Goal: Task Accomplishment & Management: Use online tool/utility

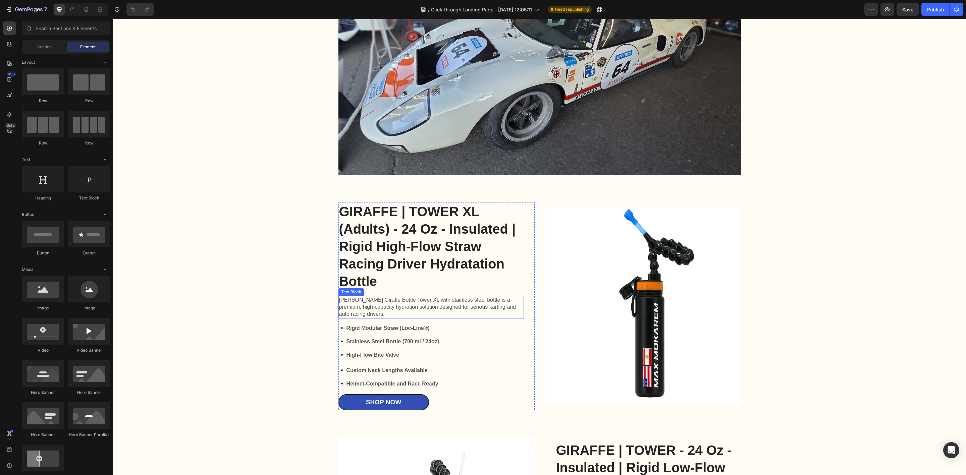
scroll to position [805, 0]
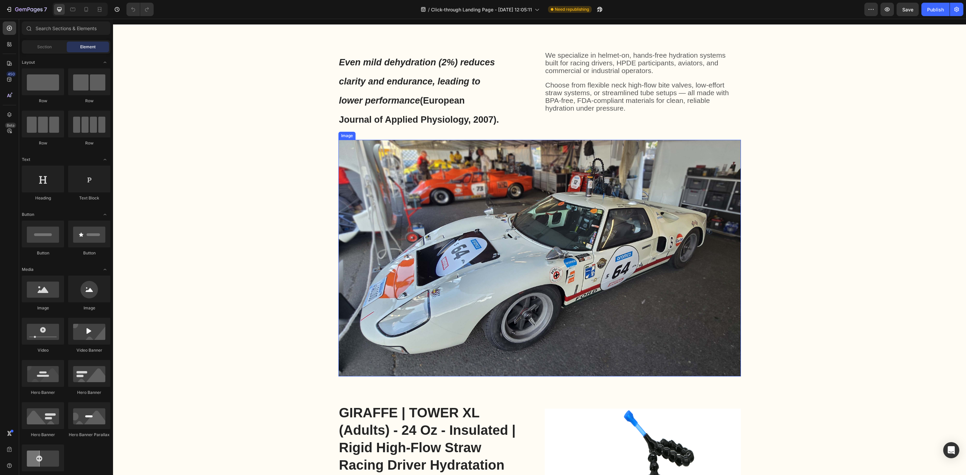
click at [654, 268] on img at bounding box center [539, 258] width 402 height 237
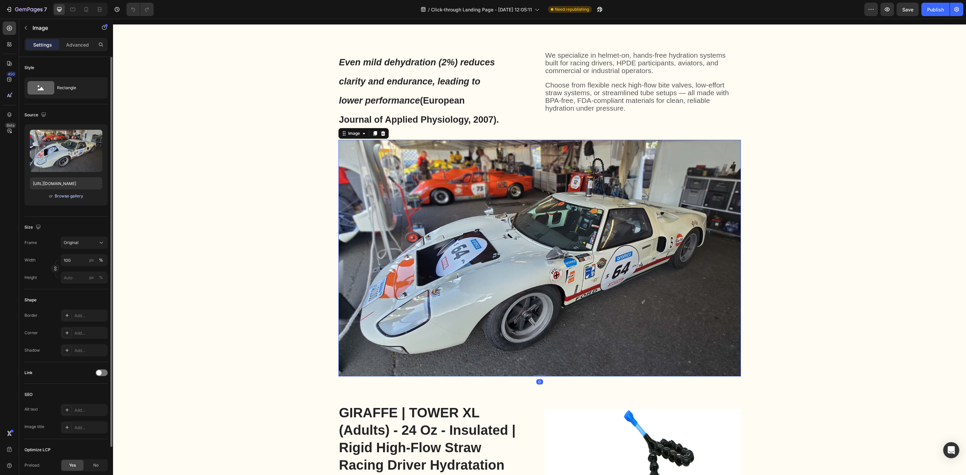
click at [68, 195] on div "Browse gallery" at bounding box center [69, 196] width 29 height 6
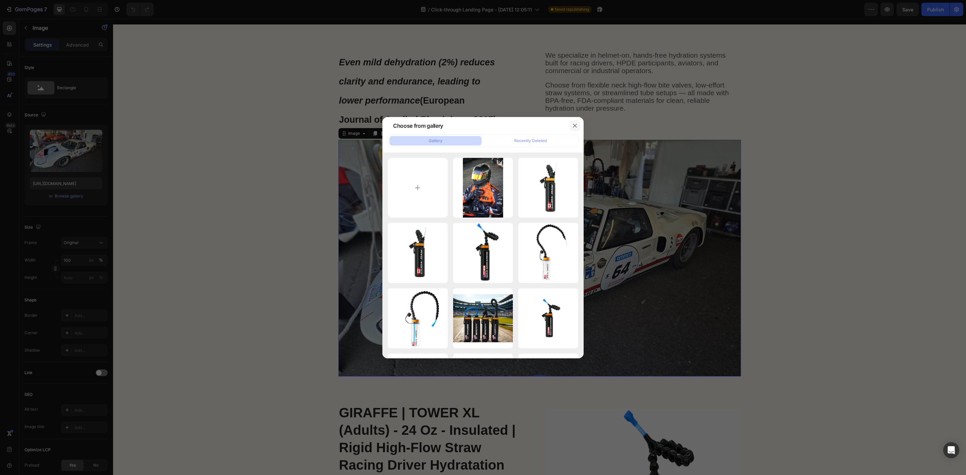
click at [572, 124] on button "button" at bounding box center [575, 125] width 11 height 11
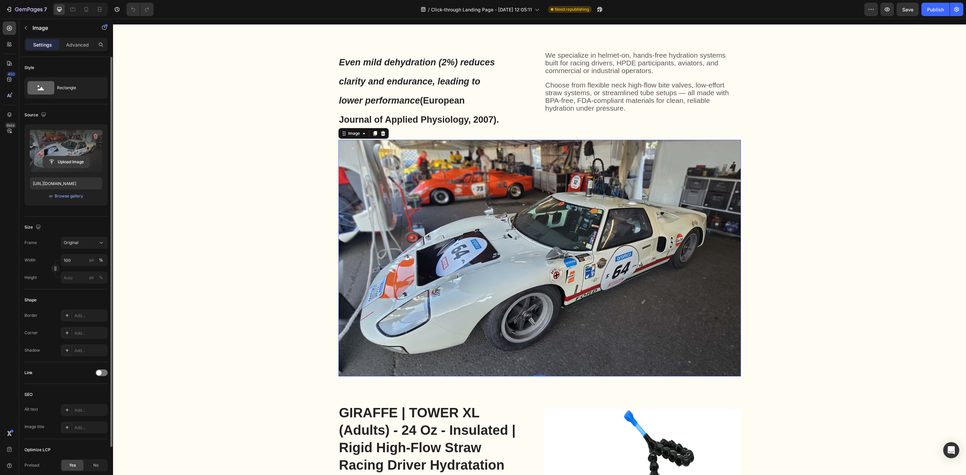
click at [81, 165] on input "file" at bounding box center [66, 161] width 46 height 11
type input "C:\fakepath\Untitled design (21).png"
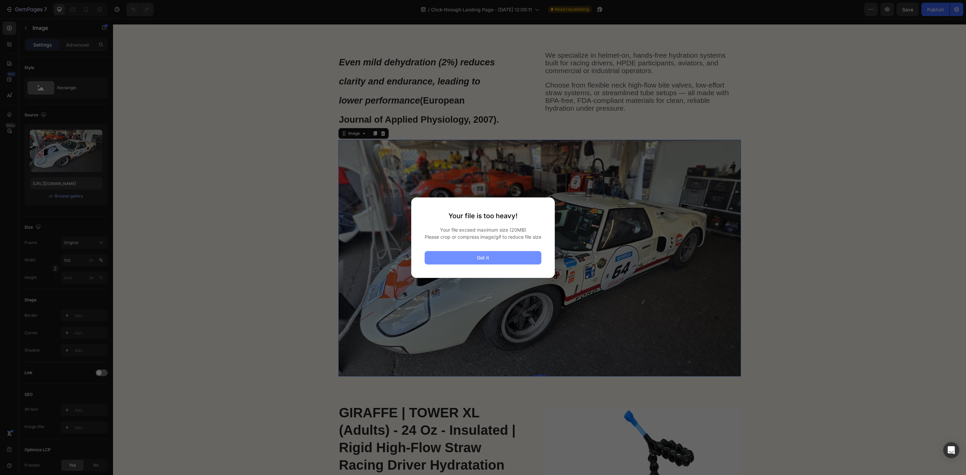
click at [508, 263] on button "Got it" at bounding box center [483, 257] width 117 height 13
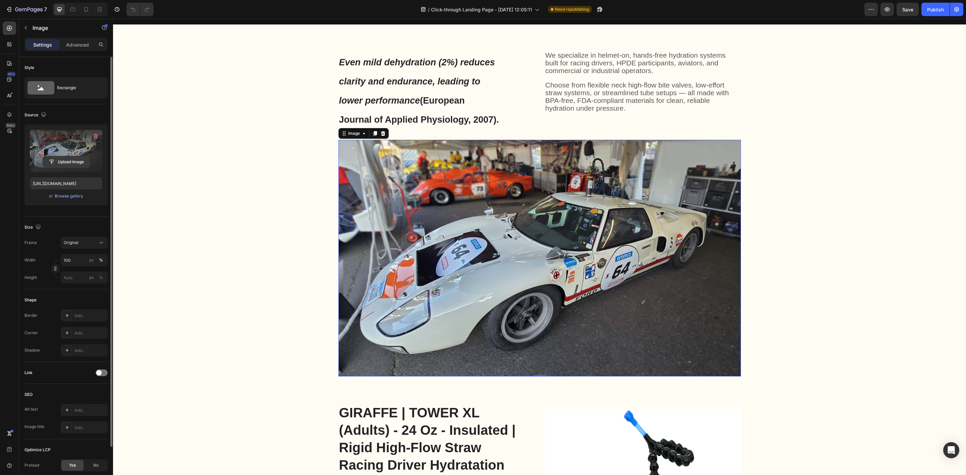
click at [58, 160] on input "file" at bounding box center [66, 161] width 46 height 11
type input "https://cdn.shopify.com/s/files/1/0616/6501/8013/files/gempages_579757146514654…"
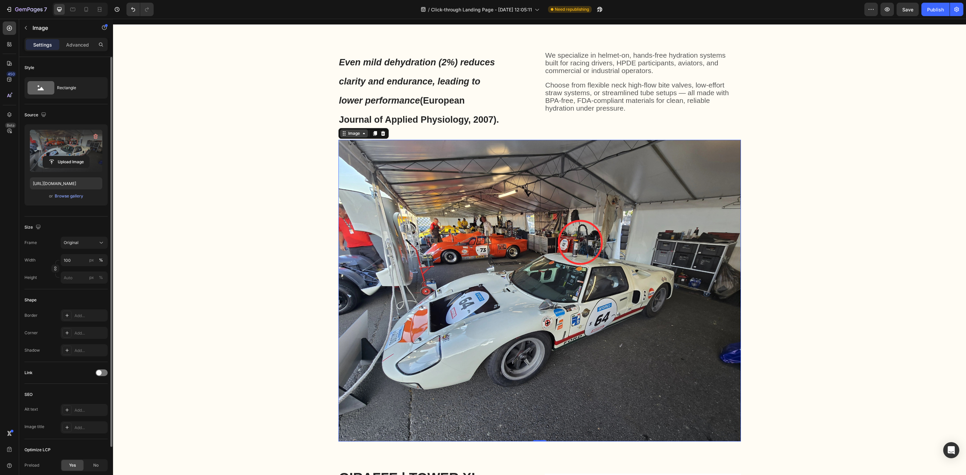
click at [349, 133] on div "Image" at bounding box center [354, 133] width 14 height 6
click at [80, 242] on div "Original" at bounding box center [80, 243] width 33 height 6
click at [85, 283] on div "Horizontal" at bounding box center [82, 284] width 39 height 7
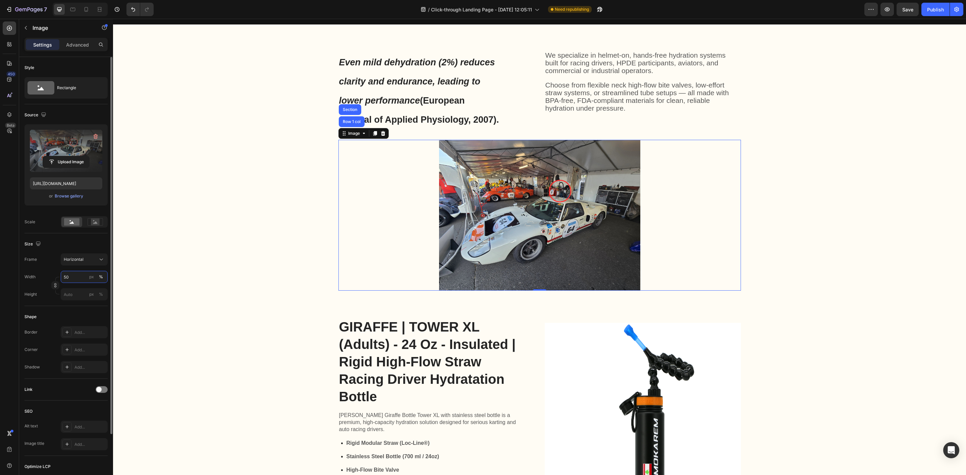
click at [78, 281] on input "50" at bounding box center [84, 277] width 47 height 12
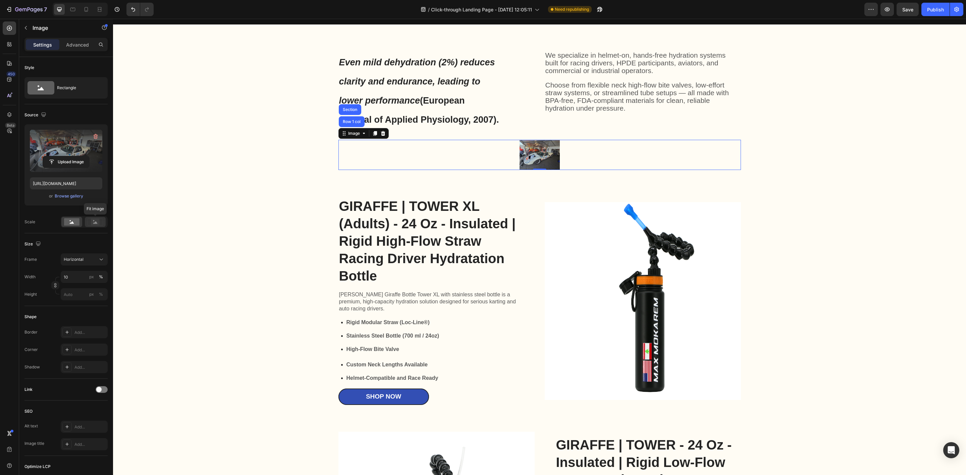
click at [92, 224] on rect at bounding box center [95, 222] width 9 height 7
click at [74, 224] on rect at bounding box center [71, 221] width 15 height 7
click at [75, 278] on input "10" at bounding box center [84, 277] width 47 height 12
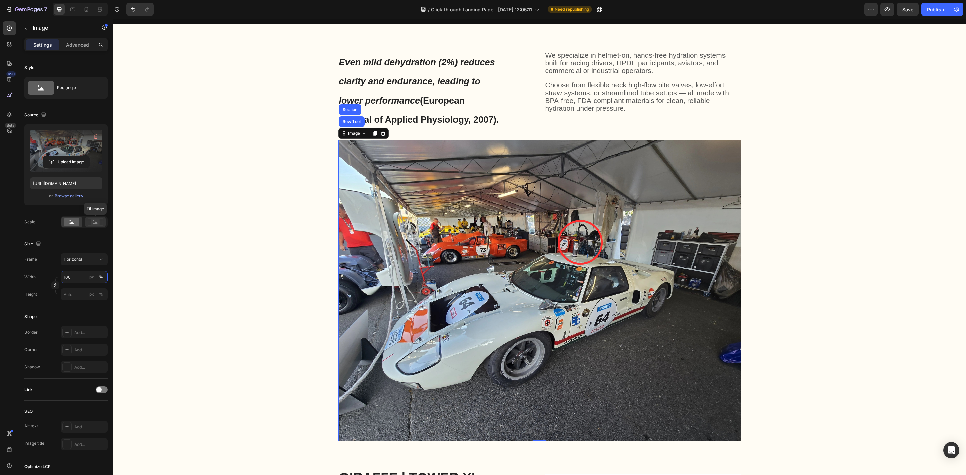
type input "100"
click at [94, 220] on g at bounding box center [95, 221] width 15 height 7
click at [74, 224] on rect at bounding box center [71, 221] width 15 height 7
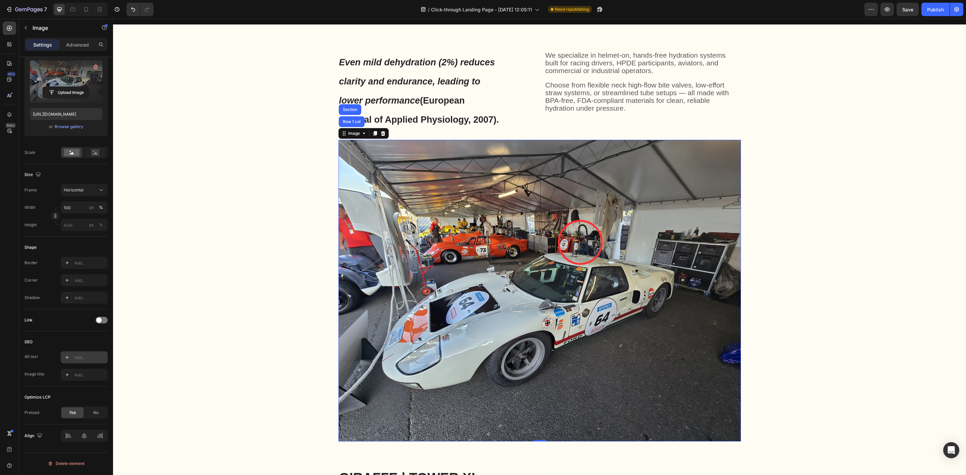
scroll to position [0, 0]
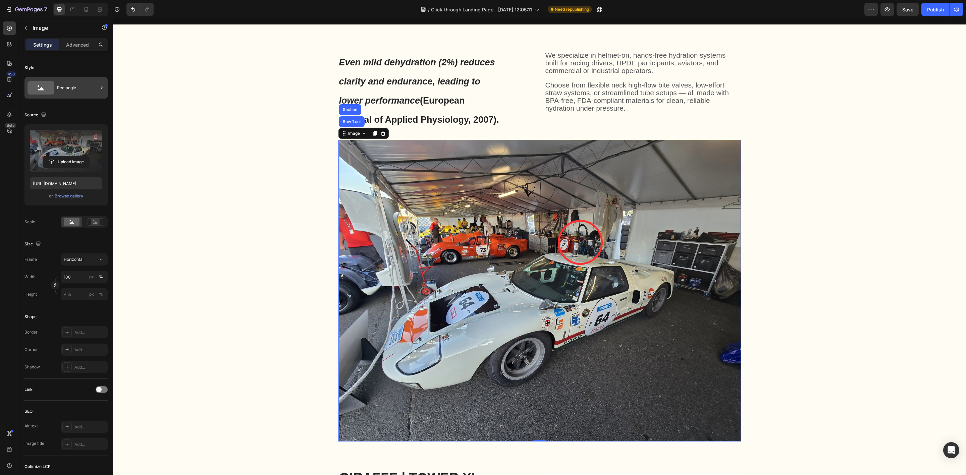
click at [62, 91] on div "Rectangle" at bounding box center [77, 87] width 41 height 15
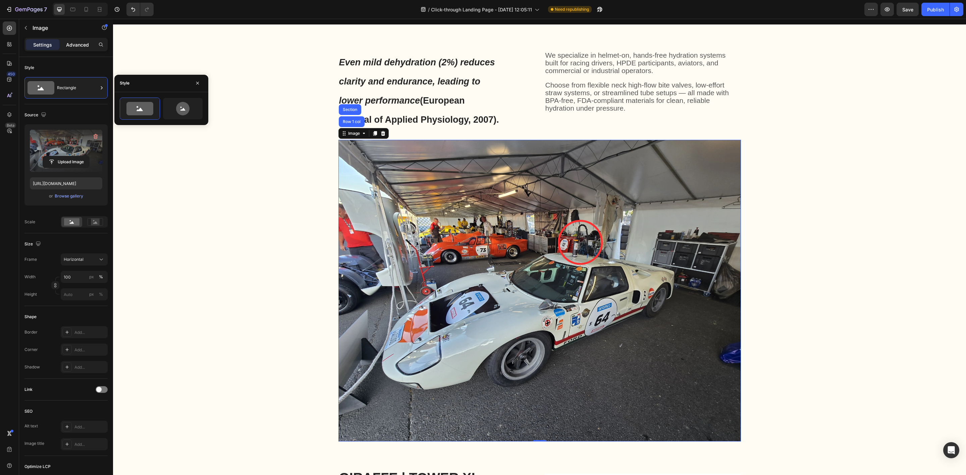
click at [85, 47] on p "Advanced" at bounding box center [77, 44] width 23 height 7
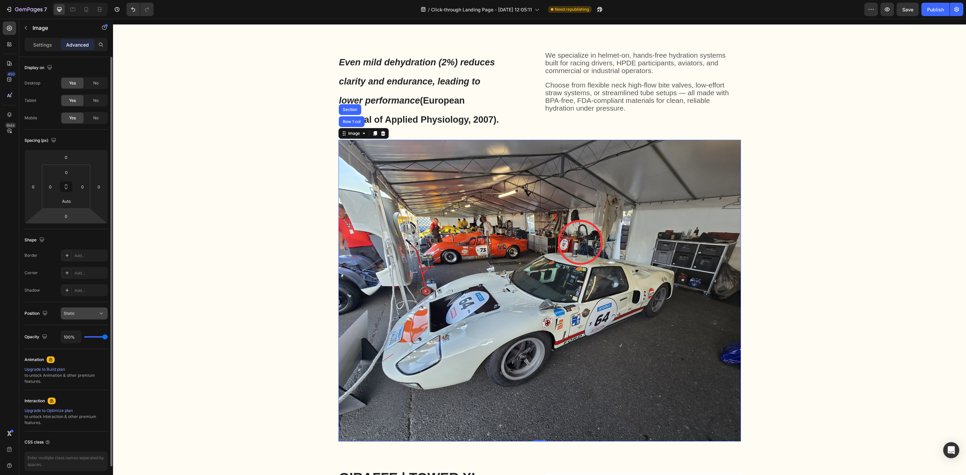
click at [85, 316] on div "Static" at bounding box center [81, 314] width 34 height 6
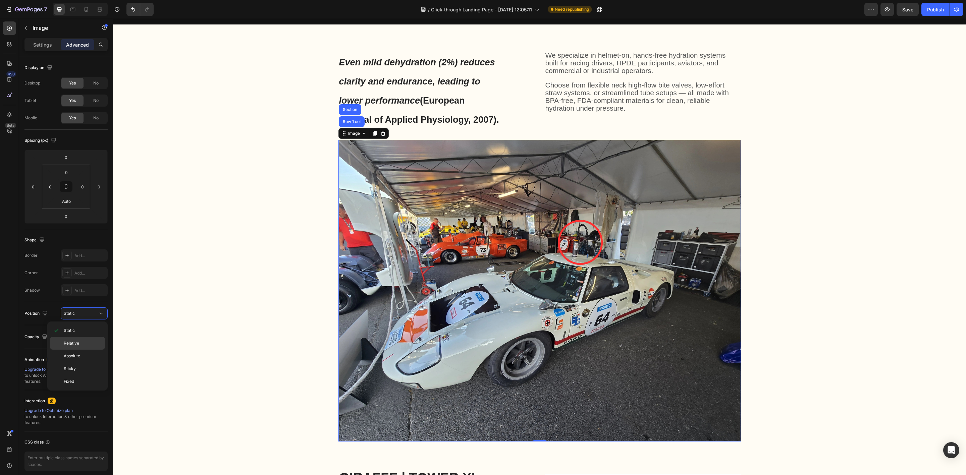
click at [79, 344] on p "Relative" at bounding box center [83, 343] width 38 height 6
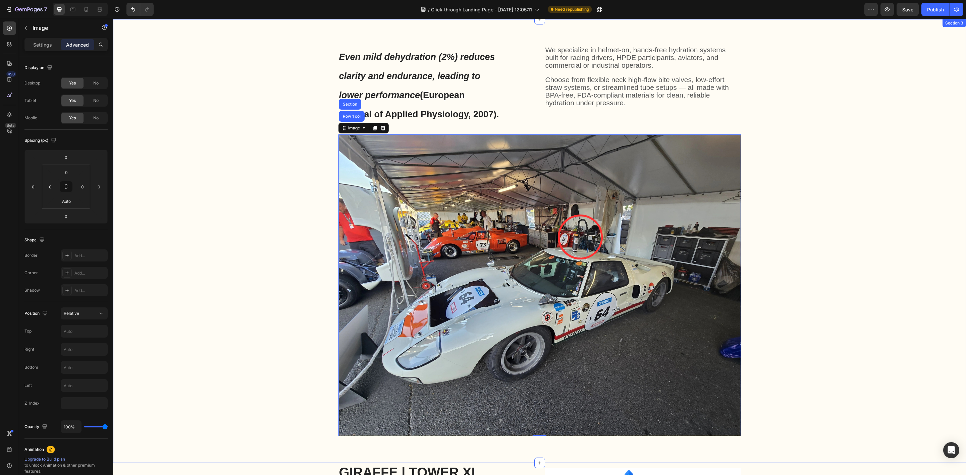
scroll to position [805, 0]
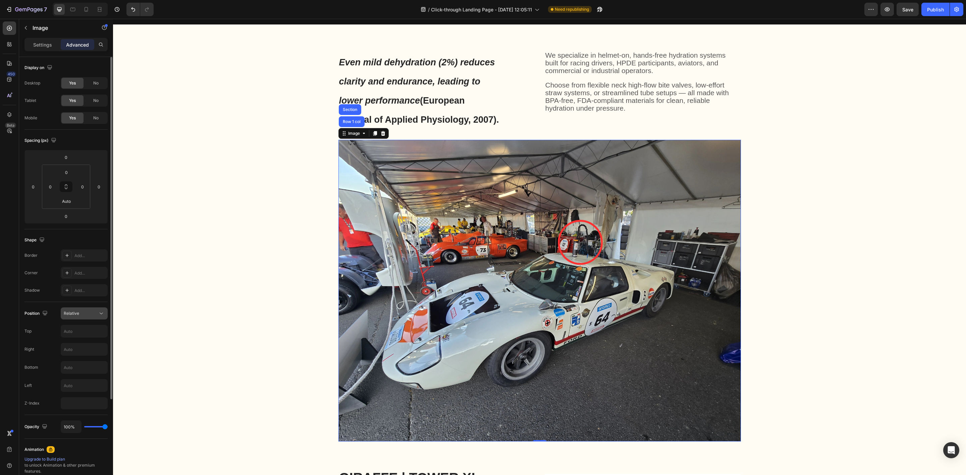
click at [86, 311] on div "Relative" at bounding box center [81, 314] width 34 height 6
click at [89, 363] on div "Absolute" at bounding box center [77, 369] width 55 height 13
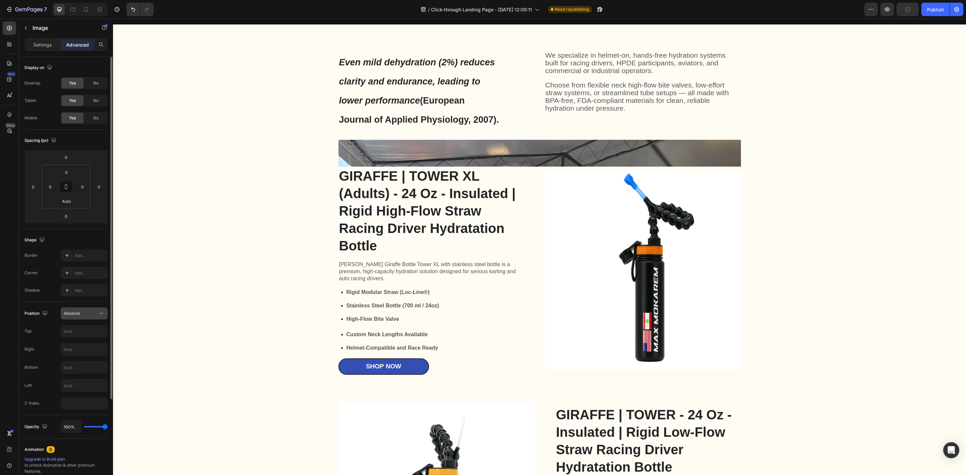
click at [94, 310] on button "Absolute" at bounding box center [84, 314] width 47 height 12
click at [87, 369] on p "Sticky" at bounding box center [83, 369] width 38 height 6
type input "0"
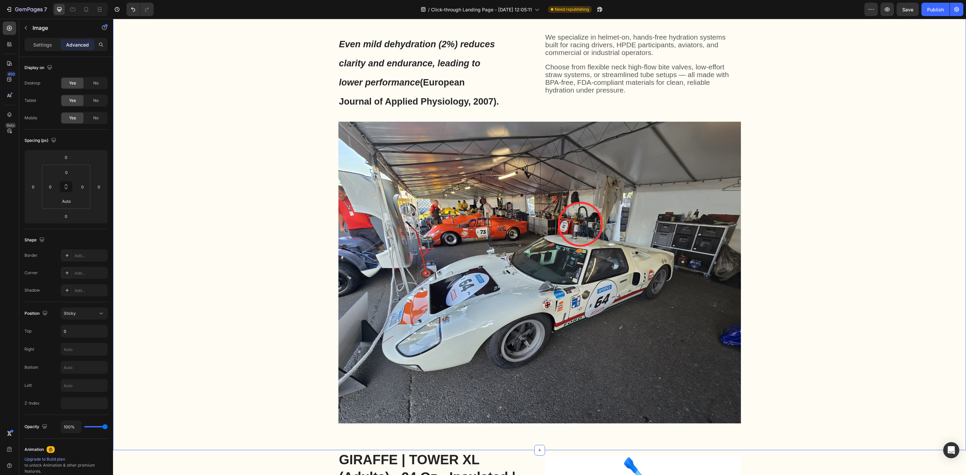
scroll to position [855, 0]
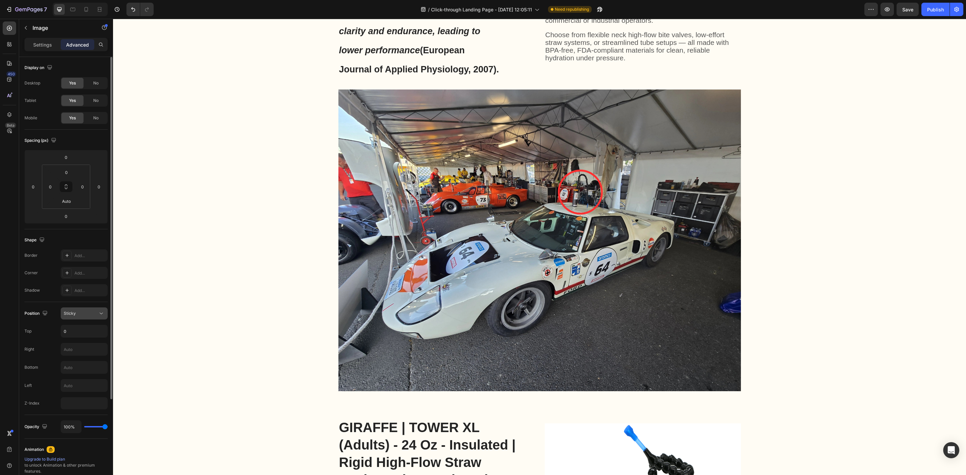
click at [88, 315] on div "Sticky" at bounding box center [81, 314] width 34 height 6
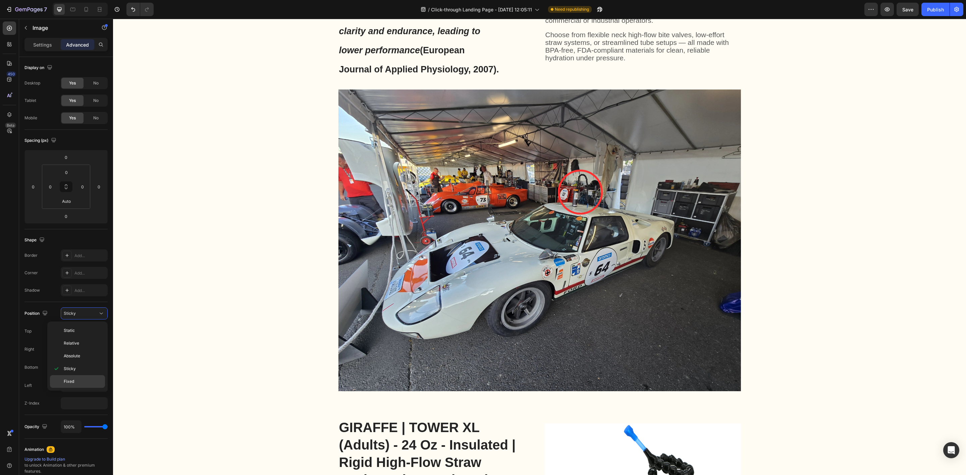
click at [91, 380] on p "Fixed" at bounding box center [83, 382] width 38 height 6
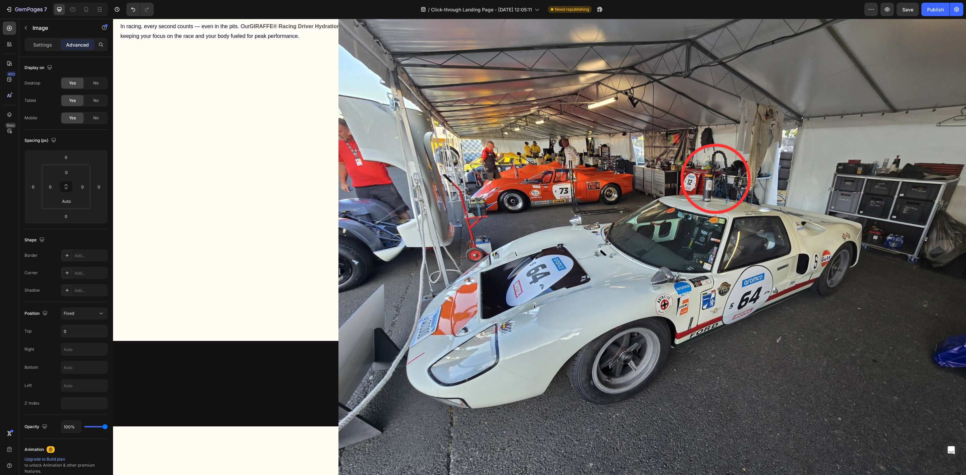
scroll to position [604, 0]
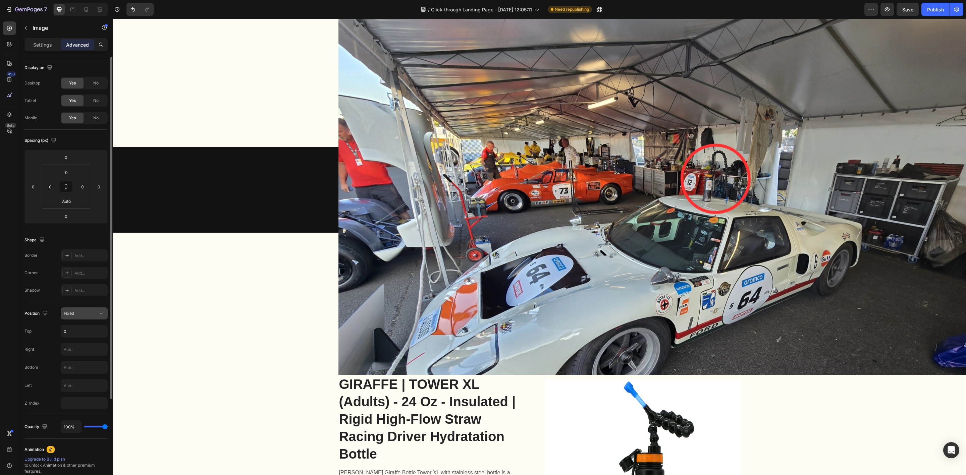
click at [97, 310] on button "Fixed" at bounding box center [84, 314] width 47 height 12
click at [90, 330] on p "Static" at bounding box center [83, 331] width 38 height 6
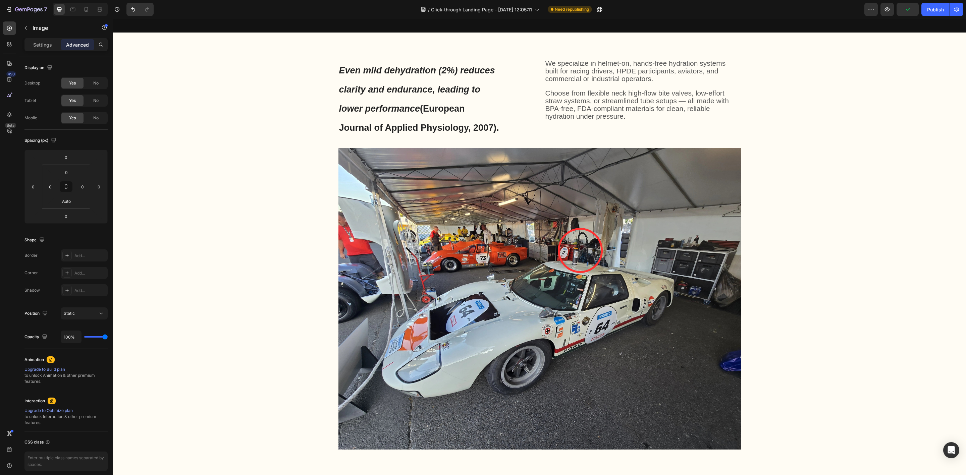
scroll to position [805, 0]
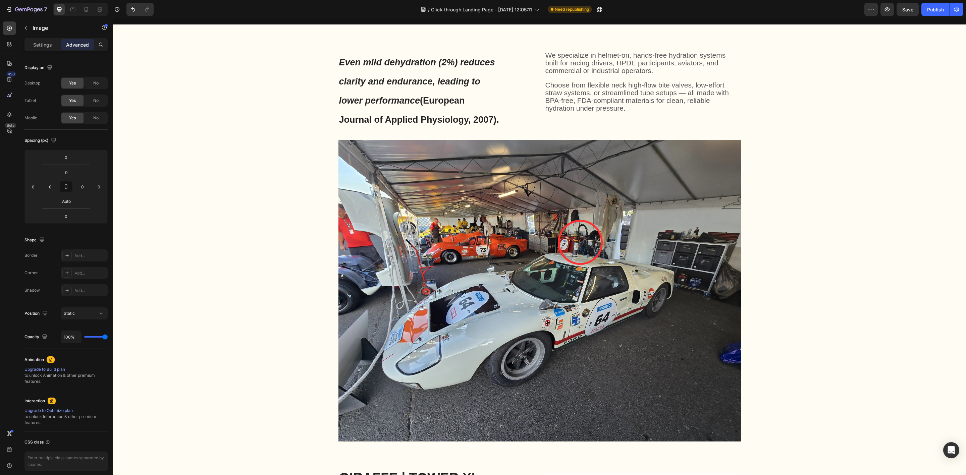
click at [626, 248] on img at bounding box center [539, 291] width 402 height 302
click at [621, 272] on img at bounding box center [539, 291] width 402 height 302
click at [52, 39] on div "Settings" at bounding box center [43, 44] width 34 height 11
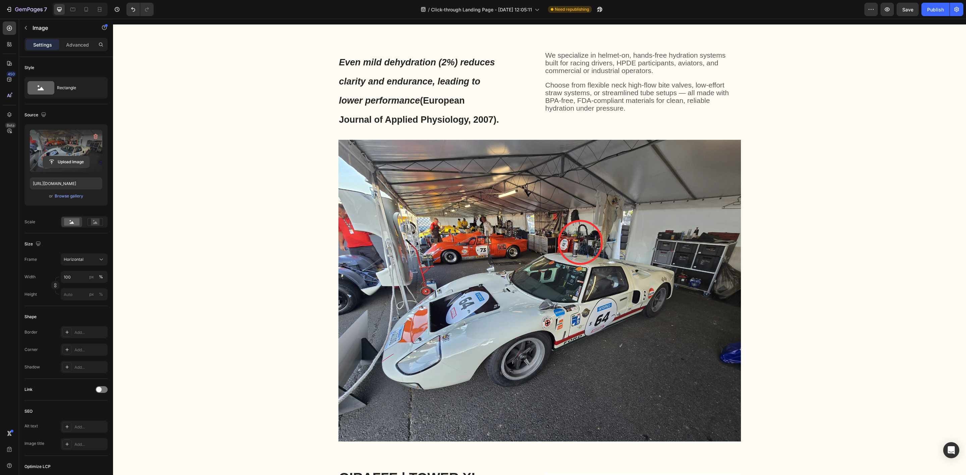
click at [69, 159] on input "file" at bounding box center [66, 161] width 46 height 11
type input "https://cdn.shopify.com/s/files/1/0616/6501/8013/files/gempages_579757146514654…"
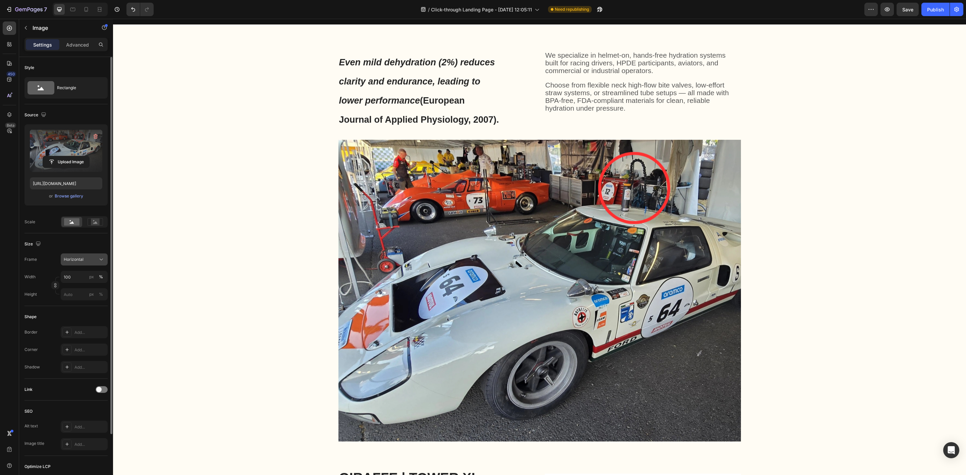
click at [76, 259] on span "Horizontal" at bounding box center [74, 260] width 20 height 6
click at [96, 224] on rect at bounding box center [95, 222] width 9 height 7
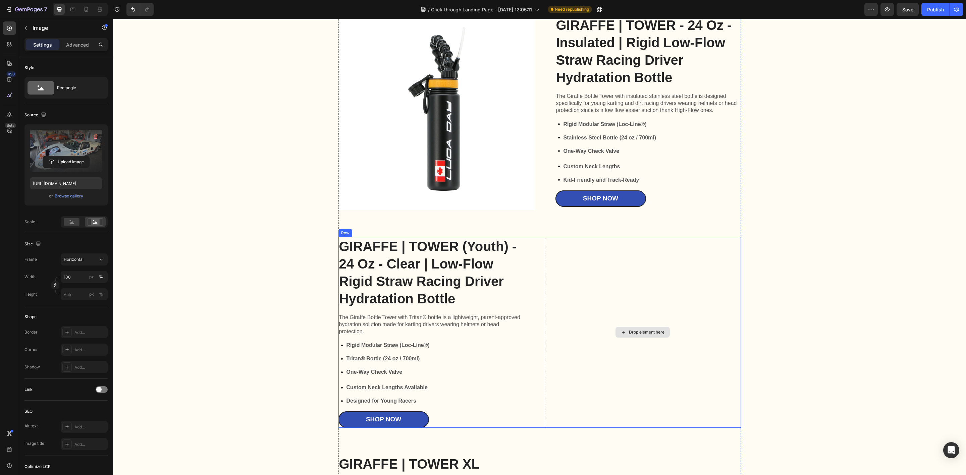
scroll to position [1459, 0]
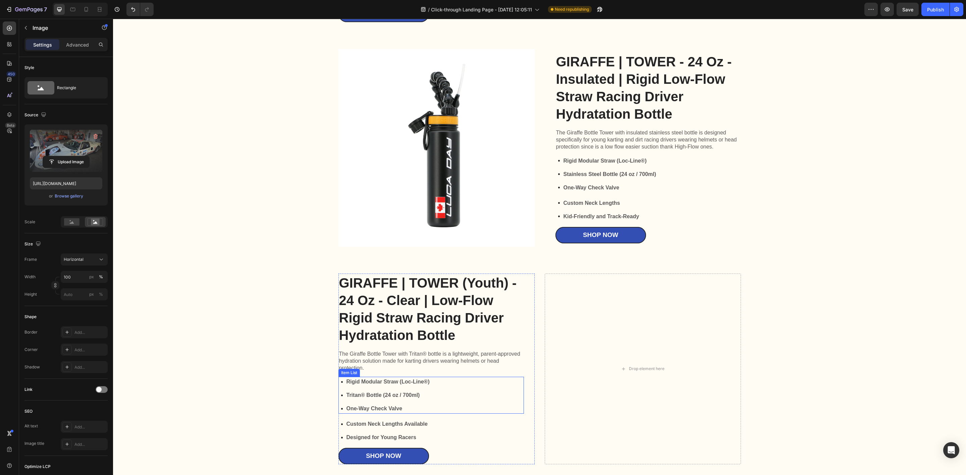
click at [361, 383] on strong "Rigid Modular Straw (Loc-Line®)" at bounding box center [387, 382] width 83 height 6
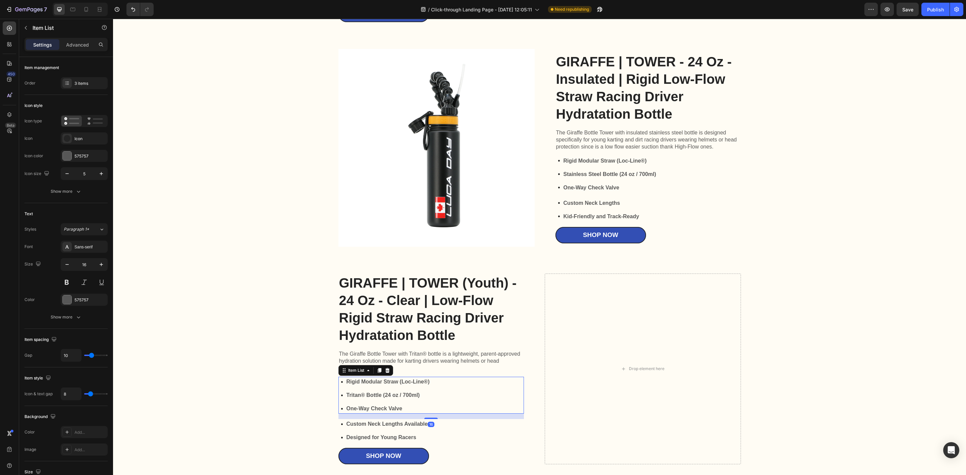
click at [361, 383] on strong "Rigid Modular Straw (Loc-Line®)" at bounding box center [387, 382] width 83 height 6
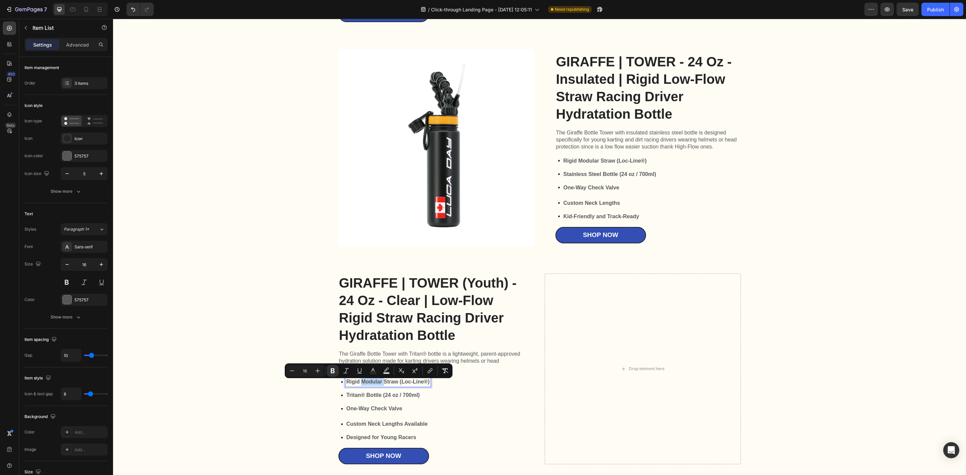
click at [365, 383] on strong "Rigid Modular Straw (Loc-Line®)" at bounding box center [387, 382] width 83 height 6
drag, startPoint x: 380, startPoint y: 385, endPoint x: 360, endPoint y: 384, distance: 20.9
click at [360, 384] on strong "Rigid Modular Straw (Loc-Line®)" at bounding box center [387, 382] width 83 height 6
click at [384, 383] on strong "Rigid Modular Straw (Loc-Line®)" at bounding box center [387, 382] width 83 height 6
drag, startPoint x: 380, startPoint y: 384, endPoint x: 344, endPoint y: 385, distance: 35.6
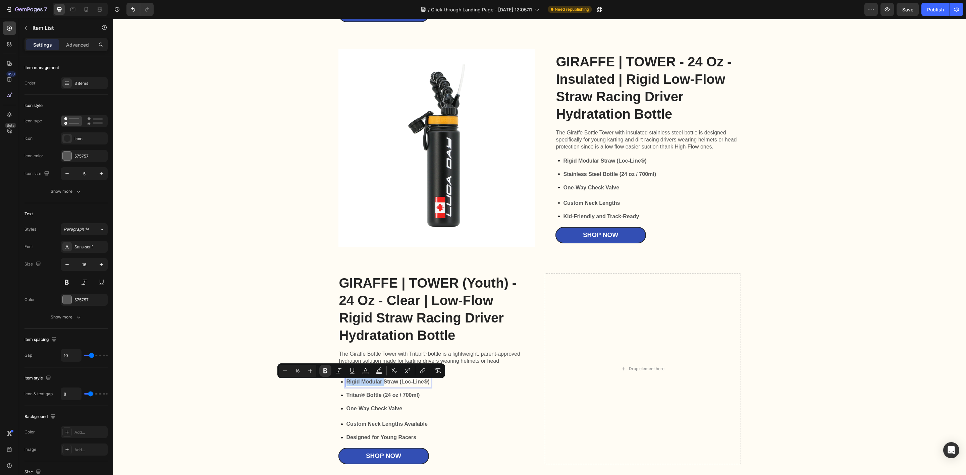
click at [346, 385] on strong "Rigid Modular Straw (Loc-Line®)" at bounding box center [387, 382] width 83 height 6
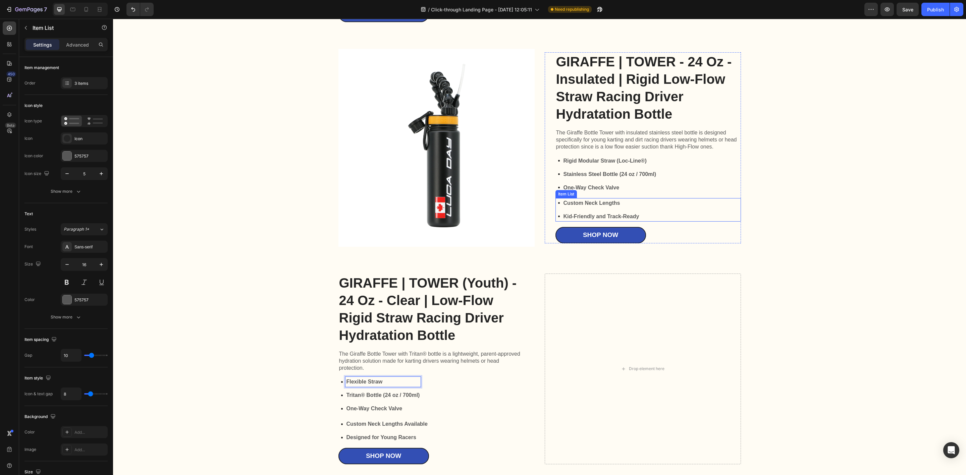
click at [610, 196] on div "GIRAFFE | TOWER - 24 Oz - Insulated | Rigid Low-Flow Straw Racing Driver Hydrat…" at bounding box center [647, 147] width 185 height 191
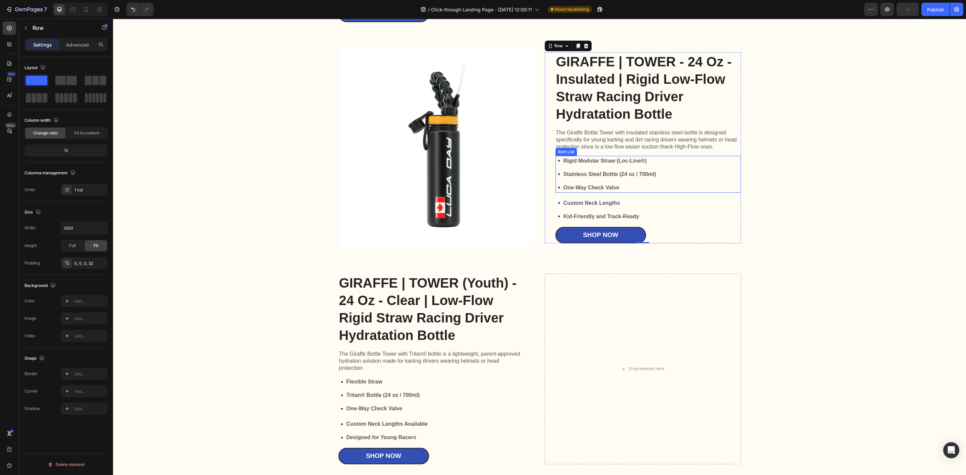
click at [603, 162] on strong "Rigid Modular Straw (Loc-Line®)" at bounding box center [605, 161] width 83 height 6
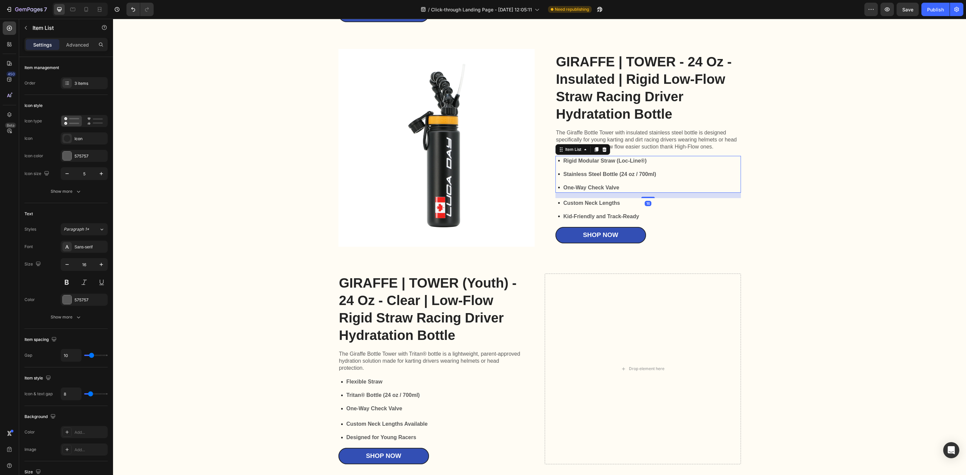
click at [649, 166] on div "Rigid Modular Straw (Loc-Line®)" at bounding box center [609, 161] width 95 height 10
click at [643, 177] on strong "Stainless Steel Bottle (24 oz / 700ml)" at bounding box center [610, 174] width 93 height 6
click at [715, 182] on div "Rigid Modular Straw (Loc-Line®) Stainless Steel Bottle (24 oz / 700ml) One-Way …" at bounding box center [647, 174] width 185 height 37
click at [722, 213] on div "Custom Neck Lengths Kid-Friendly and Track-Ready" at bounding box center [647, 209] width 185 height 23
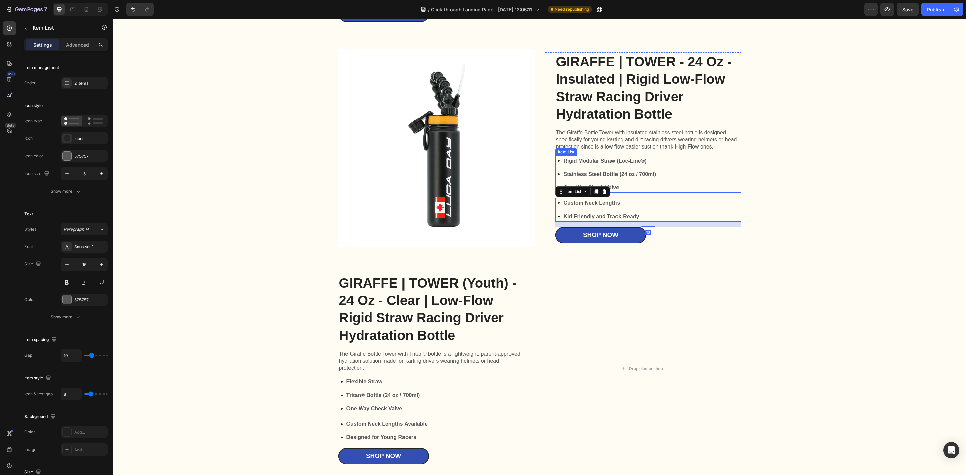
click at [721, 180] on div "Rigid Modular Straw (Loc-Line®) Stainless Steel Bottle (24 oz / 700ml) One-Way …" at bounding box center [647, 174] width 185 height 37
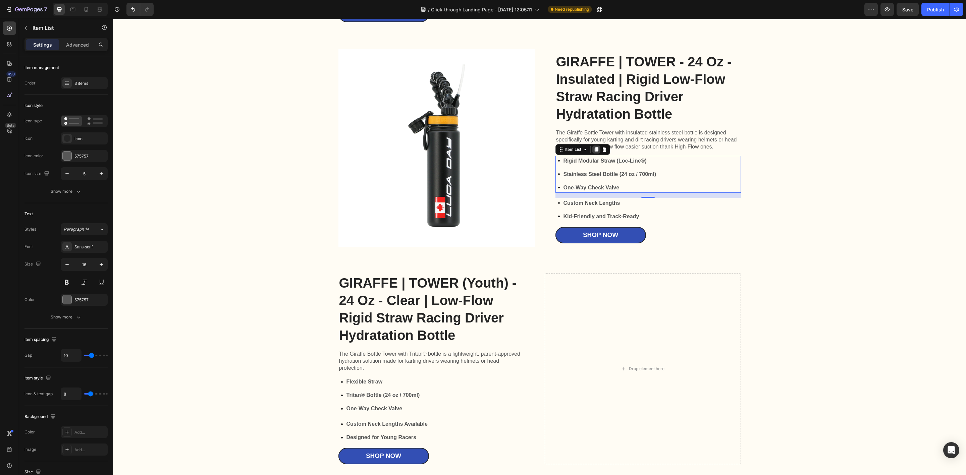
click at [594, 150] on icon at bounding box center [596, 149] width 5 height 5
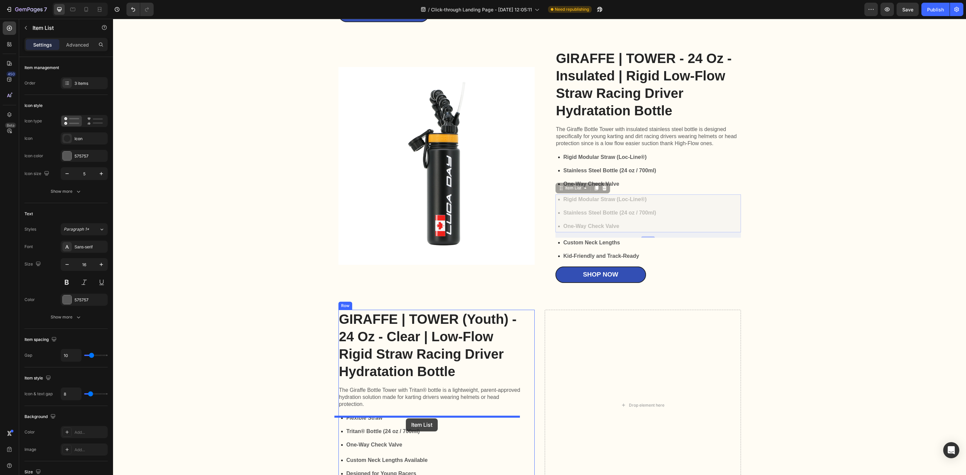
drag, startPoint x: 557, startPoint y: 193, endPoint x: 406, endPoint y: 419, distance: 271.3
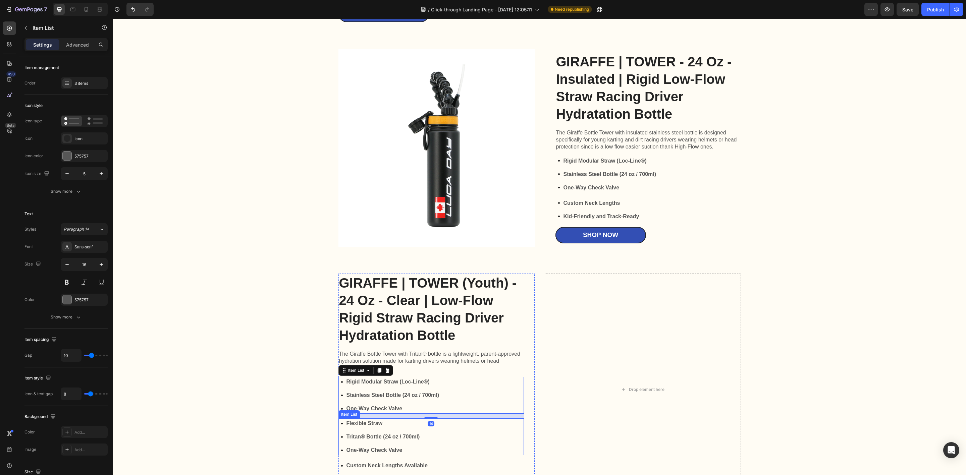
click at [470, 438] on div "Flexible Straw Tritan® Bottle (24 oz / 700ml) One-Way Check Valve" at bounding box center [430, 437] width 185 height 37
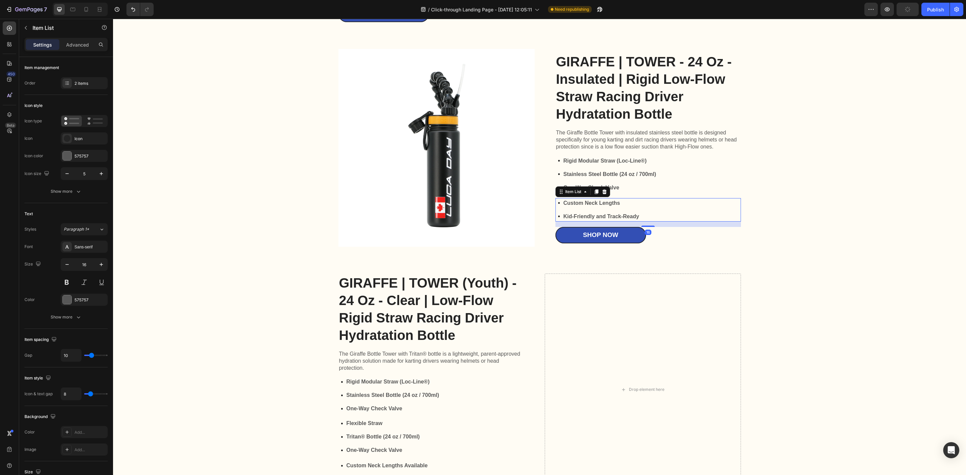
click at [709, 205] on div "Custom Neck Lengths Kid-Friendly and Track-Ready" at bounding box center [647, 209] width 185 height 23
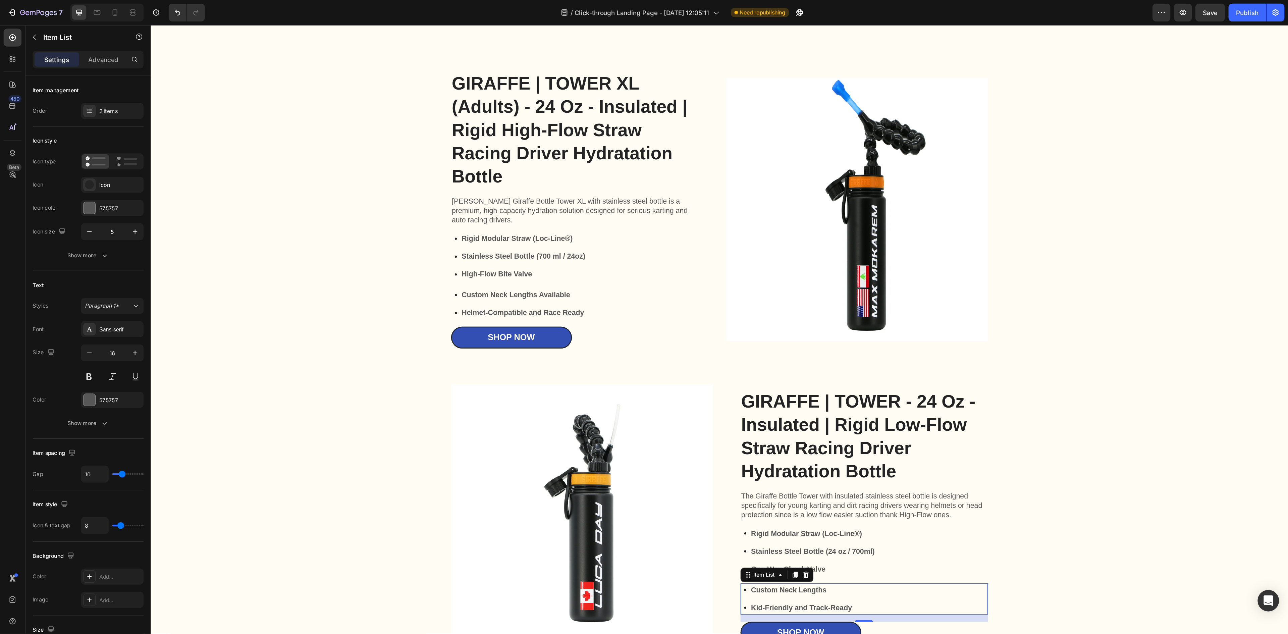
scroll to position [1208, 0]
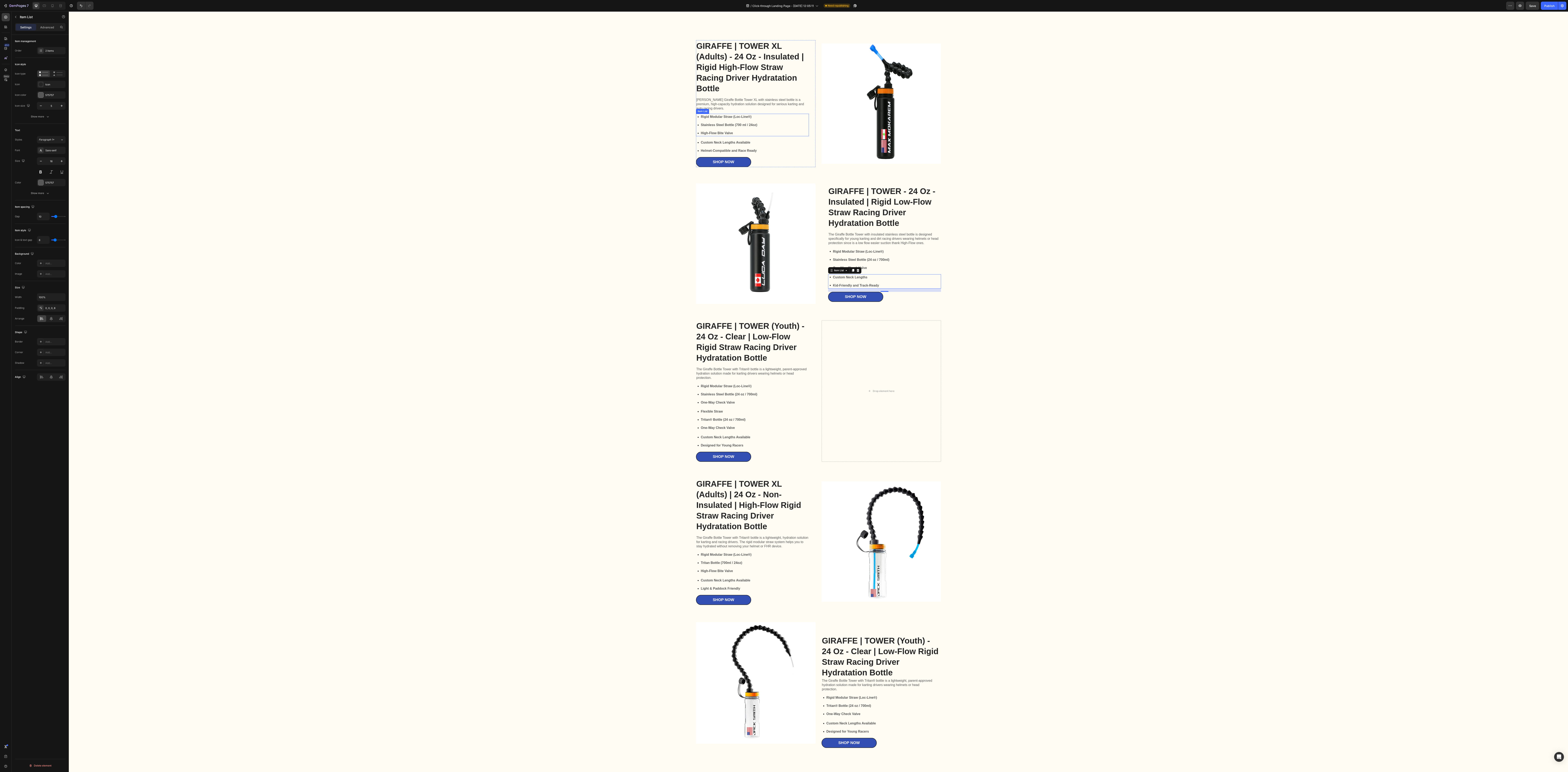
click at [588, 119] on div "Rigid Modular Straw (Loc-Line®) Stainless Steel Bottle (700 ml / 24oz) High-Flo…" at bounding box center [752, 125] width 113 height 23
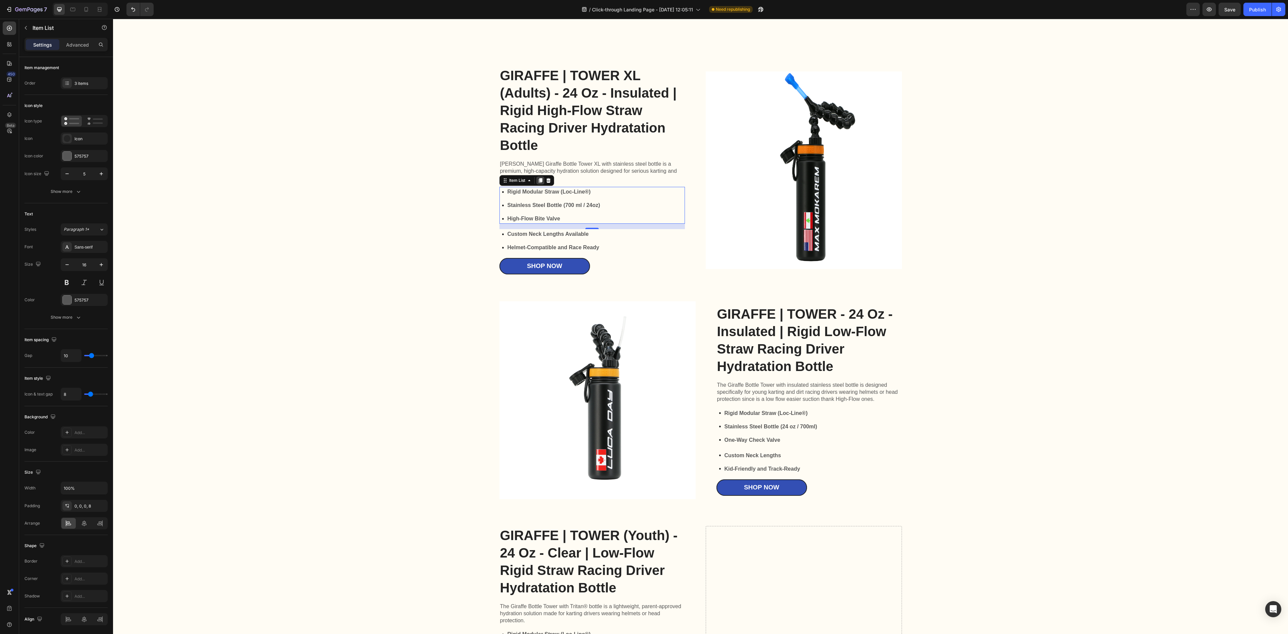
click at [538, 183] on icon at bounding box center [540, 180] width 4 height 5
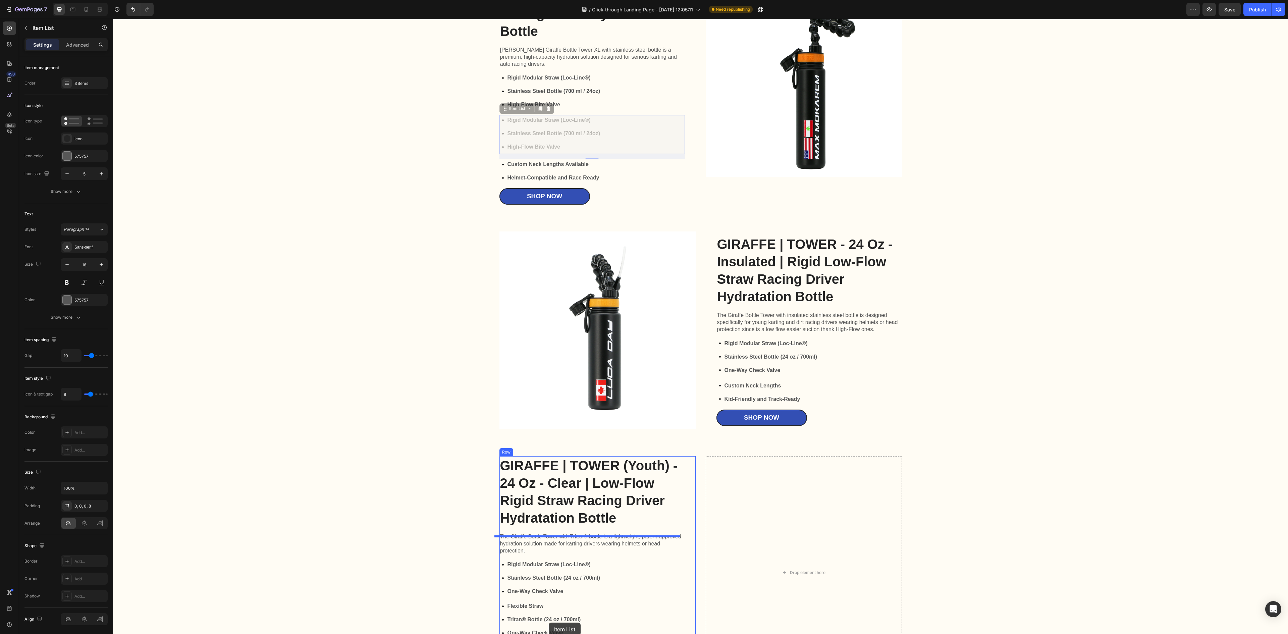
scroll to position [1363, 0]
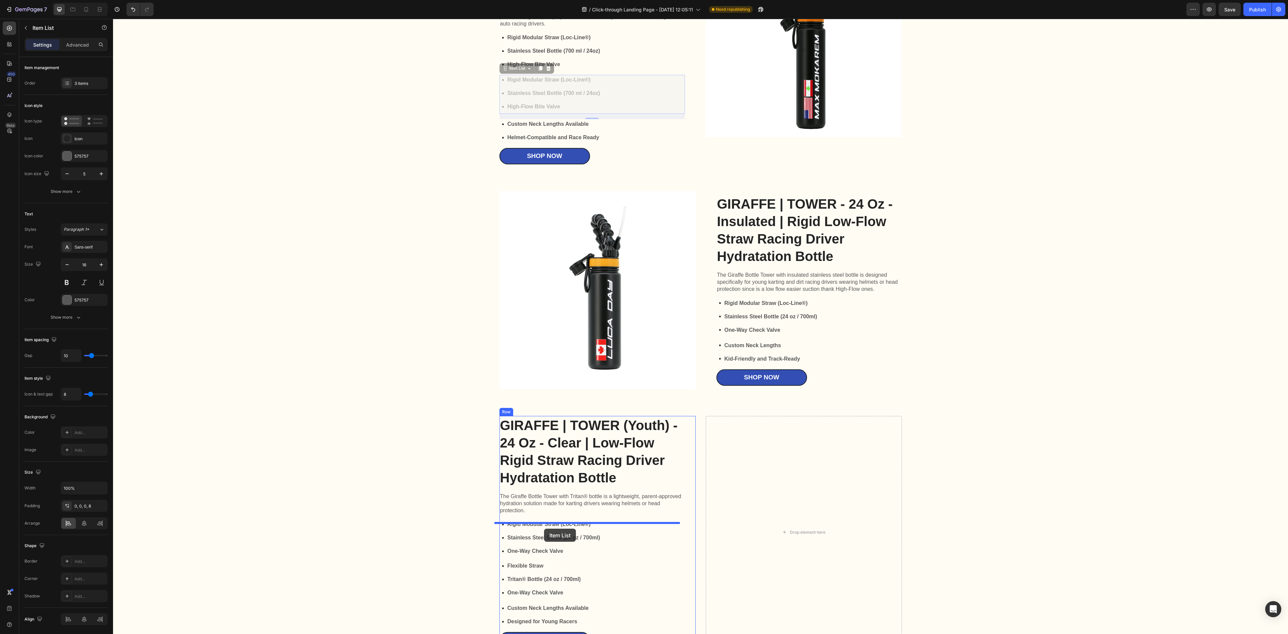
drag, startPoint x: 500, startPoint y: 229, endPoint x: 544, endPoint y: 529, distance: 302.4
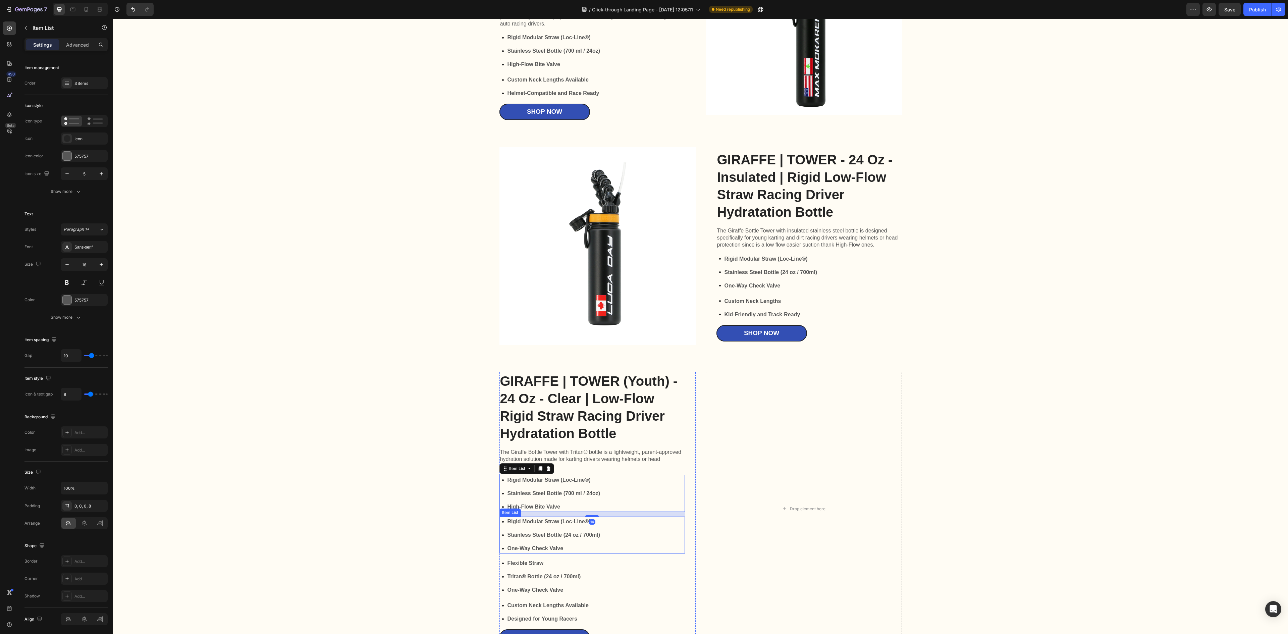
click at [653, 475] on div "Rigid Modular Straw (Loc-Line®) Stainless Steel Bottle (24 oz / 700ml) One-Way …" at bounding box center [591, 535] width 185 height 37
click at [546, 475] on icon at bounding box center [548, 510] width 4 height 5
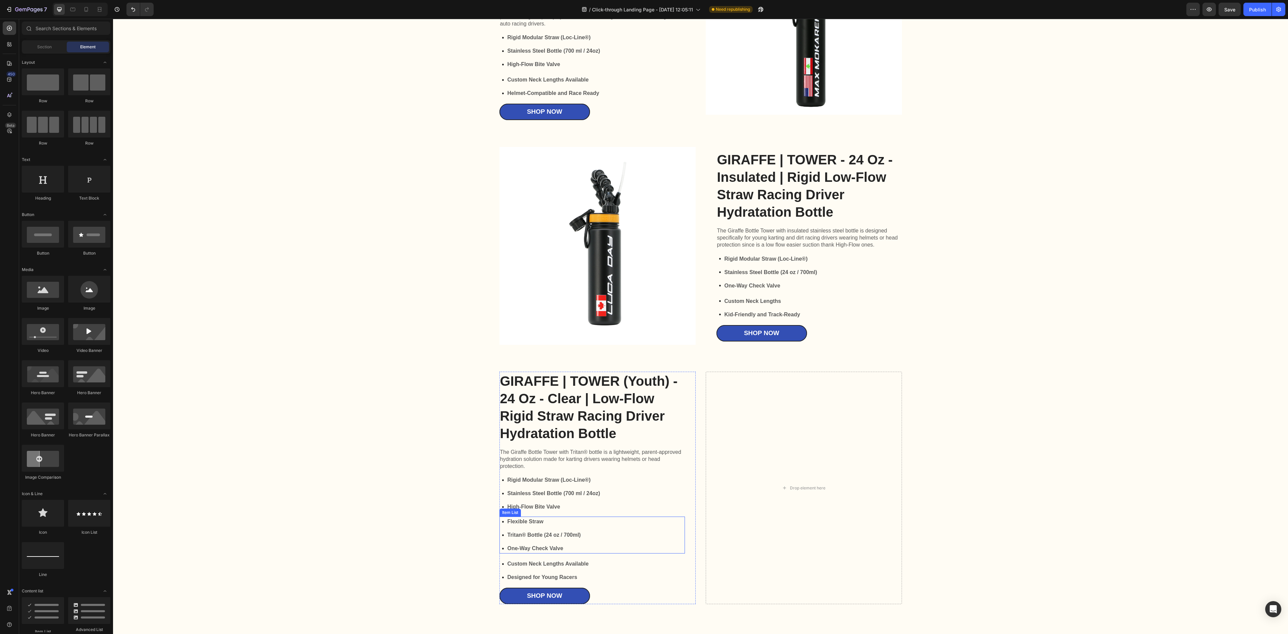
click at [630, 475] on div "Flexible Straw Tritan® Bottle (24 oz / 700ml) One-Way Check Valve" at bounding box center [591, 535] width 185 height 37
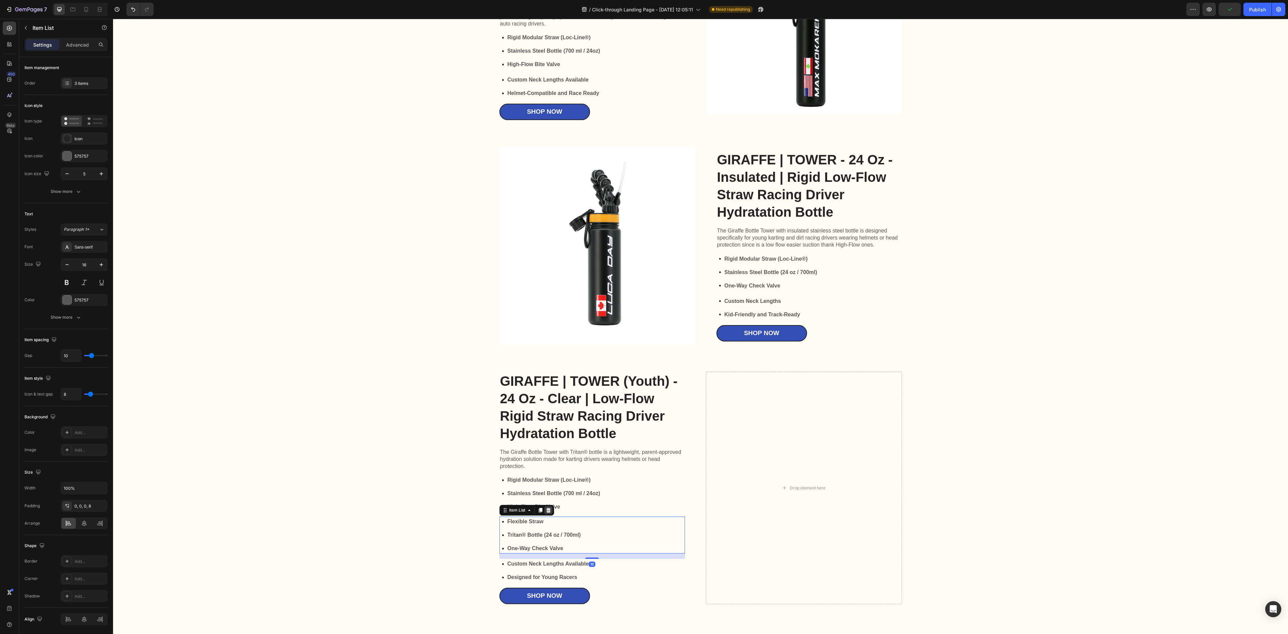
click at [546, 475] on icon at bounding box center [548, 509] width 5 height 5
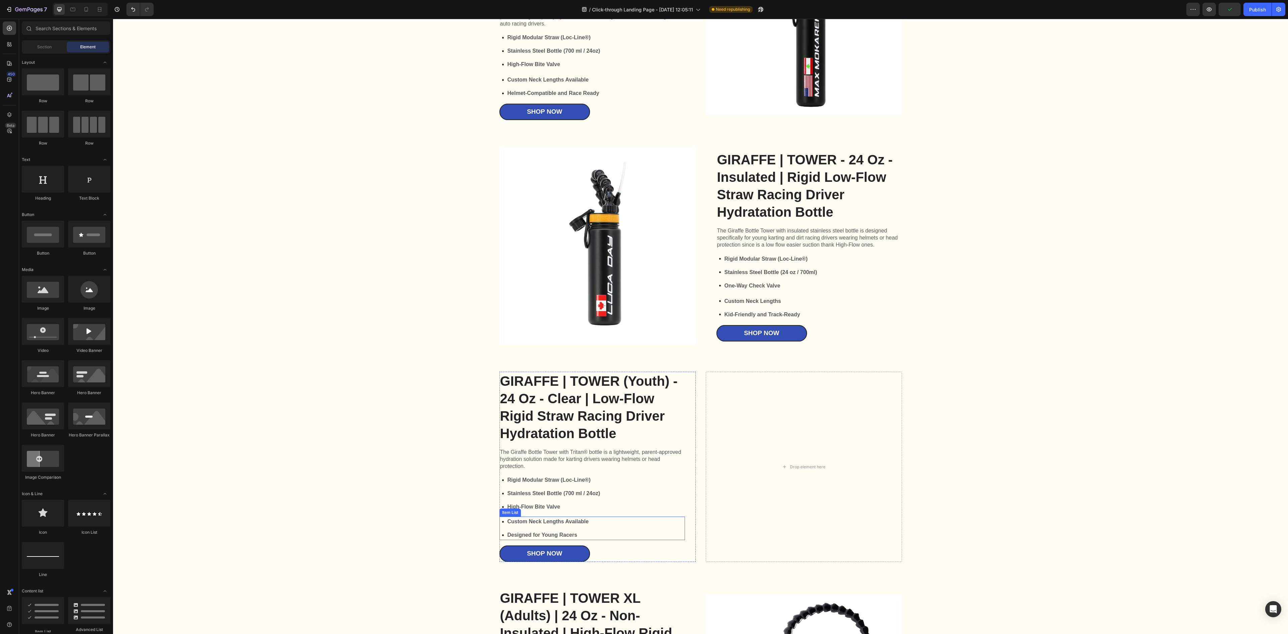
click at [625, 475] on div "Custom Neck Lengths Available Designed for Young Racers" at bounding box center [591, 528] width 185 height 23
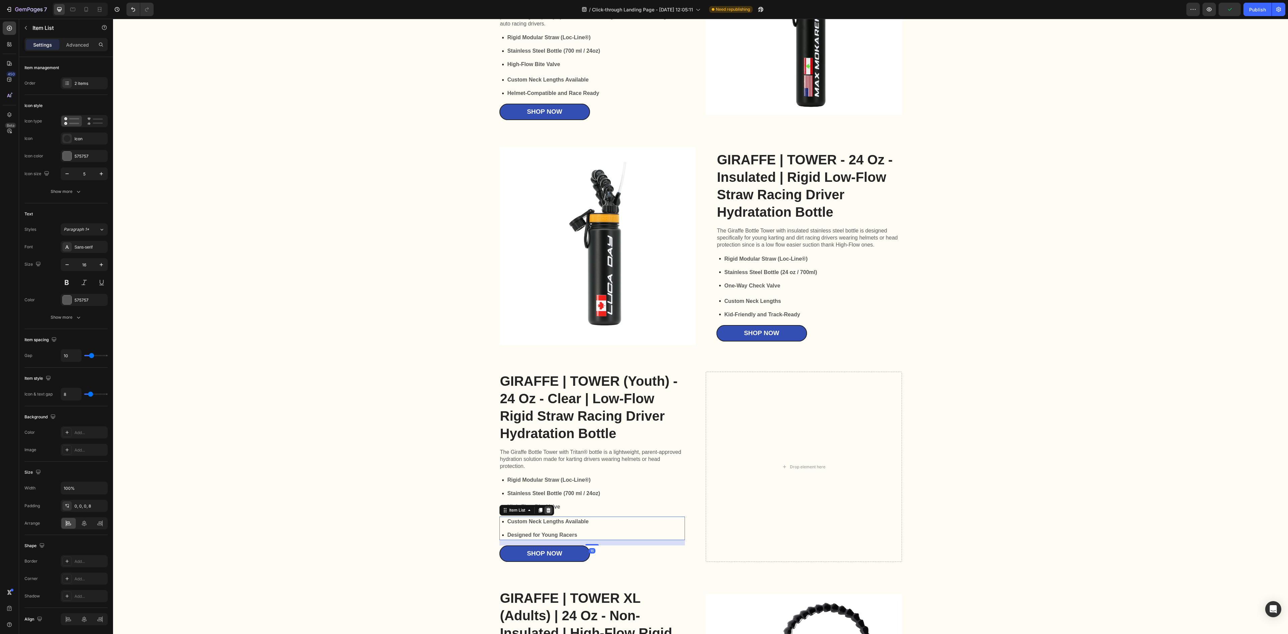
click at [546, 475] on icon at bounding box center [548, 510] width 4 height 5
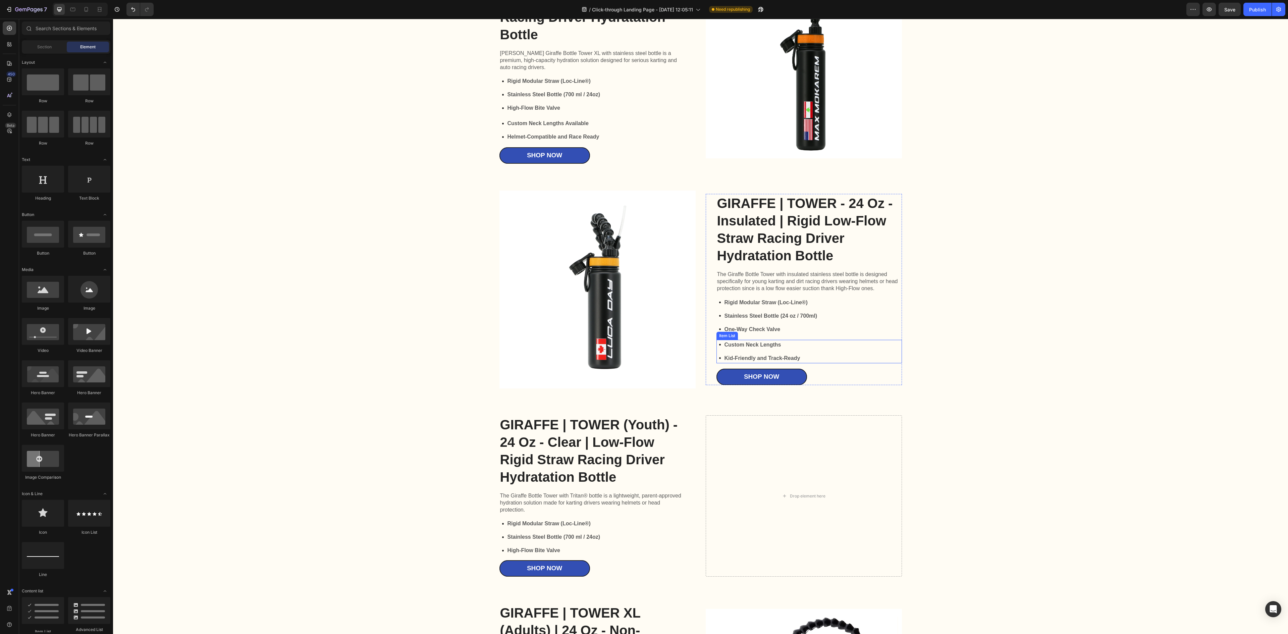
scroll to position [1296, 0]
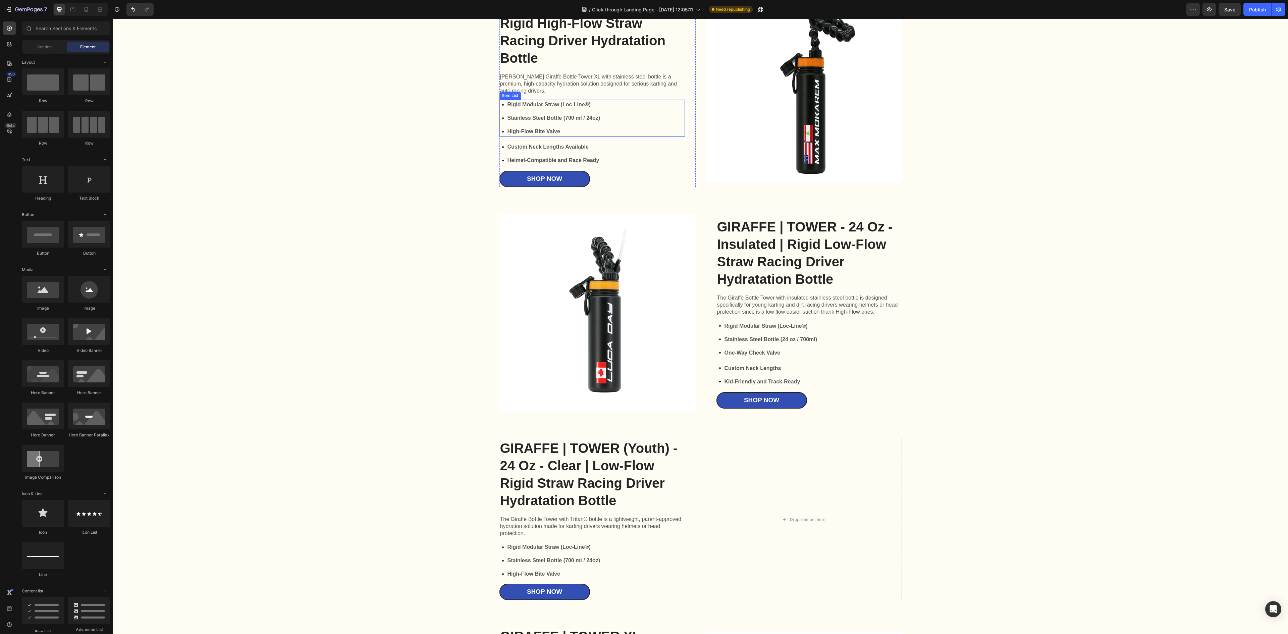
click at [623, 132] on div "Rigid Modular Straw (Loc-Line®) Stainless Steel Bottle (700 ml / 24oz) High-Flo…" at bounding box center [591, 118] width 185 height 37
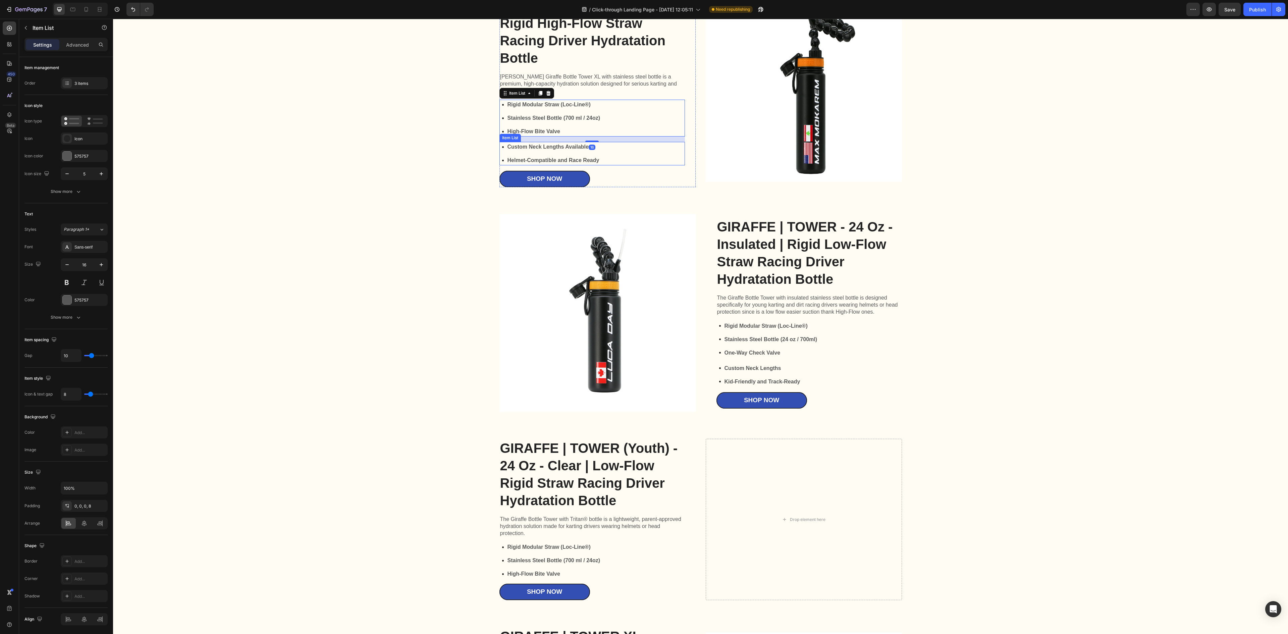
click at [623, 155] on div "Custom Neck Lengths Available Helmet-Compatible and Race Ready" at bounding box center [591, 153] width 185 height 23
click at [538, 138] on icon at bounding box center [540, 135] width 4 height 5
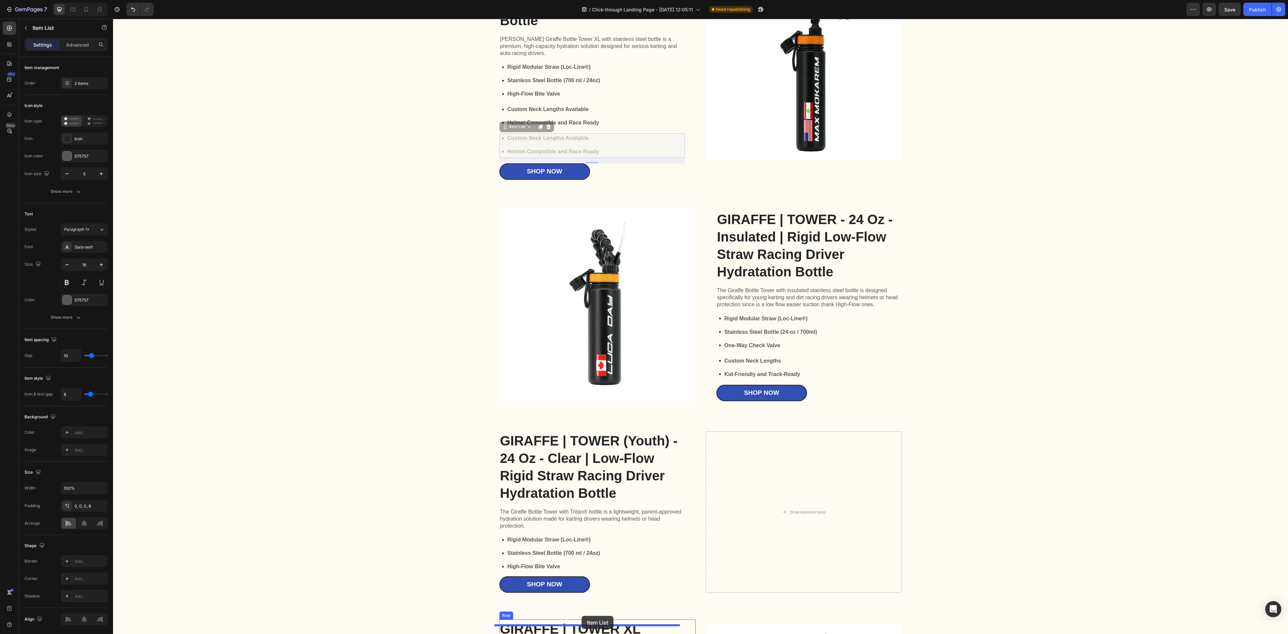
scroll to position [1352, 0]
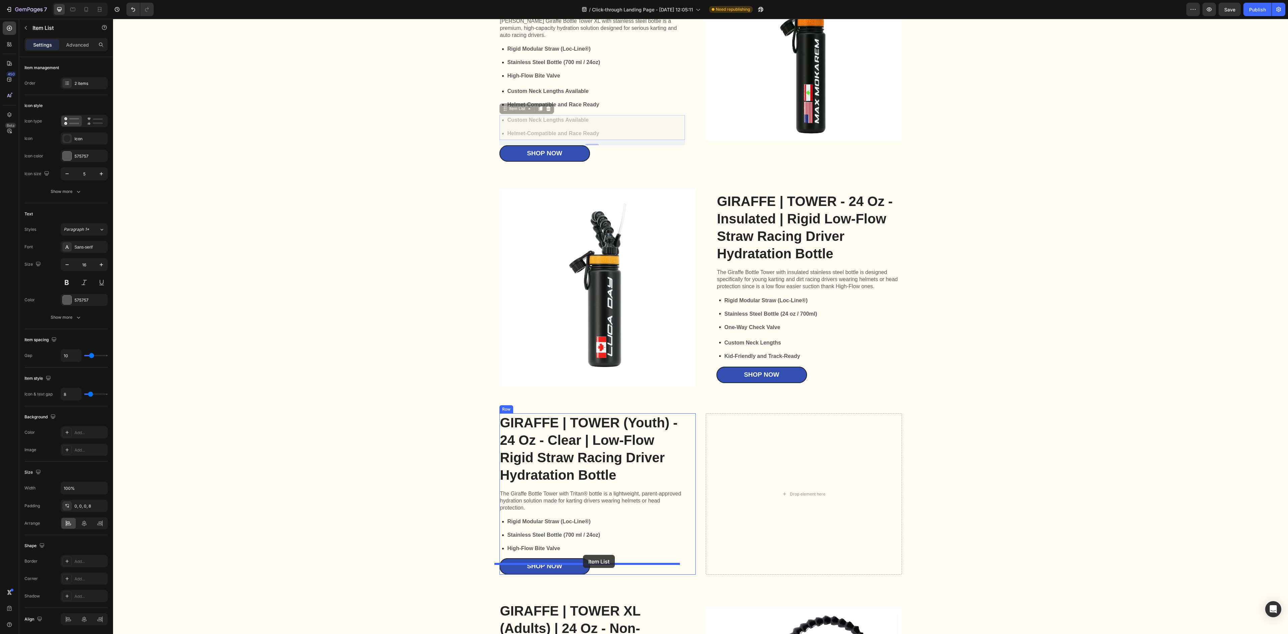
drag, startPoint x: 502, startPoint y: 169, endPoint x: 583, endPoint y: 555, distance: 394.0
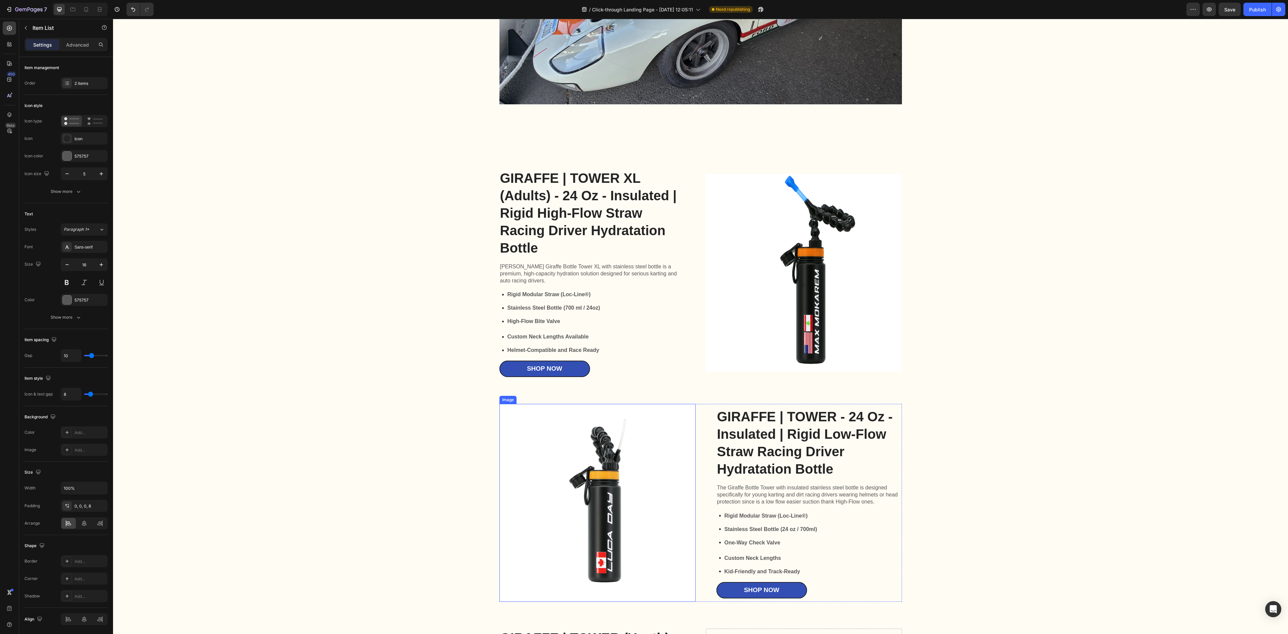
scroll to position [1083, 0]
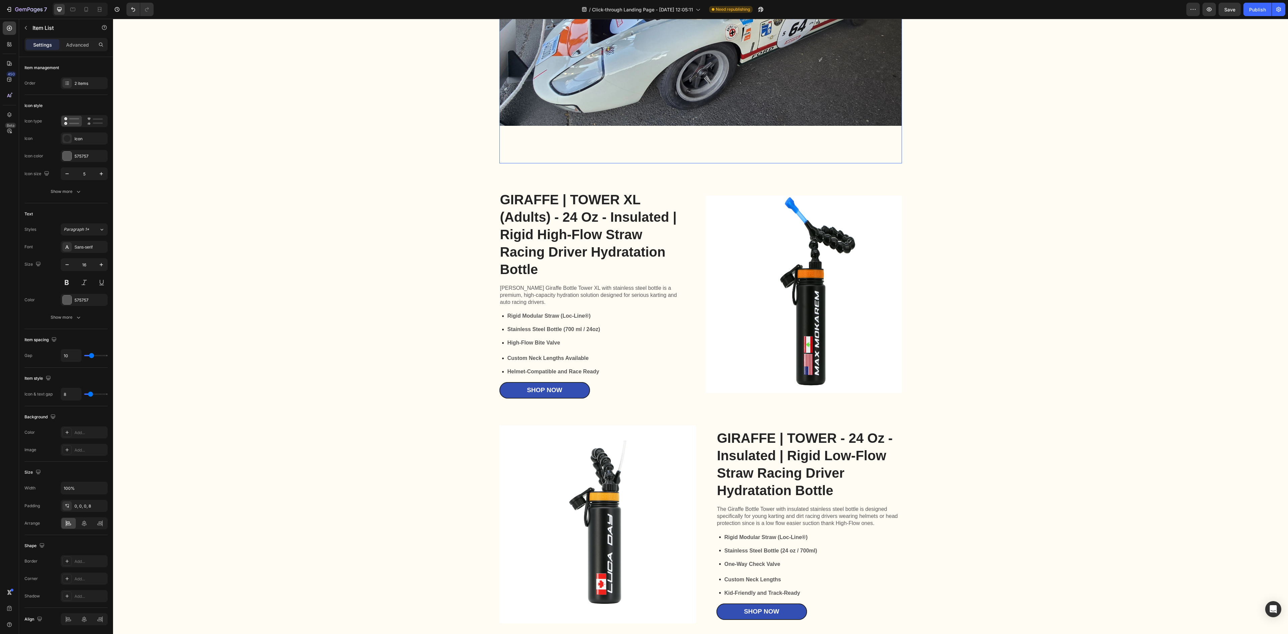
click at [625, 219] on h2 "GIRAFFE | TOWER XL (Adults) - 24 Oz - Insulated | Rigid High-Flow Straw Racing …" at bounding box center [591, 234] width 185 height 89
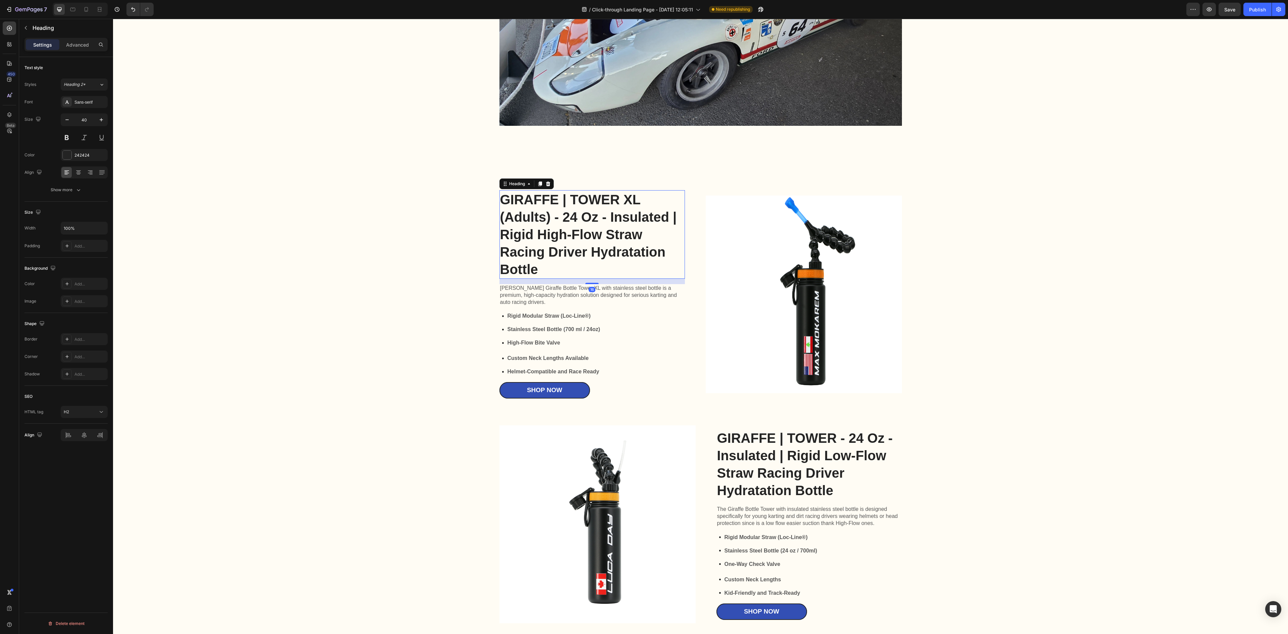
click at [603, 261] on h2 "GIRAFFE | TOWER XL (Adults) - 24 Oz - Insulated | Rigid High-Flow Straw Racing …" at bounding box center [591, 234] width 185 height 89
click at [566, 201] on p "GIRAFFE | TOWER XL (Adults) - 24 Oz - Insulated | Rigid High-Flow Straw Racing …" at bounding box center [592, 234] width 184 height 87
click at [507, 293] on p "KoThe Giraffe Bottle Tower XL with stainless steel bottle is a premium, high-ca…" at bounding box center [592, 295] width 184 height 21
click at [501, 288] on p "KoThe Giraffe Bottle Tower XL with stainless steel bottle is a premium, high-ca…" at bounding box center [592, 295] width 184 height 21
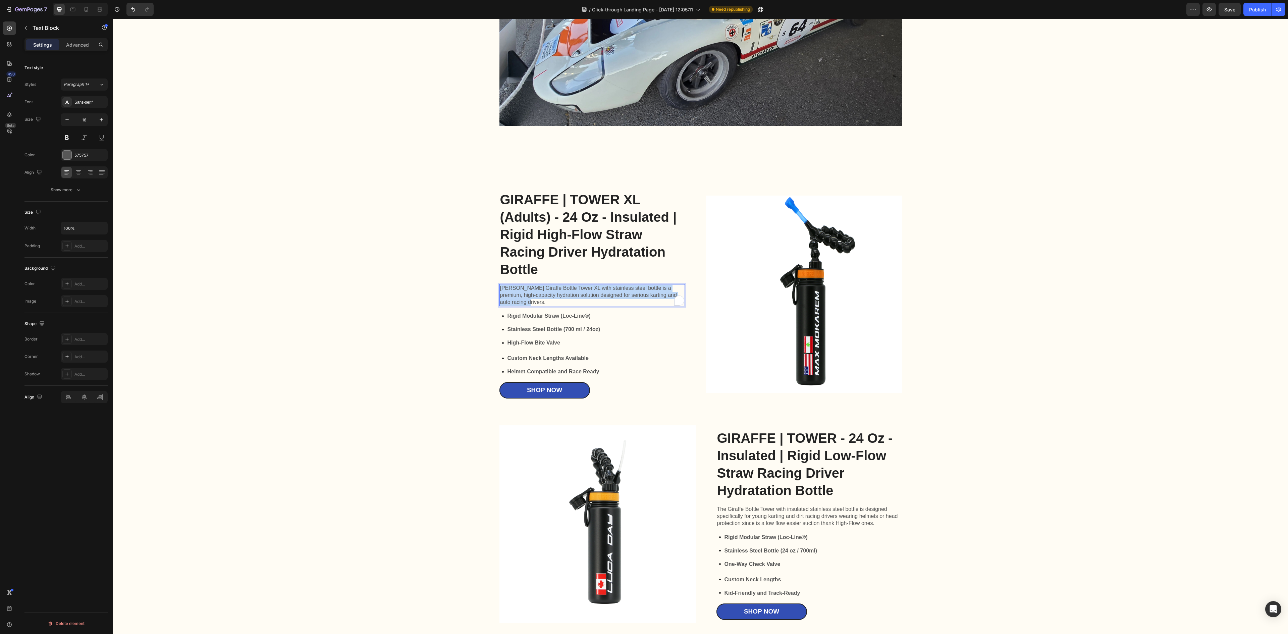
click at [501, 288] on p "KoThe Giraffe Bottle Tower XL with stainless steel bottle is a premium, high-ca…" at bounding box center [592, 295] width 184 height 21
click at [576, 203] on p "GIRAFFE | TOWER XL (Adults) - 24 Oz - Insulated | Rigid High-Flow Straw Racing …" at bounding box center [592, 234] width 184 height 87
click at [561, 203] on p "GIRAFFE | TOWER XL (Adults) - 24 Oz - Insulated | Rigid High-Flow Straw Racing …" at bounding box center [592, 234] width 184 height 87
click at [570, 199] on p "GIRAFFE | TOWER XL (Adults) - 24 Oz - Insulated | Rigid High-Flow Straw Racing …" at bounding box center [592, 234] width 184 height 87
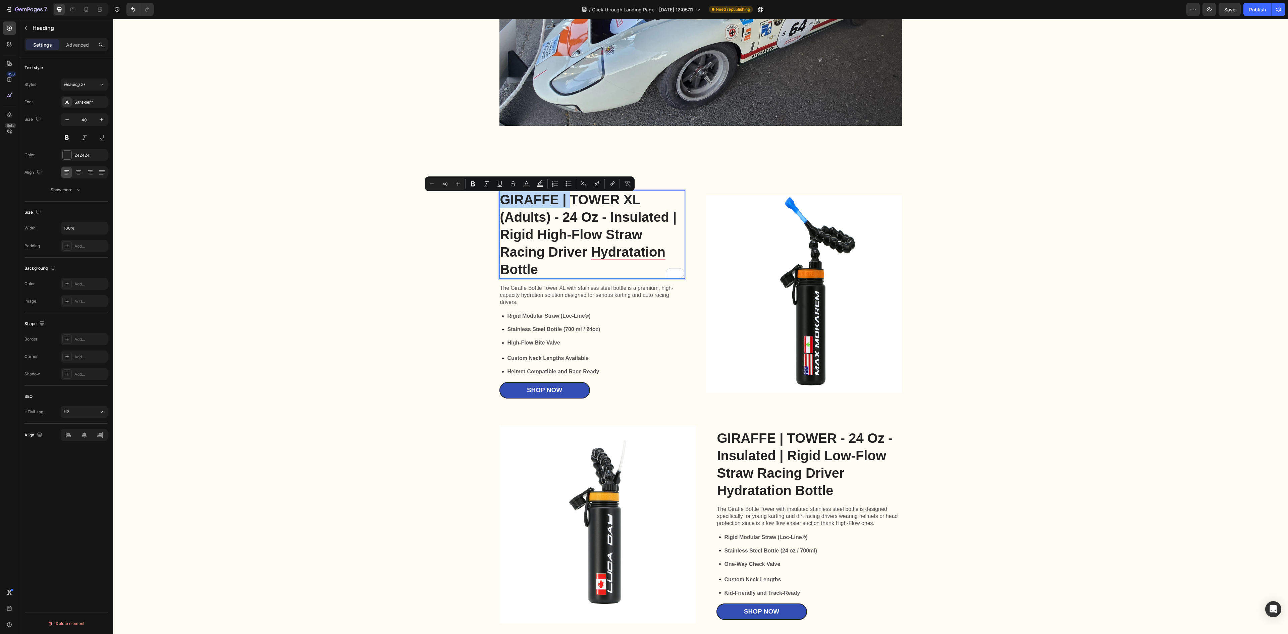
drag, startPoint x: 568, startPoint y: 200, endPoint x: 495, endPoint y: 203, distance: 72.5
click at [500, 203] on p "GIRAFFE | TOWER XL (Adults) - 24 Oz - Insulated | Rigid High-Flow Straw Racing …" at bounding box center [592, 234] width 184 height 87
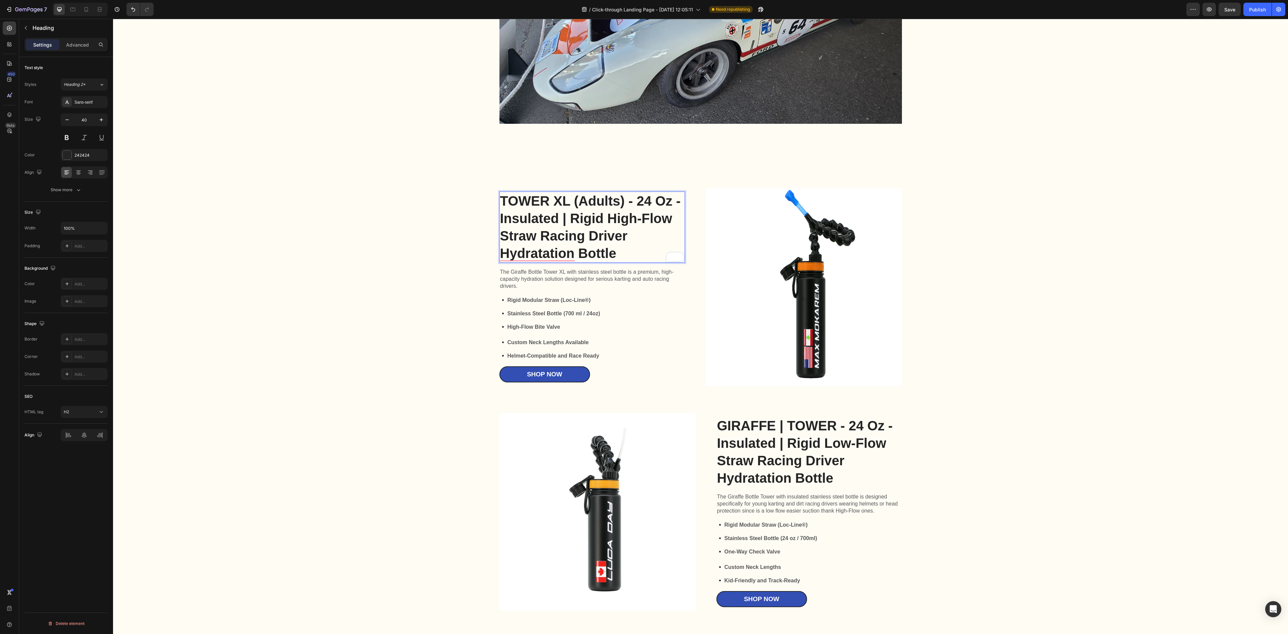
click at [627, 209] on p "TOWER XL (Adults) - 24 Oz - Insulated | Rigid High-Flow Straw Racing Driver Hyd…" at bounding box center [592, 227] width 184 height 70
click at [619, 227] on p "TOWER XL (Adults) - 24 Oz - Insulated | Rigid High-Flow Straw Racing Driver Hyd…" at bounding box center [592, 227] width 184 height 70
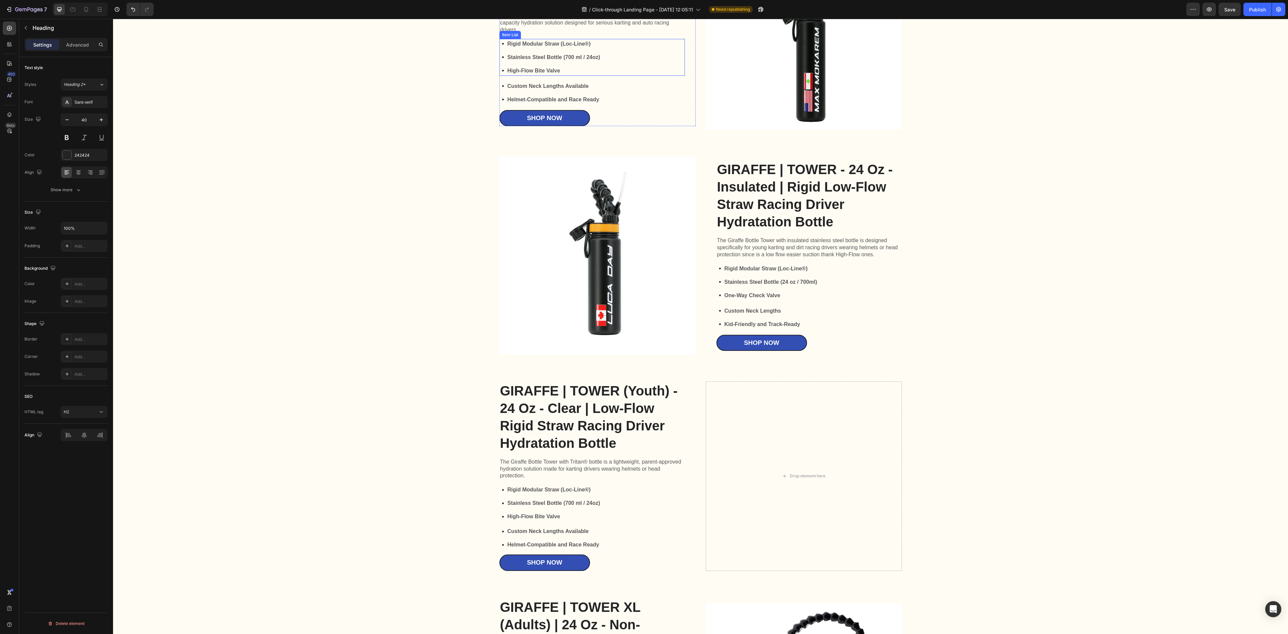
scroll to position [1354, 0]
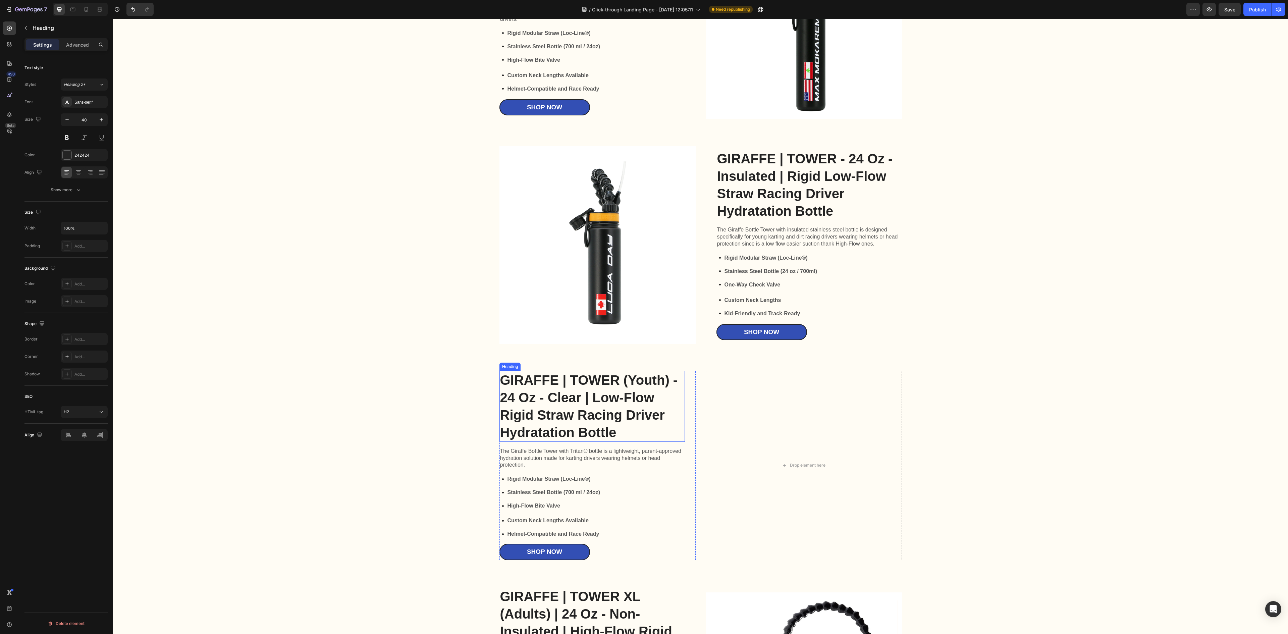
click at [629, 419] on h2 "GIRAFFE | TOWER (Youth) - 24 Oz - Clear | Low-Flow Rigid Straw Racing Driver Hy…" at bounding box center [591, 406] width 185 height 71
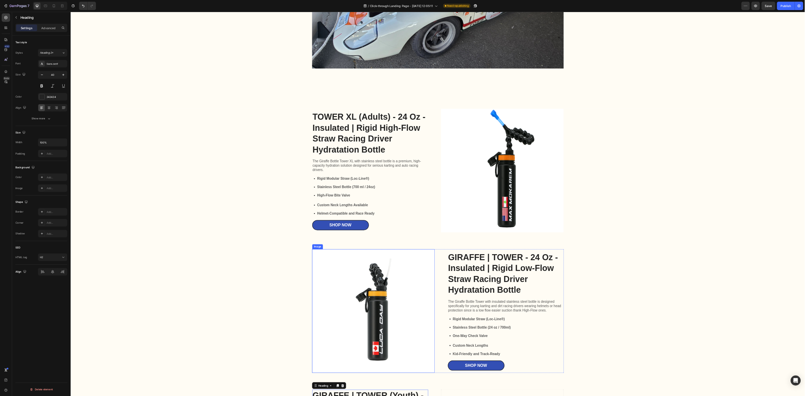
scroll to position [1085, 0]
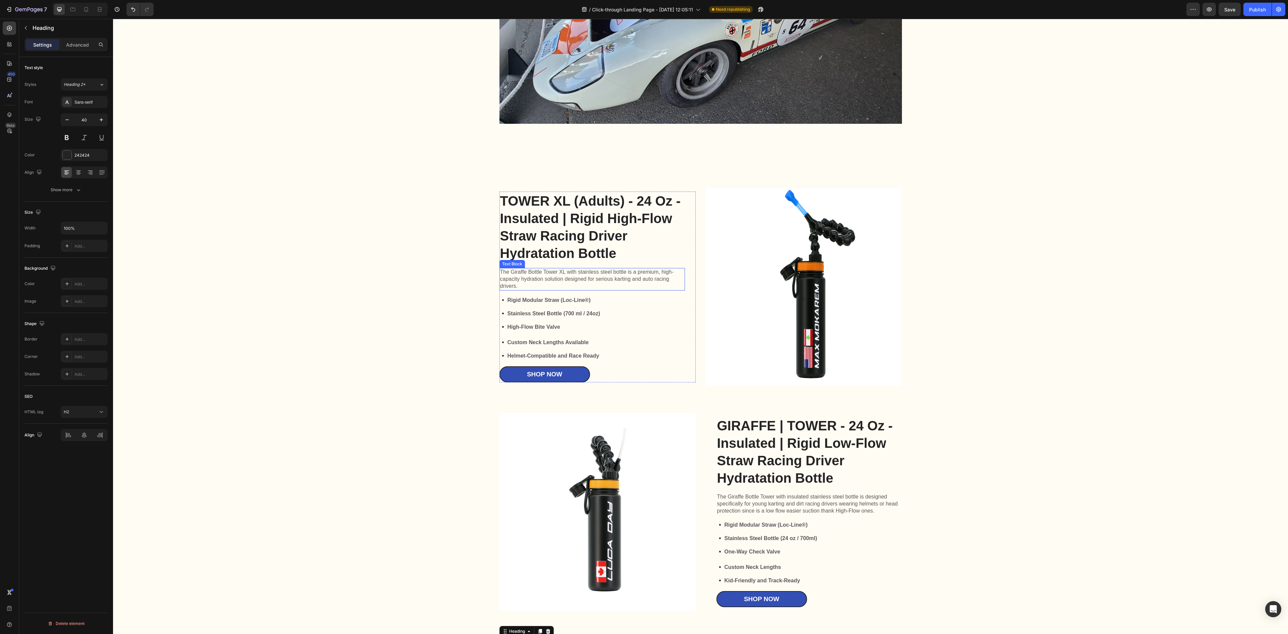
click at [625, 248] on p "TOWER XL (Adults) - 24 Oz - Insulated | Rigid High-Flow Straw Racing Driver Hyd…" at bounding box center [592, 227] width 184 height 70
click at [633, 205] on p "TOWER XL (Adults) - 24 Oz - Insulated | Rigid High-Flow Straw Racing Driver Hyd…" at bounding box center [592, 227] width 184 height 70
drag, startPoint x: 627, startPoint y: 204, endPoint x: 670, endPoint y: 205, distance: 43.6
click at [670, 204] on p "TOWER XL (Adults) - 24 Oz - Insulated | Rigid High-Flow Straw Racing Driver Hyd…" at bounding box center [592, 227] width 184 height 70
click at [636, 208] on p "TOWER XL (Adults) - 24 Oz - Insulated | Rigid High-Flow Straw Racing Driver Hyd…" at bounding box center [592, 227] width 184 height 70
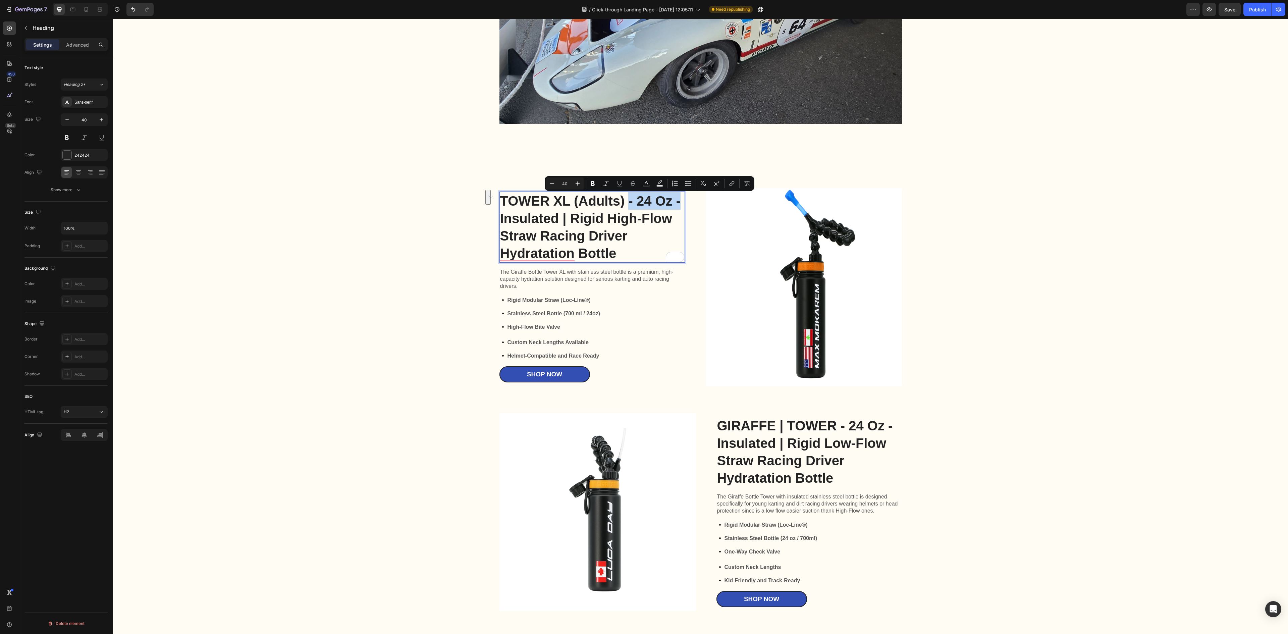
drag, startPoint x: 624, startPoint y: 201, endPoint x: 676, endPoint y: 207, distance: 52.7
click at [676, 207] on p "TOWER XL (Adults) - 24 Oz - Insulated | Rigid High-Flow Straw Racing Driver Hyd…" at bounding box center [592, 227] width 184 height 70
click at [509, 315] on strong "Stainless Steel Bottle (700 ml / 24oz)" at bounding box center [553, 314] width 93 height 6
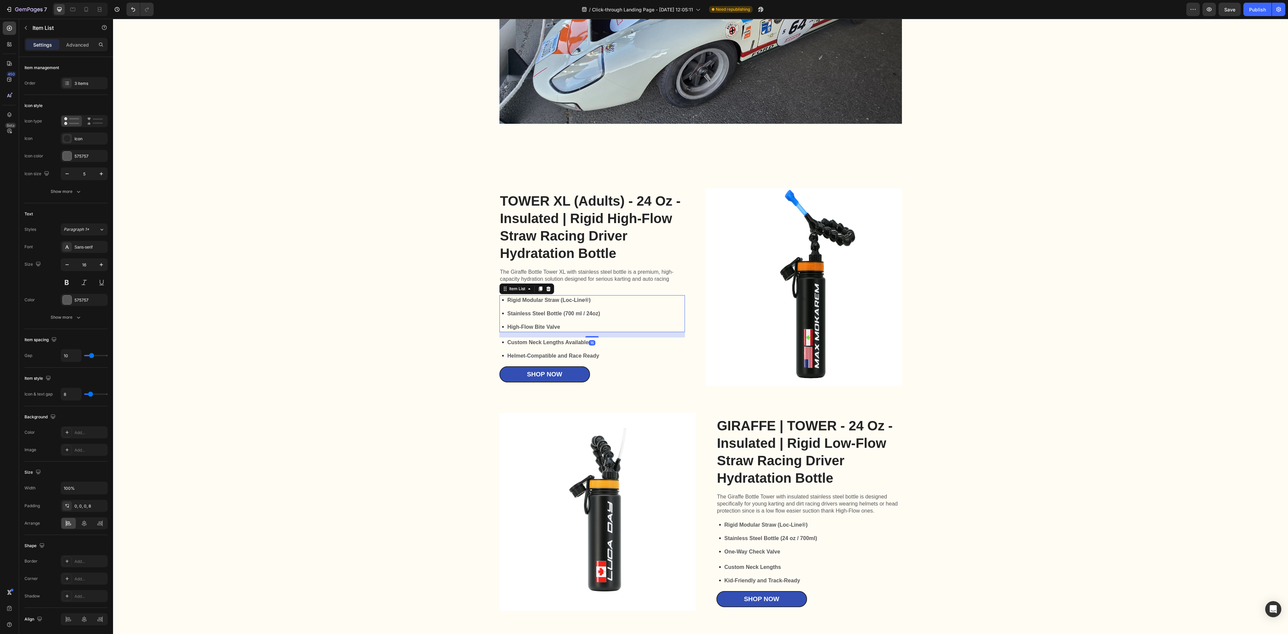
click at [507, 315] on strong "Stainless Steel Bottle (700 ml / 24oz)" at bounding box center [553, 314] width 93 height 6
click at [507, 314] on strong "Stainless Steel Bottle (700 ml / 24oz)" at bounding box center [553, 314] width 93 height 6
click at [564, 327] on p "High-Flow Bite Valve" at bounding box center [553, 327] width 93 height 8
click at [510, 315] on strong "Stainless Steel Bottle (700 ml / 24oz)" at bounding box center [553, 314] width 93 height 6
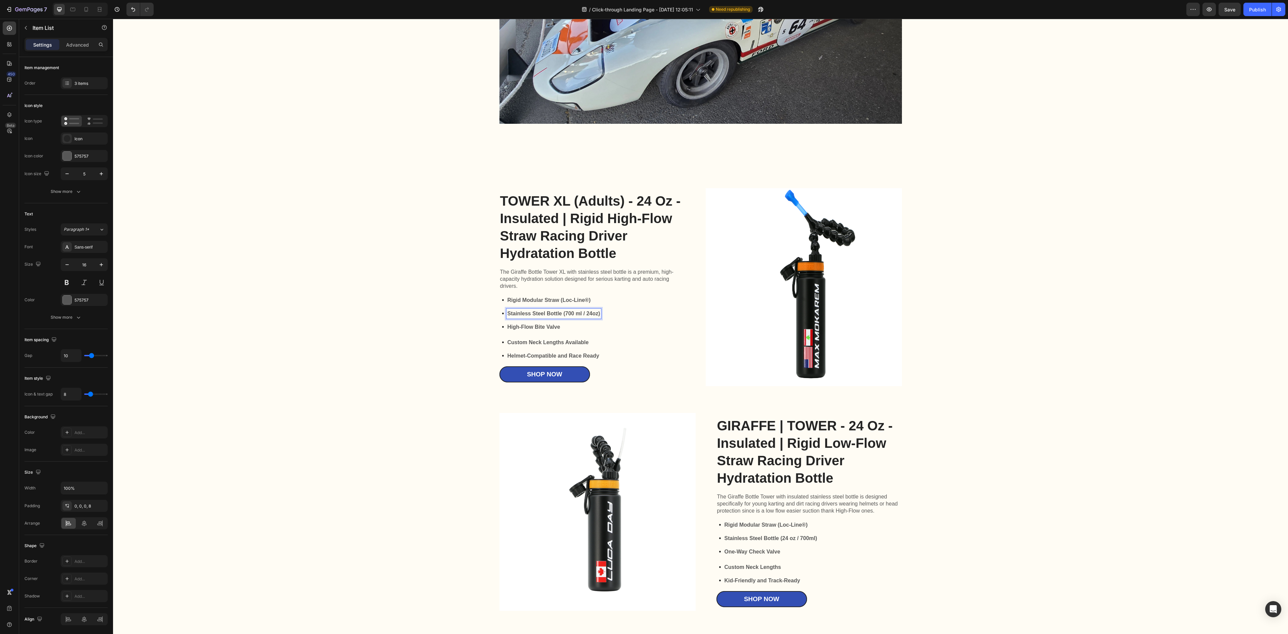
click at [506, 313] on div "Stainless Steel Bottle (700 ml / 24oz)" at bounding box center [553, 314] width 95 height 10
click at [566, 345] on strong "Custom Neck Lengths Available" at bounding box center [547, 342] width 81 height 6
click at [584, 345] on strong "Custom Neck Lengths Available" at bounding box center [547, 342] width 81 height 6
click at [589, 344] on p "Custom Neck Lengths Available" at bounding box center [553, 342] width 92 height 8
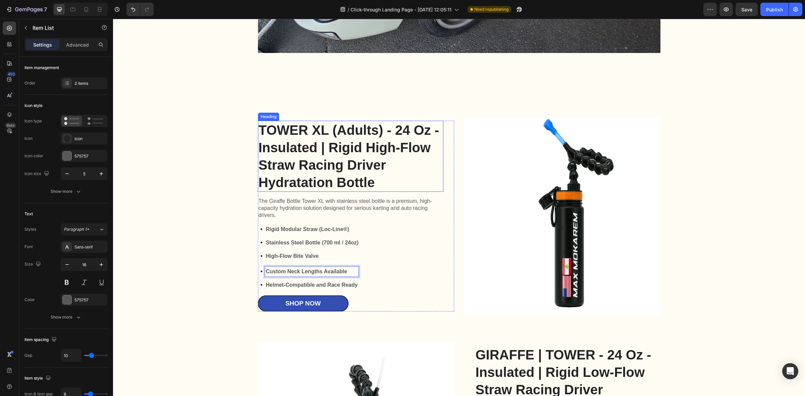
scroll to position [1169, 0]
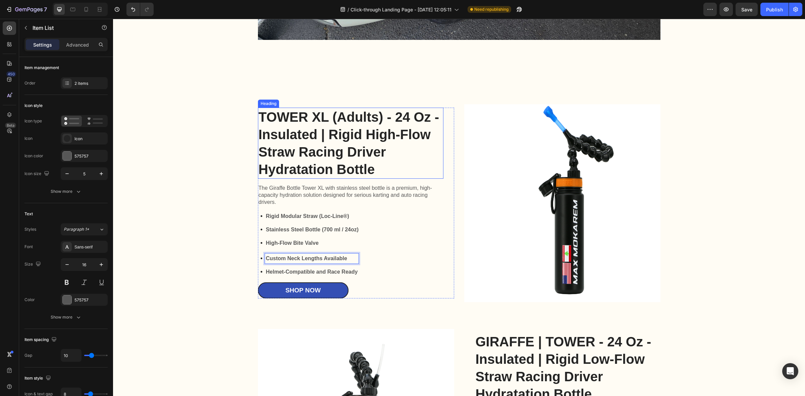
click at [342, 138] on p "TOWER XL (Adults) - 24 Oz - Insulated | Rigid High-Flow Straw Racing Driver Hyd…" at bounding box center [351, 143] width 184 height 70
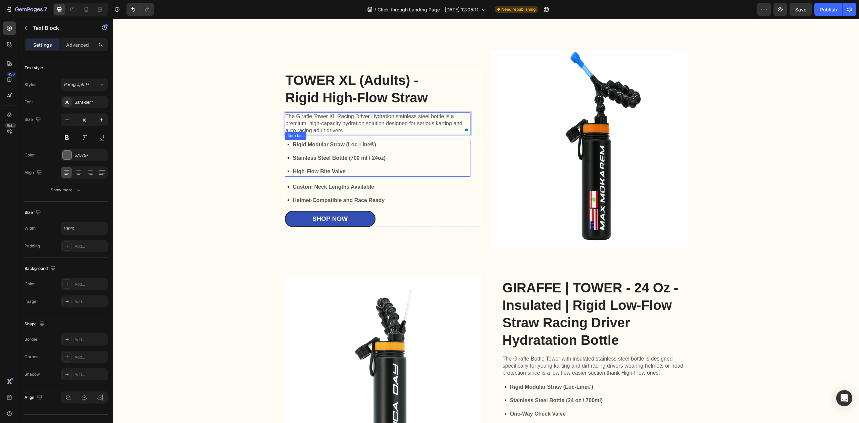
click at [353, 160] on strong "Stainless Steel Bottle (700 ml / 24oz)" at bounding box center [339, 158] width 93 height 6
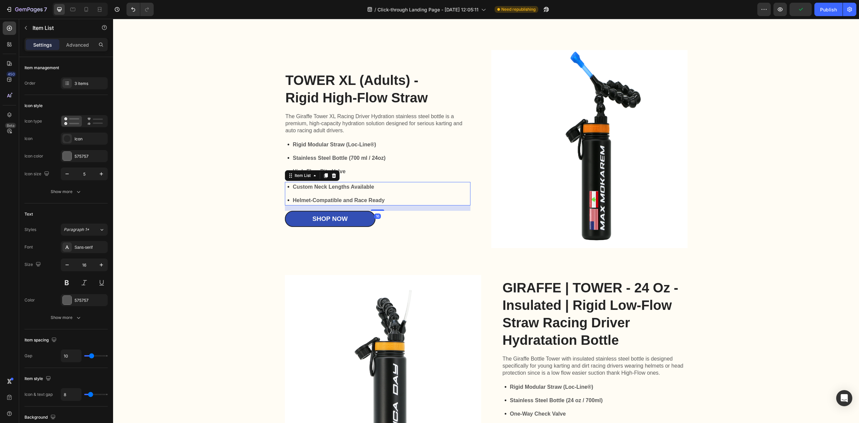
click at [343, 187] on strong "Custom Neck Lengths Available" at bounding box center [333, 187] width 81 height 6
click at [356, 188] on strong "Custom Neck Lengths Available" at bounding box center [333, 187] width 81 height 6
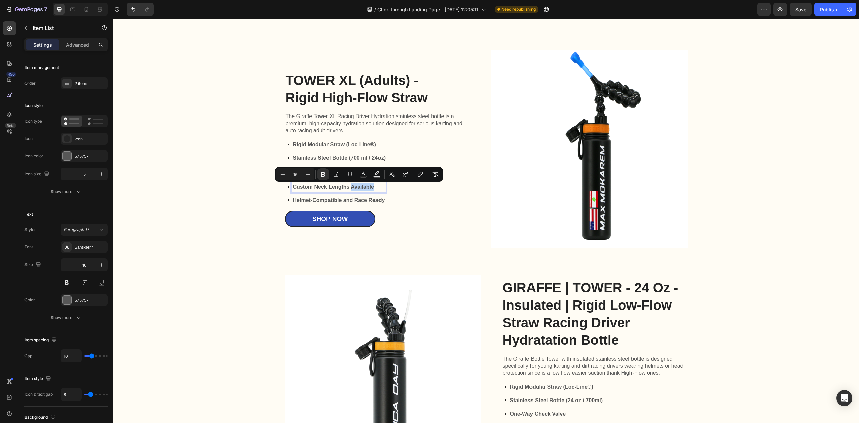
click at [361, 187] on strong "Custom Neck Lengths Available" at bounding box center [333, 187] width 81 height 6
click at [371, 186] on p "Custom Neck Lengths Available" at bounding box center [339, 187] width 92 height 8
click at [308, 185] on strong "Custom Neck Lengths Available" at bounding box center [333, 187] width 81 height 6
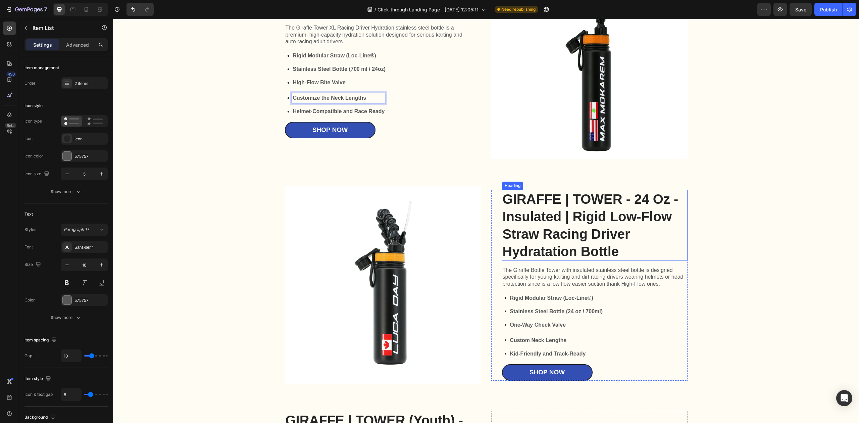
scroll to position [1268, 0]
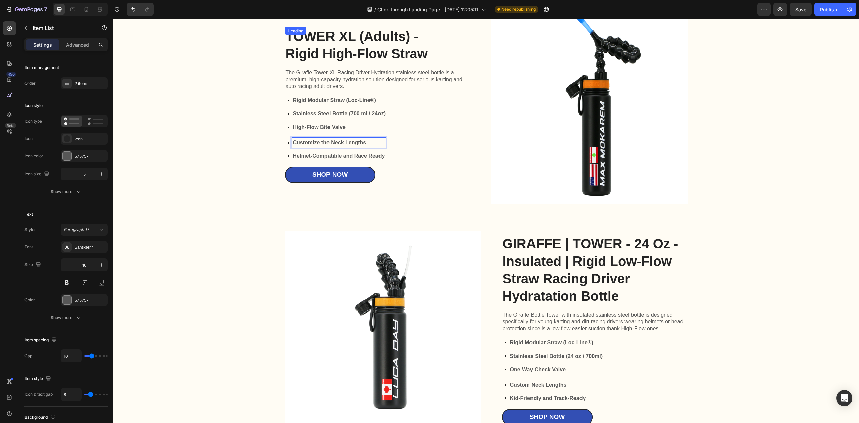
click at [341, 43] on p "TOWER XL (Adults) - Rigid High-Flow Straw" at bounding box center [377, 45] width 184 height 35
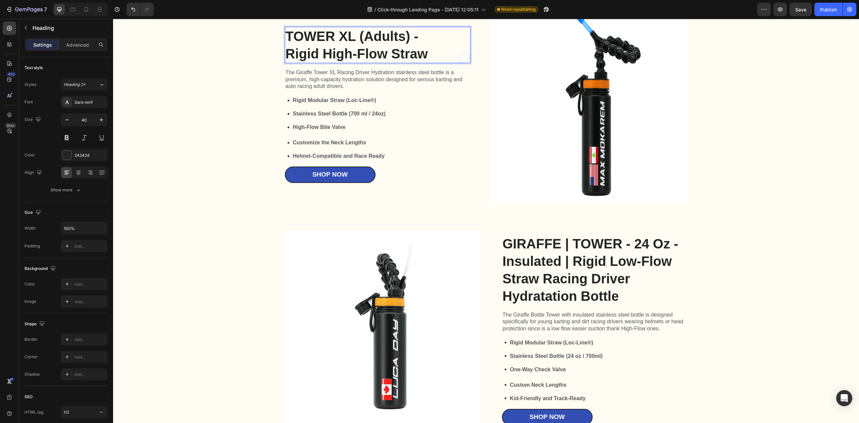
click at [409, 50] on p "TOWER XL (Adults) - Rigid High-Flow Straw" at bounding box center [377, 45] width 184 height 35
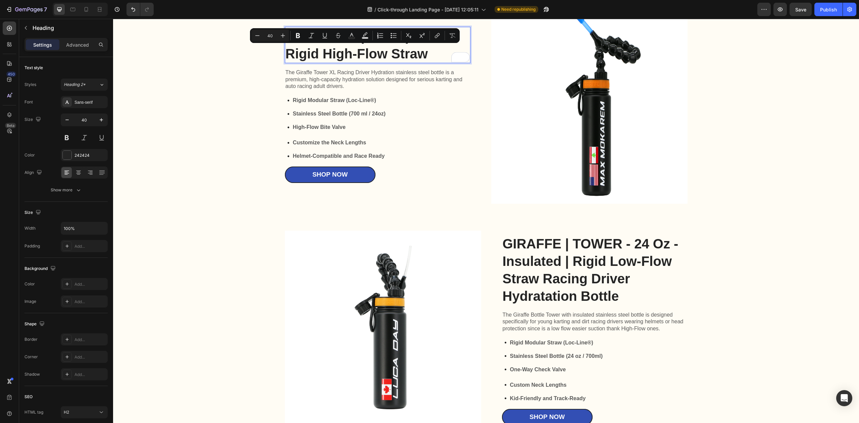
click at [418, 50] on p "TOWER XL (Adults) - Rigid High-Flow Straw" at bounding box center [377, 45] width 184 height 35
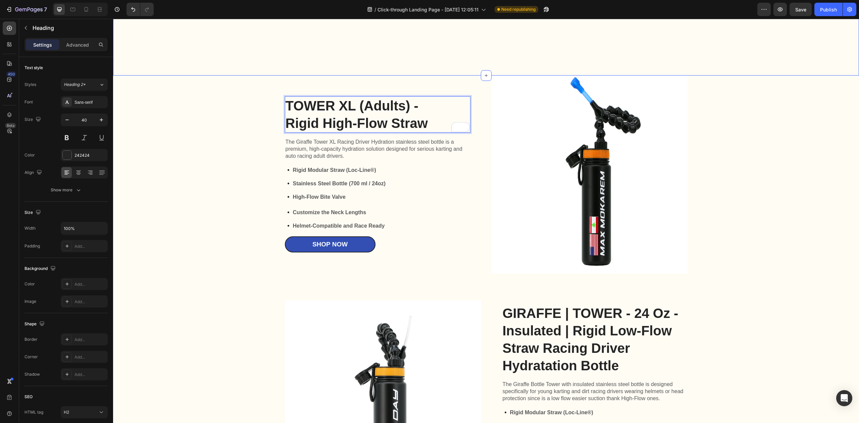
scroll to position [1190, 0]
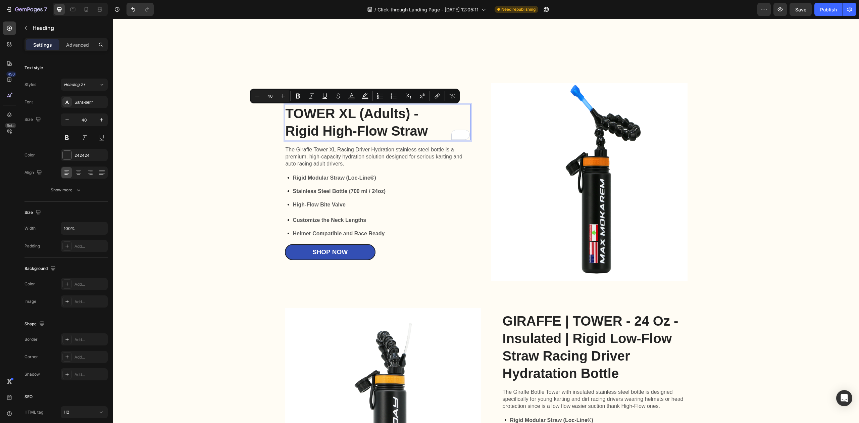
drag, startPoint x: 426, startPoint y: 52, endPoint x: 282, endPoint y: 116, distance: 157.1
click at [285, 116] on p "TOWER XL (Adults) - Rigid High-Flow Straw" at bounding box center [377, 122] width 184 height 35
copy p "TOWER XL (Adults) - Rigid High-Flow Straw"
click at [617, 359] on h2 "GIRAFFE | TOWER - 24 Oz - Insulated | Rigid Low-Flow Straw Racing Driver Hydrat…" at bounding box center [594, 346] width 185 height 71
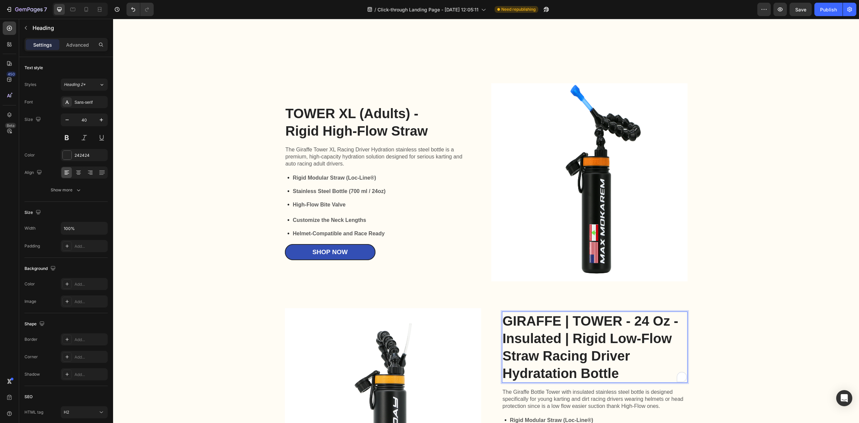
click at [621, 375] on h2 "GIRAFFE | TOWER - 24 Oz - Insulated | Rigid Low-Flow Straw Racing Driver Hydrat…" at bounding box center [594, 346] width 185 height 71
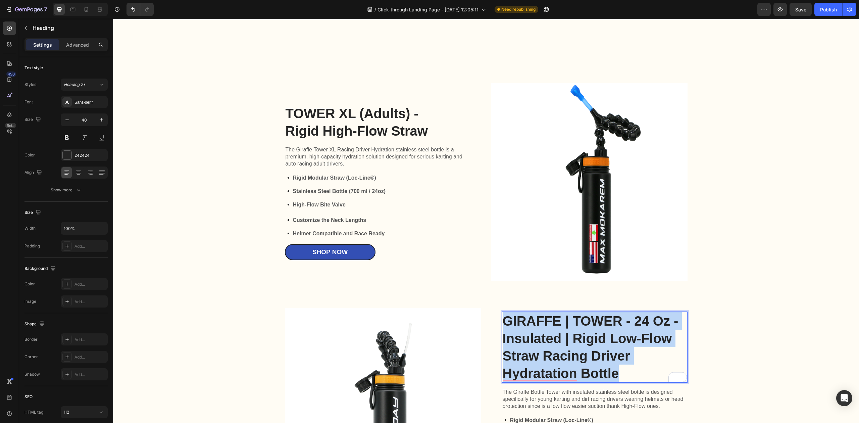
drag, startPoint x: 616, startPoint y: 373, endPoint x: 502, endPoint y: 320, distance: 126.2
click at [502, 320] on p "GIRAFFE | TOWER - 24 Oz - Insulated | Rigid Low-Flow Straw Racing Driver Hydrat…" at bounding box center [594, 347] width 184 height 70
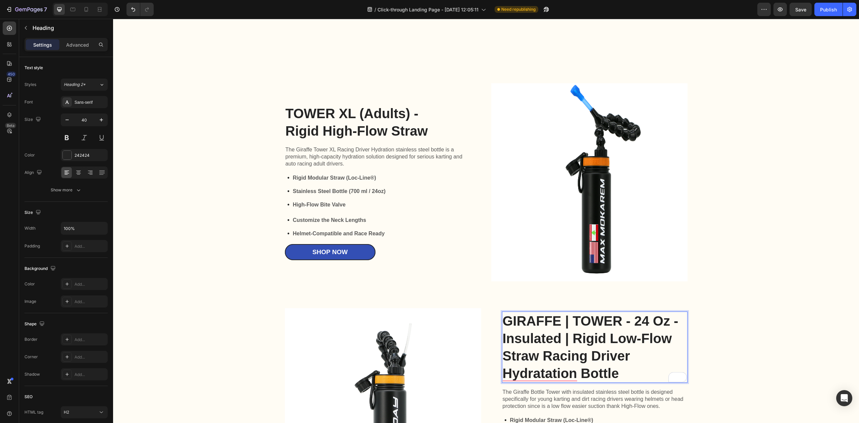
scroll to position [1208, 0]
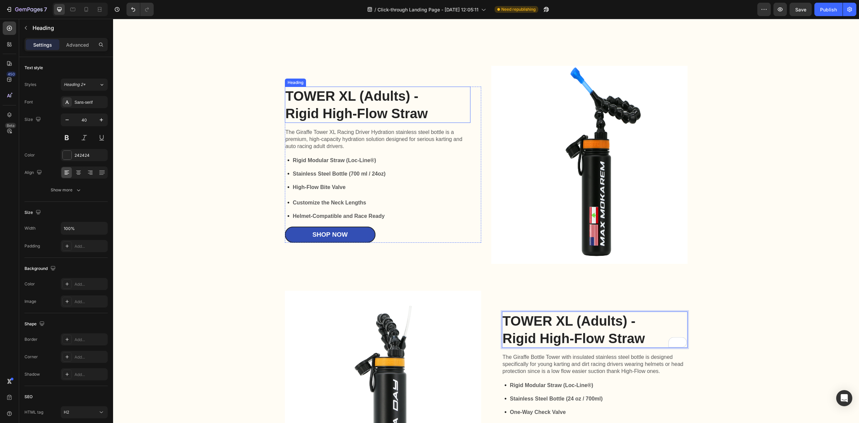
click at [420, 94] on p "TOWER XL (Adults) - Rigid High-Flow Straw" at bounding box center [377, 104] width 184 height 35
click at [417, 98] on p "TOWER XL (Adults) - Rigid High-Flow Straw" at bounding box center [377, 104] width 184 height 35
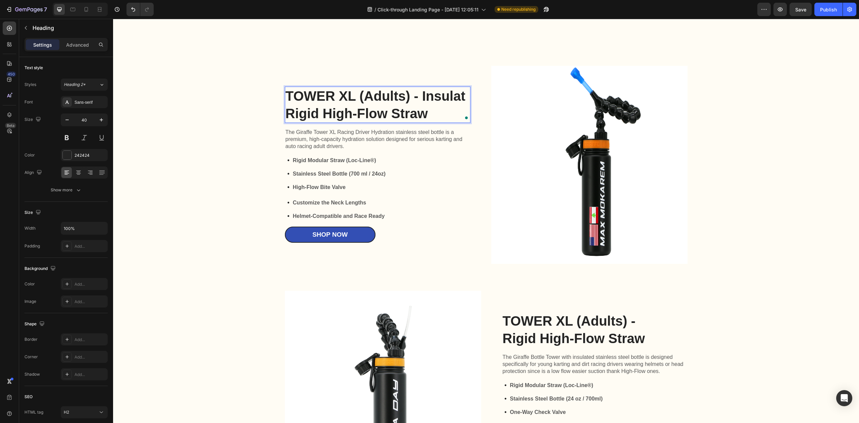
scroll to position [1199, 0]
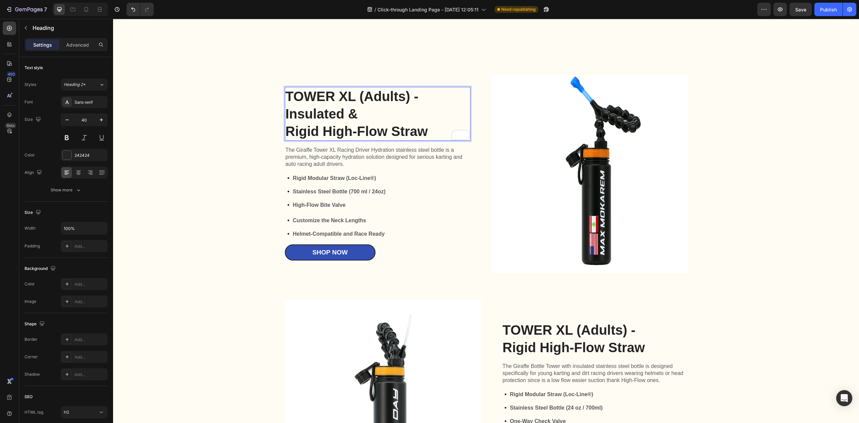
click at [289, 132] on p "TOWER XL (Adults) - Insulated & Rigid High-Flow Straw" at bounding box center [377, 114] width 184 height 52
click at [286, 135] on p "TOWER XL (Adults) - Insulated & Rigid High-Flow Straw" at bounding box center [377, 114] width 184 height 52
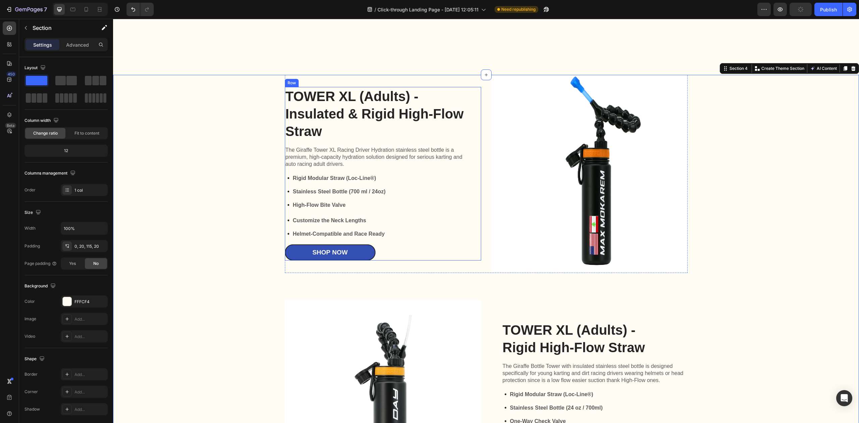
click at [390, 119] on p "TOWER XL (Adults) - Insulated & Rigid High-Flow Straw" at bounding box center [377, 114] width 184 height 52
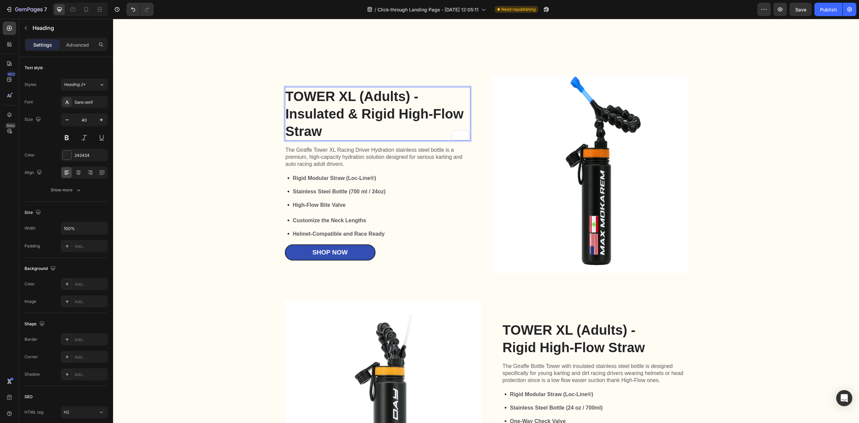
click at [412, 97] on p "TOWER XL (Adults) - Insulated & Rigid High-Flow Straw" at bounding box center [377, 114] width 184 height 52
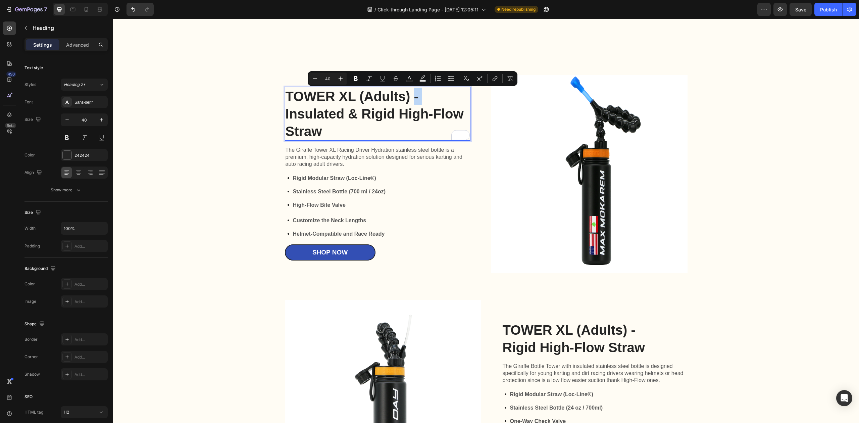
click at [421, 100] on p "TOWER XL (Adults) - Insulated & Rigid High-Flow Straw" at bounding box center [377, 114] width 184 height 52
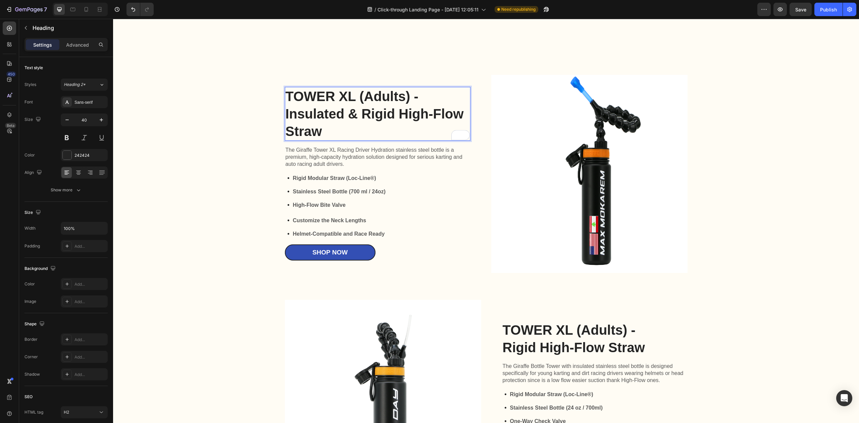
click at [345, 117] on p "TOWER XL (Adults) - Insulated & Rigid High-Flow Straw" at bounding box center [377, 114] width 184 height 52
click at [412, 96] on p "TOWER XL (Adults) - Insulated Rigid High-Flow Straw" at bounding box center [377, 114] width 184 height 52
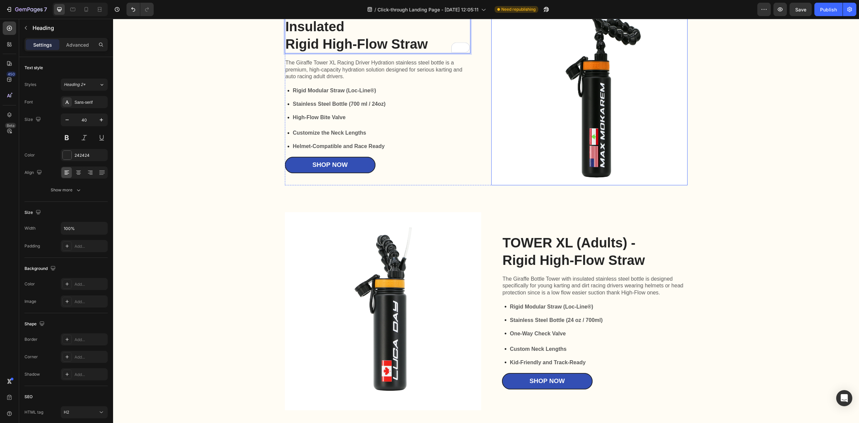
scroll to position [1288, 0]
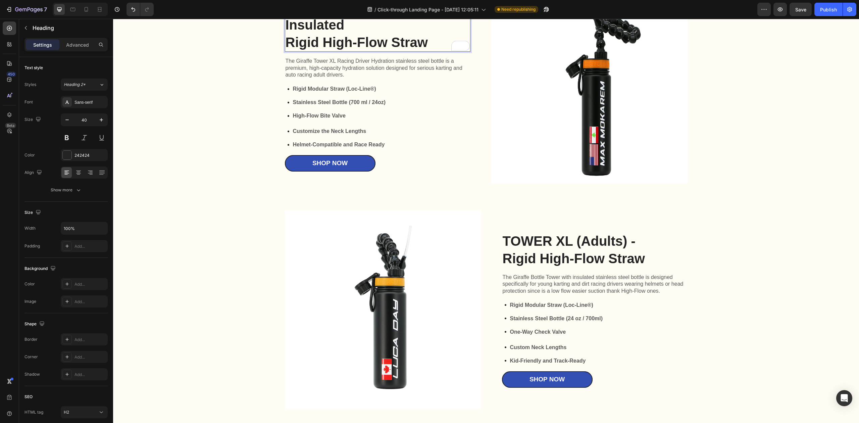
click at [415, 44] on p "TOWER XL (Adults) Insulated Rigid High-Flow Straw" at bounding box center [377, 25] width 184 height 52
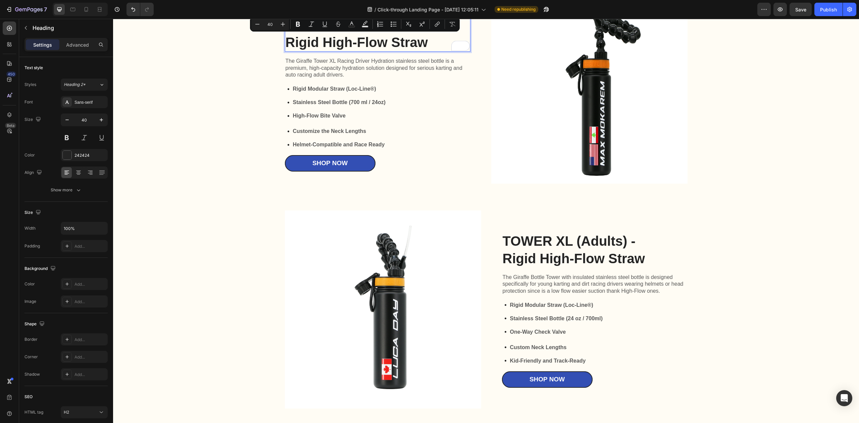
scroll to position [1199, 0]
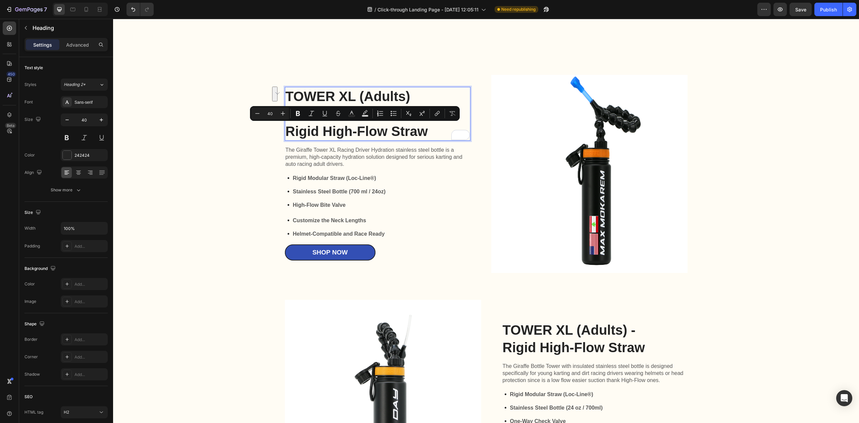
click at [367, 95] on p "TOWER XL (Adults) Insulated Rigid High-Flow Straw" at bounding box center [377, 114] width 184 height 52
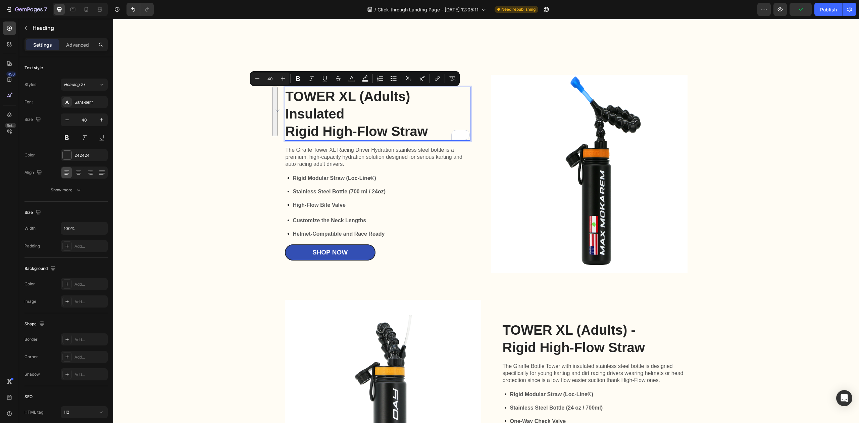
drag, startPoint x: 283, startPoint y: 96, endPoint x: 442, endPoint y: 136, distance: 163.8
click at [442, 136] on p "TOWER XL (Adults) Insulated Rigid High-Flow Straw" at bounding box center [377, 114] width 184 height 52
copy p "TOWER XL (Adults) Insulated Rigid High-Flow Straw"
click at [604, 352] on p "TOWER XL (Adults) - Rigid High-Flow Straw" at bounding box center [594, 338] width 184 height 35
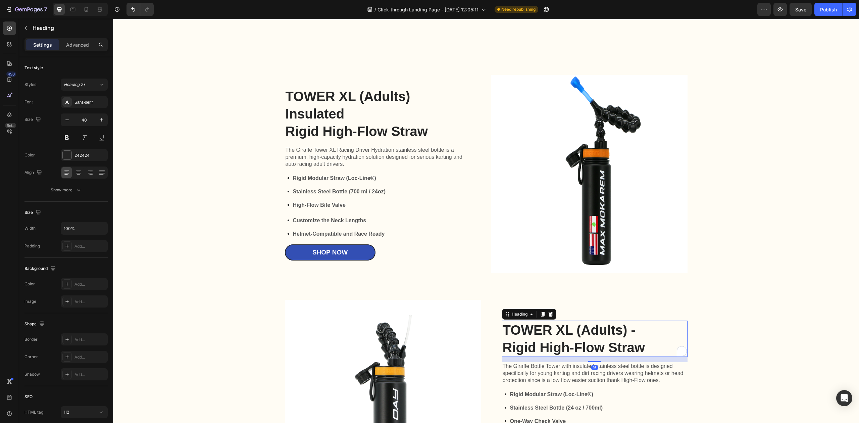
click at [604, 352] on p "TOWER XL (Adults) - Rigid High-Flow Straw" at bounding box center [594, 338] width 184 height 35
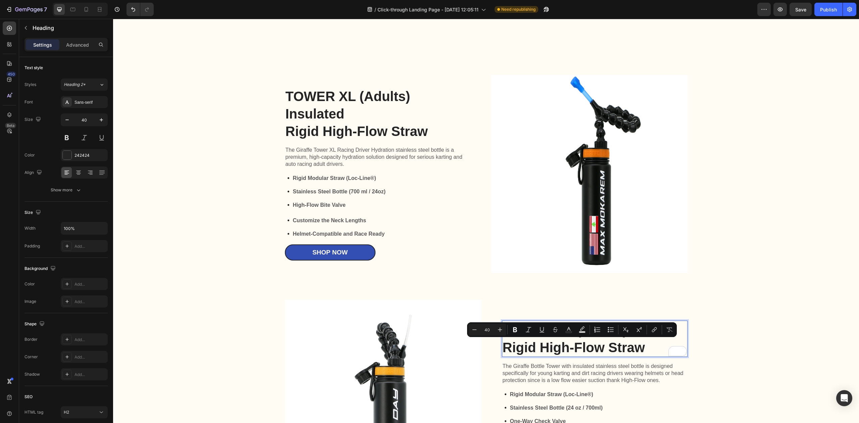
click at [623, 345] on p "TOWER XL (Adults) - Rigid High-Flow Straw" at bounding box center [594, 338] width 184 height 35
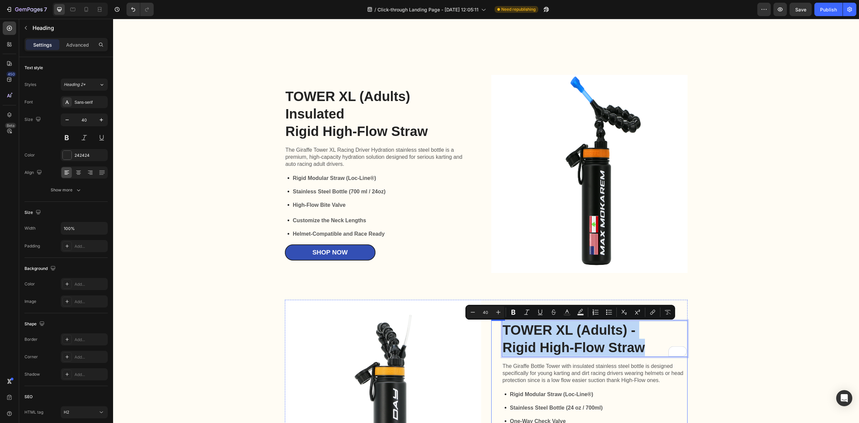
drag, startPoint x: 642, startPoint y: 349, endPoint x: 495, endPoint y: 327, distance: 147.8
click at [495, 327] on div "TOWER XL (Adults) - Rigid High-Flow Straw Heading 16 The Giraffe Bottle Tower w…" at bounding box center [589, 398] width 196 height 156
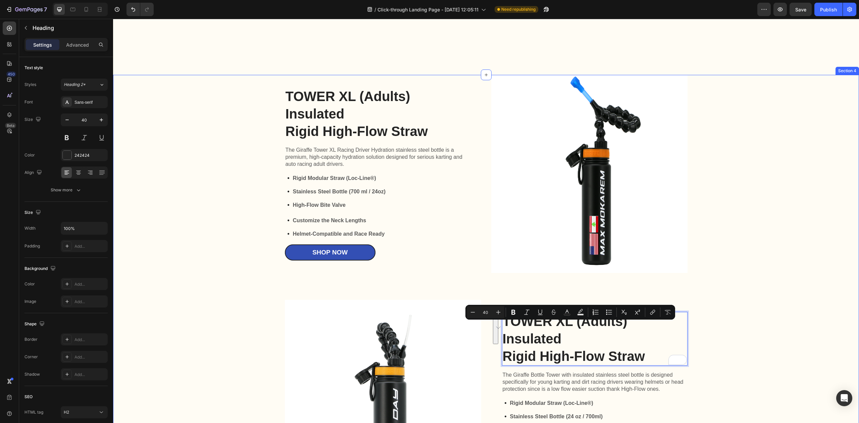
scroll to position [1190, 0]
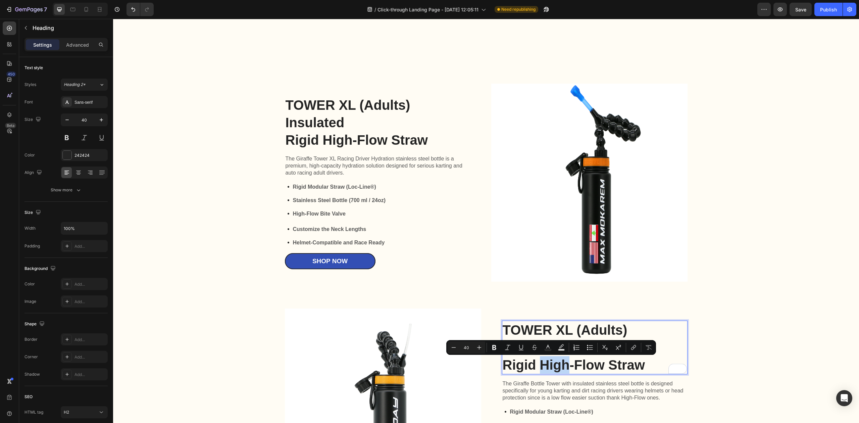
drag, startPoint x: 561, startPoint y: 364, endPoint x: 537, endPoint y: 365, distance: 23.5
click at [537, 365] on p "TOWER XL (Adults) Insulated Rigid High-Flow Straw" at bounding box center [594, 347] width 184 height 52
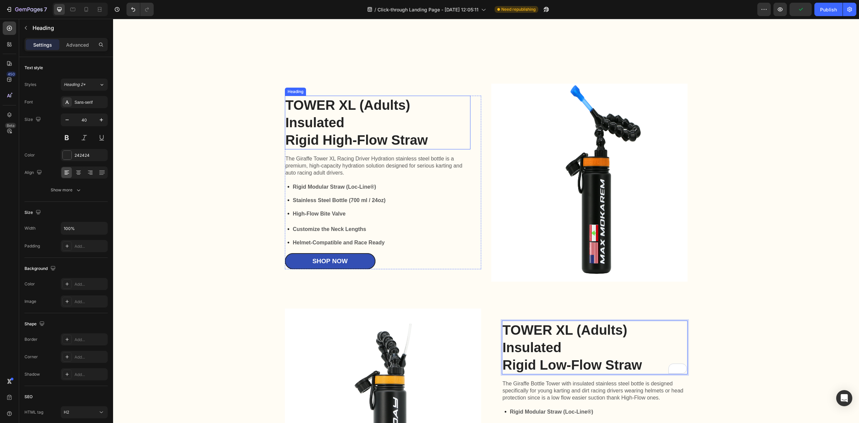
click at [294, 122] on p "TOWER XL (Adults) Insulated Rigid High-Flow Straw" at bounding box center [377, 122] width 184 height 52
click at [294, 121] on p "TOWER XL (Adults) Insulated Rigid High-Flow Straw" at bounding box center [377, 122] width 184 height 52
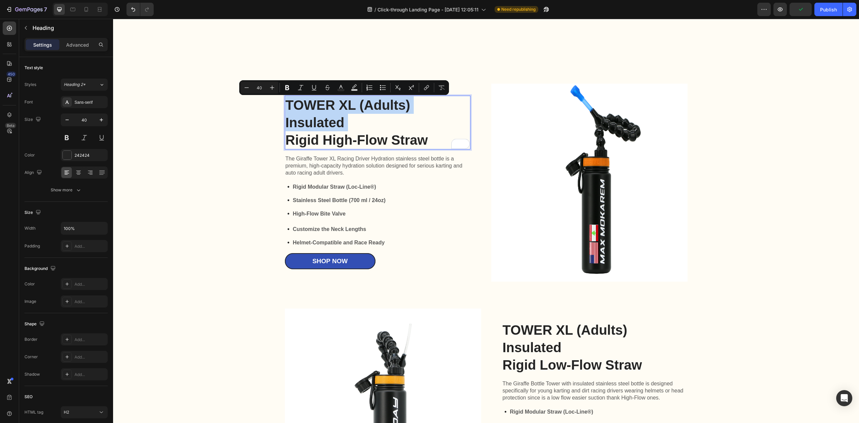
click at [312, 121] on p "TOWER XL (Adults) Insulated Rigid High-Flow Straw" at bounding box center [377, 122] width 184 height 52
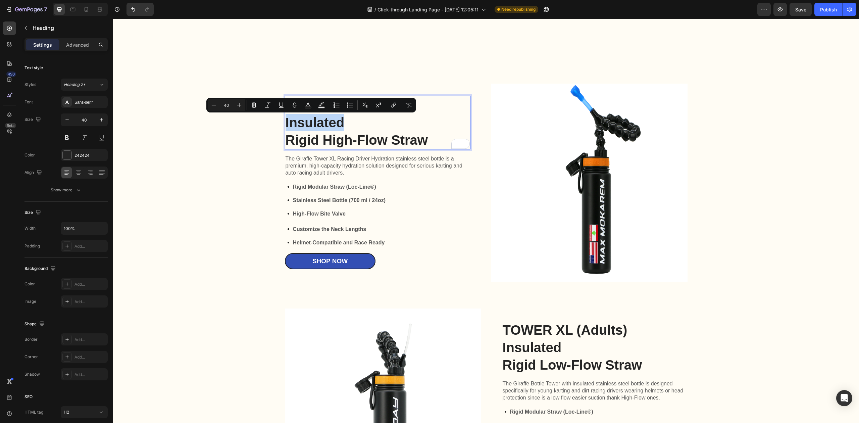
drag, startPoint x: 317, startPoint y: 121, endPoint x: 282, endPoint y: 123, distance: 34.6
click at [285, 123] on p "TOWER XL (Adults) Insulated Rigid High-Flow Straw" at bounding box center [377, 122] width 184 height 52
click at [431, 127] on p "TOWER XL (Adults) Insulated Rigid High-Flow Straw" at bounding box center [377, 122] width 184 height 52
click at [430, 117] on p "TOWER XL (Adults) Insulated Rigid High-Flow Straw" at bounding box center [377, 122] width 184 height 52
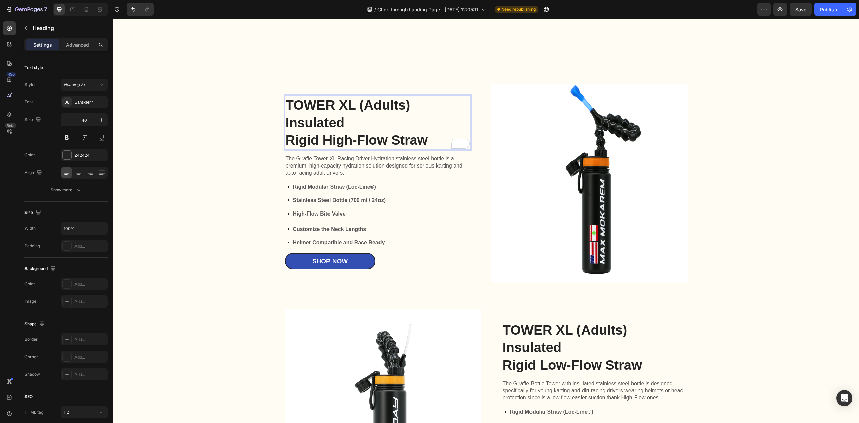
click at [415, 106] on p "TOWER XL (Adults) Insulated Rigid High-Flow Straw" at bounding box center [377, 122] width 184 height 52
click at [336, 125] on p "TOWER XL (Adults) Insulated Rigid High-Flow Straw" at bounding box center [377, 122] width 184 height 52
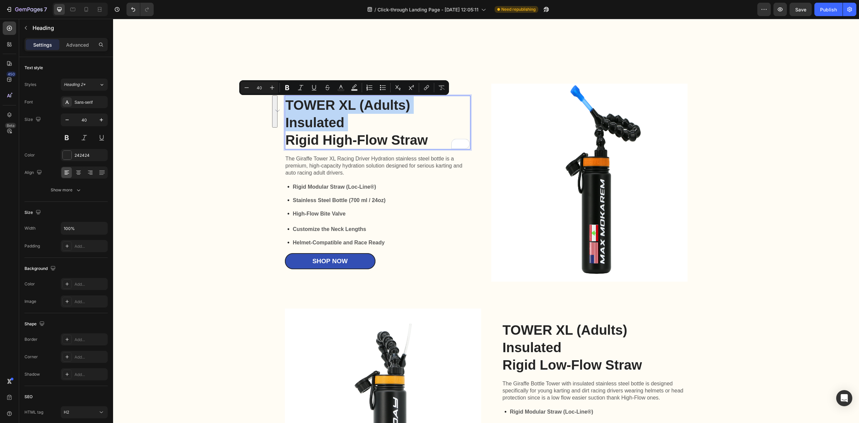
click at [336, 125] on p "TOWER XL (Adults) Insulated Rigid High-Flow Straw" at bounding box center [377, 122] width 184 height 52
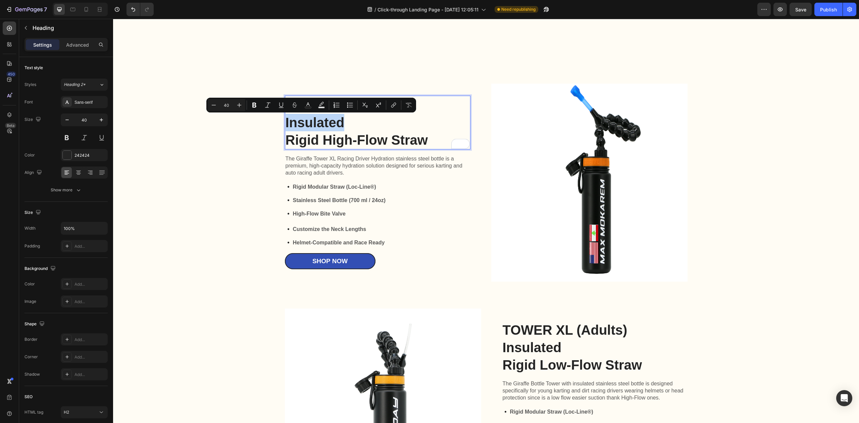
drag, startPoint x: 333, startPoint y: 125, endPoint x: 282, endPoint y: 122, distance: 51.8
click at [285, 122] on p "TOWER XL (Adults) Insulated Rigid High-Flow Straw" at bounding box center [377, 122] width 184 height 52
click at [354, 124] on p "TOWER XL (Adults) Insulated Rigid High-Flow Straw" at bounding box center [377, 122] width 184 height 52
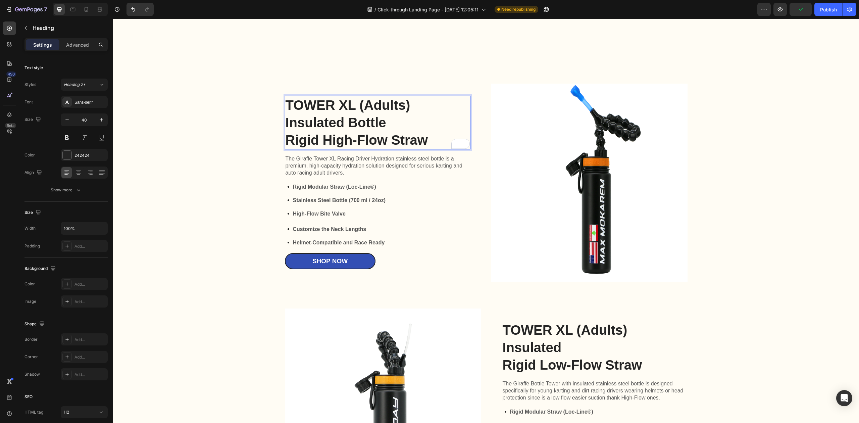
click at [287, 107] on p "TOWER XL (Adults) Insulated Bottle Rigid High-Flow Straw" at bounding box center [377, 122] width 184 height 52
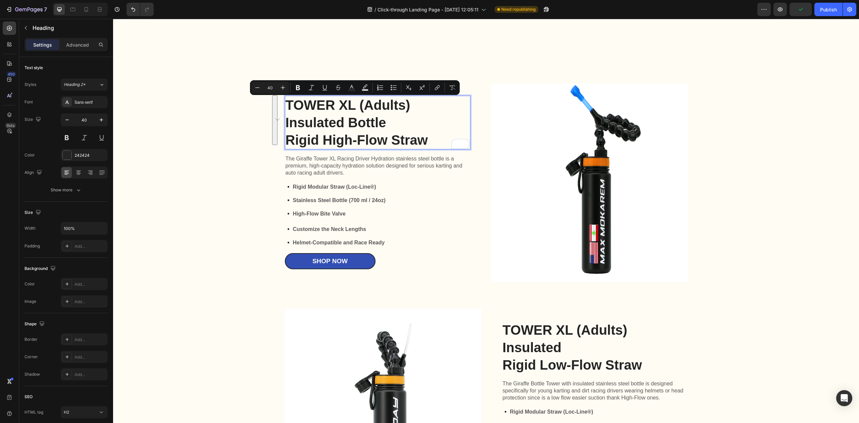
drag, startPoint x: 284, startPoint y: 107, endPoint x: 447, endPoint y: 141, distance: 166.3
click at [447, 141] on p "TOWER XL (Adults) Insulated Bottle Rigid High-Flow Straw" at bounding box center [377, 122] width 184 height 52
copy p "TOWER XL (Adults) Insulated Bottle Rigid High-Flow Straw"
click at [593, 357] on p "TOWER XL (Adults) Insulated Rigid Low-Flow Straw" at bounding box center [594, 347] width 184 height 52
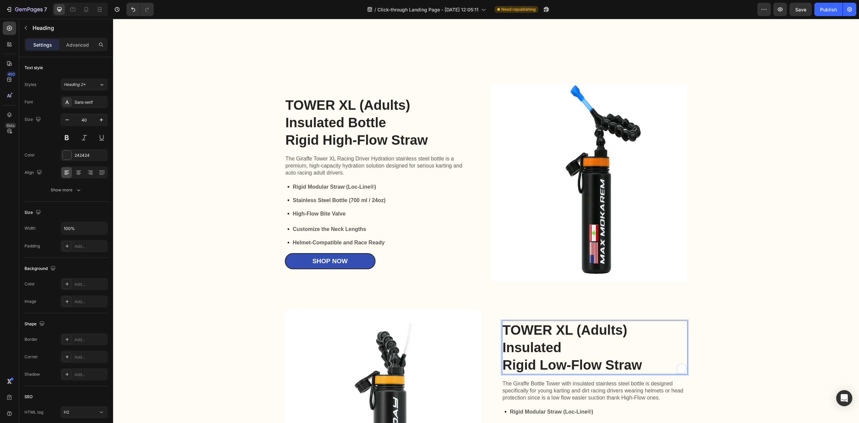
click at [593, 357] on p "TOWER XL (Adults) Insulated Rigid Low-Flow Straw" at bounding box center [594, 347] width 184 height 52
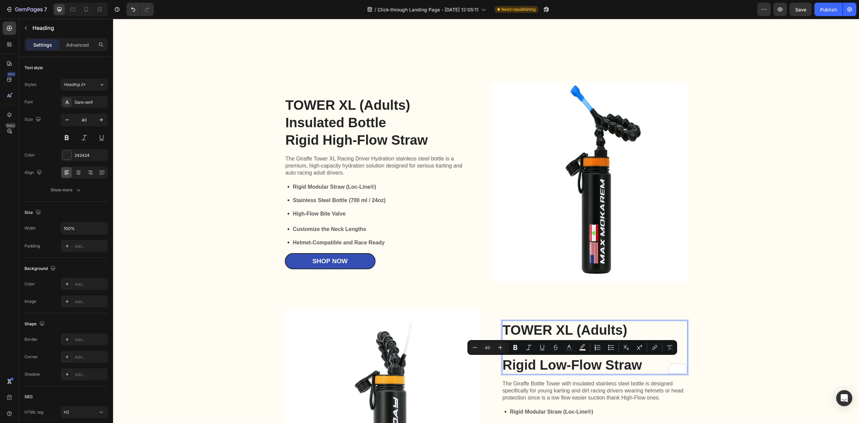
click at [607, 352] on button "Bulleted List" at bounding box center [611, 347] width 12 height 12
type input "40"
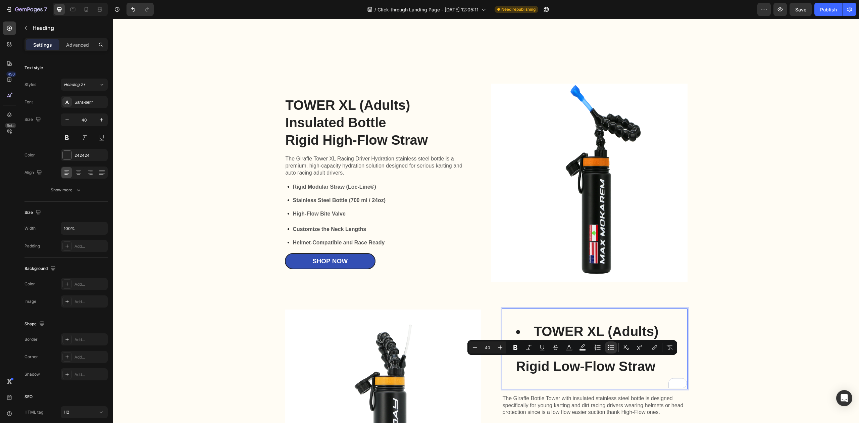
scroll to position [1201, 0]
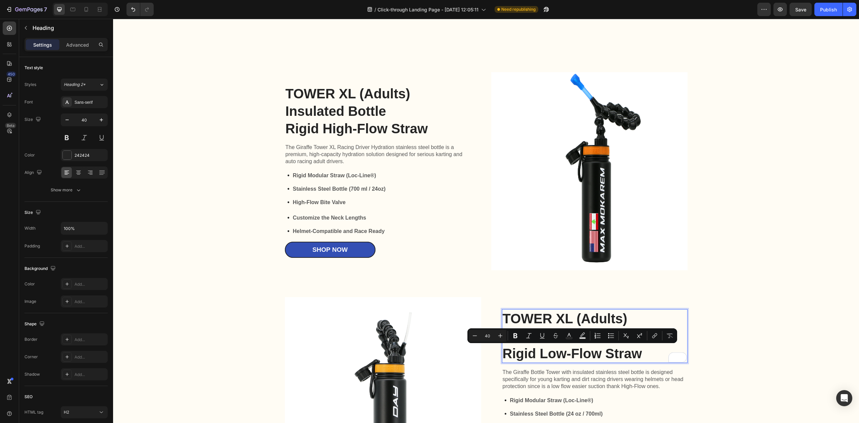
click at [642, 361] on p "TOWER XL (Adults) Insulated Rigid Low-Flow Straw" at bounding box center [594, 336] width 184 height 52
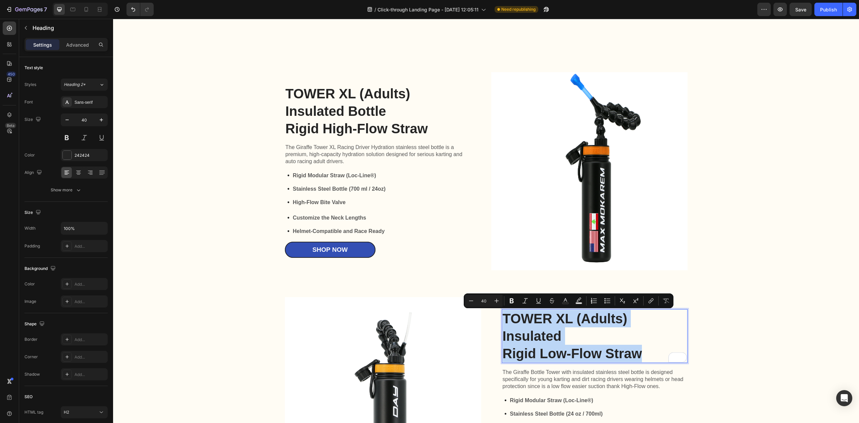
drag, startPoint x: 637, startPoint y: 354, endPoint x: 502, endPoint y: 318, distance: 139.2
click at [502, 318] on p "TOWER XL (Adults) Insulated Rigid Low-Flow Straw" at bounding box center [594, 336] width 184 height 52
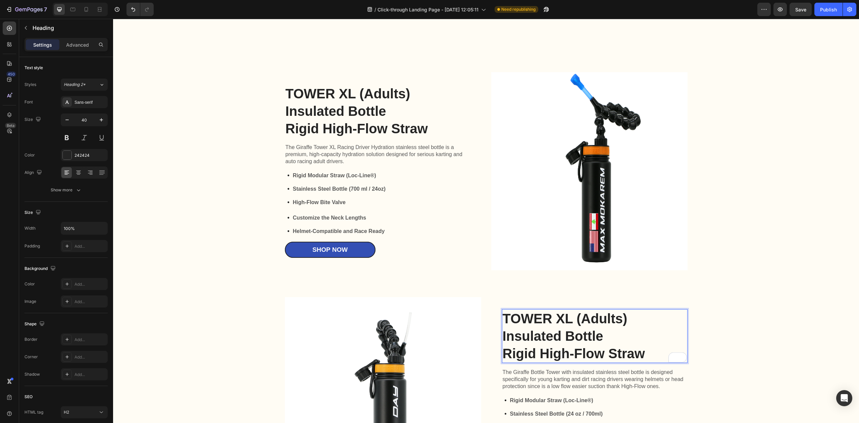
click at [562, 321] on p "TOWER XL (Adults) Insulated Bottle Rigid High-Flow Straw" at bounding box center [594, 336] width 184 height 52
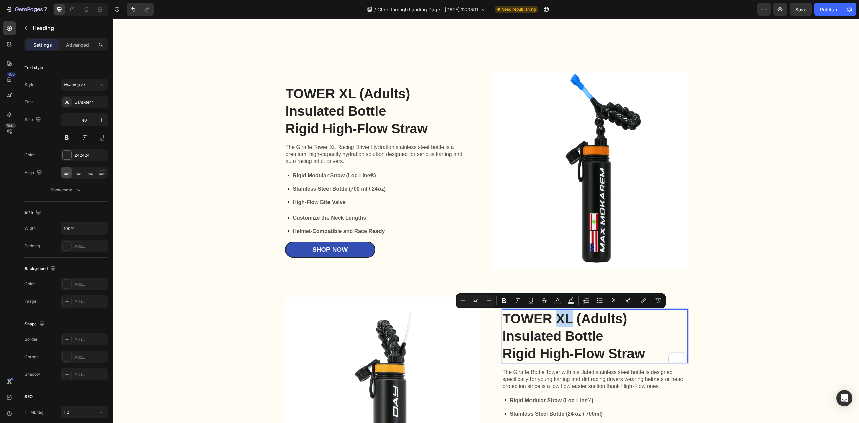
click at [554, 320] on p "TOWER XL (Adults) Insulated Bottle Rigid High-Flow Straw" at bounding box center [594, 336] width 184 height 52
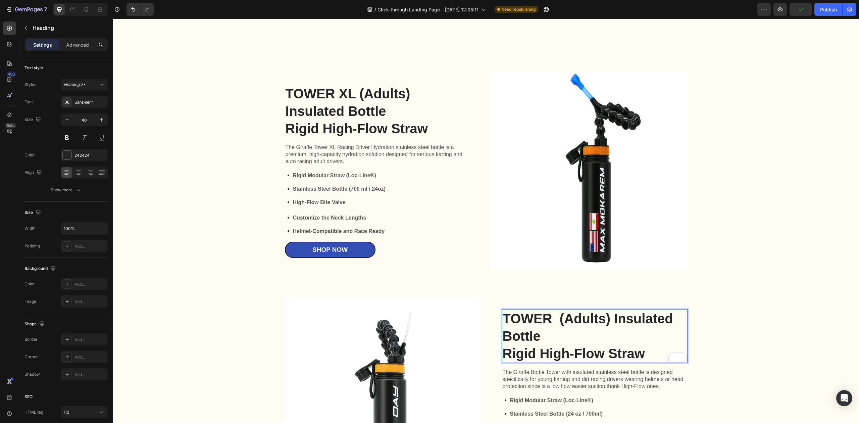
click at [610, 317] on p "TOWER (Adults) Insulated Bottle Rigid High-Flow Straw" at bounding box center [594, 336] width 184 height 52
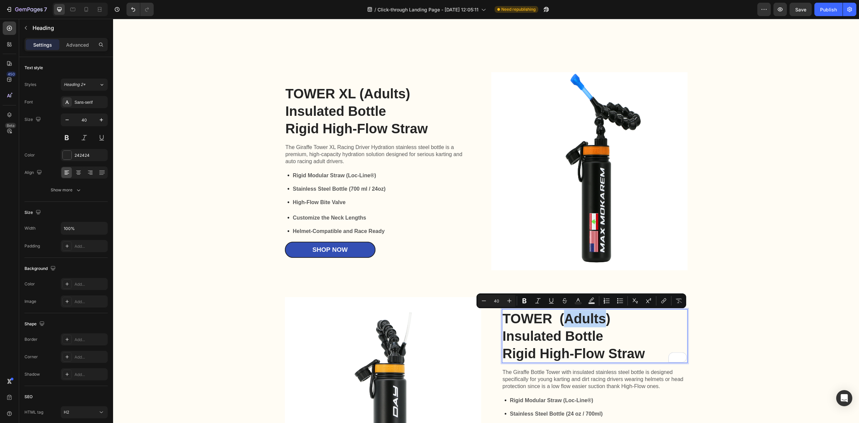
drag, startPoint x: 600, startPoint y: 319, endPoint x: 561, endPoint y: 319, distance: 38.6
click at [561, 319] on p "TOWER (Adults) Insulated Bottle Rigid High-Flow Straw" at bounding box center [594, 336] width 184 height 52
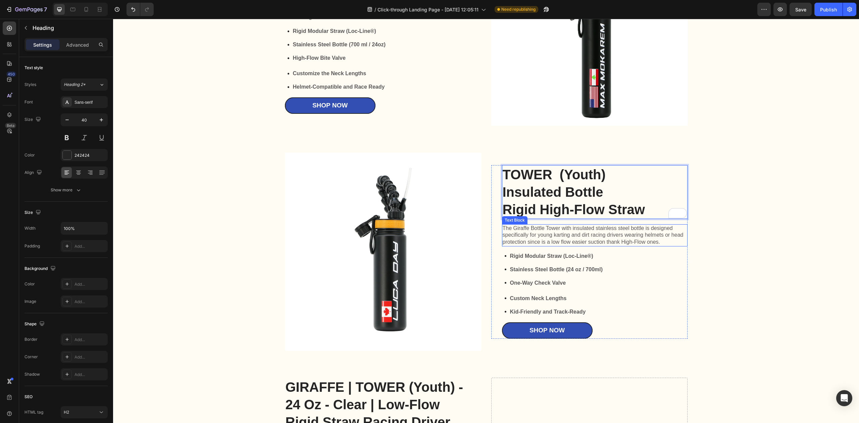
scroll to position [1336, 0]
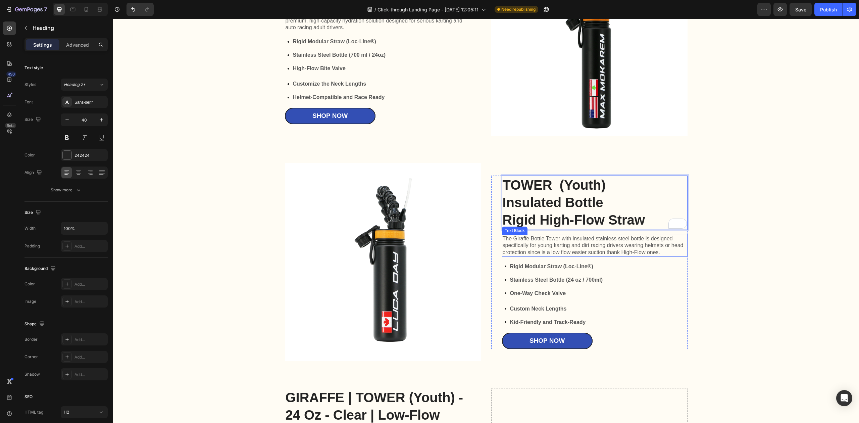
click at [552, 246] on p "The Giraffe Bottle Tower with insulated stainless steel bottle is designed spec…" at bounding box center [594, 245] width 184 height 21
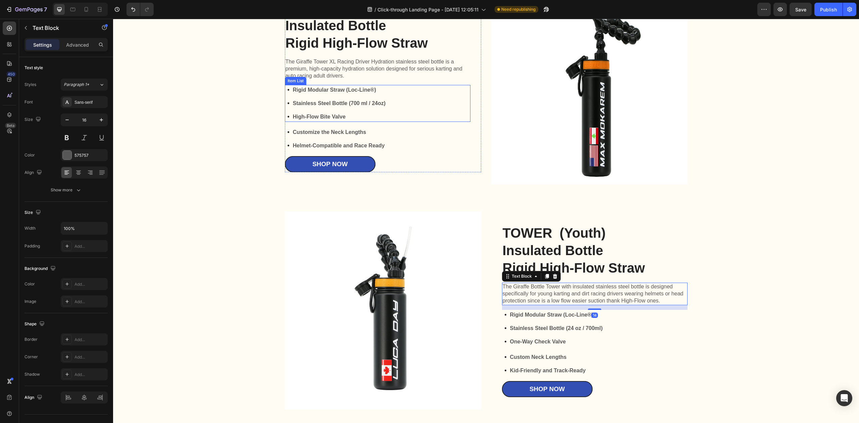
scroll to position [1246, 0]
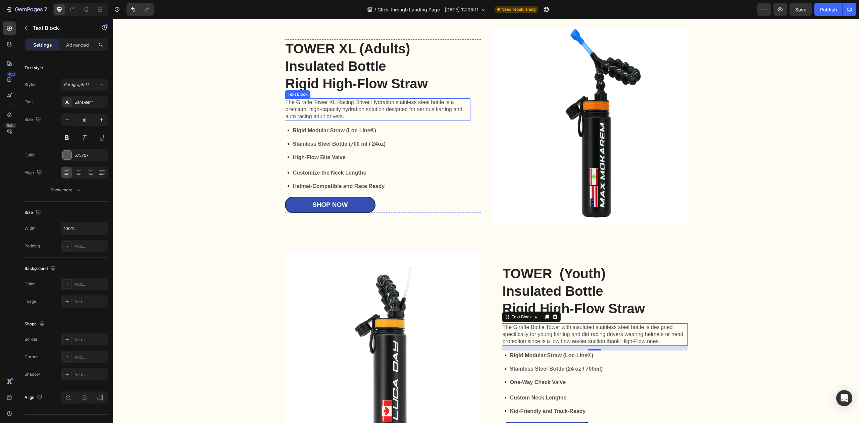
click at [310, 101] on p "The Giraffe Tower XL Racing Driver Hydration stainless steel bottle is a premiu…" at bounding box center [377, 109] width 184 height 21
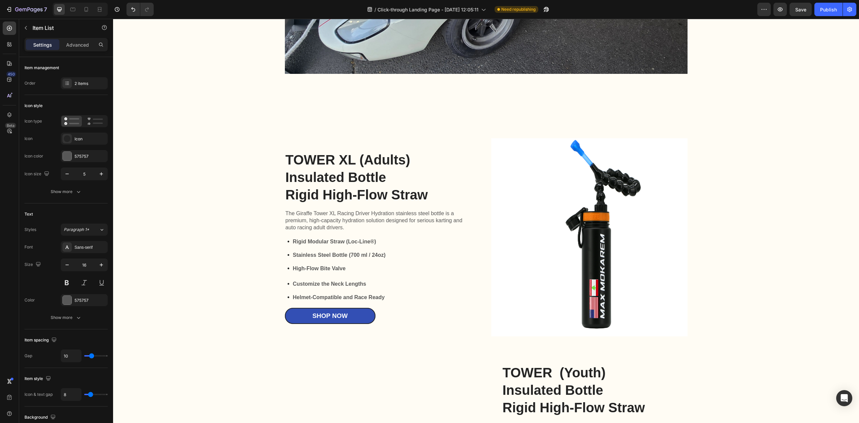
scroll to position [1056, 0]
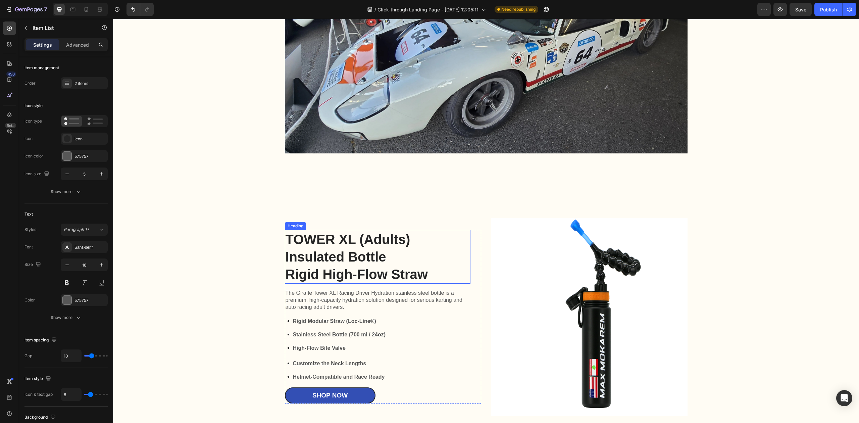
click at [382, 270] on p "TOWER XL (Adults) Insulated Bottle Rigid High-Flow Straw" at bounding box center [377, 256] width 184 height 52
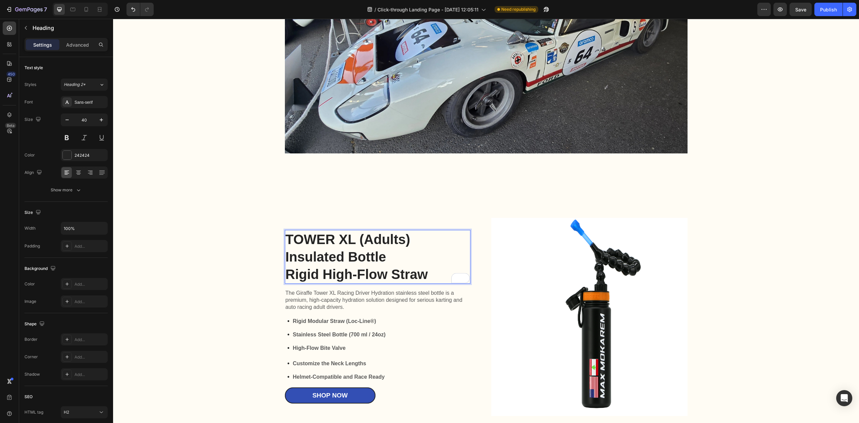
drag, startPoint x: 423, startPoint y: 272, endPoint x: 298, endPoint y: 247, distance: 127.8
click at [292, 244] on p "TOWER XL (Adults) Insulated Bottle Rigid High-Flow Straw" at bounding box center [377, 256] width 184 height 52
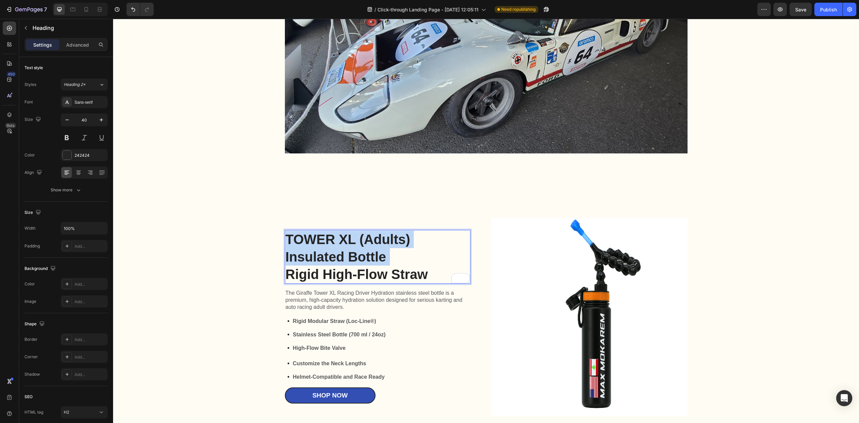
click at [292, 244] on p "TOWER XL (Adults) Insulated Bottle Rigid High-Flow Straw" at bounding box center [377, 256] width 184 height 52
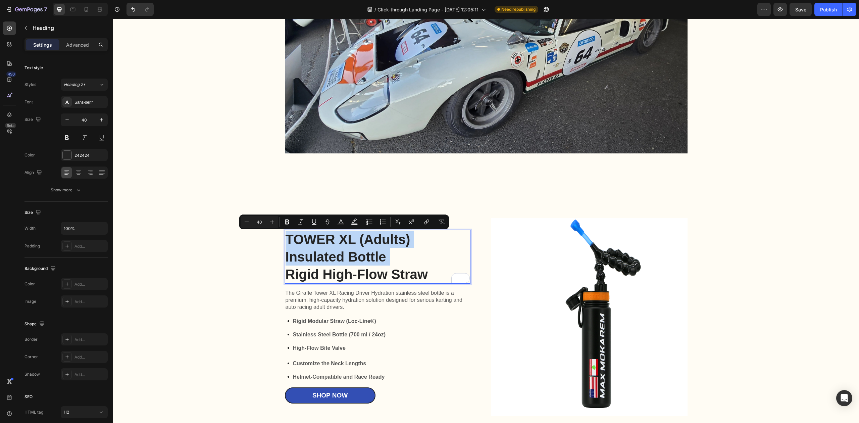
click at [365, 254] on p "TOWER XL (Adults) Insulated Bottle Rigid High-Flow Straw" at bounding box center [377, 256] width 184 height 52
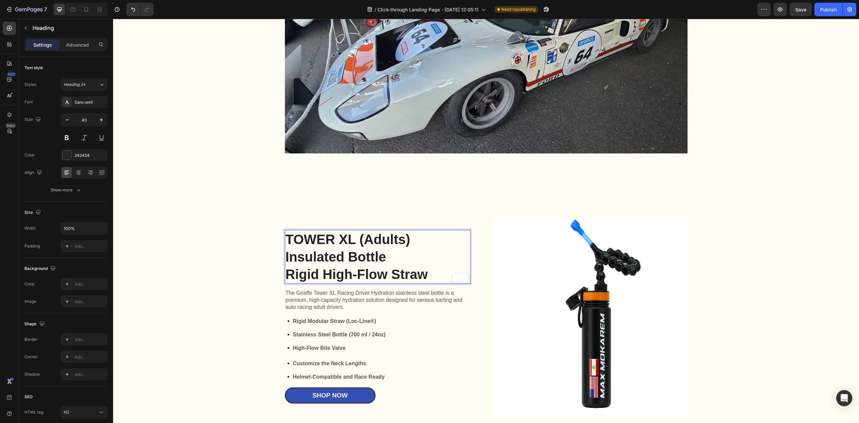
click at [423, 275] on p "TOWER XL (Adults) Insulated Bottle Rigid High-Flow Straw" at bounding box center [377, 256] width 184 height 52
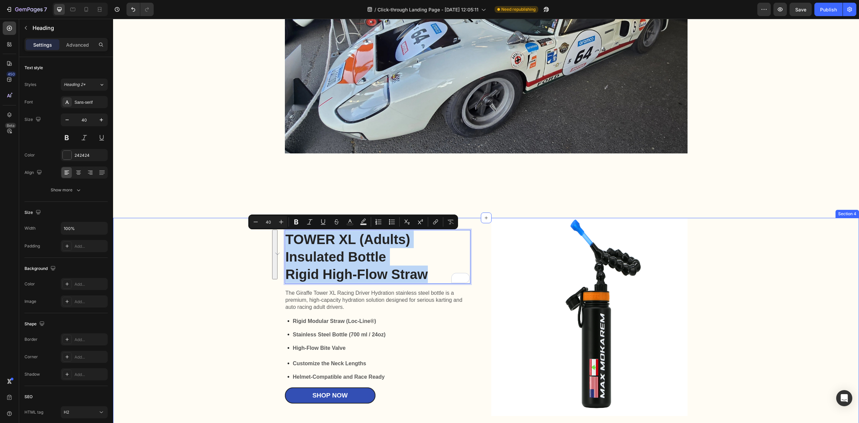
drag, startPoint x: 423, startPoint y: 275, endPoint x: 277, endPoint y: 245, distance: 149.7
copy p "TOWER XL (Adults) Insulated Bottle Rigid High-Flow Straw"
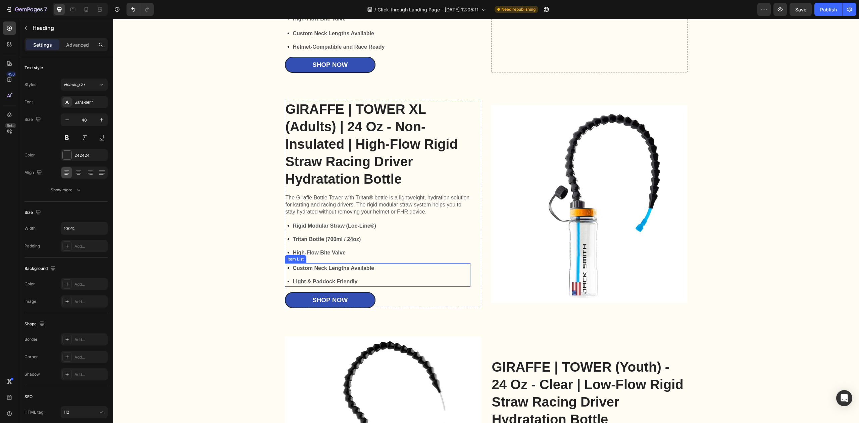
scroll to position [1816, 0]
click at [370, 188] on h2 "GIRAFFE | TOWER XL (Adults) | 24 Oz - Non-Insulated | High-Flow Rigid Straw Rac…" at bounding box center [377, 143] width 185 height 89
click at [372, 188] on h2 "GIRAFFE | TOWER XL (Adults) | 24 Oz - Non-Insulated | High-Flow Rigid Straw Rac…" at bounding box center [377, 143] width 185 height 89
click at [372, 187] on p "GIRAFFE | TOWER XL (Adults) | 24 Oz - Non-Insulated | High-Flow Rigid Straw Rac…" at bounding box center [377, 143] width 184 height 87
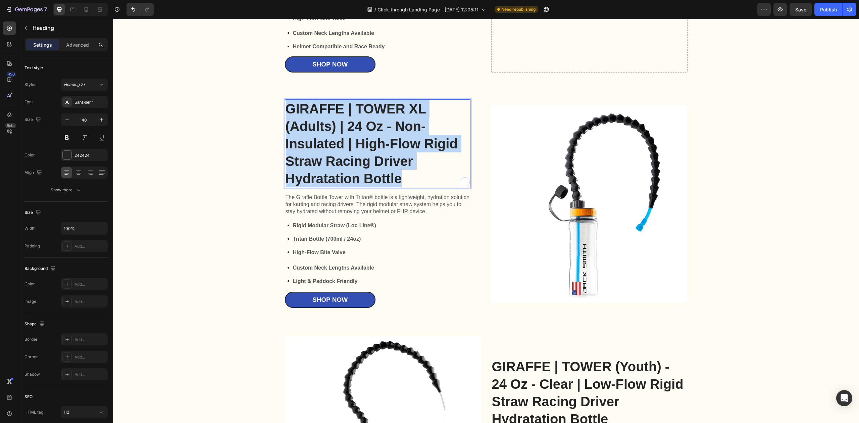
click at [372, 187] on p "GIRAFFE | TOWER XL (Adults) | 24 Oz - Non-Insulated | High-Flow Rigid Straw Rac…" at bounding box center [377, 143] width 184 height 87
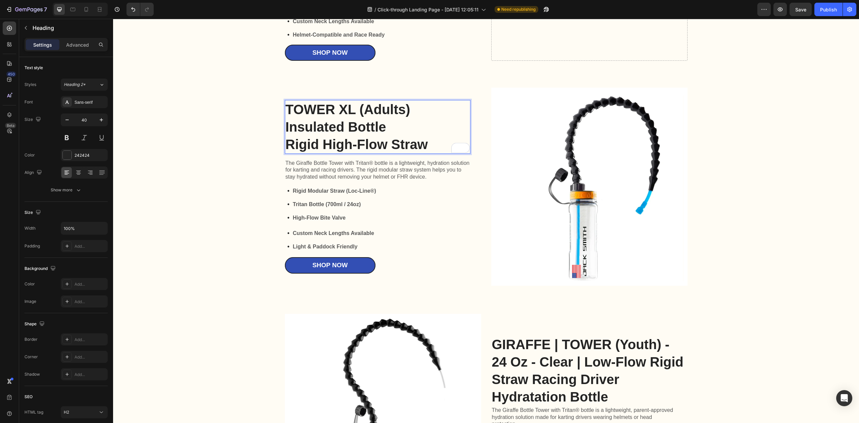
click at [335, 153] on p "TOWER XL (Adults) Insulated Bottle Rigid High-Flow Straw" at bounding box center [377, 127] width 184 height 52
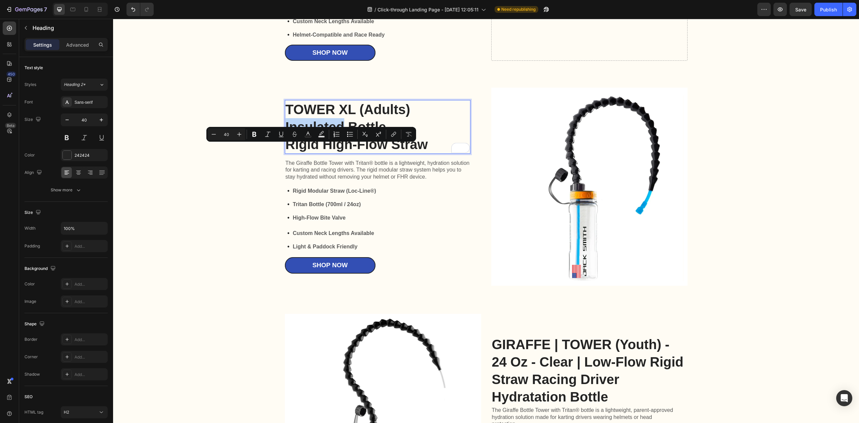
drag, startPoint x: 338, startPoint y: 153, endPoint x: 283, endPoint y: 152, distance: 55.3
click at [285, 152] on p "TOWER XL (Adults) Insulated Bottle Rigid High-Flow Straw" at bounding box center [377, 127] width 184 height 52
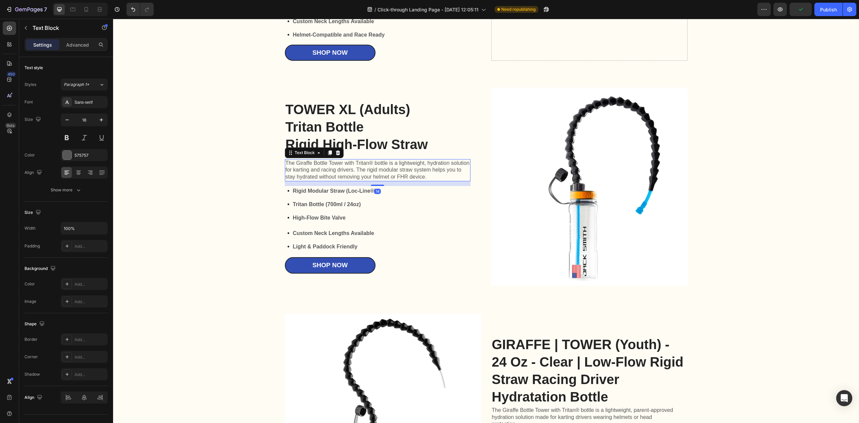
click at [368, 180] on p "The Giraffe Bottle Tower with Tritan® bottle is a lightweight, hydration soluti…" at bounding box center [377, 170] width 184 height 21
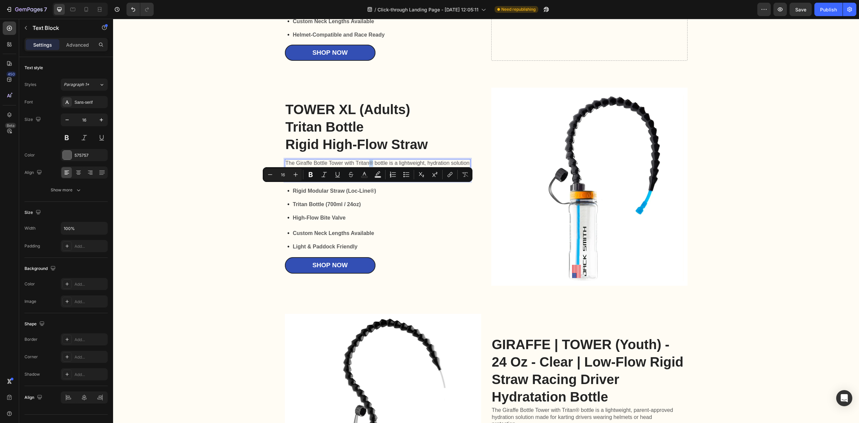
copy p "®"
click at [317, 148] on p "TOWER XL (Adults) Tritan Bottle Rigid High-Flow Straw" at bounding box center [377, 127] width 184 height 52
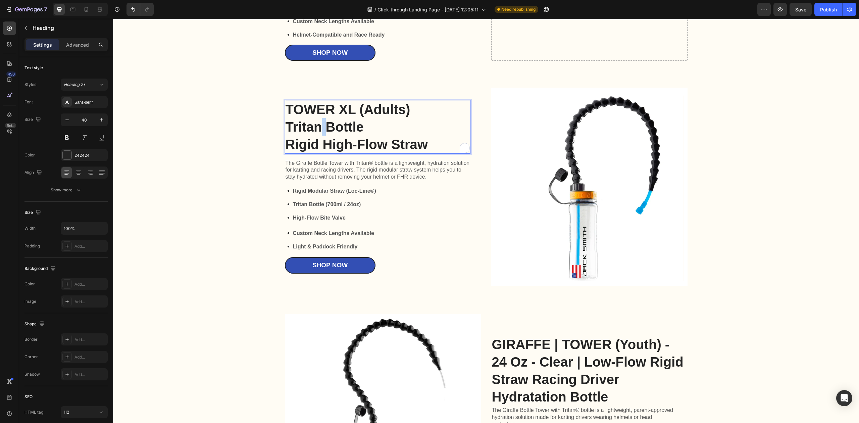
click at [317, 152] on p "TOWER XL (Adults) Tritan Bottle Rigid High-Flow Straw" at bounding box center [377, 127] width 184 height 52
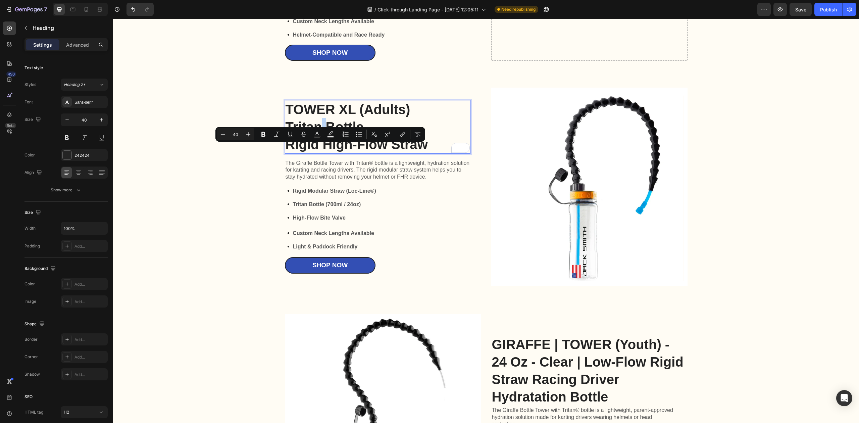
click at [319, 152] on p "TOWER XL (Adults) Tritan Bottle Rigid High-Flow Straw" at bounding box center [377, 127] width 184 height 52
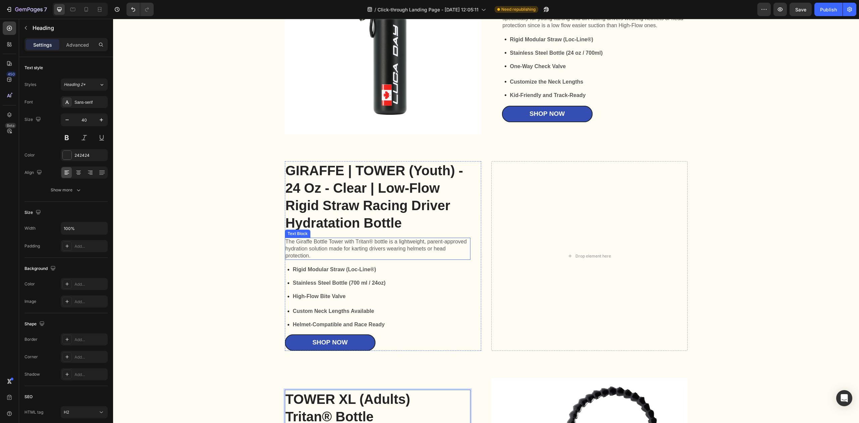
scroll to position [1470, 0]
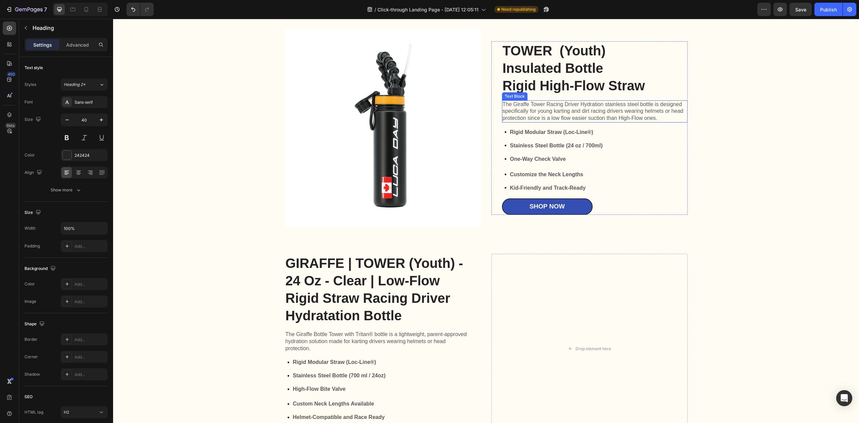
click at [588, 69] on p "TOWER (Youth) Insulated Bottle Rigid High-Flow Straw" at bounding box center [594, 68] width 184 height 52
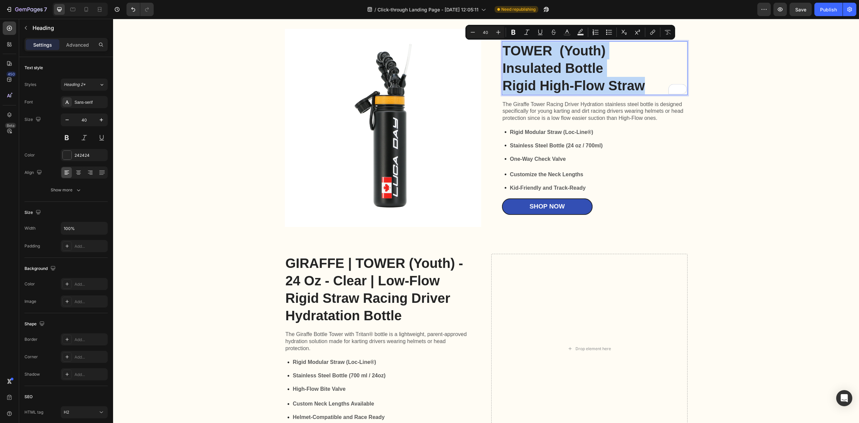
drag, startPoint x: 641, startPoint y: 86, endPoint x: 501, endPoint y: 50, distance: 144.3
click at [502, 50] on p "TOWER (Youth) Insulated Bottle Rigid High-Flow Straw" at bounding box center [594, 68] width 184 height 52
copy p "TOWER (Youth) Insulated Bottle Rigid High-Flow Straw"
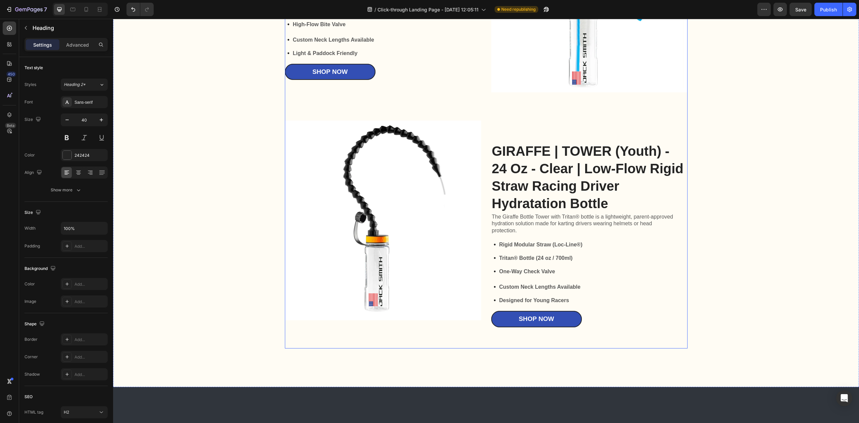
scroll to position [2051, 0]
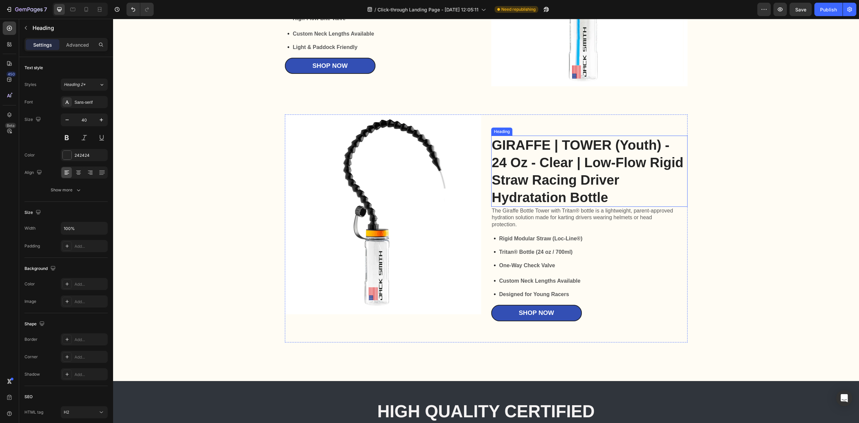
click at [604, 196] on h2 "GIRAFFE | TOWER (Youth) - 24 Oz - Clear | Low-Flow Rigid Straw Racing Driver Hy…" at bounding box center [589, 171] width 196 height 71
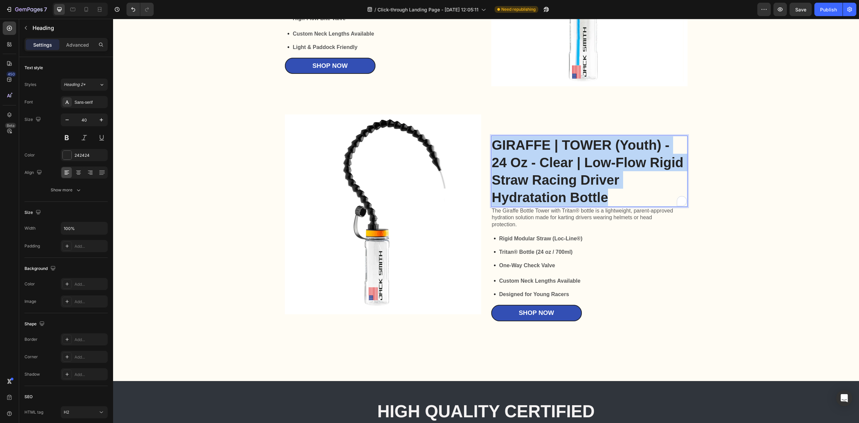
click at [604, 196] on p "GIRAFFE | TOWER (Youth) - 24 Oz - Clear | Low-Flow Rigid Straw Racing Driver Hy…" at bounding box center [589, 171] width 195 height 70
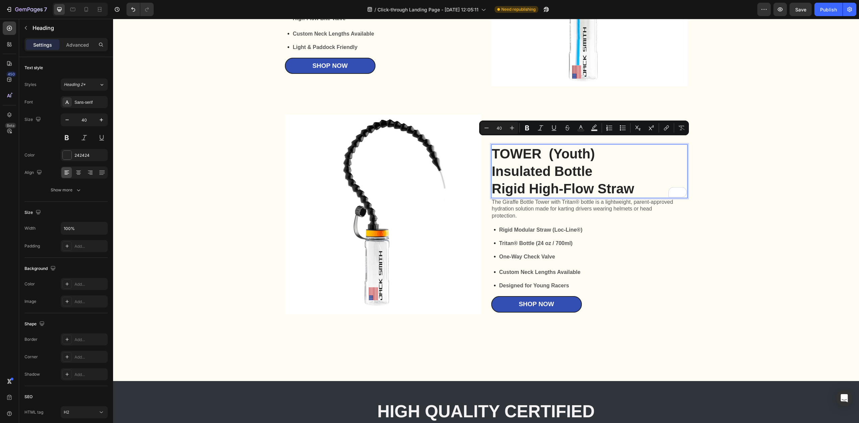
scroll to position [2060, 0]
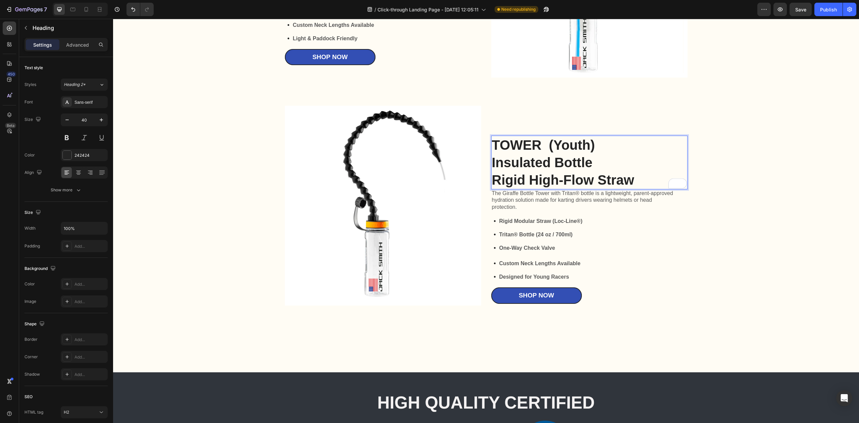
click at [547, 164] on p "TOWER (Youth) Insulated Bottle Rigid High-Flow Straw" at bounding box center [589, 162] width 195 height 52
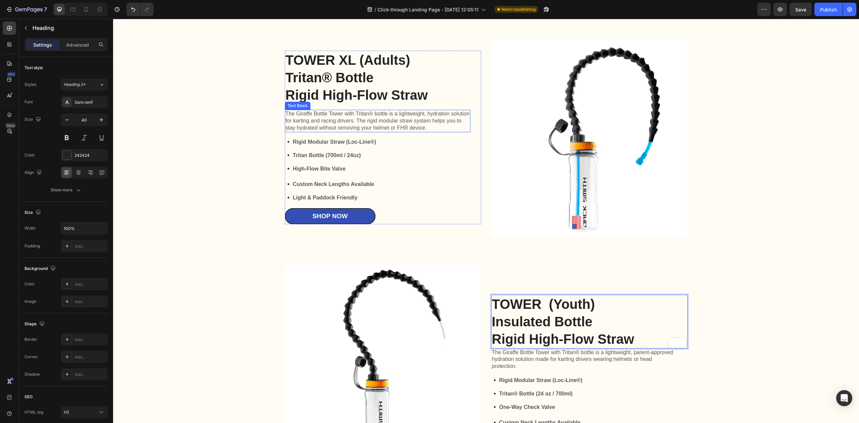
scroll to position [1881, 0]
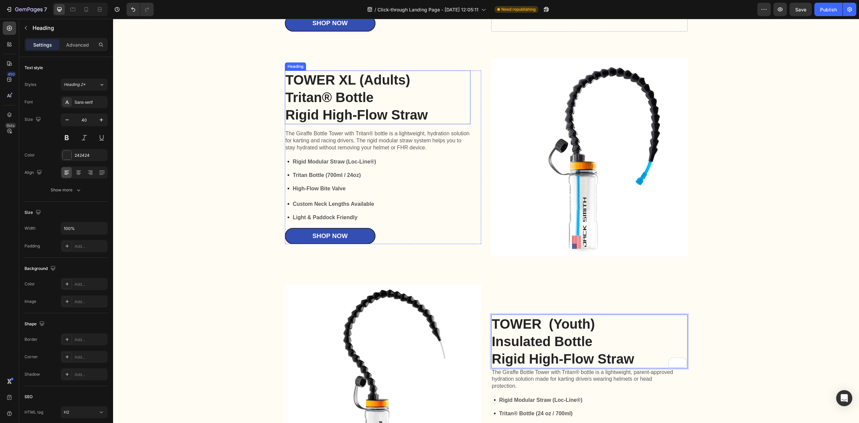
click at [332, 97] on p "TOWER XL (Adults) Tritan® Bottle Rigid High-Flow Straw" at bounding box center [377, 97] width 184 height 52
drag, startPoint x: 370, startPoint y: 99, endPoint x: 285, endPoint y: 95, distance: 85.3
click at [285, 95] on p "TOWER XL (Adults) Tritan® Bottle Rigid High-Flow Straw" at bounding box center [377, 97] width 184 height 52
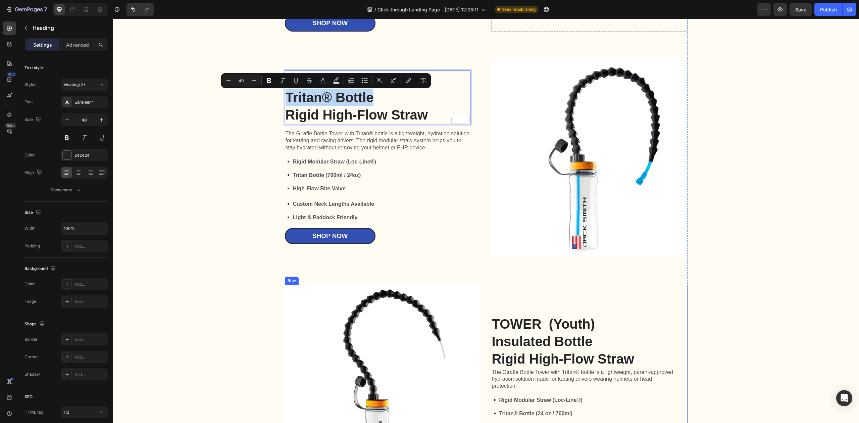
copy p "Tritan® Bottle"
click at [571, 340] on p "TOWER (Youth) Insulated Bottle Rigid High-Flow Straw" at bounding box center [589, 341] width 195 height 52
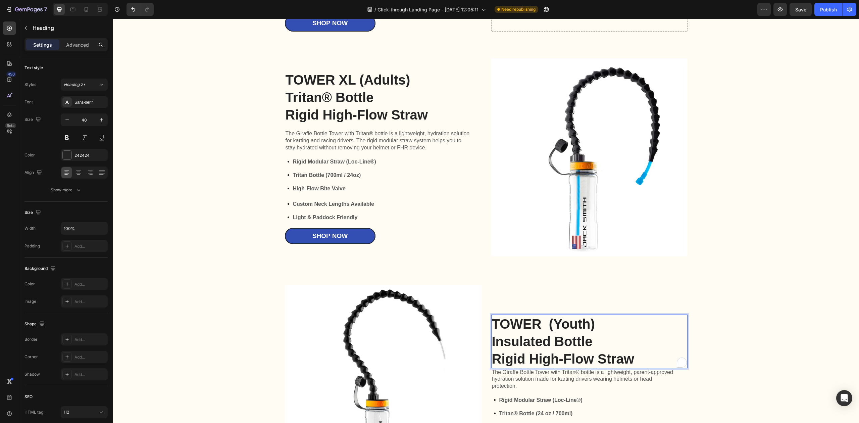
click at [571, 340] on p "TOWER (Youth) Insulated Bottle Rigid High-Flow Straw" at bounding box center [589, 341] width 195 height 52
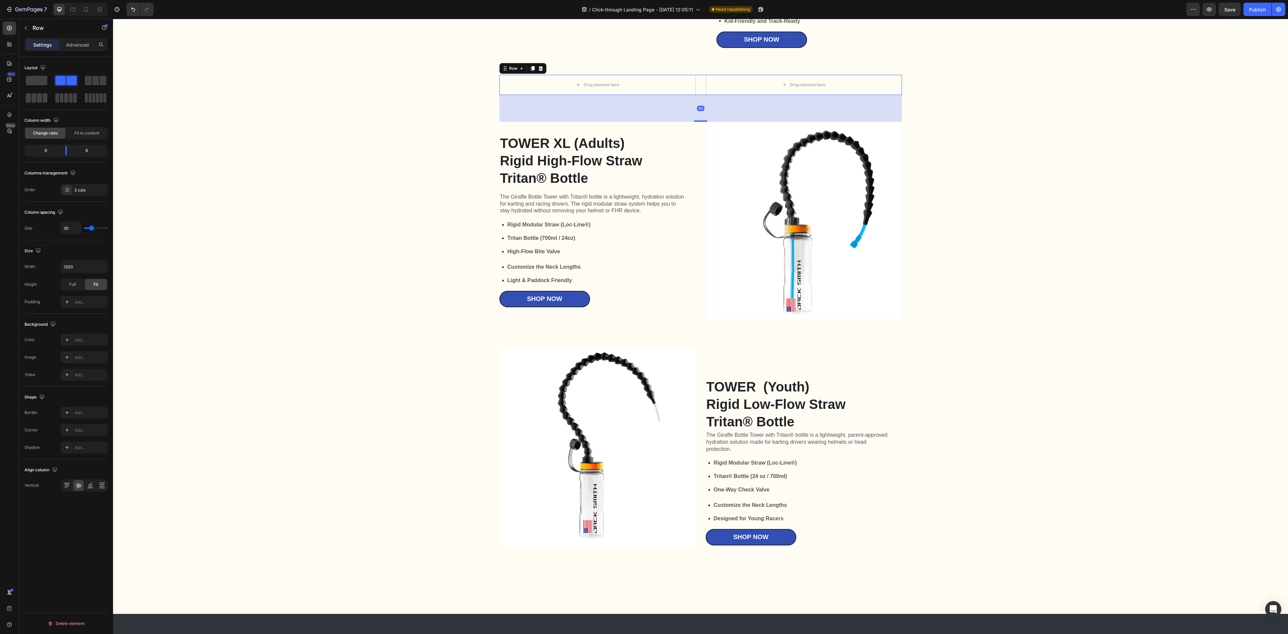
click at [538, 71] on icon at bounding box center [540, 68] width 5 height 5
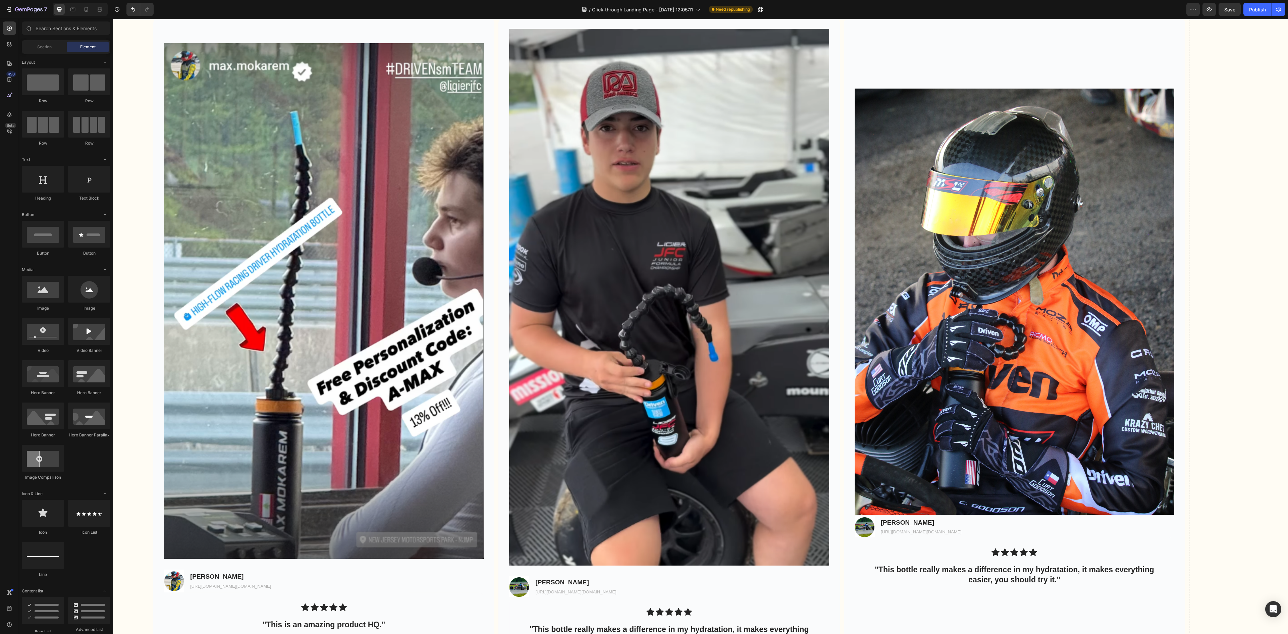
scroll to position [2338, 0]
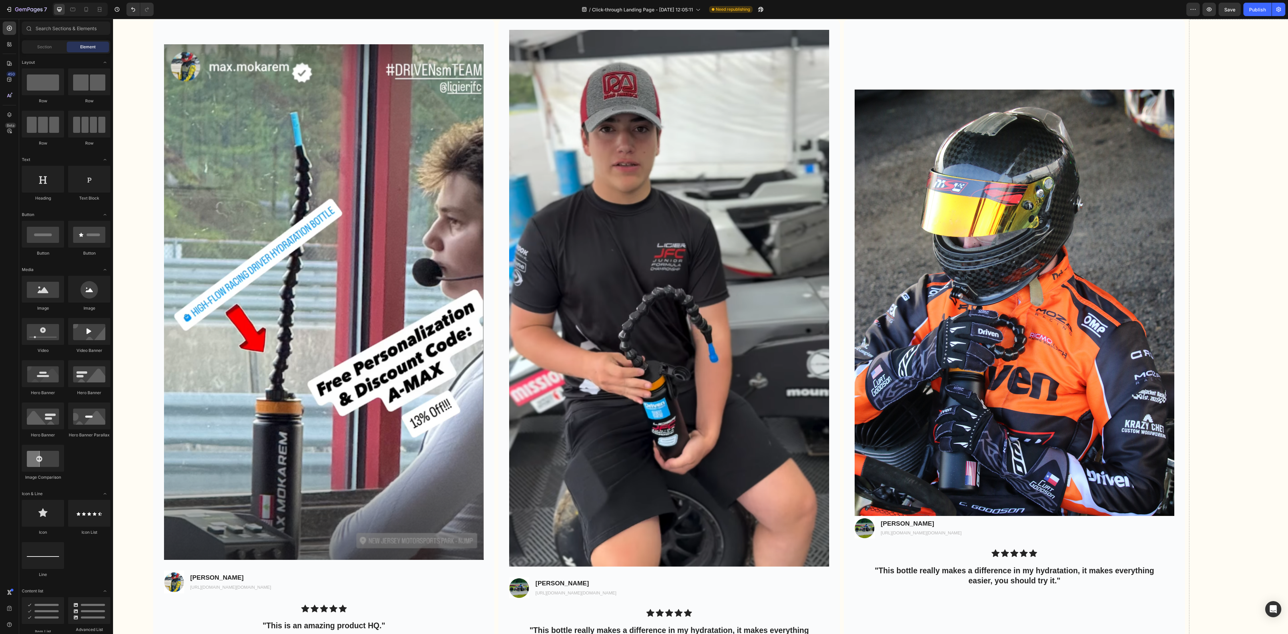
click at [977, 416] on img at bounding box center [1015, 303] width 320 height 426
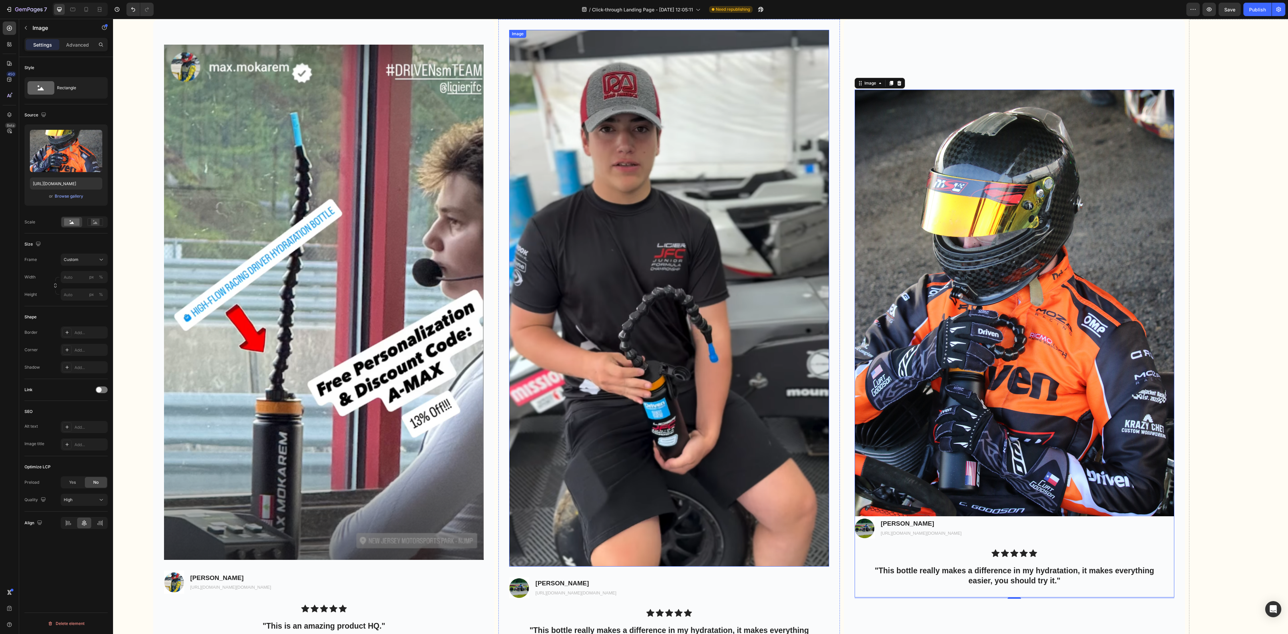
click at [704, 316] on img at bounding box center [669, 298] width 320 height 537
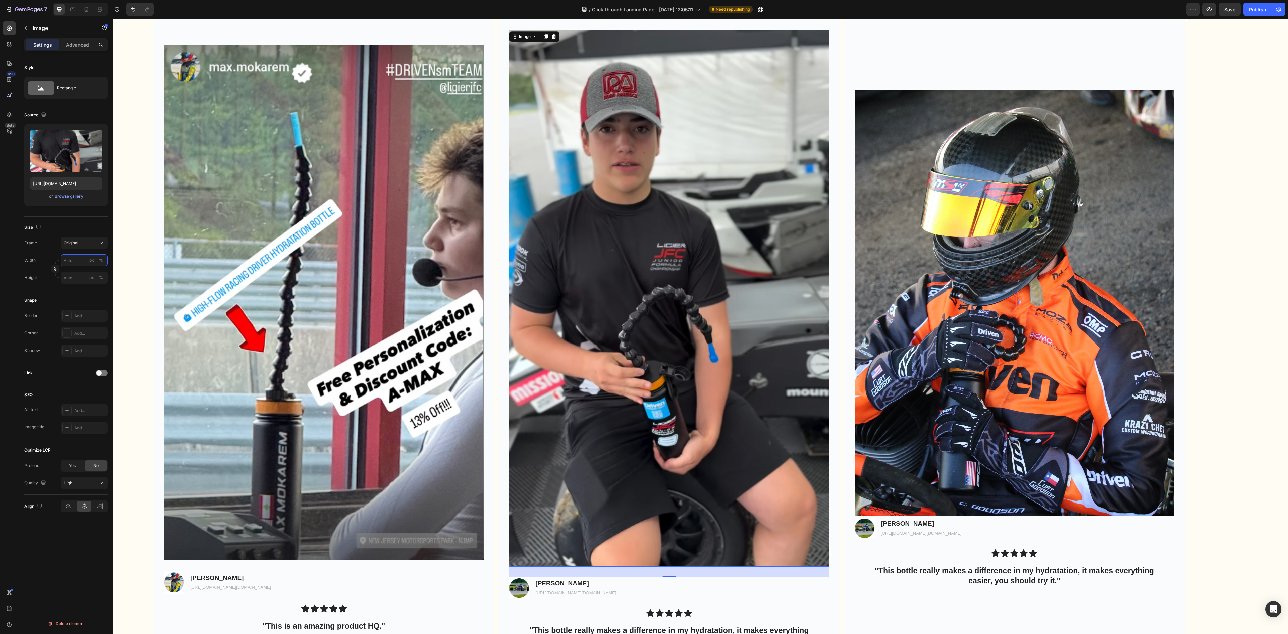
click at [78, 263] on input "px %" at bounding box center [84, 260] width 47 height 12
click at [79, 276] on p "Full 100%" at bounding box center [82, 278] width 39 height 6
click at [72, 258] on input "100" at bounding box center [84, 260] width 47 height 12
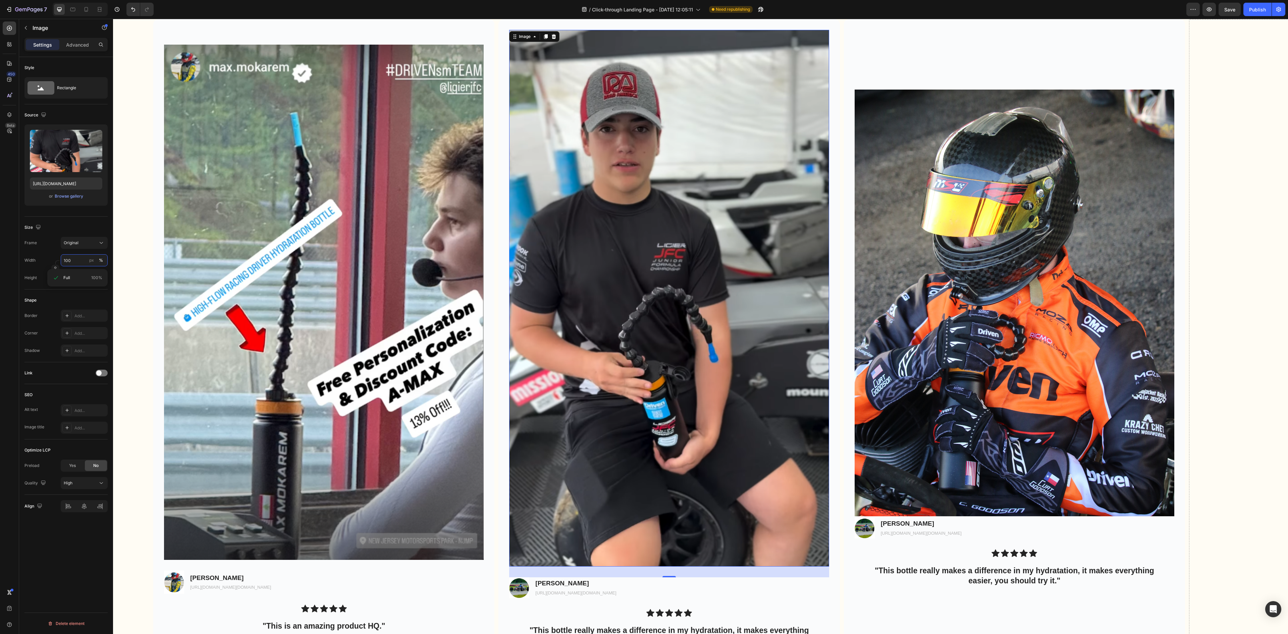
click at [71, 259] on input "100" at bounding box center [84, 260] width 47 height 12
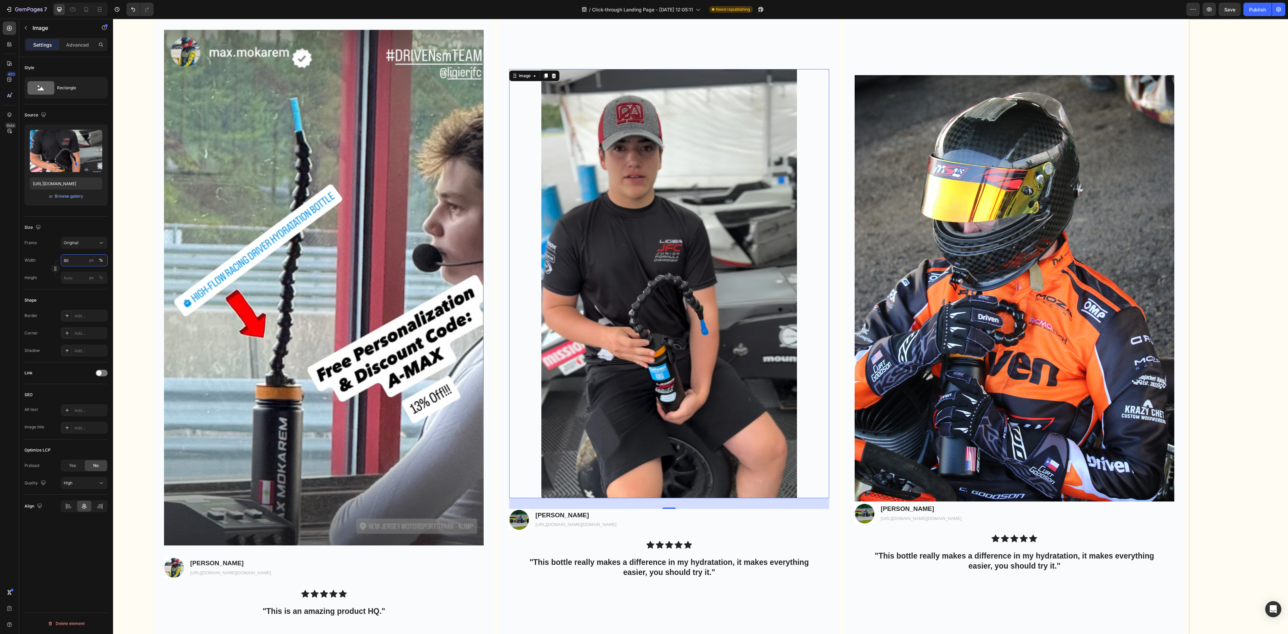
drag, startPoint x: 78, startPoint y: 261, endPoint x: 64, endPoint y: 260, distance: 14.8
click at [64, 260] on input "80" at bounding box center [84, 260] width 47 height 12
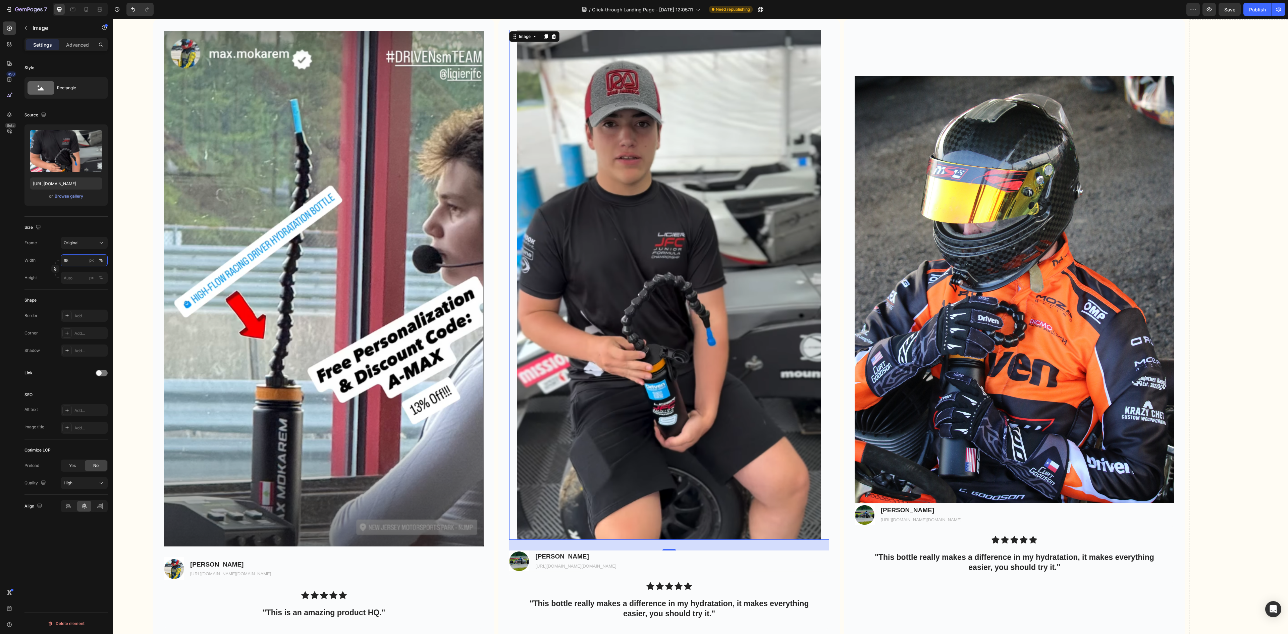
type input "95"
click at [669, 526] on img at bounding box center [669, 285] width 304 height 510
click at [89, 244] on div "Original" at bounding box center [80, 243] width 33 height 6
click at [73, 309] on span "Custom" at bounding box center [70, 309] width 15 height 6
click at [406, 252] on img at bounding box center [324, 289] width 320 height 516
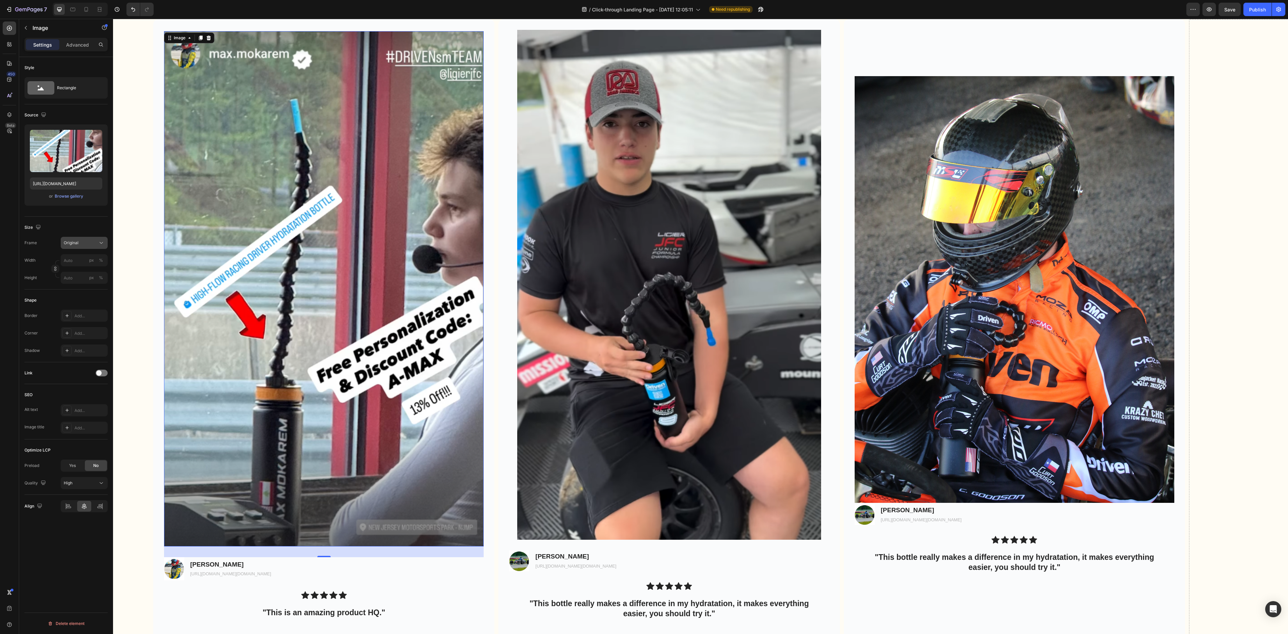
click at [81, 246] on div "Original" at bounding box center [80, 243] width 33 height 6
click at [85, 309] on div "Custom" at bounding box center [82, 309] width 39 height 6
click at [79, 276] on input "px %" at bounding box center [84, 277] width 47 height 12
click at [56, 271] on div "Frame Custom Width px % Height px %" at bounding box center [65, 277] width 83 height 47
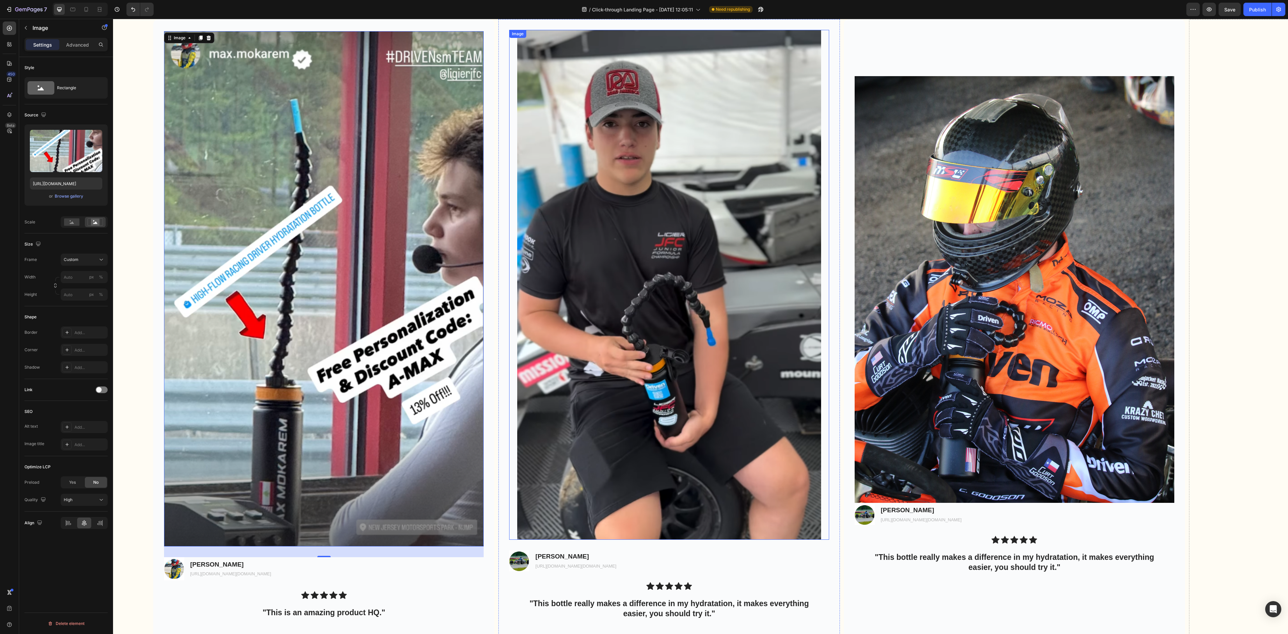
click at [633, 190] on img at bounding box center [669, 285] width 304 height 510
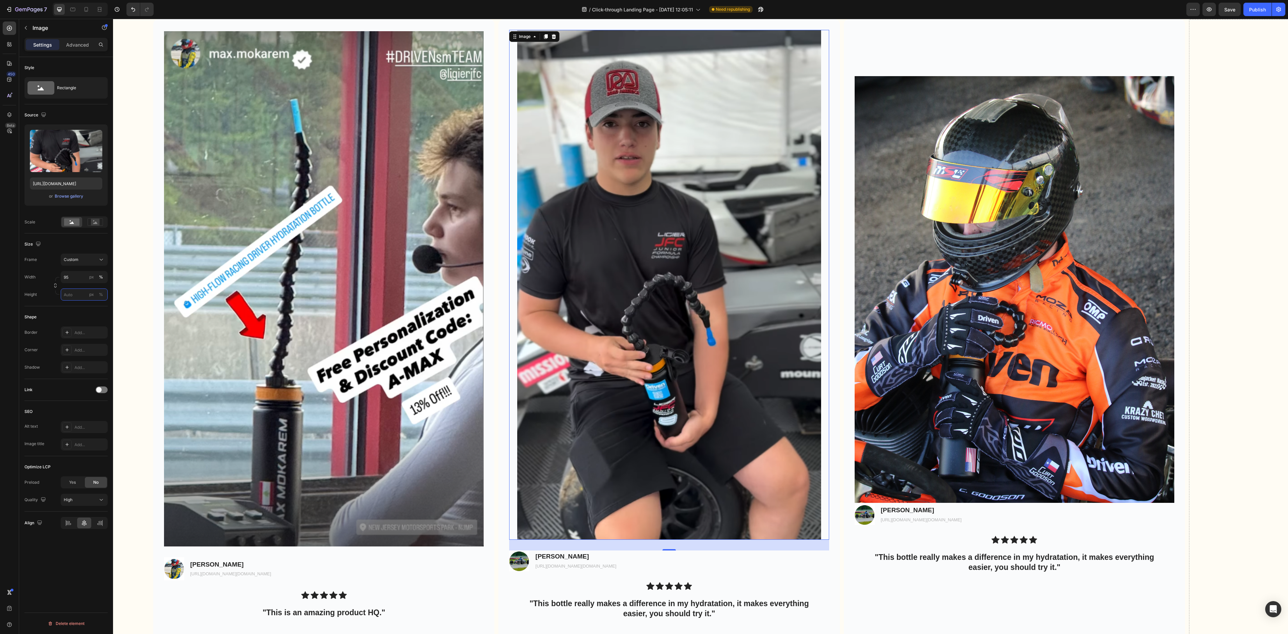
click at [73, 296] on input "px %" at bounding box center [84, 294] width 47 height 12
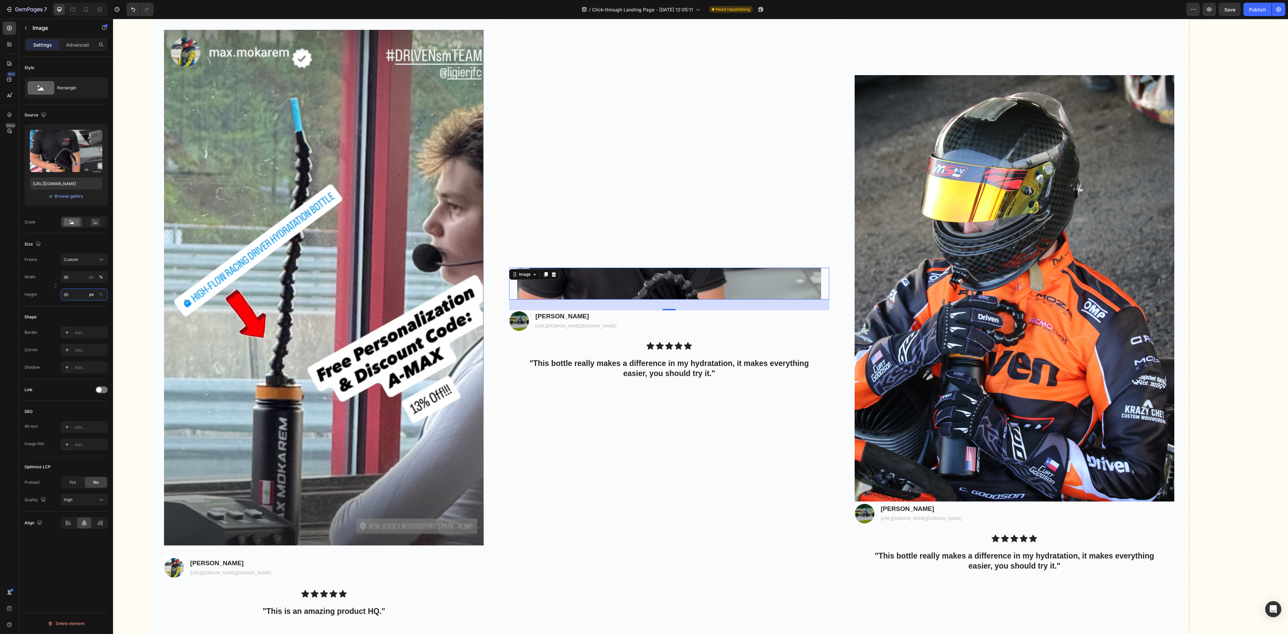
click at [73, 297] on input "95" at bounding box center [84, 294] width 47 height 12
type input "95"
click at [76, 279] on input "95" at bounding box center [84, 277] width 47 height 12
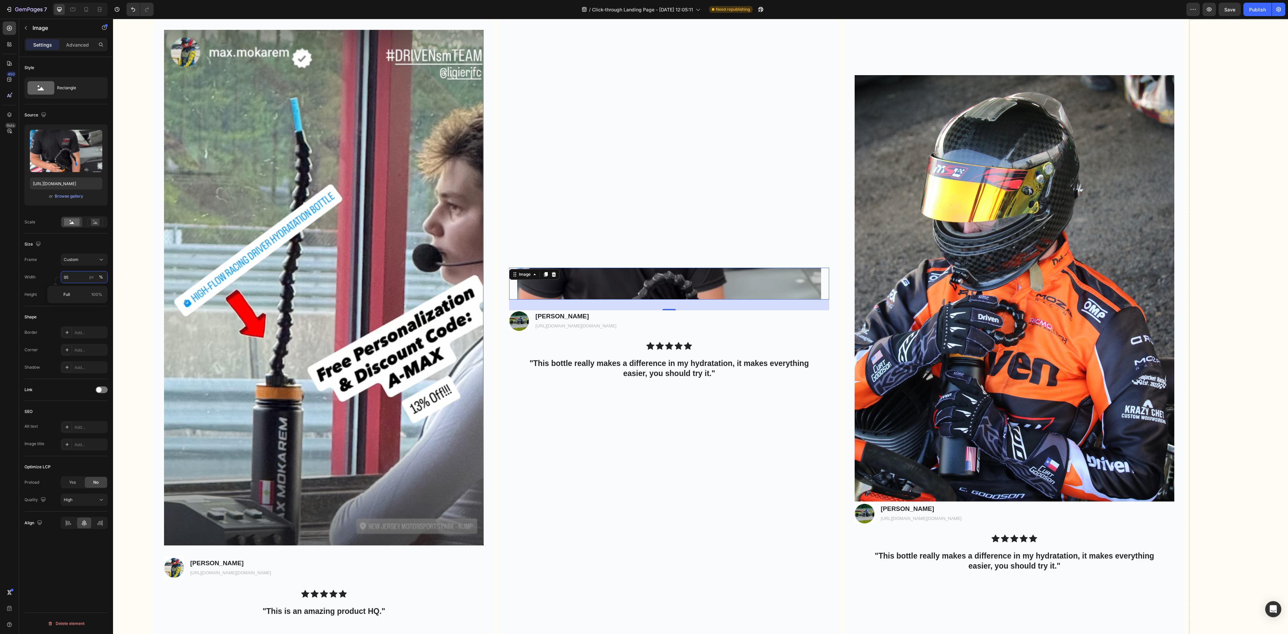
click at [76, 279] on input "95" at bounding box center [84, 277] width 47 height 12
click at [59, 290] on div "Size Frame Custom Width px % Height 95 px %" at bounding box center [65, 269] width 83 height 73
click at [70, 282] on input "95" at bounding box center [84, 278] width 47 height 12
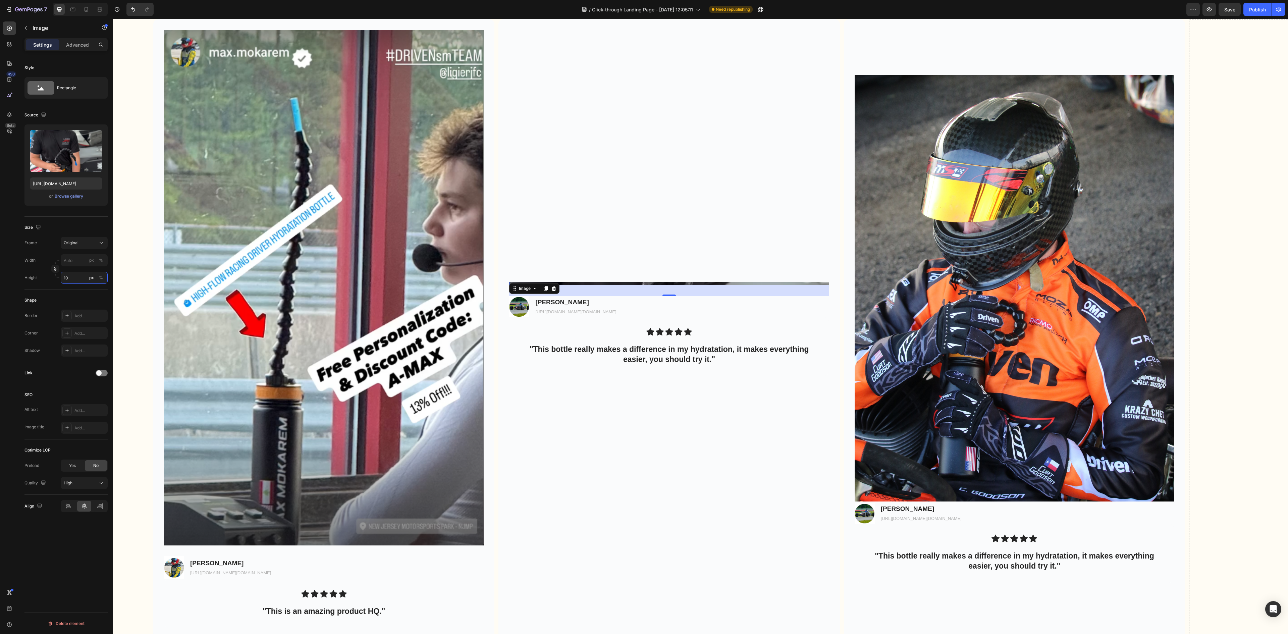
type input "1"
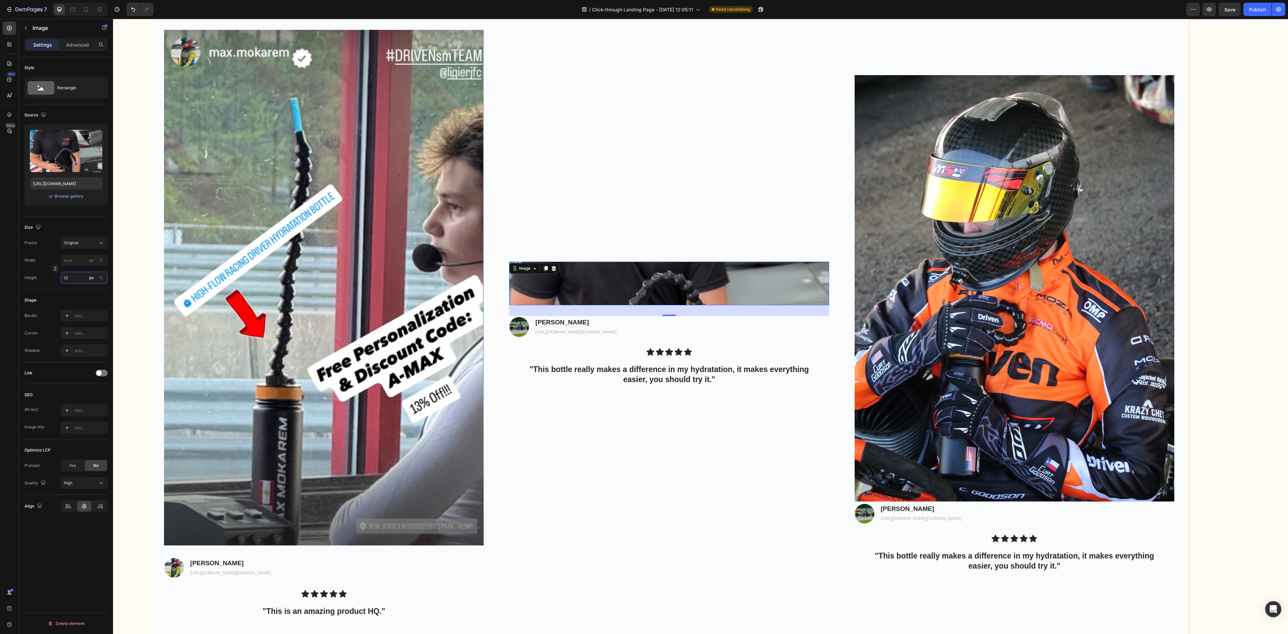
type input "1"
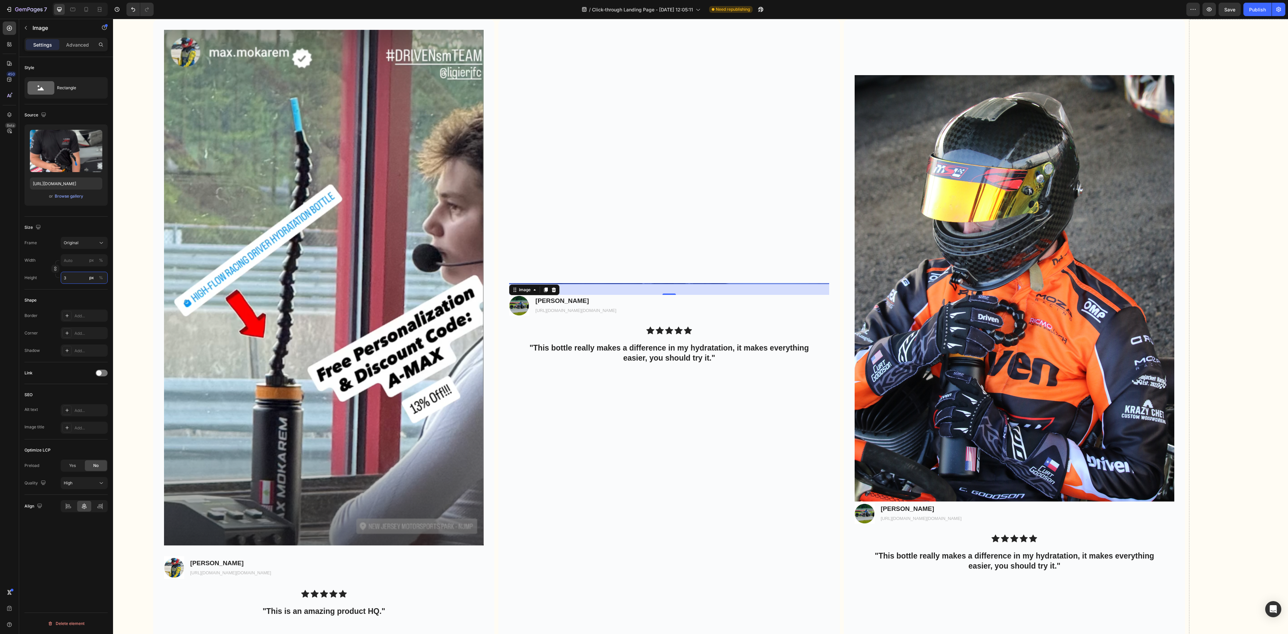
type input "1"
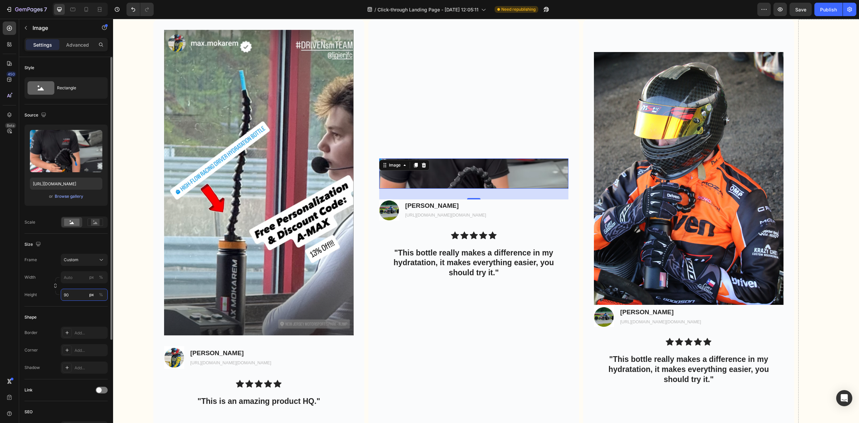
click at [78, 293] on input "90" at bounding box center [84, 294] width 47 height 12
click at [71, 313] on p "Full 100%" at bounding box center [82, 311] width 39 height 6
type input "100"
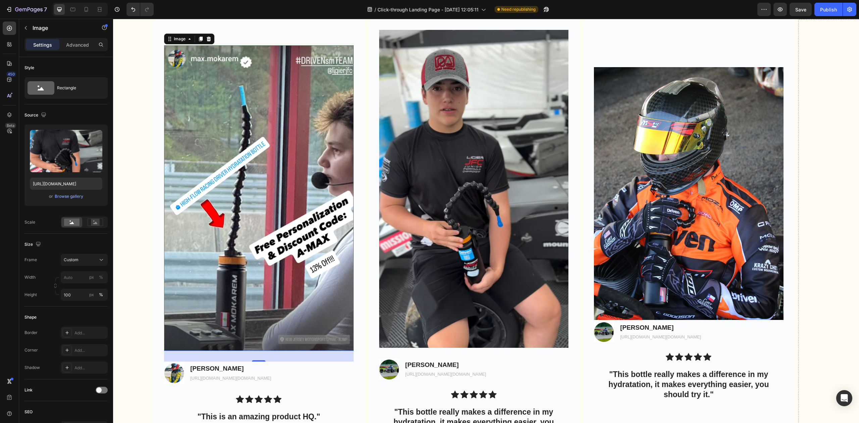
click at [291, 219] on img at bounding box center [259, 197] width 190 height 305
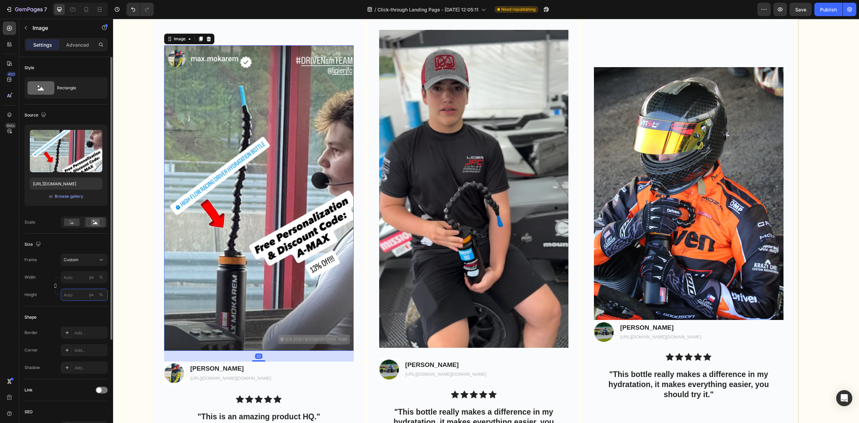
click at [83, 294] on input "px %" at bounding box center [84, 294] width 47 height 12
click at [79, 309] on p "Full 100%" at bounding box center [82, 311] width 39 height 6
type input "100"
click at [90, 223] on icon at bounding box center [95, 221] width 15 height 7
click at [76, 224] on rect at bounding box center [71, 221] width 15 height 7
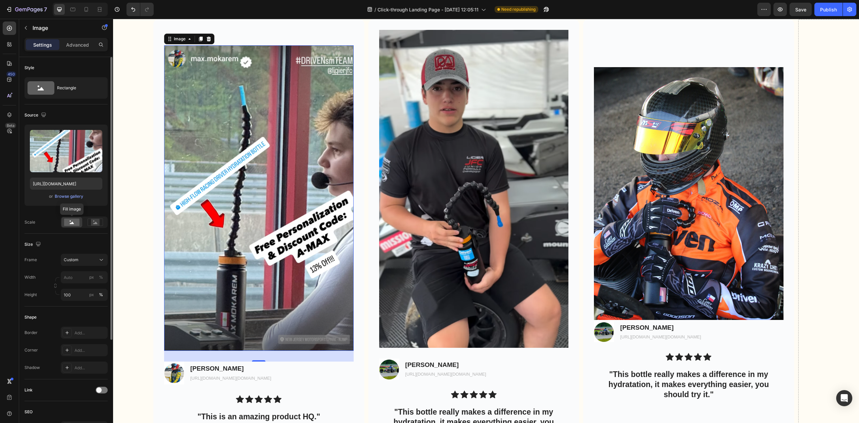
click at [70, 223] on rect at bounding box center [71, 221] width 15 height 7
click at [419, 201] on img at bounding box center [474, 189] width 190 height 318
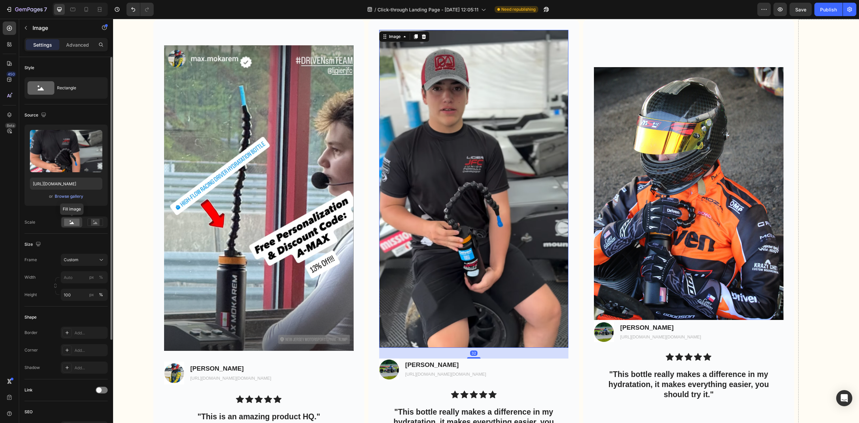
click at [67, 224] on rect at bounding box center [71, 221] width 15 height 7
click at [97, 222] on rect at bounding box center [95, 222] width 9 height 7
click at [75, 225] on rect at bounding box center [71, 221] width 15 height 7
click at [70, 298] on input "100" at bounding box center [84, 294] width 47 height 12
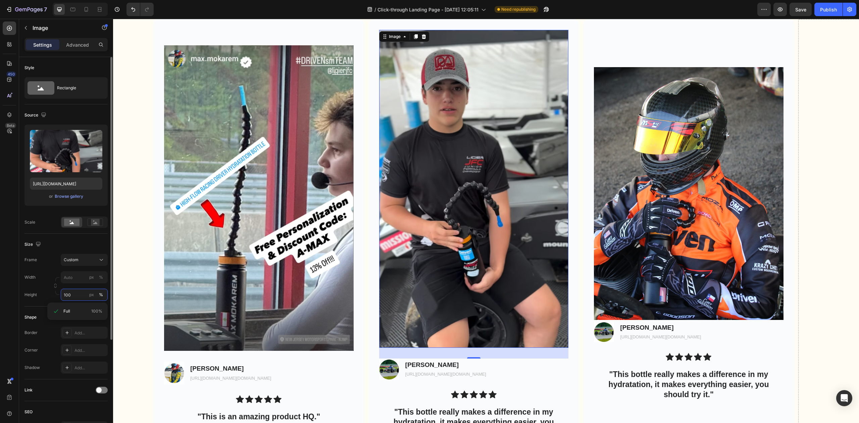
click at [70, 298] on input "100" at bounding box center [84, 294] width 47 height 12
click at [94, 293] on button "px" at bounding box center [92, 294] width 8 height 8
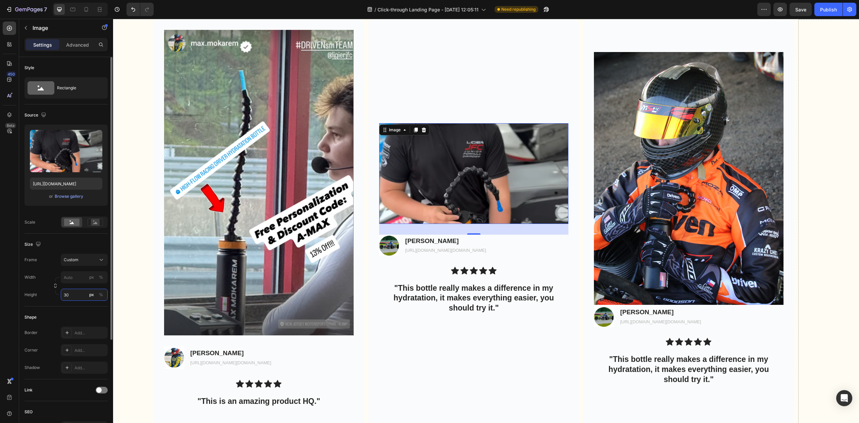
type input "3"
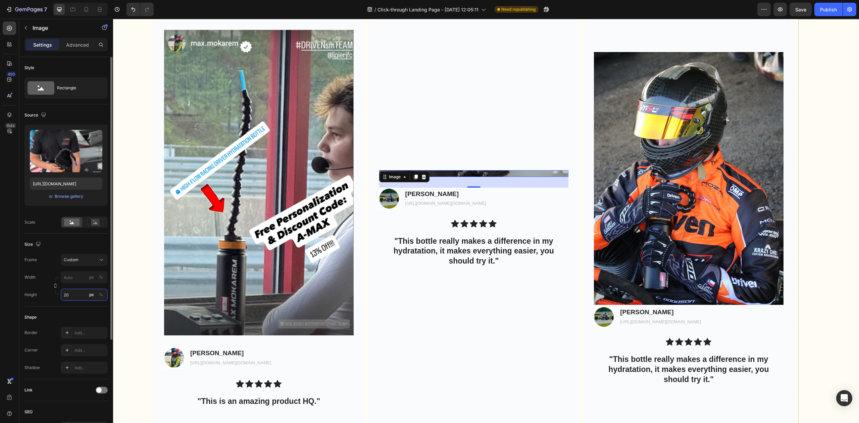
type input "2"
type input "1"
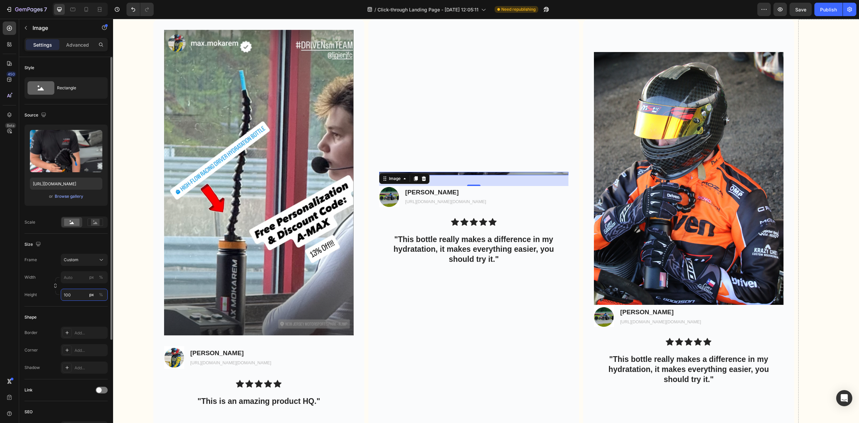
type input "1000"
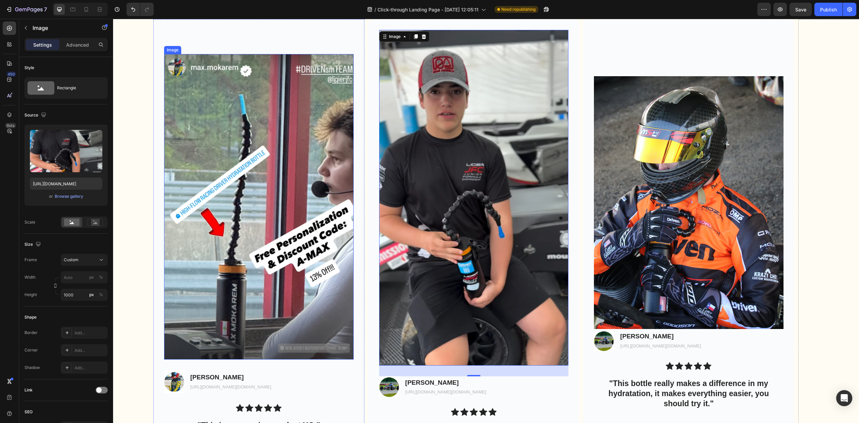
click at [231, 209] on img at bounding box center [259, 206] width 190 height 305
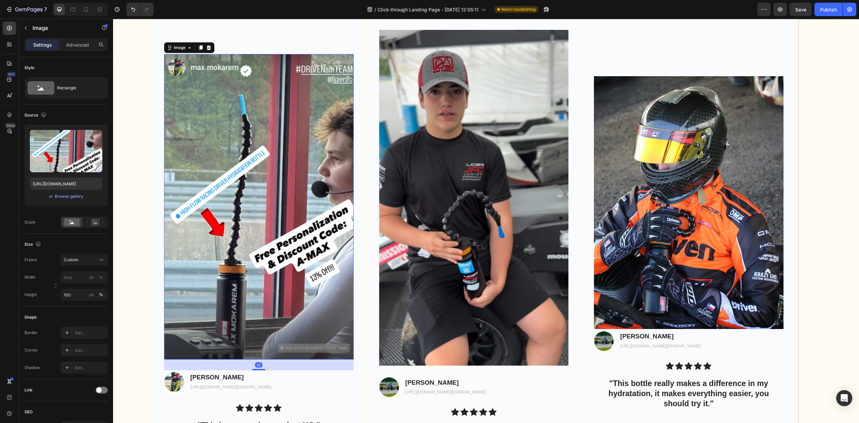
click at [320, 229] on img at bounding box center [259, 206] width 190 height 305
click at [309, 197] on img at bounding box center [259, 206] width 190 height 305
click at [75, 292] on input "100" at bounding box center [84, 294] width 47 height 12
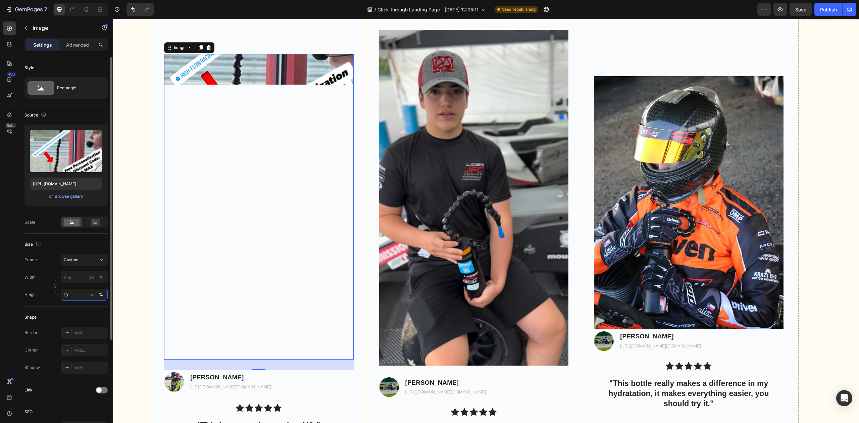
type input "1"
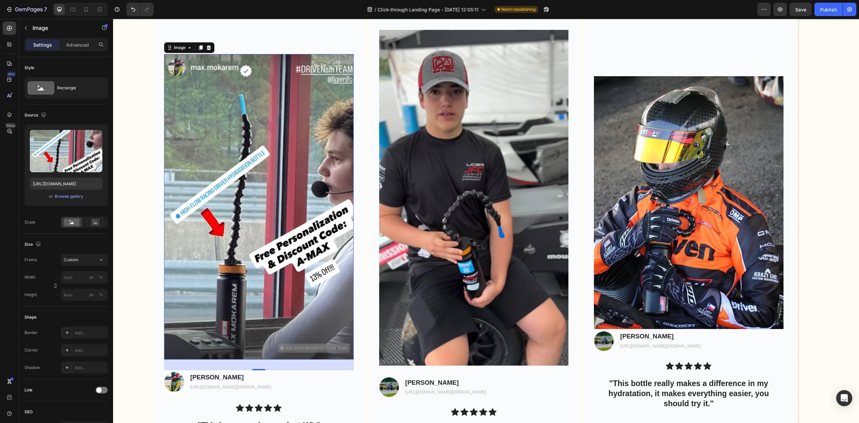
click at [290, 176] on img at bounding box center [259, 206] width 190 height 305
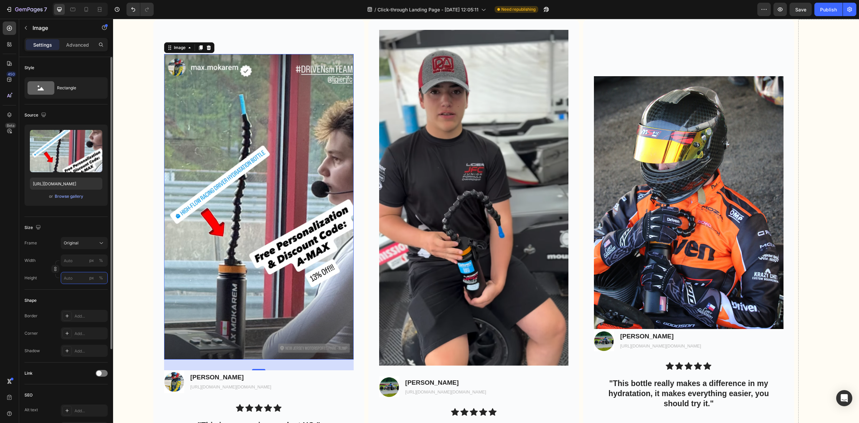
click at [73, 281] on input "px %" at bounding box center [84, 278] width 47 height 12
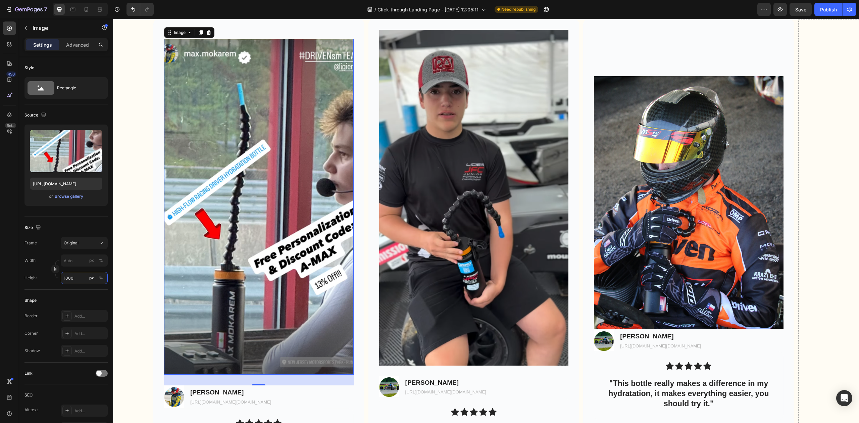
type input "1000"
click at [291, 222] on img at bounding box center [259, 206] width 190 height 335
click at [317, 30] on div "Image 32 Image Max Mokarem Text Block https://www.instagram.com/max.mokarem/ Te…" at bounding box center [258, 247] width 211 height 439
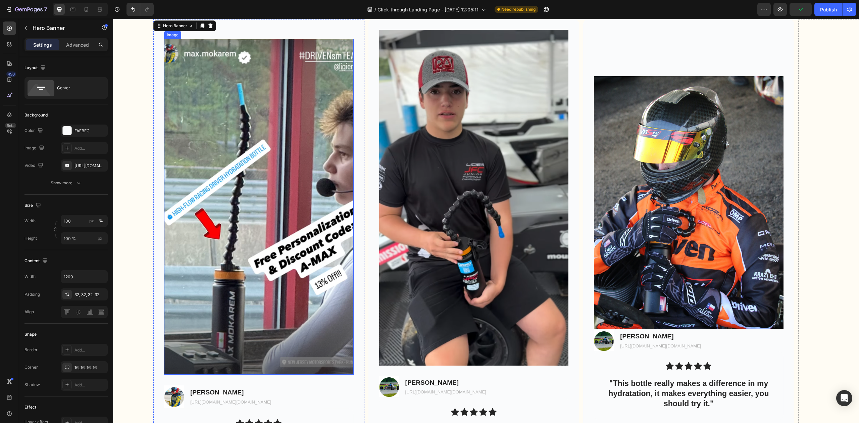
click at [248, 282] on img at bounding box center [259, 206] width 190 height 335
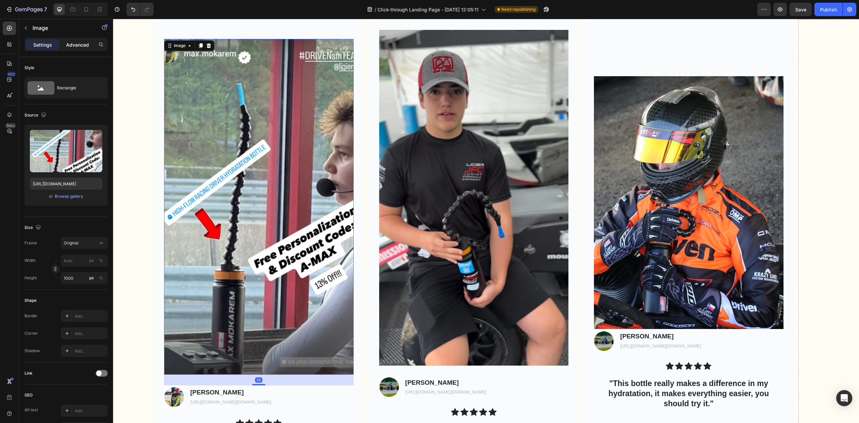
click at [83, 46] on p "Advanced" at bounding box center [77, 44] width 23 height 7
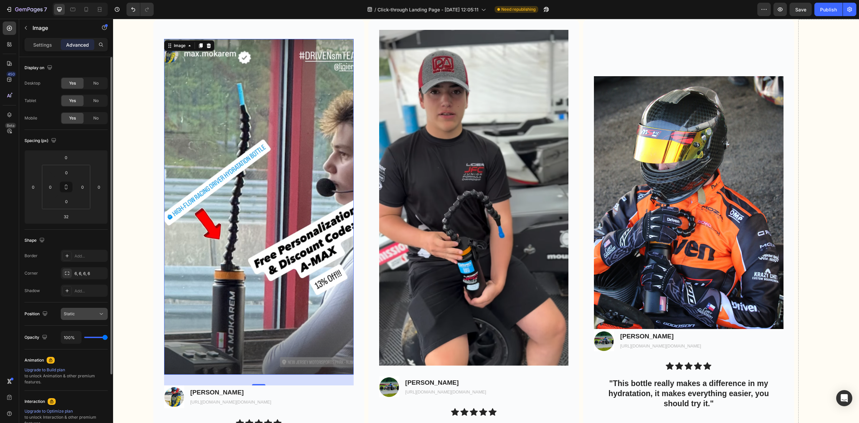
click at [79, 316] on div "Static" at bounding box center [81, 314] width 34 height 6
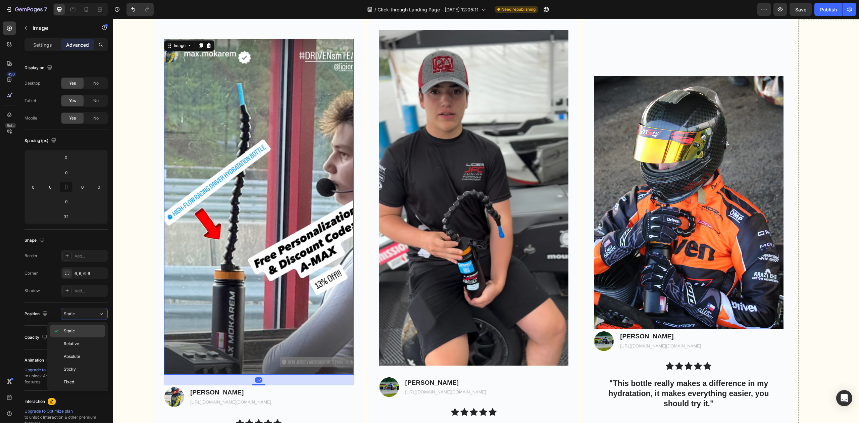
click at [80, 330] on p "Static" at bounding box center [83, 331] width 38 height 6
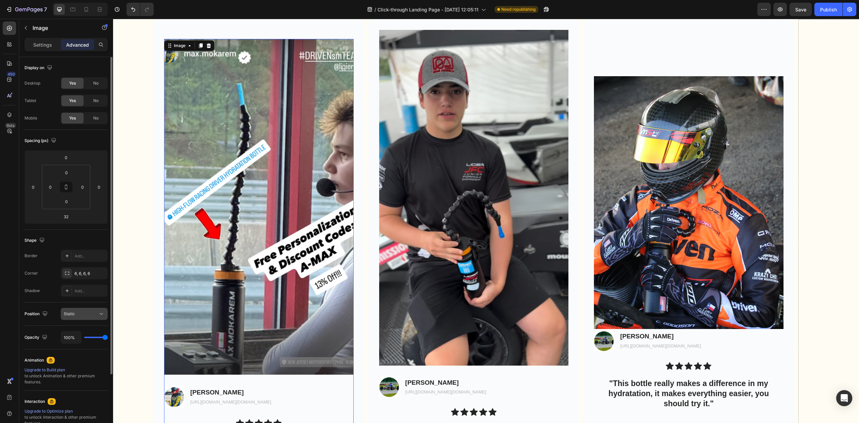
click at [77, 318] on button "Static" at bounding box center [84, 314] width 47 height 12
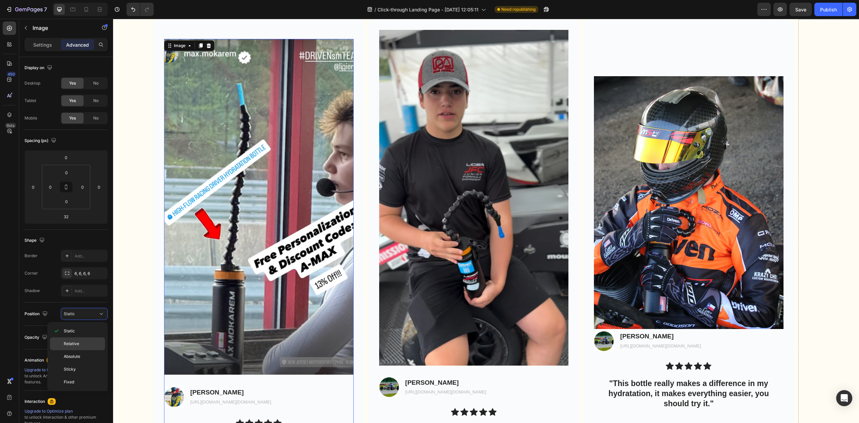
click at [83, 345] on p "Relative" at bounding box center [83, 343] width 38 height 6
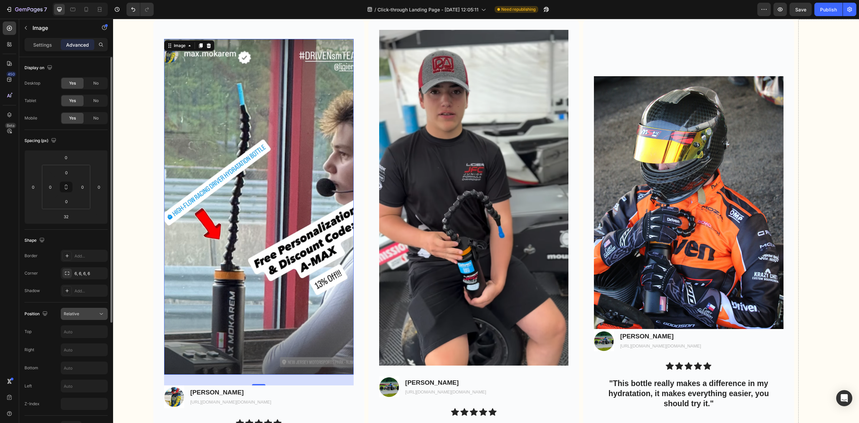
click at [80, 309] on button "Relative" at bounding box center [84, 314] width 47 height 12
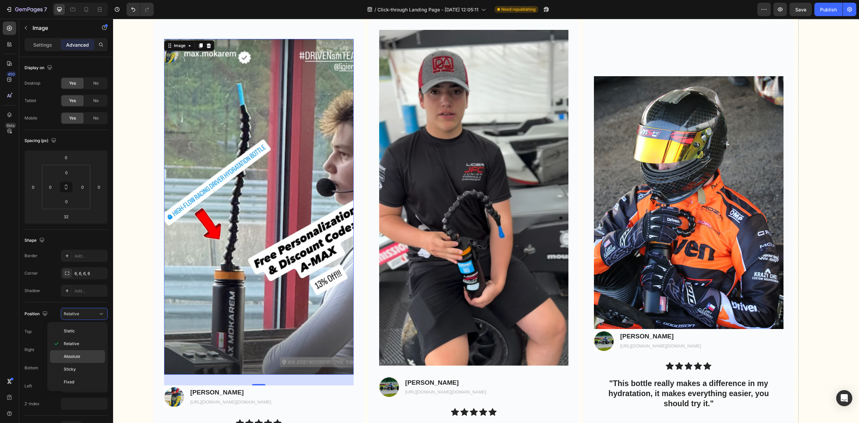
click at [87, 357] on p "Absolute" at bounding box center [83, 356] width 38 height 6
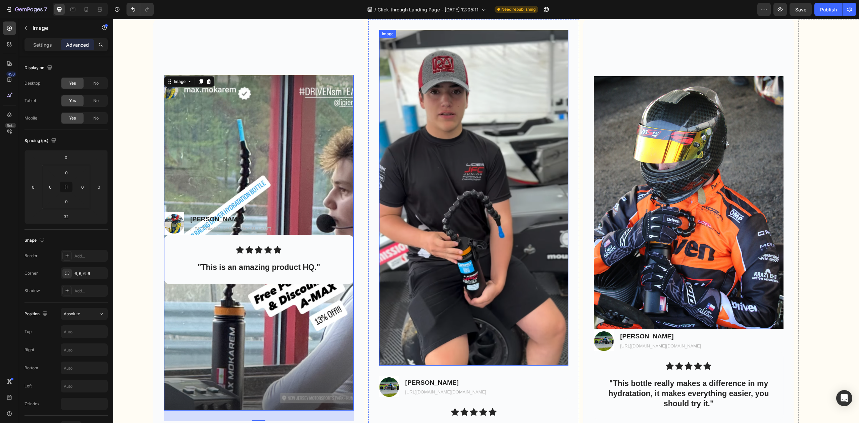
click at [451, 298] on img at bounding box center [474, 197] width 190 height 335
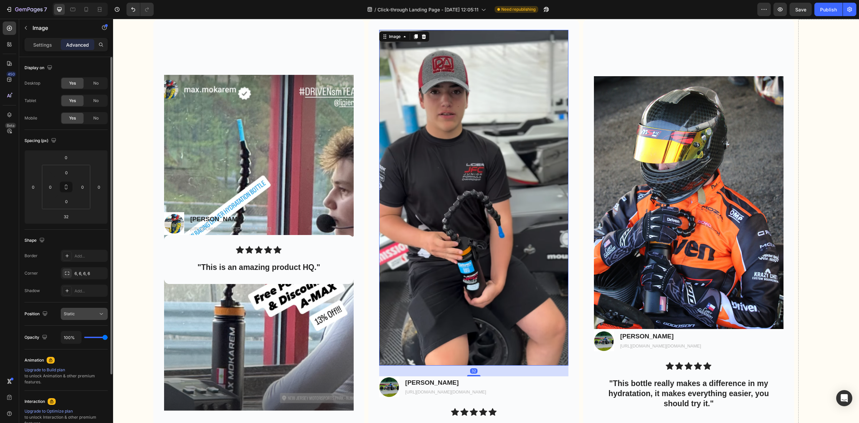
click at [88, 313] on div "Static" at bounding box center [81, 314] width 34 height 6
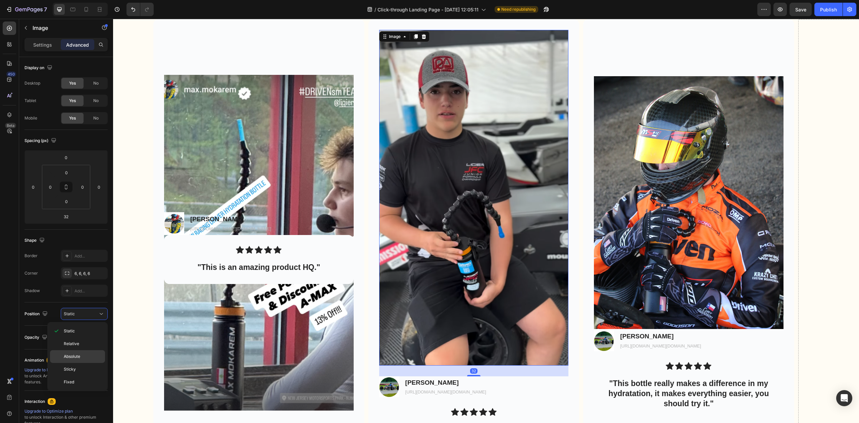
click at [76, 357] on span "Absolute" at bounding box center [72, 356] width 16 height 6
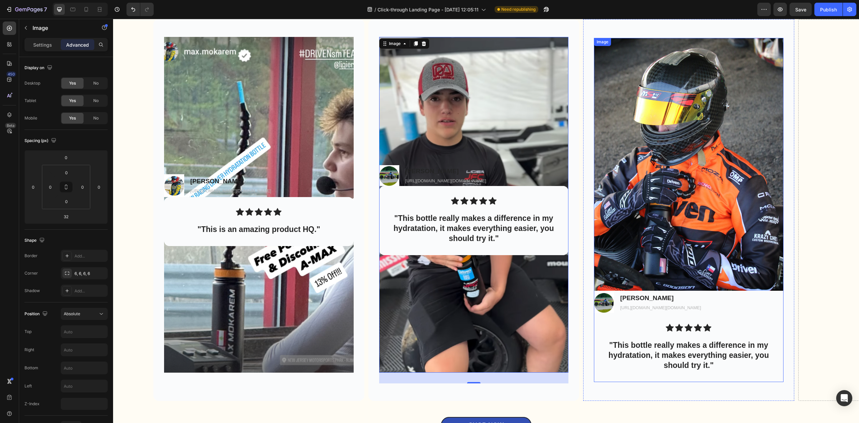
click at [655, 182] on img at bounding box center [689, 164] width 190 height 253
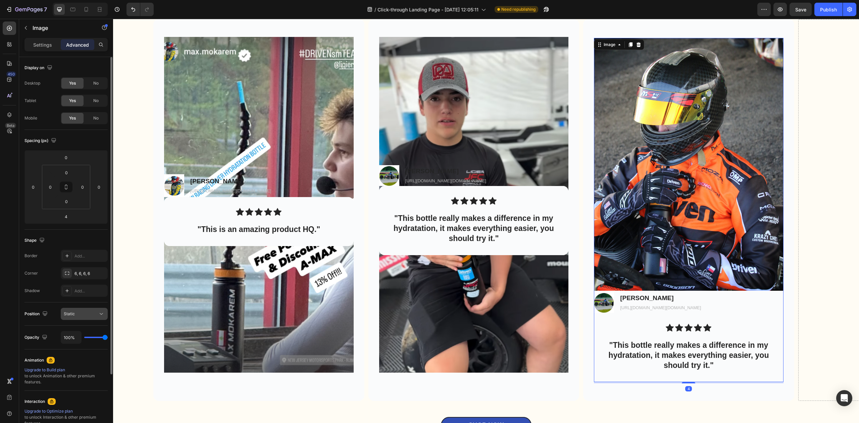
click at [73, 316] on span "Static" at bounding box center [69, 313] width 11 height 5
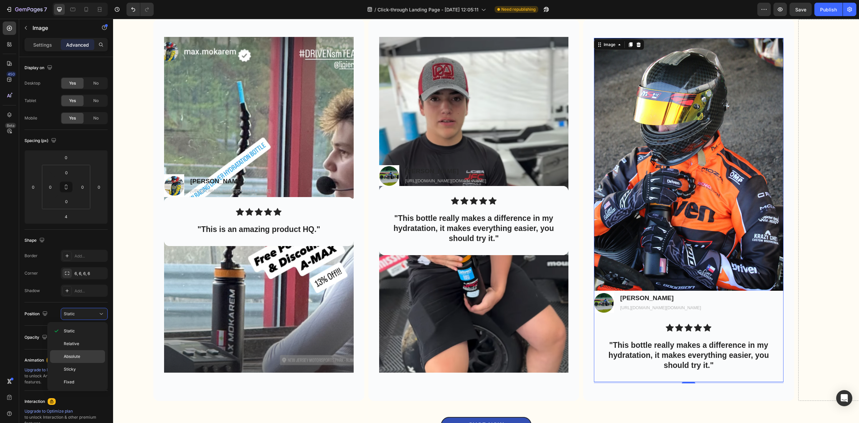
click at [86, 358] on p "Absolute" at bounding box center [83, 356] width 38 height 6
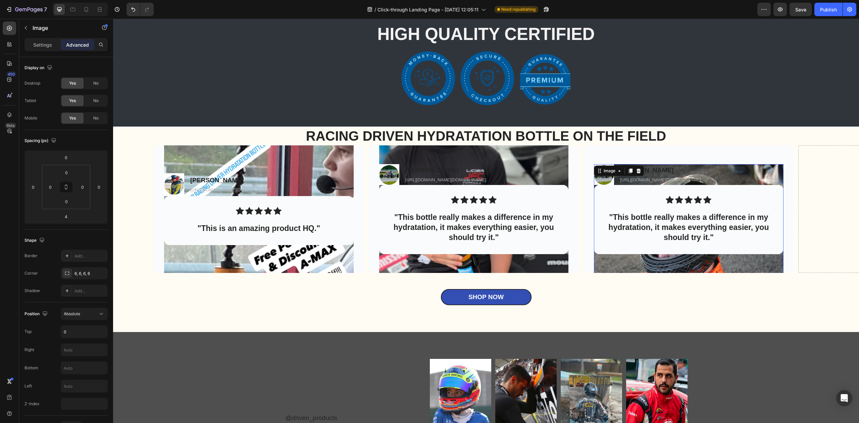
scroll to position [2114, 0]
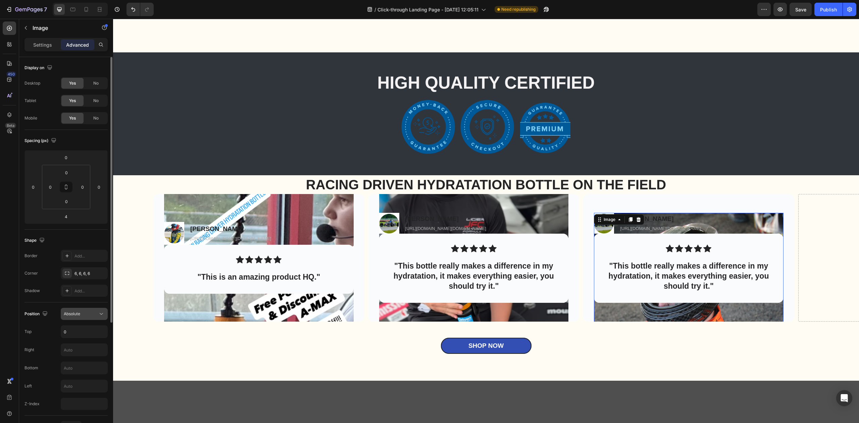
click at [72, 311] on span "Absolute" at bounding box center [72, 313] width 16 height 5
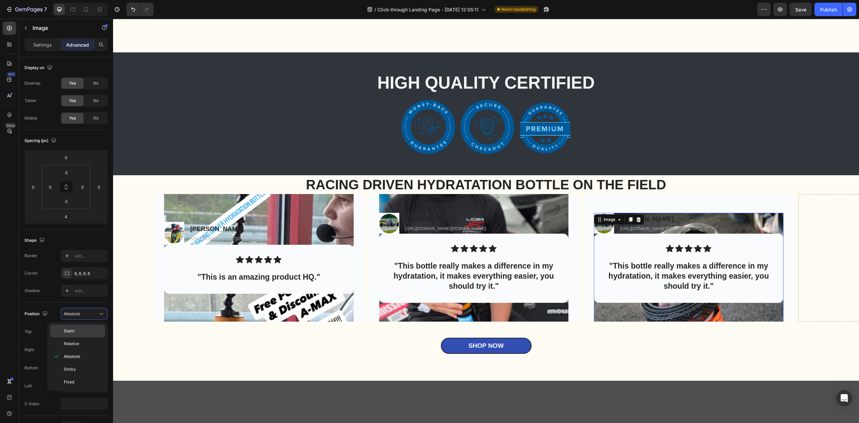
click at [88, 331] on p "Static" at bounding box center [83, 331] width 38 height 6
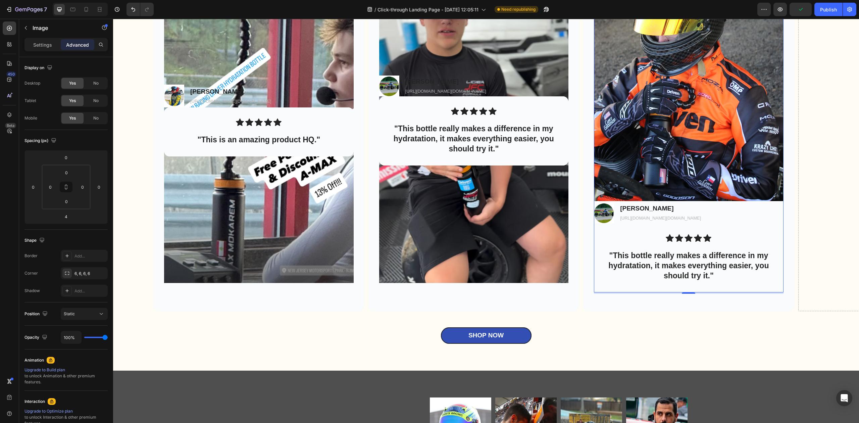
scroll to position [2383, 0]
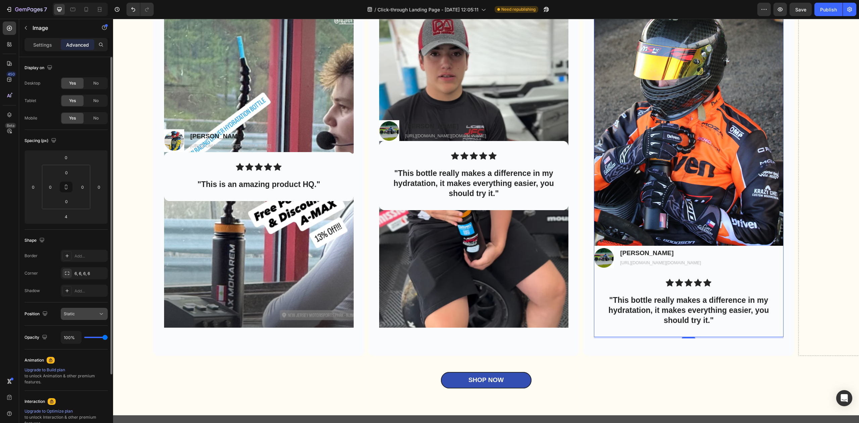
click at [78, 317] on div "Static" at bounding box center [81, 314] width 34 height 6
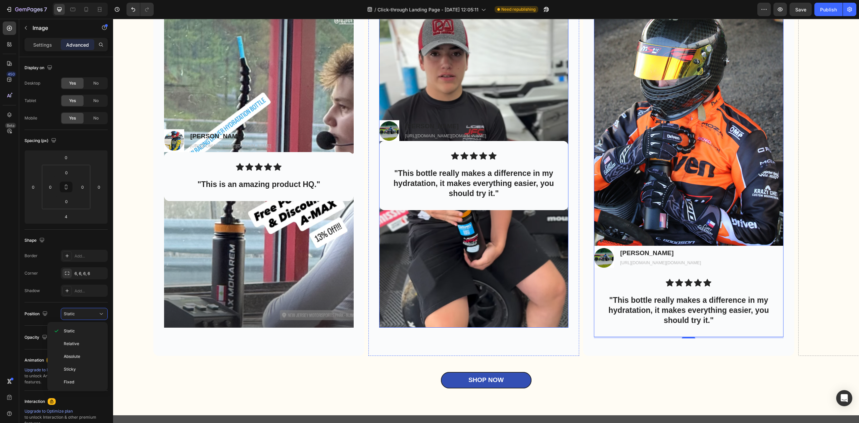
click at [448, 263] on img at bounding box center [474, 159] width 190 height 335
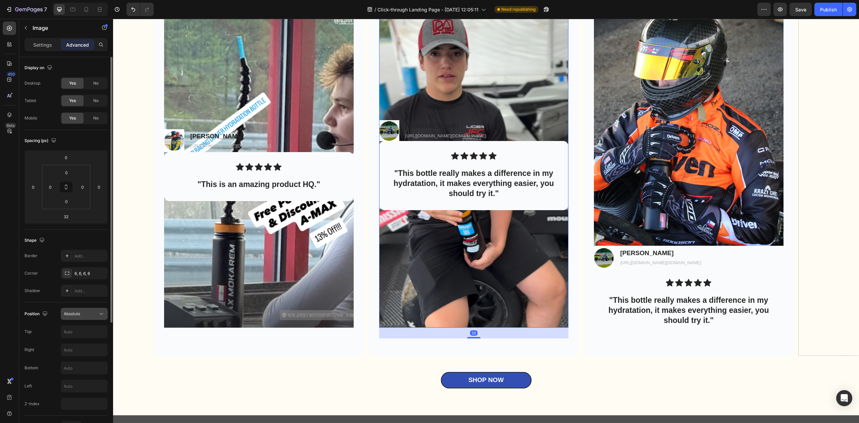
click at [86, 314] on div "Absolute" at bounding box center [81, 314] width 34 height 6
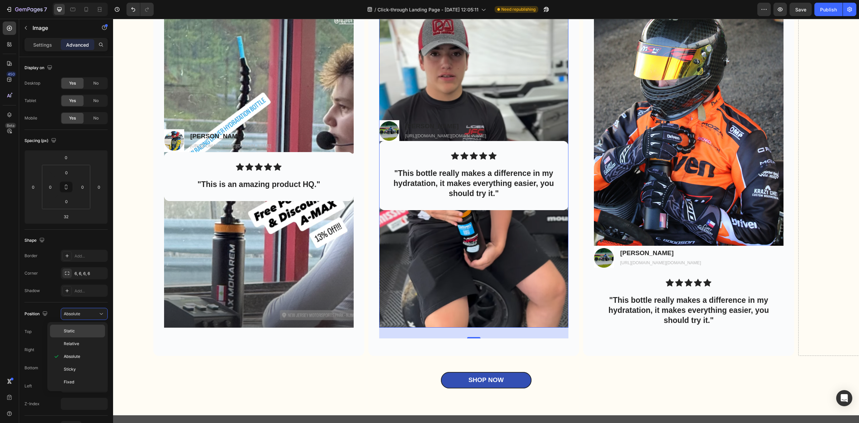
click at [83, 330] on p "Static" at bounding box center [83, 331] width 38 height 6
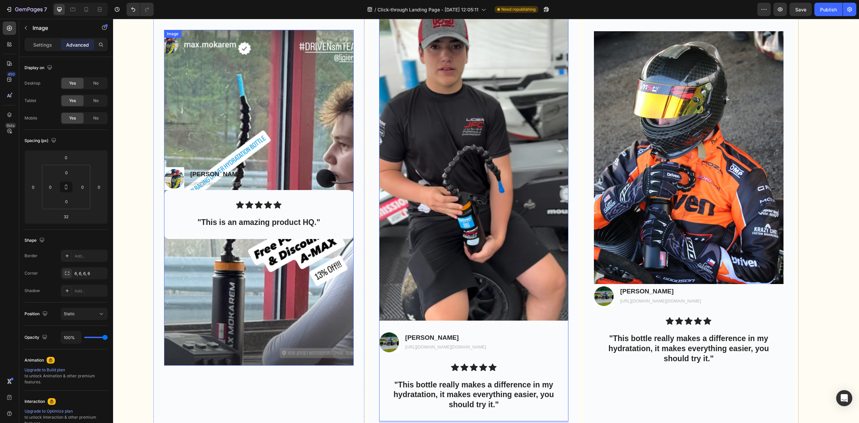
click at [260, 286] on img at bounding box center [259, 197] width 190 height 335
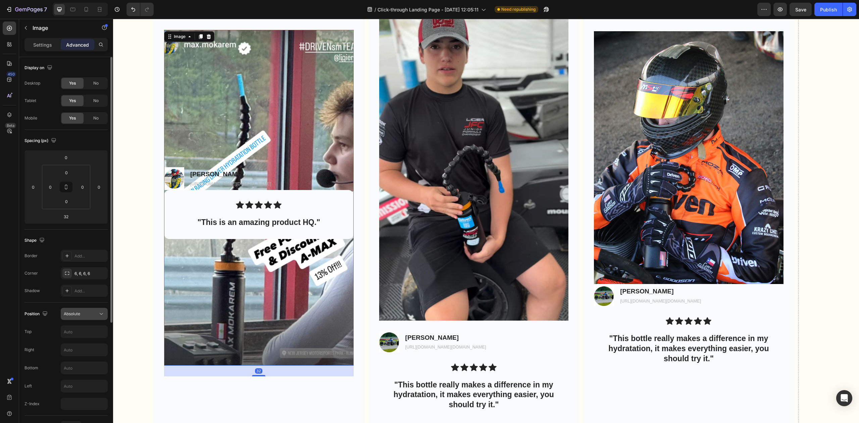
click at [95, 313] on div "Absolute" at bounding box center [81, 314] width 34 height 6
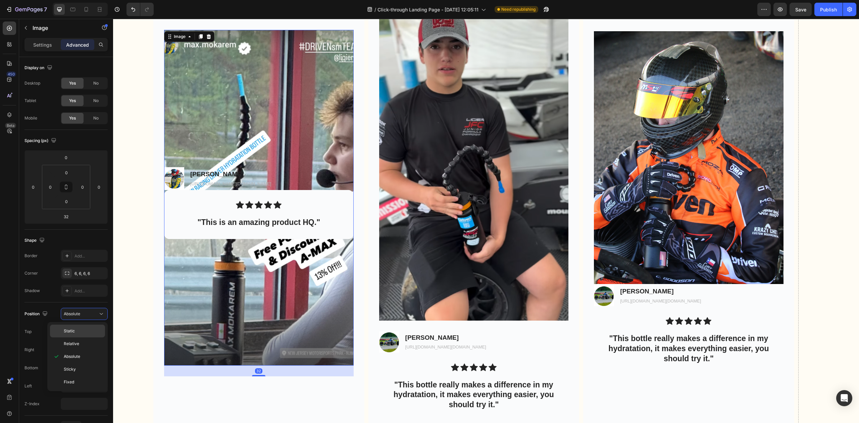
click at [75, 332] on p "Static" at bounding box center [83, 331] width 38 height 6
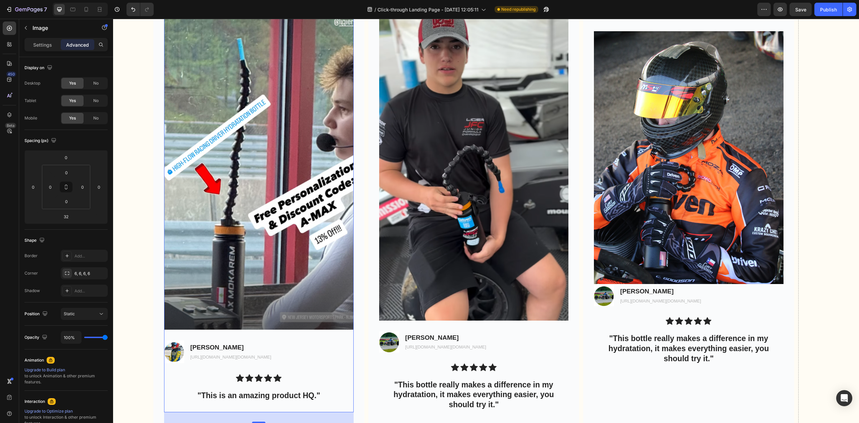
click at [298, 292] on img at bounding box center [259, 161] width 190 height 335
click at [440, 297] on img at bounding box center [474, 152] width 190 height 335
click at [330, 297] on img at bounding box center [259, 161] width 190 height 335
click at [454, 297] on img at bounding box center [474, 152] width 190 height 335
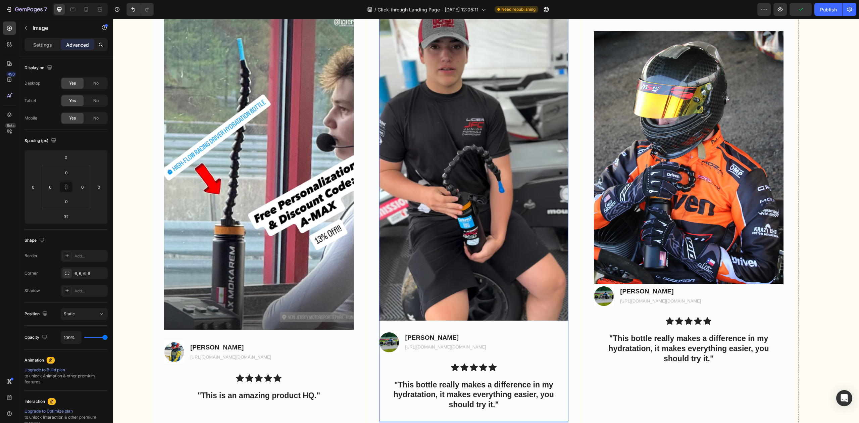
click at [479, 318] on img at bounding box center [474, 152] width 190 height 335
click at [434, 282] on img at bounding box center [474, 152] width 190 height 335
click at [287, 276] on img at bounding box center [259, 161] width 190 height 335
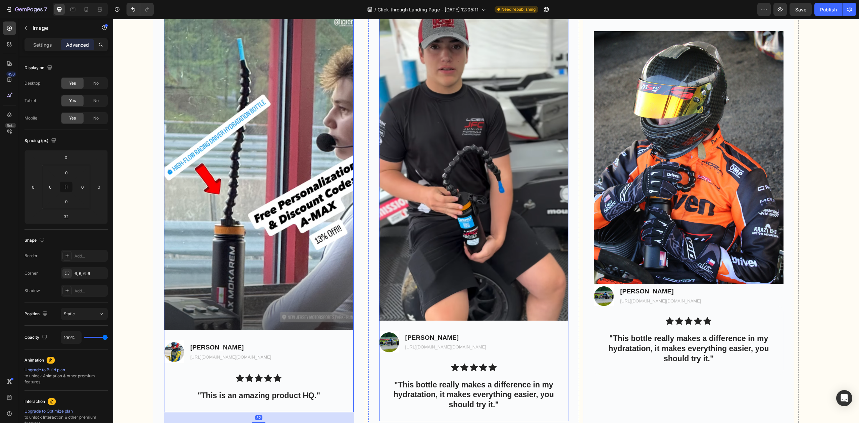
click at [450, 277] on img at bounding box center [474, 152] width 190 height 335
click at [313, 278] on img at bounding box center [259, 161] width 190 height 335
click at [435, 273] on img at bounding box center [474, 152] width 190 height 335
click at [301, 280] on img at bounding box center [259, 161] width 190 height 335
click at [451, 269] on img at bounding box center [474, 152] width 190 height 335
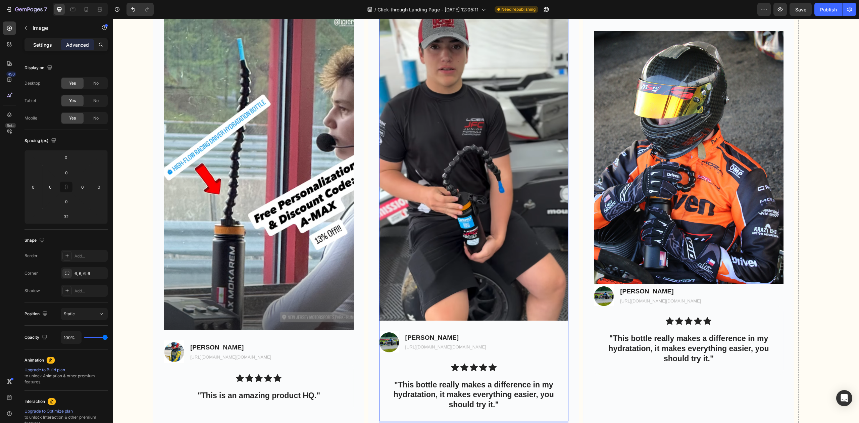
click at [47, 49] on div "Settings" at bounding box center [43, 44] width 34 height 11
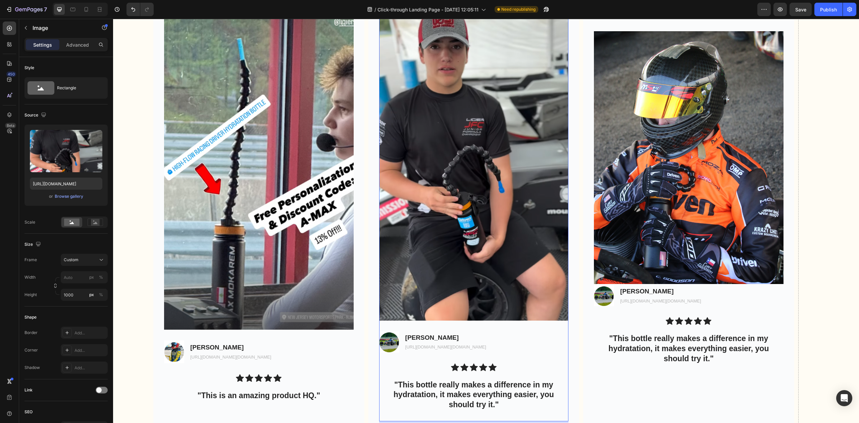
click at [442, 291] on img at bounding box center [474, 152] width 190 height 335
click at [315, 288] on img at bounding box center [259, 161] width 190 height 335
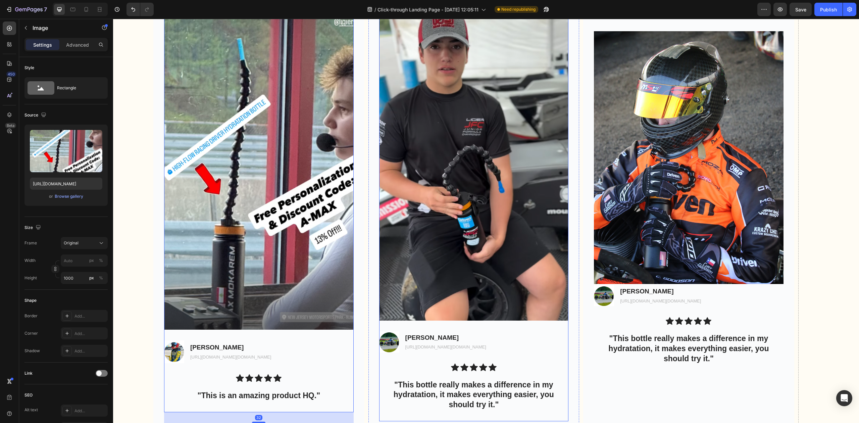
click at [455, 278] on img at bounding box center [474, 152] width 190 height 335
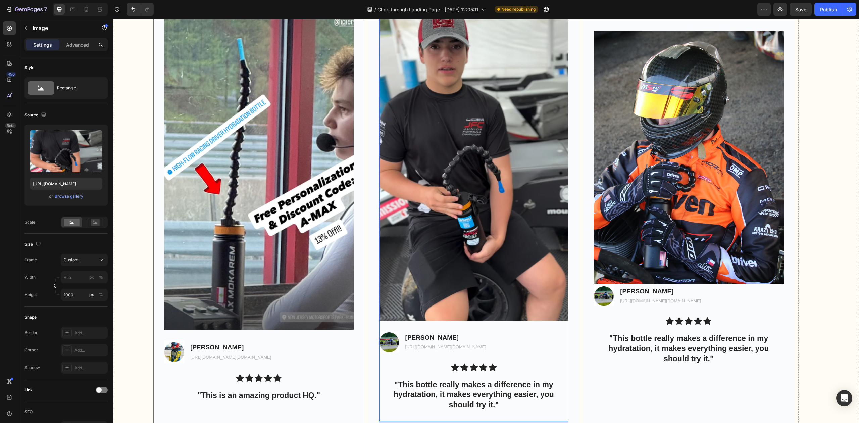
click at [336, 285] on img at bounding box center [259, 161] width 190 height 335
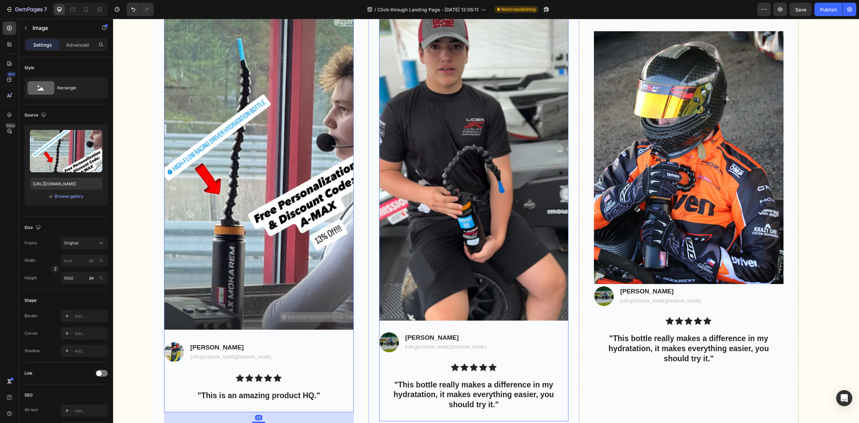
click at [453, 275] on img at bounding box center [474, 152] width 190 height 335
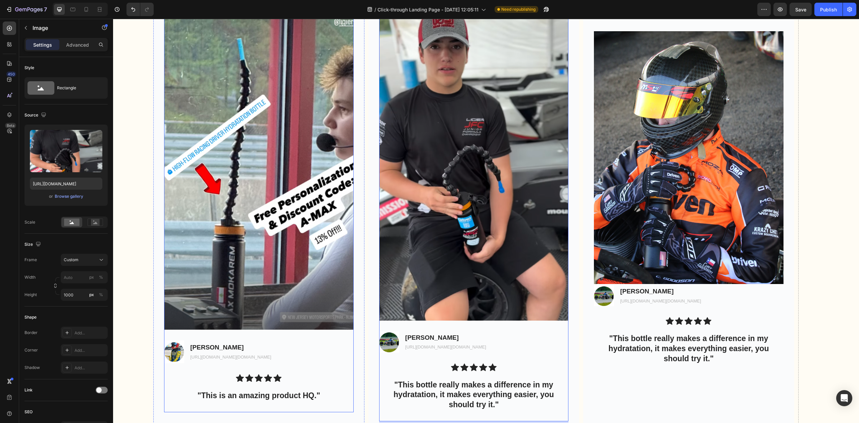
click at [325, 280] on img at bounding box center [259, 161] width 190 height 335
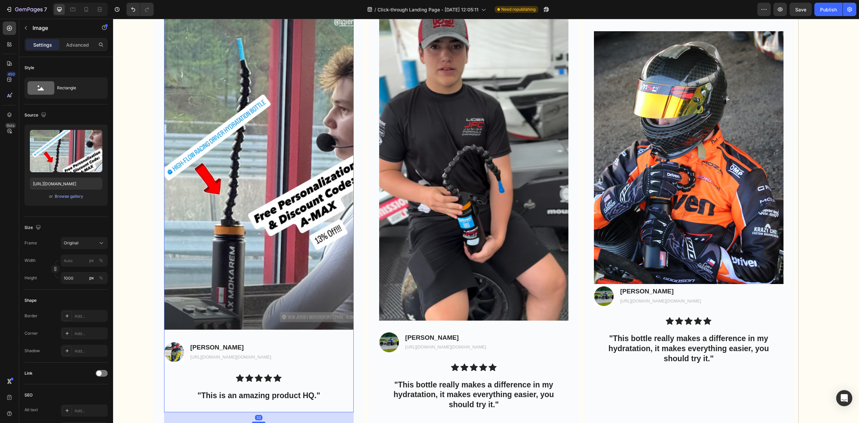
click at [451, 272] on img at bounding box center [474, 152] width 190 height 335
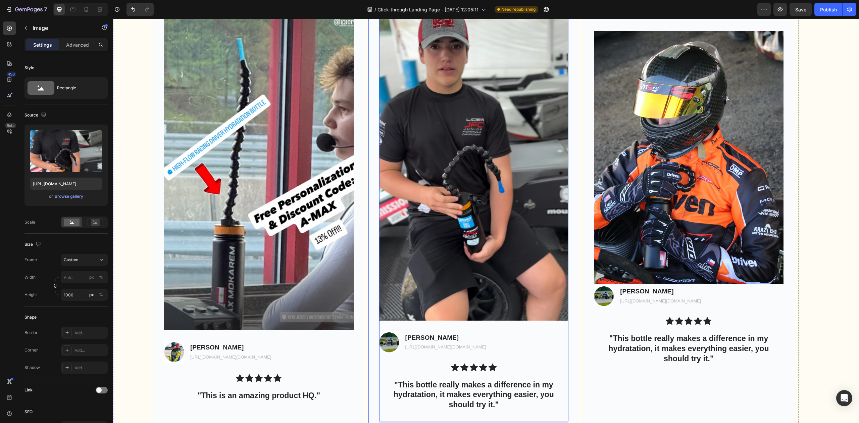
click at [328, 285] on img at bounding box center [259, 161] width 190 height 335
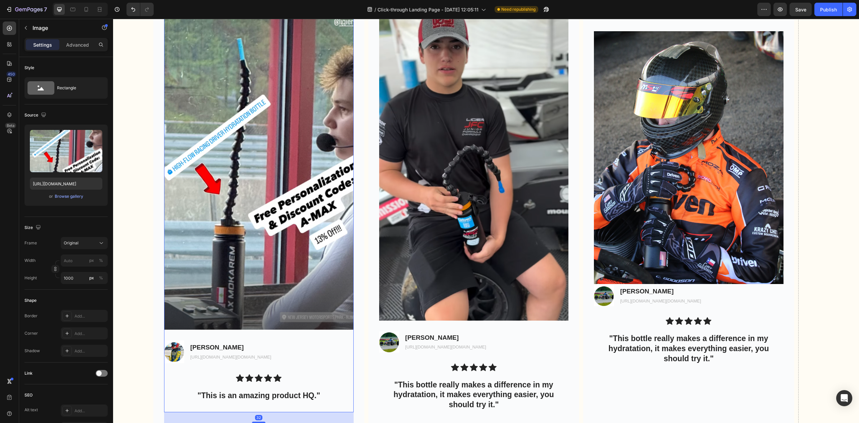
click at [278, 283] on img at bounding box center [259, 161] width 190 height 335
click at [322, 287] on img at bounding box center [259, 161] width 190 height 335
click at [290, 311] on img at bounding box center [259, 161] width 190 height 335
click at [282, 324] on img at bounding box center [259, 161] width 190 height 335
click at [287, 332] on div "Image 32 Image Max Mokarem Text Block https://www.instagram.com/max.mokarem/ Te…" at bounding box center [259, 203] width 190 height 418
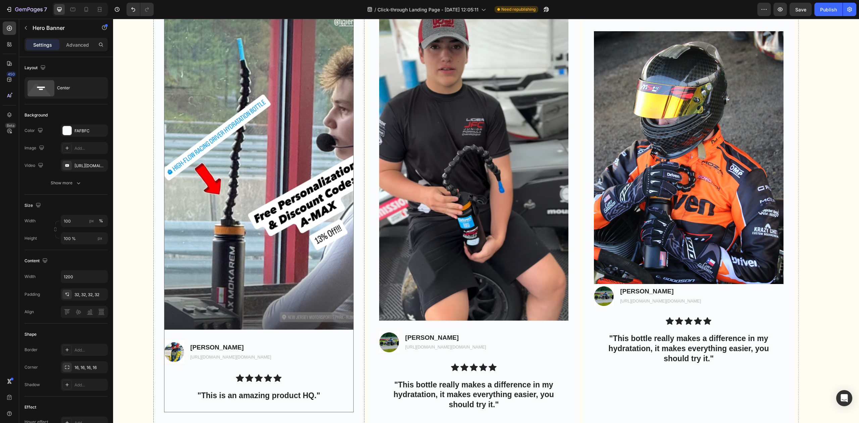
click at [340, 301] on img at bounding box center [259, 161] width 190 height 335
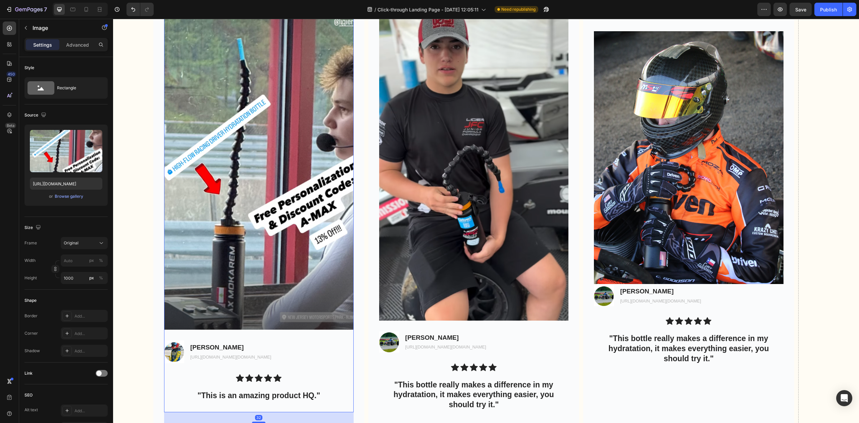
click at [439, 284] on img at bounding box center [474, 152] width 190 height 335
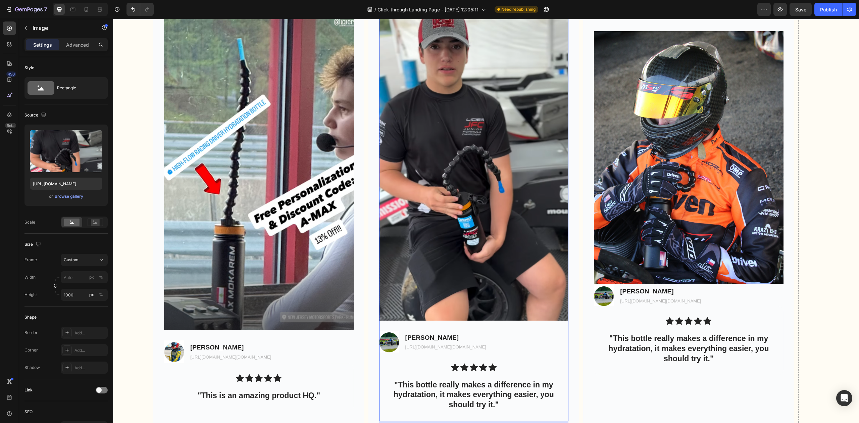
click at [420, 301] on img at bounding box center [474, 152] width 190 height 335
click at [692, 254] on img at bounding box center [689, 157] width 190 height 253
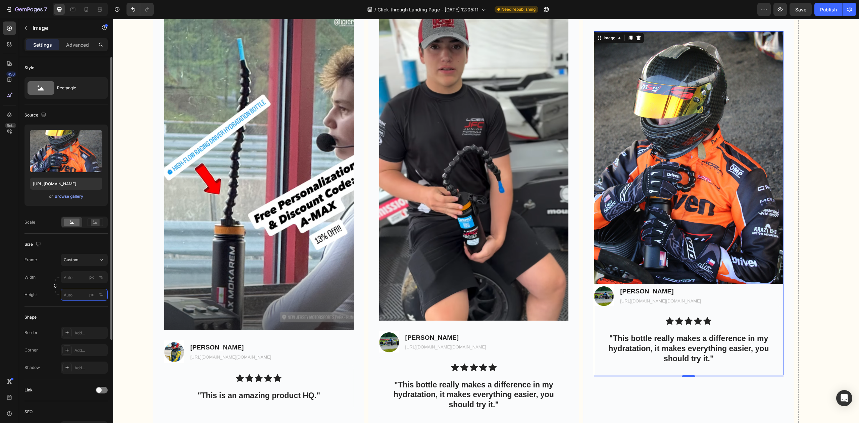
click at [78, 292] on input "px %" at bounding box center [84, 294] width 47 height 12
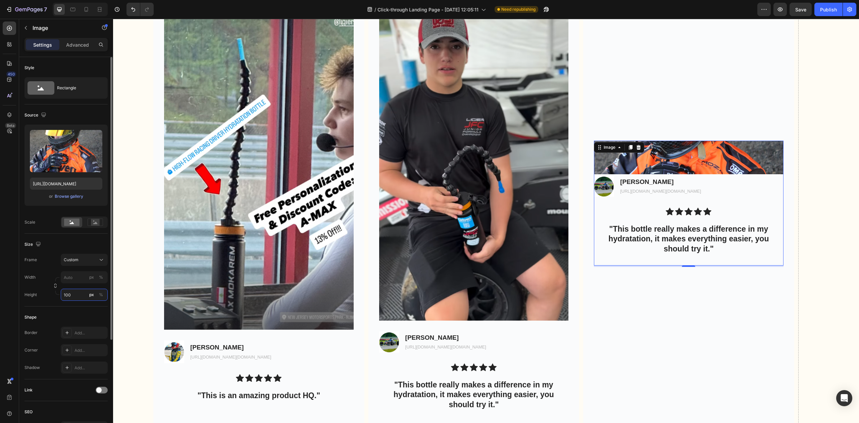
type input "1000"
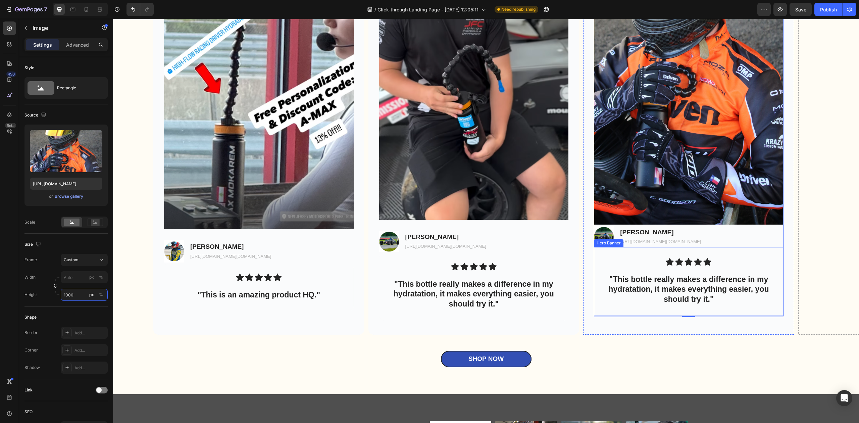
scroll to position [2472, 0]
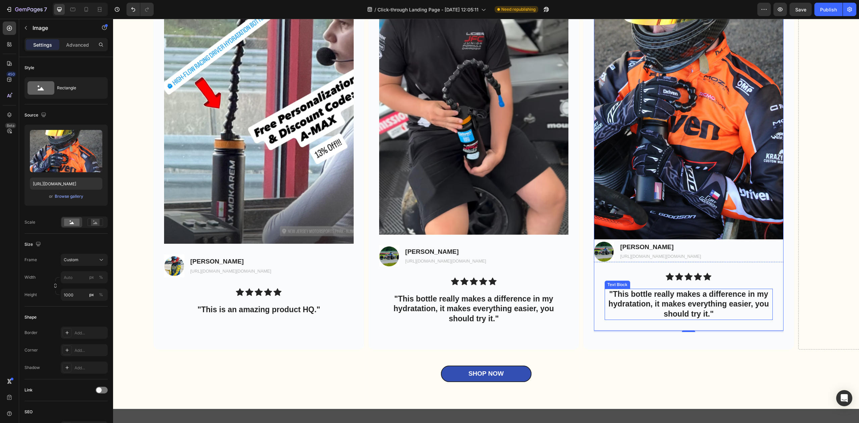
click at [691, 299] on p ""This bottle really makes a difference in my hydratation, it makes everything e…" at bounding box center [688, 304] width 167 height 30
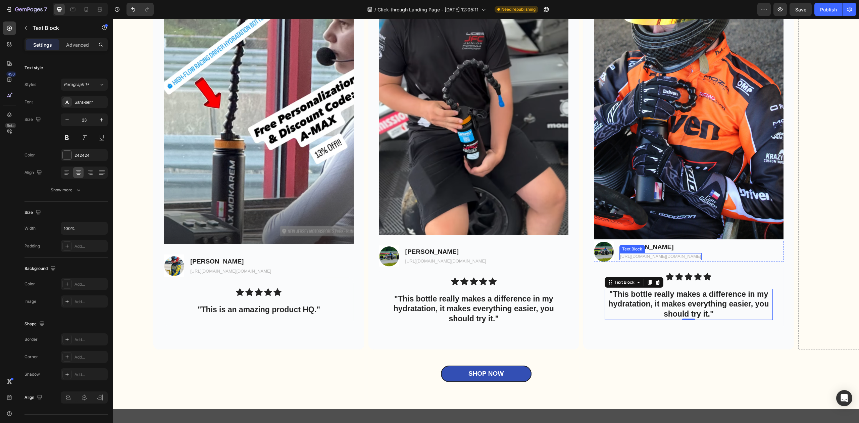
click at [637, 250] on div "Text Block" at bounding box center [632, 249] width 23 height 6
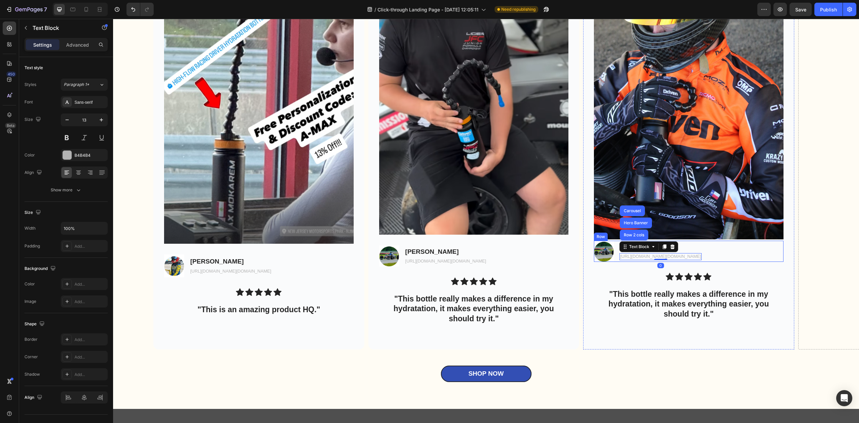
click at [712, 246] on div "Image Luca Day Text Block https://www.instagram.com/max.mokarem/ Text Block Row…" at bounding box center [689, 250] width 190 height 21
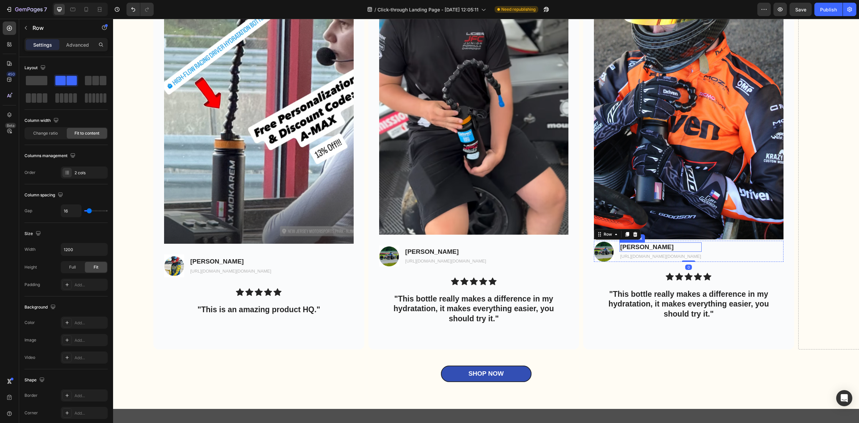
click at [638, 246] on p "Luca Day" at bounding box center [660, 247] width 81 height 8
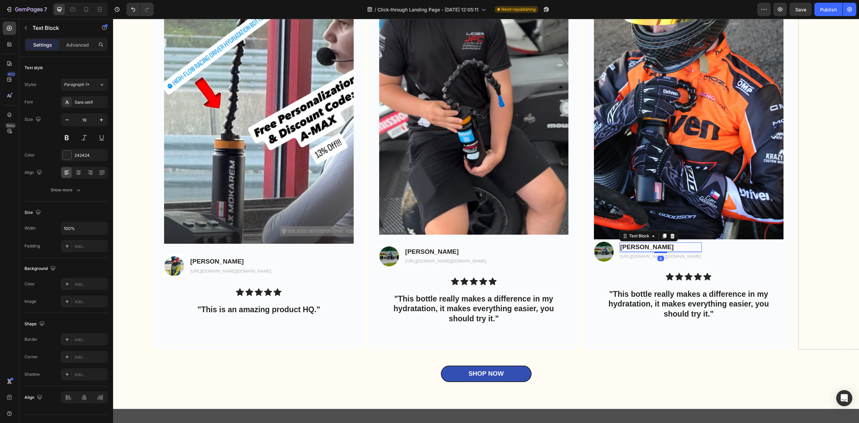
click at [641, 248] on p "Luca Day" at bounding box center [660, 247] width 81 height 8
click at [442, 253] on p "Luca Day" at bounding box center [445, 252] width 81 height 8
click at [439, 253] on p "Luca Day" at bounding box center [445, 252] width 81 height 8
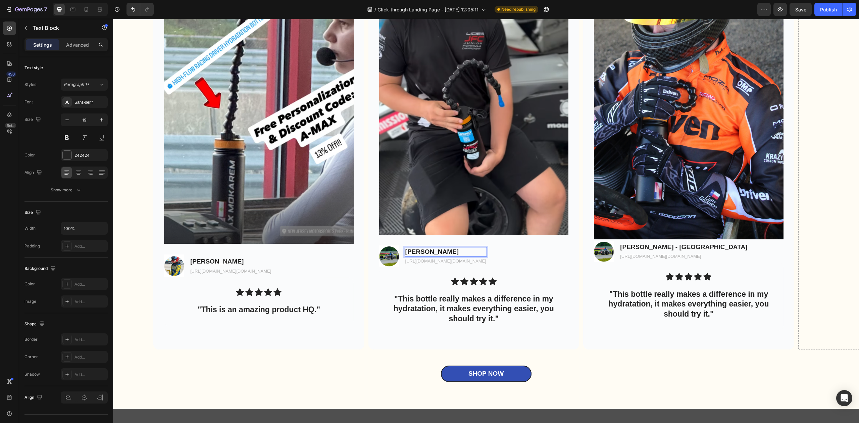
click at [439, 253] on p "Luca Day" at bounding box center [445, 252] width 81 height 8
click at [240, 263] on p "Max Mokarem" at bounding box center [230, 261] width 81 height 8
click at [240, 262] on p "Max Mokarem" at bounding box center [230, 261] width 81 height 8
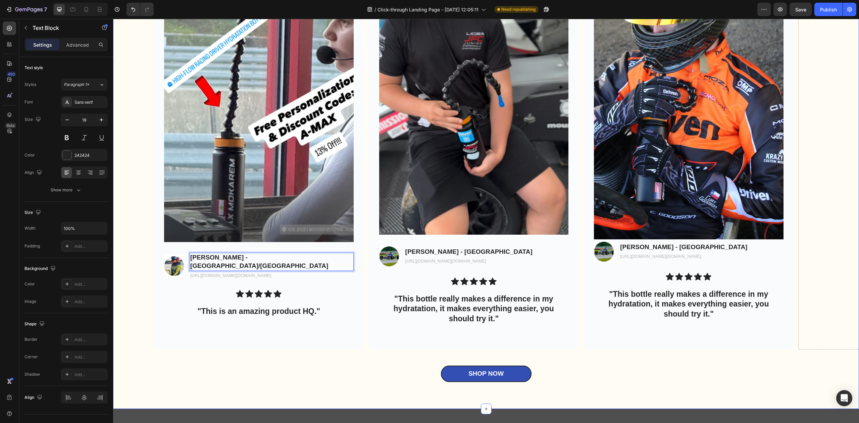
click at [338, 394] on div "RACING DRIVEN HYDRATATION BOTTLE ON THE FIELD Heading Image Image Max Mokarem -…" at bounding box center [486, 137] width 746 height 542
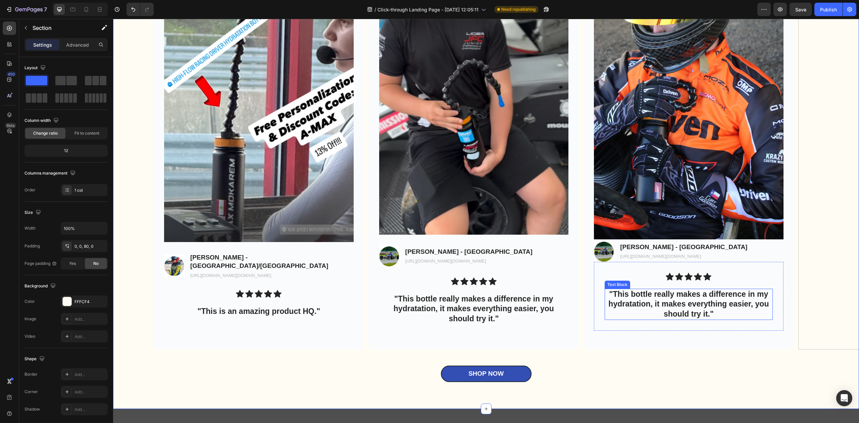
click at [708, 308] on p ""This bottle really makes a difference in my hydratation, it makes everything e…" at bounding box center [688, 304] width 167 height 30
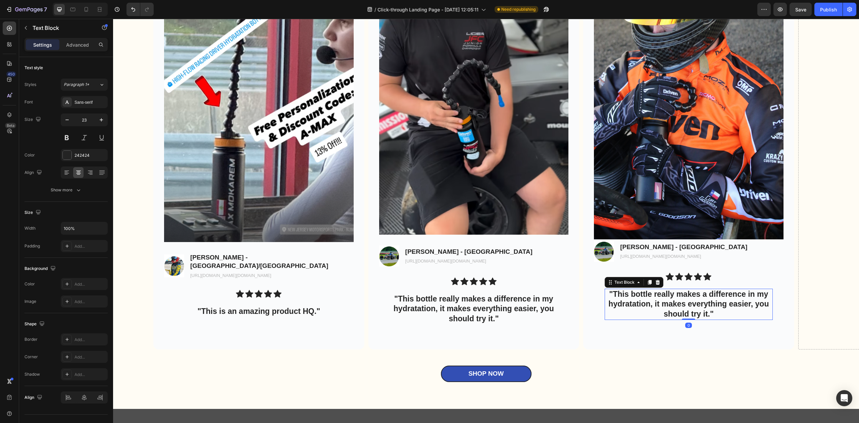
click at [708, 308] on p ""This bottle really makes a difference in my hydratation, it makes everything e…" at bounding box center [688, 304] width 167 height 30
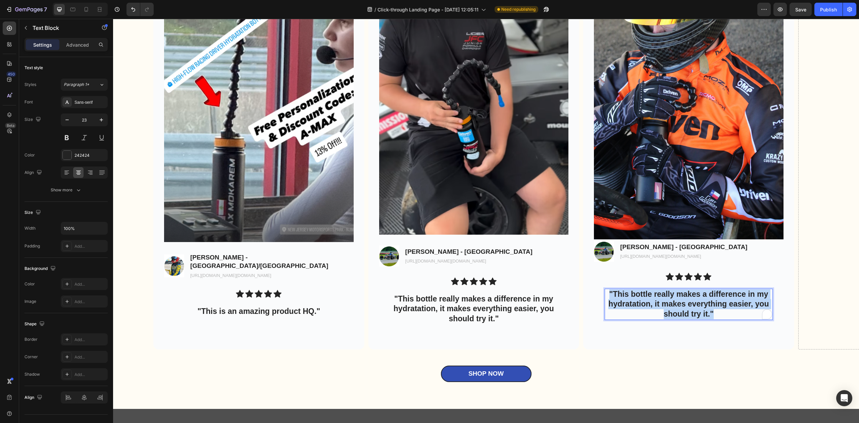
click at [708, 308] on p ""This bottle really makes a difference in my hydratation, it makes everything e…" at bounding box center [688, 304] width 167 height 30
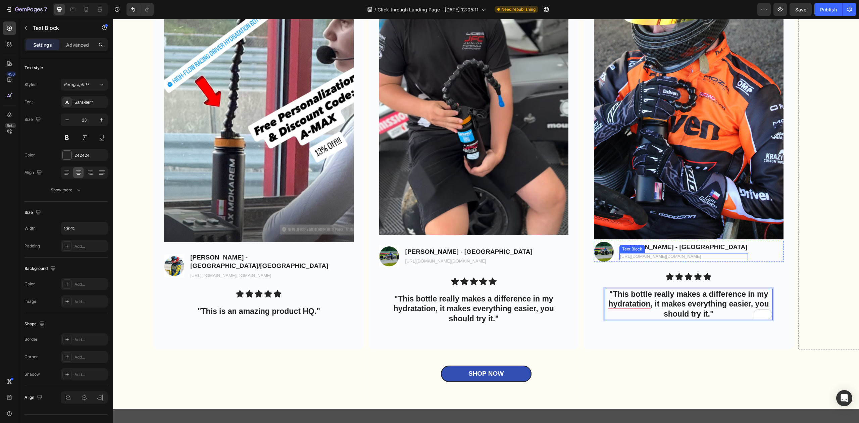
click at [668, 258] on link "[URL][DOMAIN_NAME][DOMAIN_NAME]" at bounding box center [660, 256] width 81 height 5
click at [699, 256] on link "[URL][DOMAIN_NAME][DOMAIN_NAME]" at bounding box center [660, 256] width 81 height 5
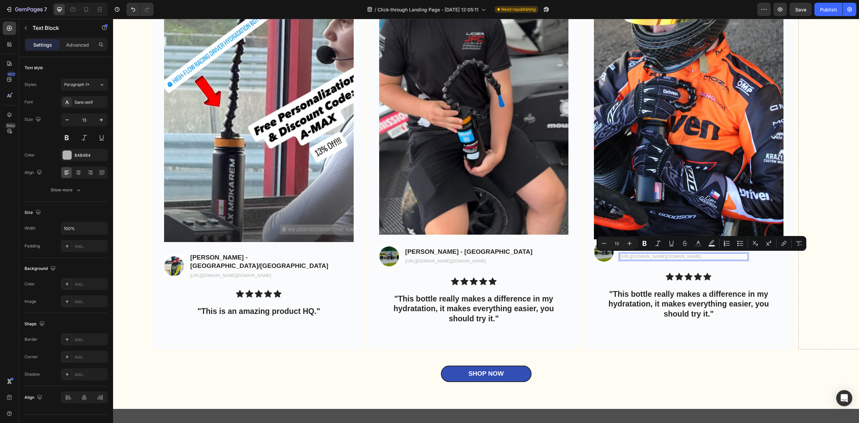
click at [699, 256] on link "[URL][DOMAIN_NAME][DOMAIN_NAME]" at bounding box center [660, 256] width 81 height 5
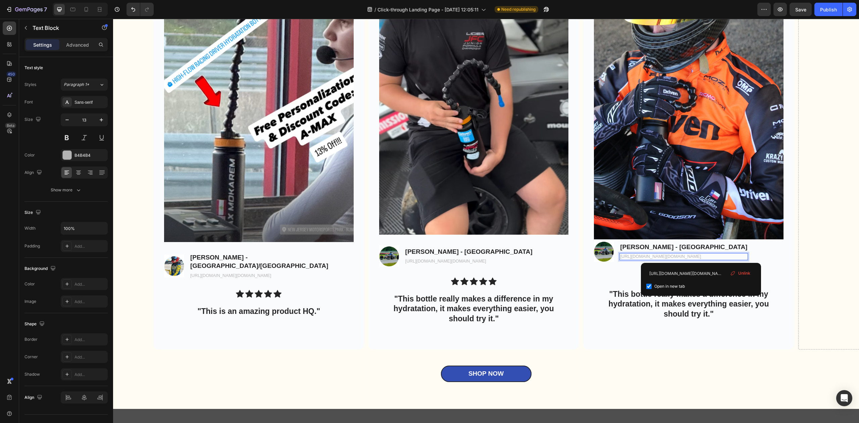
click at [699, 256] on link "[URL][DOMAIN_NAME][DOMAIN_NAME]" at bounding box center [660, 256] width 81 height 5
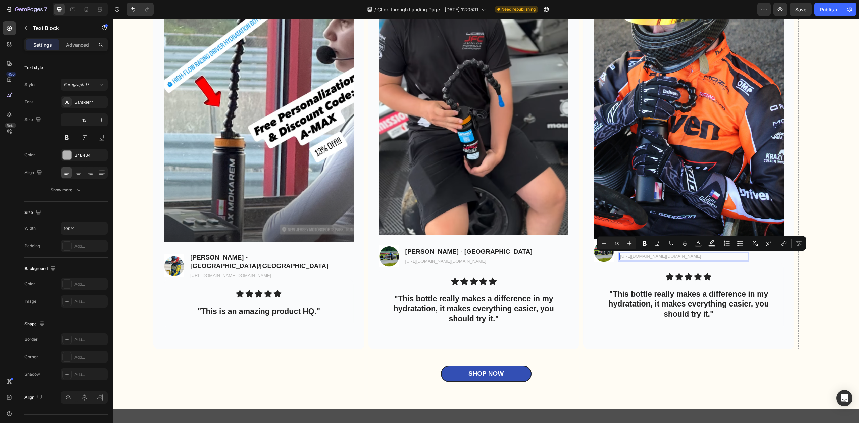
click at [699, 256] on link "[URL][DOMAIN_NAME][DOMAIN_NAME]" at bounding box center [660, 256] width 81 height 5
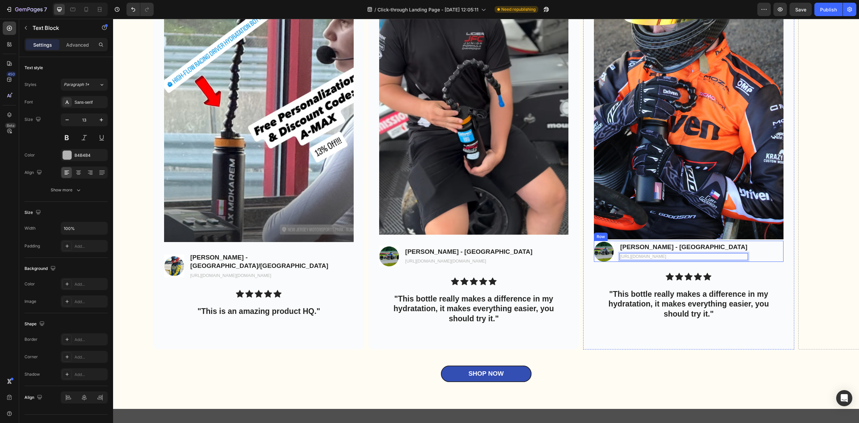
click at [711, 222] on img at bounding box center [689, 71] width 190 height 335
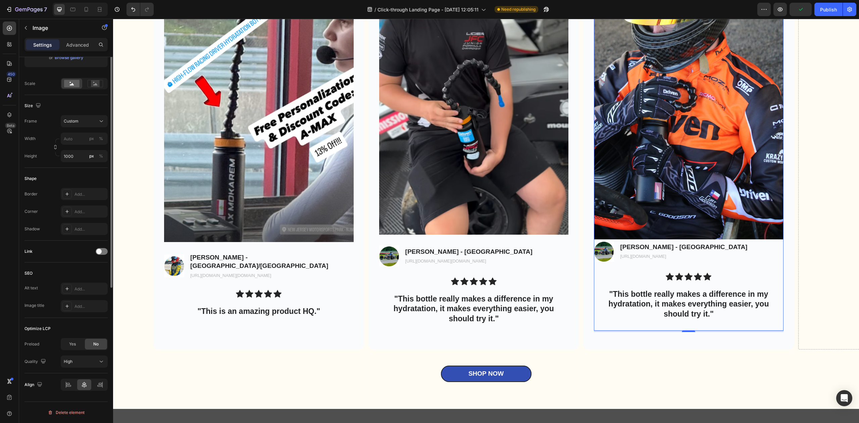
scroll to position [0, 0]
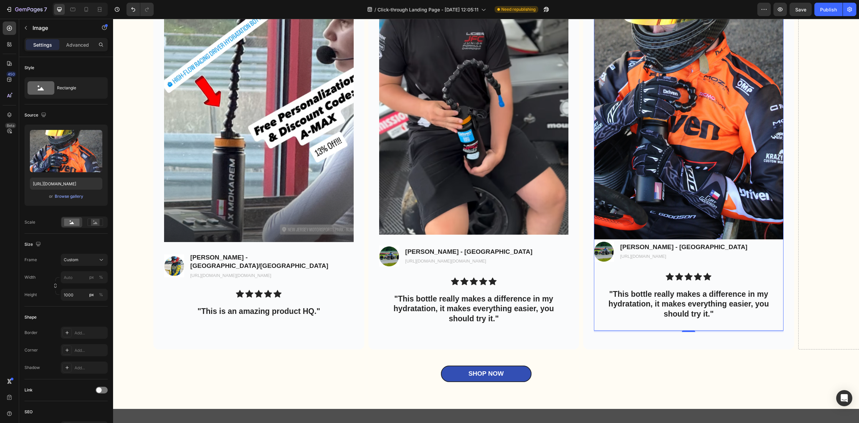
click at [686, 215] on img at bounding box center [689, 71] width 190 height 335
click at [680, 247] on p "[PERSON_NAME] - [GEOGRAPHIC_DATA]" at bounding box center [683, 247] width 127 height 8
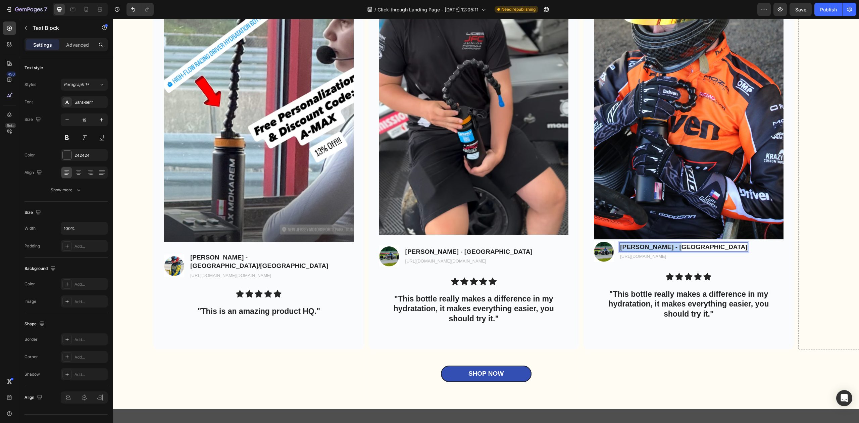
click at [680, 247] on p "[PERSON_NAME] - [GEOGRAPHIC_DATA]" at bounding box center [683, 247] width 127 height 8
drag, startPoint x: 678, startPoint y: 246, endPoint x: 665, endPoint y: 248, distance: 12.6
click at [665, 248] on p "[PERSON_NAME] - [GEOGRAPHIC_DATA]" at bounding box center [683, 247] width 127 height 8
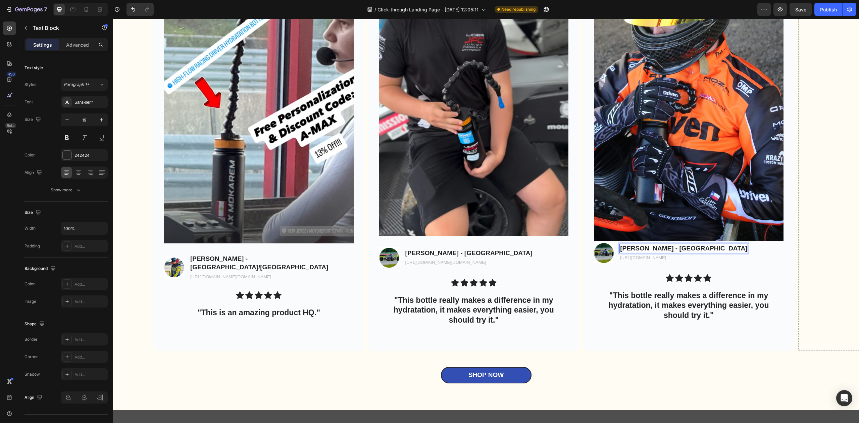
scroll to position [2472, 0]
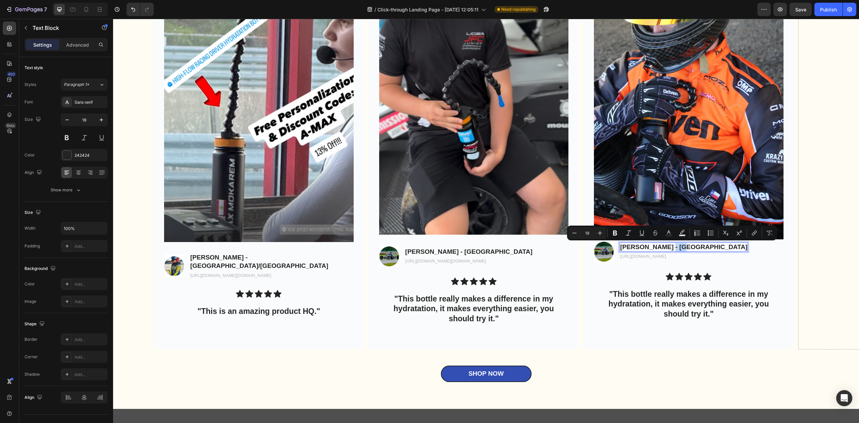
click at [678, 247] on p "[PERSON_NAME] - [GEOGRAPHIC_DATA]" at bounding box center [683, 247] width 127 height 8
drag, startPoint x: 677, startPoint y: 245, endPoint x: 664, endPoint y: 248, distance: 12.8
click at [664, 248] on p "Curt Gooson - USA 🇺🇸" at bounding box center [688, 247] width 137 height 8
click at [781, 13] on button "button" at bounding box center [779, 9] width 13 height 13
click at [603, 257] on img at bounding box center [604, 250] width 20 height 21
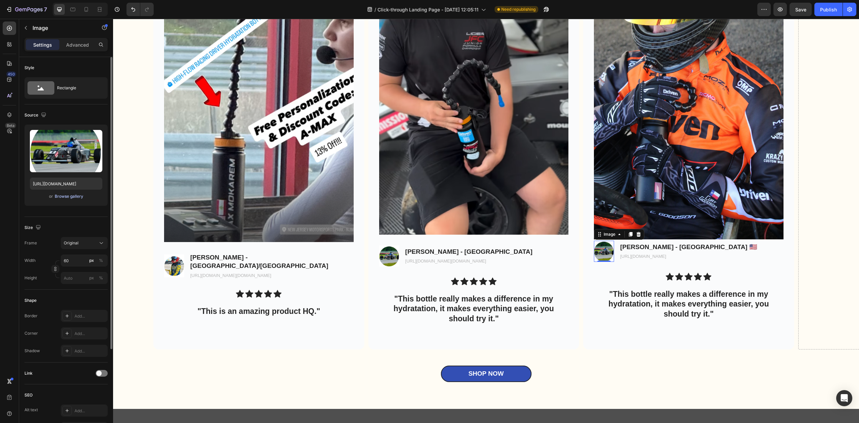
click at [72, 195] on div "Browse gallery" at bounding box center [69, 196] width 29 height 6
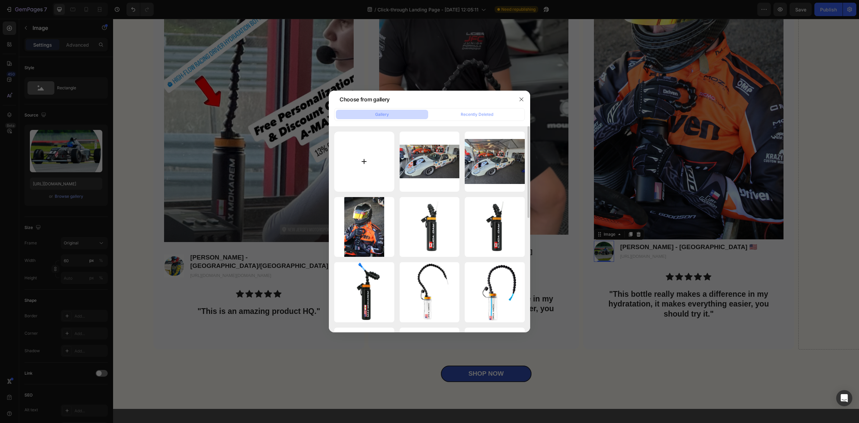
click at [368, 165] on input "file" at bounding box center [364, 161] width 60 height 60
type input "C:\fakepath\IMG_5924.JPG"
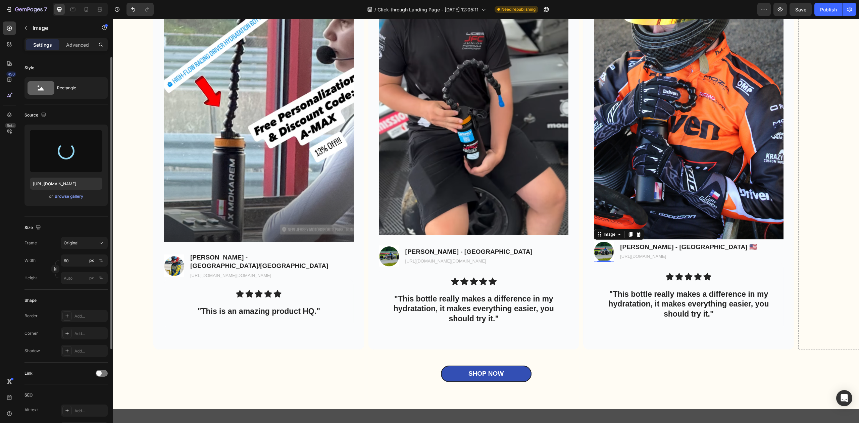
type input "https://cdn.shopify.com/s/files/1/0616/6501/8013/files/gempages_579757146514654…"
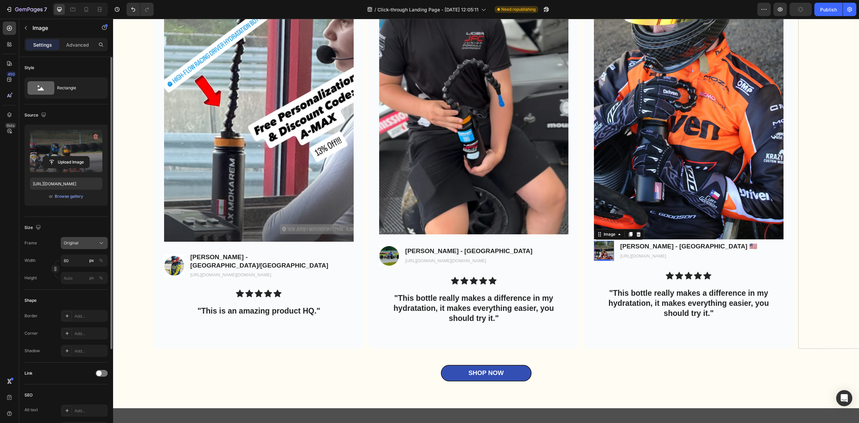
click at [91, 244] on div "Original" at bounding box center [80, 243] width 33 height 6
click at [83, 224] on div "Size" at bounding box center [65, 227] width 83 height 11
click at [59, 84] on div "Rectangle" at bounding box center [77, 87] width 41 height 15
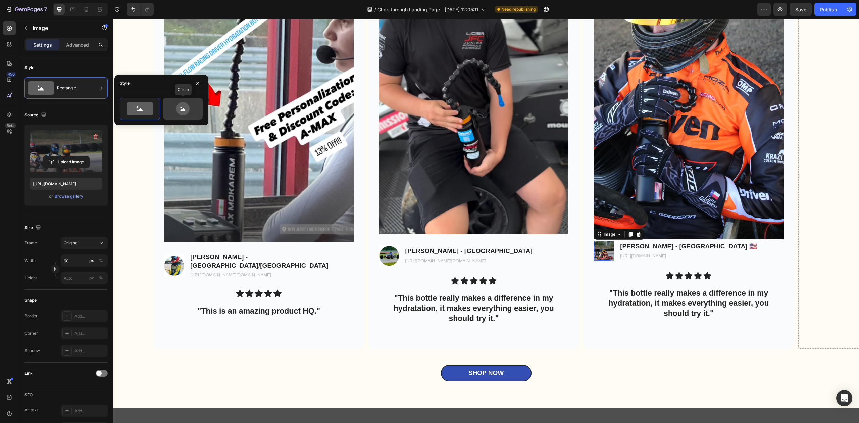
click at [186, 113] on icon at bounding box center [182, 108] width 13 height 13
type input "80"
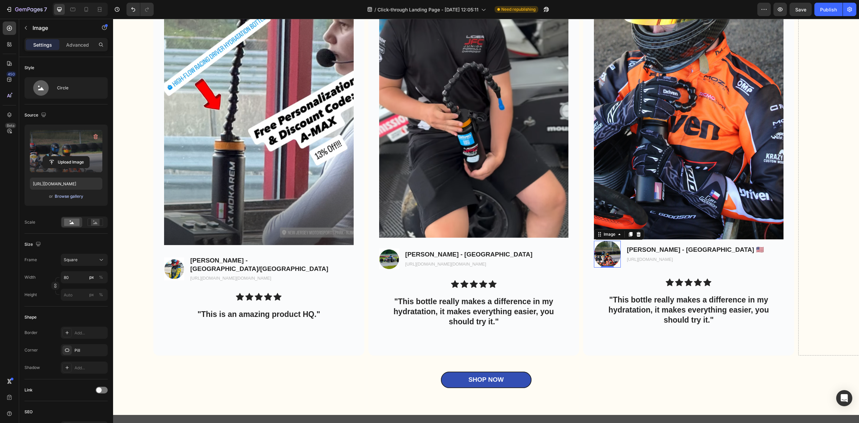
click at [57, 195] on div "Browse gallery" at bounding box center [69, 196] width 29 height 6
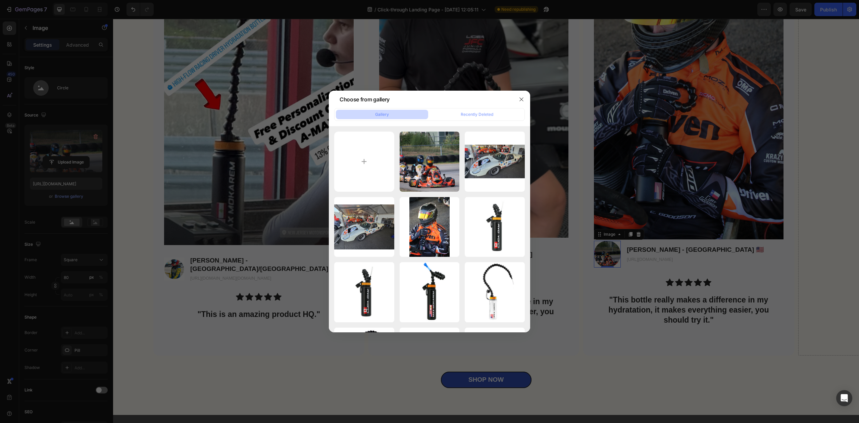
click at [51, 157] on div at bounding box center [429, 211] width 859 height 423
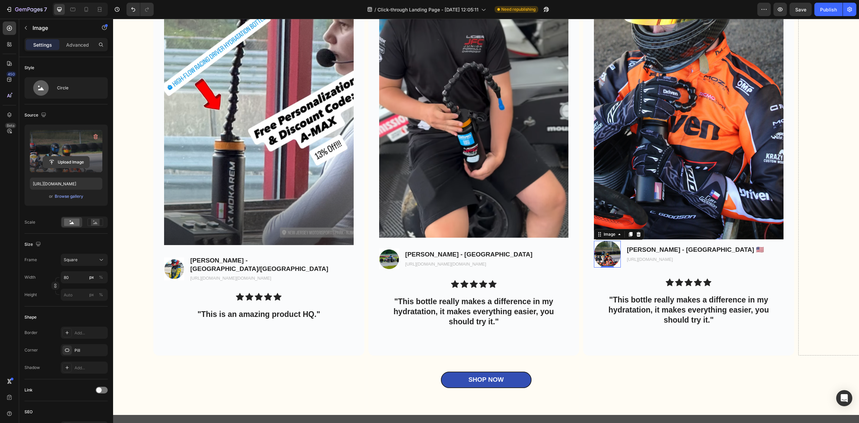
click at [58, 161] on input "file" at bounding box center [66, 161] width 46 height 11
type input "https://cdn.shopify.com/s/files/1/0616/6501/8013/files/gempages_579757146514654…"
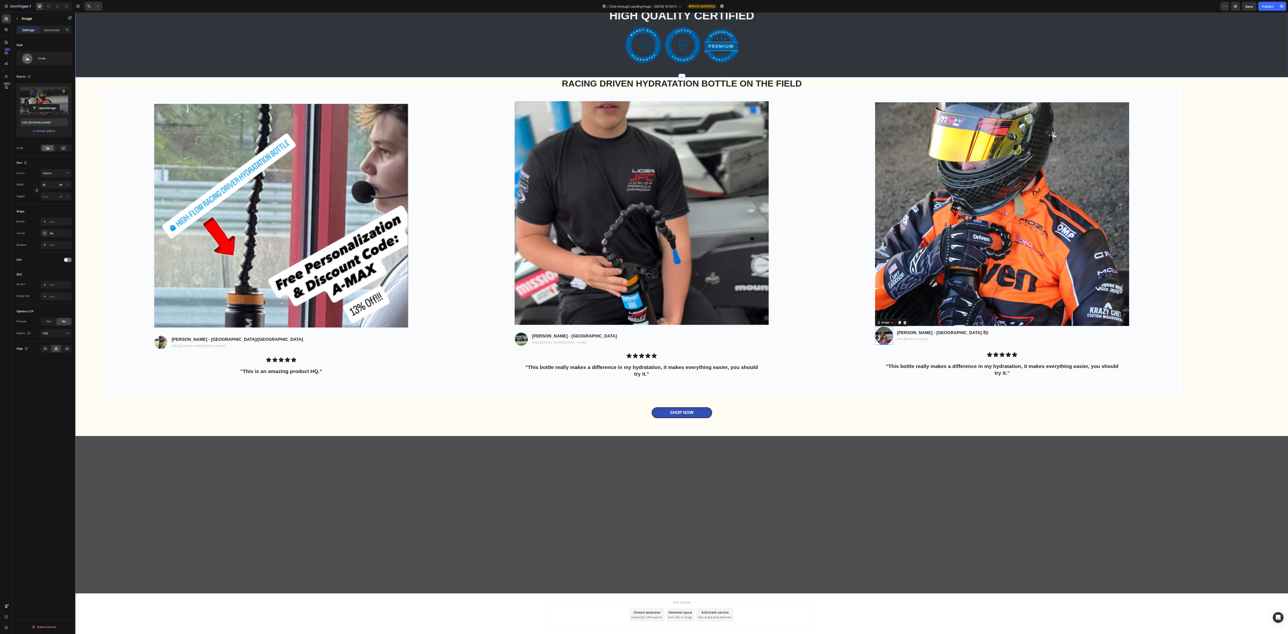
scroll to position [1767, 0]
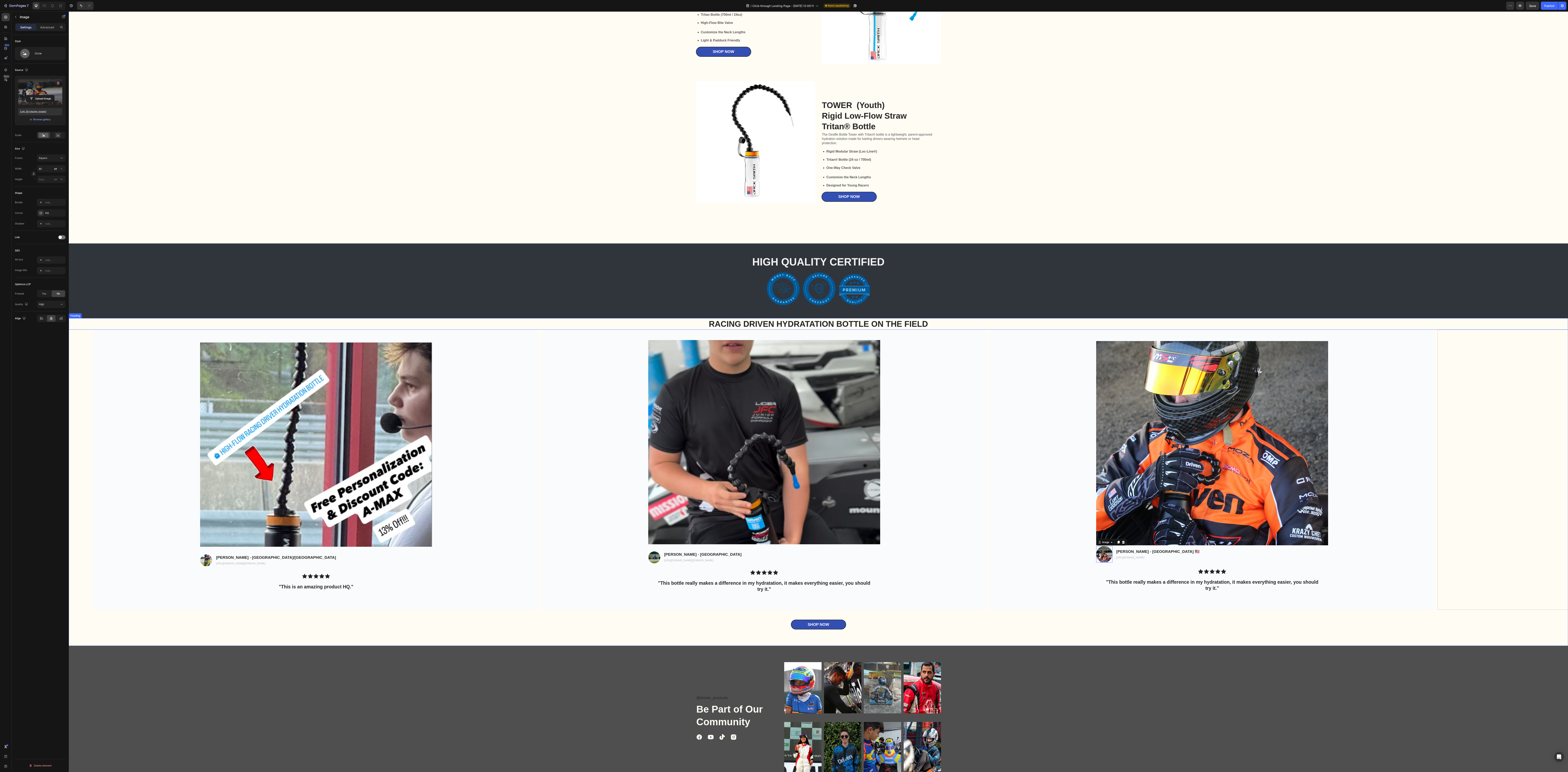
click at [784, 329] on div "RACING DRIVEN HYDRATATION BOTTLE ON THE FIELD" at bounding box center [819, 324] width 1491 height 12
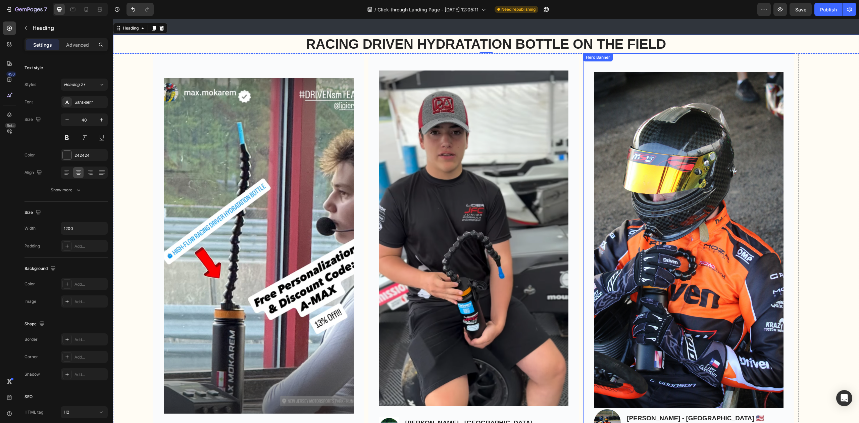
scroll to position [2348, 0]
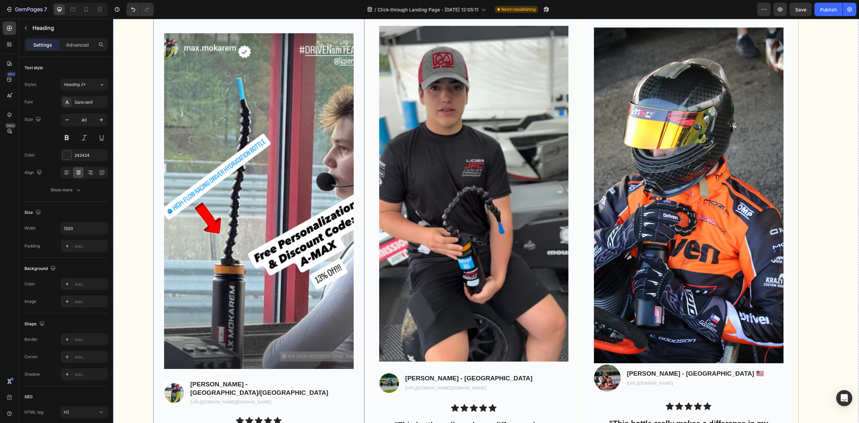
click at [332, 284] on img at bounding box center [259, 200] width 190 height 335
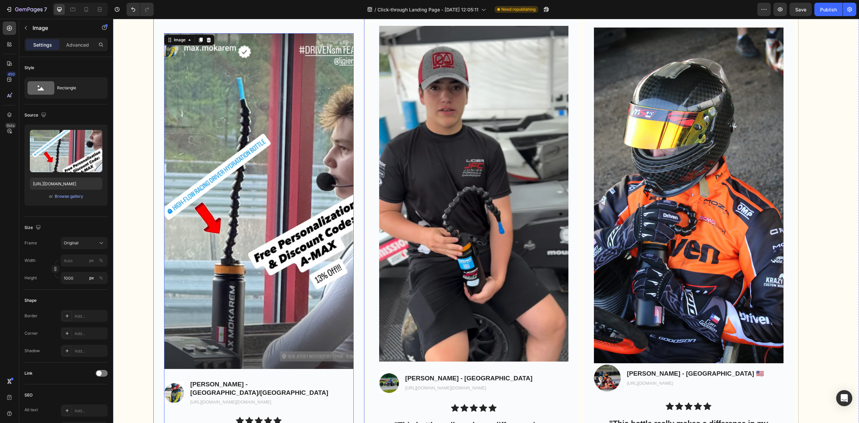
click at [379, 160] on img at bounding box center [474, 193] width 190 height 335
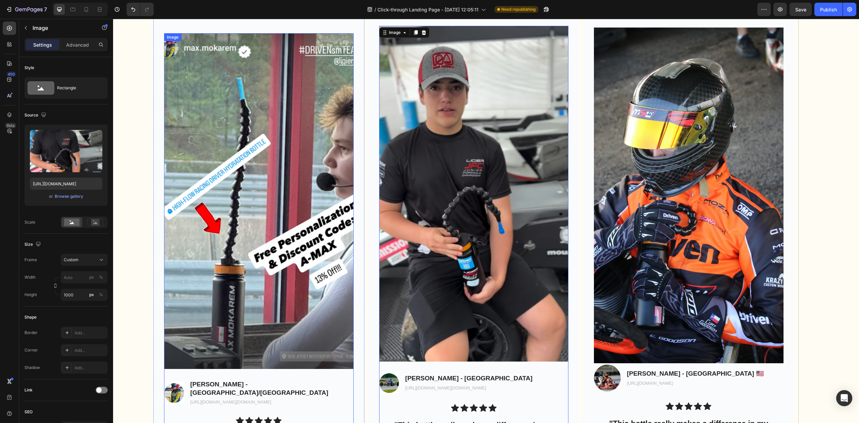
click at [248, 179] on img at bounding box center [259, 200] width 190 height 335
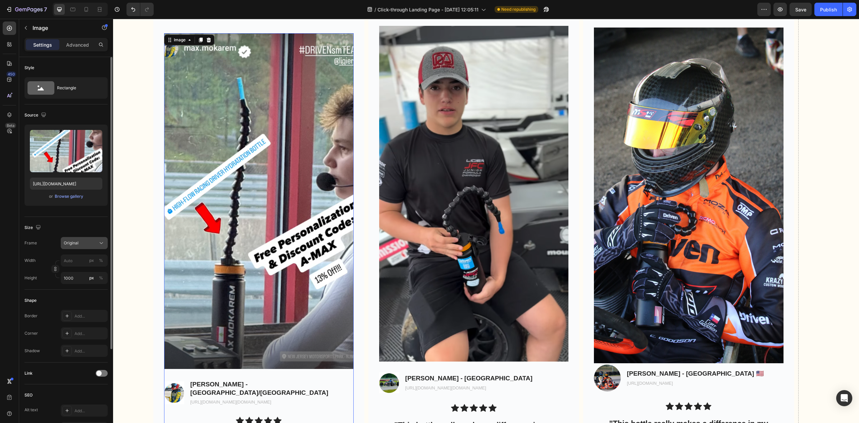
click at [74, 239] on button "Original" at bounding box center [84, 243] width 47 height 12
click at [83, 311] on div "Custom" at bounding box center [82, 309] width 39 height 6
click at [72, 240] on div "Size" at bounding box center [65, 244] width 83 height 11
click at [93, 221] on rect at bounding box center [95, 222] width 9 height 7
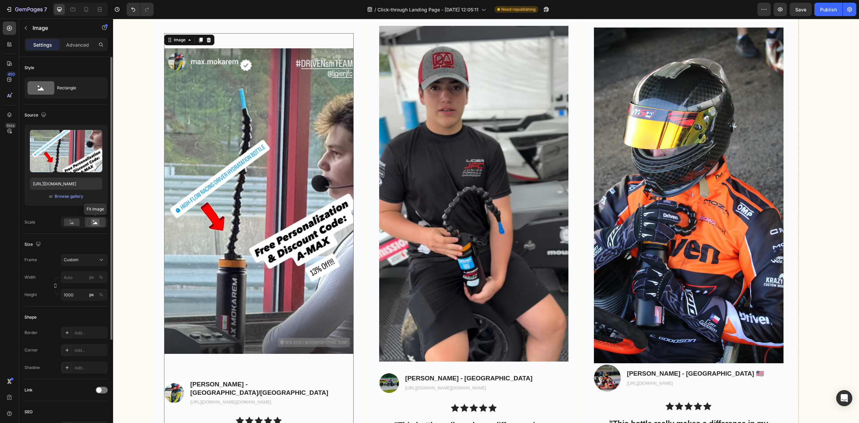
click at [93, 221] on rect at bounding box center [95, 222] width 9 height 7
click at [74, 223] on rect at bounding box center [71, 221] width 15 height 7
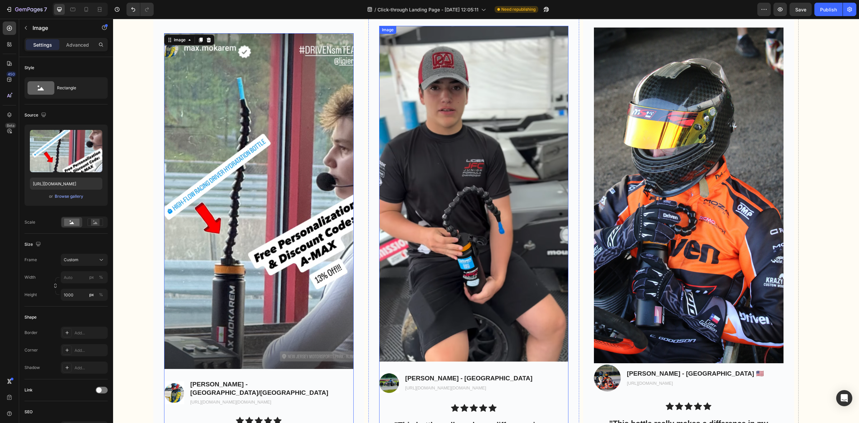
click at [420, 262] on img at bounding box center [474, 193] width 190 height 335
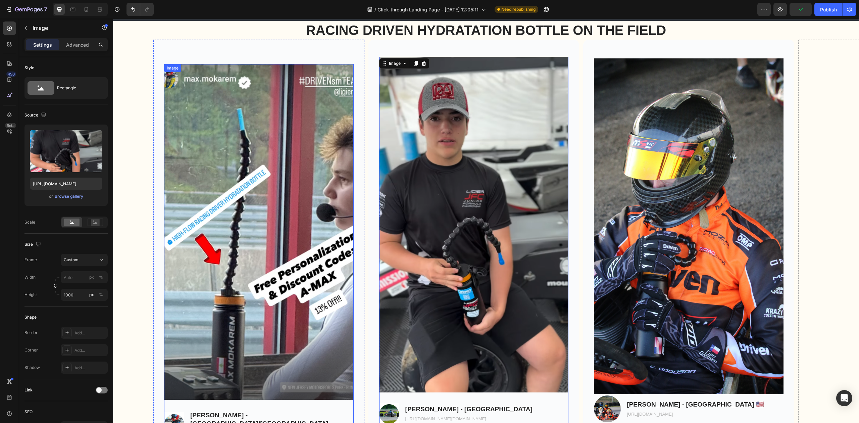
scroll to position [2304, 0]
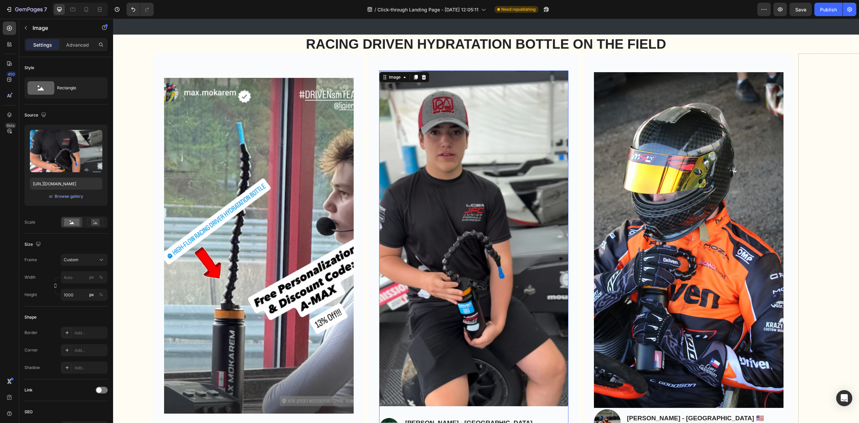
click at [390, 139] on img at bounding box center [474, 237] width 190 height 335
click at [410, 63] on div "Image 32 Image Luca Day - CANADA Text Block https://www.instagram.com/max.mokar…" at bounding box center [473, 288] width 211 height 470
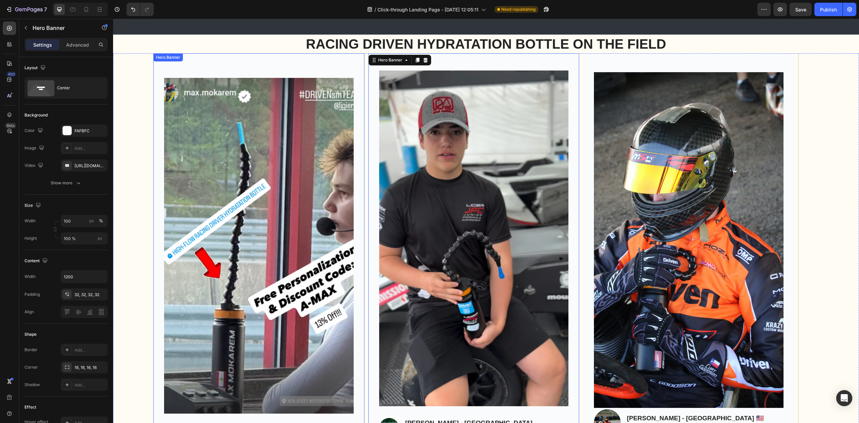
click at [345, 71] on div "Image Image Max Mokarem - USA/LEBANON Text Block https://www.instagram.com/max.…" at bounding box center [258, 288] width 211 height 443
click at [449, 64] on div "Image Image Luca Day - CANADA Text Block https://www.instagram.com/max.mokarem/…" at bounding box center [473, 289] width 211 height 458
click at [356, 85] on div "Image Image Max Mokarem - USA/LEBANON Text Block https://www.instagram.com/max.…" at bounding box center [258, 288] width 211 height 443
click at [278, 93] on img at bounding box center [259, 245] width 190 height 335
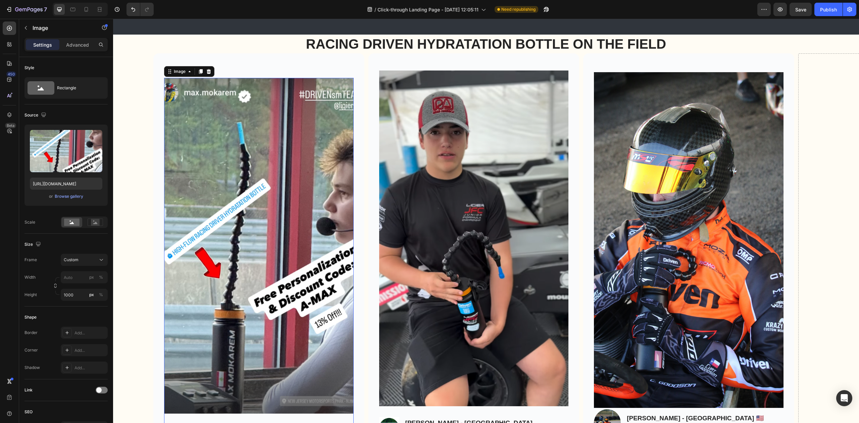
click at [77, 50] on div "Settings Advanced" at bounding box center [65, 44] width 83 height 13
click at [78, 45] on p "Advanced" at bounding box center [77, 44] width 23 height 7
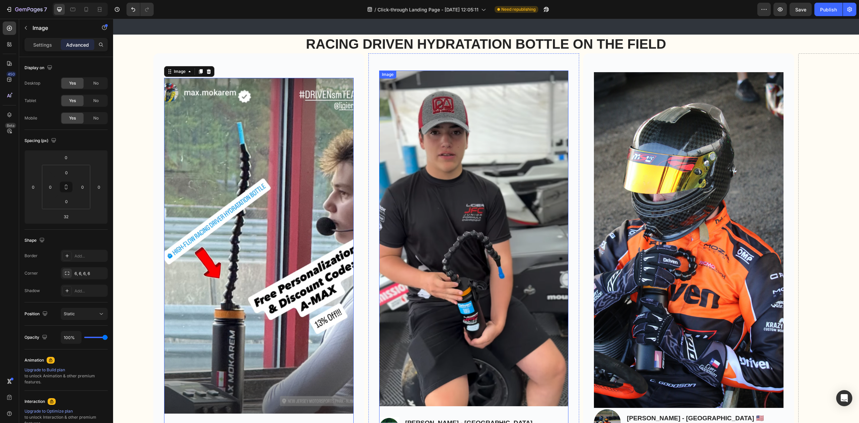
click at [433, 164] on img at bounding box center [474, 237] width 190 height 335
click at [446, 143] on img at bounding box center [474, 237] width 190 height 335
click at [500, 65] on div "Image 32 Image Luca Day - CANADA Text Block https://www.instagram.com/max.mokar…" at bounding box center [473, 289] width 211 height 458
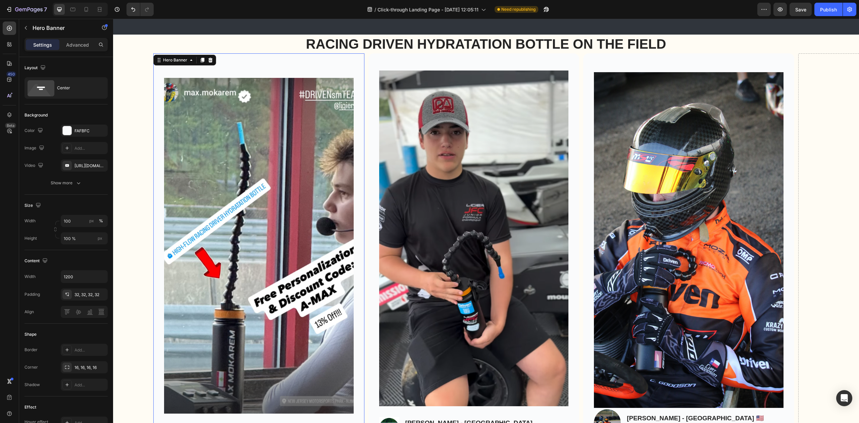
click at [313, 69] on div "Image Image Max Mokarem - USA/LEBANON Text Block https://www.instagram.com/max.…" at bounding box center [258, 288] width 211 height 443
click at [450, 63] on div "Image Image Luca Day - CANADA Text Block https://www.instagram.com/max.mokarem/…" at bounding box center [473, 289] width 211 height 458
click at [312, 66] on div "Background Image" at bounding box center [258, 288] width 211 height 470
click at [317, 113] on img at bounding box center [259, 245] width 190 height 335
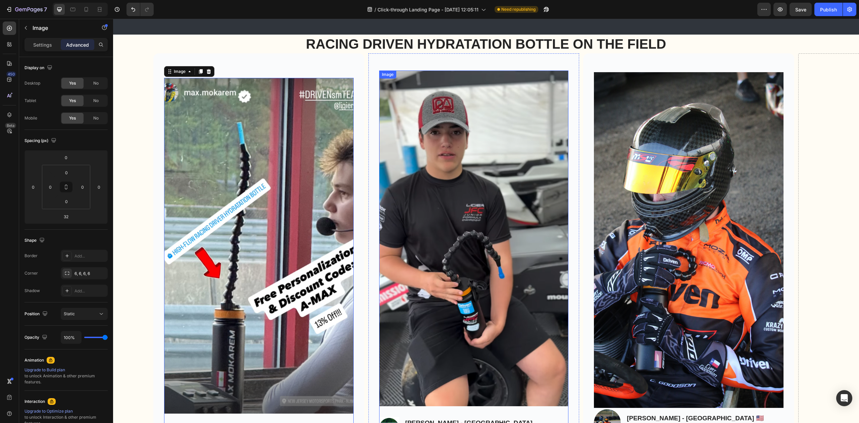
click at [465, 127] on img at bounding box center [474, 237] width 190 height 335
click at [300, 69] on div "Image Image Max Mokarem - USA/LEBANON Text Block https://www.instagram.com/max.…" at bounding box center [258, 288] width 211 height 443
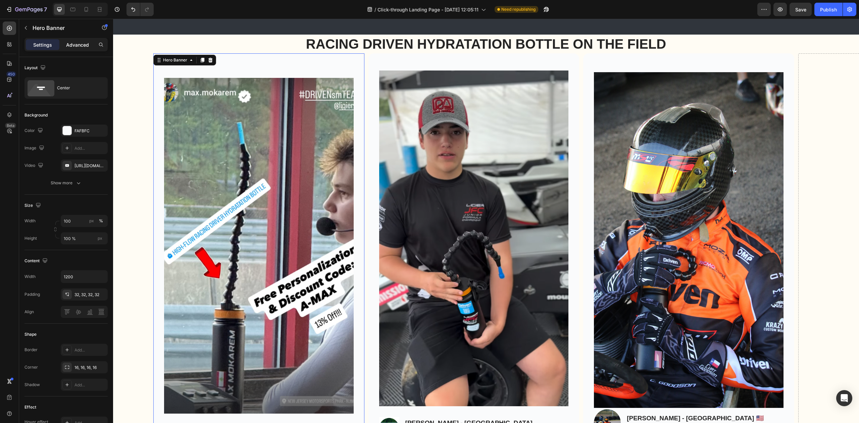
click at [86, 46] on p "Advanced" at bounding box center [77, 44] width 23 height 7
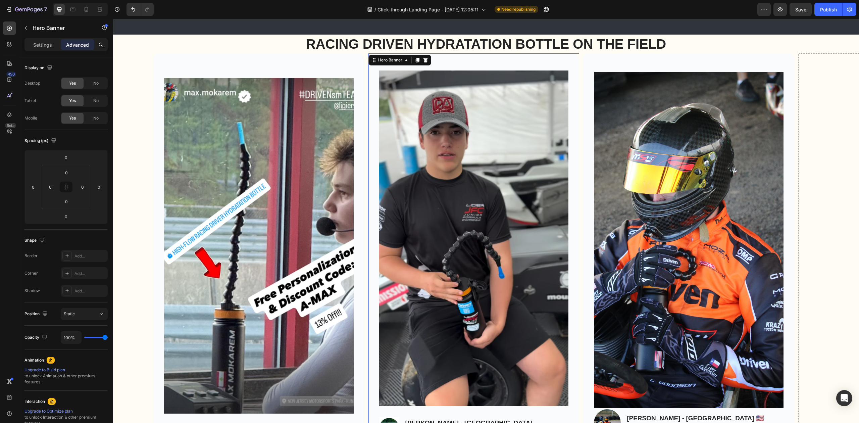
click at [448, 61] on div "Image Image Luca Day - CANADA Text Block https://www.instagram.com/max.mokarem/…" at bounding box center [473, 289] width 211 height 458
click at [318, 64] on div "Background Image" at bounding box center [258, 288] width 211 height 470
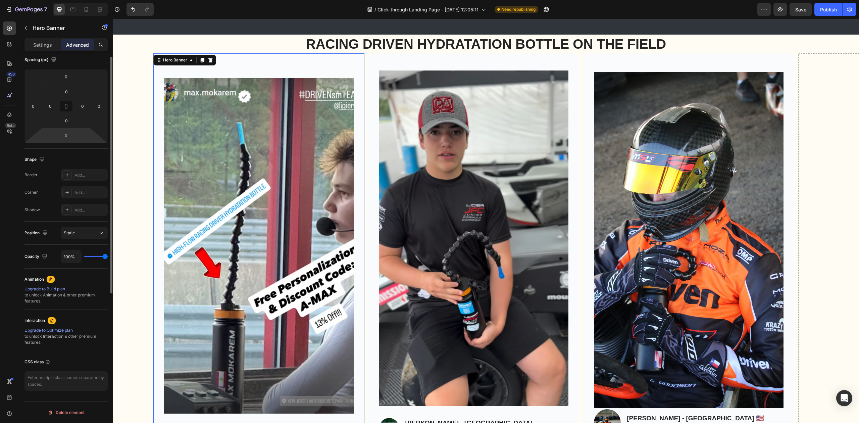
scroll to position [0, 0]
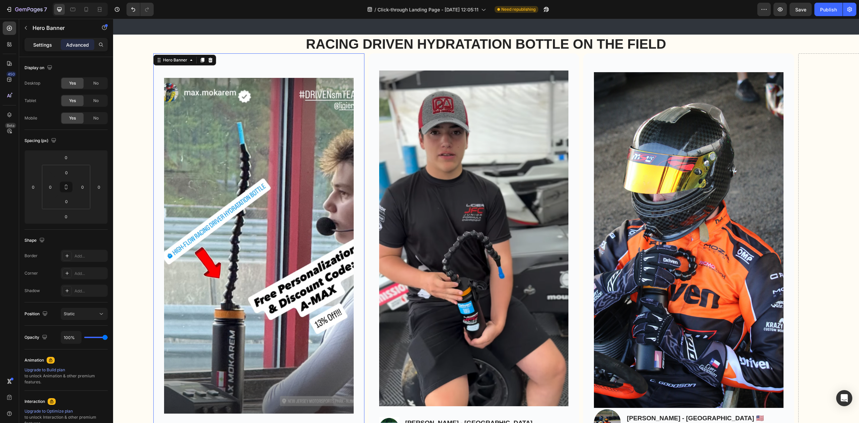
click at [46, 49] on div "Settings" at bounding box center [43, 44] width 34 height 11
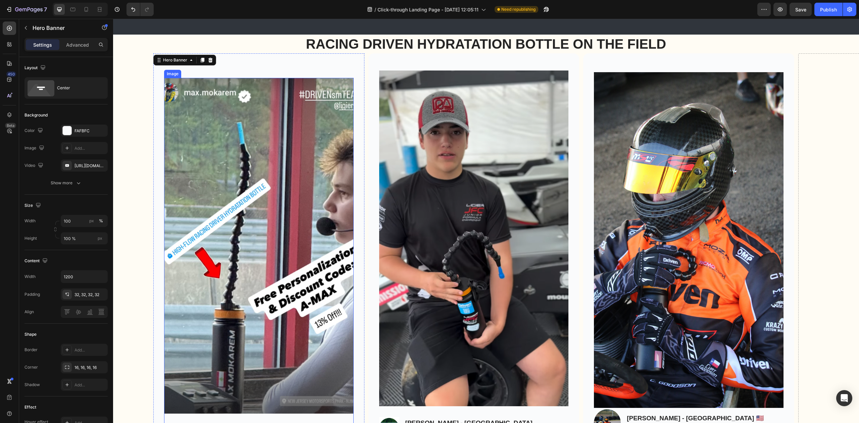
click at [341, 94] on img at bounding box center [259, 245] width 190 height 335
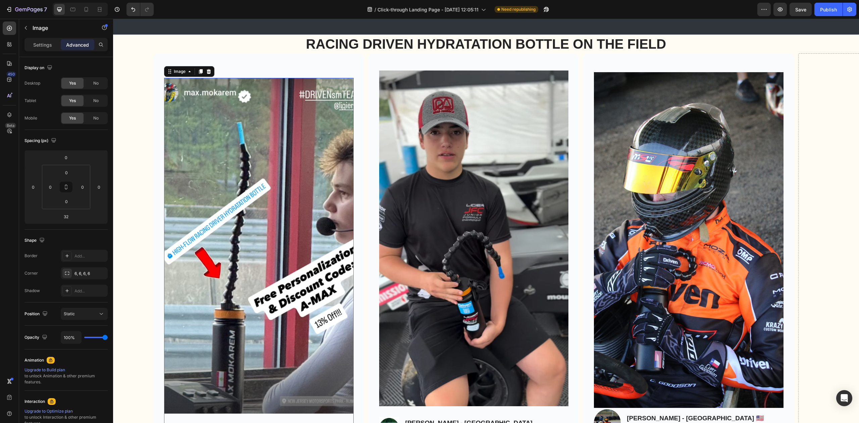
click at [34, 39] on div "Settings Advanced" at bounding box center [65, 44] width 83 height 13
click at [35, 42] on p "Settings" at bounding box center [42, 44] width 19 height 7
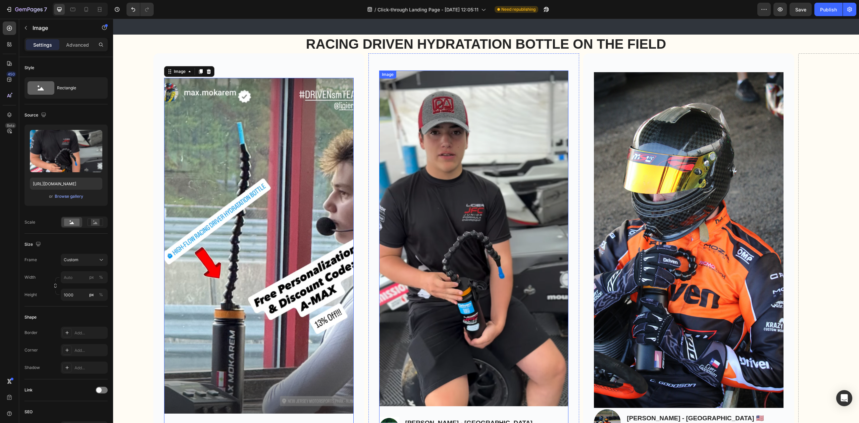
click at [393, 170] on img at bounding box center [474, 237] width 190 height 335
click at [415, 175] on img at bounding box center [474, 237] width 190 height 335
click at [625, 187] on img at bounding box center [689, 239] width 190 height 335
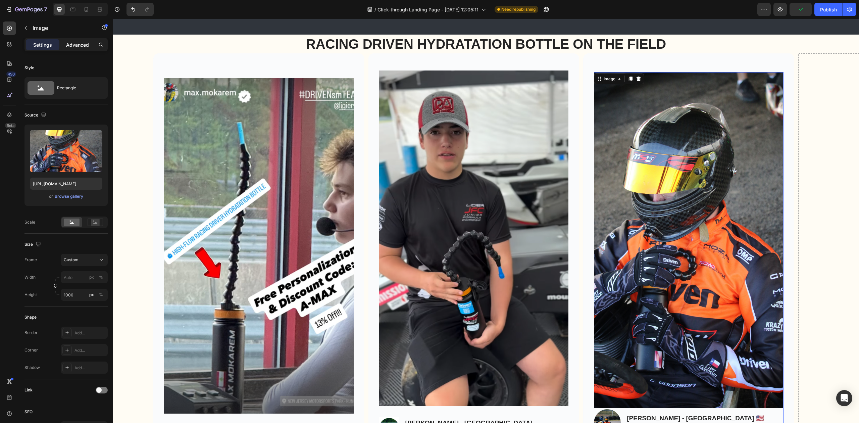
click at [80, 47] on p "Advanced" at bounding box center [77, 44] width 23 height 7
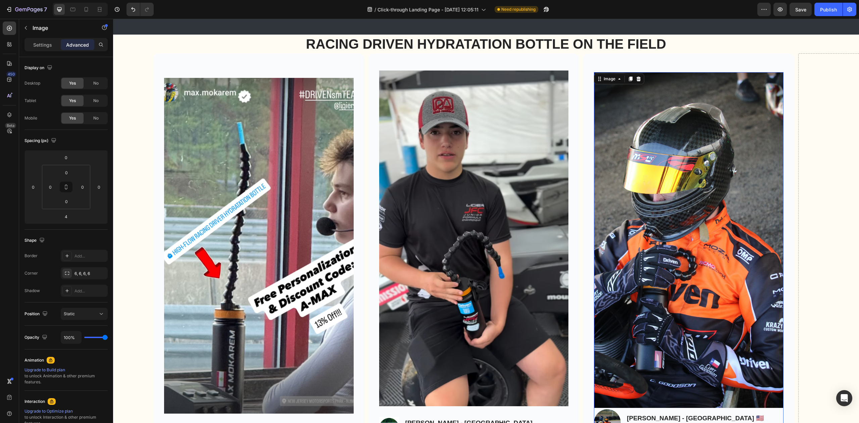
click at [637, 231] on img at bounding box center [689, 239] width 190 height 335
click at [488, 215] on img at bounding box center [474, 237] width 190 height 335
click at [325, 224] on img at bounding box center [259, 245] width 190 height 335
click at [634, 217] on img at bounding box center [689, 239] width 190 height 335
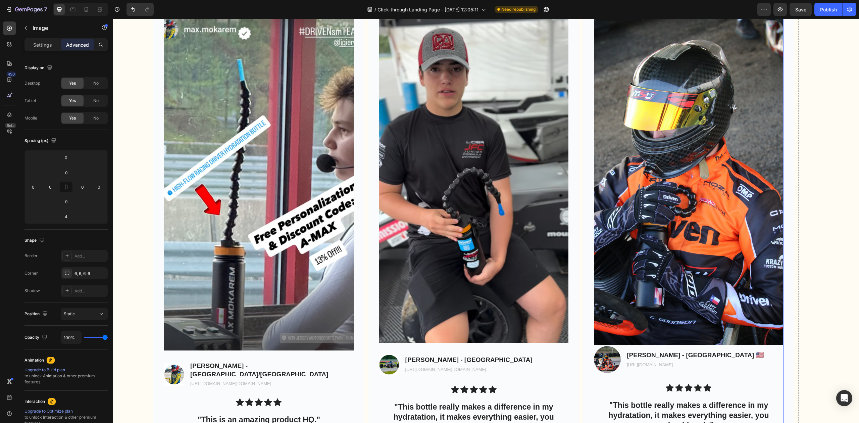
scroll to position [2438, 0]
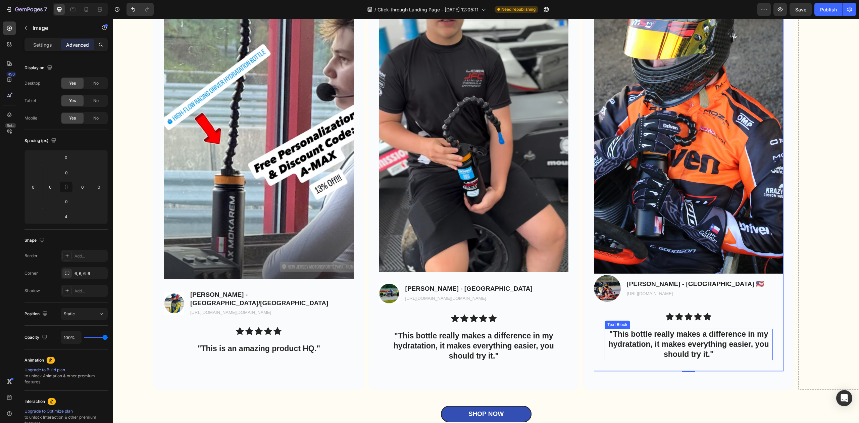
click at [676, 348] on p ""This bottle really makes a difference in my hydratation, it makes everything e…" at bounding box center [688, 344] width 167 height 30
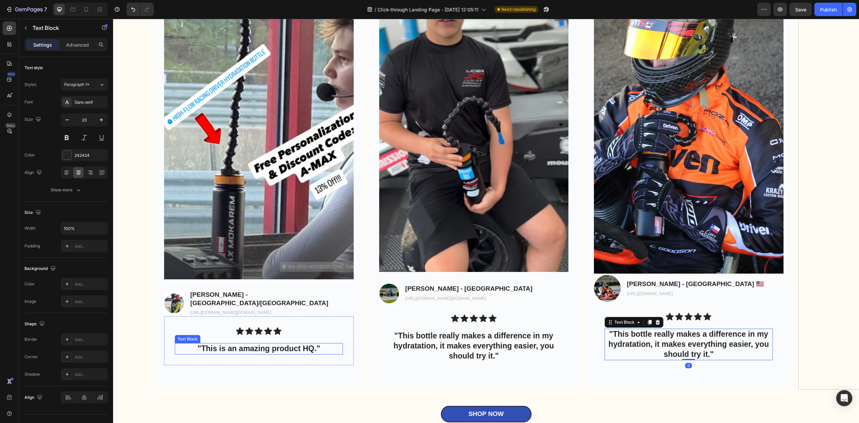
click at [300, 350] on p ""This is an amazing product HQ."" at bounding box center [258, 348] width 167 height 10
click at [305, 347] on p ""This is an amazing product HQ."" at bounding box center [258, 348] width 167 height 10
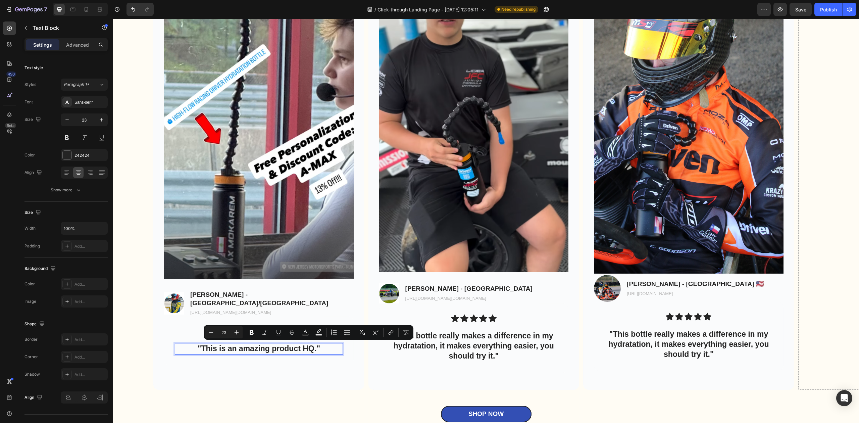
click at [252, 351] on p ""This is an amazing product HQ."" at bounding box center [258, 348] width 167 height 10
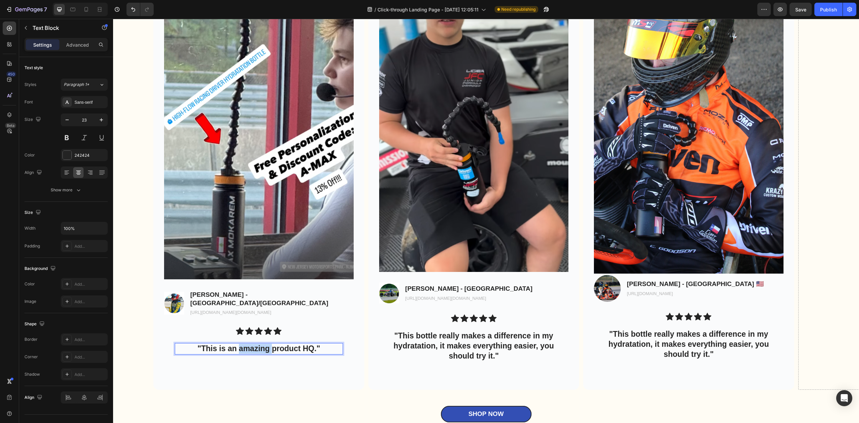
click at [252, 351] on p ""This is an amazing product HQ."" at bounding box center [258, 348] width 167 height 10
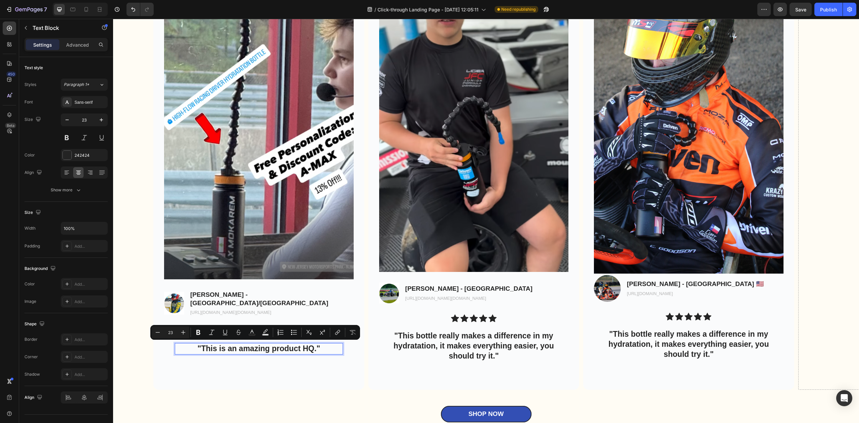
click at [311, 352] on p ""This is an amazing product HQ."" at bounding box center [258, 348] width 167 height 10
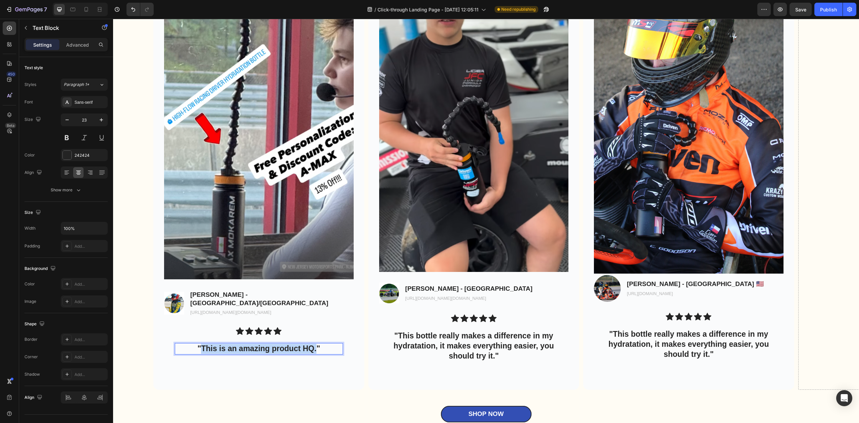
drag, startPoint x: 316, startPoint y: 346, endPoint x: 203, endPoint y: 346, distance: 113.0
click at [203, 346] on p ""This is an amazing product HQ."" at bounding box center [258, 348] width 167 height 10
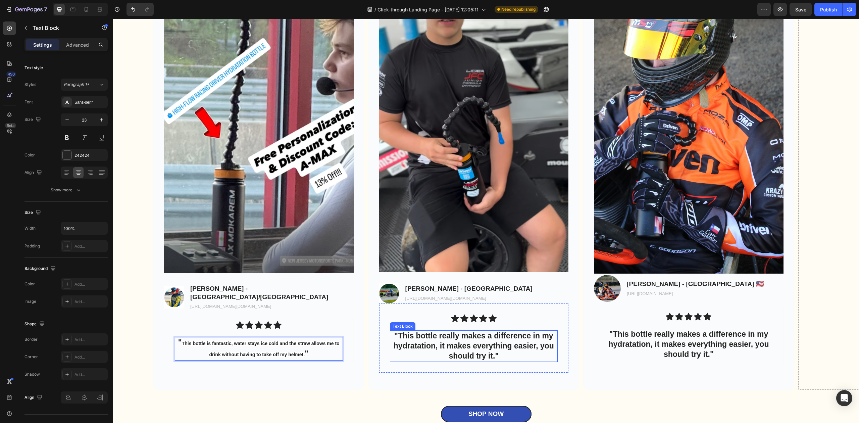
click at [490, 340] on p ""This bottle really makes a difference in my hydratation, it makes everything e…" at bounding box center [473, 346] width 167 height 30
click at [305, 349] on p "" This bottle is fantastic, water stays ice cold and the straw allows me to dri…" at bounding box center [258, 348] width 167 height 22
click at [464, 351] on p ""This bottle really makes a difference in my hydratation, it makes everything e…" at bounding box center [473, 346] width 167 height 30
click at [275, 356] on p "" This bottle is fantastic, water stays ice cold and the straw allows me to dri…" at bounding box center [258, 348] width 167 height 22
click at [280, 342] on span "This bottle is fantastic, water stays ice cold and the straw allows me to drink…" at bounding box center [261, 348] width 158 height 16
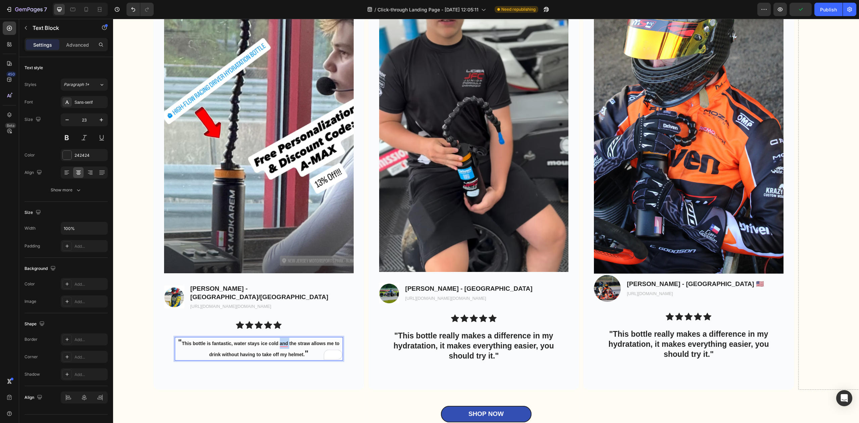
click at [302, 353] on span "This bottle is fantastic, water stays ice cold and the straw allows me to drink…" at bounding box center [261, 348] width 158 height 16
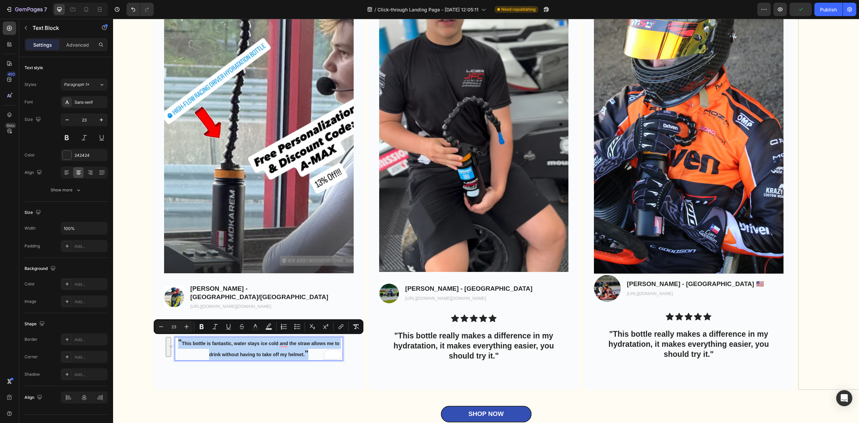
drag, startPoint x: 309, startPoint y: 353, endPoint x: 177, endPoint y: 337, distance: 132.8
click at [177, 337] on p "" This bottle is fantastic, water stays ice cold and the straw allows me to dri…" at bounding box center [258, 348] width 167 height 22
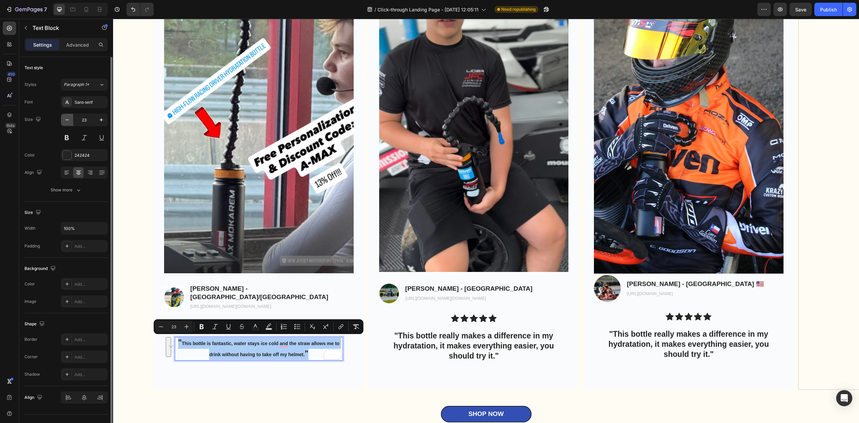
click at [66, 124] on button "button" at bounding box center [67, 120] width 12 height 12
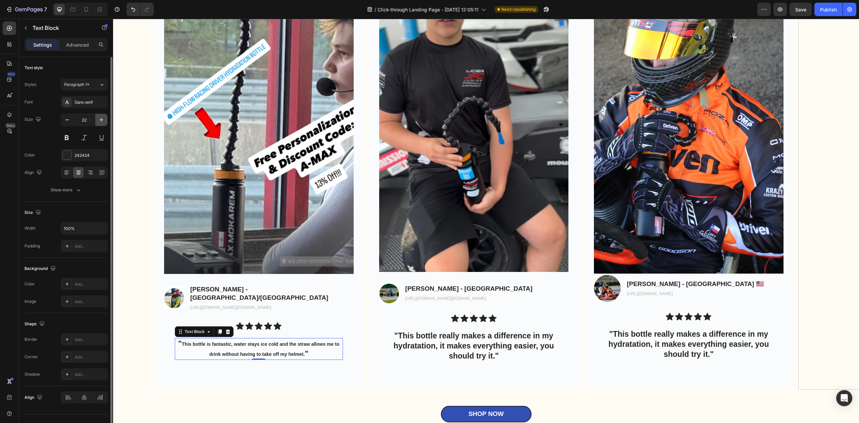
click at [101, 120] on icon "button" at bounding box center [101, 119] width 3 height 3
click at [101, 121] on icon "button" at bounding box center [101, 119] width 3 height 3
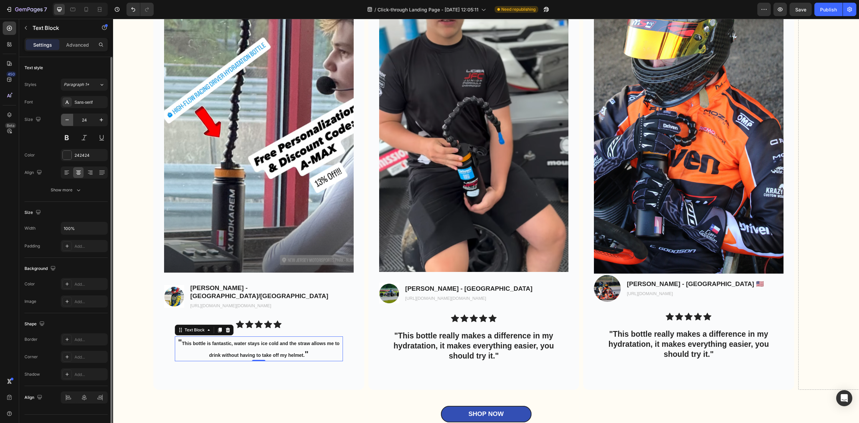
click at [70, 121] on icon "button" at bounding box center [67, 119] width 7 height 7
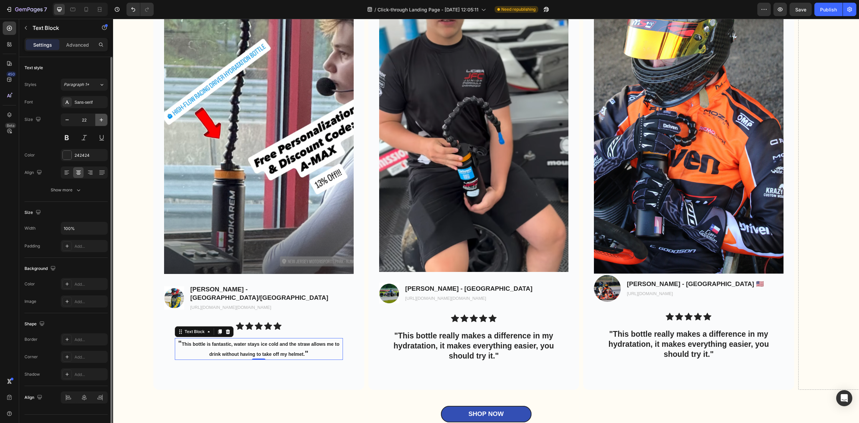
click at [101, 121] on icon "button" at bounding box center [101, 119] width 3 height 3
type input "23"
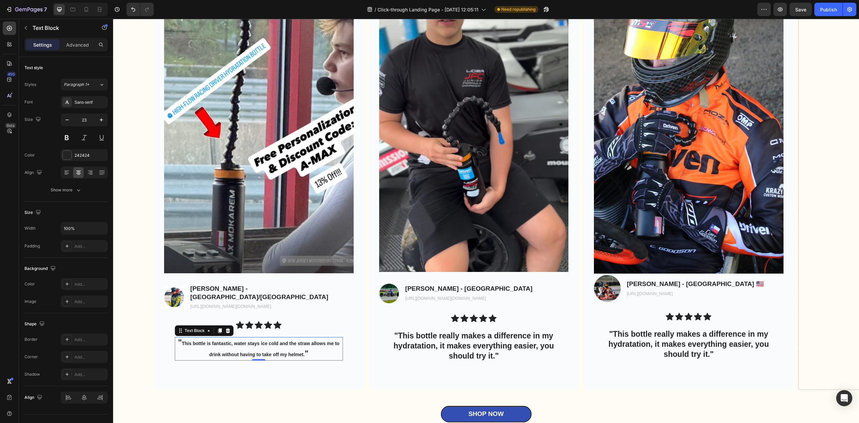
click at [307, 351] on p "" This bottle is fantastic, water stays ice cold and the straw allows me to dri…" at bounding box center [258, 348] width 167 height 22
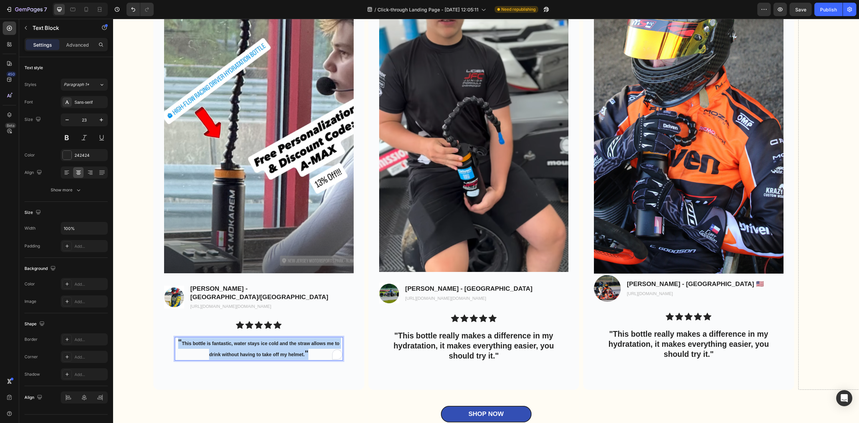
click at [307, 351] on p "" This bottle is fantastic, water stays ice cold and the straw allows me to dri…" at bounding box center [258, 348] width 167 height 22
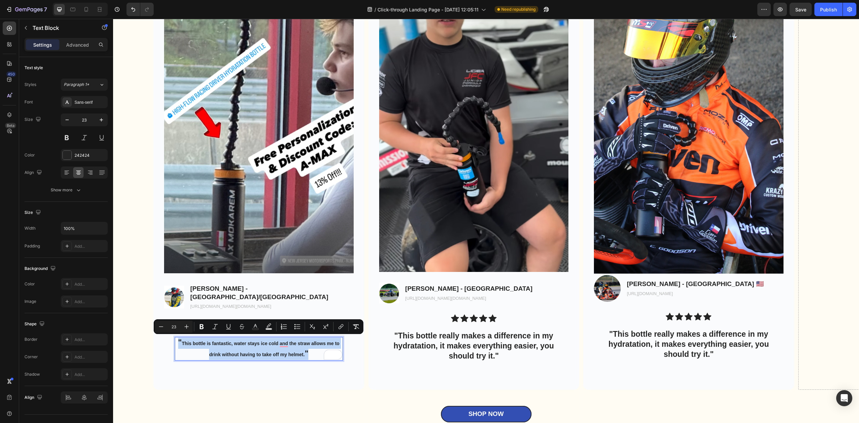
click at [309, 351] on p "" This bottle is fantastic, water stays ice cold and the straw allows me to dri…" at bounding box center [258, 348] width 167 height 22
click at [232, 348] on p "" This bottle is fantastic, water stays ice cold and the straw allows me to dri…" at bounding box center [258, 348] width 167 height 22
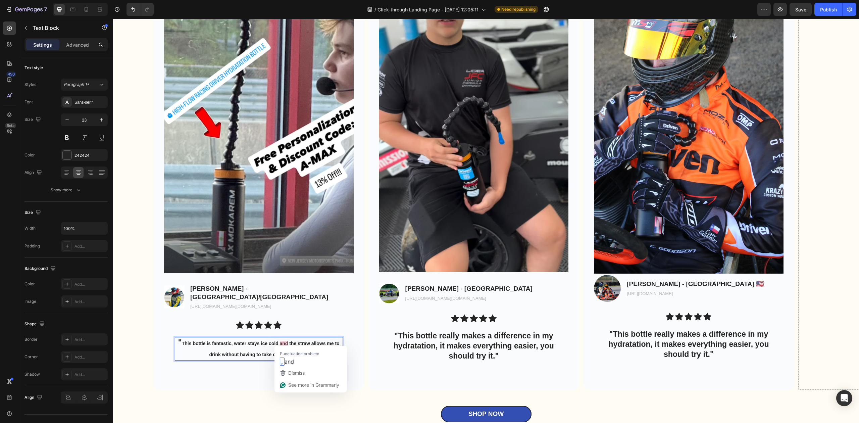
click at [278, 341] on span "This bottle is fantastic, water stays ice cold and the straw allows me to drink…" at bounding box center [261, 348] width 158 height 16
click at [295, 352] on span "This bottle is fantastic, water stays ice cold and the straw allows me to drink…" at bounding box center [261, 348] width 158 height 16
click at [324, 383] on div "Background Image" at bounding box center [258, 154] width 211 height 470
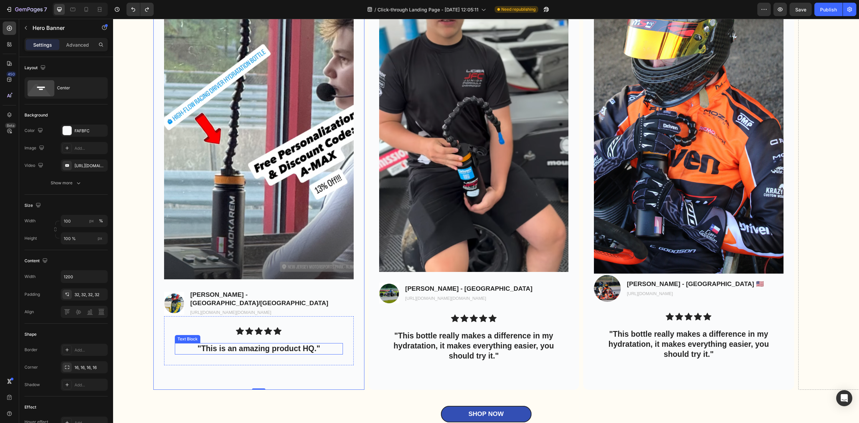
click at [302, 345] on p ""This is an amazing product HQ."" at bounding box center [258, 348] width 167 height 10
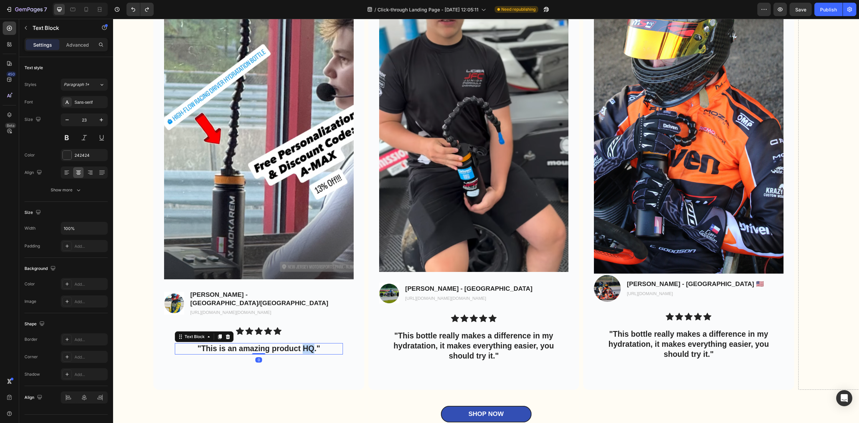
click at [305, 348] on p ""This is an amazing product HQ."" at bounding box center [258, 348] width 167 height 10
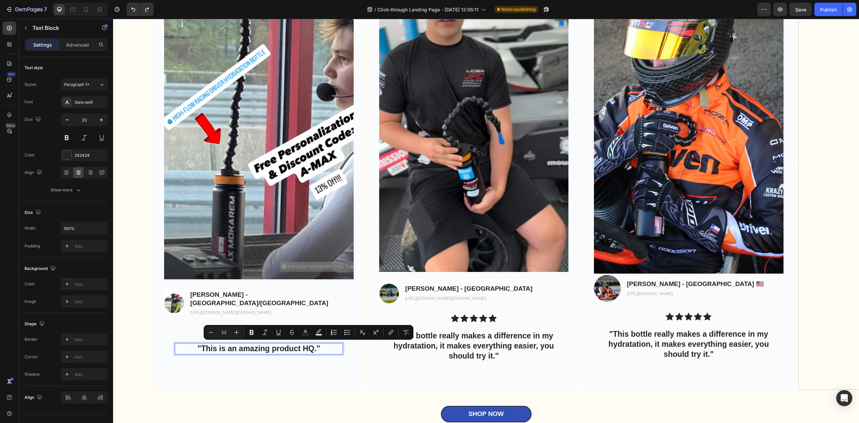
click at [227, 349] on p ""This is an amazing product HQ."" at bounding box center [258, 348] width 167 height 10
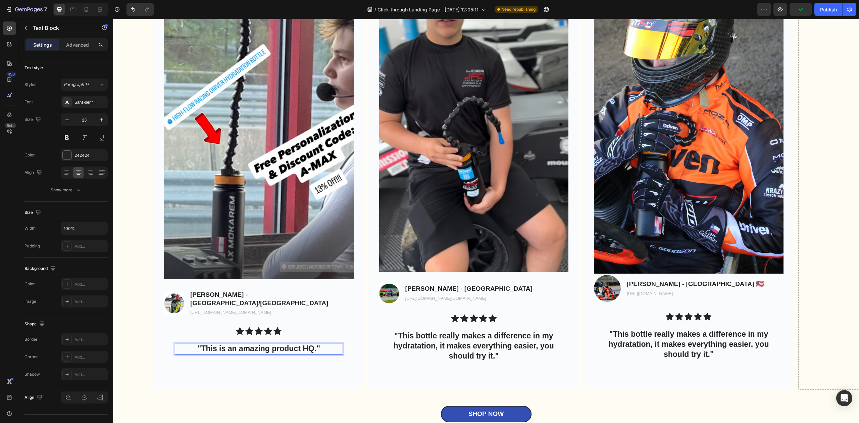
click at [247, 347] on p ""This is an amazing product HQ."" at bounding box center [258, 348] width 167 height 10
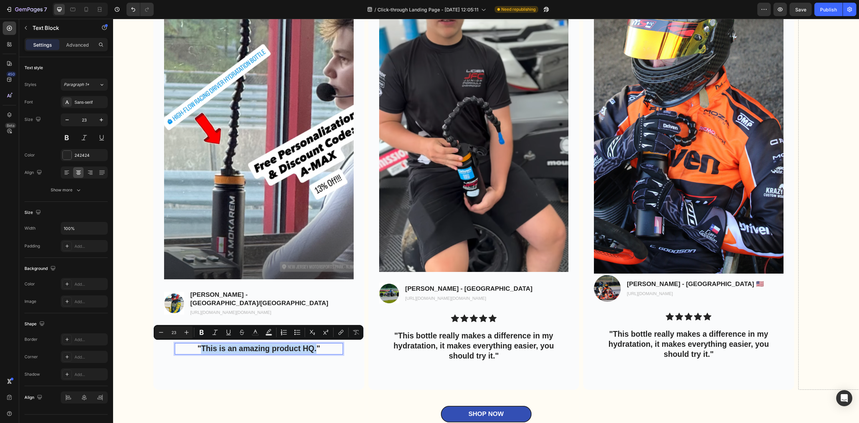
drag, startPoint x: 201, startPoint y: 348, endPoint x: 318, endPoint y: 348, distance: 117.4
click at [318, 348] on p ""This is an amazing product HQ."" at bounding box center [258, 348] width 167 height 10
click at [96, 86] on div "Paragraph 1*" at bounding box center [81, 85] width 35 height 6
drag, startPoint x: 202, startPoint y: 344, endPoint x: 316, endPoint y: 344, distance: 114.0
click at [316, 344] on p ""This is an amazing product HQ."" at bounding box center [258, 348] width 167 height 10
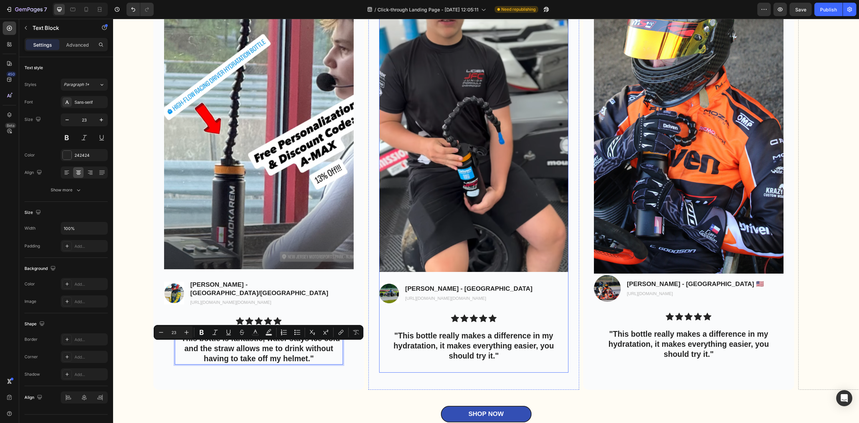
scroll to position [2428, 0]
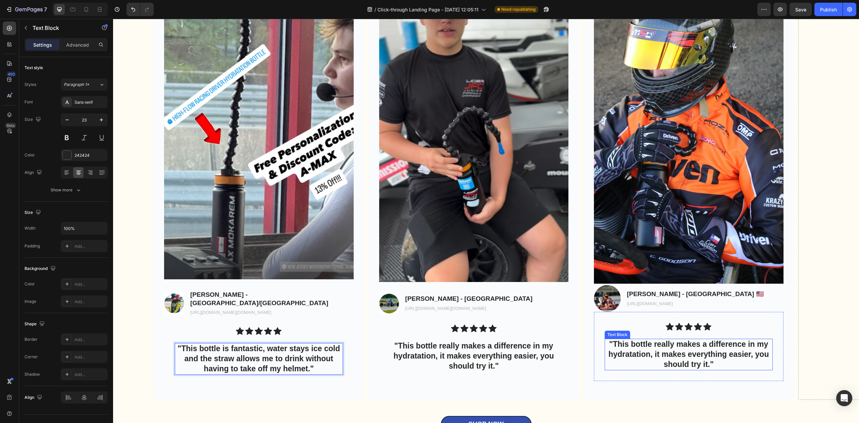
click at [689, 356] on p ""This bottle really makes a difference in my hydratation, it makes everything e…" at bounding box center [688, 354] width 167 height 30
click at [689, 294] on p "Curt Gooson - USA 🇺🇸" at bounding box center [695, 294] width 137 height 8
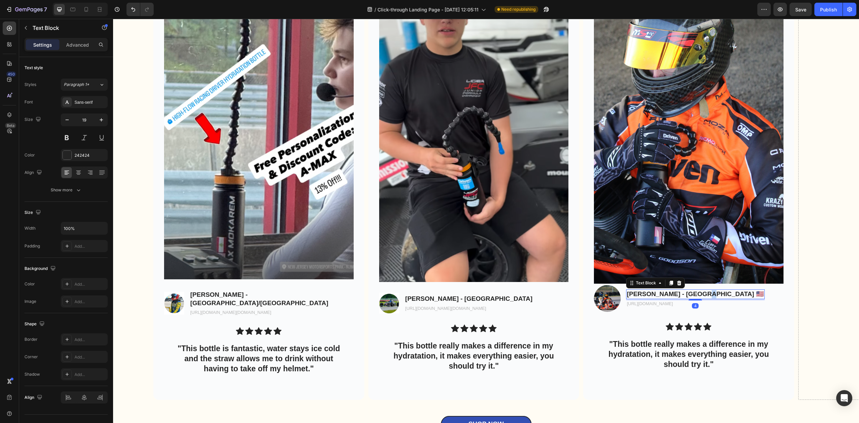
click at [693, 293] on p "Curt Gooson - USA 🇺🇸" at bounding box center [695, 294] width 137 height 8
click at [253, 300] on p "Max Mokarem - USA/LEBANON" at bounding box center [271, 298] width 163 height 16
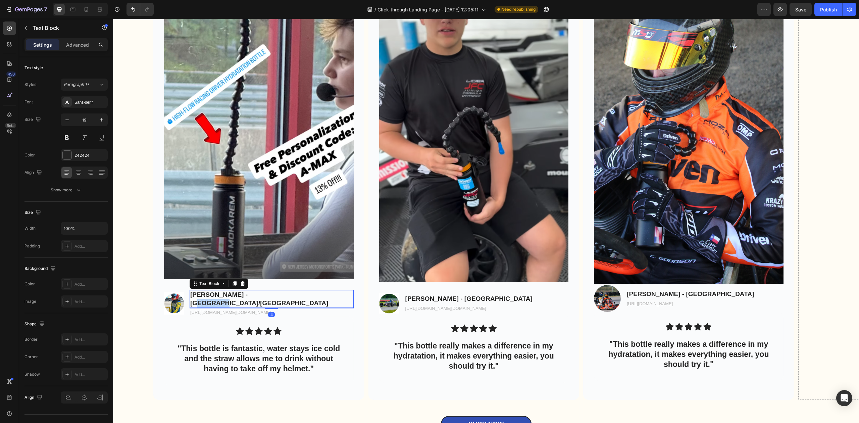
click at [253, 300] on p "Max Mokarem - USA/LEBANON" at bounding box center [271, 298] width 163 height 16
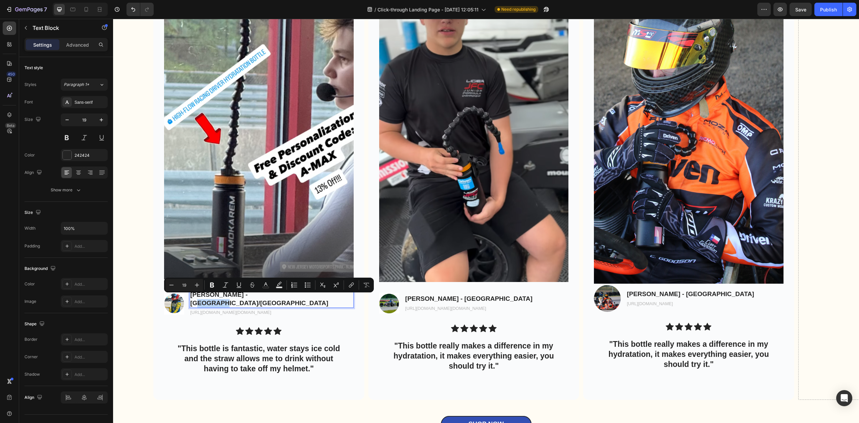
click at [253, 299] on p "Max Mokarem - USA/LEBANON" at bounding box center [271, 298] width 163 height 16
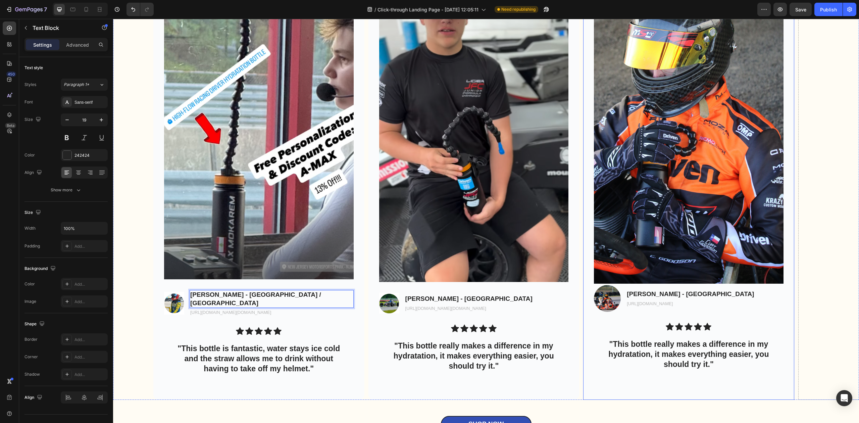
click at [787, 243] on div "Image Image Curt Gooson - USA Text Block https://www.instagram.com/ct_goodson/ …" at bounding box center [688, 164] width 211 height 454
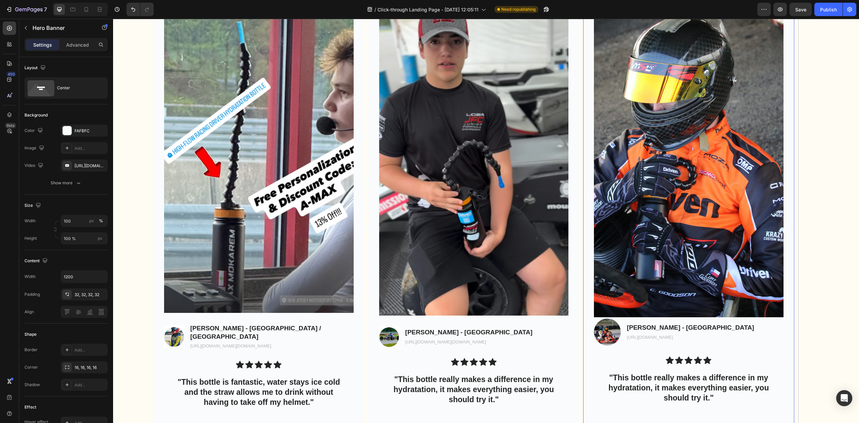
scroll to position [2339, 0]
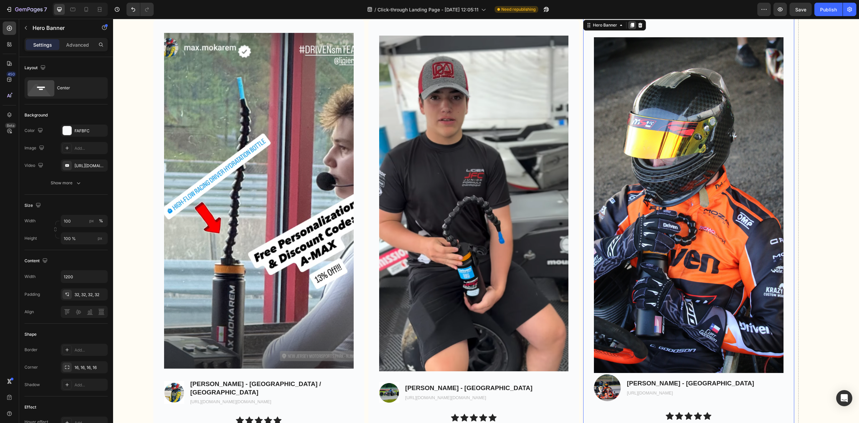
click at [631, 28] on icon at bounding box center [631, 24] width 5 height 5
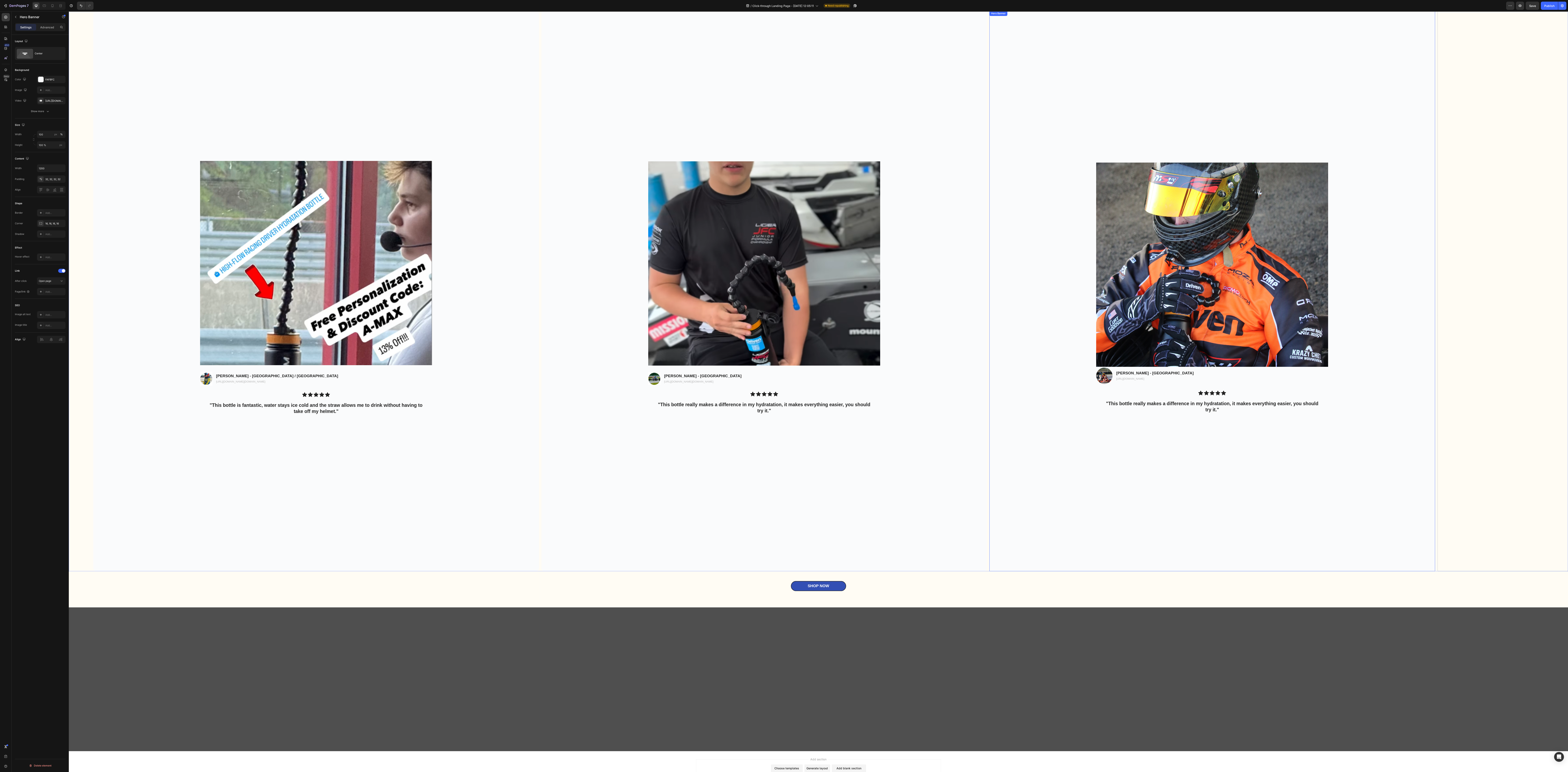
scroll to position [1229, 0]
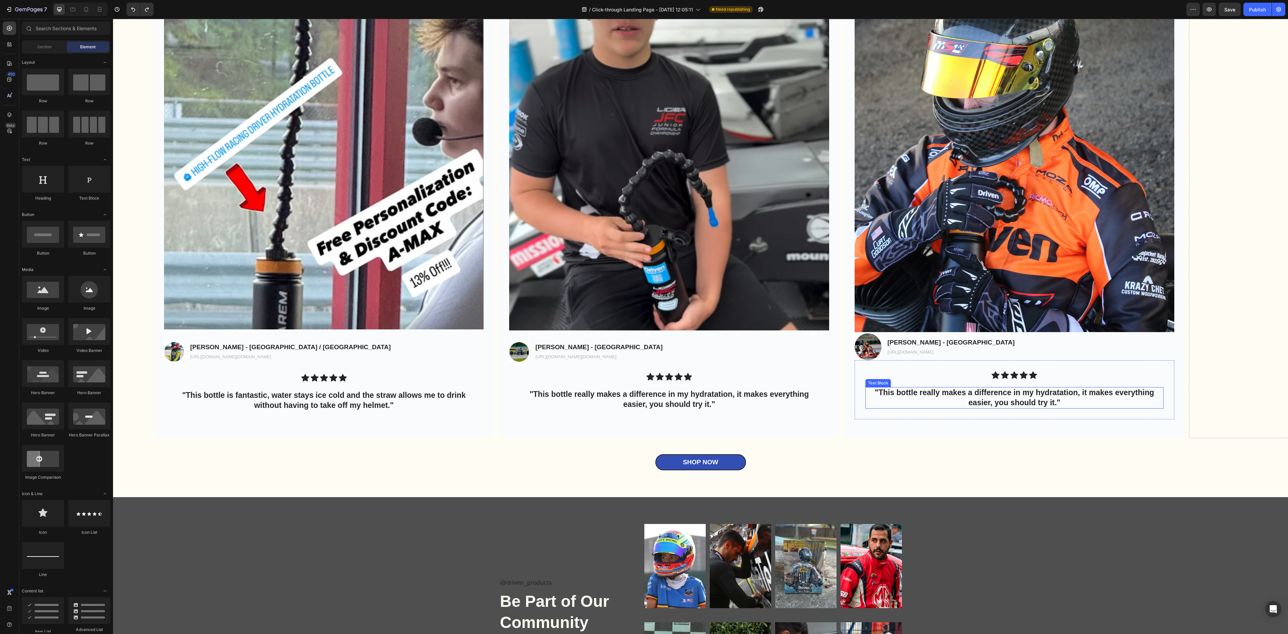
scroll to position [2374, 0]
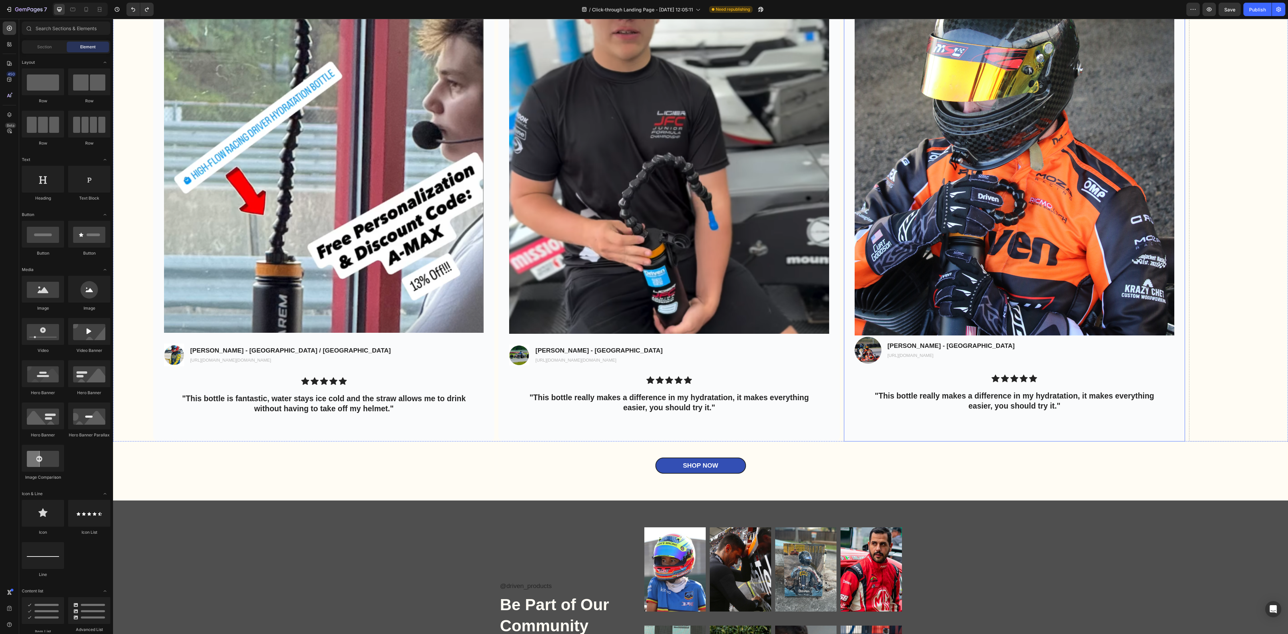
click at [1180, 341] on div "Image Image [PERSON_NAME] - [GEOGRAPHIC_DATA] Text Block [URL][DOMAIN_NAME] Tex…" at bounding box center [1014, 211] width 341 height 444
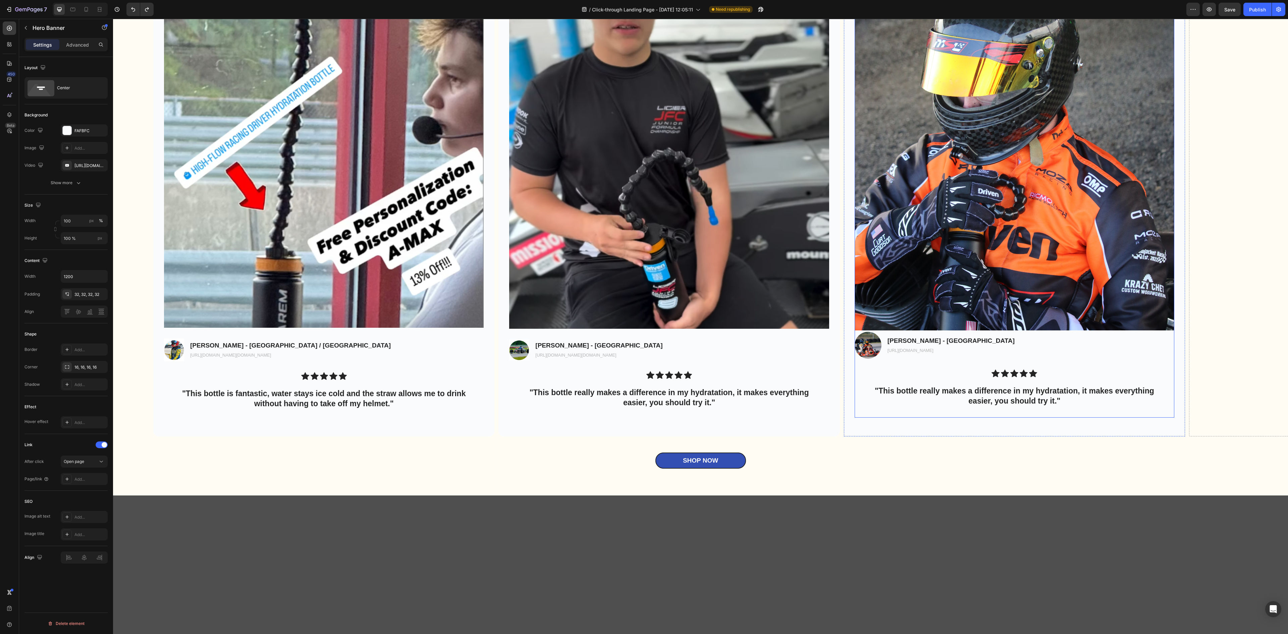
scroll to position [2173, 0]
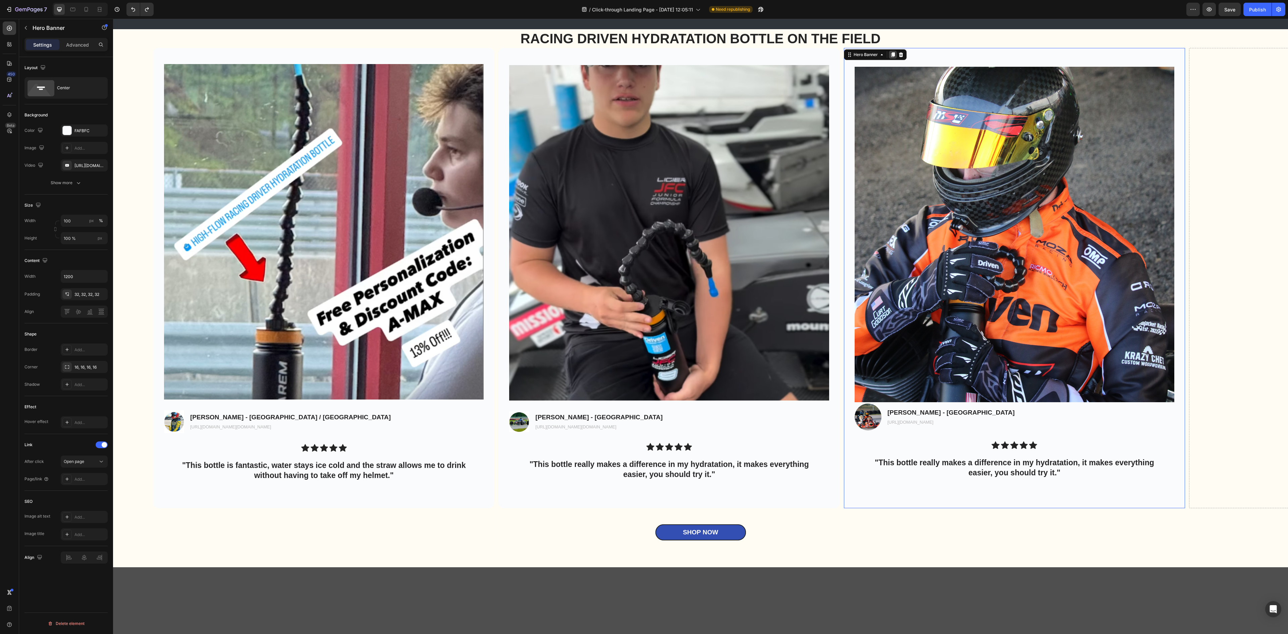
click at [895, 57] on icon at bounding box center [892, 54] width 5 height 5
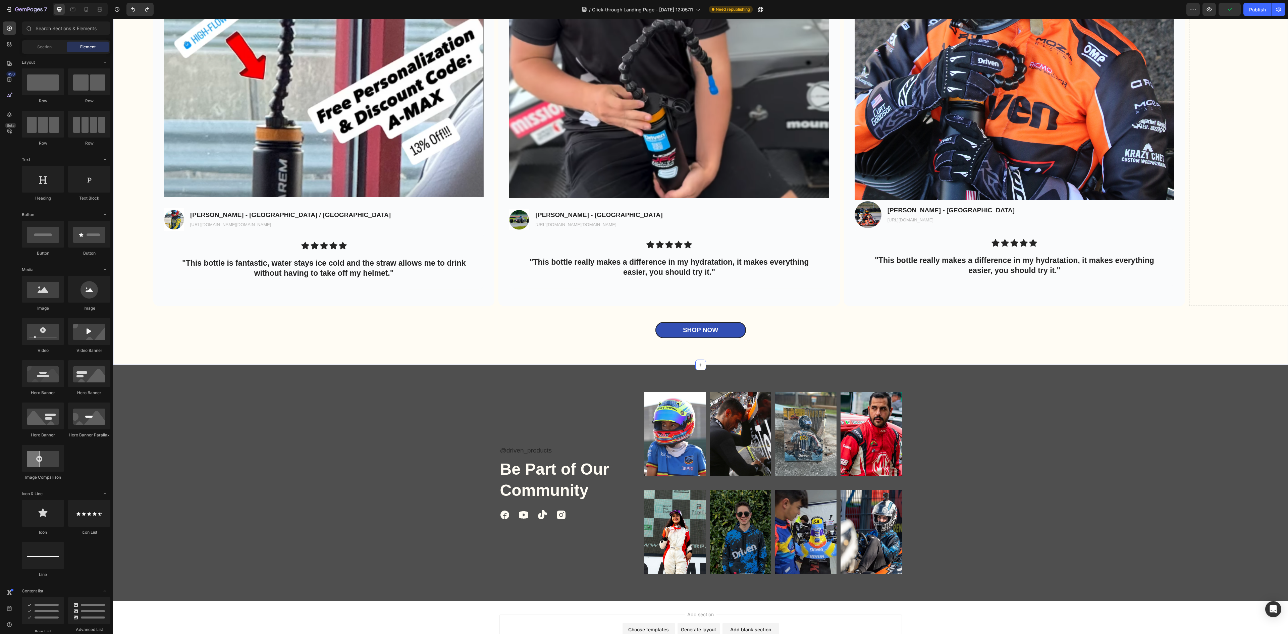
scroll to position [2441, 0]
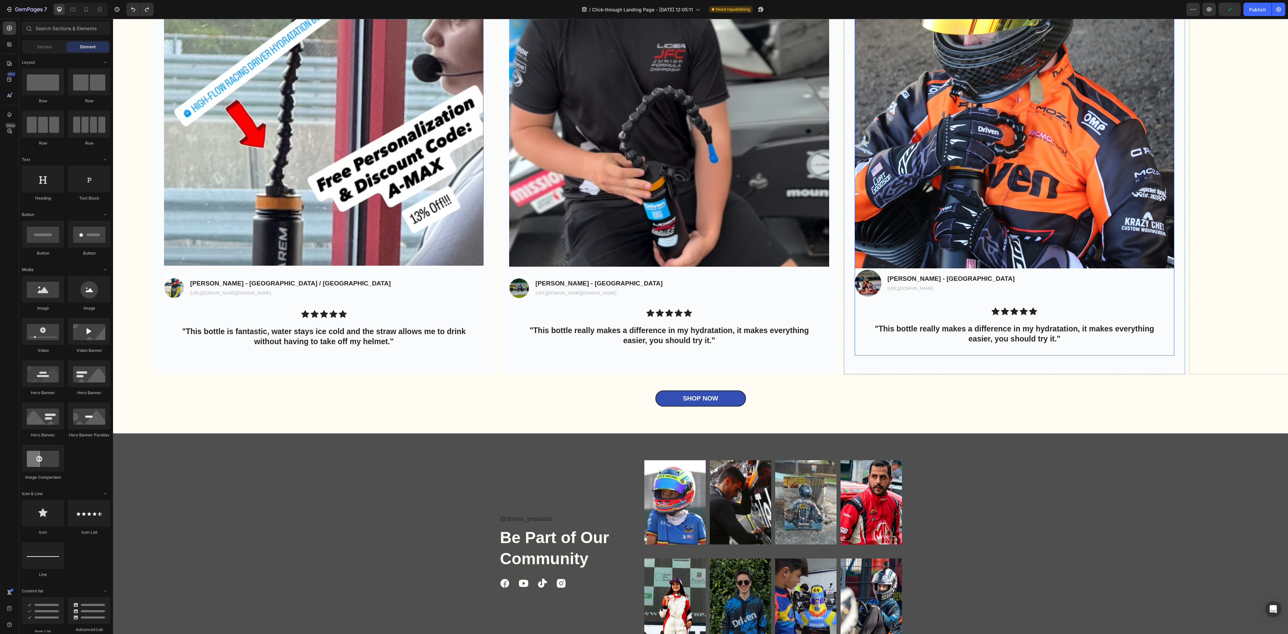
click at [1134, 228] on img at bounding box center [1015, 100] width 320 height 335
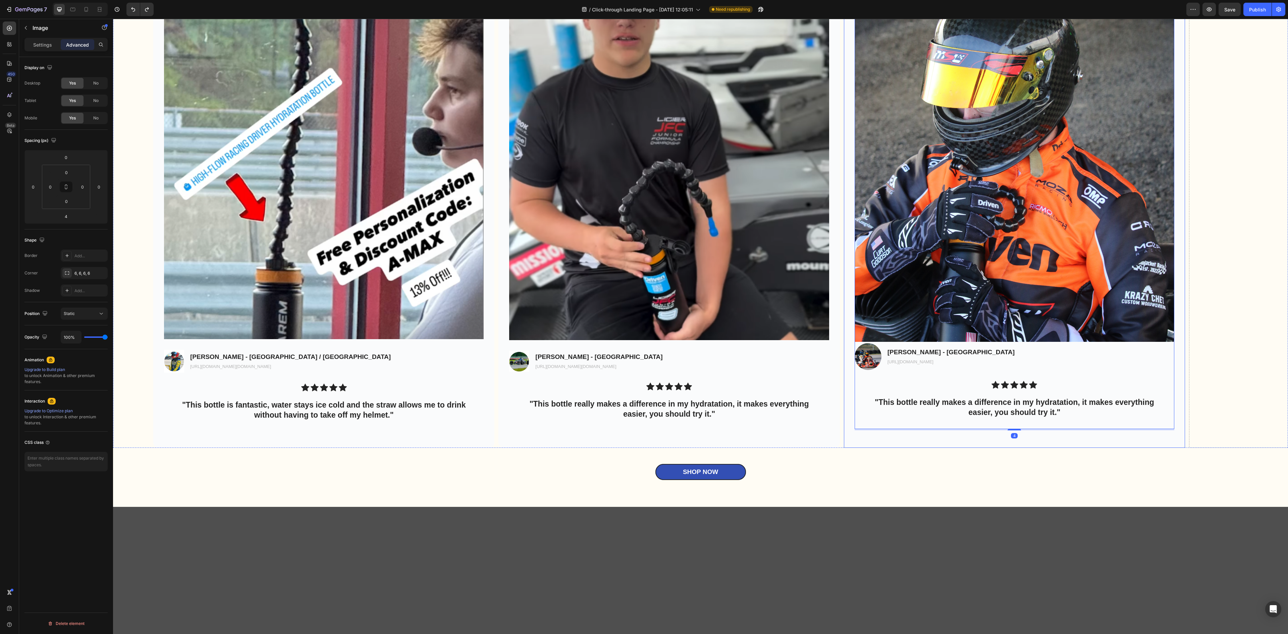
scroll to position [2173, 0]
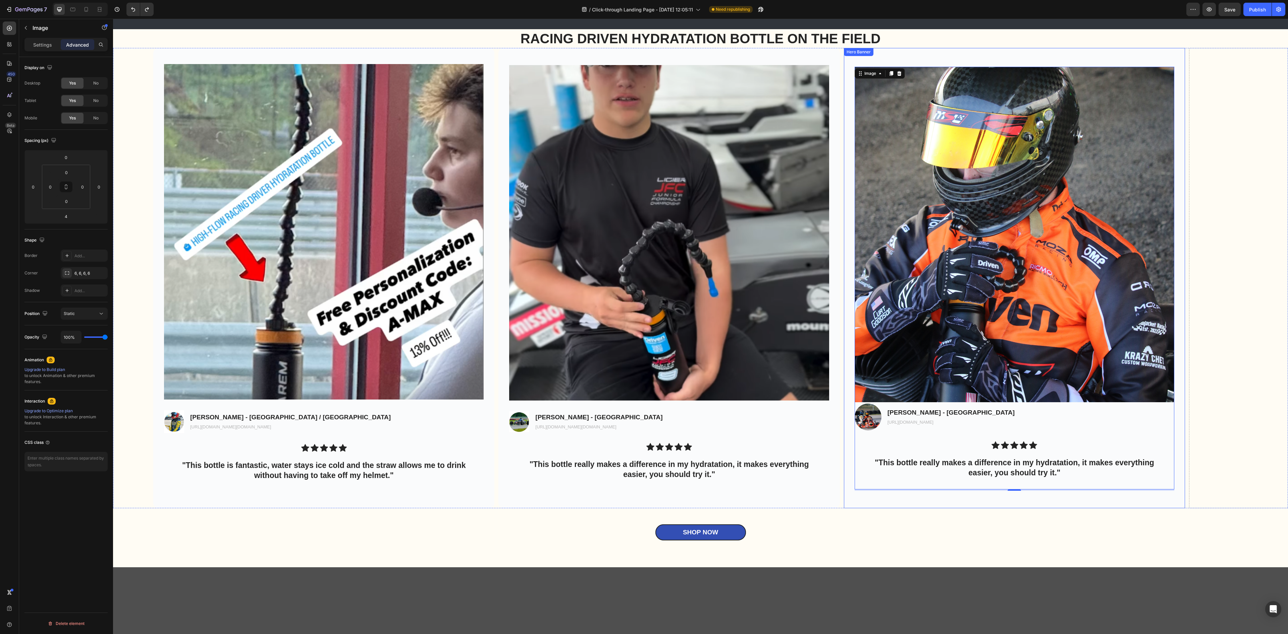
click at [1159, 195] on div "Image 4 Image [PERSON_NAME] - [GEOGRAPHIC_DATA] Text Block [URL][DOMAIN_NAME] T…" at bounding box center [1014, 278] width 341 height 444
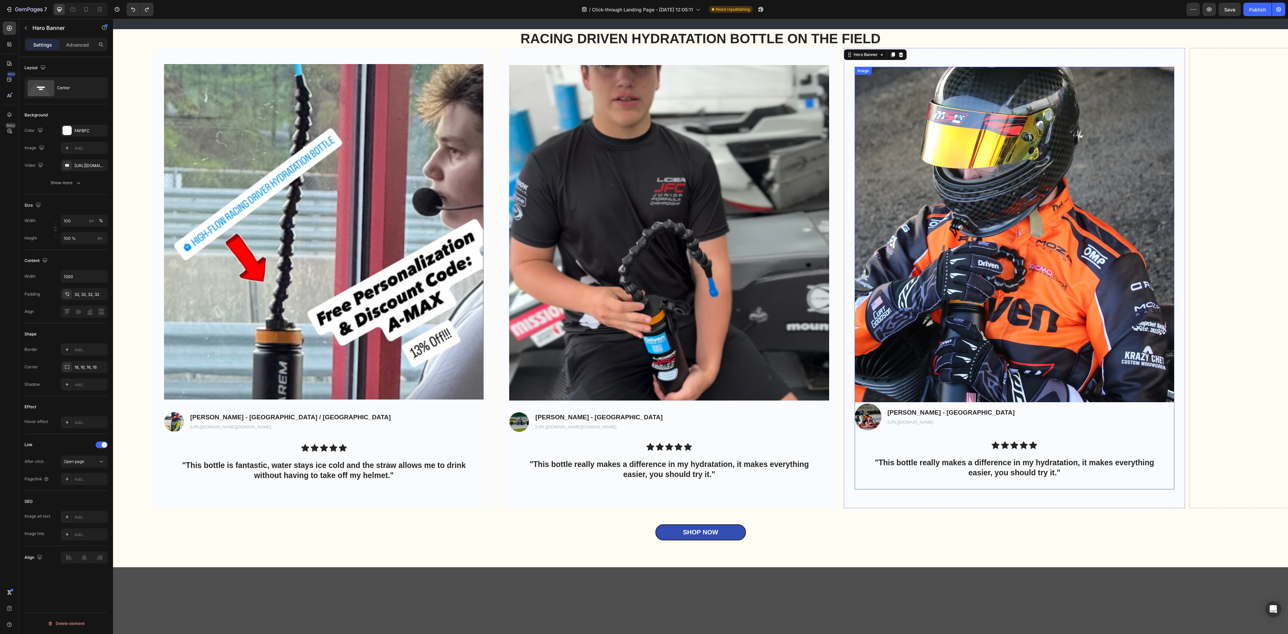
click at [1150, 211] on img at bounding box center [1015, 234] width 320 height 335
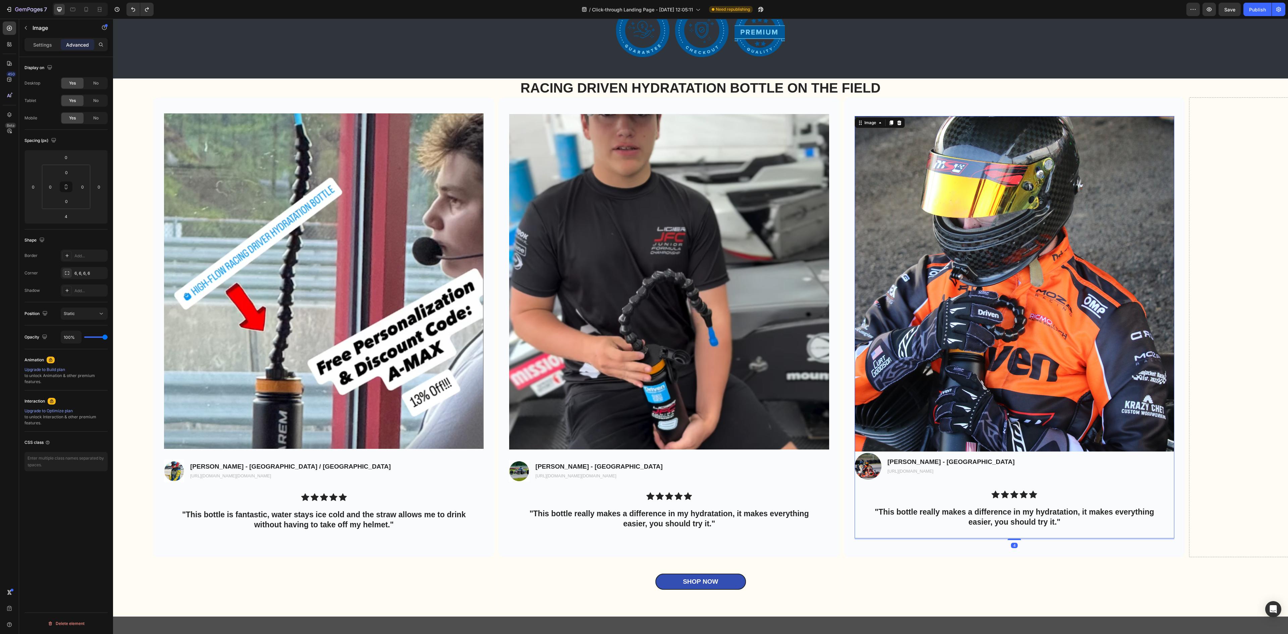
scroll to position [2240, 0]
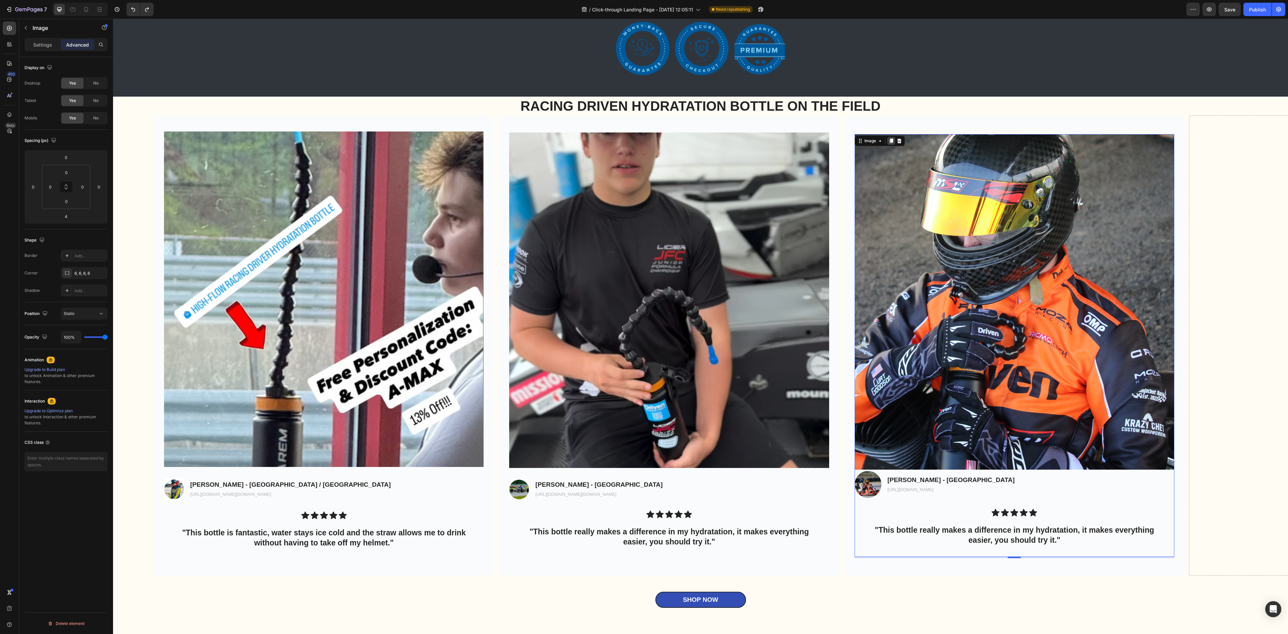
click at [892, 140] on icon at bounding box center [891, 141] width 4 height 5
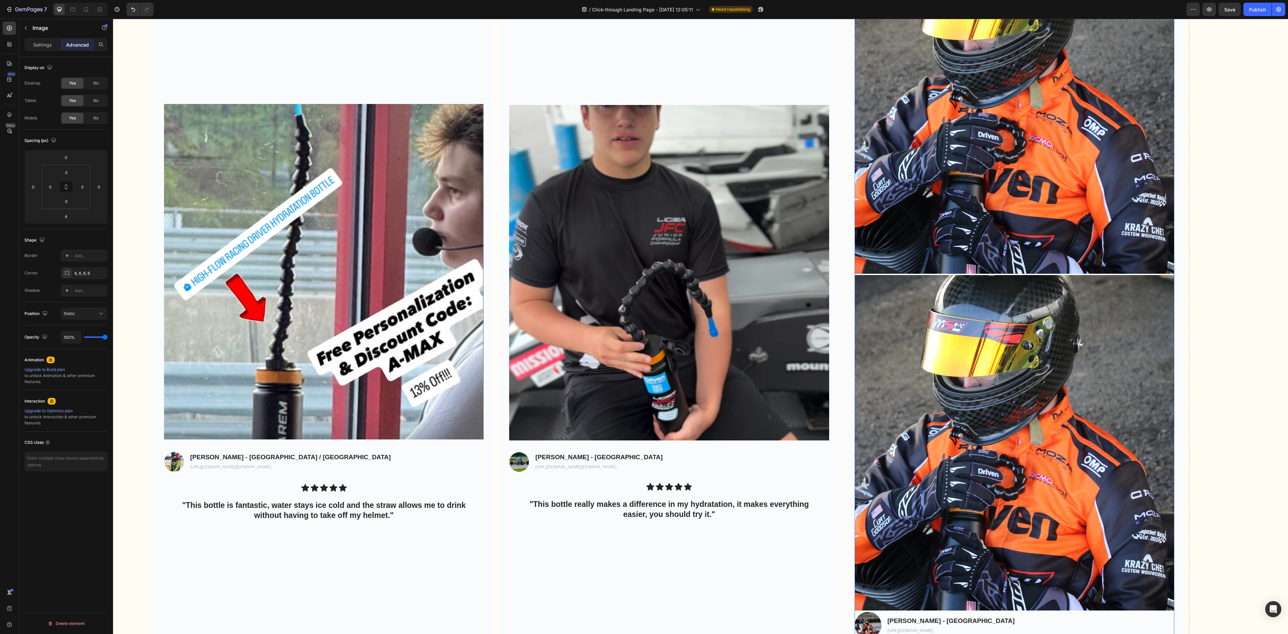
scroll to position [2669, 0]
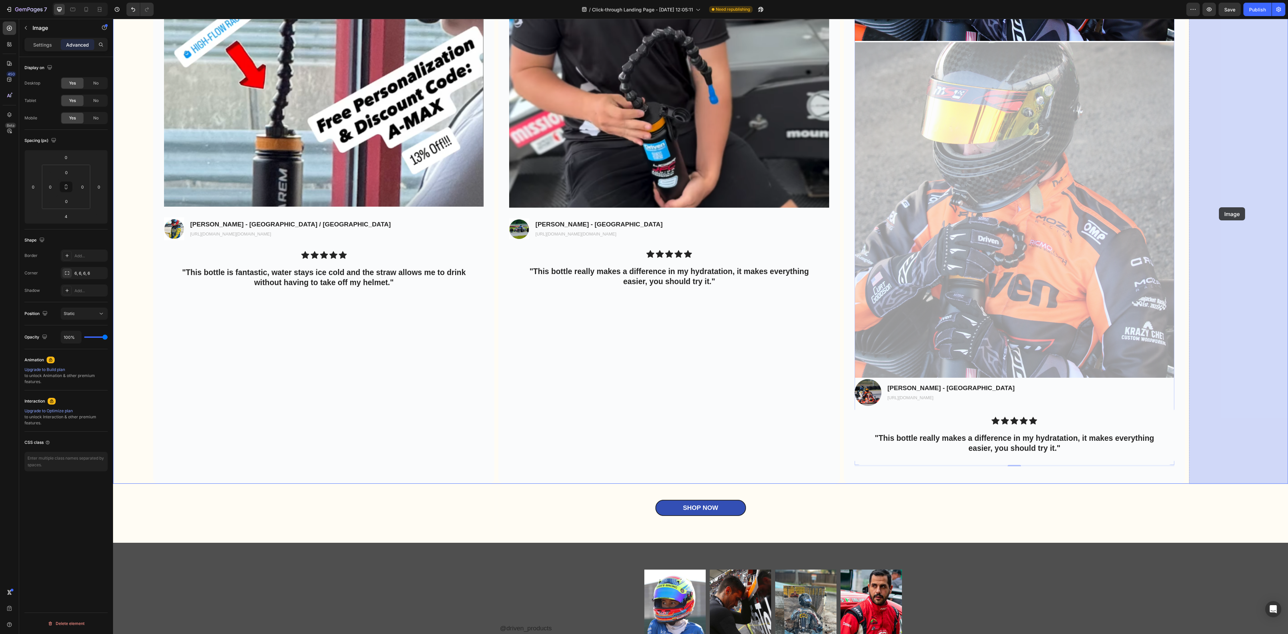
drag, startPoint x: 1089, startPoint y: 243, endPoint x: 1219, endPoint y: 207, distance: 134.3
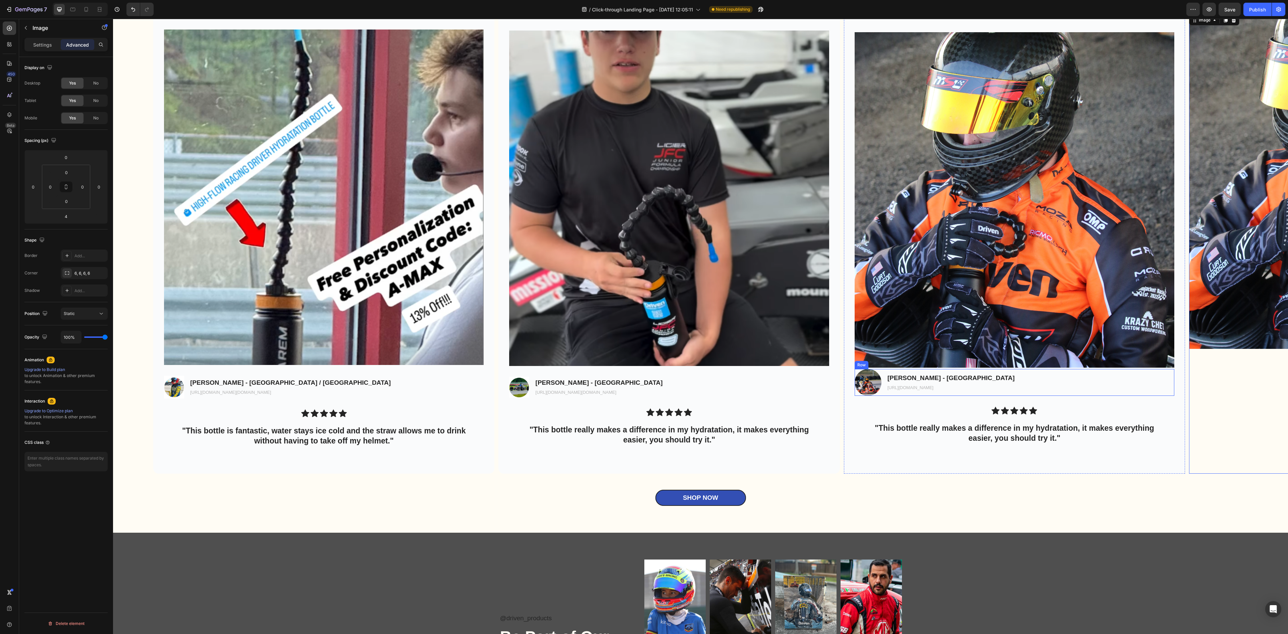
scroll to position [2307, 0]
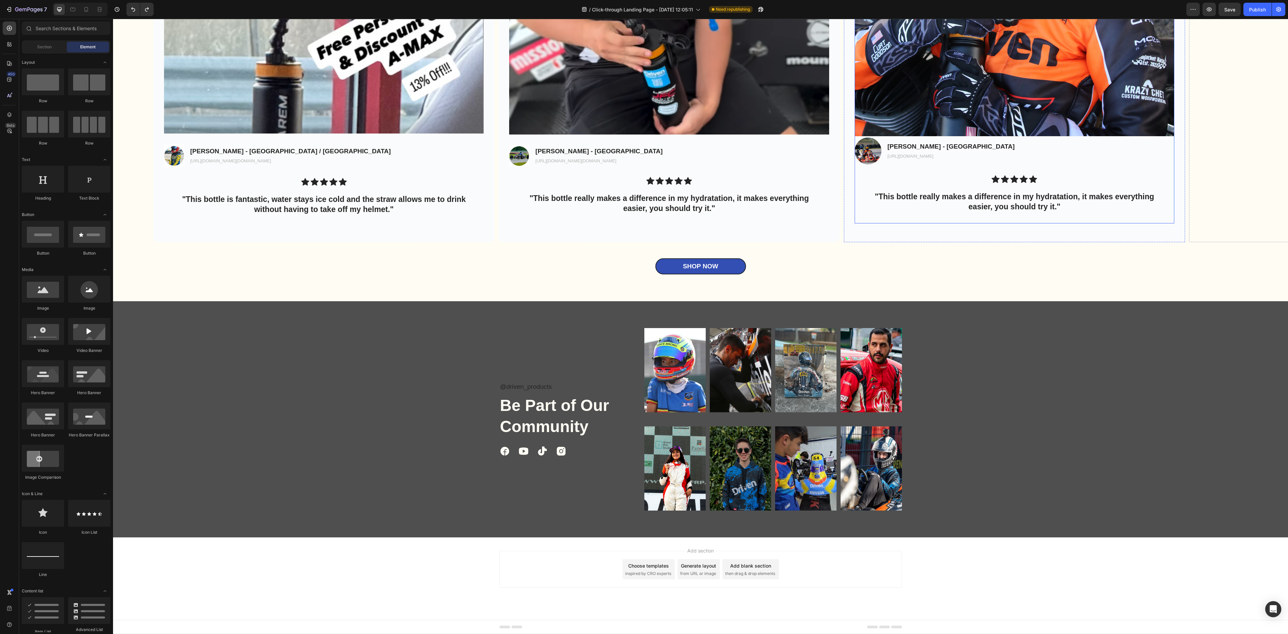
scroll to position [2240, 0]
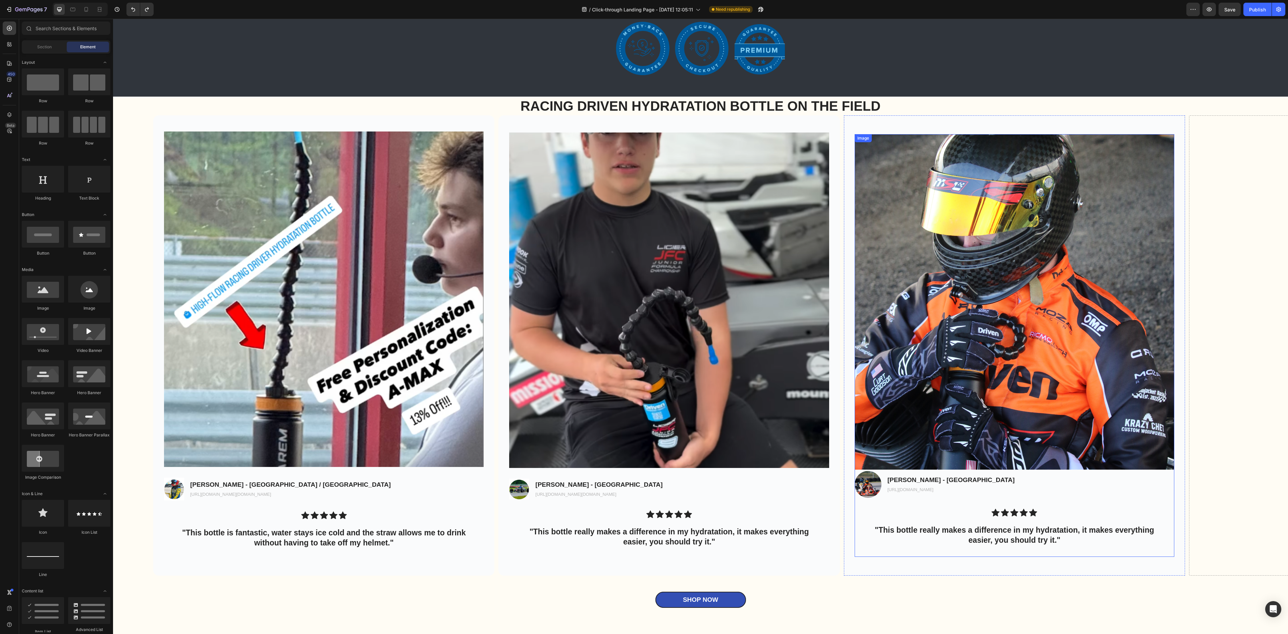
click at [1142, 391] on img at bounding box center [1015, 301] width 320 height 335
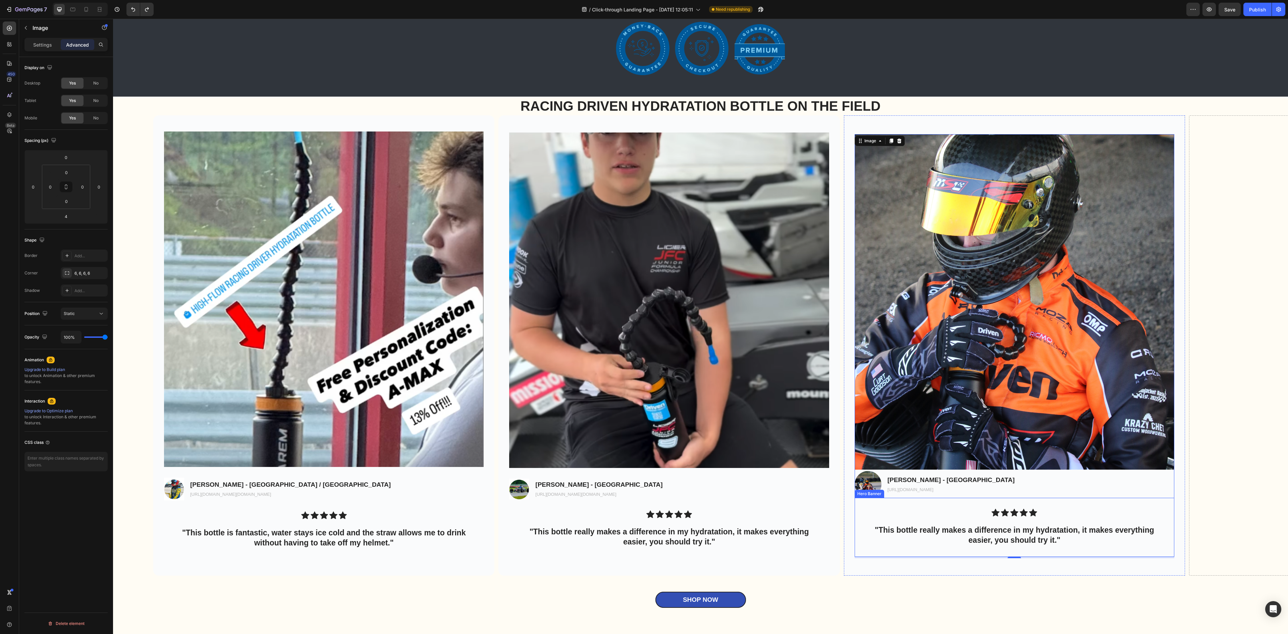
click at [1169, 498] on div "Icon Icon Icon Icon Icon Icon List "This bottle really makes a difference in my…" at bounding box center [1015, 527] width 320 height 59
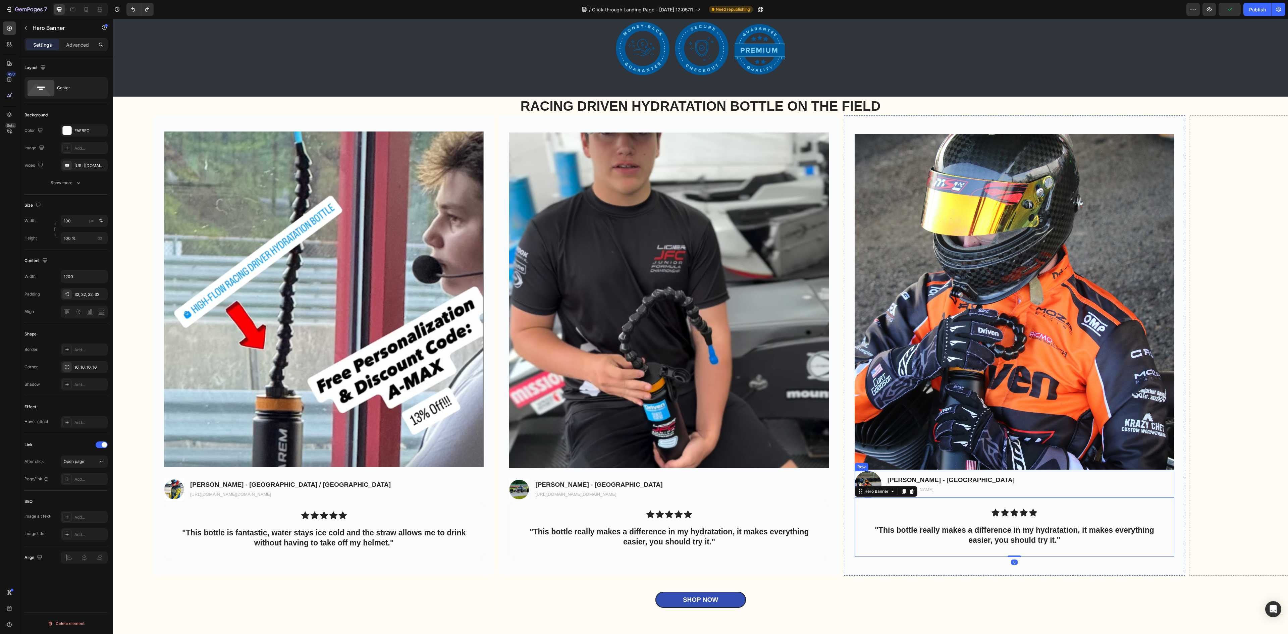
click at [1169, 462] on img at bounding box center [1015, 301] width 320 height 335
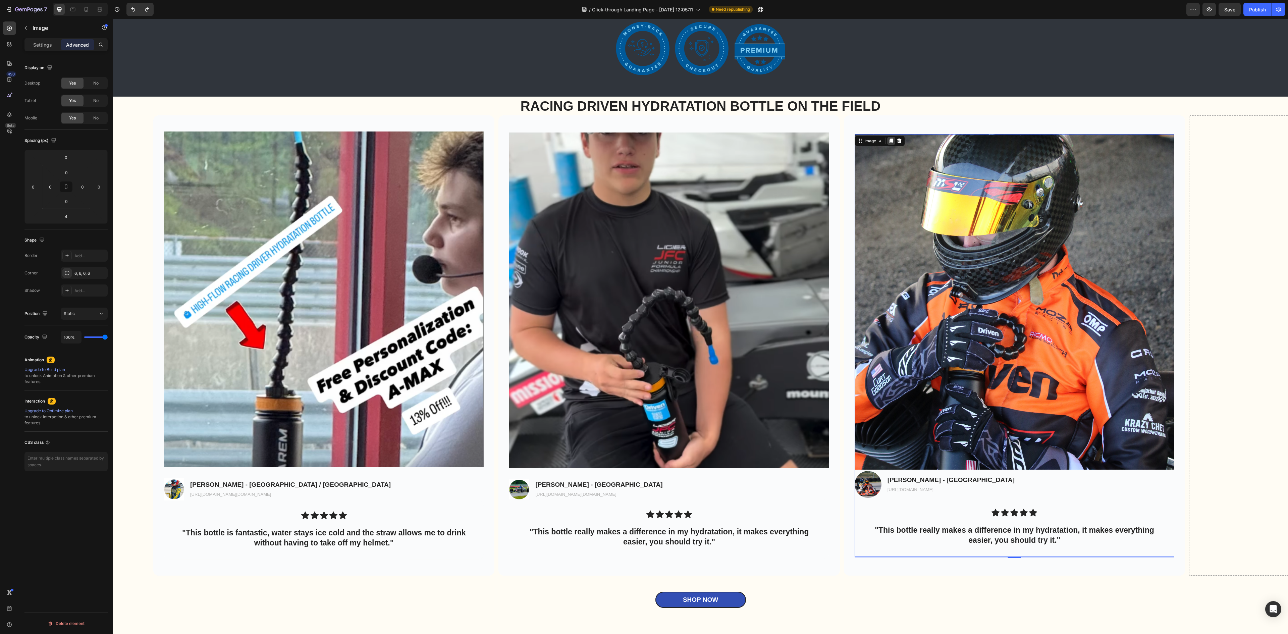
click at [892, 140] on icon at bounding box center [891, 141] width 4 height 5
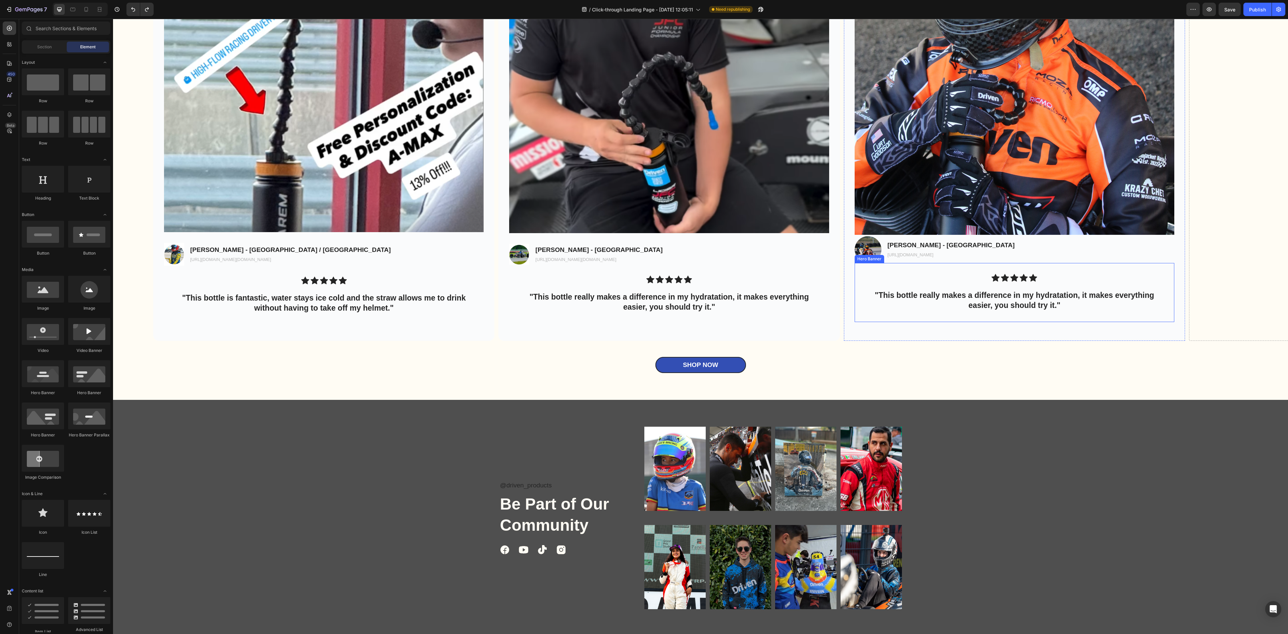
scroll to position [2307, 0]
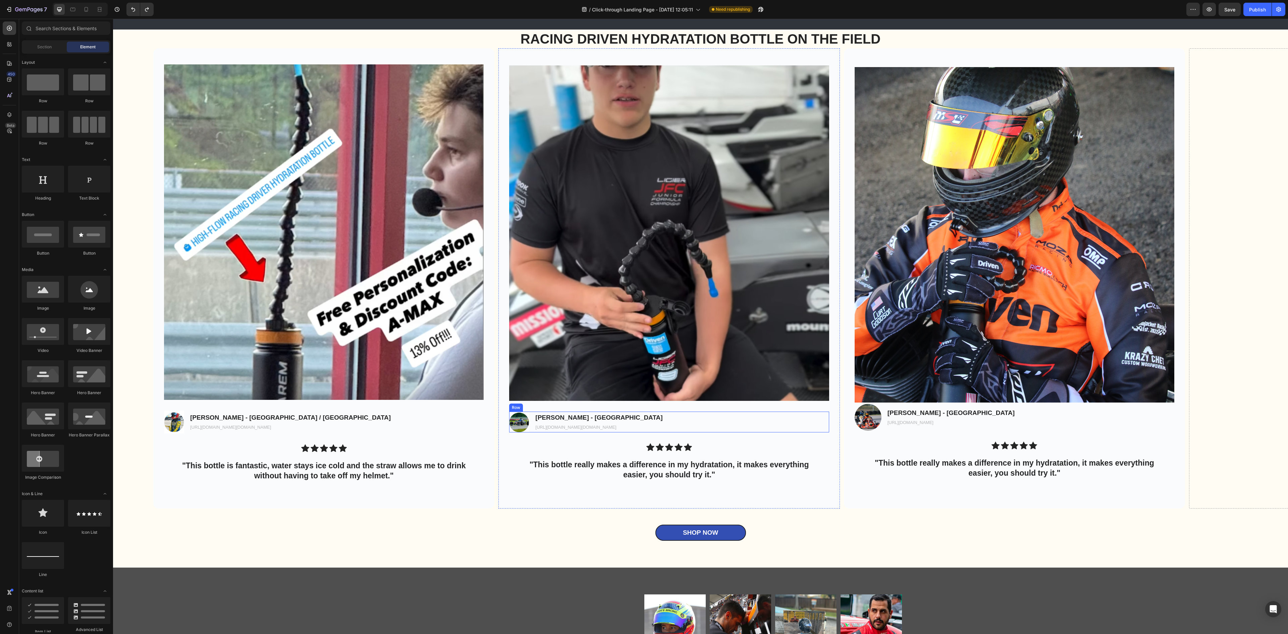
click at [810, 419] on div "Image Luca Day - CANADA Text Block https://www.instagram.com/max.mokarem/ Text …" at bounding box center [669, 422] width 320 height 21
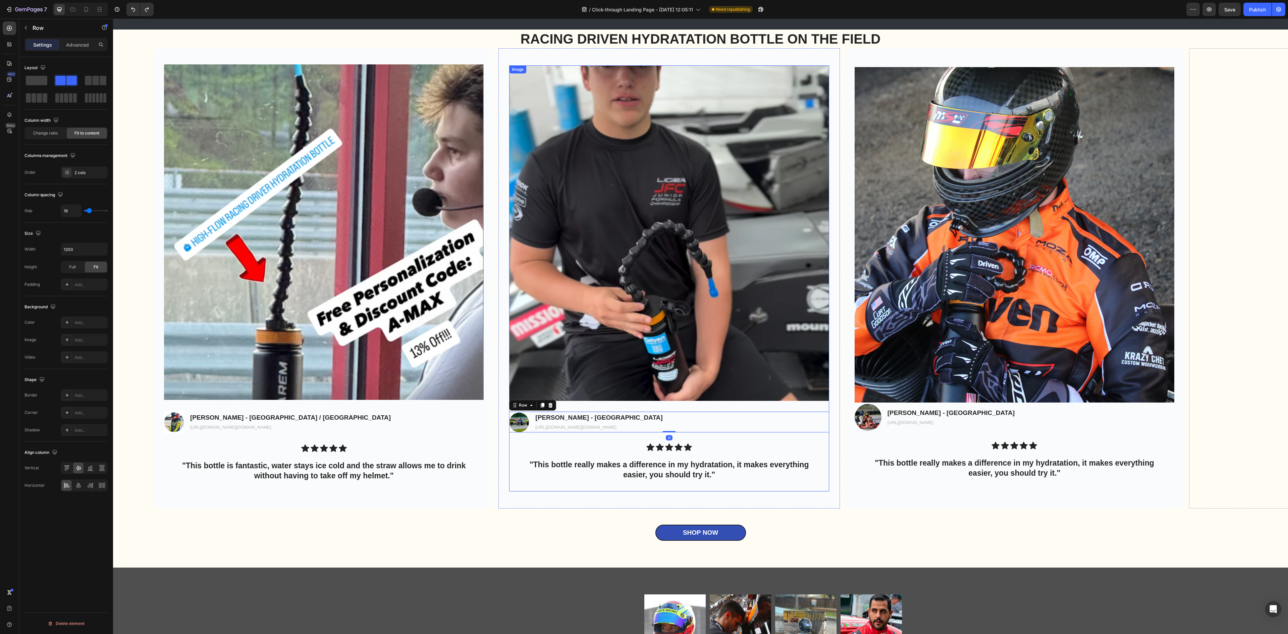
click at [818, 384] on img at bounding box center [669, 232] width 320 height 335
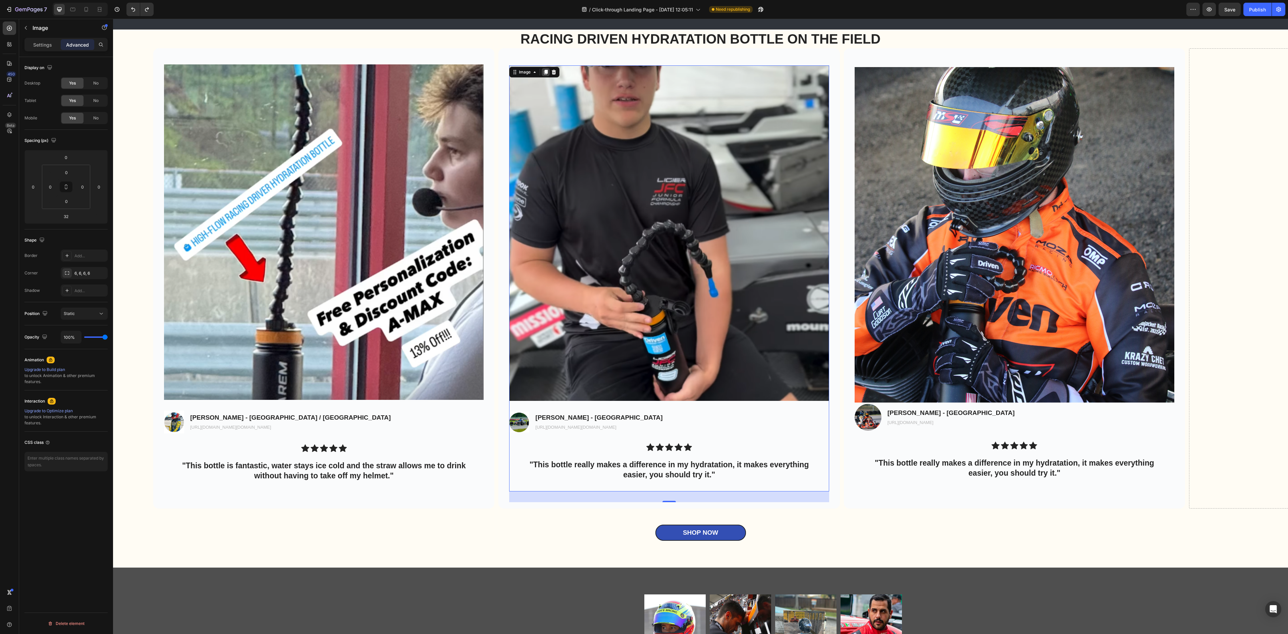
click at [547, 74] on icon at bounding box center [546, 72] width 4 height 5
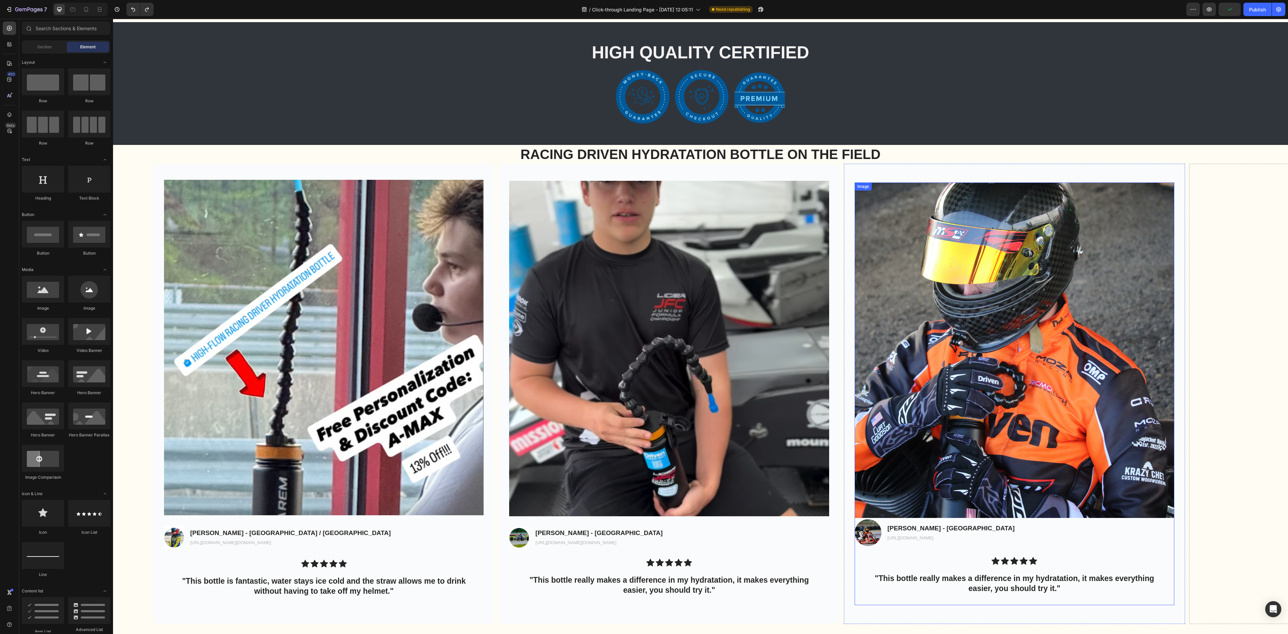
click at [1157, 382] on img at bounding box center [1015, 349] width 320 height 335
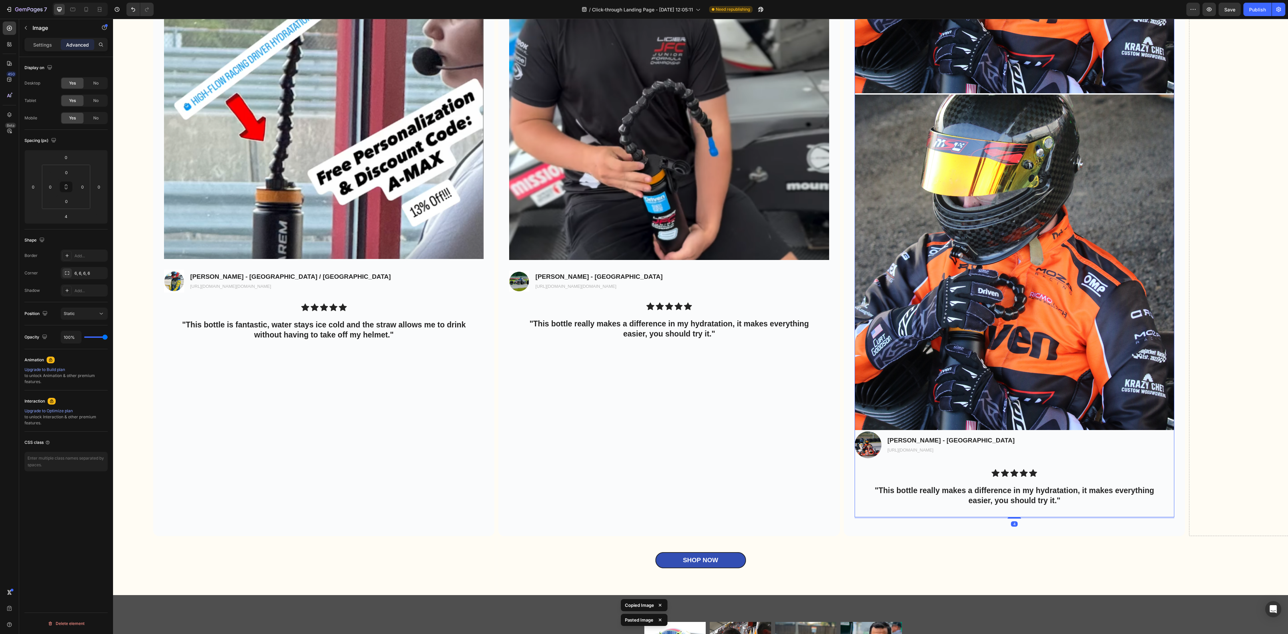
scroll to position [2669, 0]
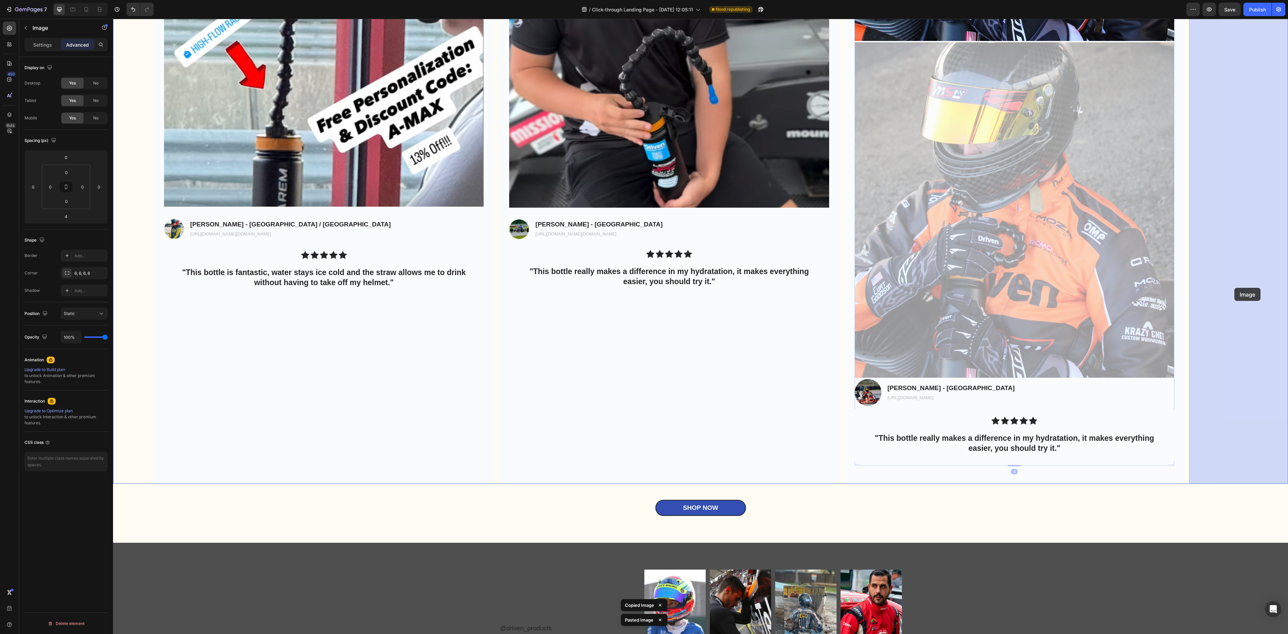
drag, startPoint x: 1075, startPoint y: 301, endPoint x: 1234, endPoint y: 288, distance: 159.5
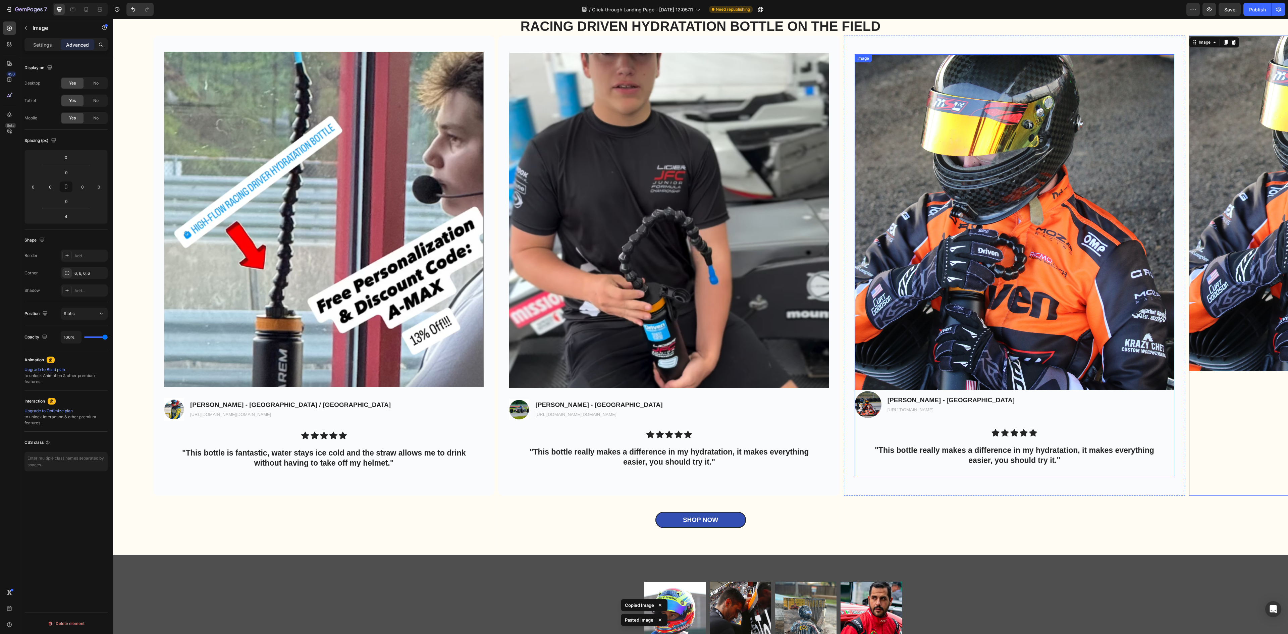
scroll to position [2307, 0]
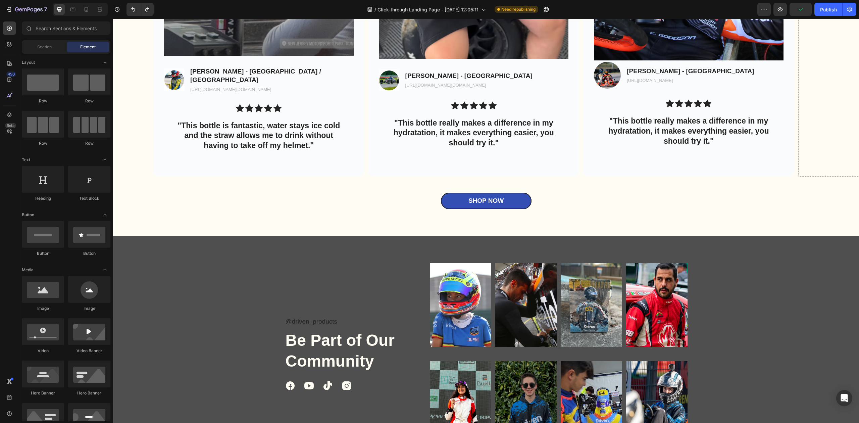
scroll to position [2523, 0]
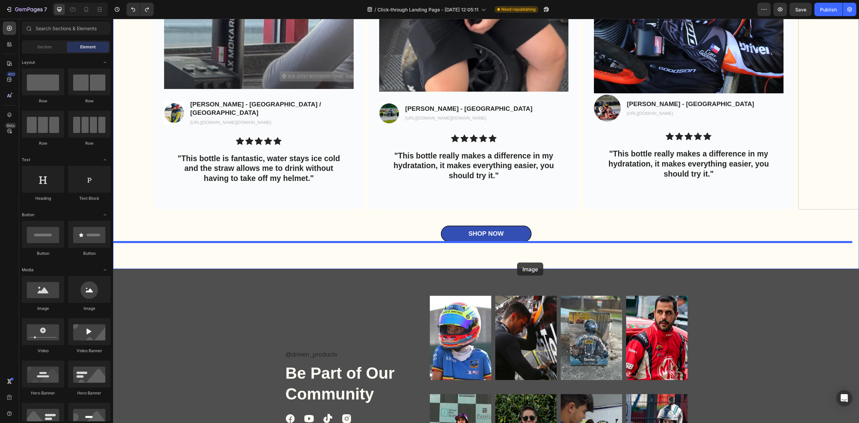
drag, startPoint x: 161, startPoint y: 308, endPoint x: 517, endPoint y: 262, distance: 359.1
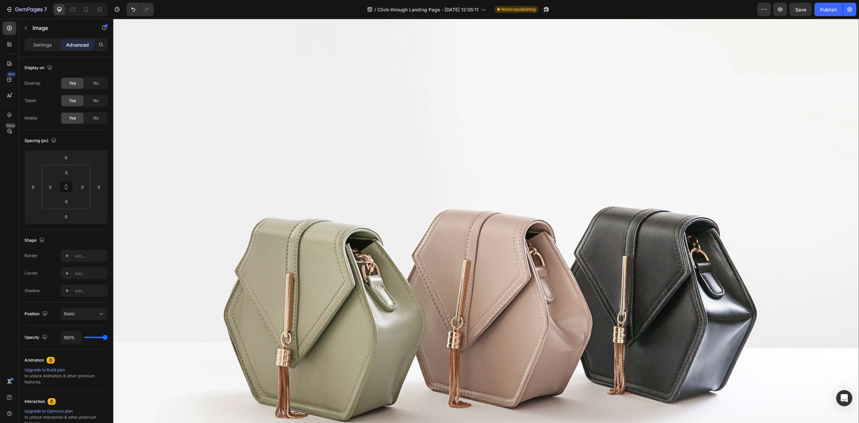
scroll to position [2791, 0]
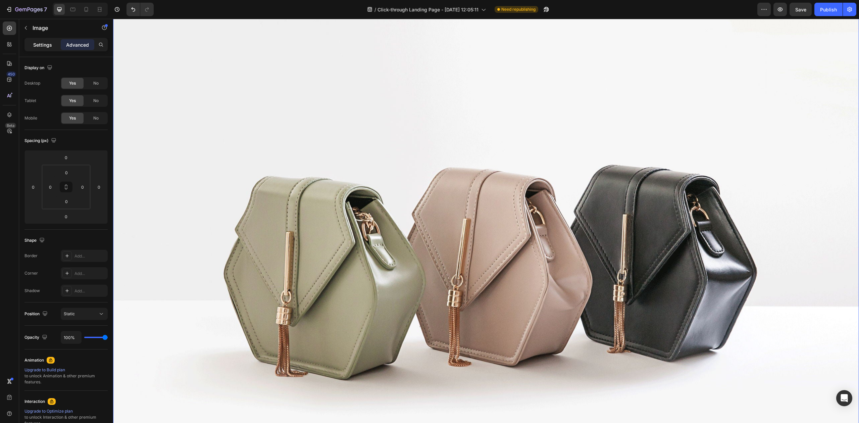
click at [43, 46] on p "Settings" at bounding box center [42, 44] width 19 height 7
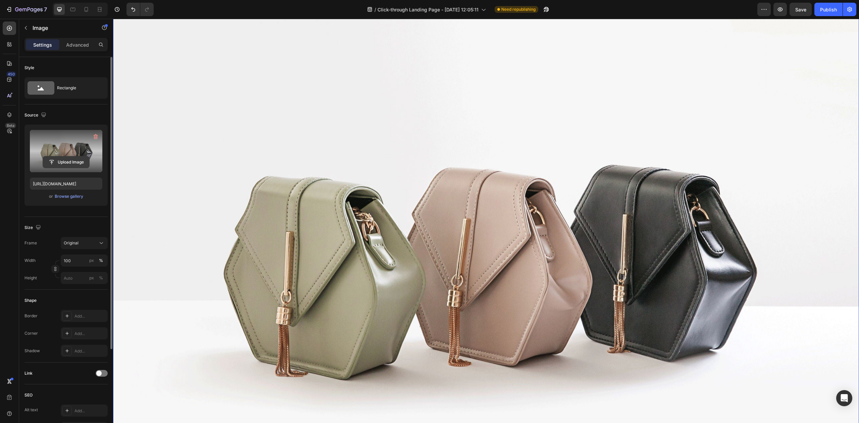
click at [63, 158] on input "file" at bounding box center [66, 161] width 46 height 11
type input "https://cdn.shopify.com/s/files/1/0616/6501/8013/files/gempages_579757146514654…"
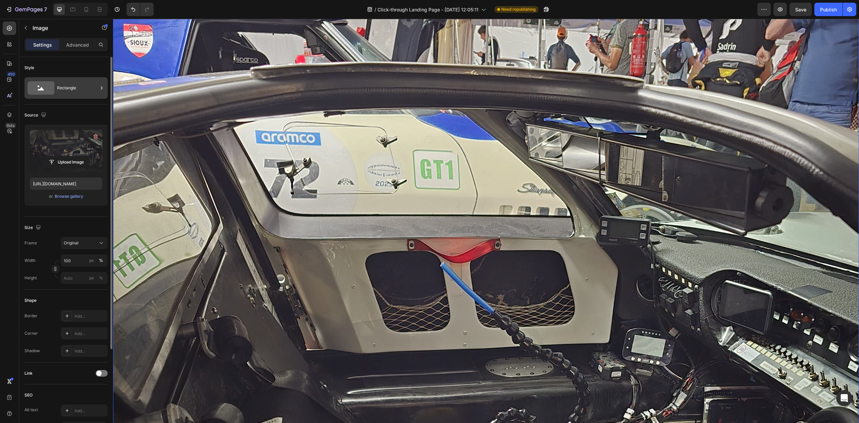
click at [63, 92] on div "Rectangle" at bounding box center [77, 87] width 41 height 15
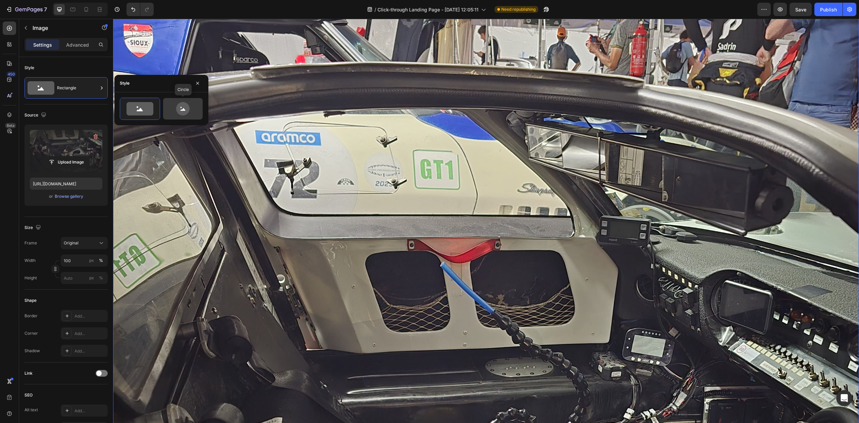
click at [178, 105] on icon at bounding box center [182, 108] width 13 height 13
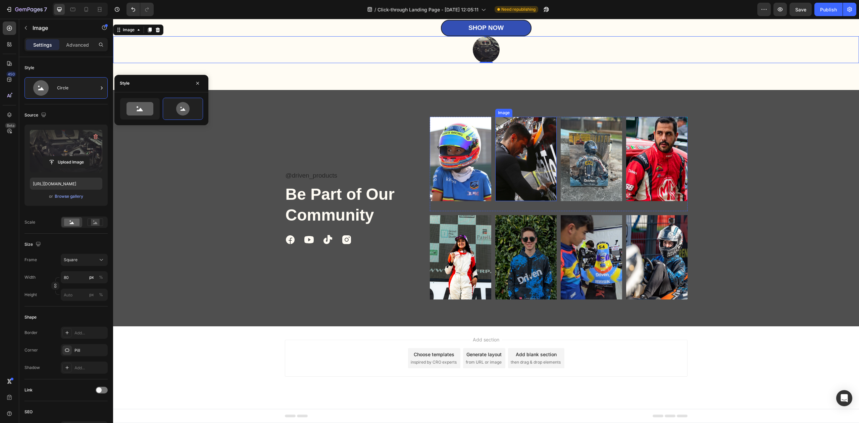
scroll to position [2639, 0]
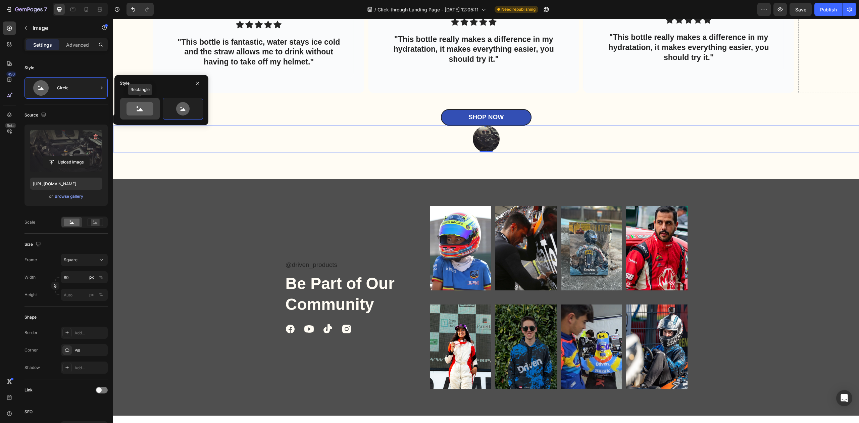
click at [143, 114] on icon at bounding box center [139, 108] width 27 height 13
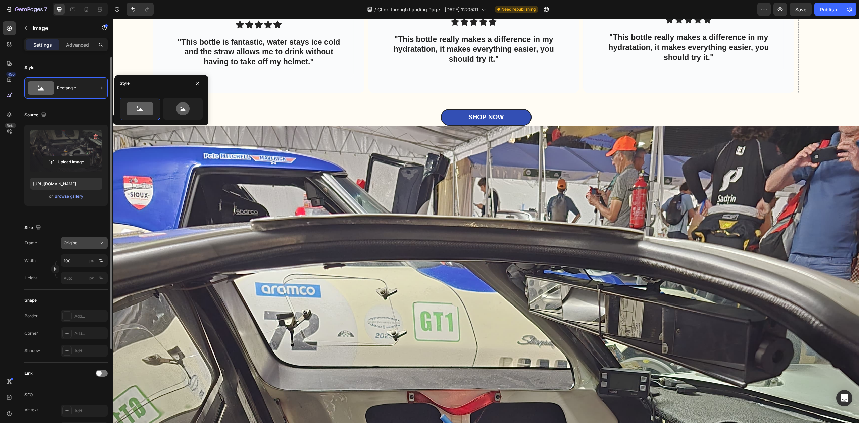
click at [90, 243] on div "Original" at bounding box center [80, 243] width 33 height 6
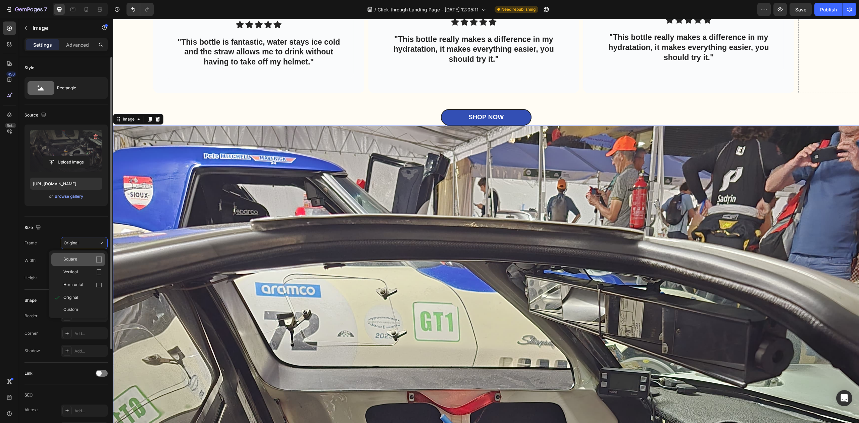
click at [92, 260] on div "Square" at bounding box center [82, 259] width 39 height 7
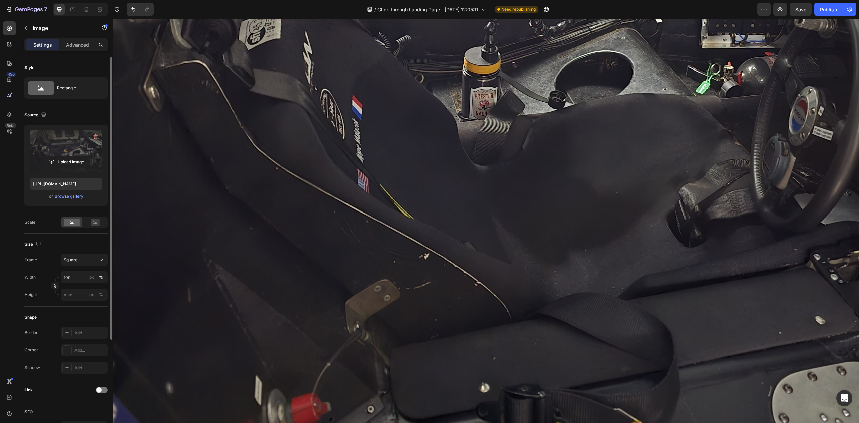
scroll to position [2904, 0]
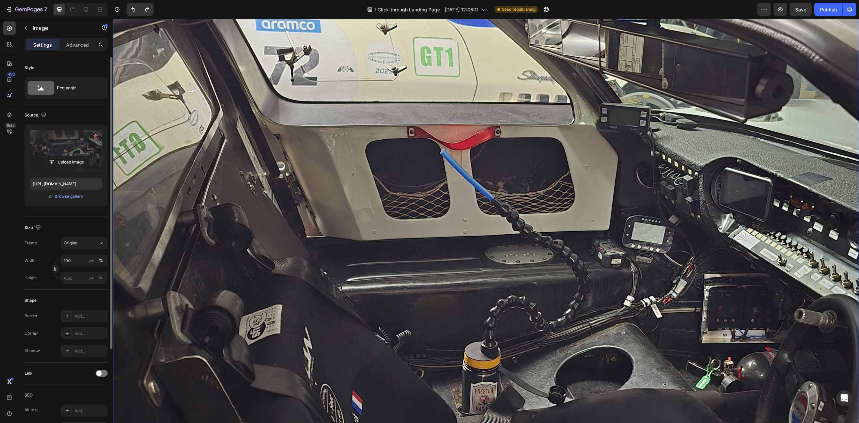
type input "80"
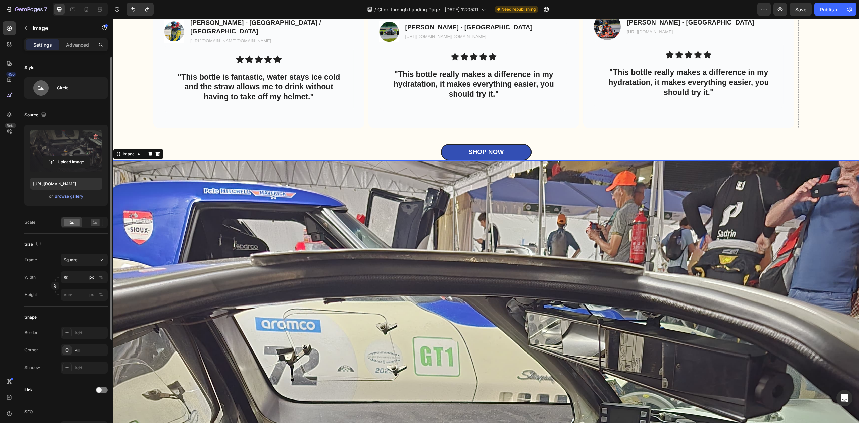
scroll to position [2636, 0]
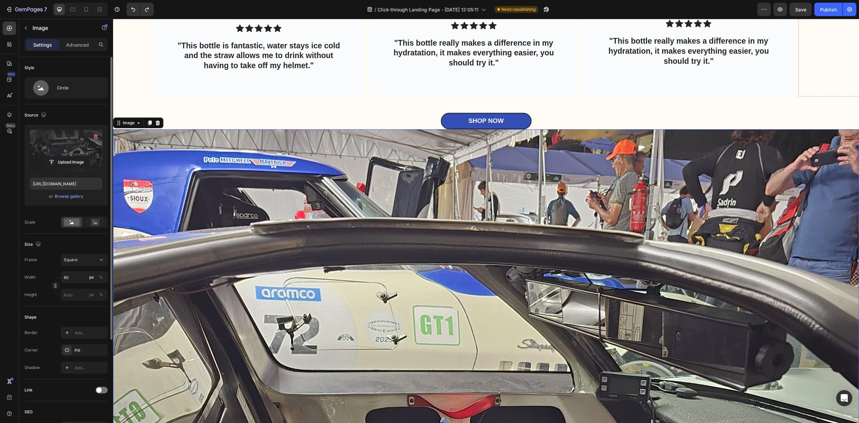
click at [158, 123] on icon at bounding box center [157, 122] width 5 height 5
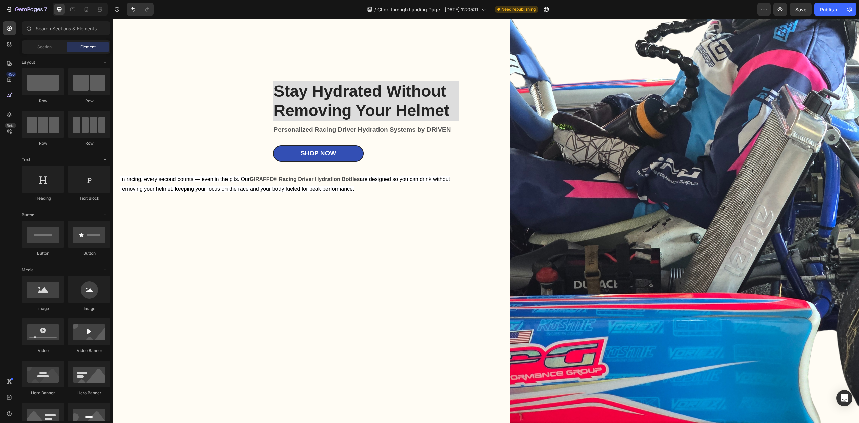
scroll to position [223, 0]
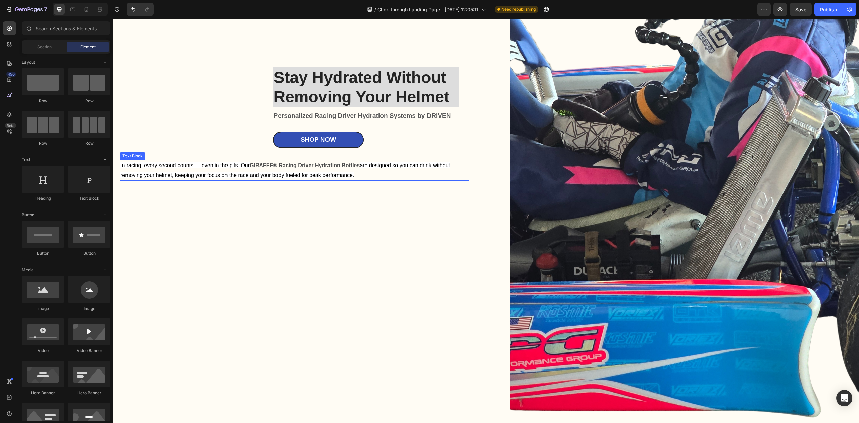
click at [339, 168] on span "are designed so you can drink without removing your helmet, keeping your focus …" at bounding box center [284, 169] width 329 height 15
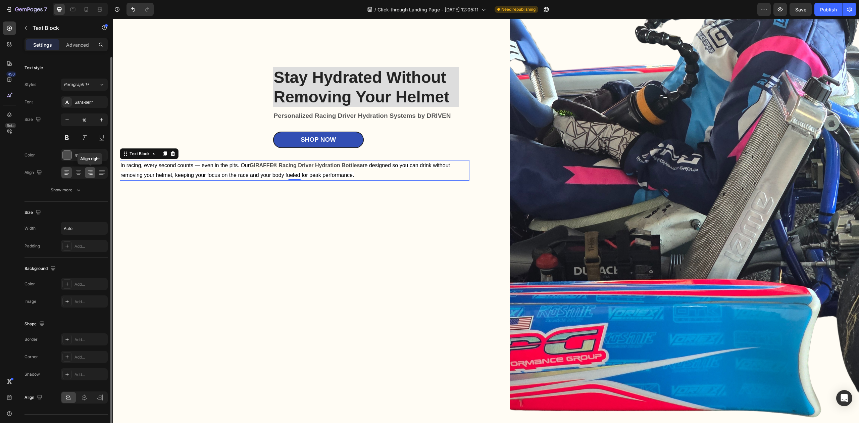
click at [91, 174] on icon at bounding box center [90, 172] width 7 height 7
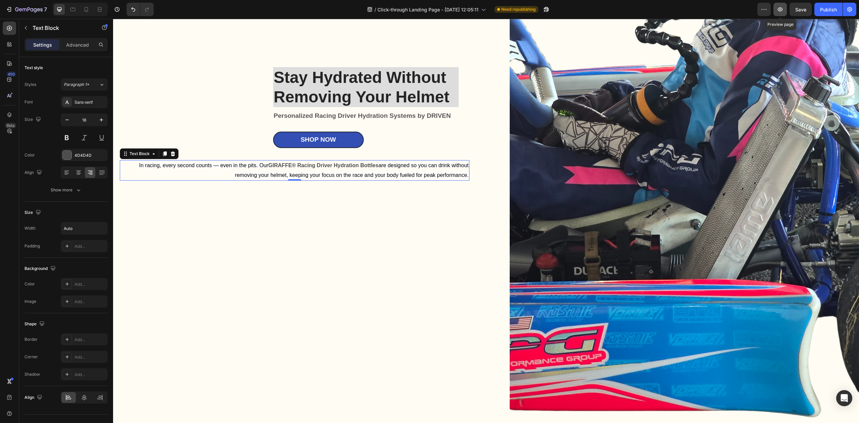
click at [780, 11] on icon "button" at bounding box center [779, 9] width 7 height 7
click at [391, 166] on p "In racing, every second counts — even in the pits. Our GIRAFFE® Racing Driver H…" at bounding box center [294, 170] width 348 height 19
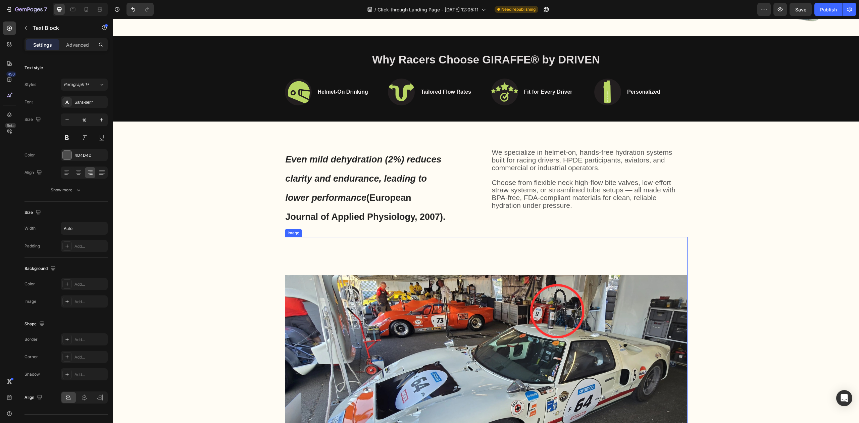
scroll to position [626, 0]
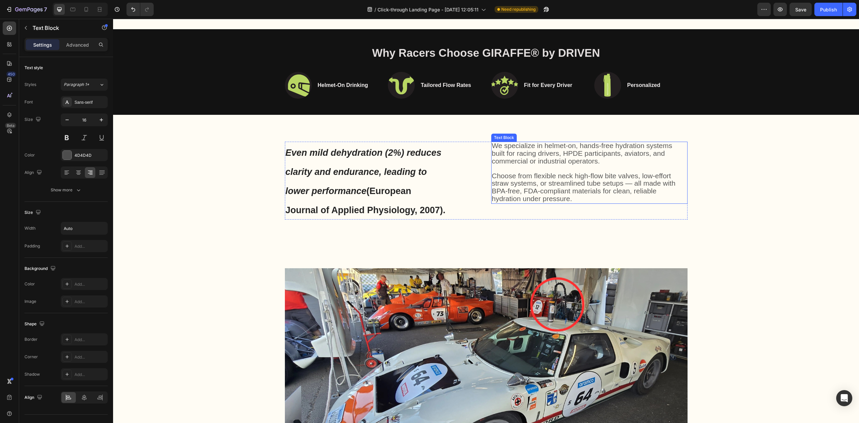
click at [578, 177] on span "Choose from flexible neck high-flow bite valves, low-effort straw systems, or s…" at bounding box center [583, 187] width 183 height 31
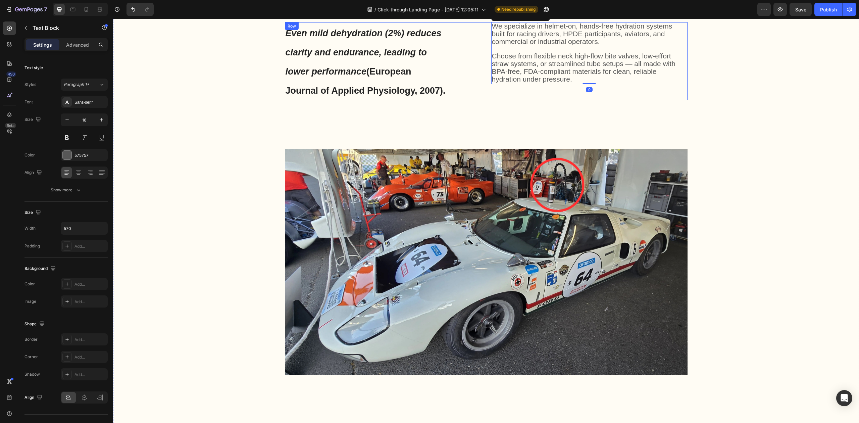
scroll to position [760, 0]
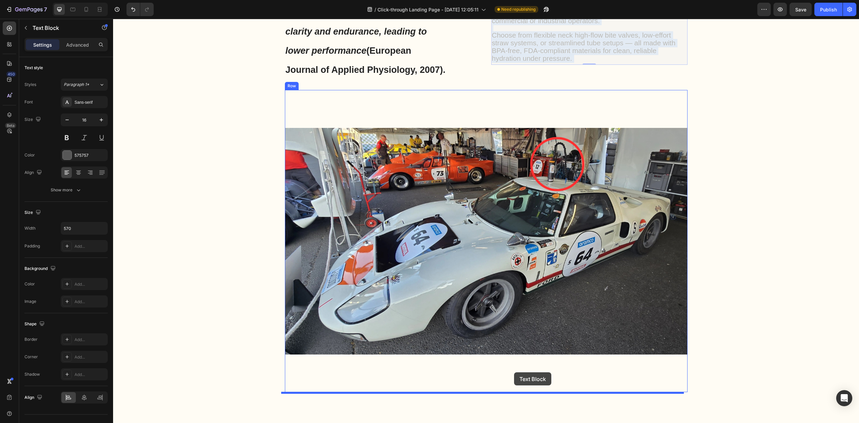
drag, startPoint x: 647, startPoint y: 58, endPoint x: 514, endPoint y: 372, distance: 340.9
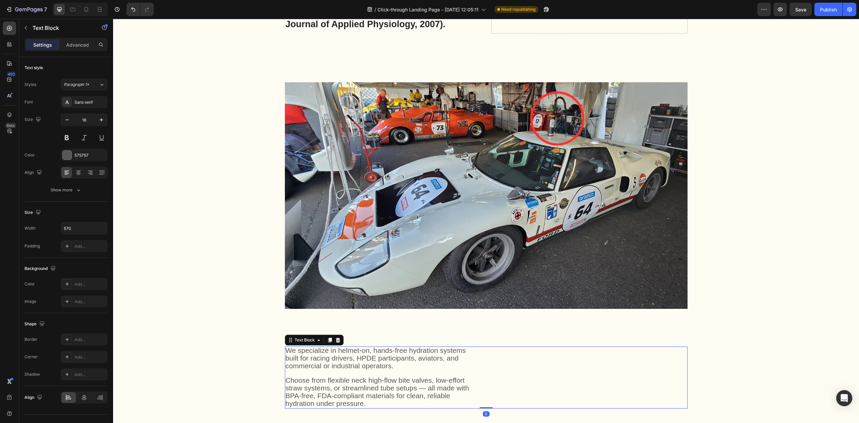
scroll to position [850, 0]
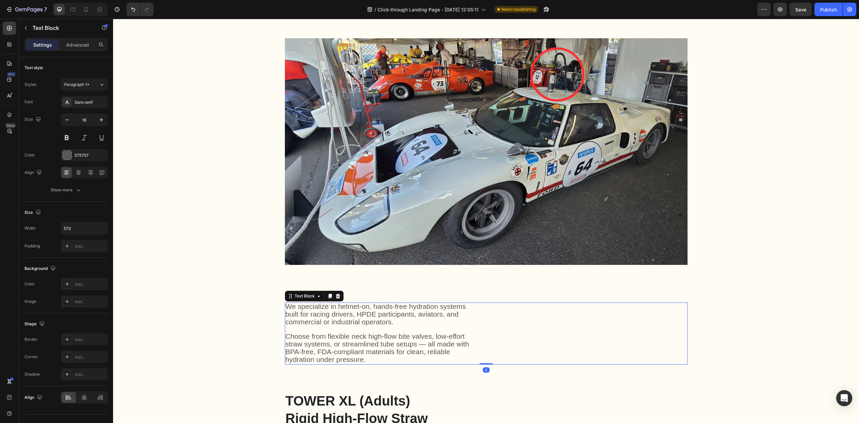
click at [463, 356] on div "We specialize in helmet-on, hands-free hydration systems built for racing drive…" at bounding box center [486, 333] width 402 height 62
click at [465, 356] on div at bounding box center [470, 360] width 10 height 10
click at [429, 358] on p "Choose from flexible neck high-flow bite valves, low-effort straw systems, or s…" at bounding box center [380, 348] width 190 height 31
click at [494, 341] on div "We specialize in helmet-on, hands-free hydration systems built for racing drive…" at bounding box center [486, 333] width 402 height 62
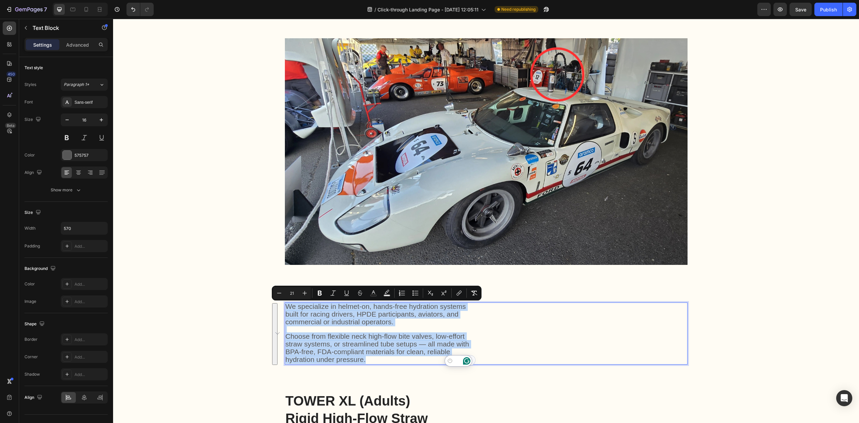
drag, startPoint x: 370, startPoint y: 363, endPoint x: 281, endPoint y: 309, distance: 103.7
click at [285, 309] on div "We specialize in helmet-on, hands-free hydration systems built for racing drive…" at bounding box center [380, 333] width 191 height 62
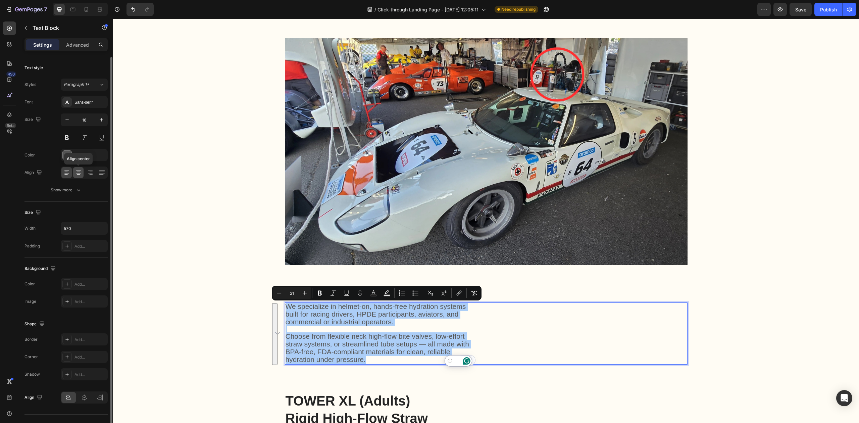
click at [80, 174] on icon at bounding box center [78, 172] width 7 height 7
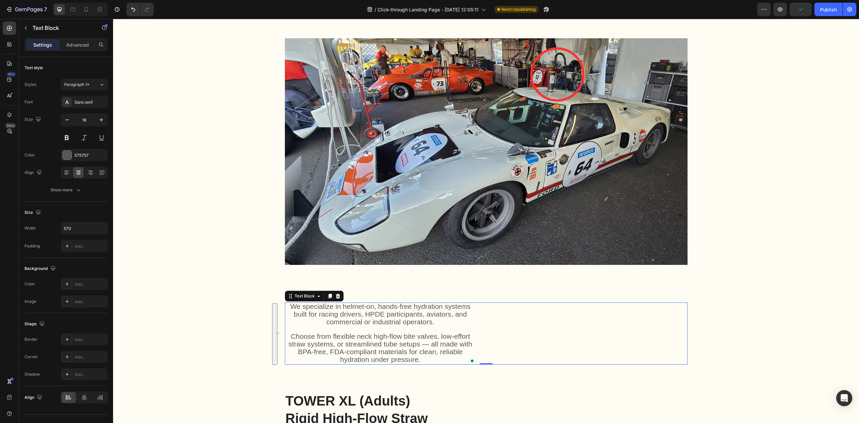
click at [490, 320] on div "We specialize in helmet-on, hands-free hydration systems built for racing drive…" at bounding box center [486, 333] width 402 height 62
click at [497, 331] on div "We specialize in helmet-on, hands-free hydration systems built for racing drive…" at bounding box center [486, 333] width 402 height 62
click at [317, 296] on icon at bounding box center [318, 295] width 5 height 5
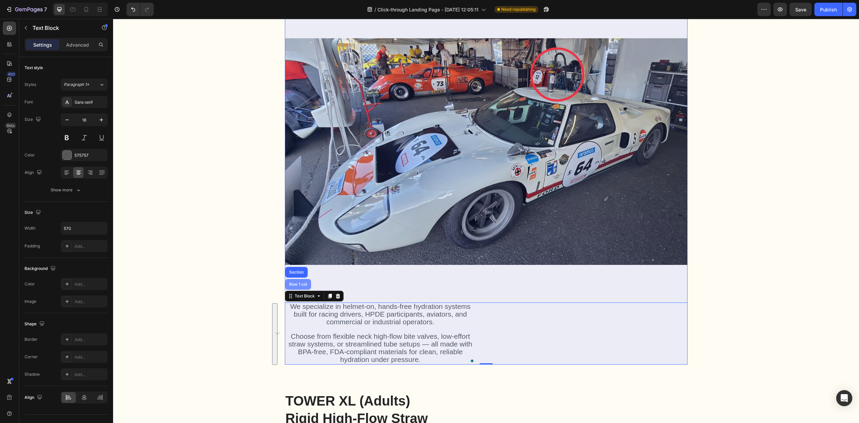
click at [300, 285] on div "Row 1 col" at bounding box center [298, 284] width 20 height 4
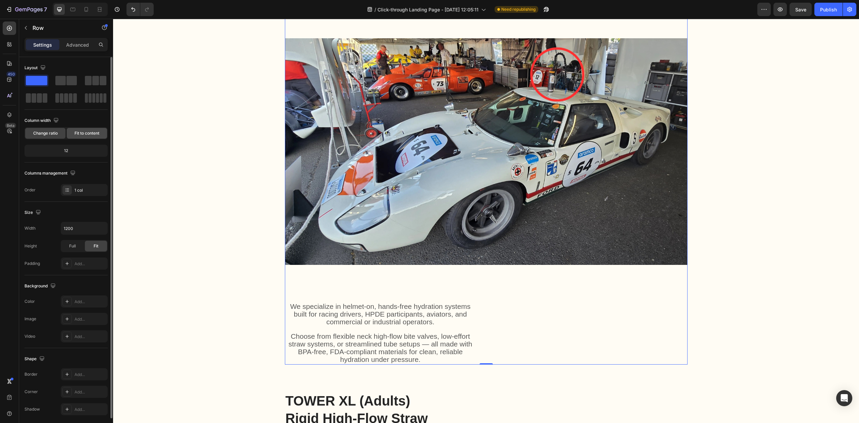
click at [85, 132] on span "Fit to content" at bounding box center [86, 133] width 25 height 6
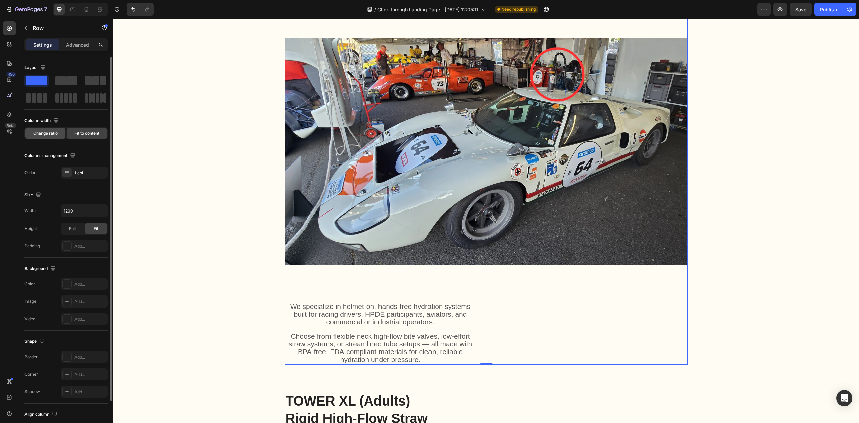
click at [58, 133] on div "Change ratio" at bounding box center [45, 133] width 40 height 11
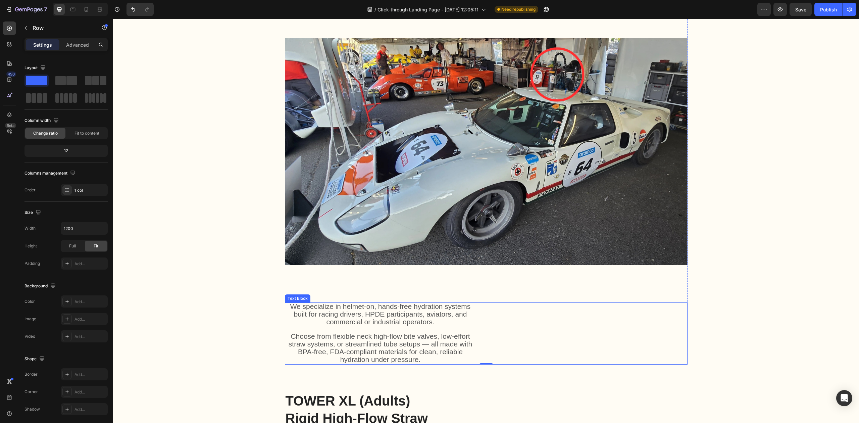
click at [471, 315] on p "We specialize in helmet-on, hands-free hydration systems built for racing drive…" at bounding box center [380, 314] width 190 height 23
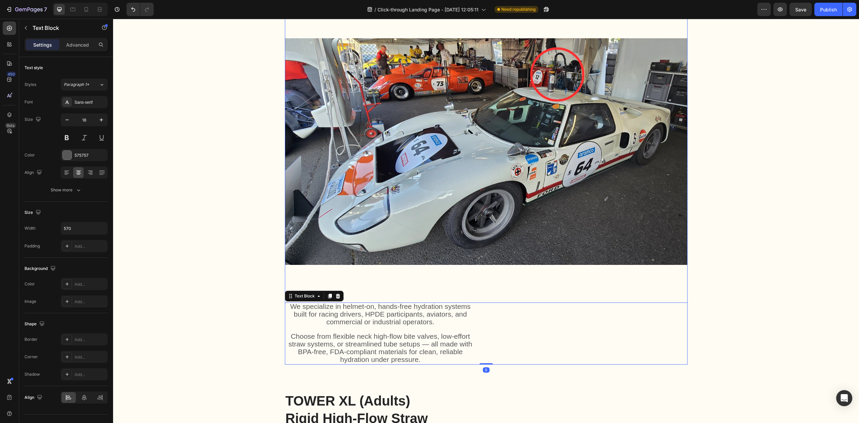
click at [468, 290] on img at bounding box center [486, 151] width 402 height 302
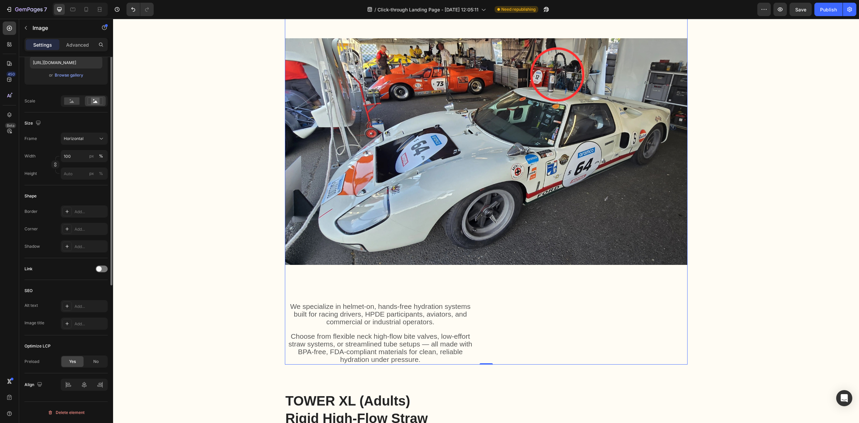
scroll to position [0, 0]
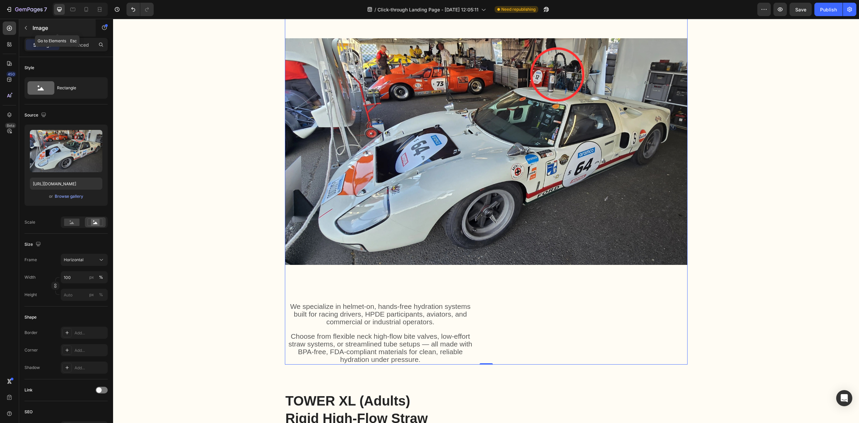
click at [28, 26] on icon "button" at bounding box center [25, 27] width 5 height 5
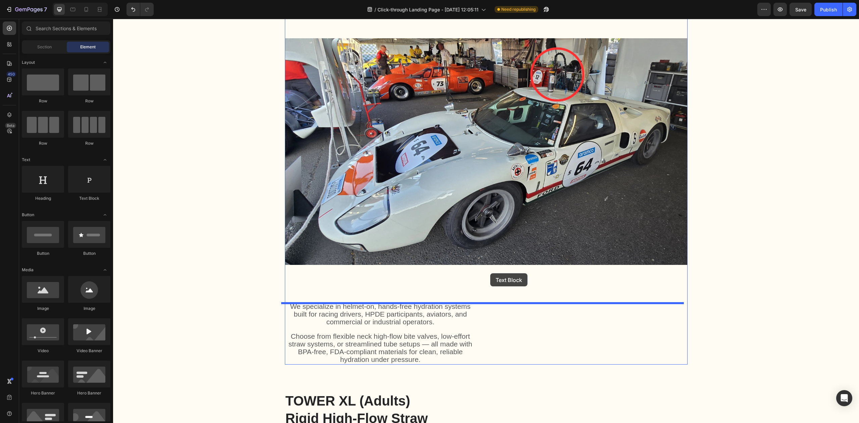
drag, startPoint x: 191, startPoint y: 201, endPoint x: 490, endPoint y: 273, distance: 307.4
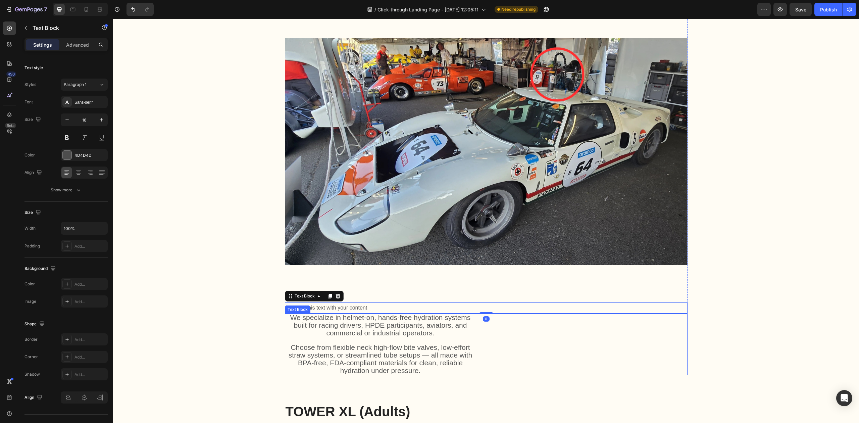
click at [419, 363] on span "Choose from flexible neck high-flow bite valves, low-effort straw systems, or s…" at bounding box center [379, 358] width 183 height 31
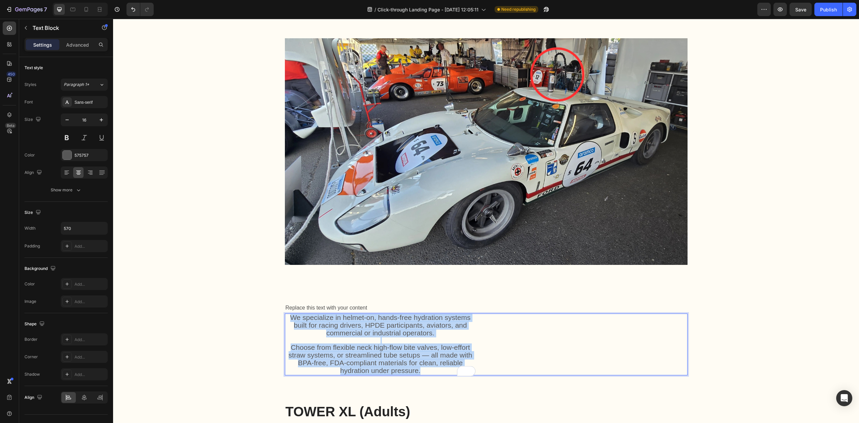
drag, startPoint x: 420, startPoint y: 373, endPoint x: 287, endPoint y: 316, distance: 144.5
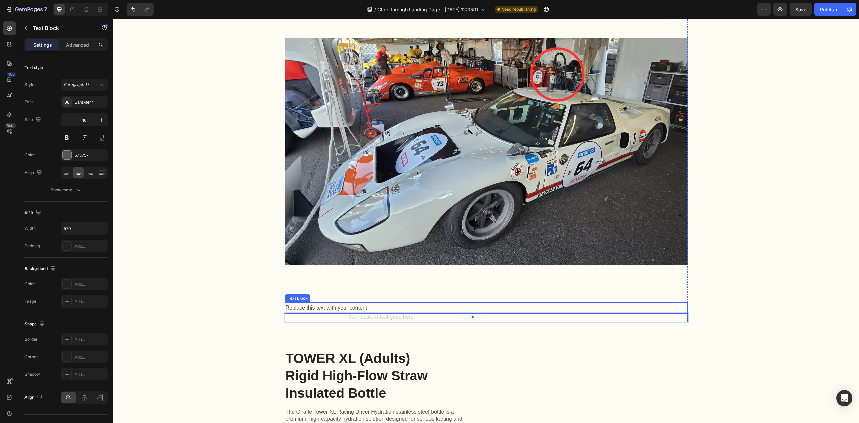
click at [341, 304] on div "Replace this text with your content" at bounding box center [486, 307] width 402 height 11
click at [341, 307] on div "Replace this text with your content" at bounding box center [486, 307] width 402 height 11
click at [341, 307] on p "Replace this text with your content" at bounding box center [485, 308] width 401 height 10
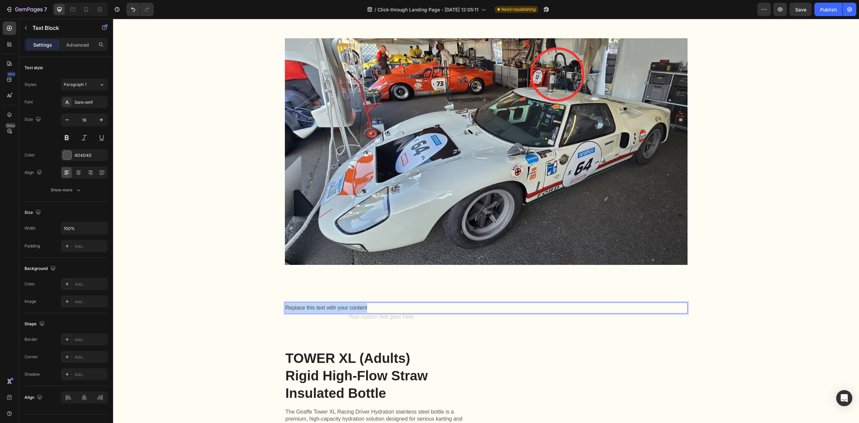
click at [341, 307] on p "Replace this text with your content" at bounding box center [485, 308] width 401 height 10
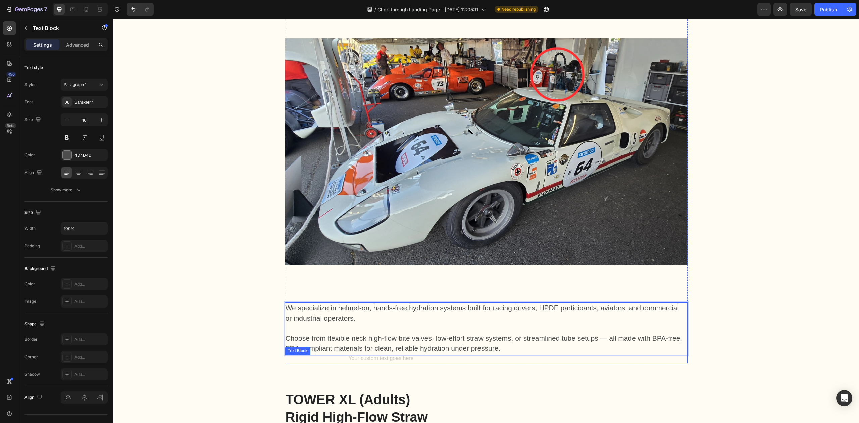
click at [445, 360] on div "To enrich screen reader interactions, please activate Accessibility in Grammarl…" at bounding box center [380, 359] width 191 height 8
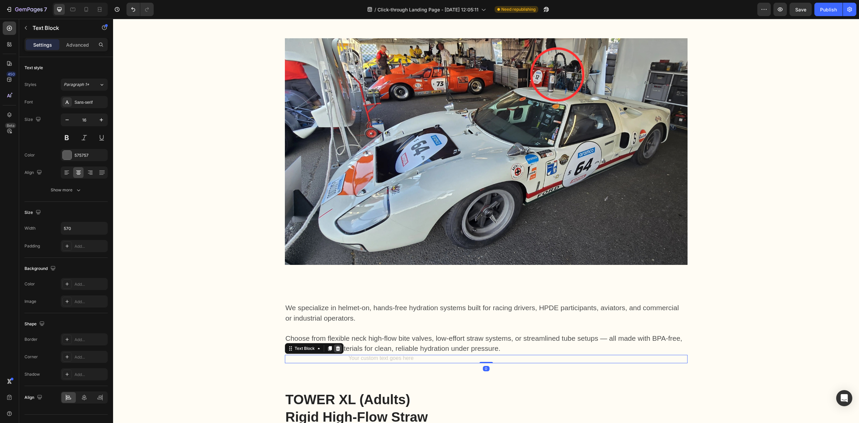
click at [335, 350] on icon at bounding box center [337, 348] width 4 height 5
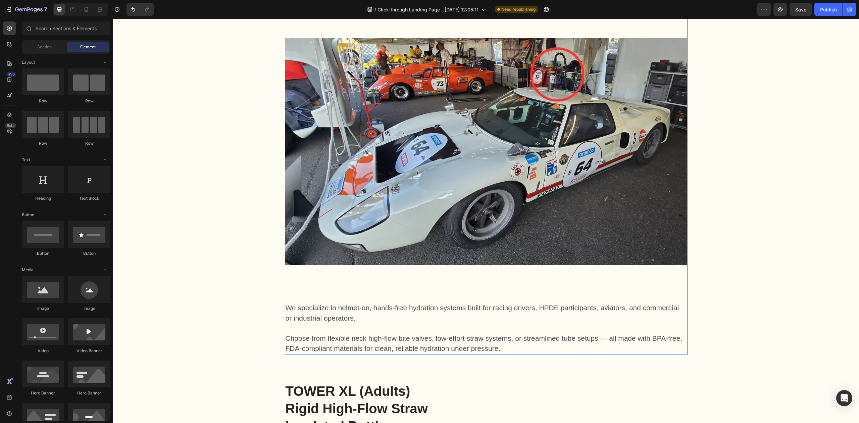
click at [427, 271] on img at bounding box center [486, 151] width 402 height 302
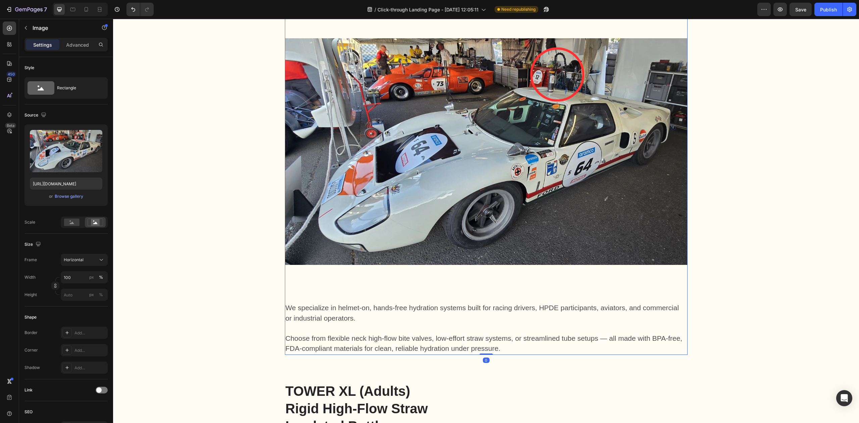
click at [455, 290] on img at bounding box center [486, 151] width 402 height 302
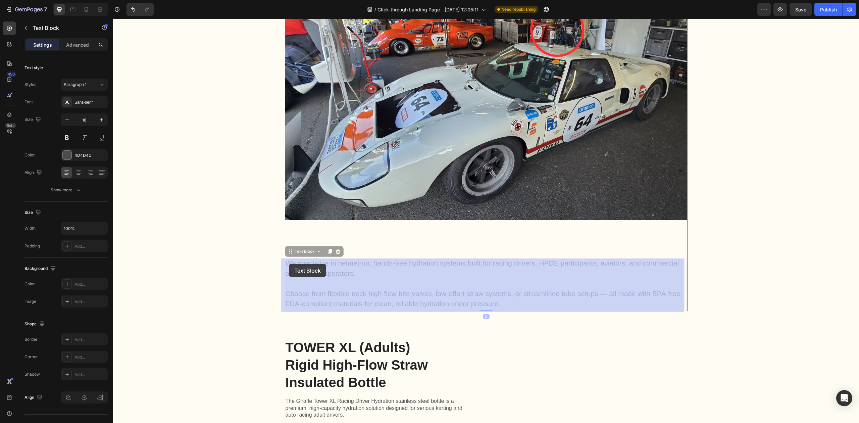
drag, startPoint x: 491, startPoint y: 305, endPoint x: 289, endPoint y: 264, distance: 206.5
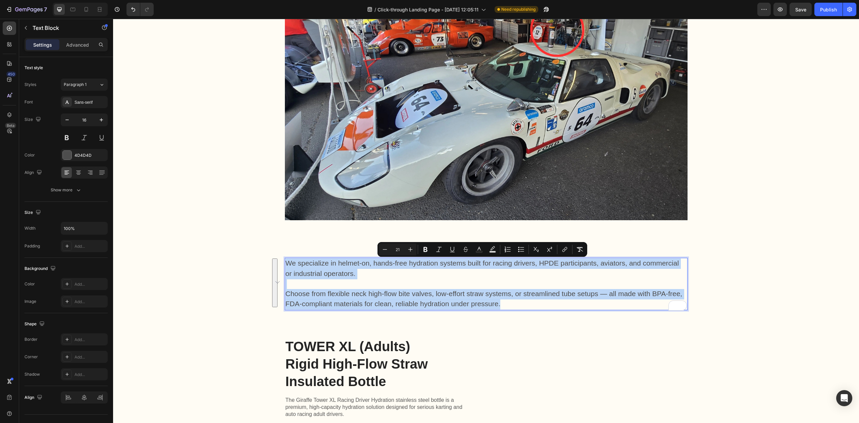
drag, startPoint x: 283, startPoint y: 266, endPoint x: 498, endPoint y: 306, distance: 218.1
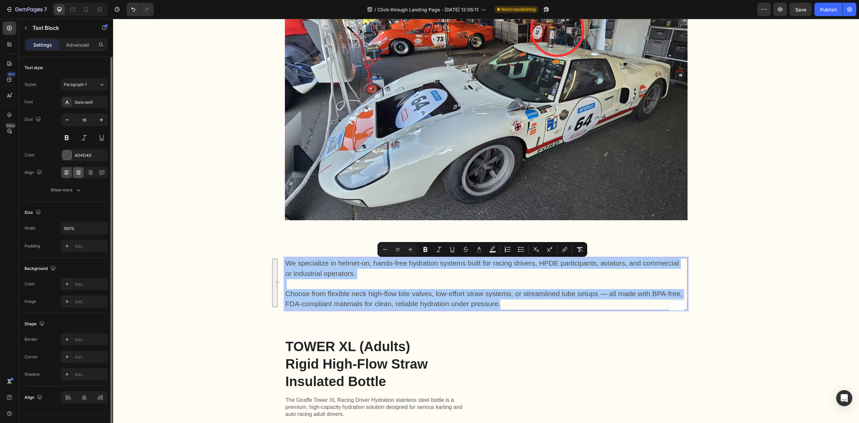
click at [83, 174] on div at bounding box center [78, 172] width 10 height 11
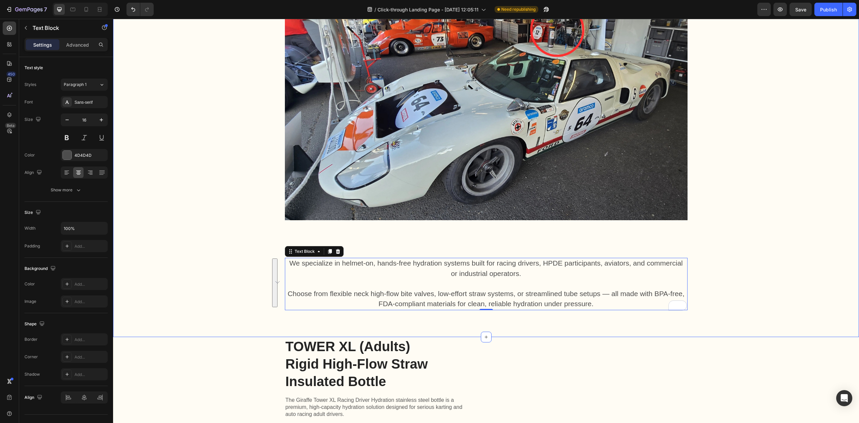
click at [778, 264] on div "Even mild dehydration (2%) reduces clarity and endurance, leading to lower perf…" at bounding box center [486, 88] width 732 height 443
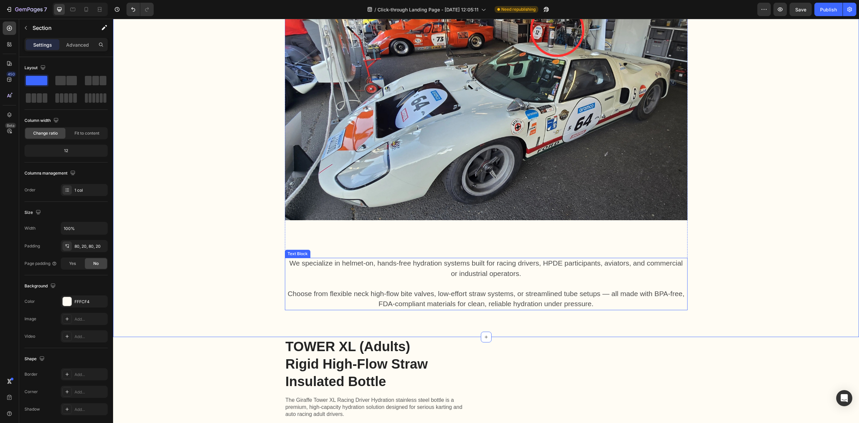
click at [590, 247] on img at bounding box center [486, 107] width 402 height 302
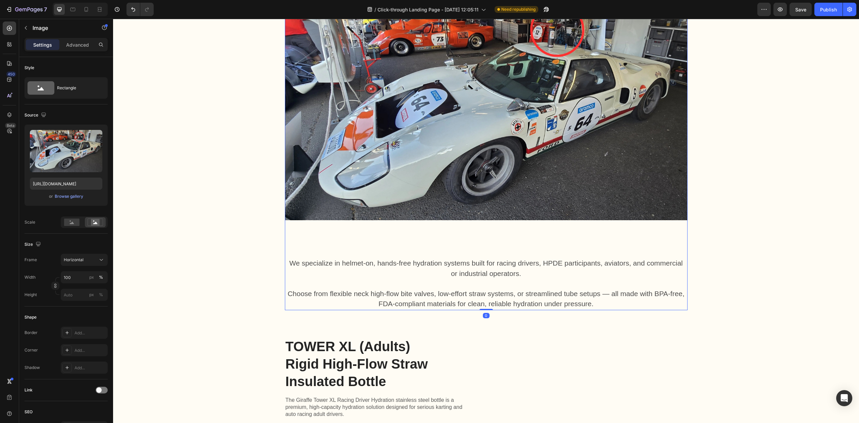
click at [442, 236] on img at bounding box center [486, 107] width 402 height 302
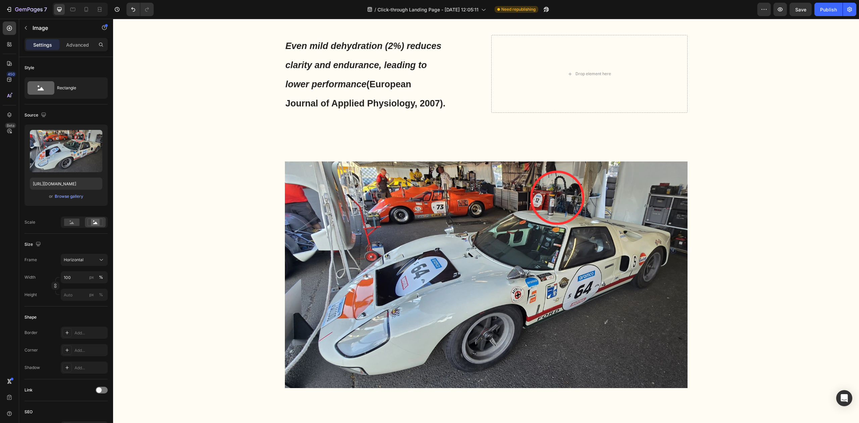
scroll to position [179, 0]
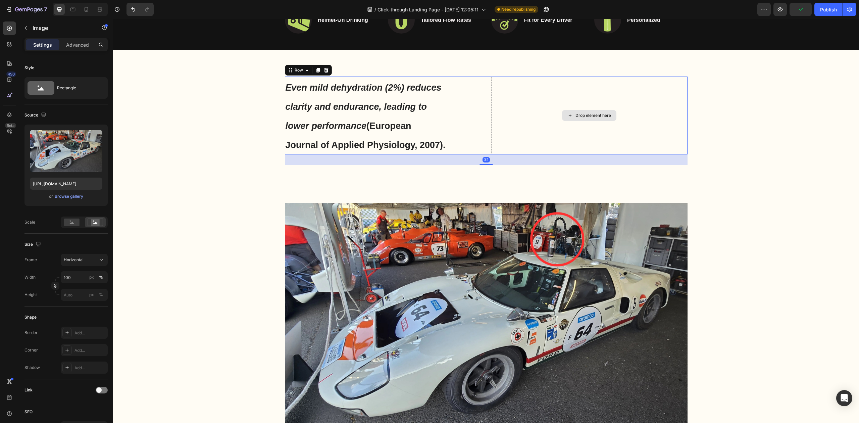
click at [573, 153] on div "Drop element here" at bounding box center [589, 115] width 196 height 78
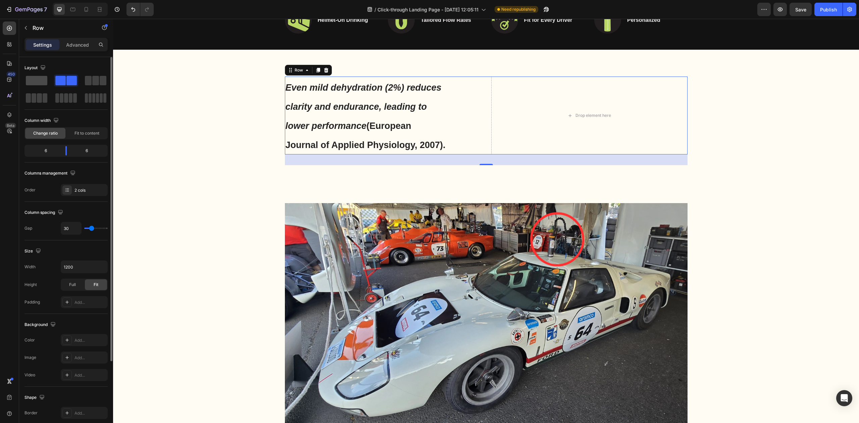
click at [38, 78] on span at bounding box center [36, 80] width 21 height 9
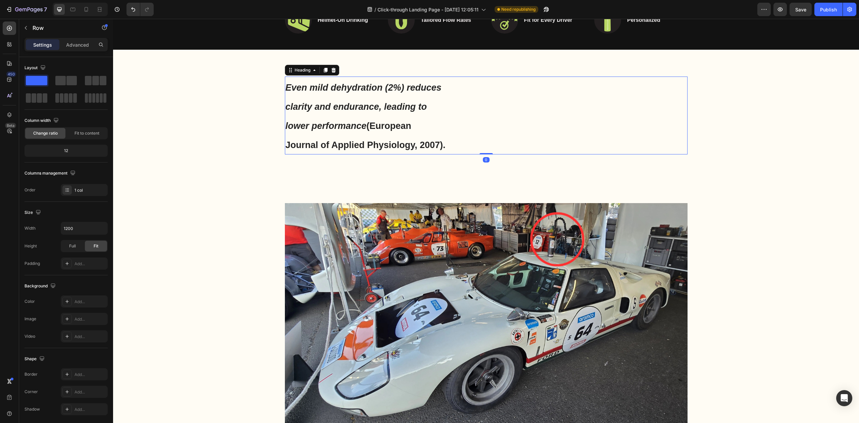
click at [471, 98] on div "Even mild dehydration (2%) reduces clarity and endurance, leading to lower perf…" at bounding box center [486, 115] width 402 height 78
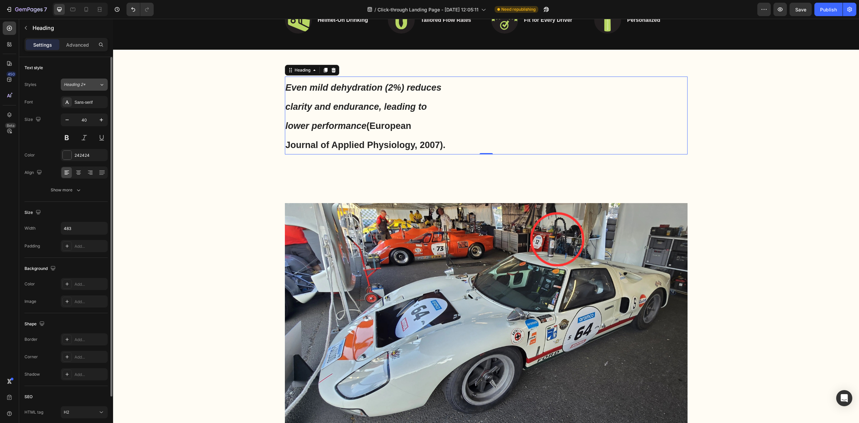
click at [89, 87] on div "Heading 2*" at bounding box center [77, 85] width 27 height 6
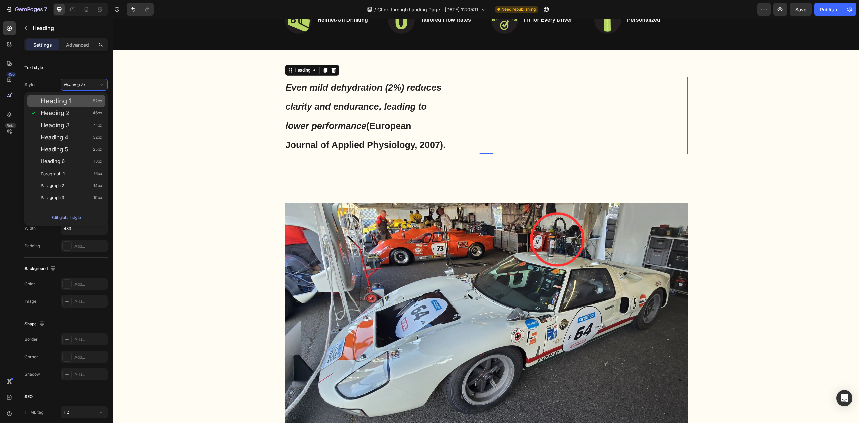
click at [85, 103] on div "Heading 1 52px" at bounding box center [72, 101] width 62 height 7
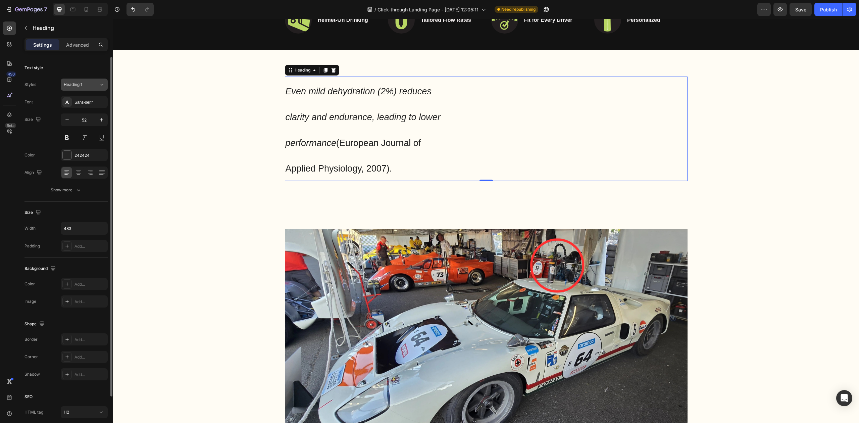
click at [93, 82] on div "Heading 1" at bounding box center [81, 85] width 35 height 6
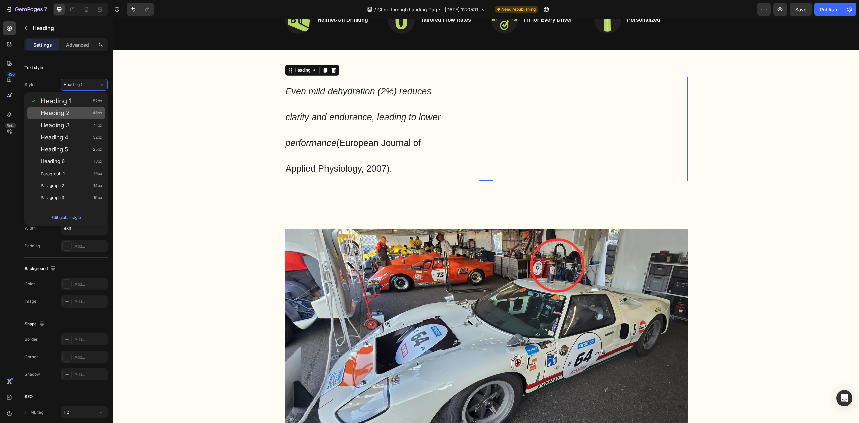
click at [84, 114] on div "Heading 2 46px" at bounding box center [72, 113] width 62 height 7
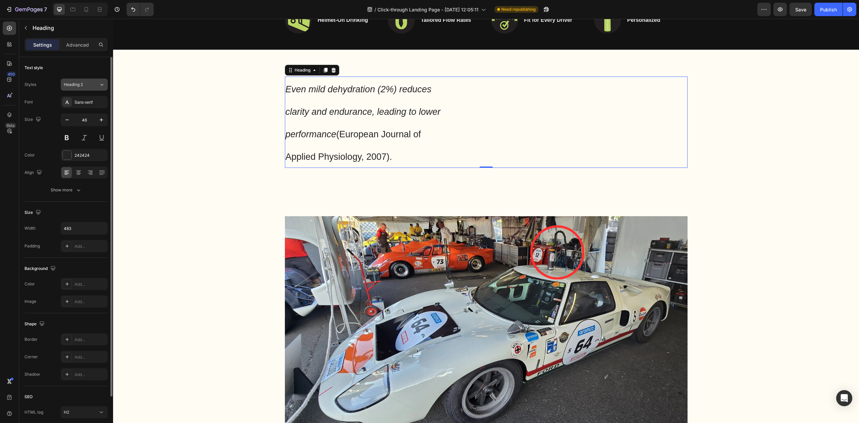
click at [89, 87] on div "Heading 2" at bounding box center [77, 85] width 27 height 6
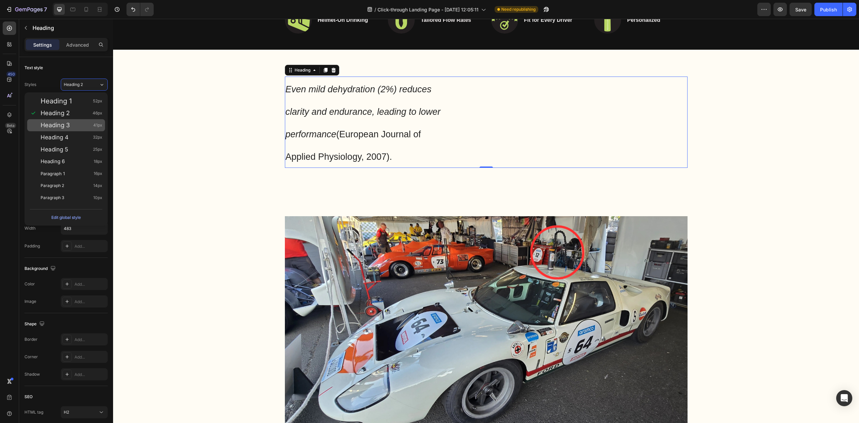
click at [80, 125] on div "Heading 3 41px" at bounding box center [72, 125] width 62 height 7
type input "41"
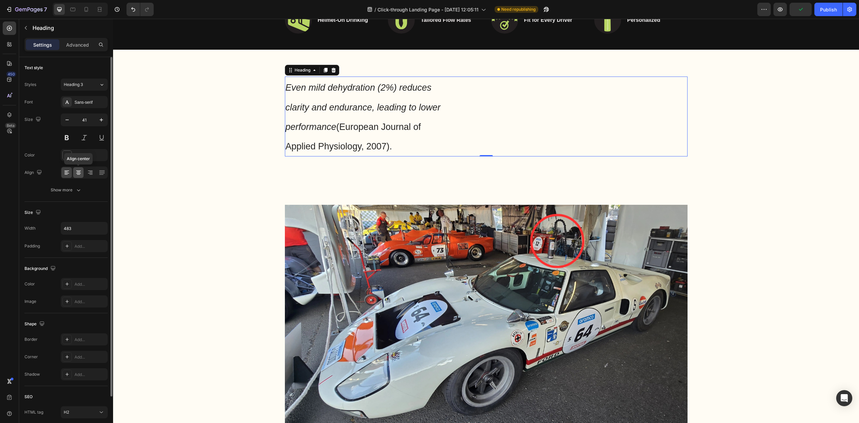
click at [79, 172] on icon at bounding box center [78, 172] width 3 height 1
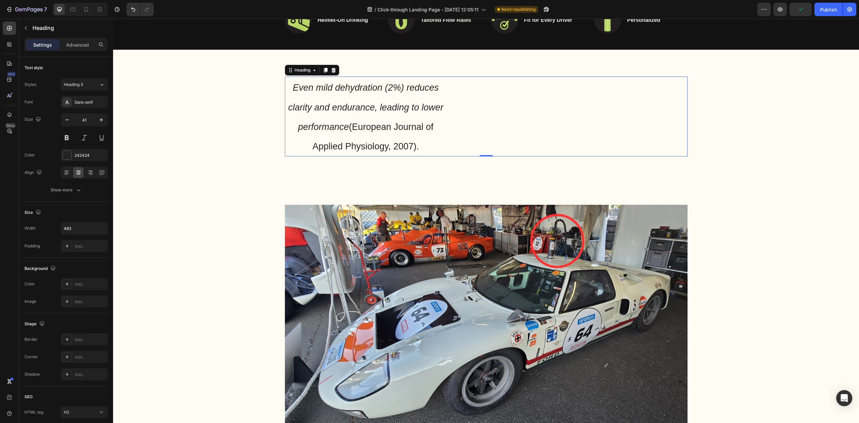
click at [495, 139] on div "Even mild dehydration (2%) reduces clarity and endurance, leading to lower perf…" at bounding box center [486, 115] width 402 height 79
click at [460, 126] on div "Even mild dehydration (2%) reduces clarity and endurance, leading to lower perf…" at bounding box center [486, 115] width 402 height 79
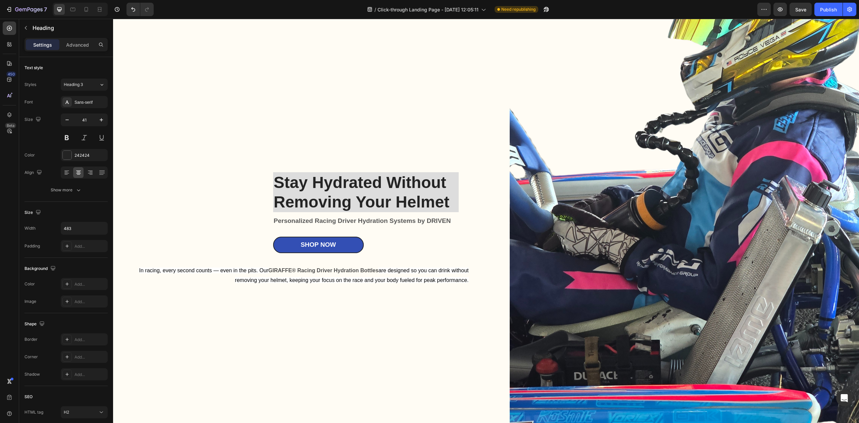
scroll to position [114, 0]
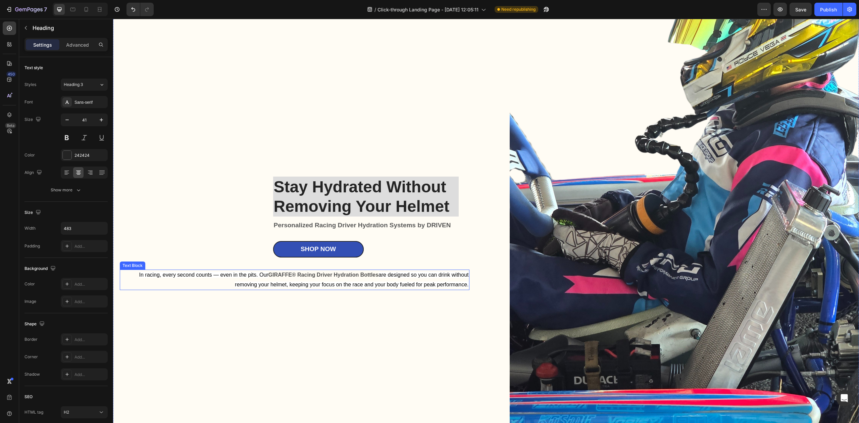
click at [291, 274] on strong "GIRAFFE® Racing Driver Hydration Bottles" at bounding box center [323, 275] width 110 height 6
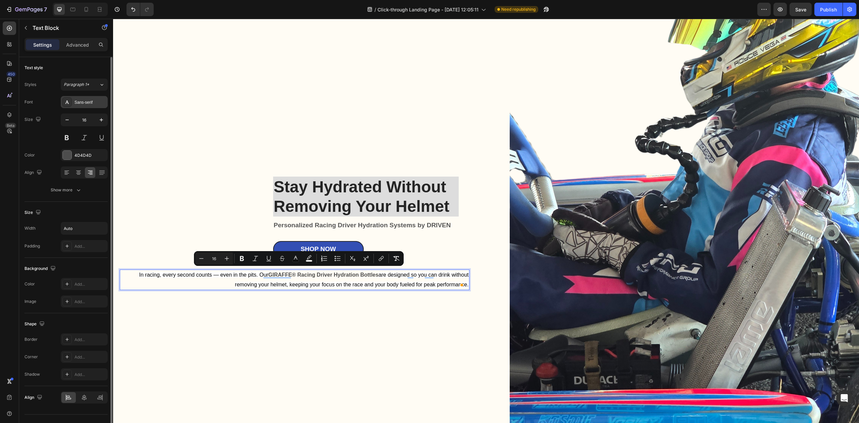
click at [87, 102] on div "Sans-serif" at bounding box center [90, 102] width 32 height 6
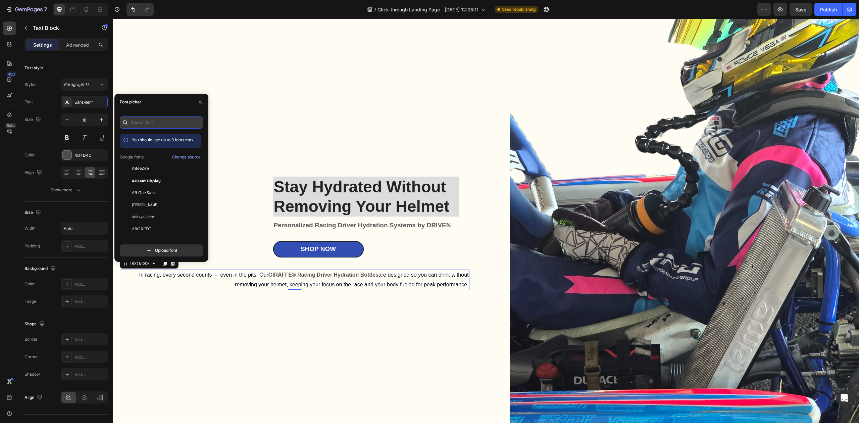
click at [154, 121] on input "text" at bounding box center [161, 122] width 83 height 12
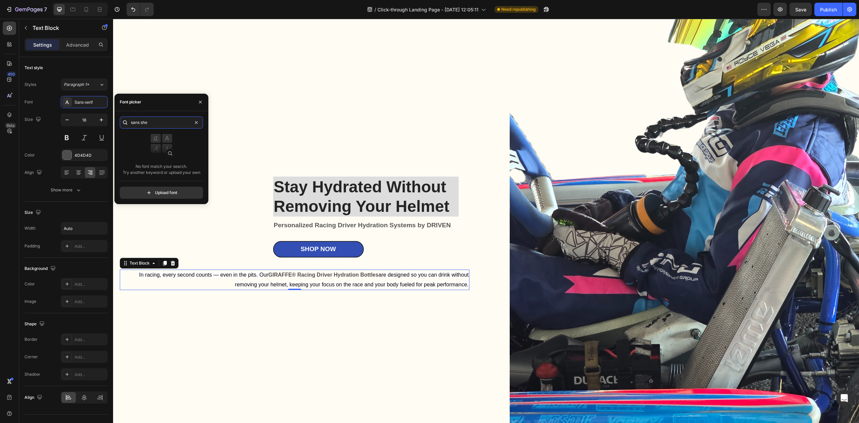
type input "sans sh"
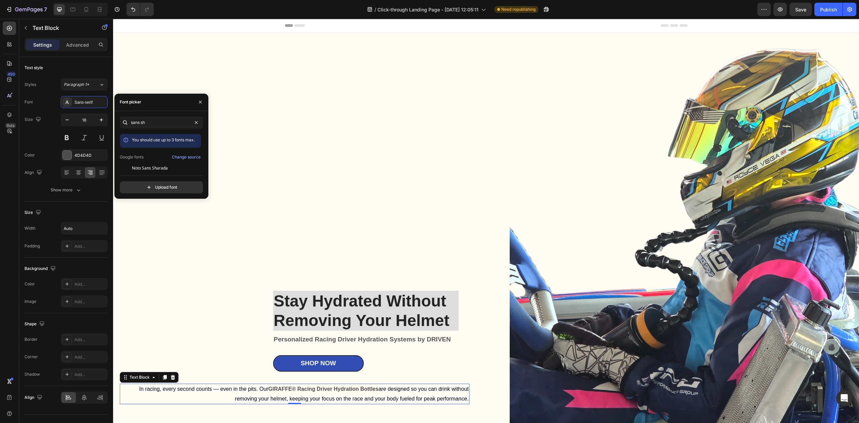
scroll to position [114, 0]
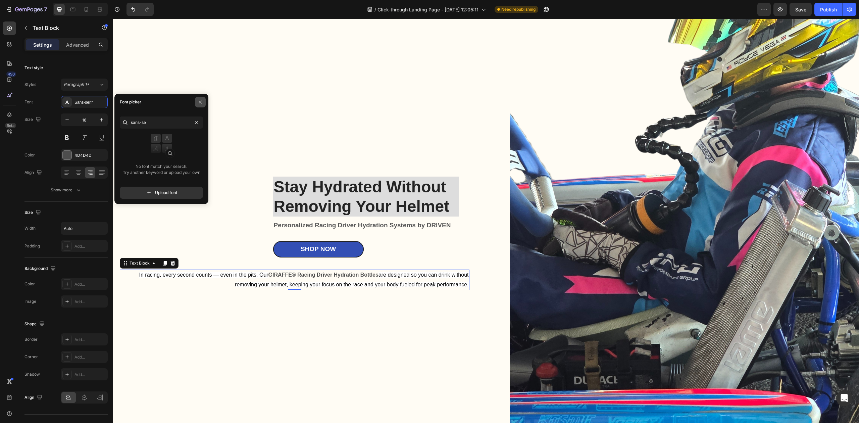
type input "sans-se"
click at [196, 100] on button "button" at bounding box center [200, 102] width 11 height 11
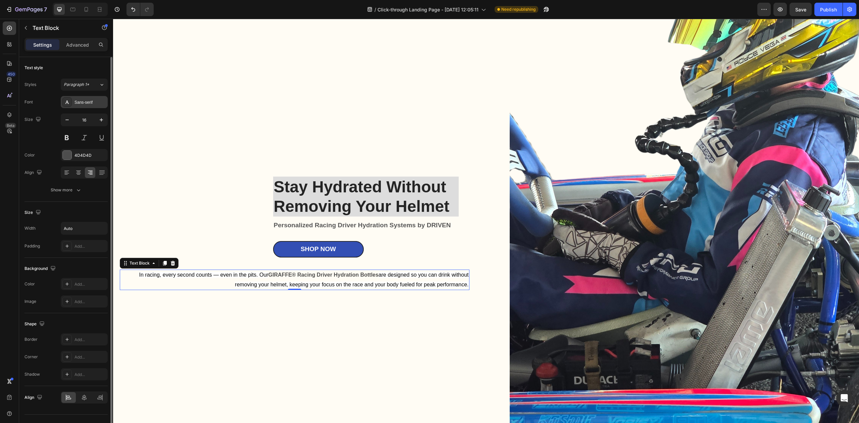
click at [80, 103] on div "Sans-serif" at bounding box center [90, 102] width 32 height 6
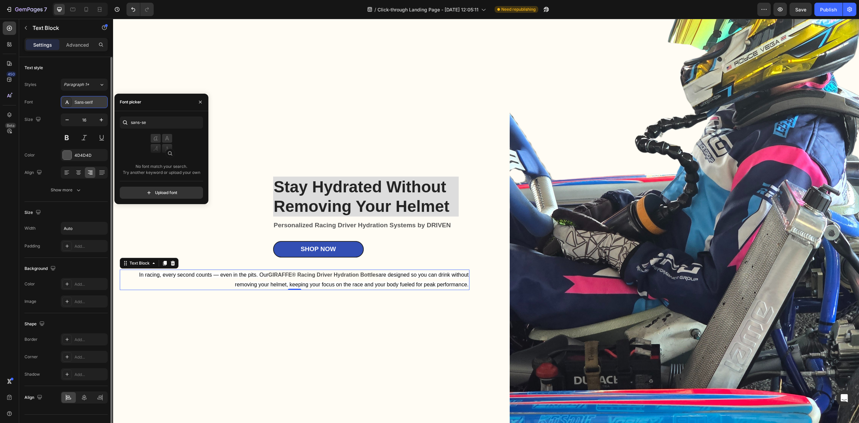
click at [80, 103] on div "Sans-serif" at bounding box center [90, 102] width 32 height 6
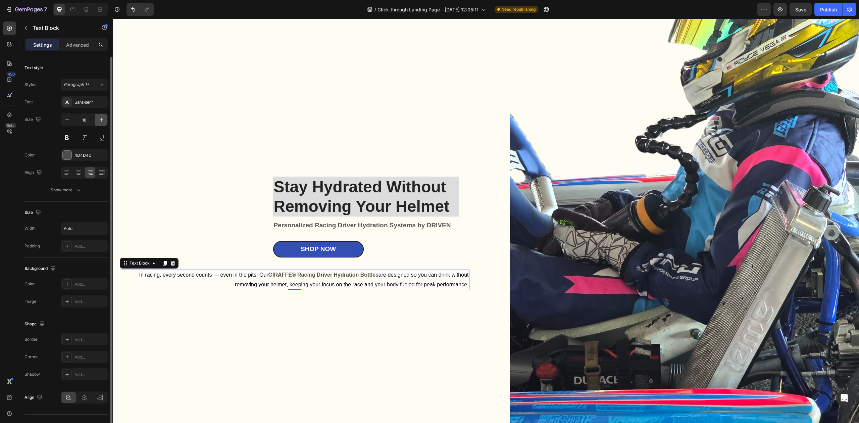
click at [98, 117] on icon "button" at bounding box center [101, 119] width 7 height 7
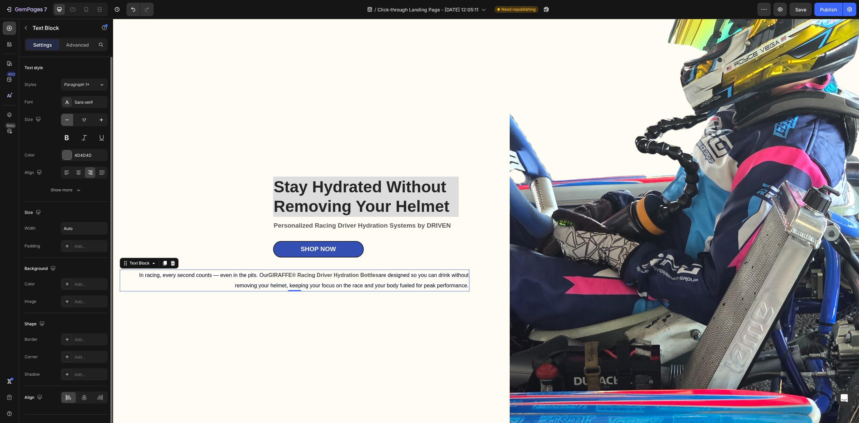
click at [64, 120] on icon "button" at bounding box center [67, 119] width 7 height 7
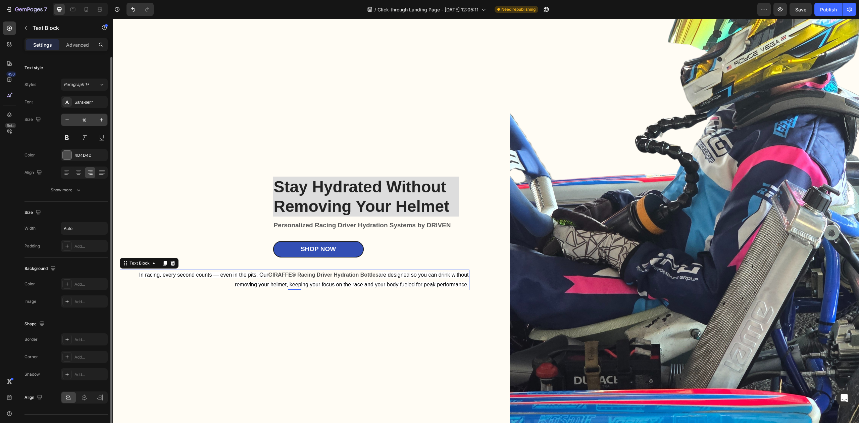
click at [84, 120] on input "16" at bounding box center [84, 120] width 22 height 12
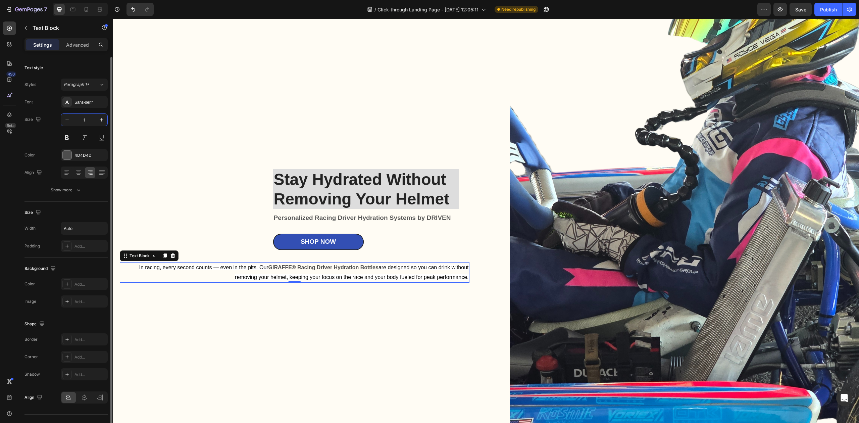
type input "16"
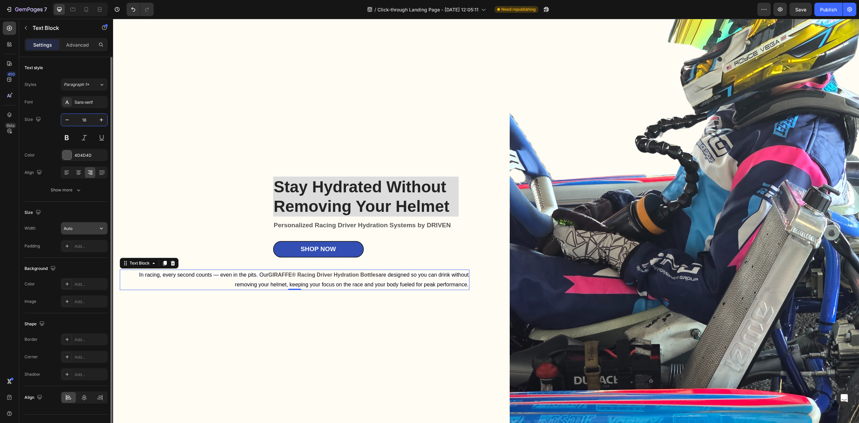
click at [89, 231] on input "Auto" at bounding box center [84, 228] width 46 height 12
click at [85, 286] on div "Add..." at bounding box center [90, 284] width 32 height 6
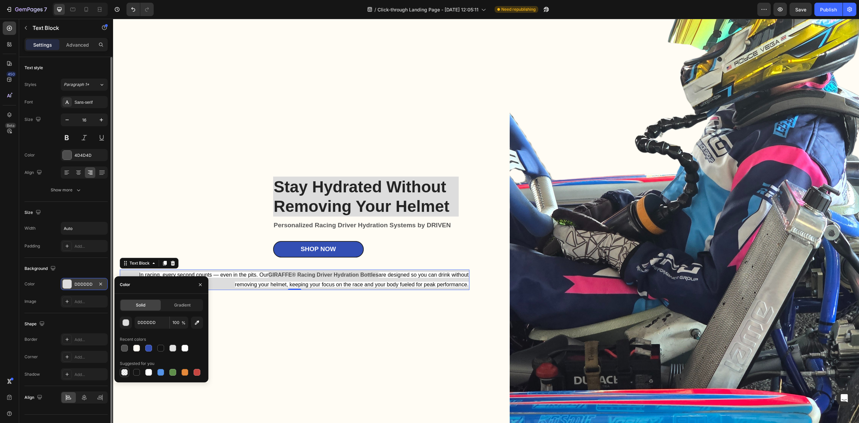
click at [124, 369] on div at bounding box center [124, 372] width 7 height 7
type input "000000"
type input "0"
click at [239, 332] on div "Stay Hydrated Without Removing Your Helmet Heading Personalized Racing Driver H…" at bounding box center [295, 229] width 350 height 623
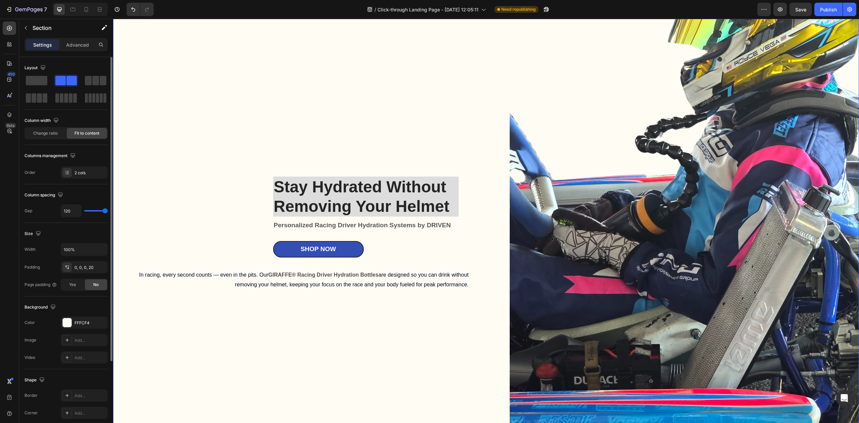
click at [297, 282] on span "are designed so you can drink without removing your helmet, keeping your focus …" at bounding box center [351, 279] width 233 height 15
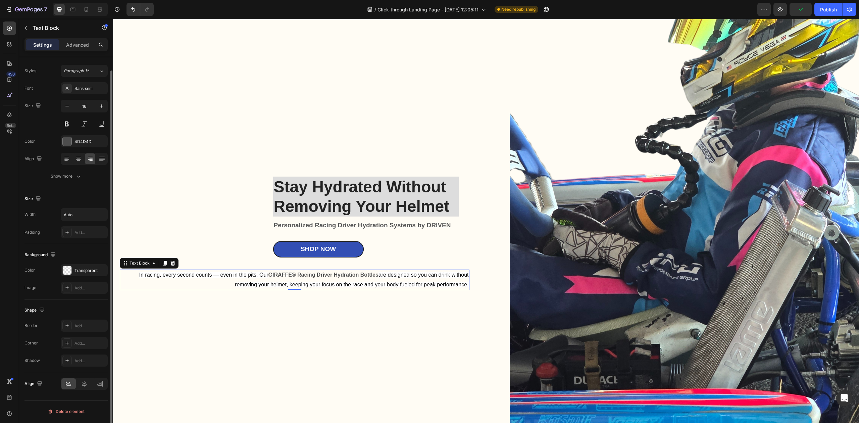
scroll to position [0, 0]
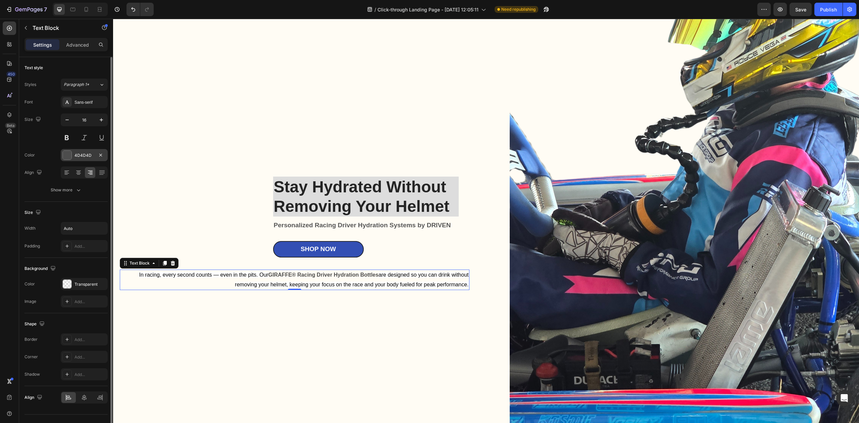
click at [84, 158] on div "4D4D4D" at bounding box center [83, 155] width 19 height 6
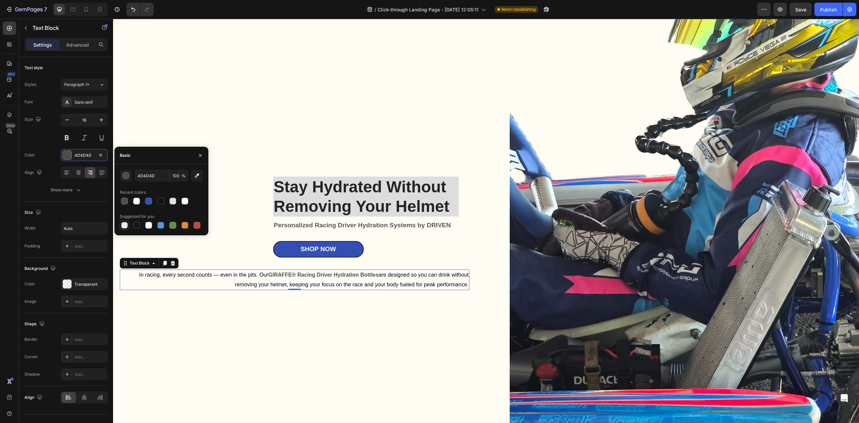
click at [126, 226] on div at bounding box center [124, 225] width 7 height 7
type input "000000"
type input "0"
click at [126, 226] on div at bounding box center [124, 225] width 7 height 7
click at [126, 202] on div at bounding box center [124, 201] width 7 height 7
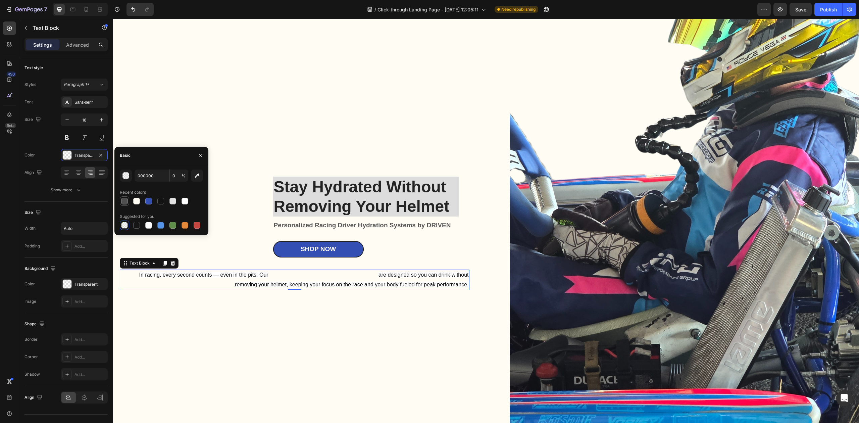
type input "4F4F4F"
type input "100"
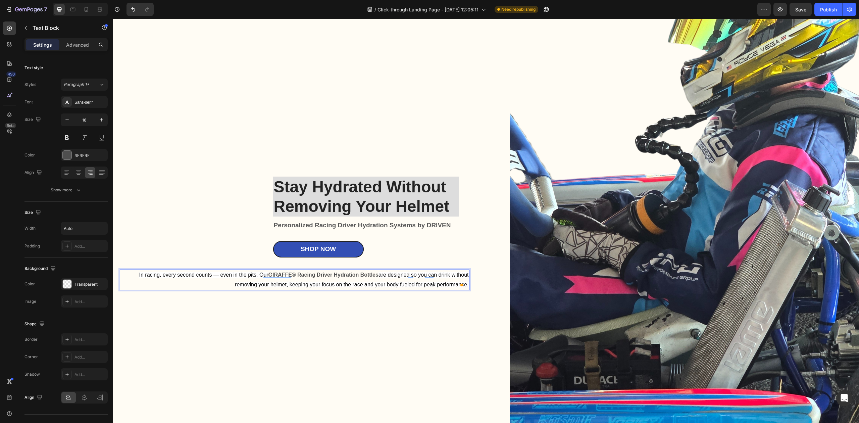
click at [419, 283] on span "are designed so you can drink without removing your helmet, keeping your focus …" at bounding box center [351, 279] width 233 height 15
click at [419, 282] on span "are designed so you can drink without removing your helmet, keeping your focus …" at bounding box center [351, 279] width 233 height 15
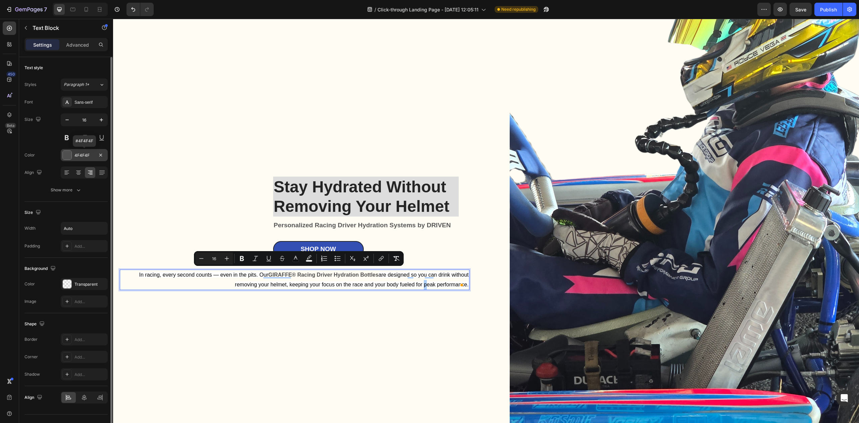
click at [82, 157] on div "4F4F4F" at bounding box center [83, 155] width 19 height 6
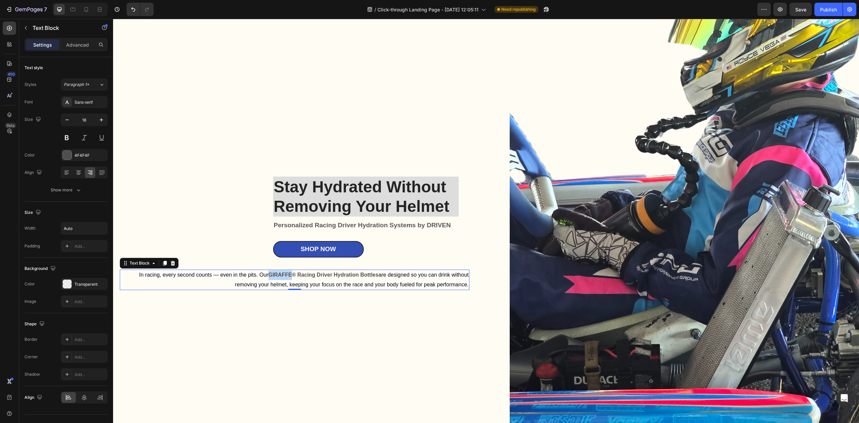
click at [282, 273] on strong "GIRAFFE® Racing Driver Hydration Bottles" at bounding box center [323, 275] width 110 height 6
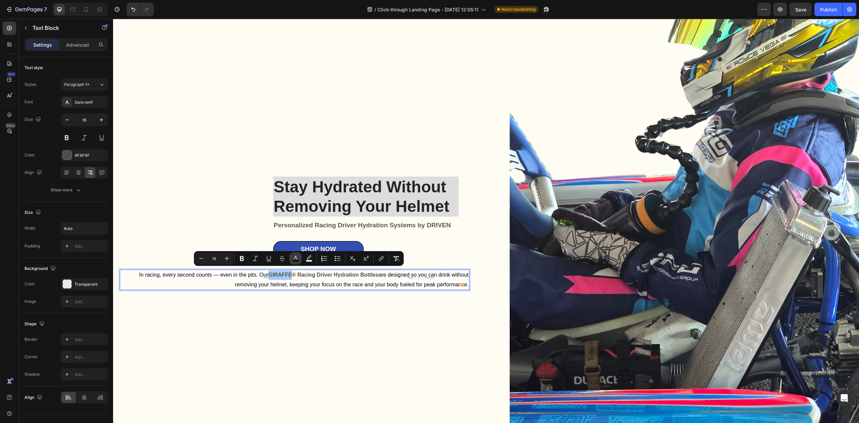
click at [297, 262] on button "color" at bounding box center [295, 258] width 12 height 12
type input "000000"
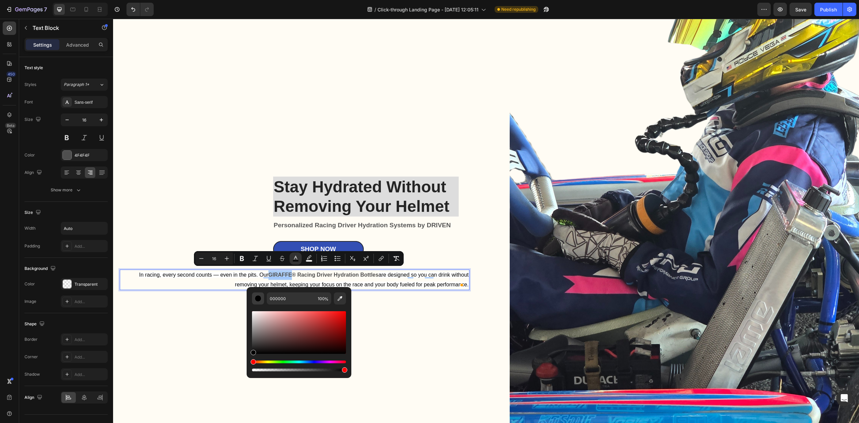
click at [258, 297] on div "Editor contextual toolbar" at bounding box center [258, 298] width 7 height 7
drag, startPoint x: 253, startPoint y: 351, endPoint x: 250, endPoint y: 354, distance: 4.3
click at [250, 354] on div "000000 100 %" at bounding box center [299, 330] width 105 height 86
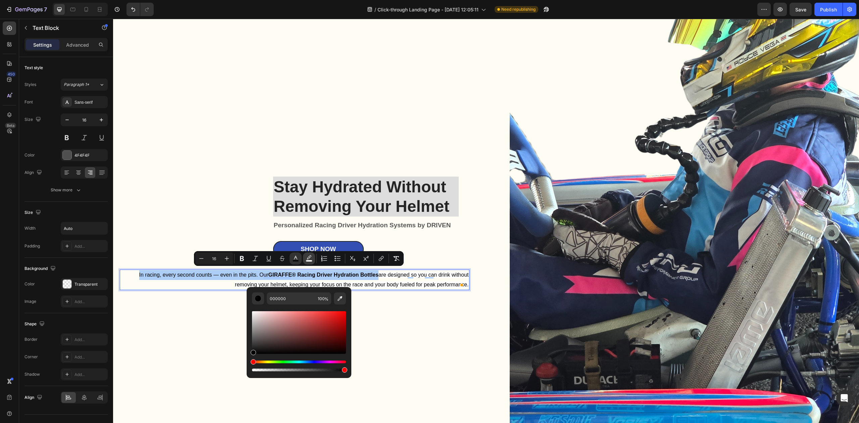
click at [307, 259] on icon "Editor contextual toolbar" at bounding box center [309, 258] width 7 height 7
type input "FFFFFF"
drag, startPoint x: 338, startPoint y: 369, endPoint x: 246, endPoint y: 373, distance: 92.3
click at [247, 373] on div "FFFFFF 100 %" at bounding box center [299, 332] width 105 height 91
type input "0"
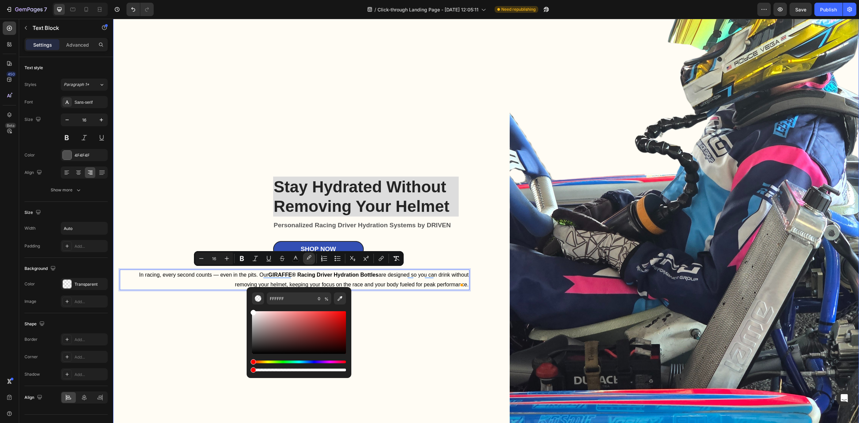
click at [431, 329] on div "Stay Hydrated Without Removing Your Helmet Heading Personalized Racing Driver H…" at bounding box center [295, 229] width 350 height 623
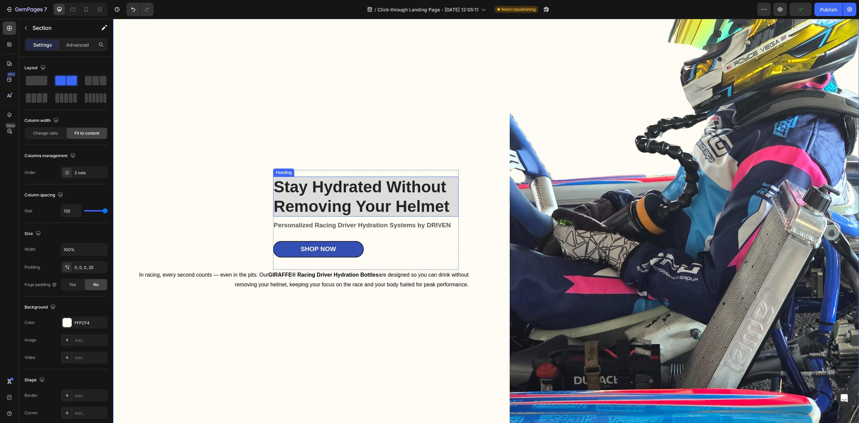
click at [389, 203] on h1 "Stay Hydrated Without Removing Your Helmet" at bounding box center [365, 196] width 185 height 40
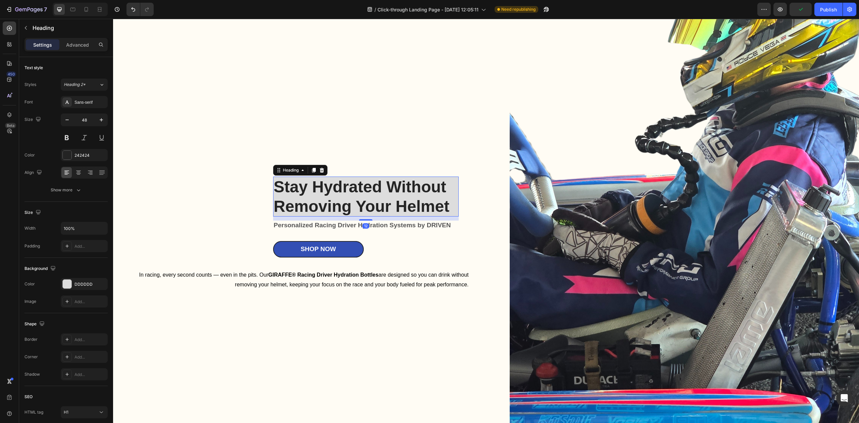
click at [393, 198] on h1 "Stay Hydrated Without Removing Your Helmet" at bounding box center [365, 196] width 185 height 40
click at [397, 193] on p "Stay Hydrated Without Removing Your Helmet" at bounding box center [366, 196] width 184 height 39
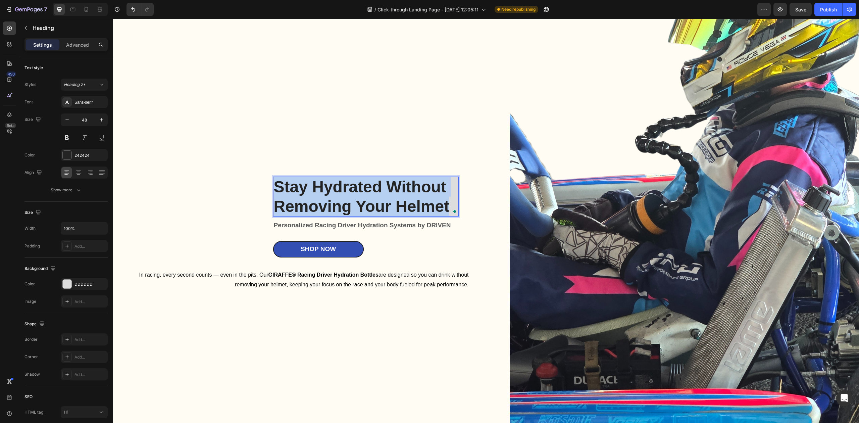
click at [397, 193] on p "Stay Hydrated Without Removing Your Helmet" at bounding box center [366, 196] width 184 height 39
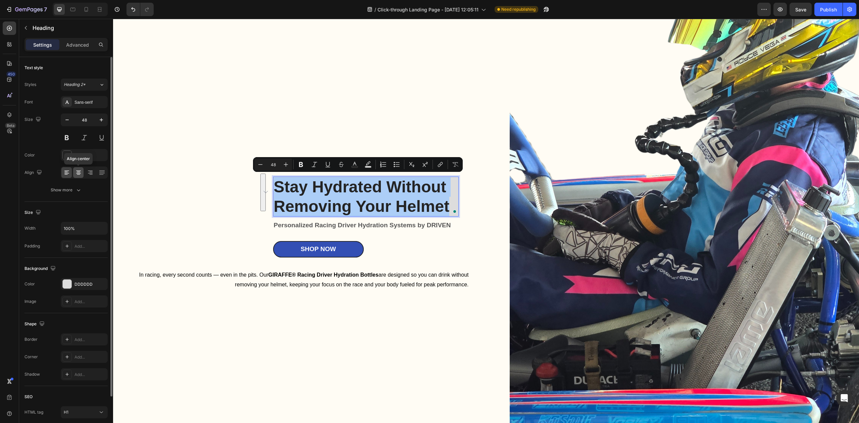
click at [81, 172] on icon at bounding box center [78, 172] width 7 height 7
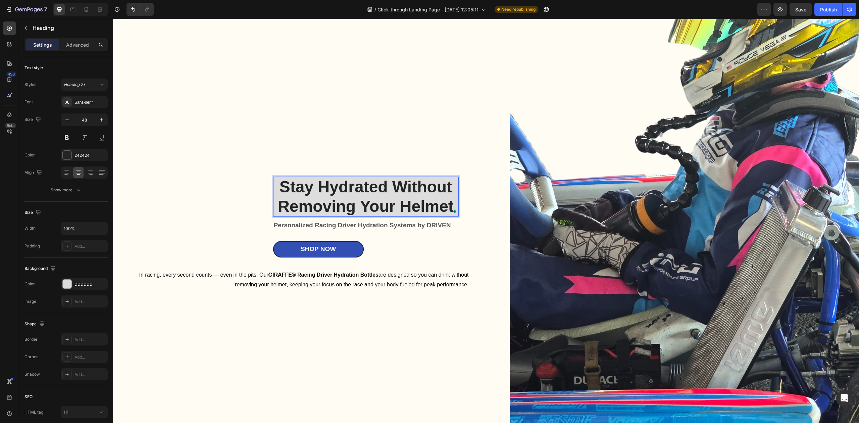
click at [293, 188] on p "Stay Hydrated Without Removing Your Helmet" at bounding box center [366, 196] width 184 height 39
click at [364, 277] on p "In racing, every second counts — even in the pits. Our GIRAFFE® Racing Driver H…" at bounding box center [294, 279] width 348 height 19
click at [374, 210] on p "Stay Hydrated Without Removing Your Helmet" at bounding box center [366, 196] width 184 height 39
click at [368, 225] on strong "Personalized Racing Driver Hydration Systems by DRIVEN" at bounding box center [362, 224] width 177 height 7
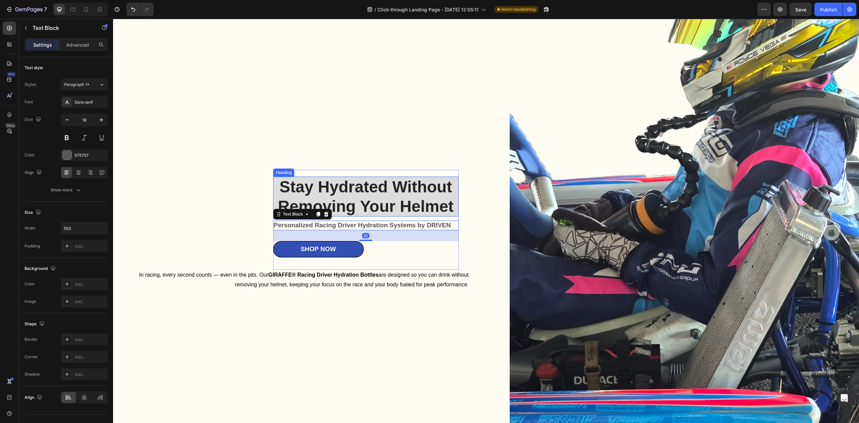
click at [403, 202] on p "Stay Hydrated Without Removing Your Helmet" at bounding box center [366, 196] width 184 height 39
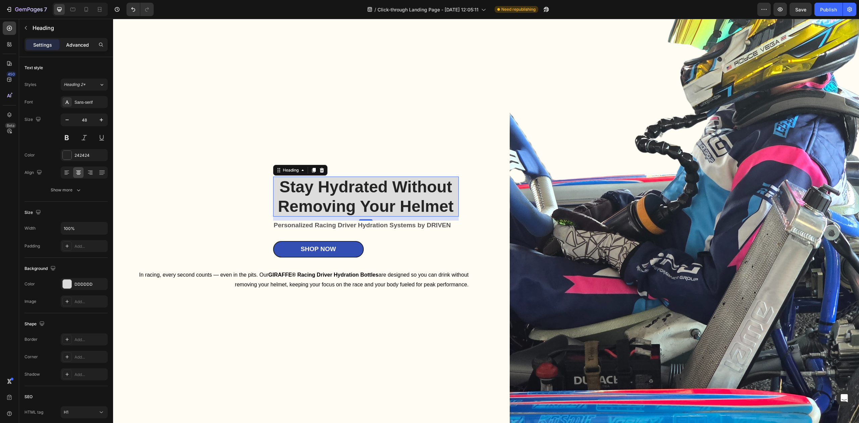
click at [70, 46] on p "Advanced" at bounding box center [77, 44] width 23 height 7
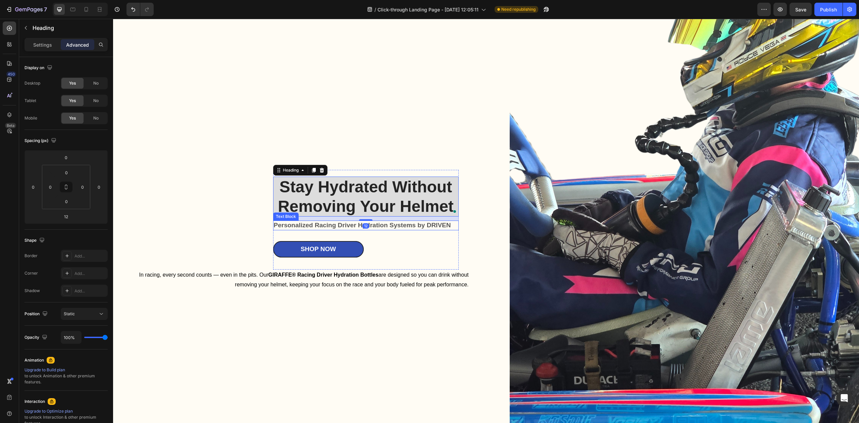
click at [394, 225] on strong "Personalized Racing Driver Hydration Systems by DRIVEN" at bounding box center [362, 224] width 177 height 7
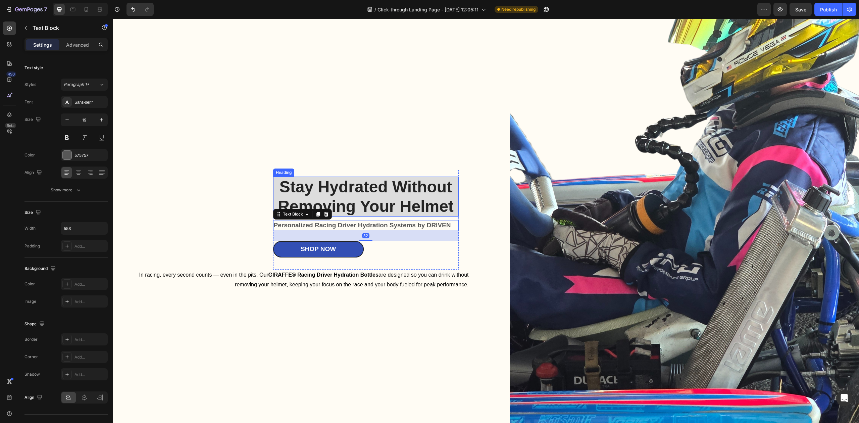
click at [403, 194] on p "Stay Hydrated Without Removing Your Helmet" at bounding box center [366, 196] width 184 height 39
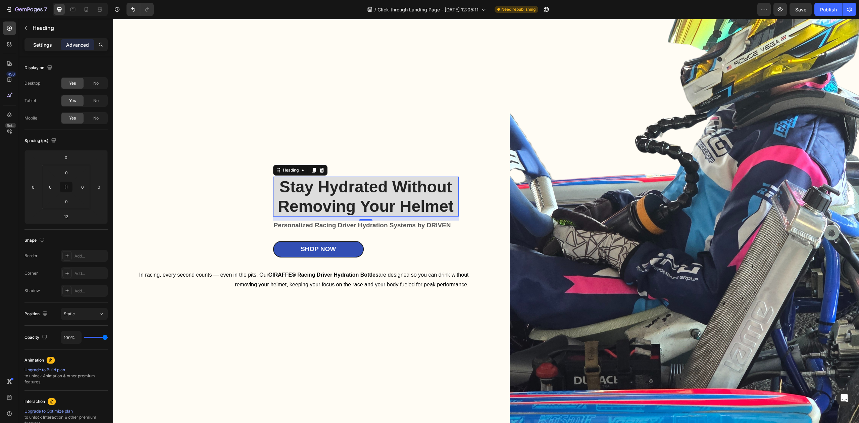
click at [52, 42] on div "Settings" at bounding box center [43, 44] width 34 height 11
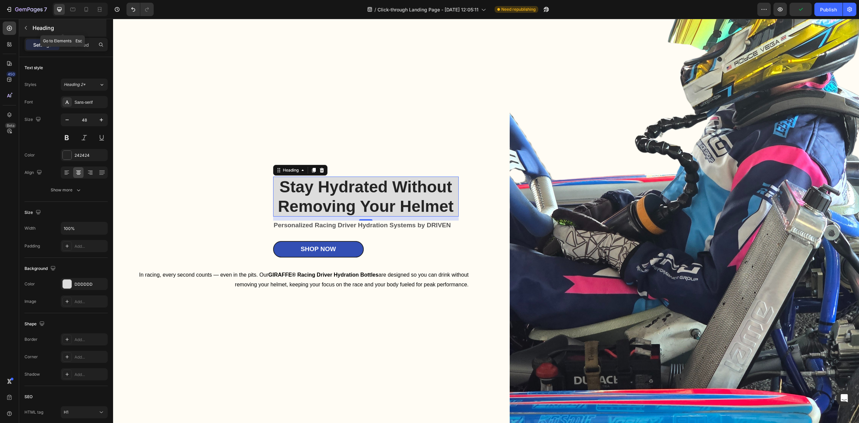
click at [31, 26] on div "Heading" at bounding box center [62, 27] width 87 height 17
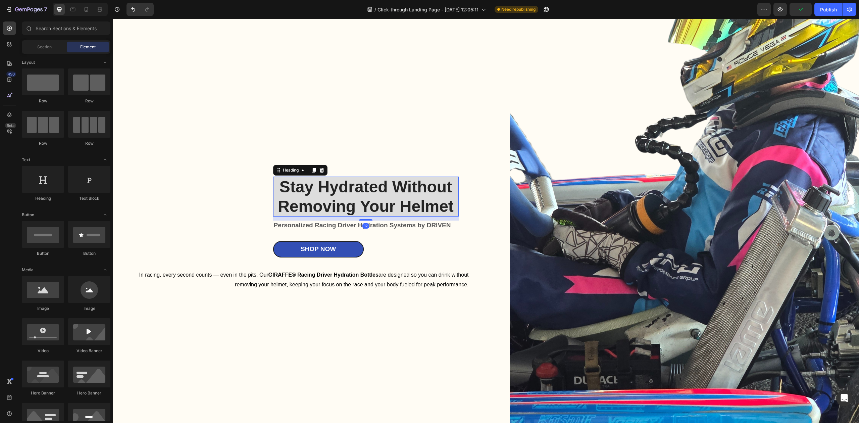
click at [363, 205] on p "Stay Hydrated Without Removing Your Helmet" at bounding box center [366, 196] width 184 height 39
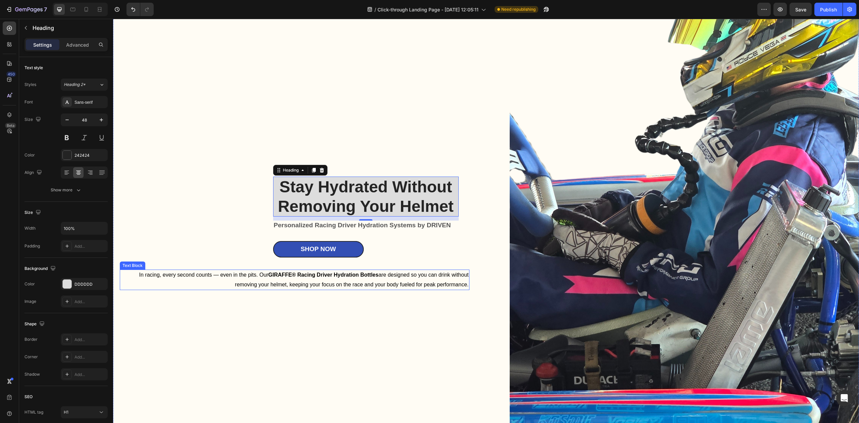
click at [369, 280] on span "In racing, every second counts — even in the pits. Our GIRAFFE® Racing Driver H…" at bounding box center [303, 279] width 329 height 15
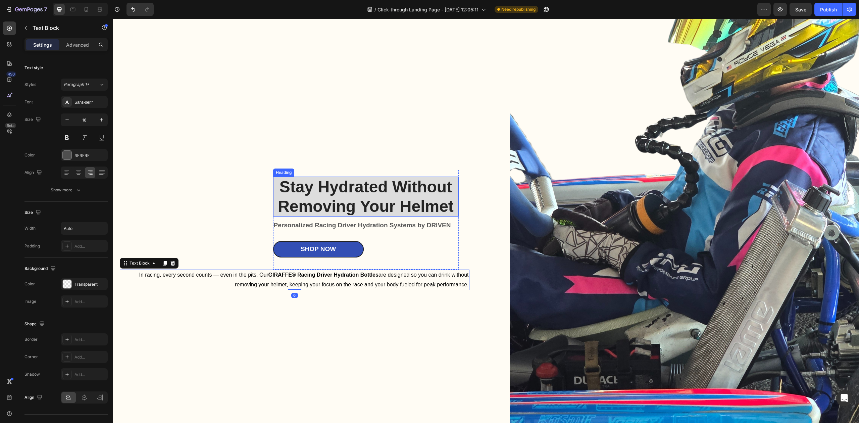
click at [330, 204] on p "Stay Hydrated Without Removing Your Helmet" at bounding box center [366, 196] width 184 height 39
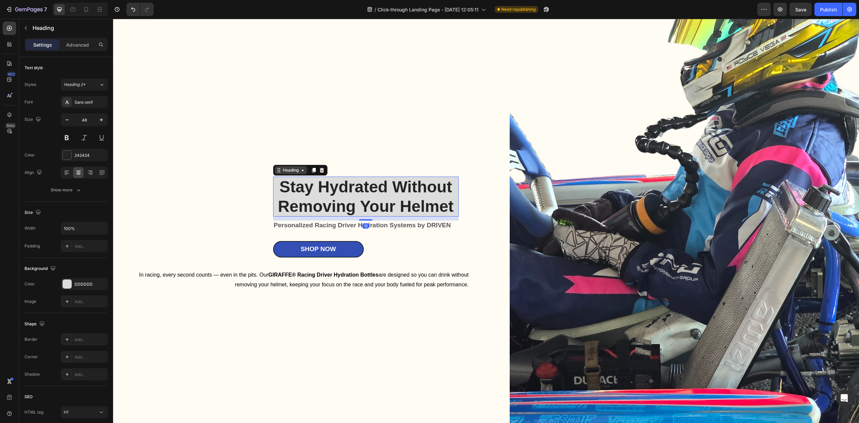
click at [296, 168] on div "Heading" at bounding box center [290, 170] width 18 height 6
click at [346, 277] on p "In racing, every second counts — even in the pits. Our GIRAFFE® Racing Driver H…" at bounding box center [294, 279] width 348 height 19
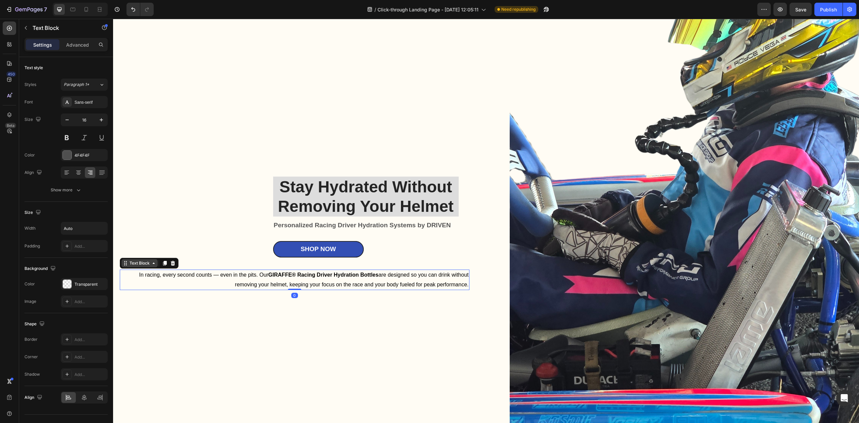
click at [137, 260] on div "Text Block" at bounding box center [139, 263] width 23 height 6
click at [140, 269] on div "In racing, every second counts — even in the pits. Our GIRAFFE® Racing Driver H…" at bounding box center [295, 279] width 350 height 21
click at [145, 259] on div "Stay Hydrated Without Removing Your Helmet Heading Personalized Racing Driver H…" at bounding box center [295, 229] width 350 height 623
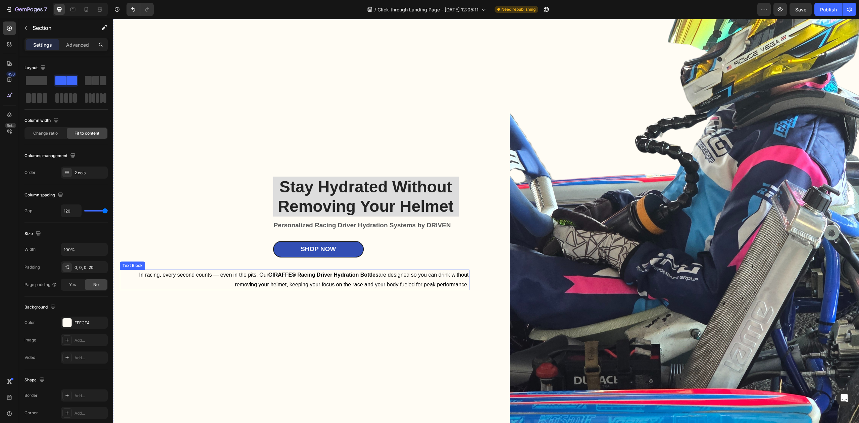
click at [144, 279] on p "In racing, every second counts — even in the pits. Our GIRAFFE® Racing Driver H…" at bounding box center [294, 279] width 348 height 19
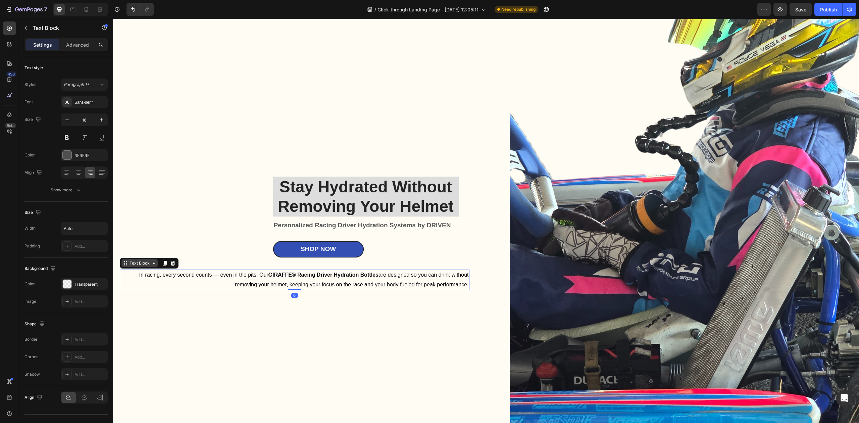
click at [148, 261] on div "Text Block" at bounding box center [139, 263] width 23 height 6
click at [153, 262] on icon at bounding box center [153, 262] width 5 height 5
click at [154, 262] on icon at bounding box center [153, 262] width 5 height 5
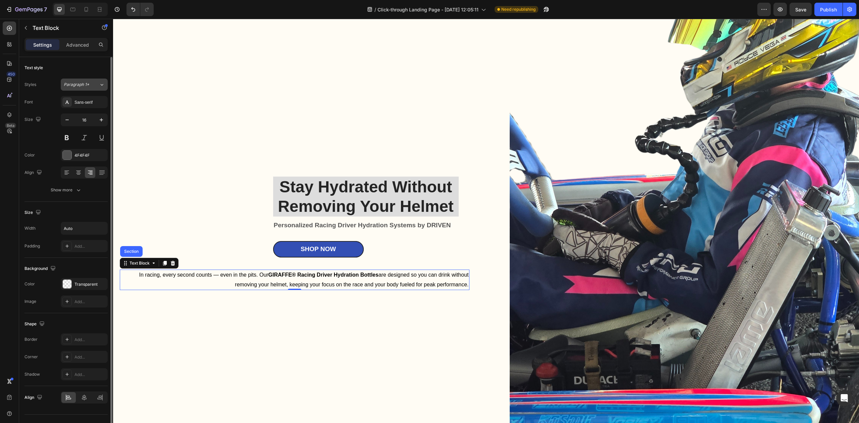
click at [98, 83] on div "Paragraph 1*" at bounding box center [81, 85] width 35 height 6
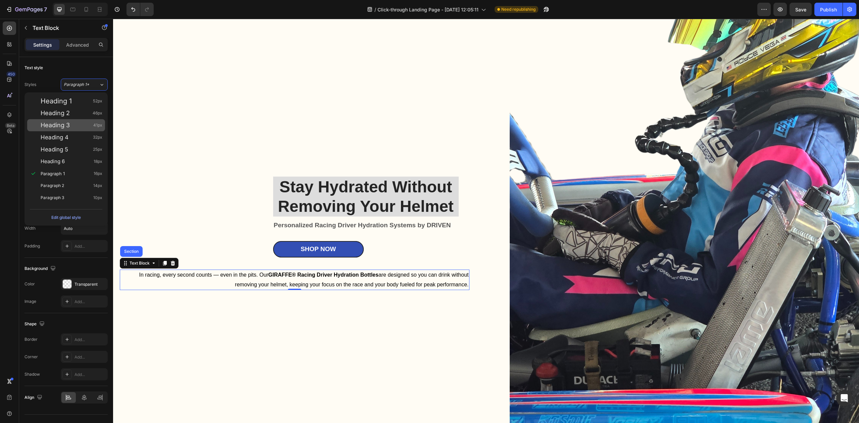
click at [75, 121] on div "Heading 3 41px" at bounding box center [66, 125] width 78 height 12
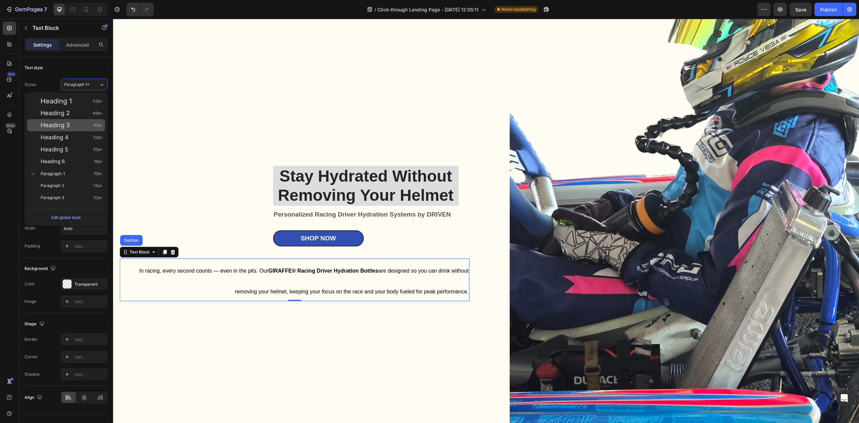
scroll to position [103, 0]
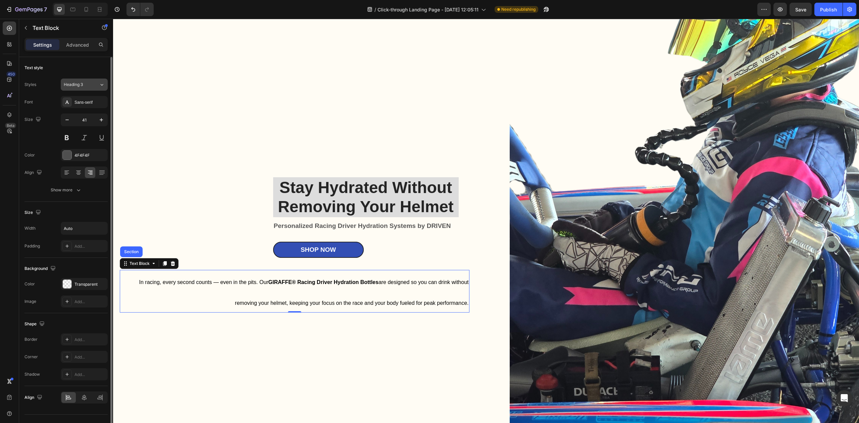
click at [87, 85] on div "Heading 3" at bounding box center [77, 85] width 27 height 6
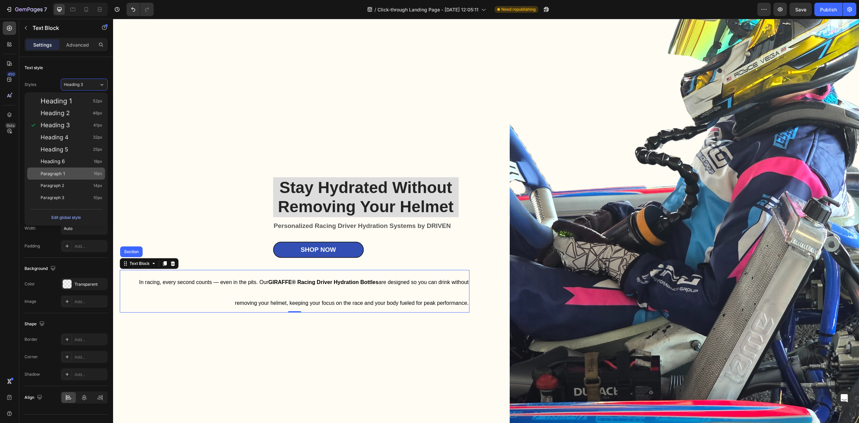
click at [80, 171] on div "Paragraph 1 16px" at bounding box center [72, 173] width 62 height 7
type input "16"
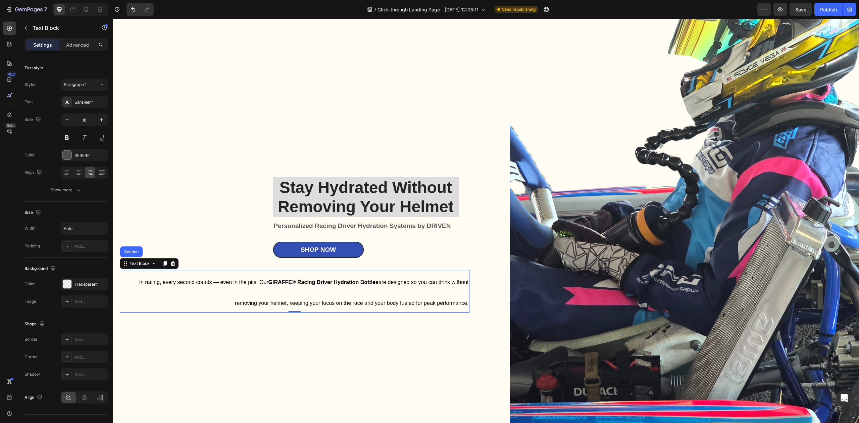
scroll to position [114, 0]
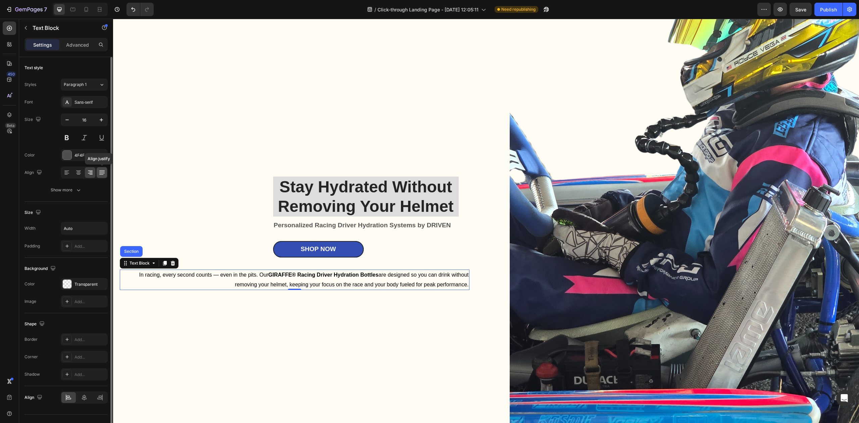
click at [103, 174] on icon at bounding box center [101, 174] width 4 height 0
click at [88, 173] on icon at bounding box center [90, 172] width 7 height 7
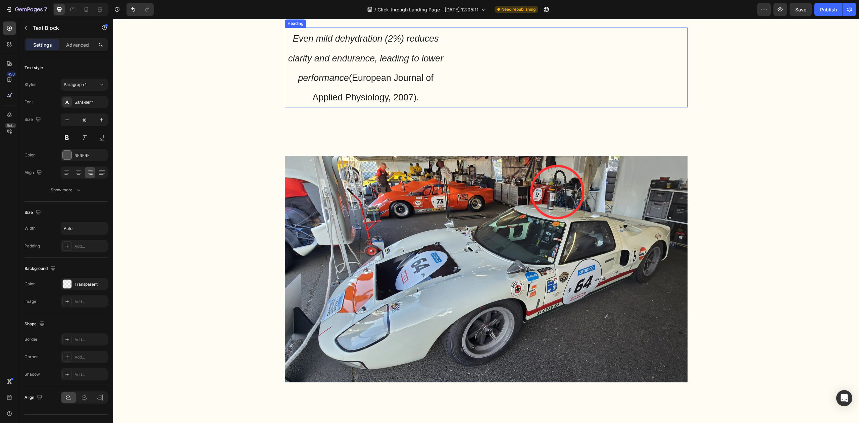
scroll to position [561, 0]
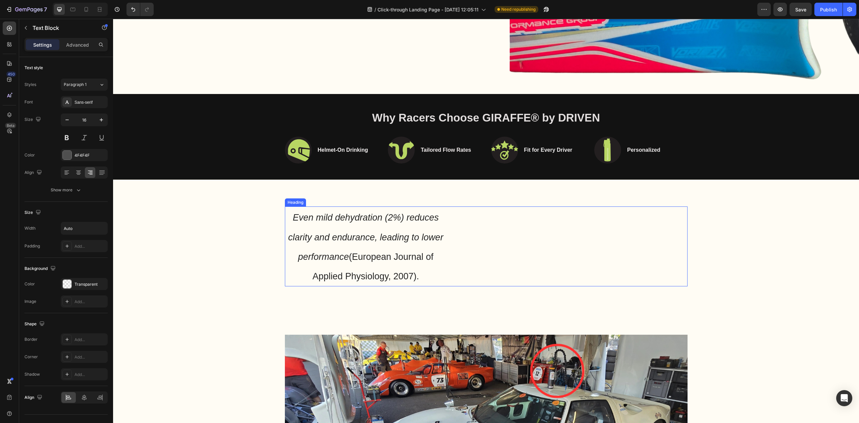
click at [455, 234] on div "Even mild dehydration (2%) reduces clarity and endurance, leading to lower perf…" at bounding box center [486, 245] width 402 height 79
click at [22, 25] on button "button" at bounding box center [25, 27] width 11 height 11
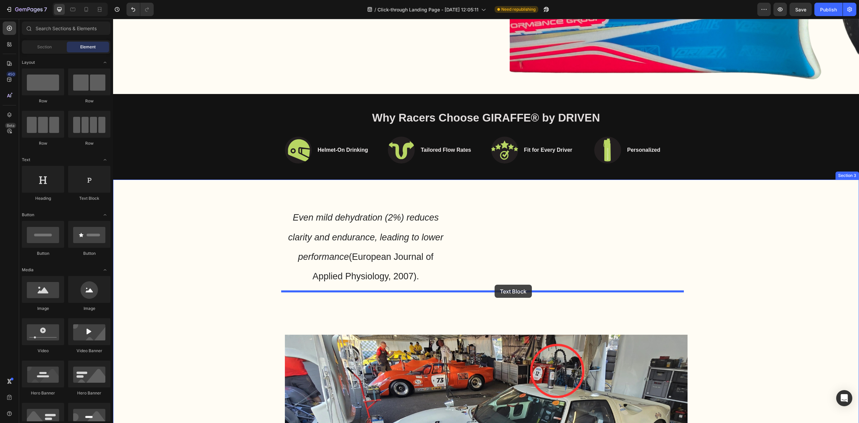
drag, startPoint x: 192, startPoint y: 200, endPoint x: 494, endPoint y: 284, distance: 313.8
drag, startPoint x: 171, startPoint y: 204, endPoint x: 491, endPoint y: 290, distance: 331.3
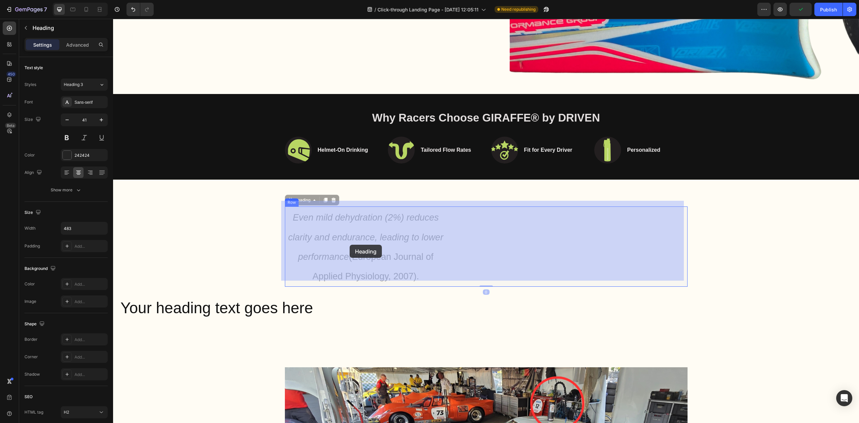
drag, startPoint x: 434, startPoint y: 273, endPoint x: 312, endPoint y: 214, distance: 135.8
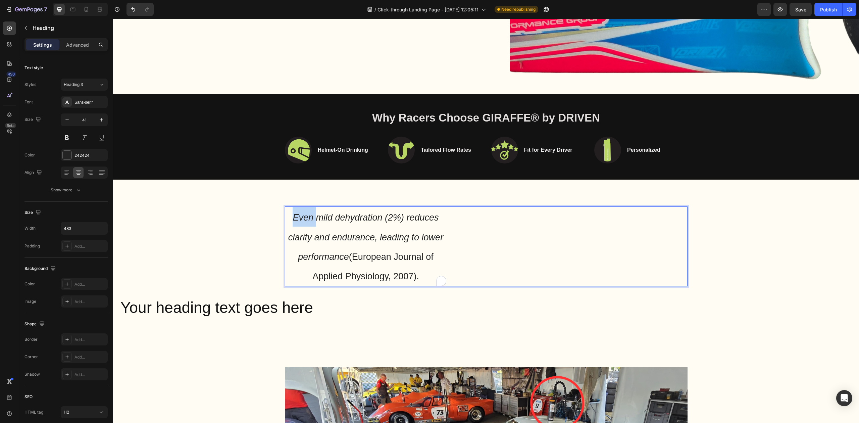
click at [302, 212] on icon "Even mild dehydration (2%) reduces clarity and endurance, leading to lower perf…" at bounding box center [365, 236] width 155 height 49
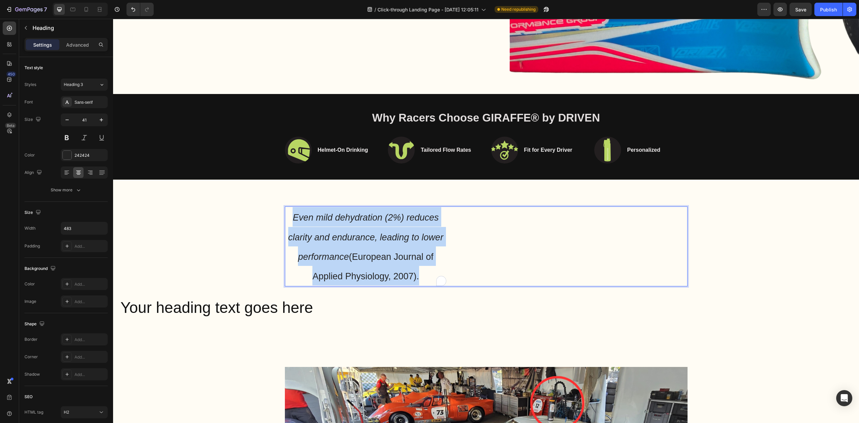
click at [302, 212] on icon "Even mild dehydration (2%) reduces clarity and endurance, leading to lower perf…" at bounding box center [365, 236] width 155 height 49
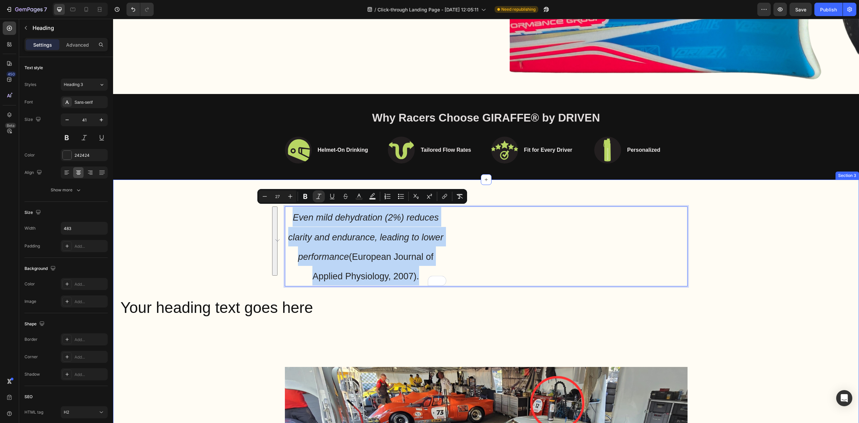
click at [315, 301] on h2 "Your heading text goes here" at bounding box center [486, 307] width 732 height 21
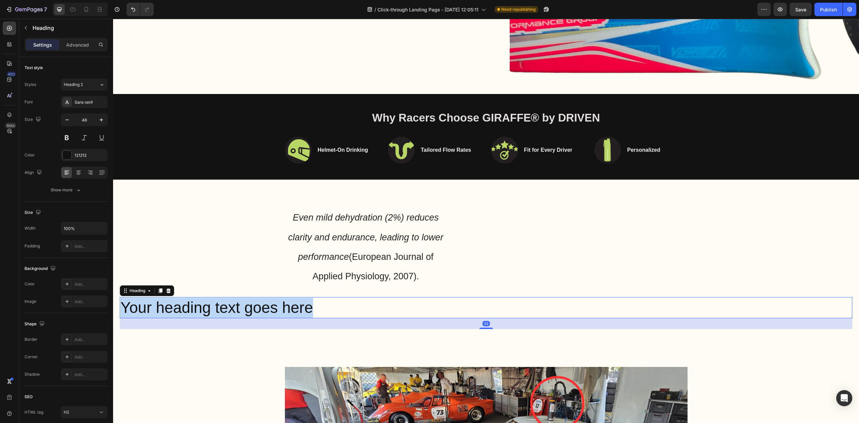
click at [315, 301] on p "Your heading text goes here" at bounding box center [485, 308] width 731 height 20
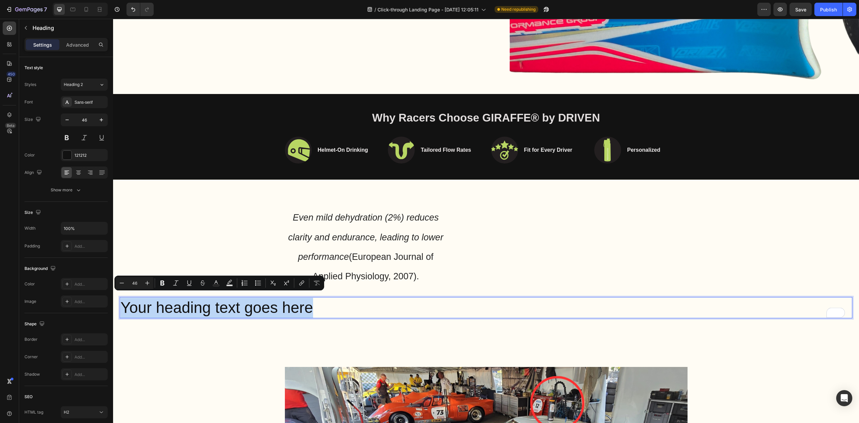
click at [381, 261] on p "⁠⁠⁠⁠⁠⁠⁠ Even mild dehydration (2%) reduces clarity and endurance, leading to lo…" at bounding box center [365, 246] width 161 height 78
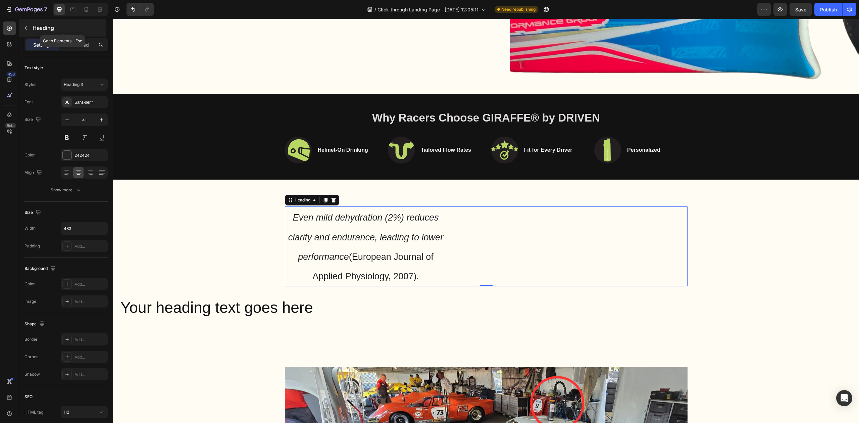
click at [24, 25] on icon "button" at bounding box center [25, 27] width 5 height 5
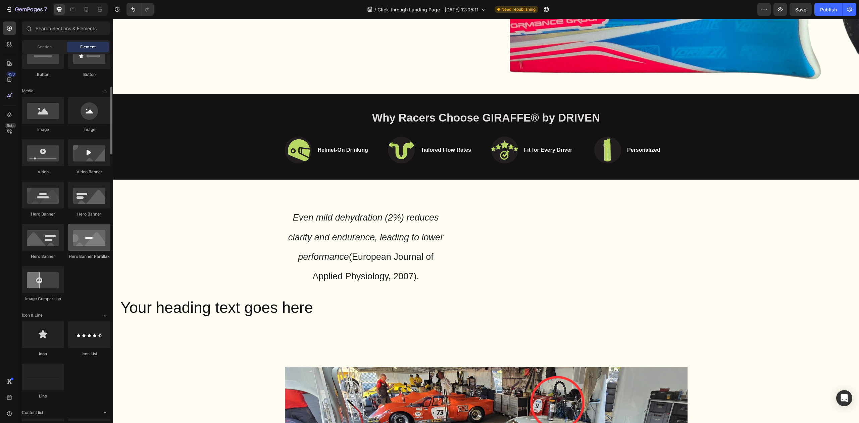
scroll to position [0, 0]
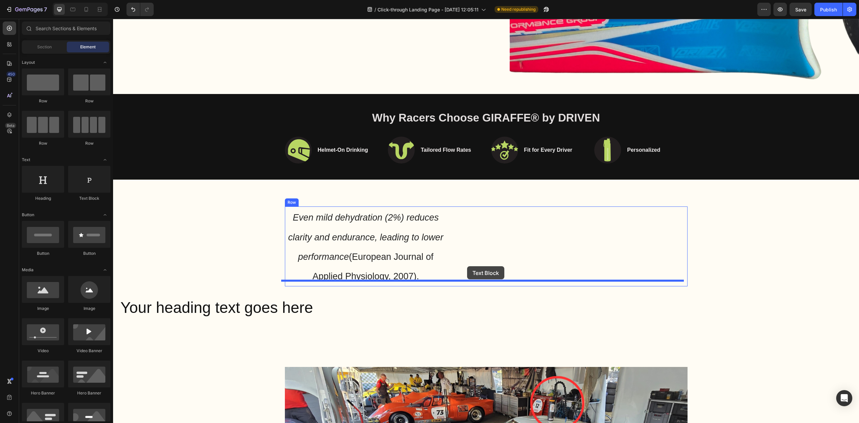
drag, startPoint x: 201, startPoint y: 204, endPoint x: 470, endPoint y: 267, distance: 276.7
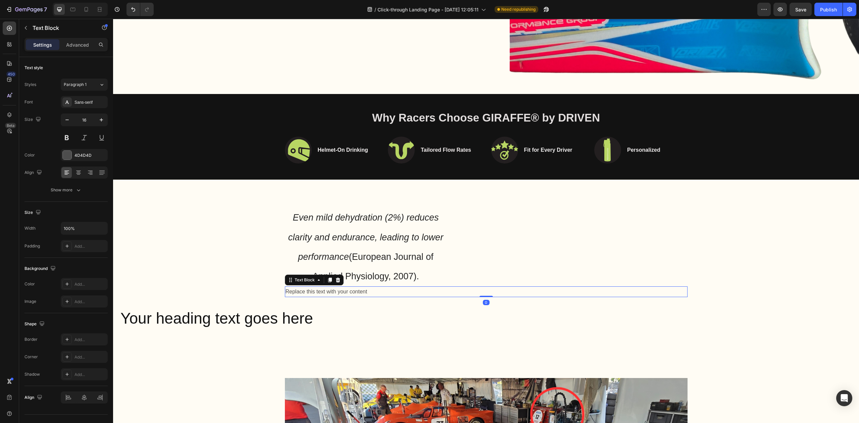
click at [356, 250] on span "Even mild dehydration (2%) reduces clarity and endurance, leading to lower perf…" at bounding box center [365, 246] width 155 height 69
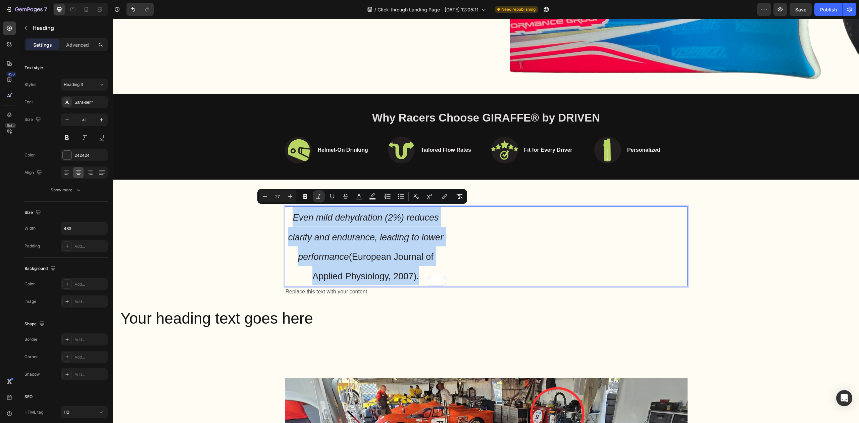
drag, startPoint x: 420, startPoint y: 269, endPoint x: 290, endPoint y: 207, distance: 144.2
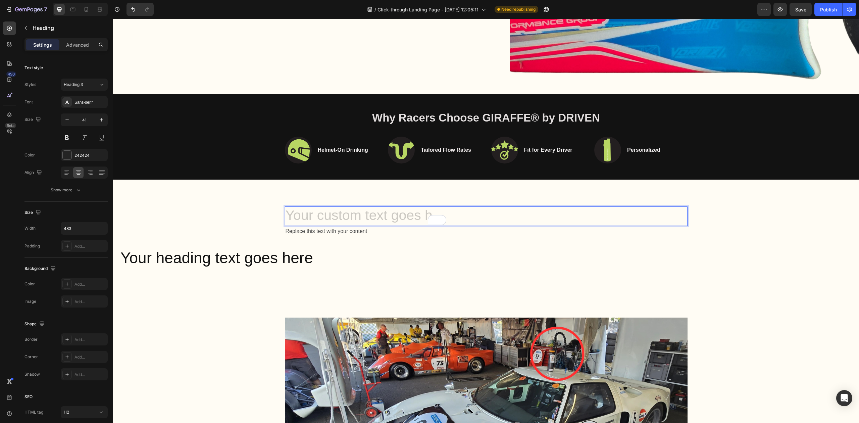
click at [344, 226] on div "Replace this text with your content" at bounding box center [486, 231] width 402 height 11
click at [346, 226] on div "Replace this text with your content" at bounding box center [486, 231] width 402 height 11
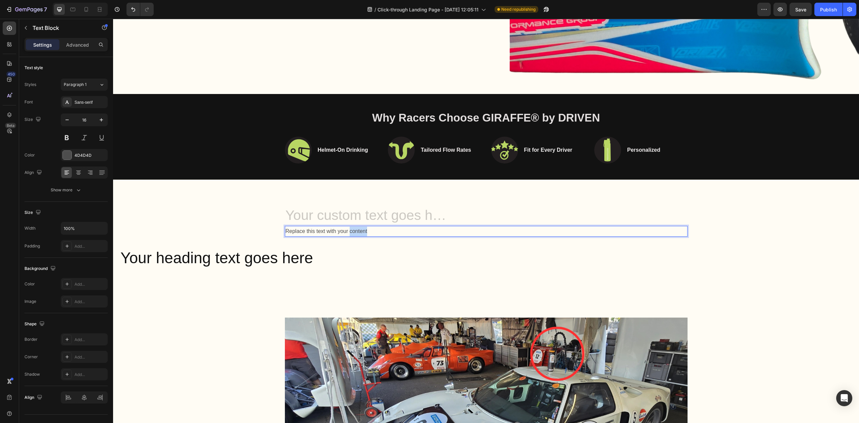
click at [346, 226] on p "Replace this text with your content" at bounding box center [485, 231] width 401 height 10
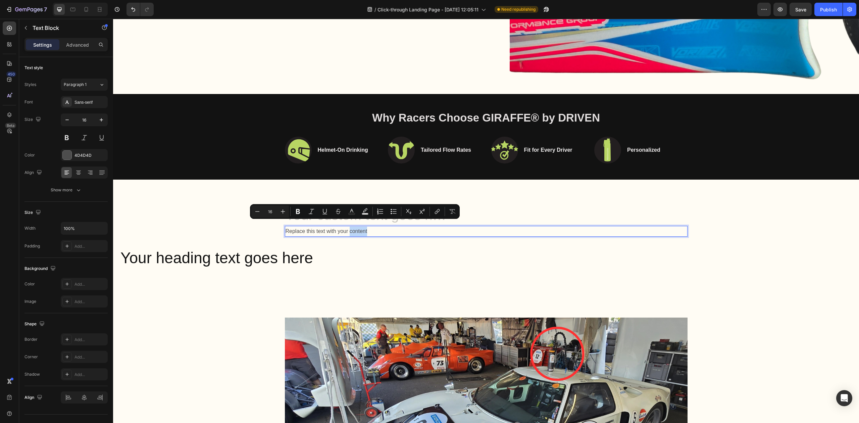
click at [346, 226] on p "Replace this text with your content" at bounding box center [485, 231] width 401 height 10
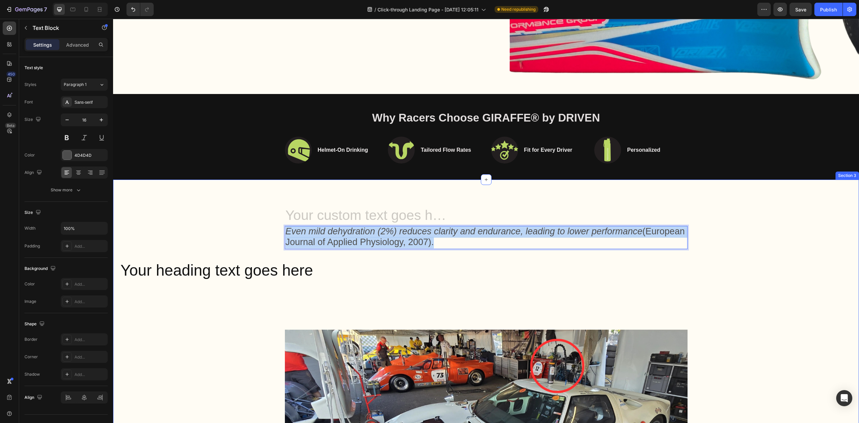
drag, startPoint x: 482, startPoint y: 234, endPoint x: 280, endPoint y: 226, distance: 202.4
click at [280, 226] on div "Heading Even mild dehydration (2%) reduces clarity and endurance, leading to lo…" at bounding box center [486, 426] width 732 height 440
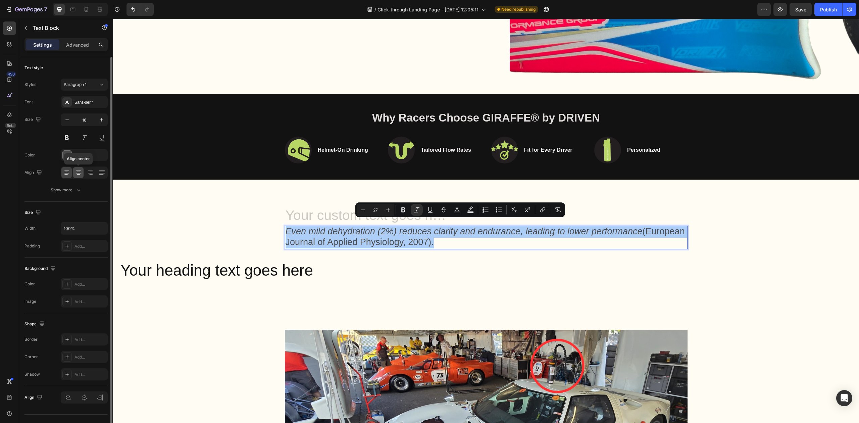
click at [78, 174] on icon at bounding box center [78, 174] width 3 height 1
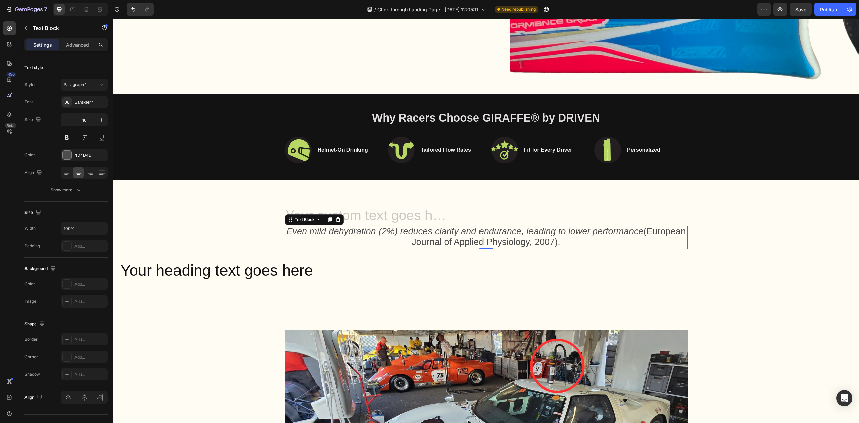
click at [310, 226] on icon "Even mild dehydration (2%) reduces clarity and endurance, leading to lower perf…" at bounding box center [464, 231] width 357 height 10
click at [307, 226] on icon "Even mild dehydration (2%) reduces clarity and endurance, leading to lower perf…" at bounding box center [464, 231] width 357 height 10
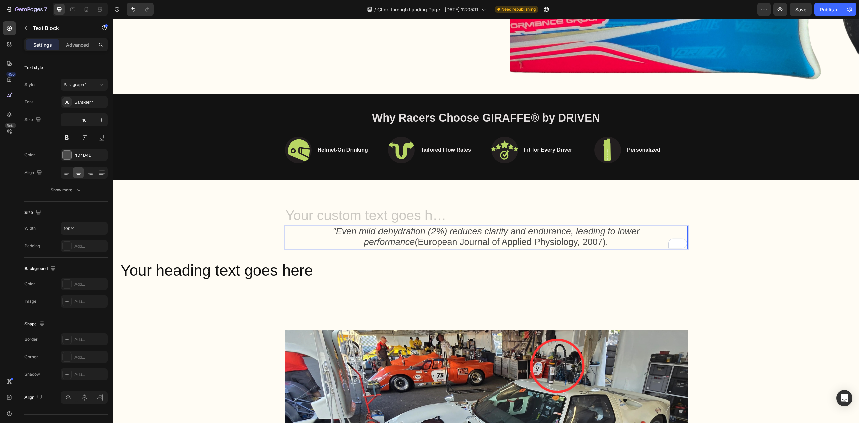
click at [666, 226] on p ""Even mild dehydration (2%) reduces clarity and endurance, leading to lower per…" at bounding box center [485, 237] width 401 height 22
click at [326, 263] on p "Your heading text goes here" at bounding box center [485, 270] width 731 height 20
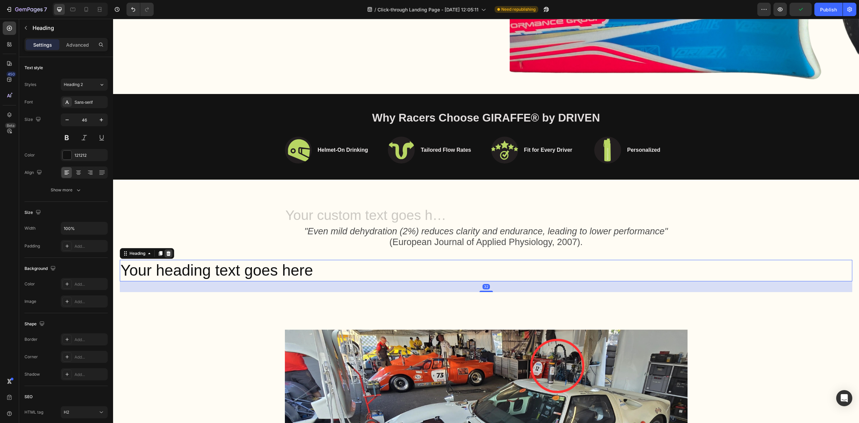
click at [171, 251] on icon at bounding box center [168, 253] width 5 height 5
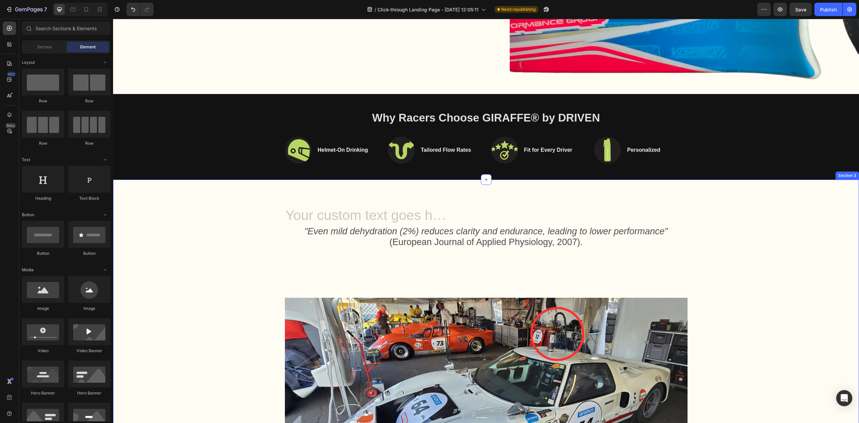
click at [460, 198] on div "Heading "Even mild dehydration (2%) reduces clarity and endurance, leading to l…" at bounding box center [486, 409] width 746 height 461
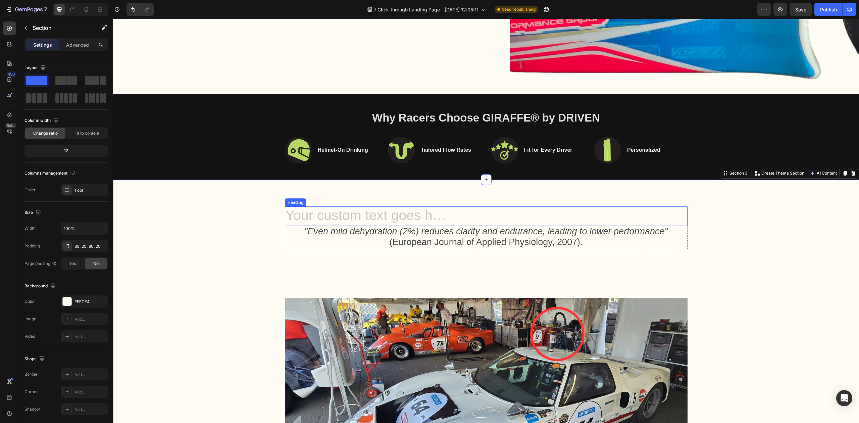
click at [449, 208] on div at bounding box center [486, 215] width 402 height 19
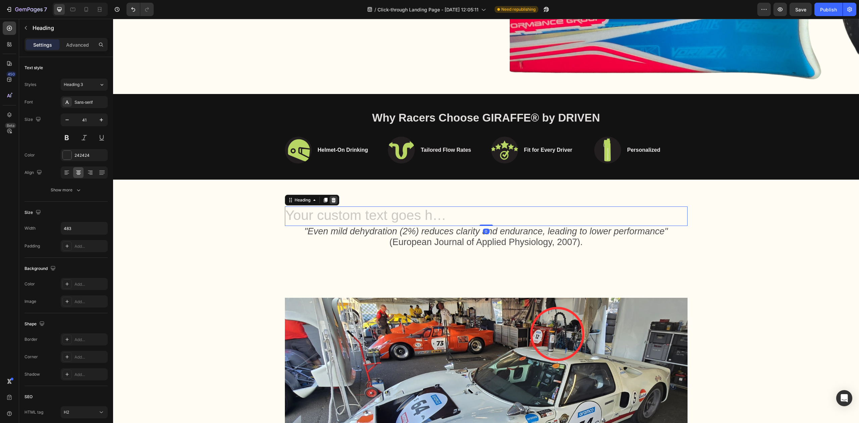
click at [331, 198] on icon at bounding box center [333, 200] width 4 height 5
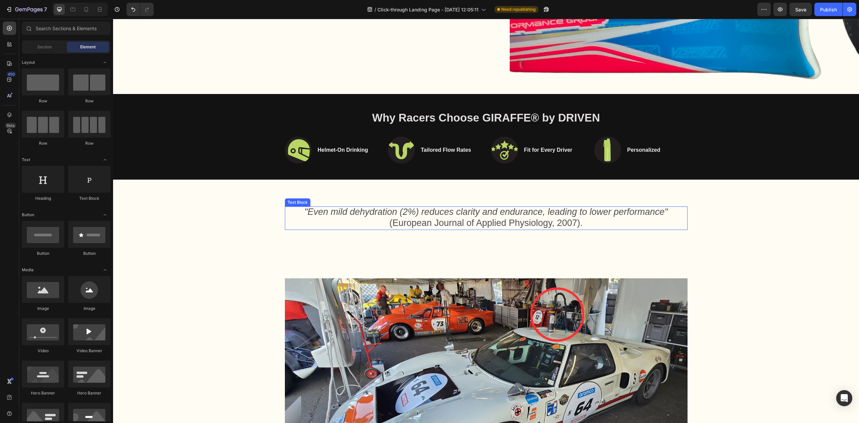
click at [579, 240] on img at bounding box center [486, 391] width 402 height 302
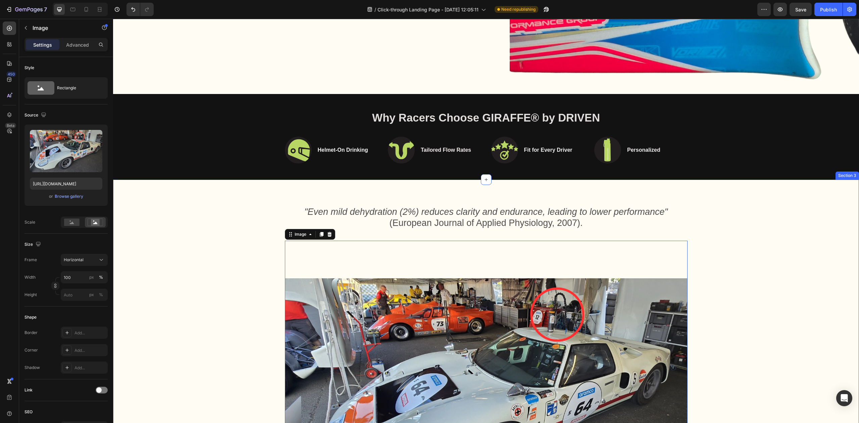
click at [488, 227] on div ""Even mild dehydration (2%) reduces clarity and endurance, leading to lower per…" at bounding box center [486, 400] width 732 height 388
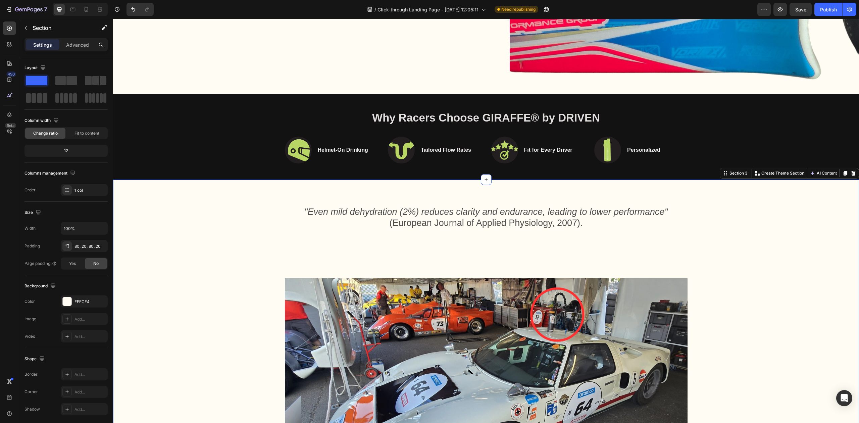
click at [496, 216] on span ""Even mild dehydration (2%) reduces clarity and endurance, leading to lower per…" at bounding box center [485, 217] width 363 height 21
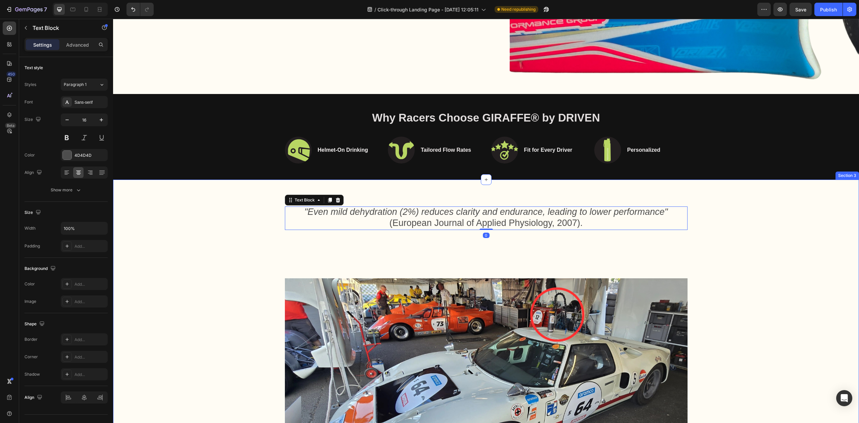
click at [479, 242] on img at bounding box center [486, 391] width 402 height 302
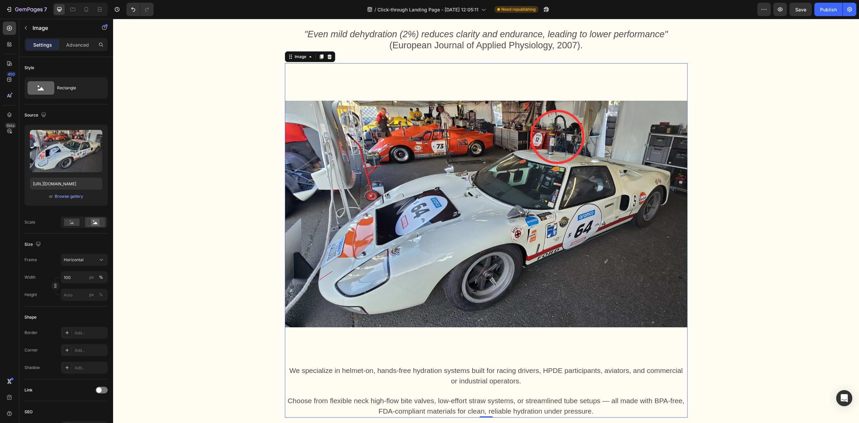
scroll to position [740, 0]
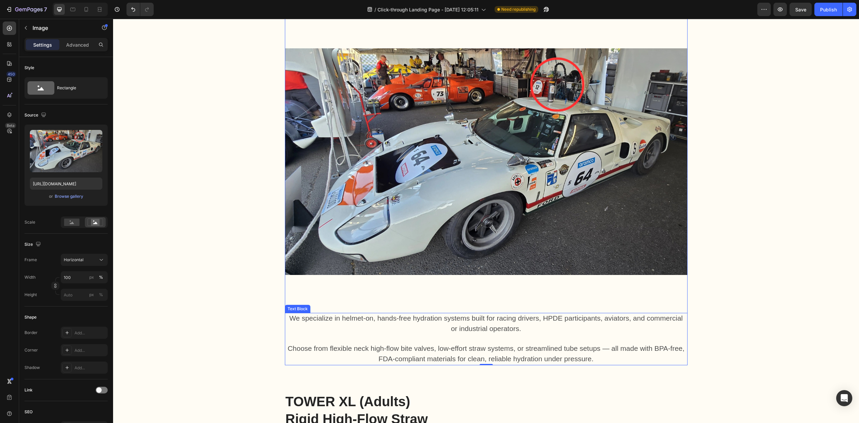
click at [532, 324] on p "We specialize in helmet-on, hands-free hydration systems built for racing drive…" at bounding box center [485, 323] width 401 height 21
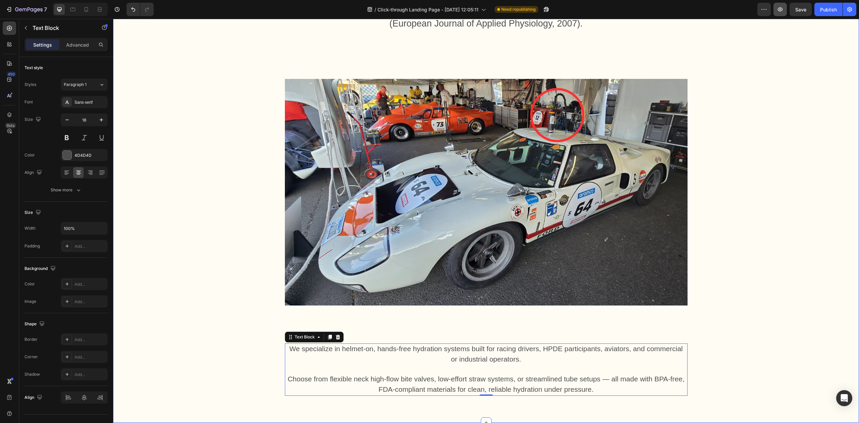
scroll to position [190, 0]
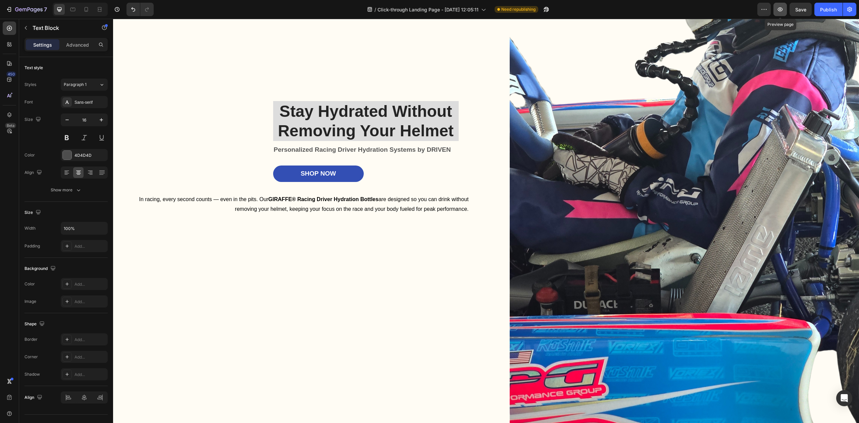
click at [782, 11] on icon "button" at bounding box center [779, 9] width 7 height 7
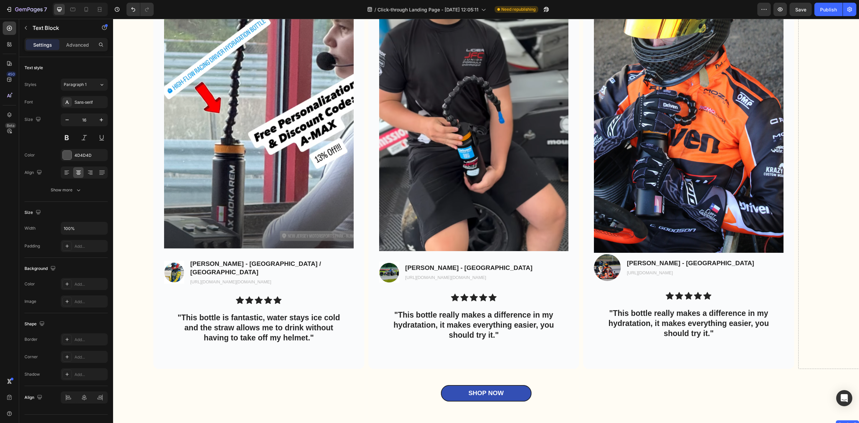
scroll to position [2362, 0]
click at [693, 317] on p ""This bottle really makes a difference in my hydratation, it makes everything e…" at bounding box center [688, 324] width 167 height 30
click at [693, 324] on p ""This bottle really makes a difference in my hydratation, it makes everything e…" at bounding box center [688, 324] width 167 height 30
click at [703, 335] on p ""This bottle really makes a difference in my hydratation, it makes everything e…" at bounding box center [688, 324] width 167 height 30
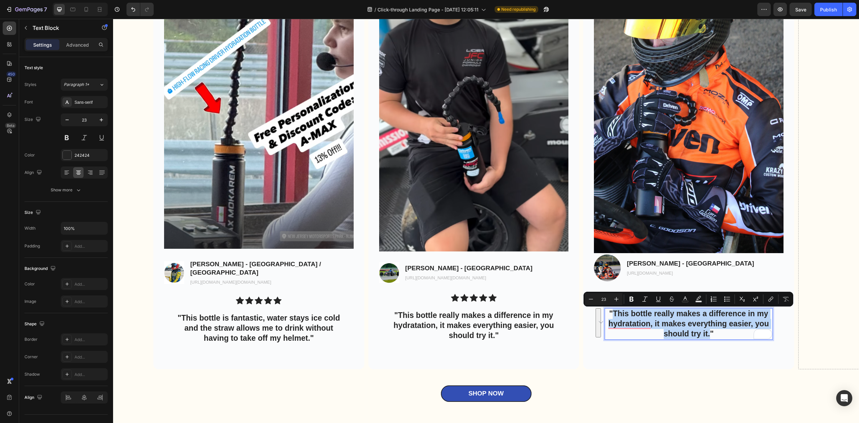
drag, startPoint x: 709, startPoint y: 333, endPoint x: 614, endPoint y: 315, distance: 96.6
click at [614, 315] on p ""This bottle really makes a difference in my hydratation, it makes everything e…" at bounding box center [688, 324] width 167 height 30
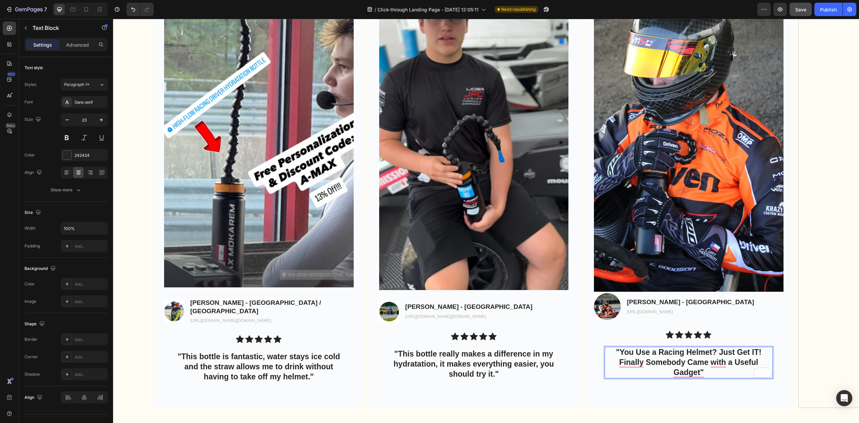
scroll to position [1870, 0]
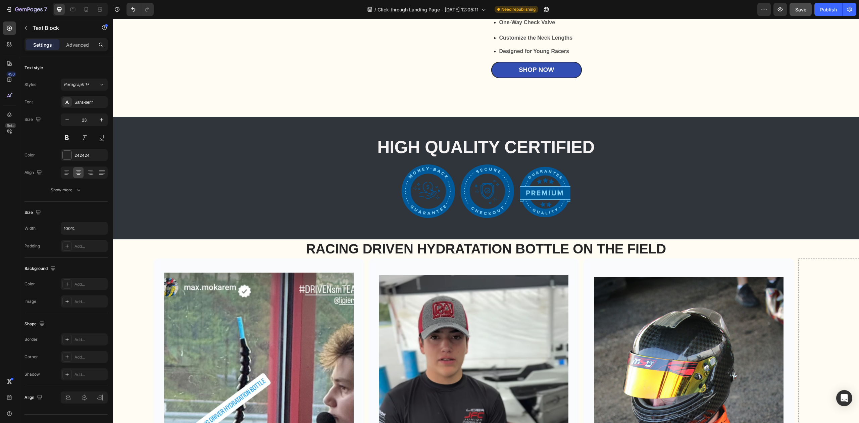
click at [804, 10] on span "Save" at bounding box center [800, 10] width 11 height 6
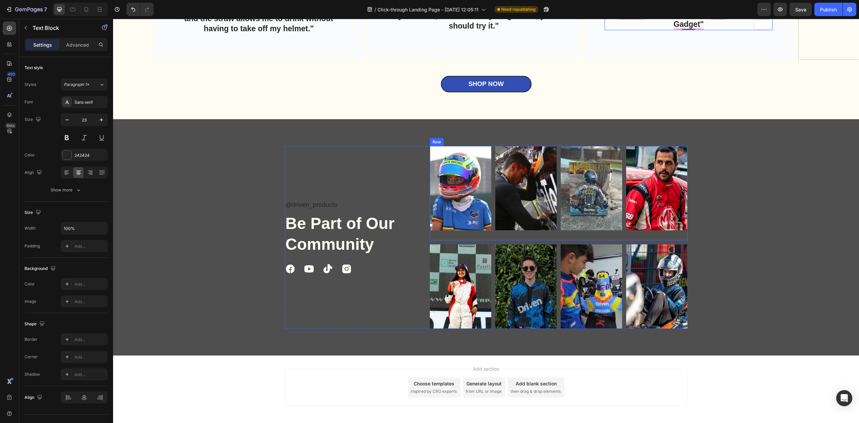
scroll to position [2654, 0]
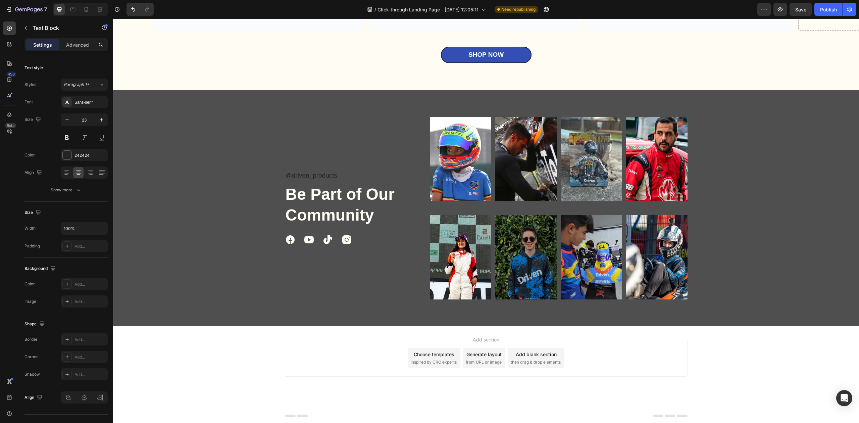
click at [674, 366] on div "Add section Choose templates inspired by CRO experts Generate layout from URL o…" at bounding box center [486, 357] width 402 height 37
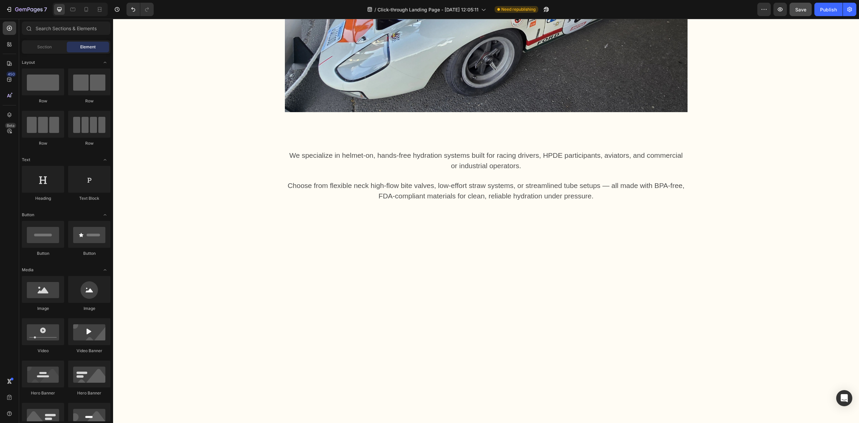
scroll to position [686, 0]
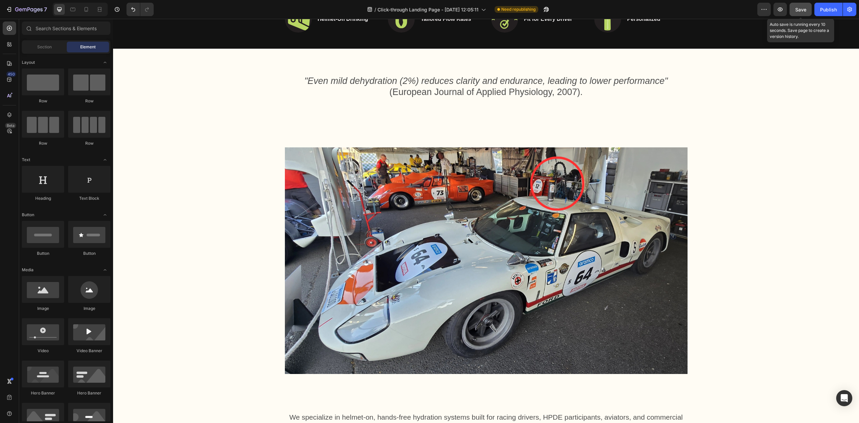
click at [804, 14] on button "Save" at bounding box center [800, 9] width 22 height 13
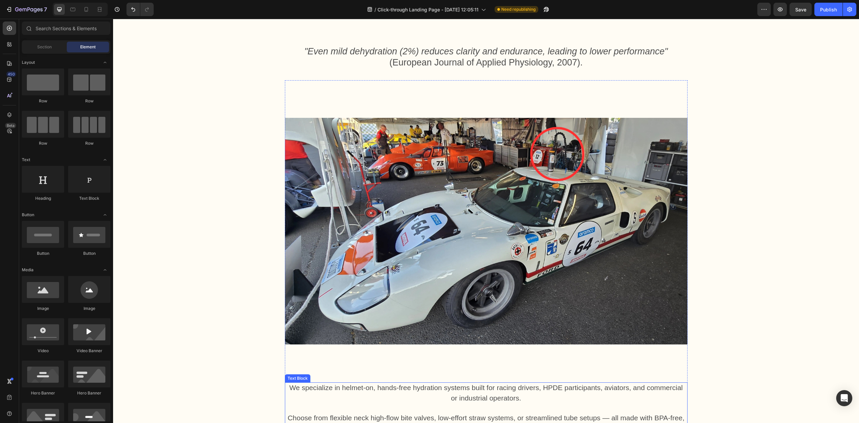
scroll to position [894, 0]
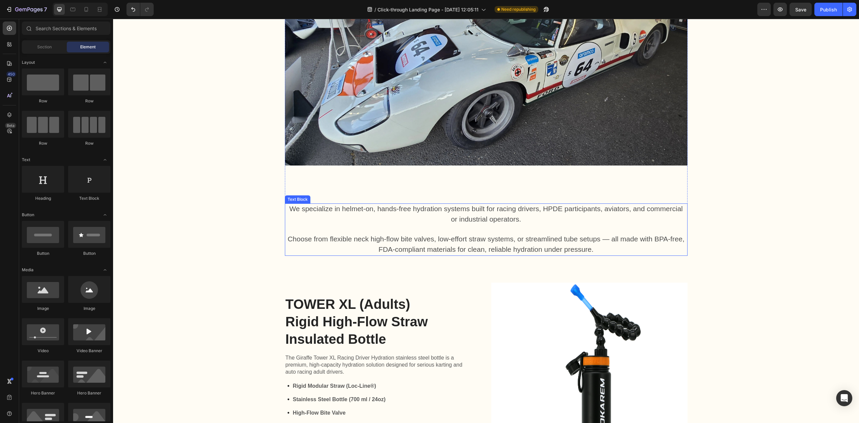
click at [514, 234] on p at bounding box center [485, 229] width 401 height 10
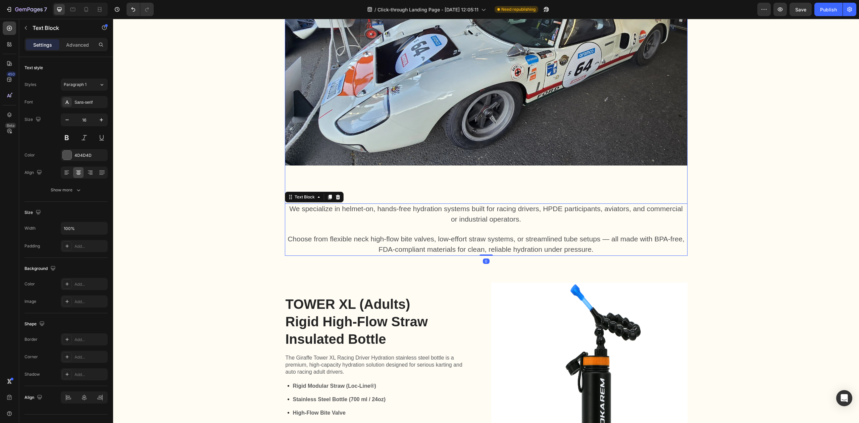
click at [478, 126] on img at bounding box center [486, 52] width 402 height 302
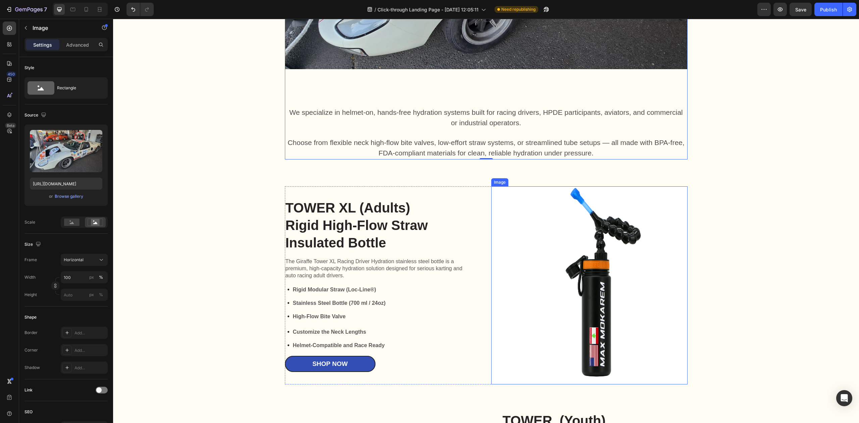
scroll to position [1028, 0]
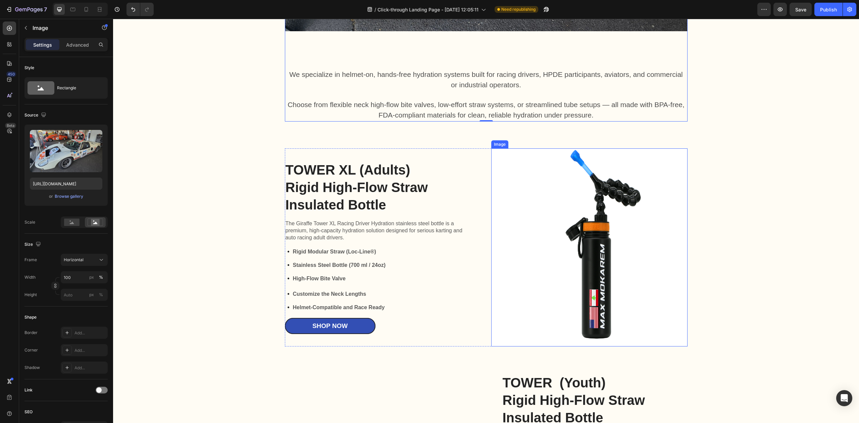
click at [539, 302] on img at bounding box center [589, 247] width 196 height 198
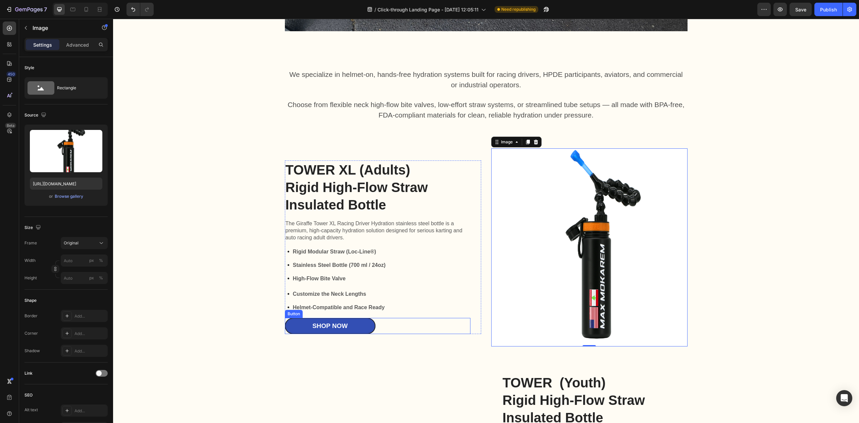
click at [393, 326] on div "Shop Now Button" at bounding box center [377, 326] width 185 height 16
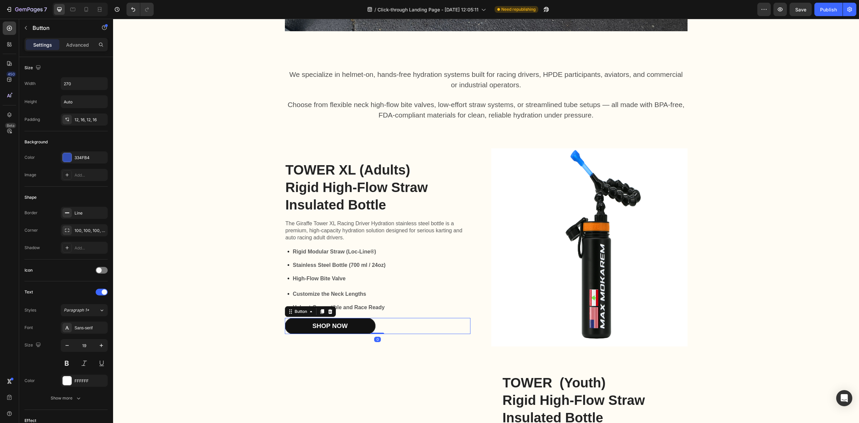
click at [366, 329] on link "Shop Now" at bounding box center [330, 326] width 91 height 16
click at [398, 324] on div "Shop Now Button 0" at bounding box center [377, 326] width 185 height 16
click at [360, 327] on link "Shop Now" at bounding box center [330, 326] width 91 height 16
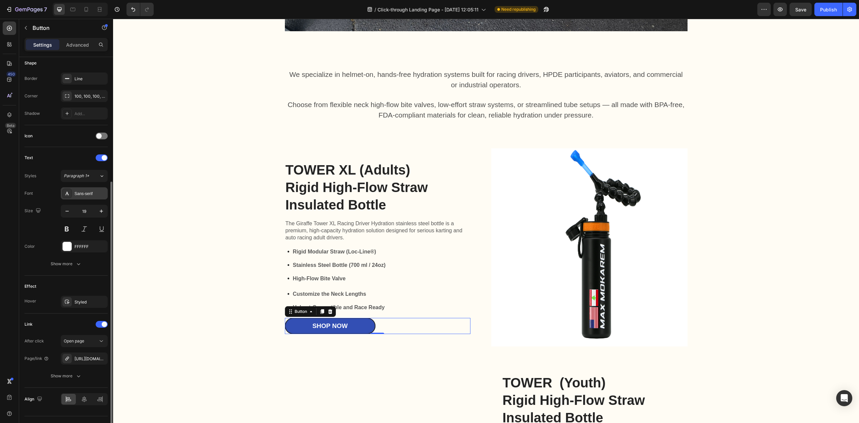
scroll to position [150, 0]
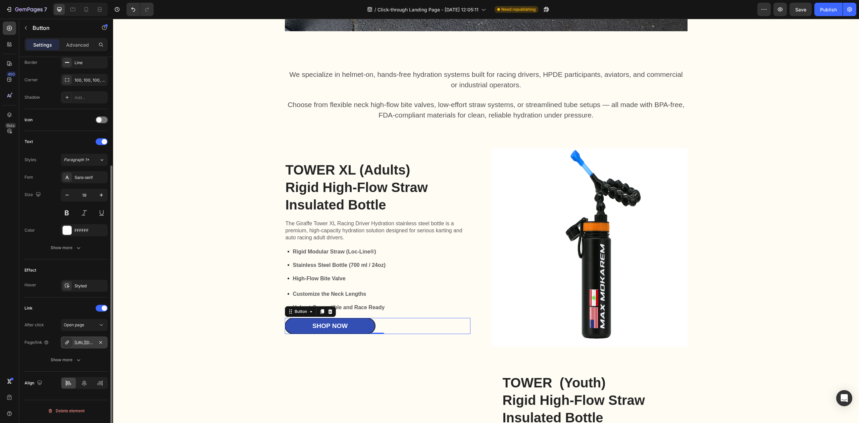
click at [93, 344] on div "https://drivenracing.shop/giraffe-tower-xl-oz-insulated" at bounding box center [83, 342] width 19 height 6
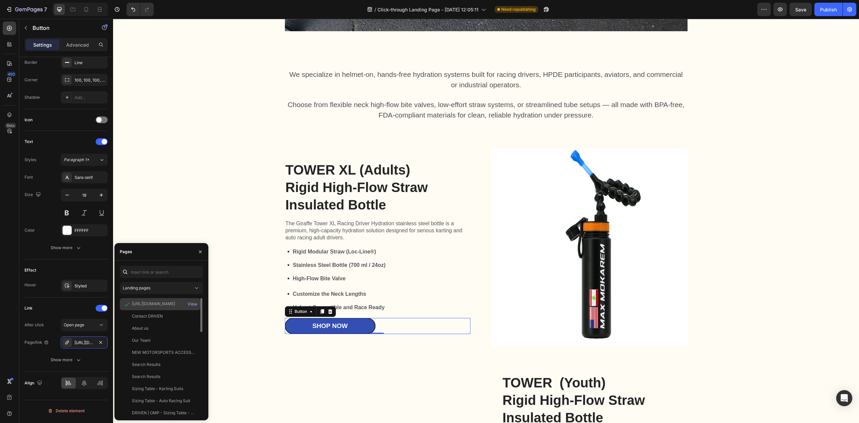
click at [151, 301] on div "https://drivenracing.shop/products/giraffe-tower-xl-oz-insulated" at bounding box center [153, 304] width 43 height 6
click at [196, 304] on div "View" at bounding box center [192, 304] width 10 height 6
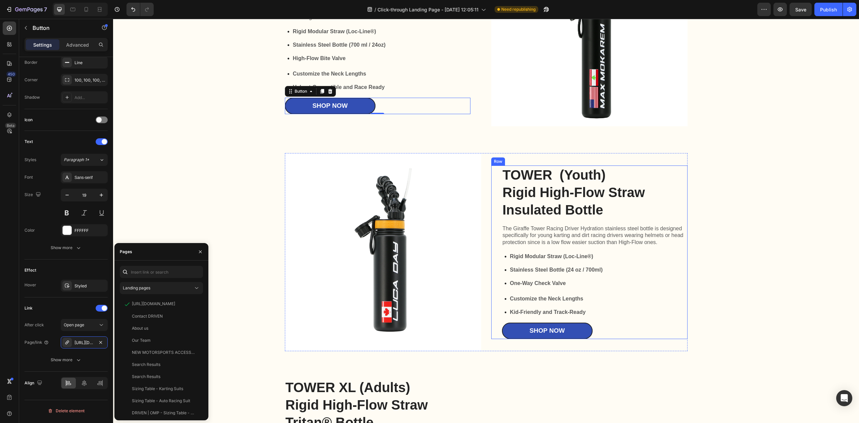
scroll to position [1252, 0]
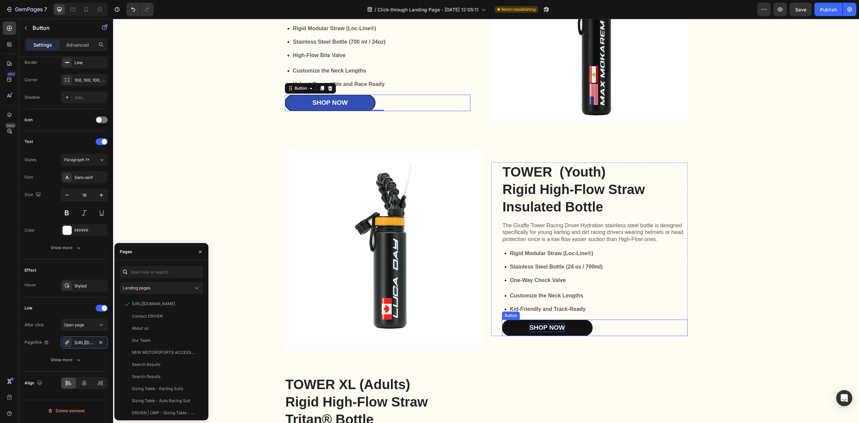
click at [557, 329] on div "Shop Now" at bounding box center [546, 327] width 35 height 8
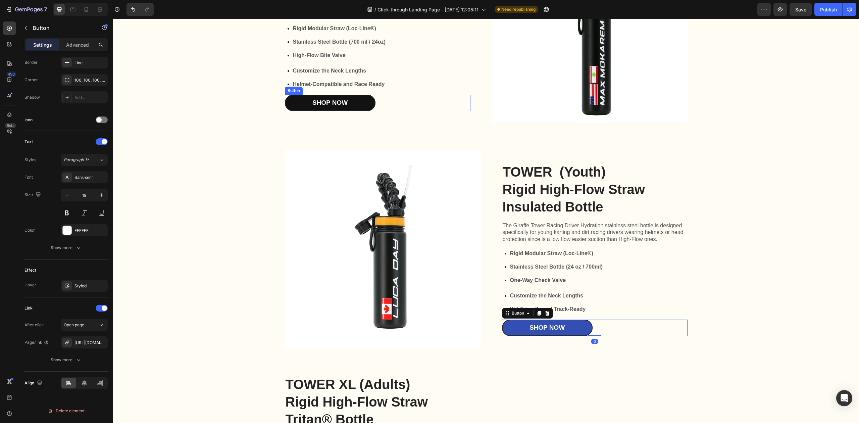
click at [347, 106] on link "Shop Now" at bounding box center [330, 103] width 91 height 16
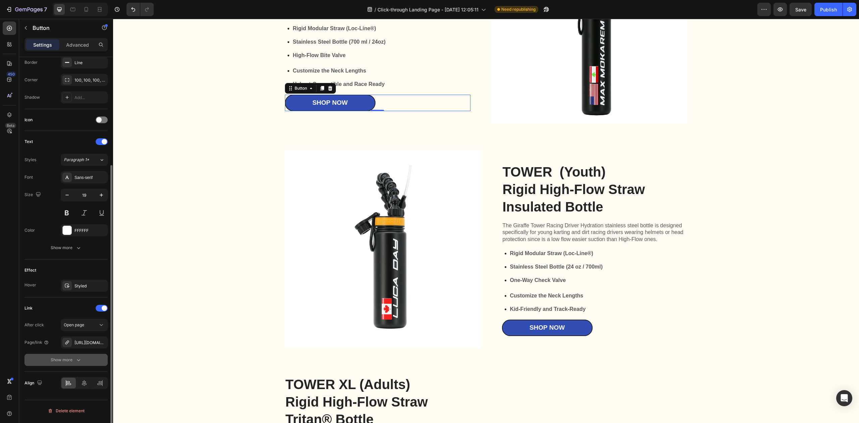
click at [78, 360] on icon "button" at bounding box center [78, 359] width 7 height 7
click at [73, 362] on span "Yes" at bounding box center [72, 360] width 7 height 6
click at [92, 360] on div "No" at bounding box center [96, 359] width 22 height 11
click at [78, 342] on div "https://drivenracing.shop/giraffe-tower-xl-oz-insulated" at bounding box center [83, 342] width 19 height 6
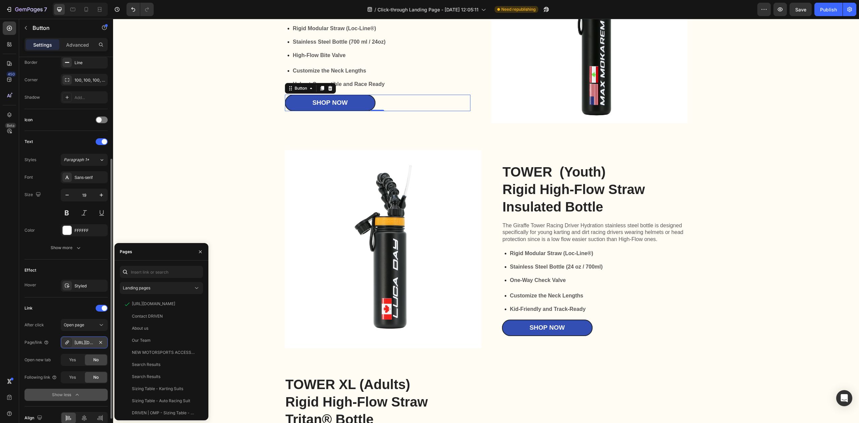
click at [69, 345] on icon at bounding box center [66, 341] width 5 height 5
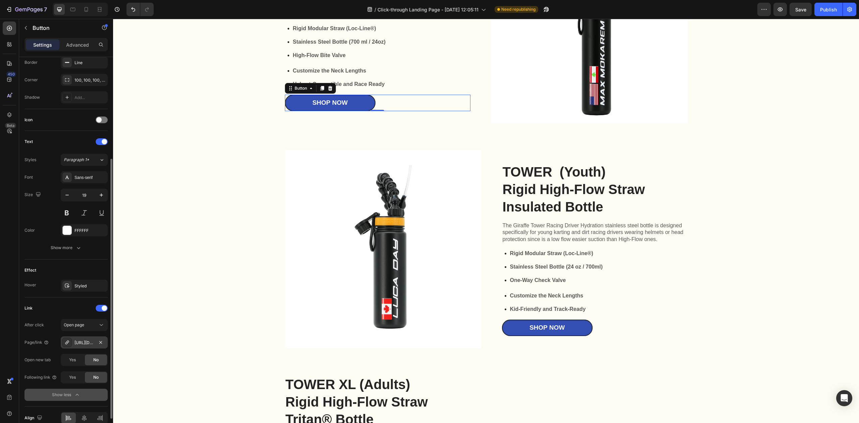
click at [69, 345] on icon at bounding box center [66, 341] width 5 height 5
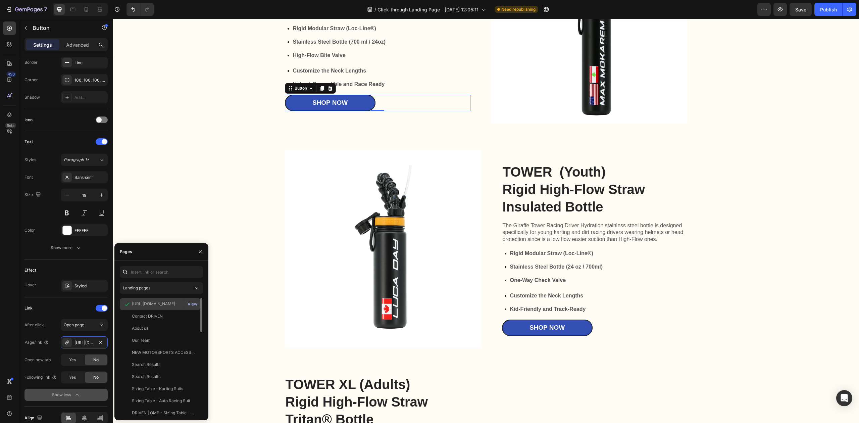
click at [193, 305] on div "View" at bounding box center [192, 304] width 10 height 6
click at [578, 97] on img at bounding box center [589, 24] width 196 height 198
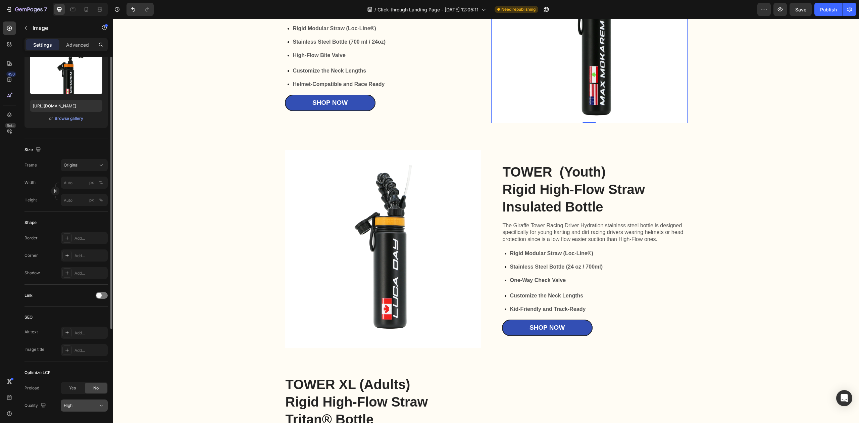
scroll to position [33, 0]
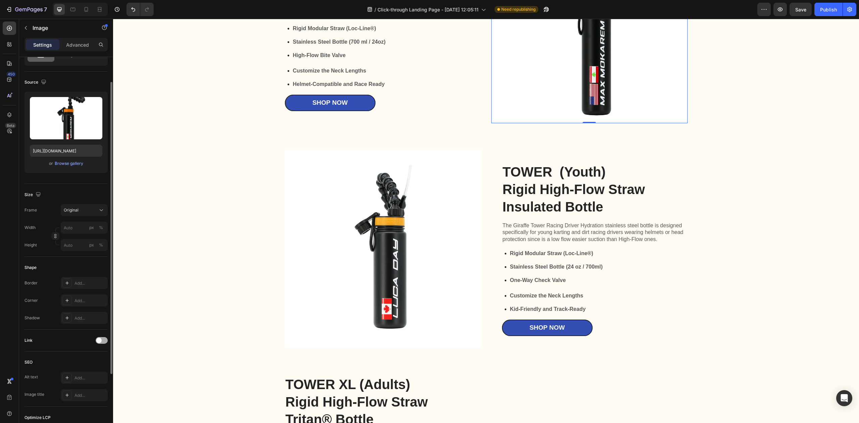
click at [97, 339] on span at bounding box center [98, 339] width 5 height 5
click at [84, 375] on div "Add..." at bounding box center [90, 375] width 32 height 6
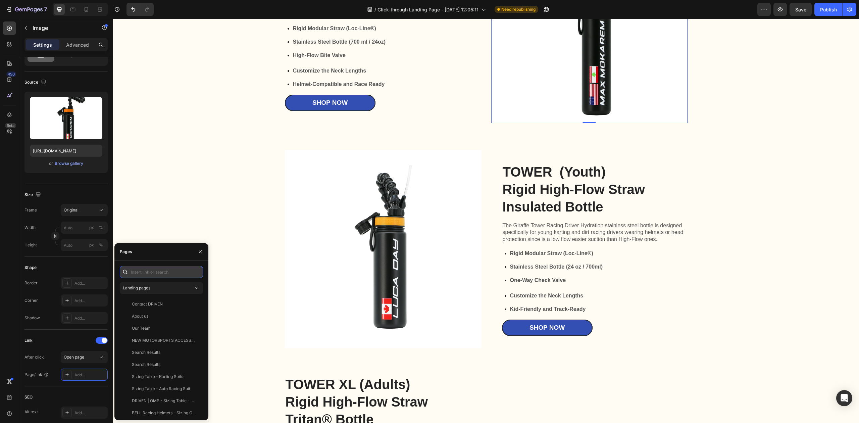
click at [168, 271] on input "text" at bounding box center [161, 272] width 83 height 12
paste input "https://drivenracing.shop/products/giraffe-tower-xl-oz-insulated"
type input "https://drivenracing.shop/products/giraffe-tower-xl-oz-insulated"
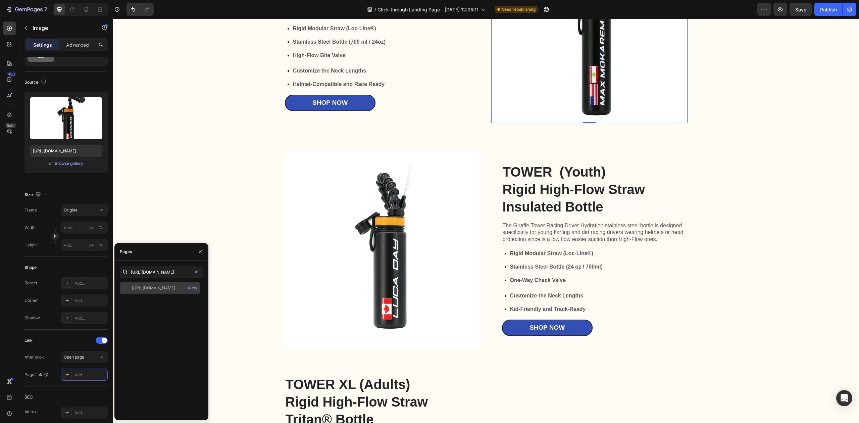
click at [165, 288] on div "https://drivenracing.shop/products/giraffe-tower-xl-oz-insulated" at bounding box center [153, 288] width 43 height 6
click at [709, 178] on div "TOWER XL (Adults) Rigid High-Flow Straw Insulated Bottle Heading The Giraffe To…" at bounding box center [486, 334] width 732 height 819
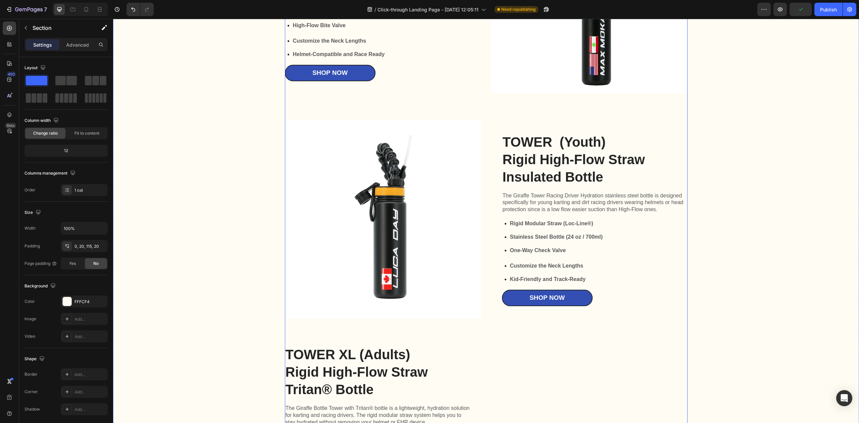
scroll to position [1297, 0]
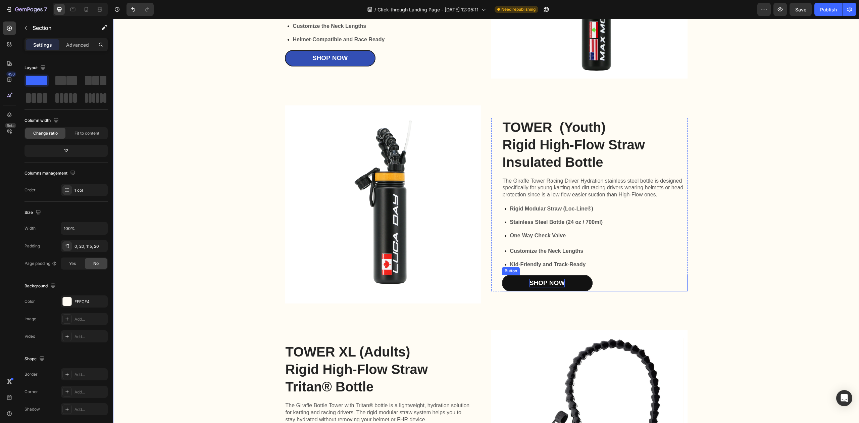
click at [537, 282] on div "Shop Now" at bounding box center [546, 283] width 35 height 8
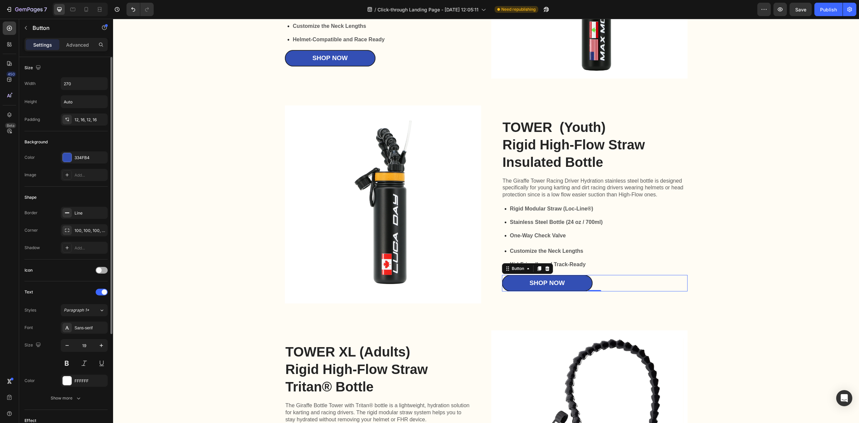
click at [100, 269] on span at bounding box center [98, 269] width 5 height 5
click at [100, 269] on div at bounding box center [102, 270] width 12 height 7
click at [101, 272] on span at bounding box center [98, 269] width 5 height 5
click at [101, 272] on div at bounding box center [102, 270] width 12 height 7
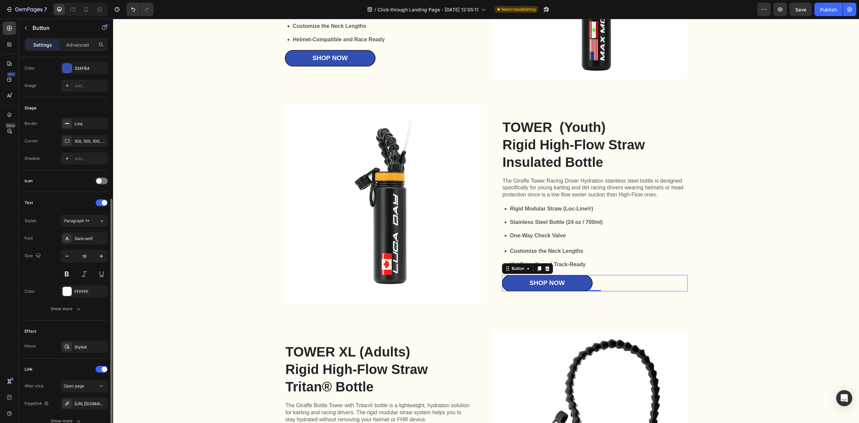
scroll to position [134, 0]
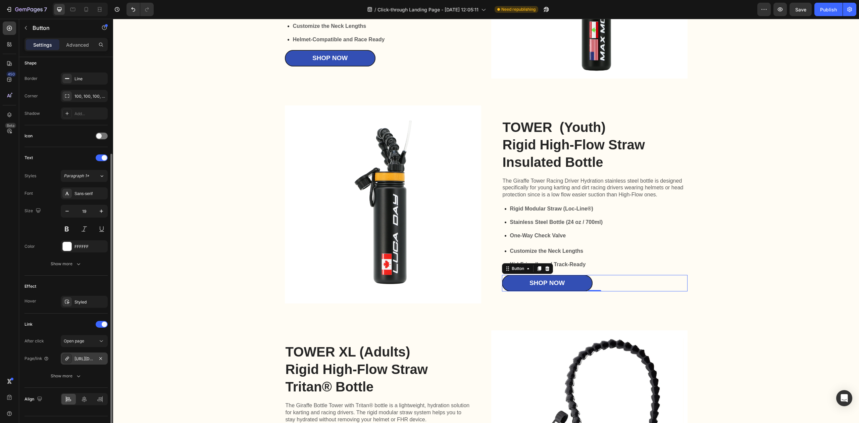
click at [83, 357] on div "https://drivenracing.shop/giraffe-tower-bottle-24oz-stainless-steel" at bounding box center [83, 359] width 19 height 6
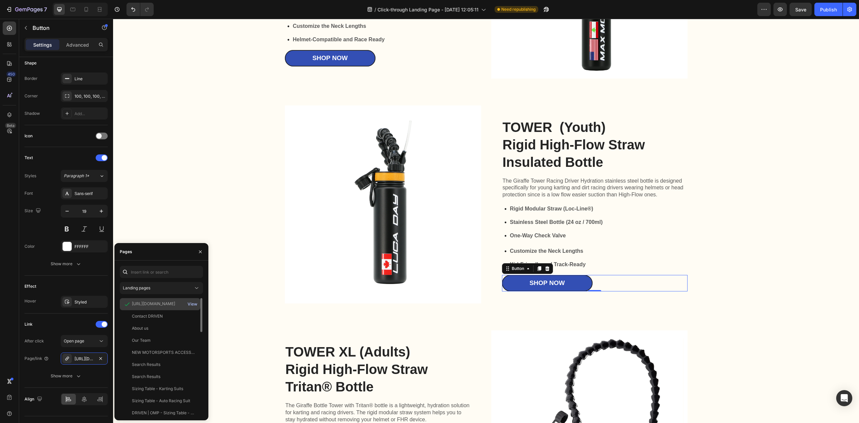
click at [192, 305] on div "View" at bounding box center [192, 304] width 10 height 6
click at [432, 261] on img at bounding box center [383, 204] width 196 height 198
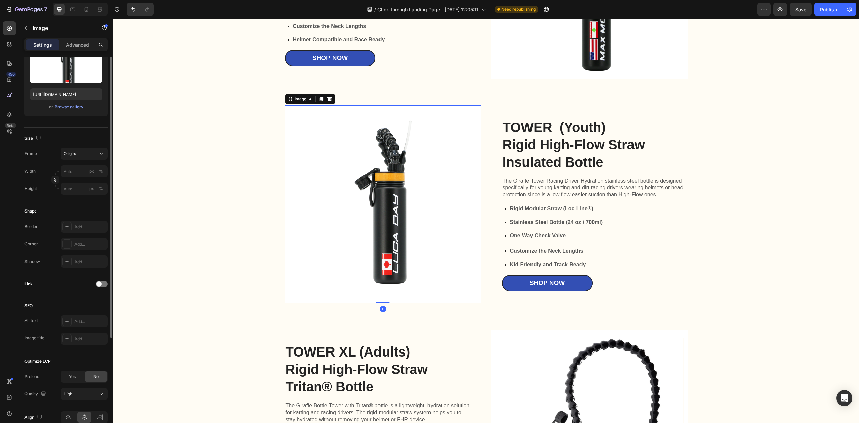
scroll to position [122, 0]
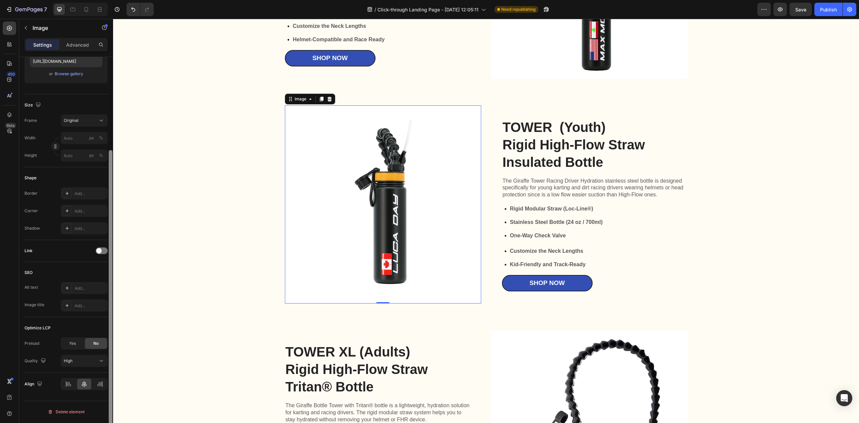
click at [108, 241] on div at bounding box center [110, 249] width 5 height 385
click at [102, 248] on div at bounding box center [102, 250] width 12 height 7
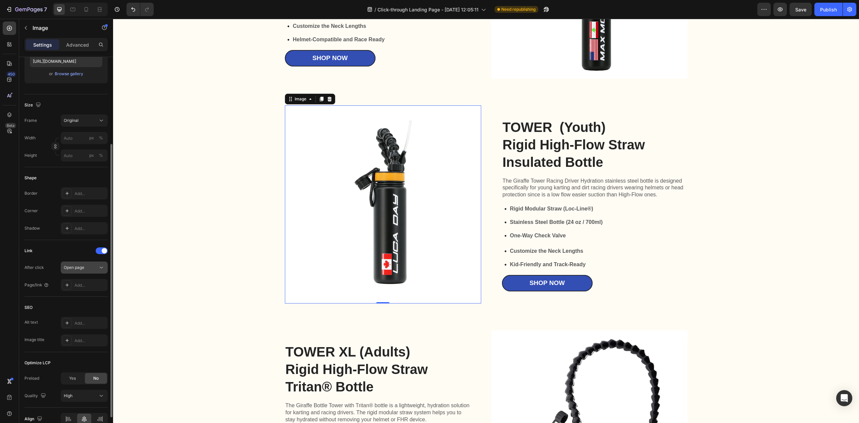
click at [83, 270] on span "Open page" at bounding box center [74, 267] width 20 height 5
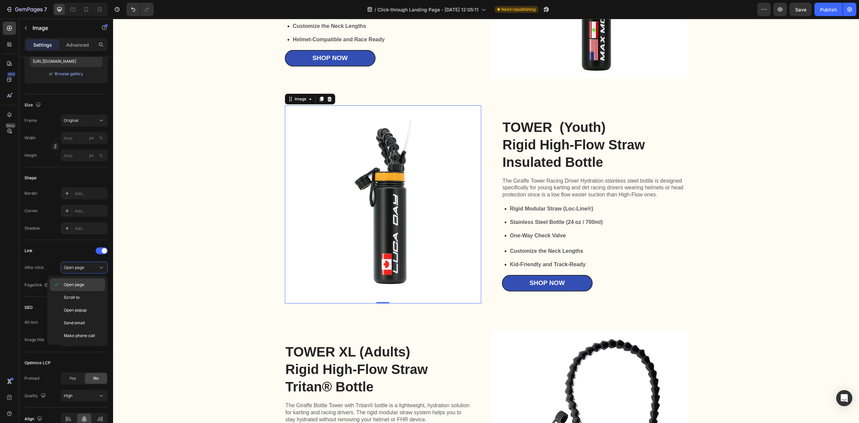
click at [81, 283] on span "Open page" at bounding box center [74, 284] width 20 height 6
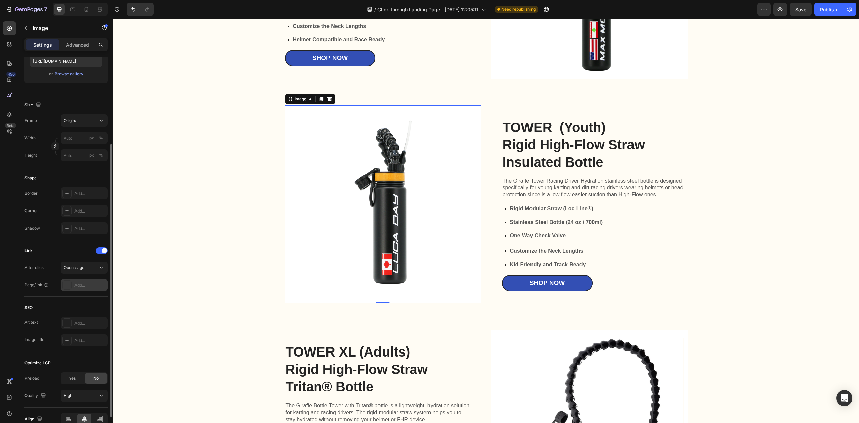
click at [84, 286] on div "Add..." at bounding box center [90, 285] width 32 height 6
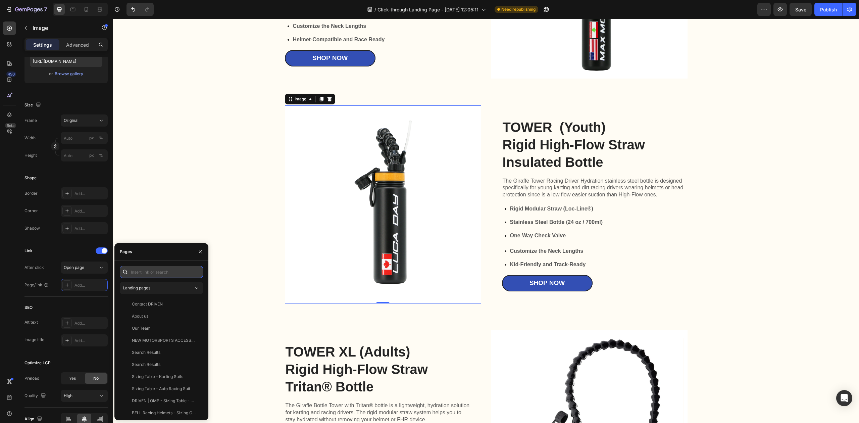
click at [144, 276] on input "text" at bounding box center [161, 272] width 83 height 12
paste input "https://drivenracing.shop/products/giraffe-tower-bottle-24oz-stainless-steel"
type input "https://drivenracing.shop/products/giraffe-tower-bottle-24oz-stainless-steel"
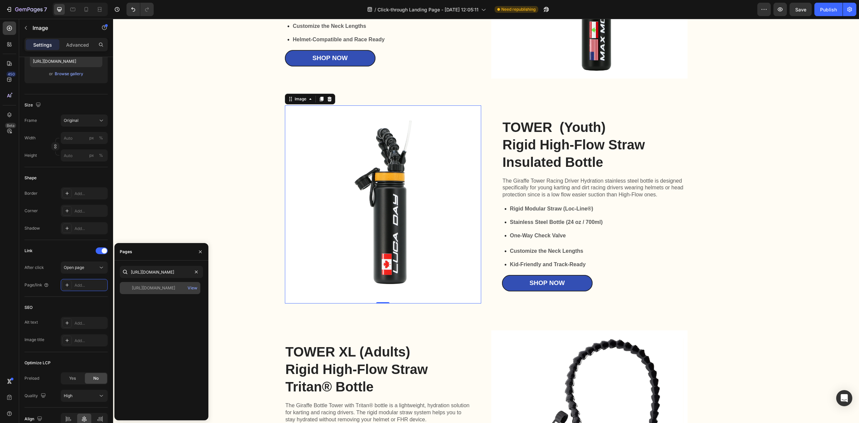
click at [174, 290] on div "https://drivenracing.shop/products/giraffe-tower-bottle-24oz-stainless-steel" at bounding box center [153, 288] width 43 height 6
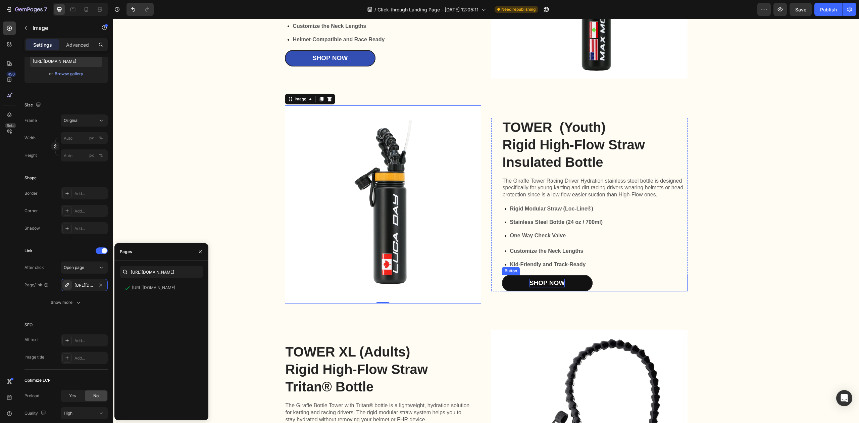
click at [551, 282] on div "Shop Now" at bounding box center [546, 283] width 35 height 8
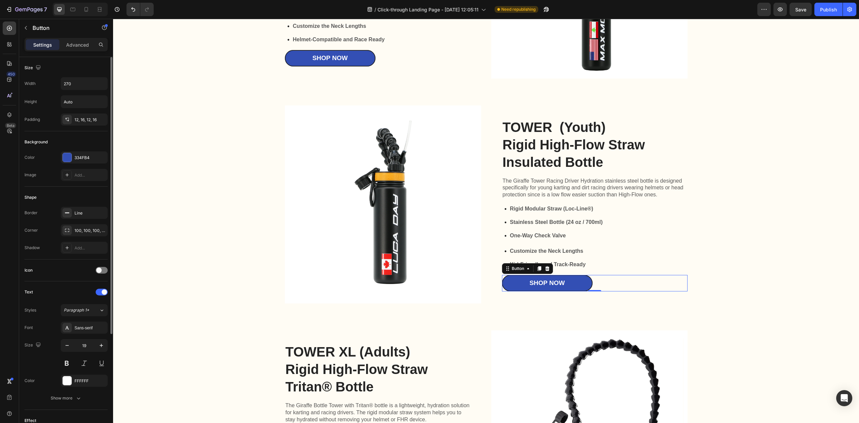
scroll to position [134, 0]
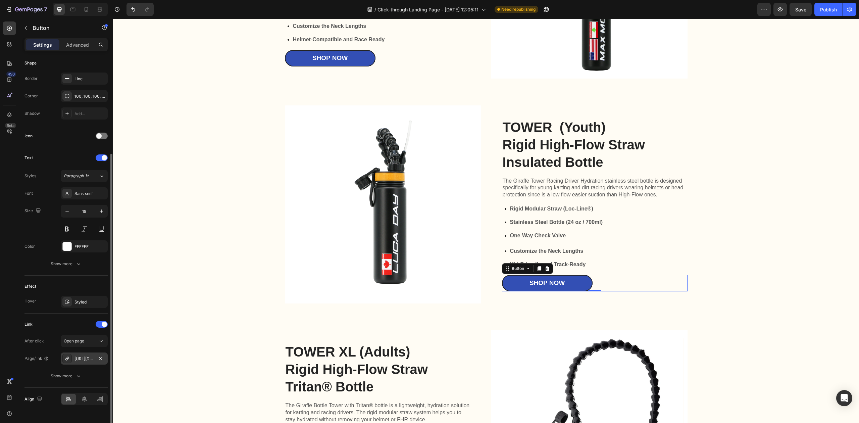
click at [89, 362] on div "https://drivenracing.shop/giraffe-tower-bottle-24oz-stainless-steel" at bounding box center [83, 359] width 19 height 6
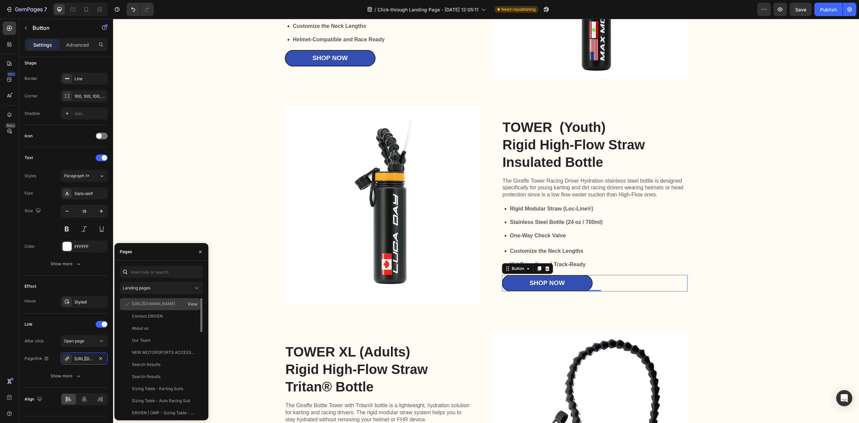
click at [188, 303] on div "View" at bounding box center [192, 304] width 10 height 6
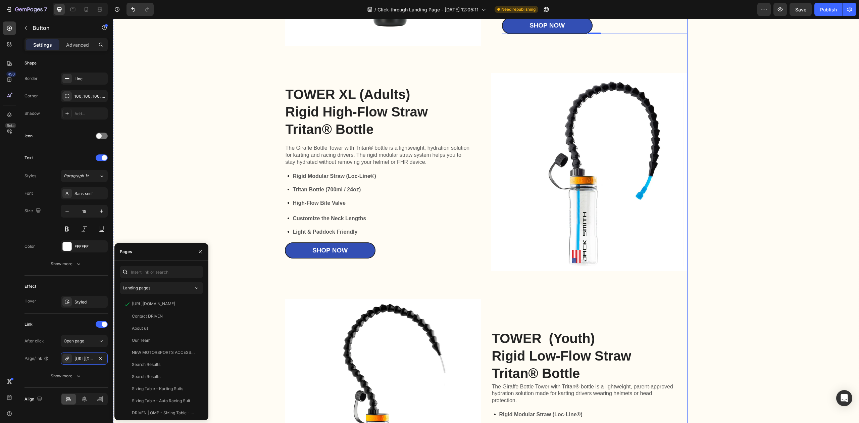
scroll to position [1565, 0]
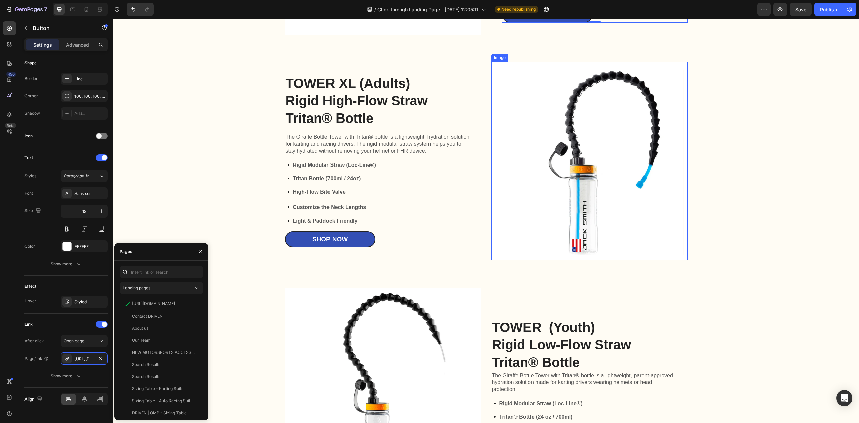
click at [534, 241] on img at bounding box center [589, 161] width 196 height 198
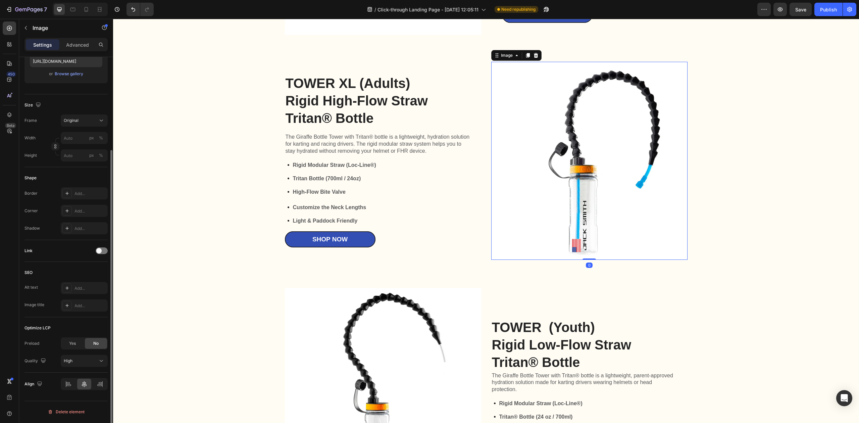
scroll to position [0, 0]
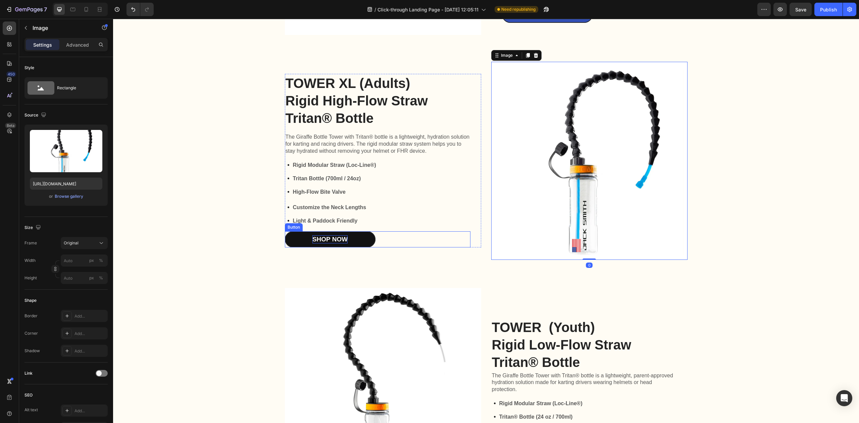
click at [340, 243] on div "Shop Now" at bounding box center [329, 239] width 35 height 8
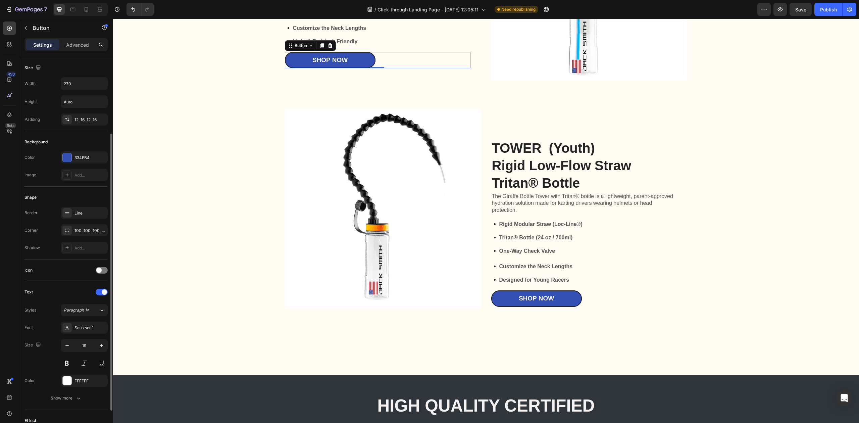
scroll to position [89, 0]
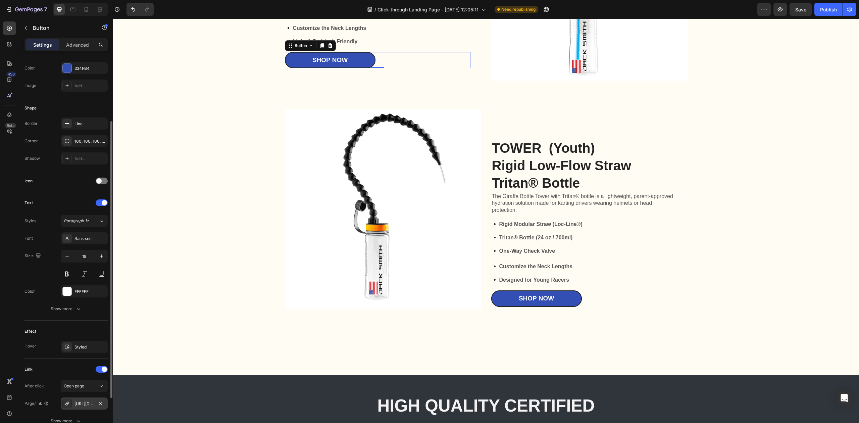
click at [80, 405] on div "https://drivenracing.shop/giraffe-tower-xl-adults-tritan" at bounding box center [83, 403] width 19 height 6
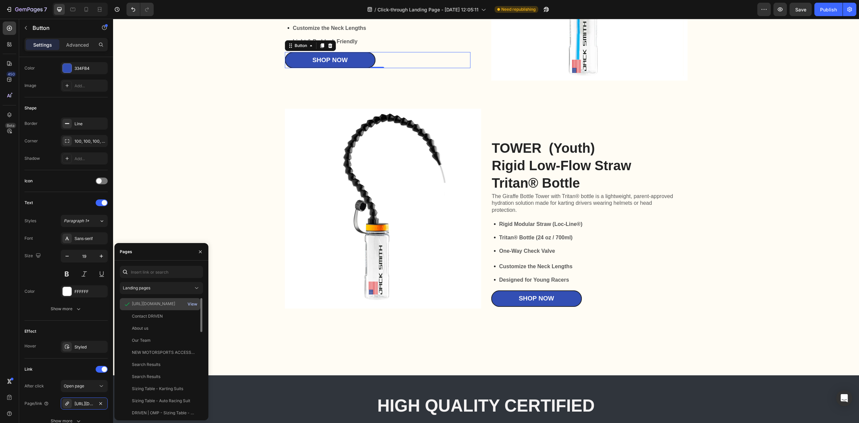
drag, startPoint x: 171, startPoint y: 304, endPoint x: 192, endPoint y: 304, distance: 21.1
click at [192, 304] on div "View" at bounding box center [192, 304] width 10 height 6
click at [410, 229] on img at bounding box center [383, 209] width 196 height 200
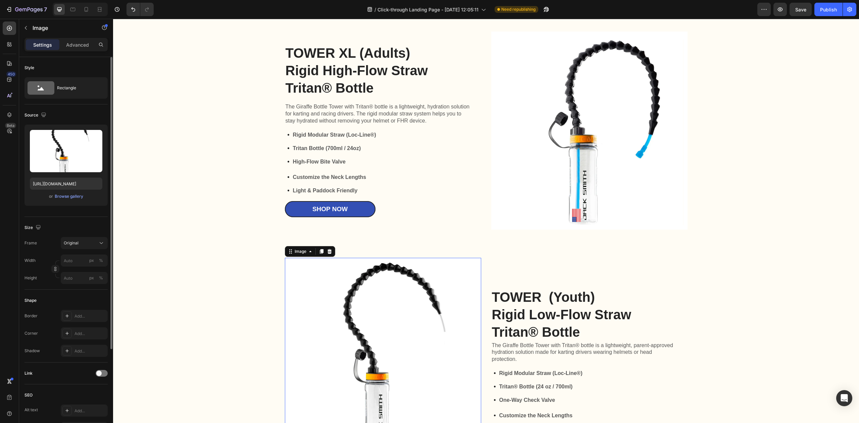
scroll to position [1520, 0]
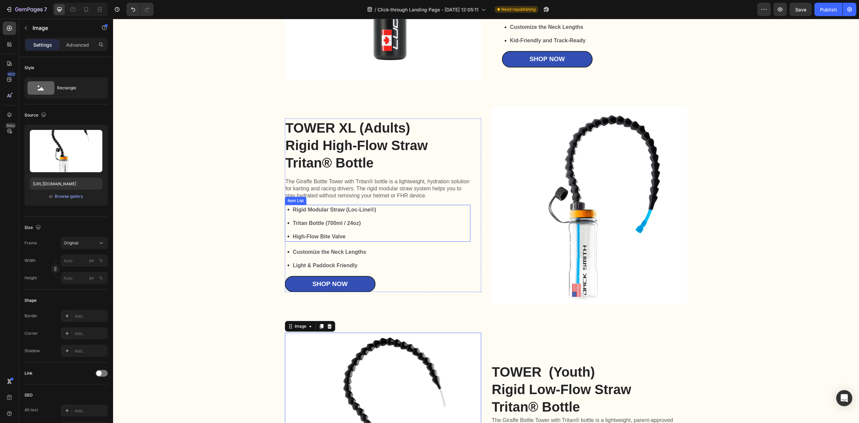
click at [561, 217] on img at bounding box center [589, 205] width 196 height 198
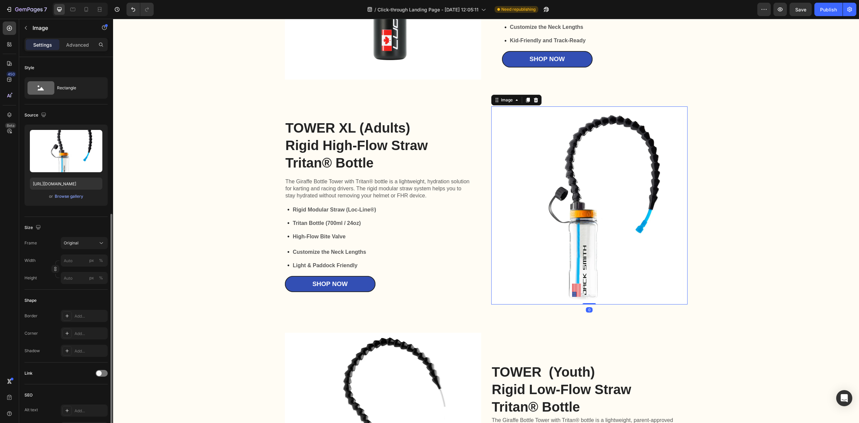
scroll to position [122, 0]
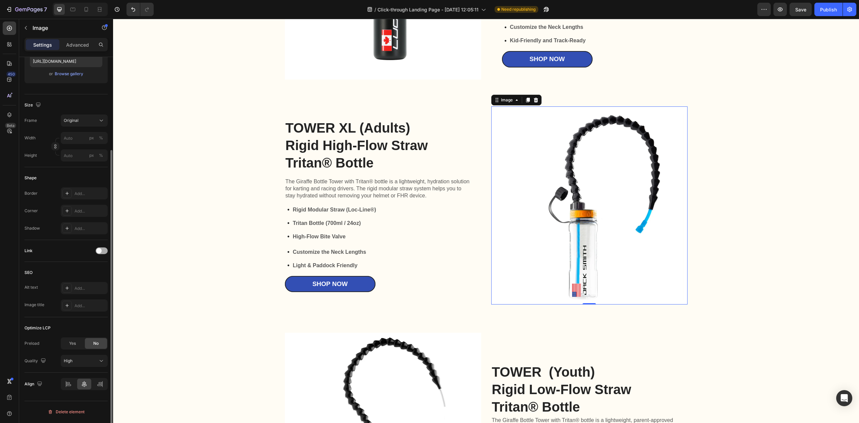
click at [97, 251] on span at bounding box center [98, 250] width 5 height 5
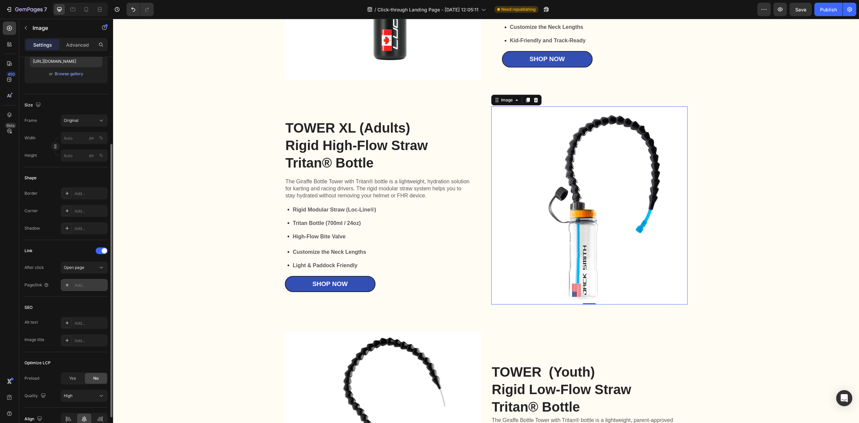
click at [83, 283] on div "Add..." at bounding box center [90, 285] width 32 height 6
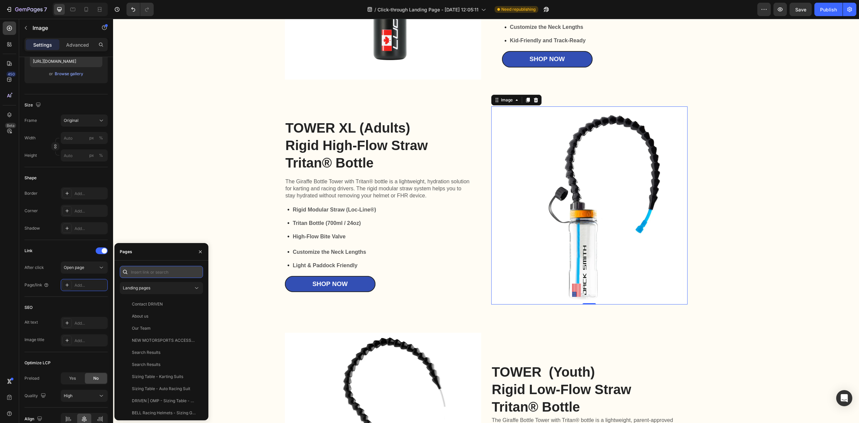
click at [153, 273] on input "text" at bounding box center [161, 272] width 83 height 12
paste input "https://drivenracing.shop/products/giraffe-tower-xl-adults-tritan"
type input "https://drivenracing.shop/products/giraffe-tower-xl-adults-tritan"
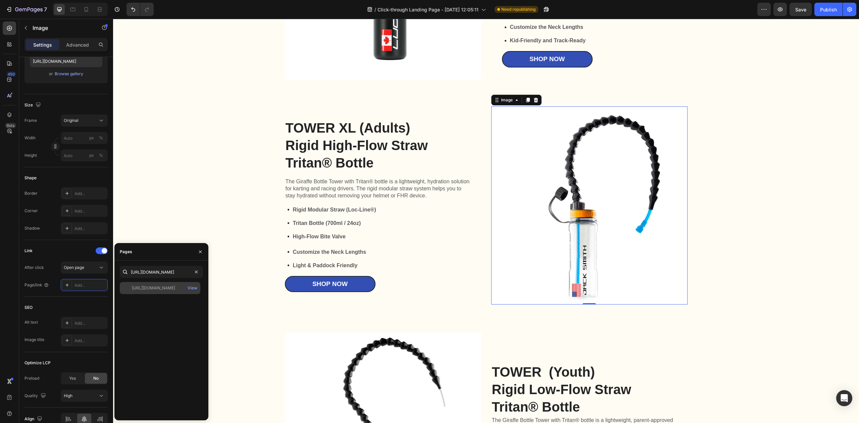
click at [171, 289] on div "https://drivenracing.shop/products/giraffe-tower-xl-adults-tritan" at bounding box center [153, 288] width 43 height 6
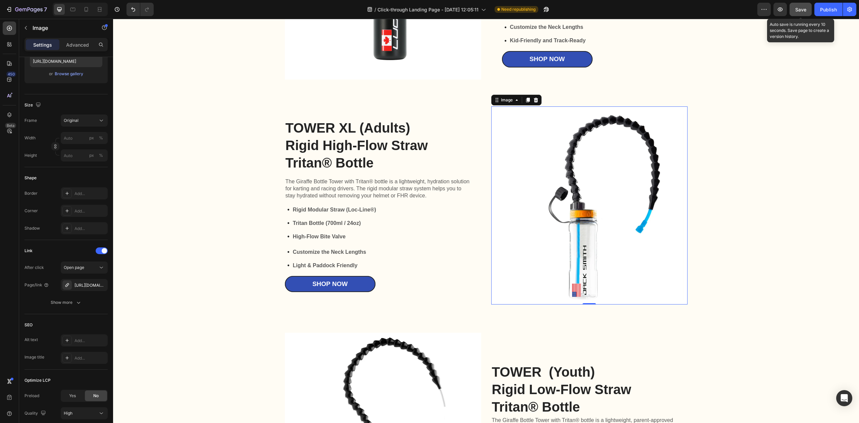
click at [795, 13] on button "Save" at bounding box center [800, 9] width 22 height 13
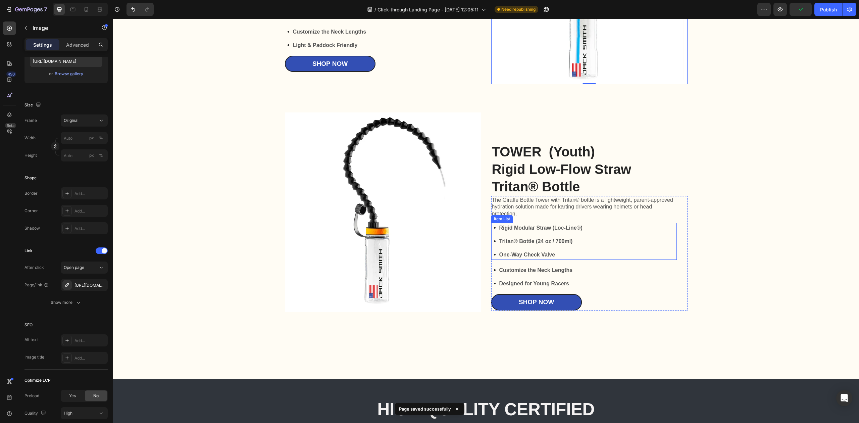
scroll to position [1744, 0]
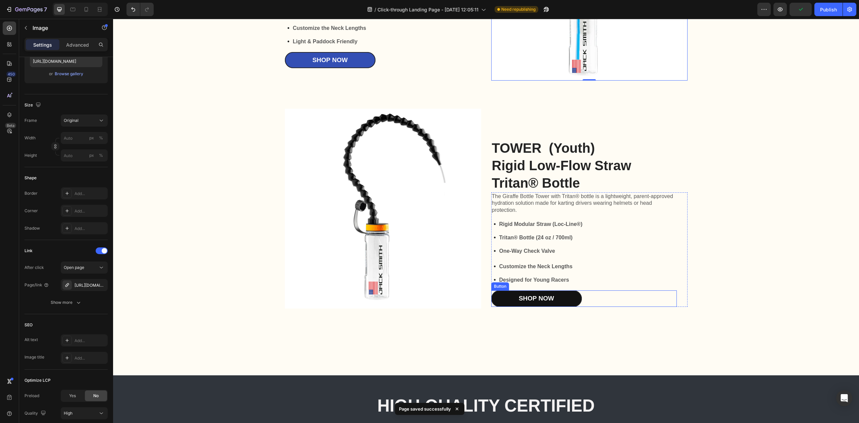
click at [561, 298] on link "Shop Now" at bounding box center [536, 298] width 91 height 16
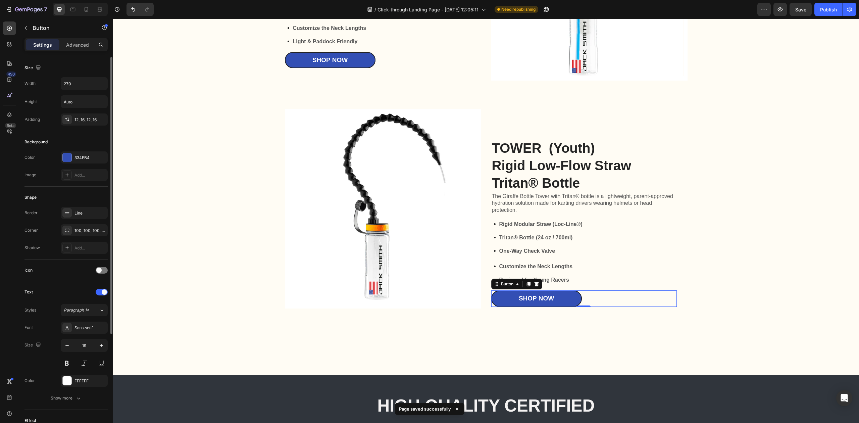
scroll to position [134, 0]
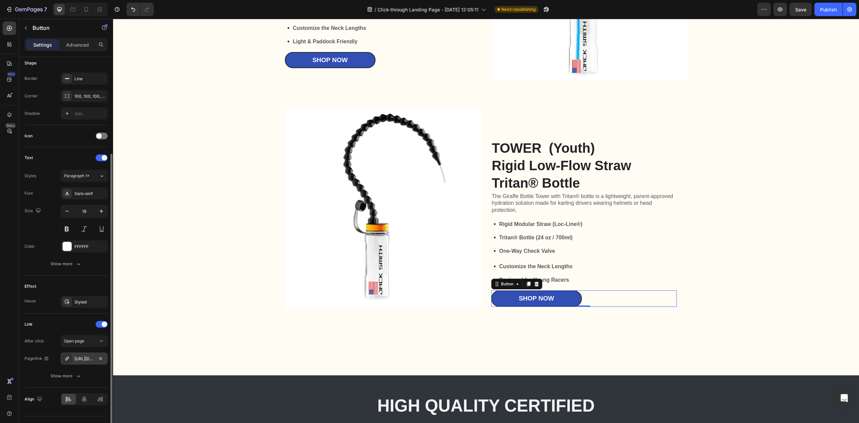
click at [86, 359] on div "[URL][DOMAIN_NAME]" at bounding box center [83, 359] width 19 height 6
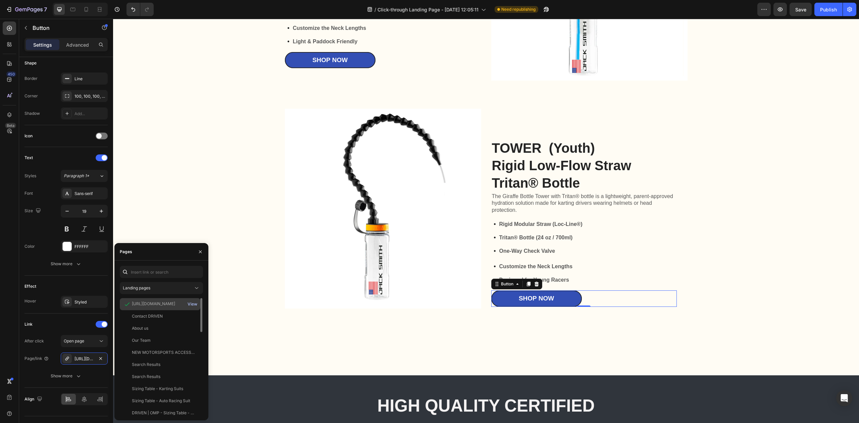
click at [195, 305] on div "View" at bounding box center [192, 304] width 10 height 6
click at [394, 195] on img at bounding box center [383, 209] width 196 height 200
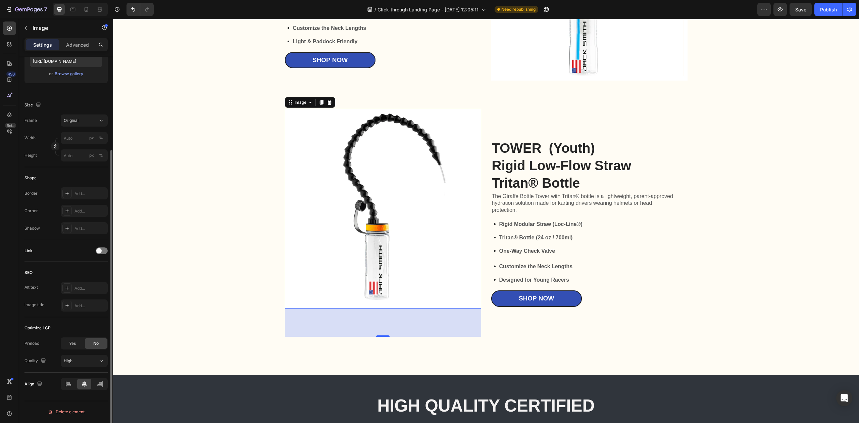
scroll to position [0, 0]
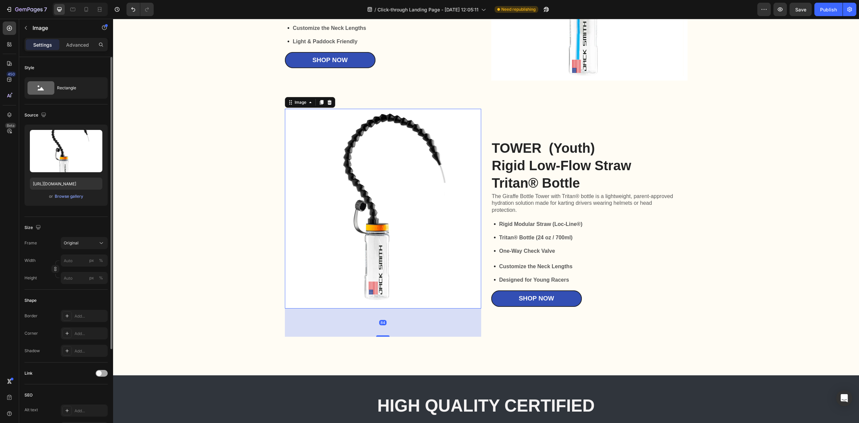
click at [97, 376] on span at bounding box center [98, 372] width 5 height 5
click at [79, 408] on div "Add..." at bounding box center [90, 408] width 32 height 6
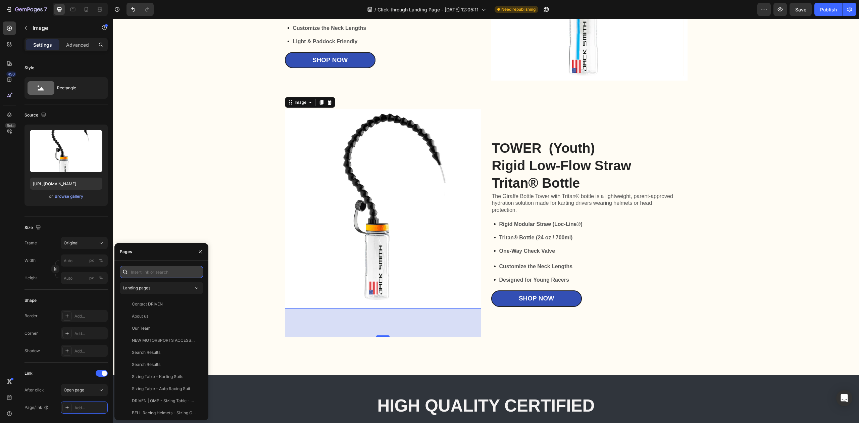
click at [166, 270] on input "text" at bounding box center [161, 272] width 83 height 12
paste input "https://drivenracing.shop/products/giraffe-tower-tritan-24oz"
type input "https://drivenracing.shop/products/giraffe-tower-tritan-24oz"
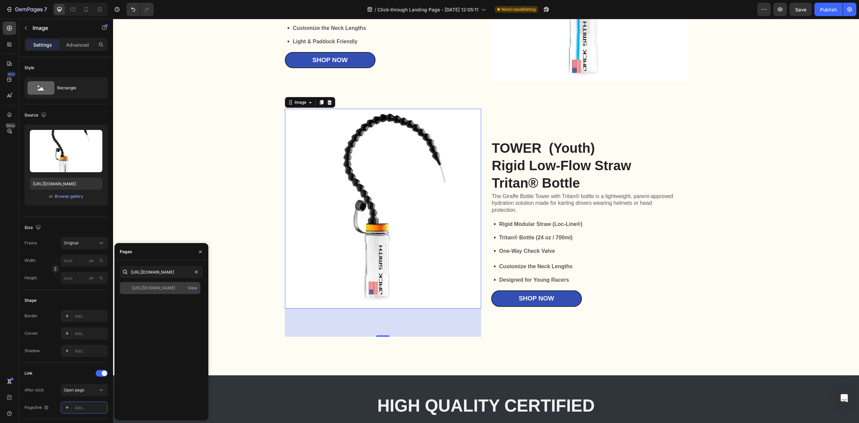
click at [166, 288] on div "https://drivenracing.shop/products/giraffe-tower-tritan-24oz" at bounding box center [153, 288] width 43 height 6
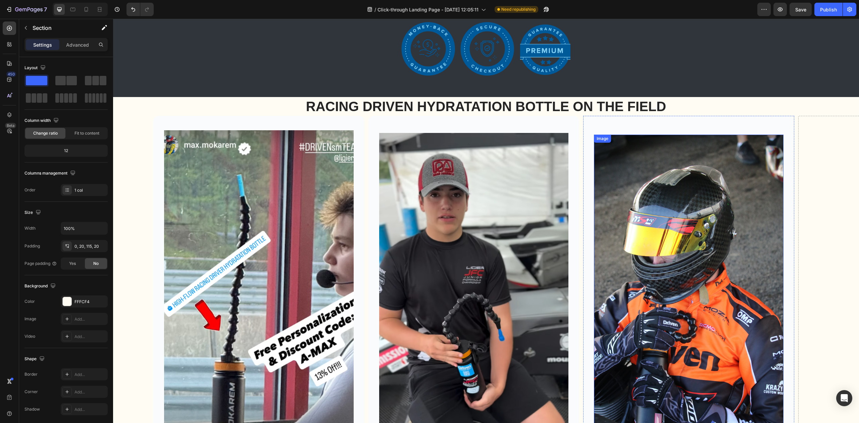
scroll to position [2012, 0]
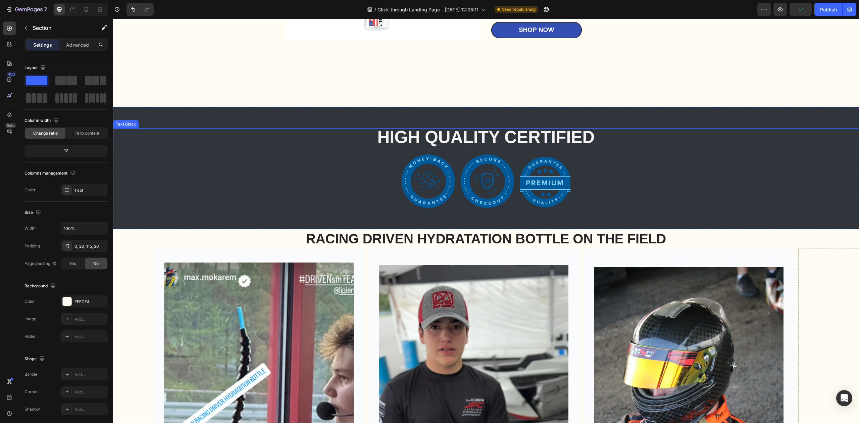
click at [175, 136] on p "HIGH QUALITY CERTIFIED" at bounding box center [486, 138] width 744 height 19
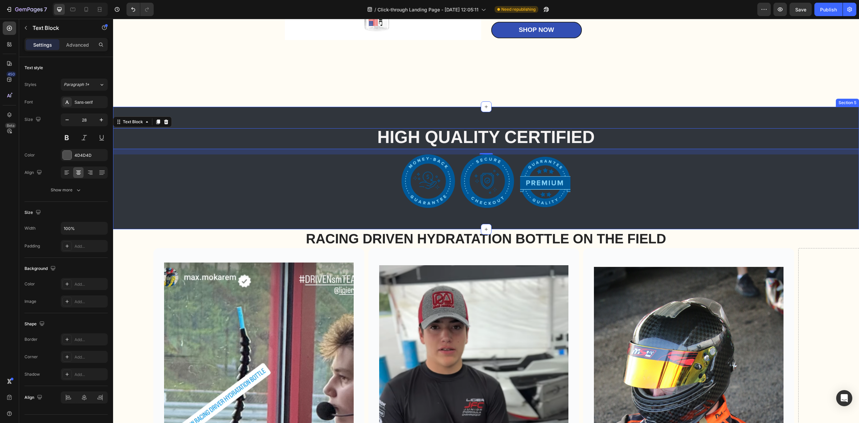
click at [239, 112] on div "HIGH QUALITY CERTIFIED Text Block 16 Image Image Image Row Section 5" at bounding box center [486, 168] width 746 height 123
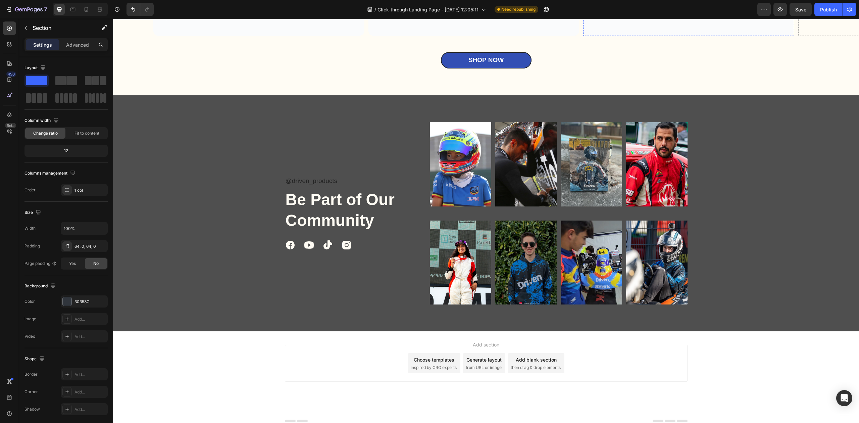
scroll to position [2700, 0]
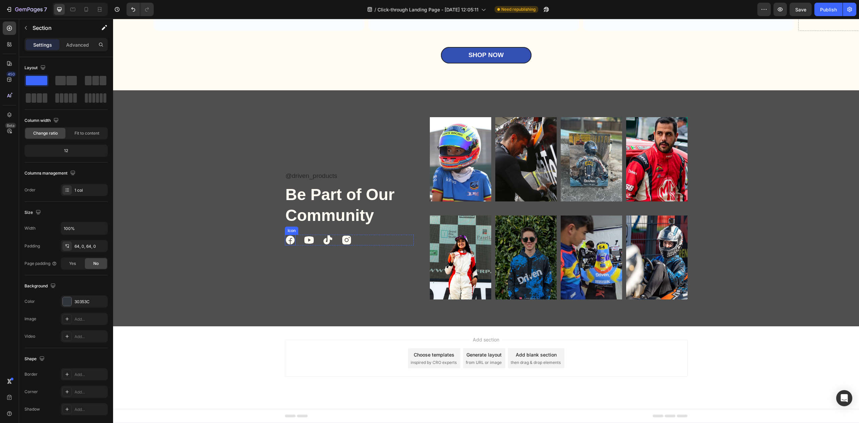
click at [287, 241] on icon at bounding box center [290, 239] width 9 height 9
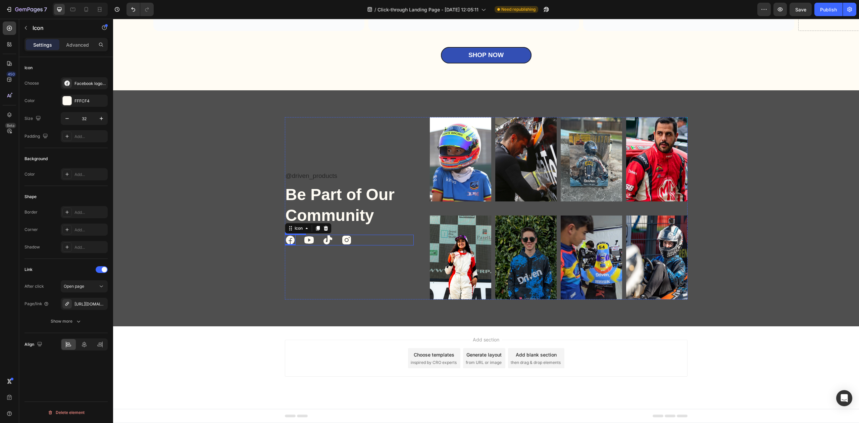
click at [297, 240] on div "Icon 0 Icon Icon Icon" at bounding box center [349, 239] width 129 height 11
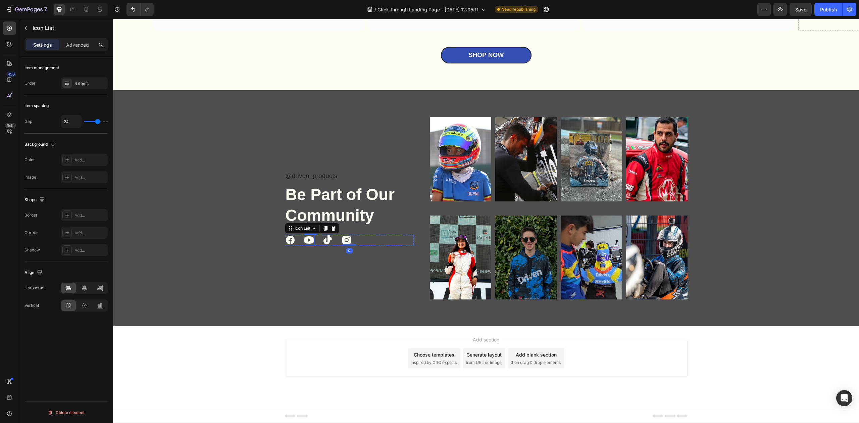
click at [304, 239] on icon at bounding box center [308, 239] width 9 height 7
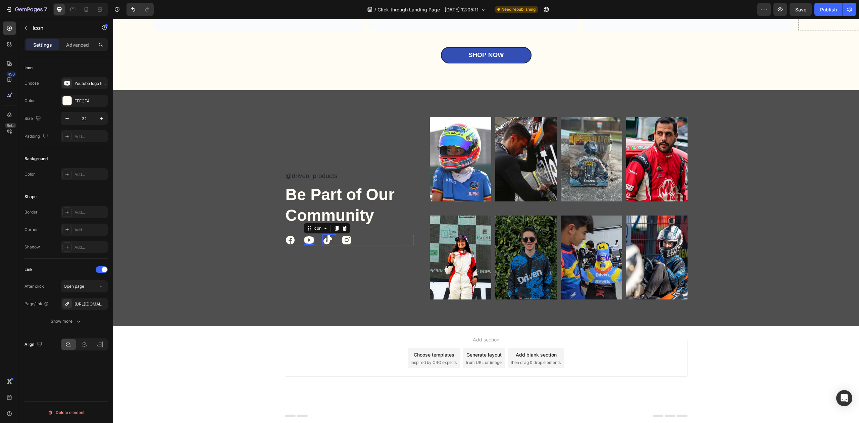
click at [323, 238] on icon at bounding box center [327, 239] width 11 height 11
click at [343, 240] on icon at bounding box center [346, 239] width 9 height 9
drag, startPoint x: 345, startPoint y: 239, endPoint x: 283, endPoint y: 242, distance: 62.1
click at [351, 235] on div "Icon Icon Icon Icon" at bounding box center [349, 239] width 129 height 11
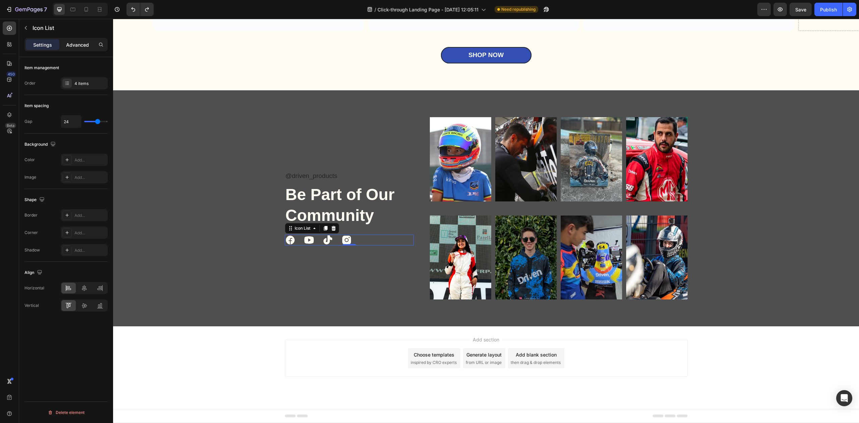
click at [75, 47] on p "Advanced" at bounding box center [77, 44] width 23 height 7
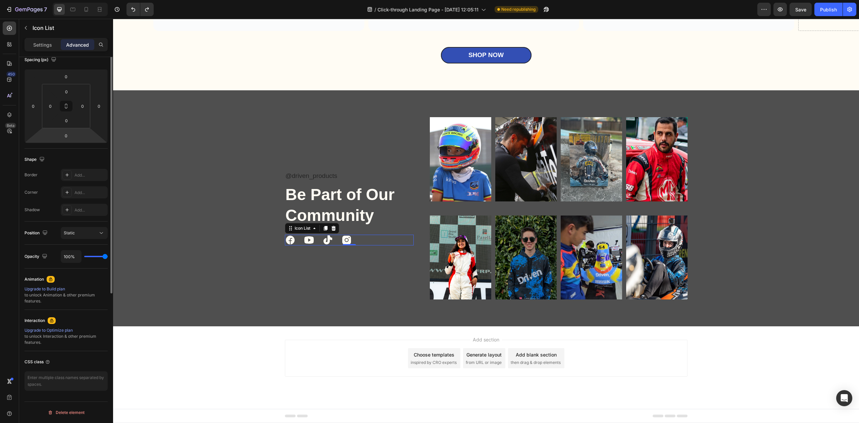
scroll to position [0, 0]
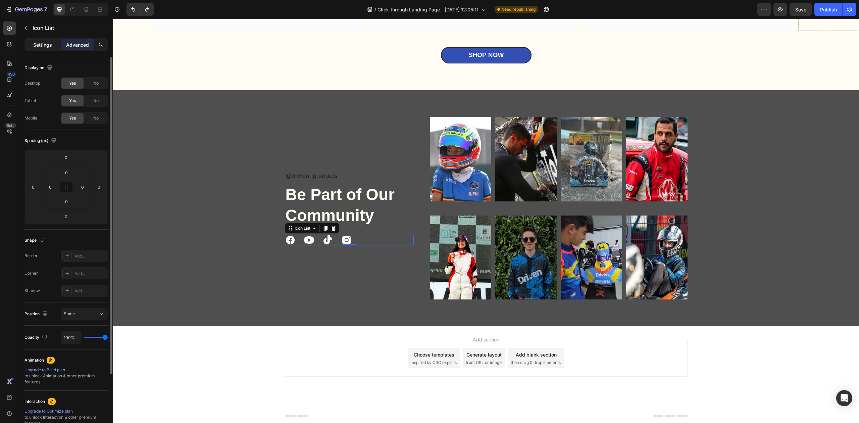
click at [44, 45] on p "Settings" at bounding box center [42, 44] width 19 height 7
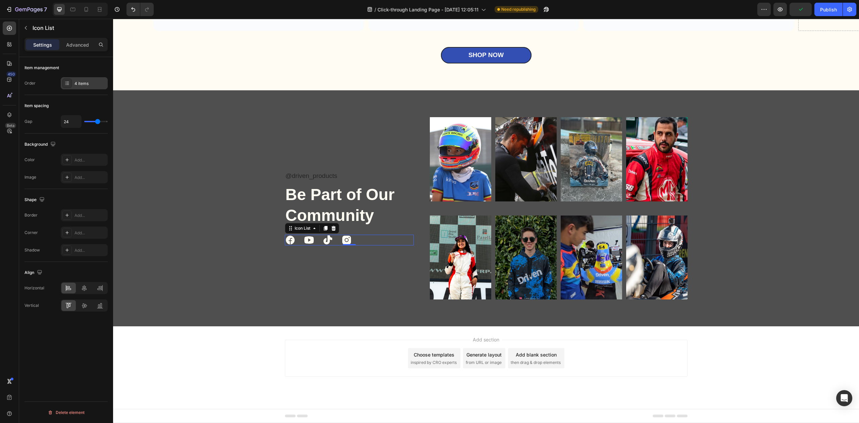
click at [85, 79] on div "4 items" at bounding box center [84, 83] width 47 height 12
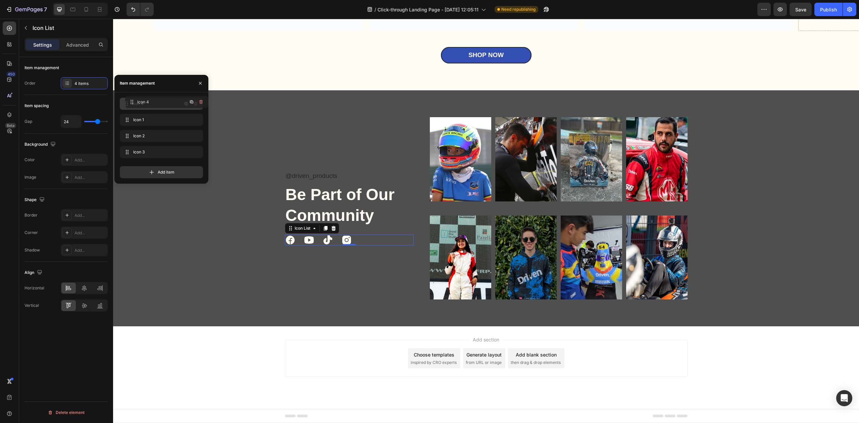
drag, startPoint x: 126, startPoint y: 152, endPoint x: 132, endPoint y: 102, distance: 50.3
click at [648, 372] on div "Add section Choose templates inspired by CRO experts Generate layout from URL o…" at bounding box center [486, 357] width 402 height 37
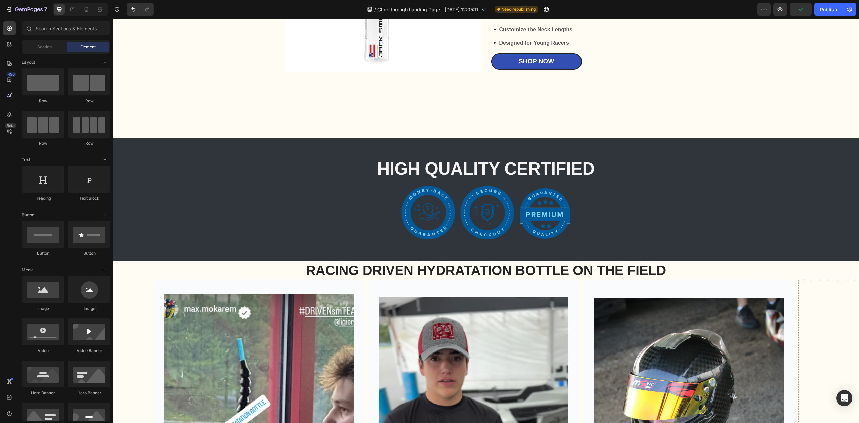
scroll to position [1985, 0]
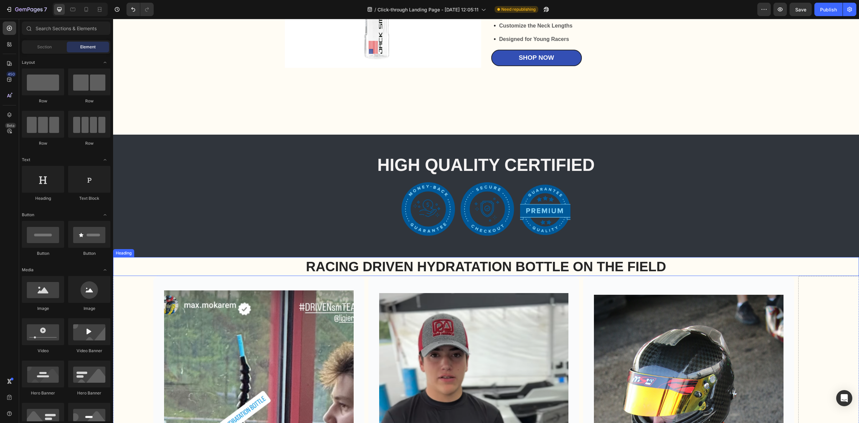
click at [482, 264] on h2 "RACING DRIVEN HYDRATATION BOTTLE ON THE FIELD" at bounding box center [486, 266] width 402 height 19
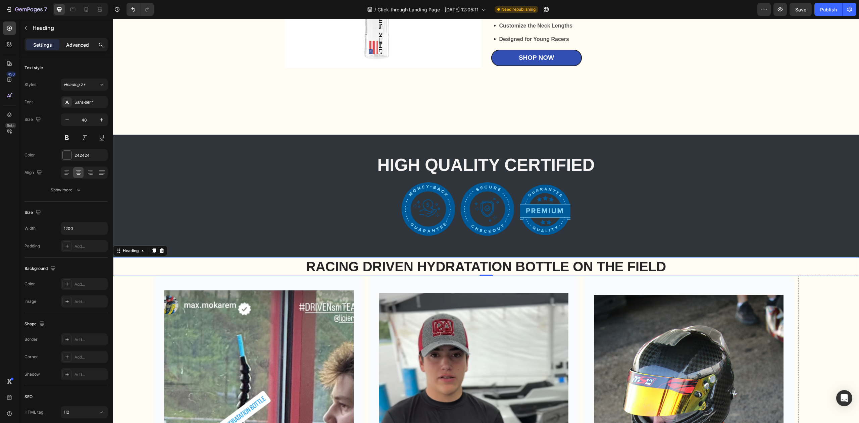
click at [76, 44] on p "Advanced" at bounding box center [77, 44] width 23 height 7
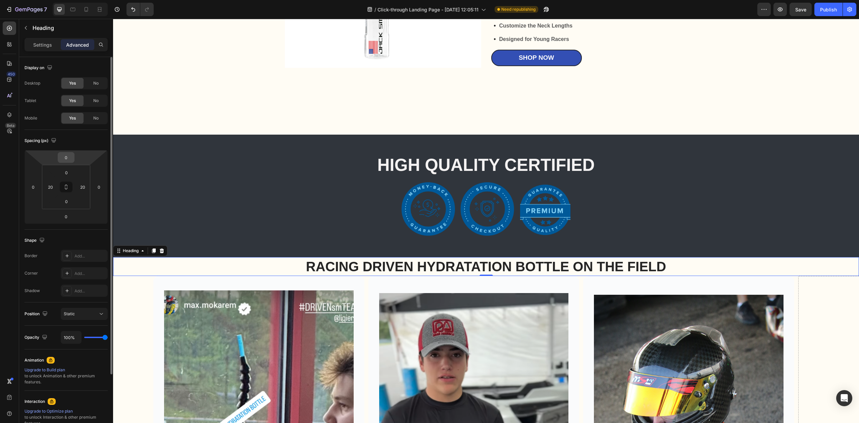
click at [64, 158] on input "0" at bounding box center [65, 157] width 13 height 10
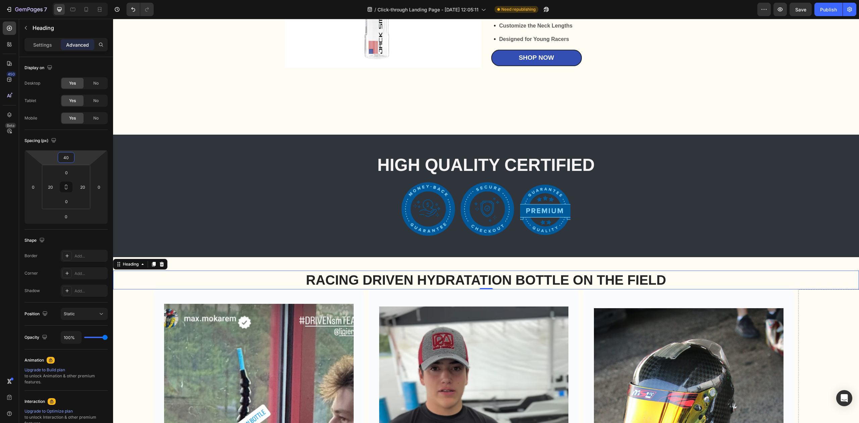
type input "40"
click at [592, 276] on h2 "RACING DRIVEN HYDRATATION BOTTLE ON THE FIELD" at bounding box center [486, 279] width 402 height 19
click at [530, 282] on p "RACING DRIVEN HYDRATATION BOTTLE ON THE FIELD" at bounding box center [485, 279] width 401 height 17
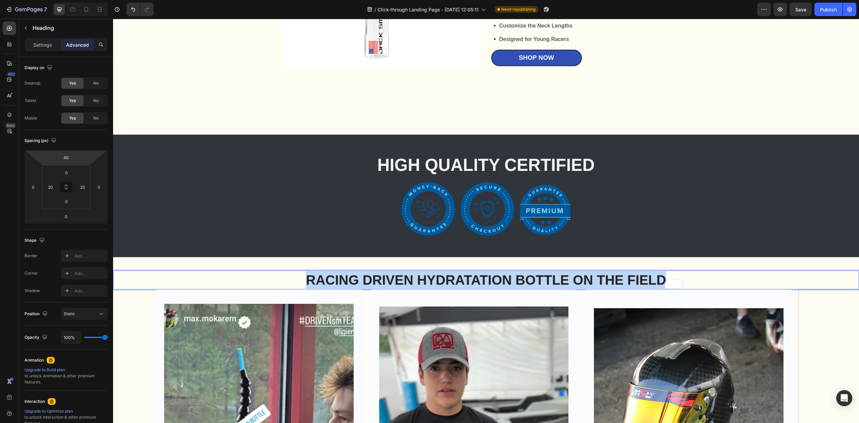
click at [530, 282] on p "RACING DRIVEN HYDRATATION BOTTLE ON THE FIELD" at bounding box center [485, 279] width 401 height 17
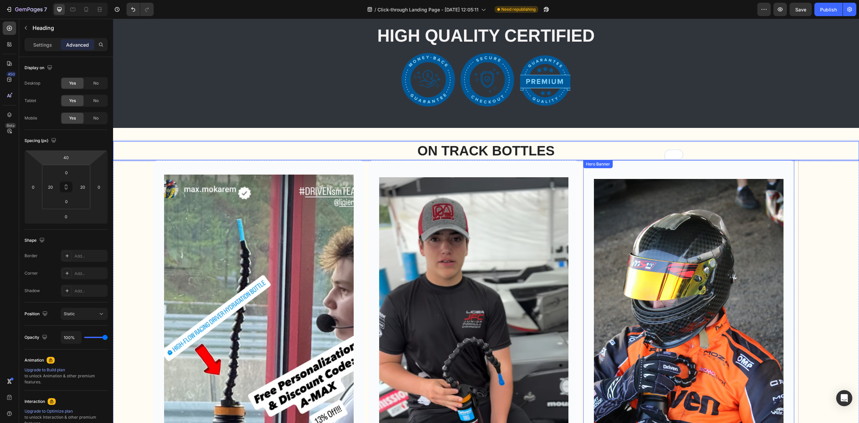
scroll to position [2119, 0]
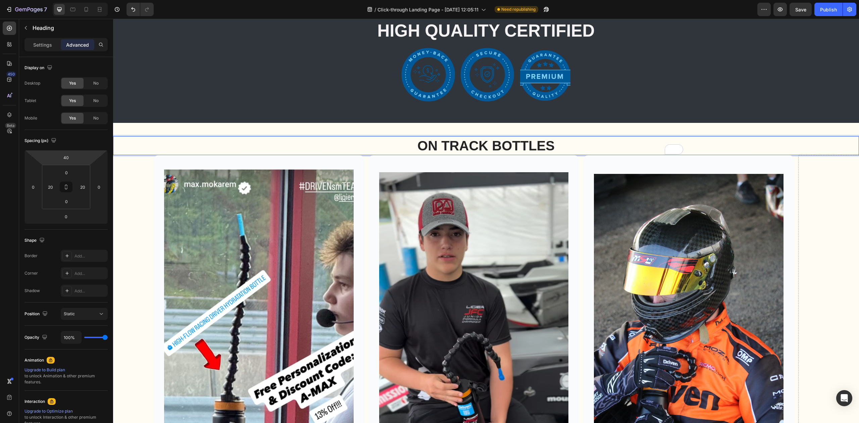
click at [498, 140] on p "ON TRACK BOTTLES" at bounding box center [485, 145] width 401 height 17
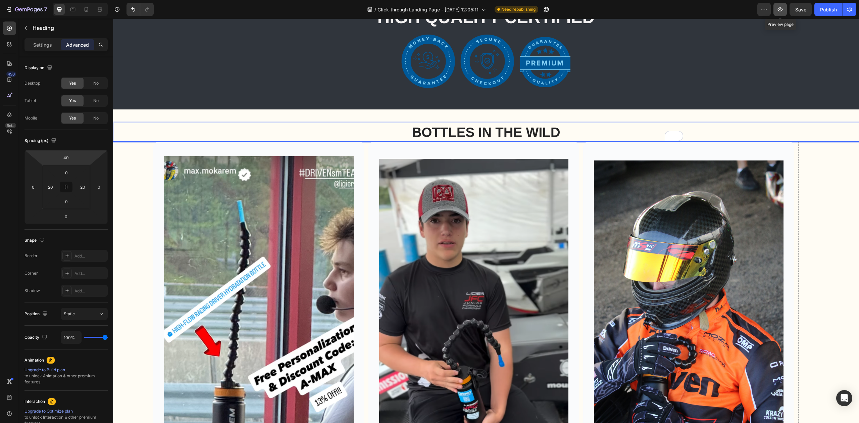
scroll to position [1640, 0]
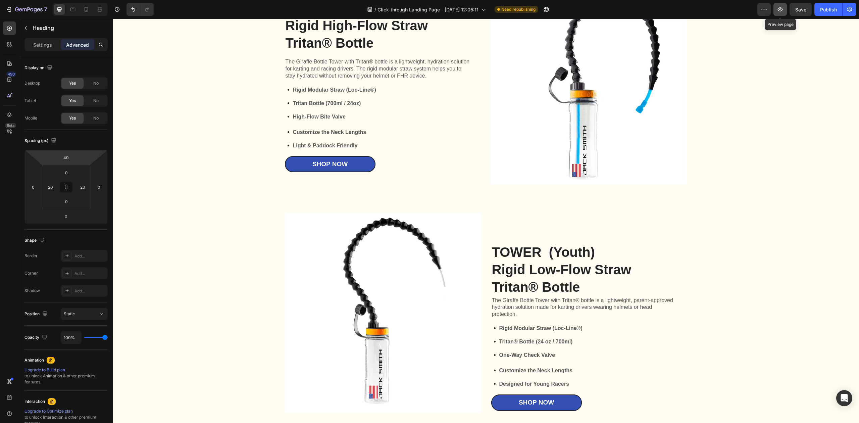
click at [777, 11] on icon "button" at bounding box center [779, 9] width 7 height 7
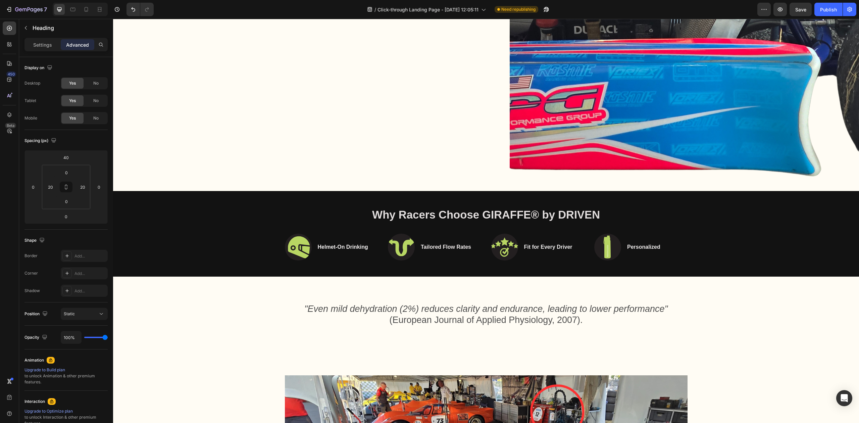
scroll to position [472, 0]
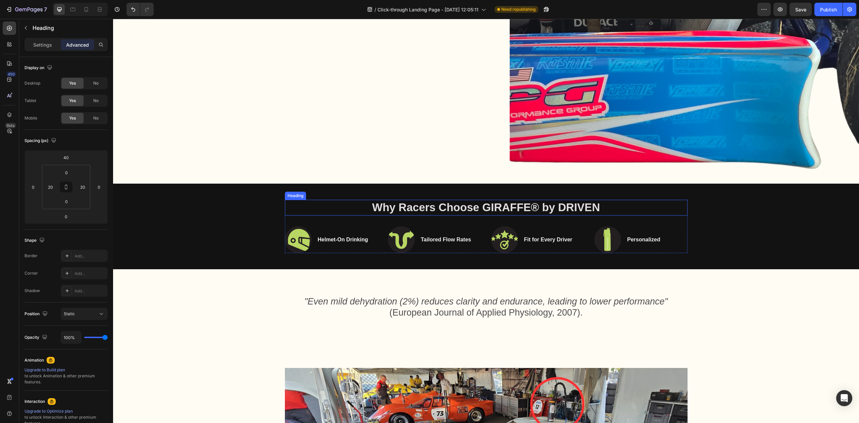
click at [513, 201] on span "Why Racers Choose GIRAFFE® by DRIVEN" at bounding box center [486, 207] width 228 height 12
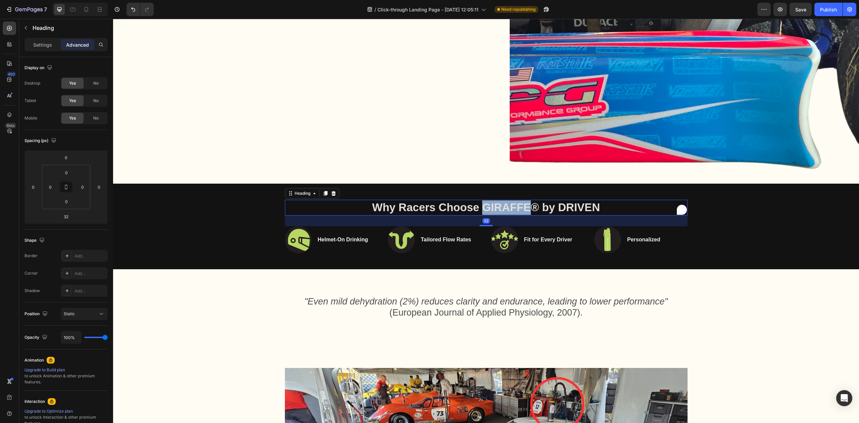
click at [498, 203] on span "Why Racers Choose GIRAFFE® by DRIVEN" at bounding box center [486, 207] width 228 height 12
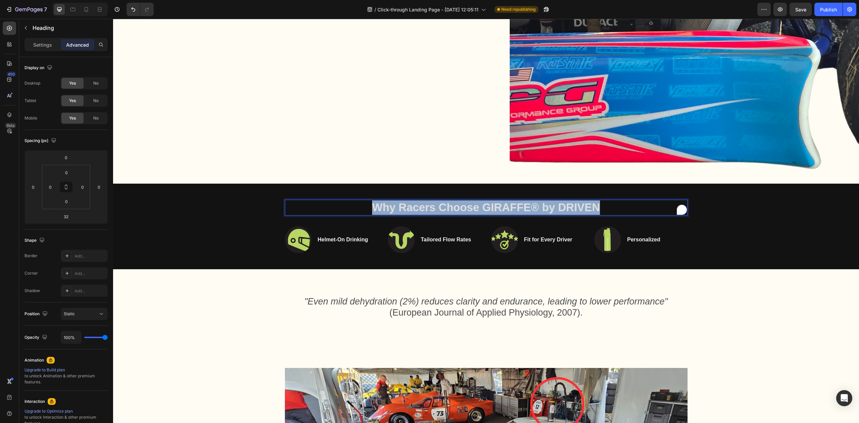
click at [498, 203] on span "Why Racers Choose GIRAFFE® by DRIVEN" at bounding box center [486, 207] width 228 height 12
click at [557, 201] on span "Why Racers Choose GIRAFFE® by DRIVEN" at bounding box center [486, 207] width 228 height 12
drag, startPoint x: 596, startPoint y: 201, endPoint x: 482, endPoint y: 206, distance: 114.2
click at [482, 206] on p "Why Racers Choose GIRAFFE® by DRIVEN" at bounding box center [485, 207] width 401 height 14
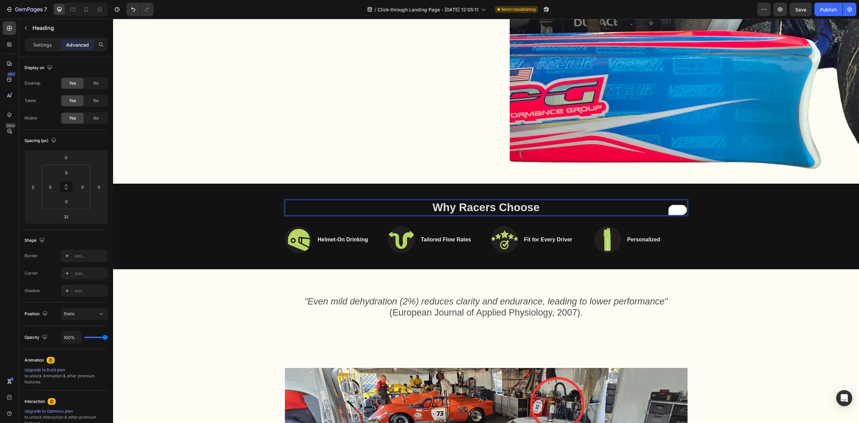
click at [539, 200] on p "Why Racers Choose" at bounding box center [485, 207] width 401 height 14
click at [530, 201] on span "Why Racers Choose" at bounding box center [485, 207] width 107 height 12
click at [535, 201] on span "Why Racers Choose" at bounding box center [485, 207] width 107 height 12
drag, startPoint x: 479, startPoint y: 201, endPoint x: 596, endPoint y: 201, distance: 117.1
click at [596, 201] on p "Why Racers Choose GIRAFFE® by DRIVEN" at bounding box center [485, 207] width 401 height 14
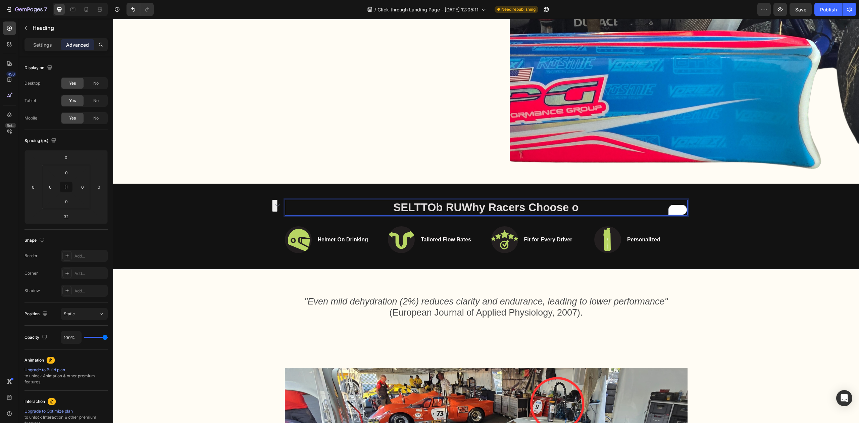
click at [431, 201] on span "SELTTOb RUWhy Racers Choose o" at bounding box center [485, 207] width 185 height 12
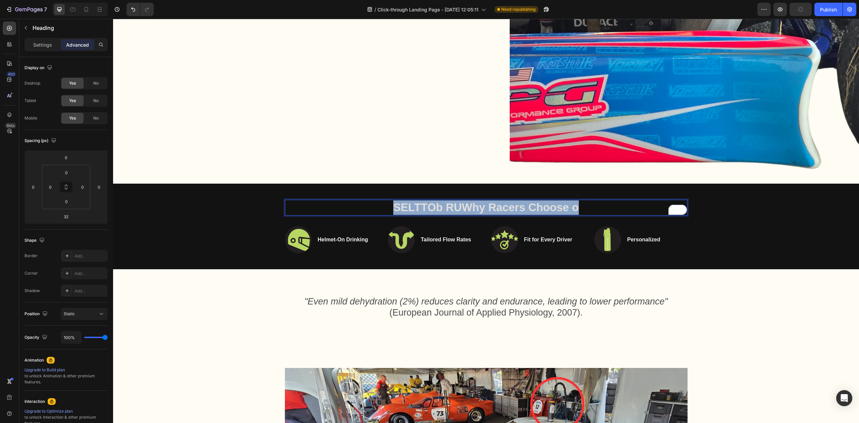
click at [431, 201] on span "SELTTOb RUWhy Racers Choose o" at bounding box center [485, 207] width 185 height 12
click at [274, 204] on div "SELTTOb RUWhy Racers Choose o Heading 32 Image Helmet-On Drinking Heading Row I…" at bounding box center [486, 226] width 732 height 53
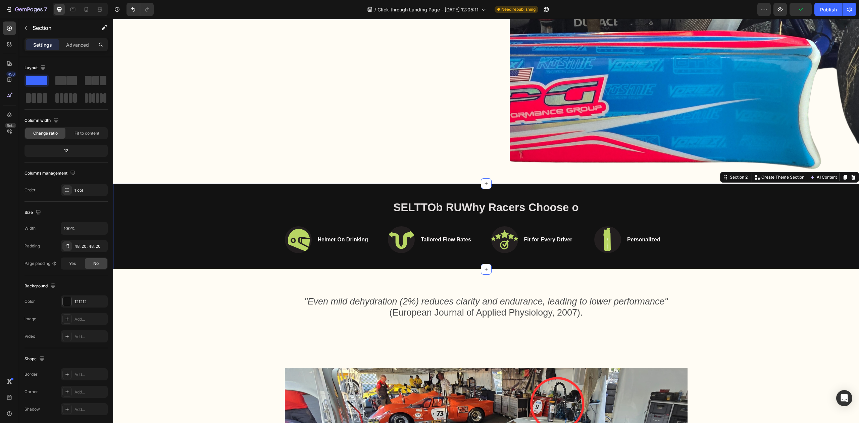
click at [380, 192] on div "⁠⁠⁠⁠⁠⁠⁠ SELTTOb RUWhy Racers Choose o Heading Image Helmet-On Drinking Heading …" at bounding box center [486, 226] width 746 height 86
click at [393, 201] on span "SELTTOb RUWhy Racers Choose o" at bounding box center [485, 207] width 185 height 12
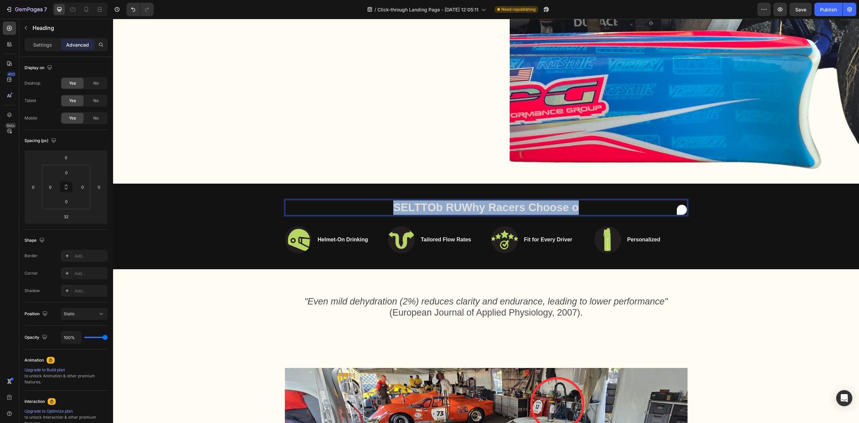
click at [393, 201] on span "SELTTOb RUWhy Racers Choose o" at bounding box center [485, 207] width 185 height 12
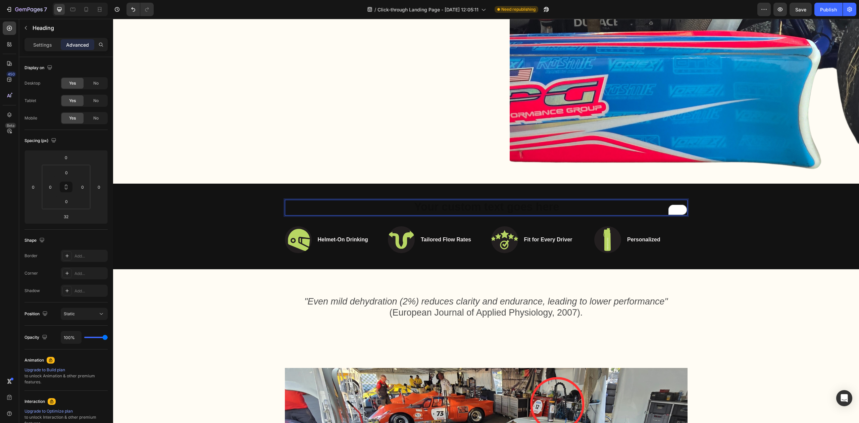
click at [451, 200] on h2 "Rich Text Editor. Editing area: main" at bounding box center [486, 208] width 402 height 16
click at [460, 201] on h2 "Rich Text Editor. Editing area: main" at bounding box center [486, 208] width 402 height 16
click at [558, 202] on p "Why Drivers Choose Our Bottles?" at bounding box center [485, 207] width 401 height 14
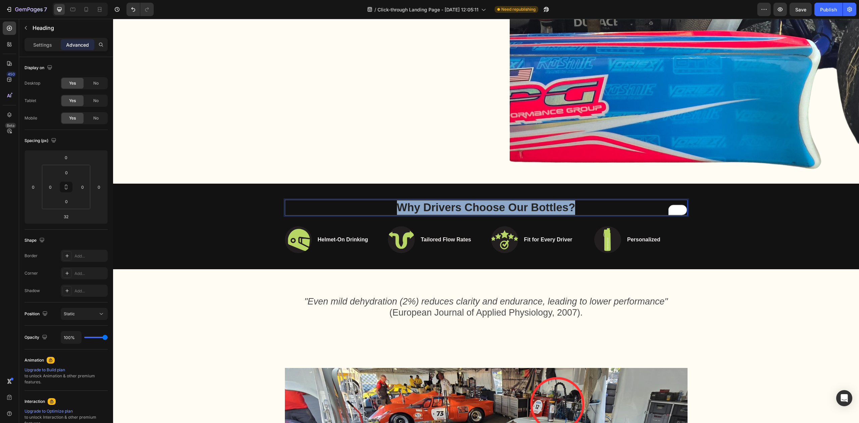
click at [558, 202] on p "Why Drivers Choose Our Bottles?" at bounding box center [485, 207] width 401 height 14
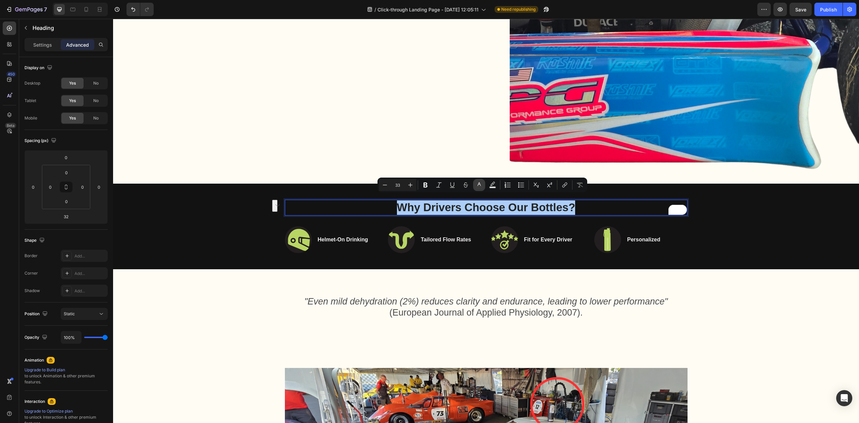
click at [478, 187] on icon "Editor contextual toolbar" at bounding box center [479, 184] width 7 height 7
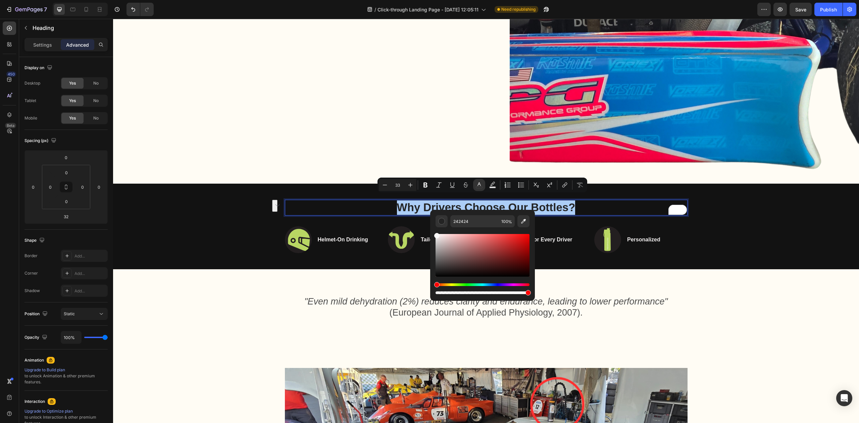
drag, startPoint x: 457, startPoint y: 246, endPoint x: 432, endPoint y: 234, distance: 27.3
click at [432, 234] on div "242424 100 %" at bounding box center [482, 253] width 105 height 86
type input "FFFFFF"
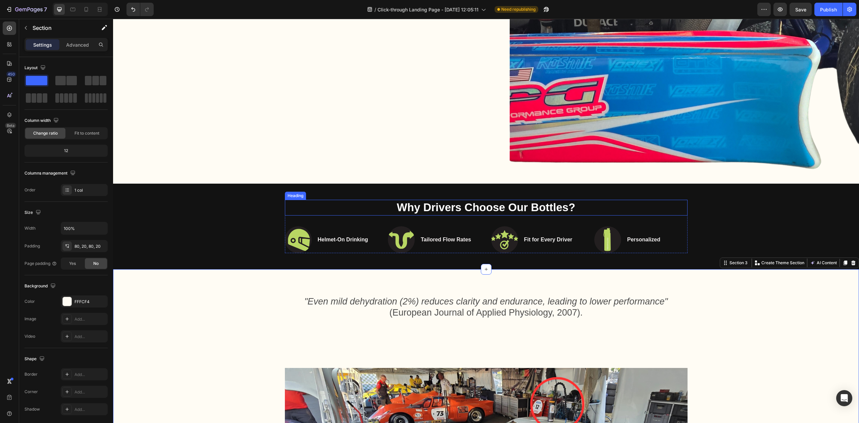
click at [530, 201] on span "Why Drivers Choose Our Bottles?" at bounding box center [486, 207] width 178 height 12
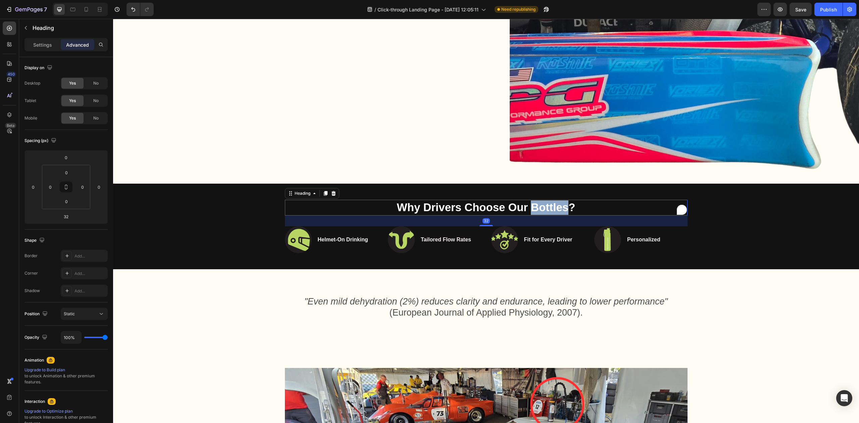
click at [527, 202] on span "Why Drivers Choose Our Bottles?" at bounding box center [486, 207] width 178 height 12
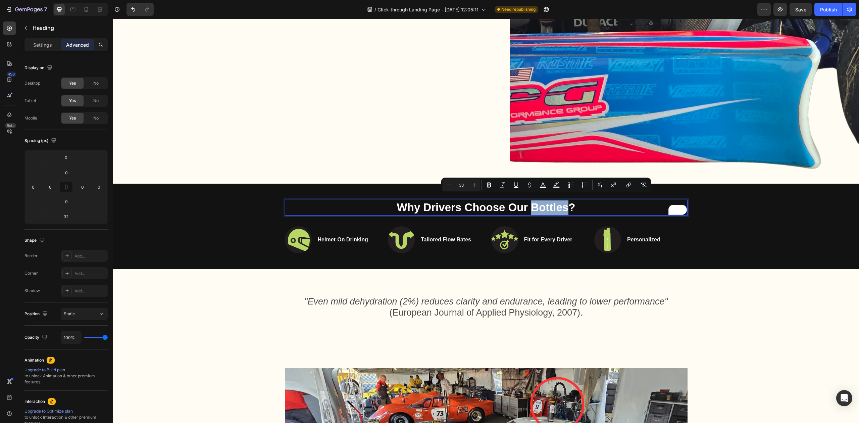
click at [528, 201] on span "Why Drivers Choose Our Bottles?" at bounding box center [486, 207] width 178 height 12
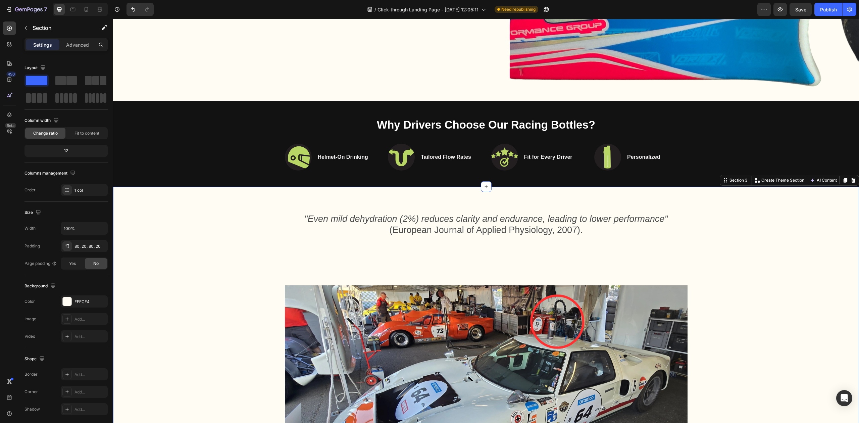
scroll to position [561, 0]
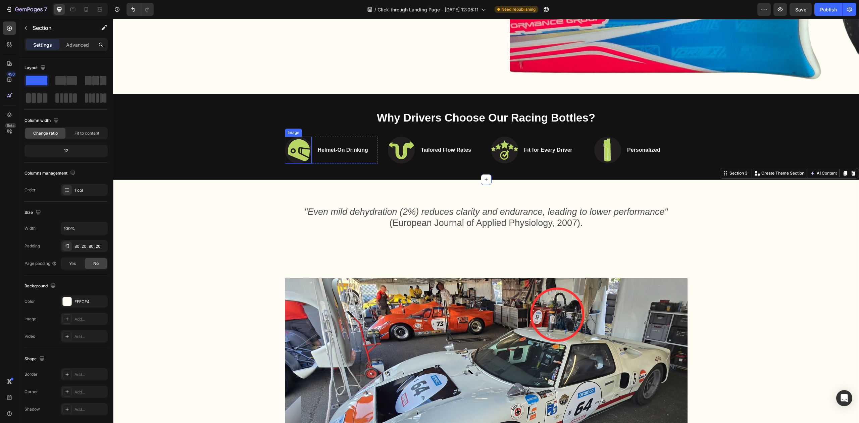
click at [287, 146] on img at bounding box center [298, 150] width 27 height 27
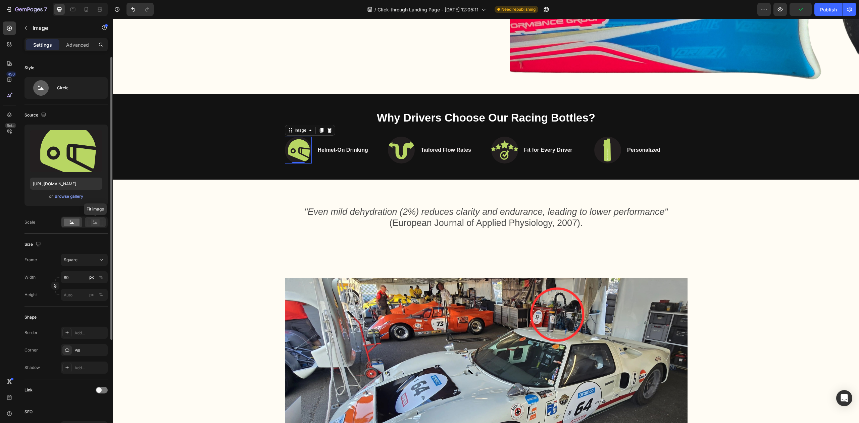
click at [94, 227] on div at bounding box center [95, 222] width 21 height 10
click at [75, 225] on rect at bounding box center [71, 221] width 15 height 7
click at [72, 278] on input "80" at bounding box center [84, 277] width 47 height 12
type input "1"
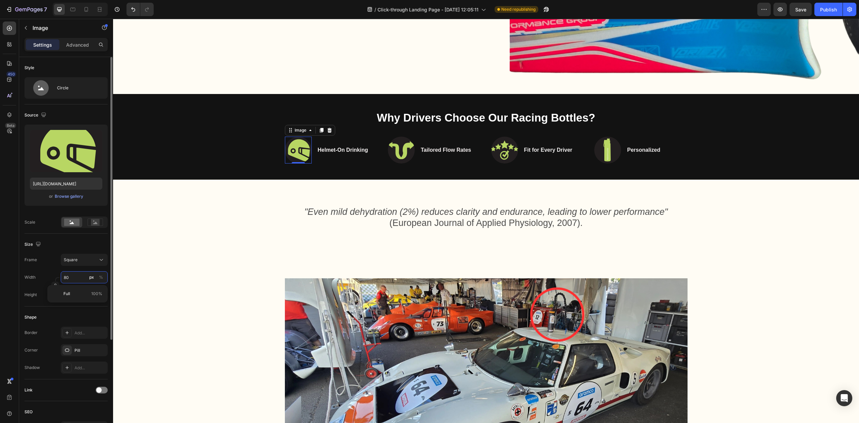
type input "1"
type input "10"
type input "100"
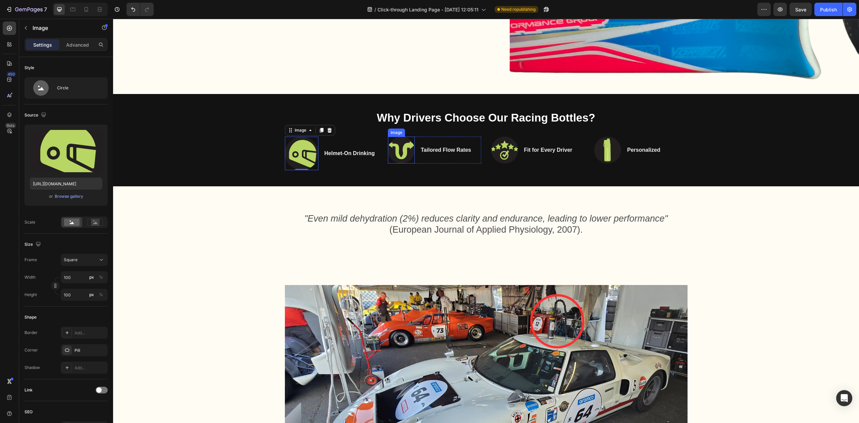
click at [406, 143] on img at bounding box center [401, 150] width 27 height 27
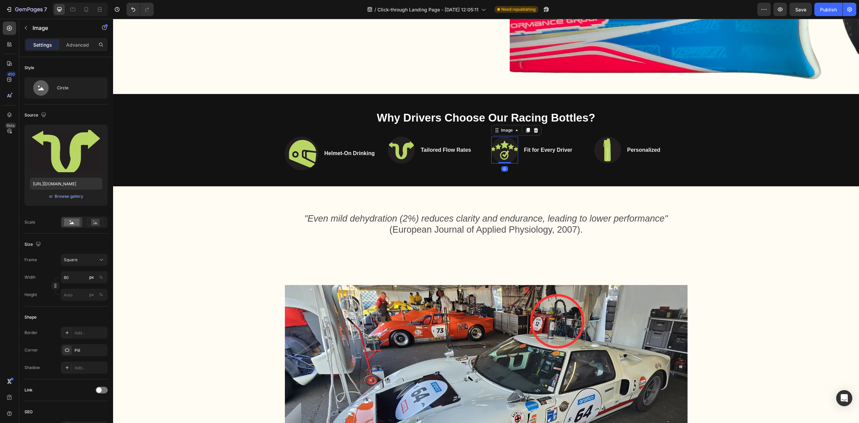
click at [509, 152] on img at bounding box center [504, 150] width 27 height 27
click at [406, 149] on img at bounding box center [401, 150] width 27 height 27
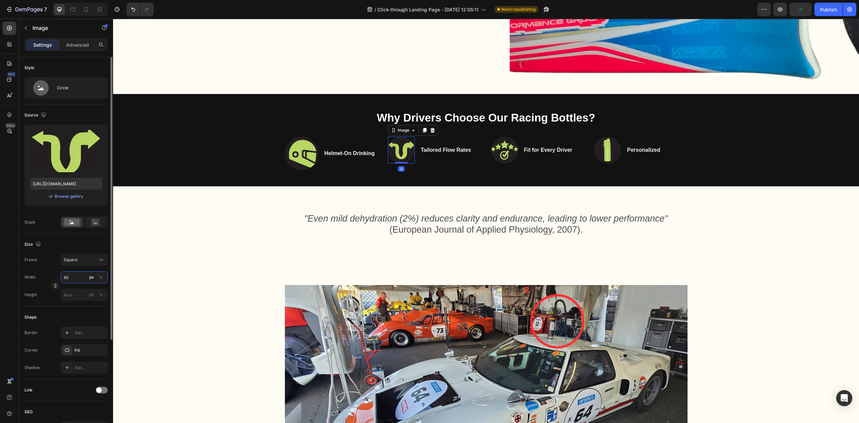
click at [70, 278] on input "80" at bounding box center [84, 277] width 47 height 12
type input "1"
type input "10"
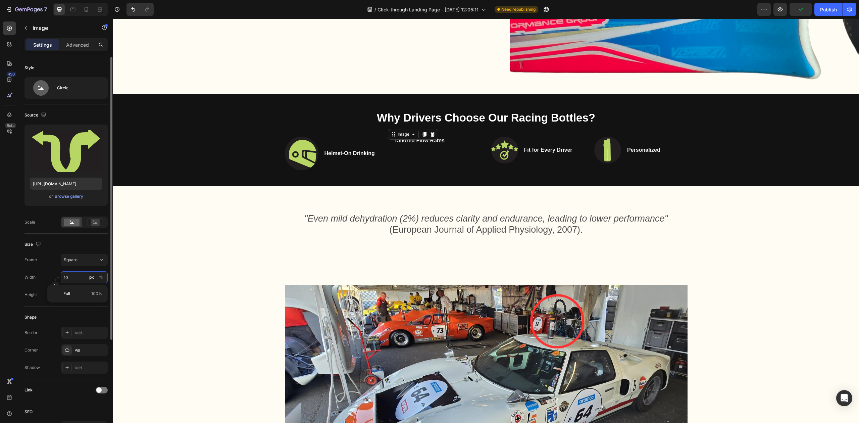
type input "10"
type input "100"
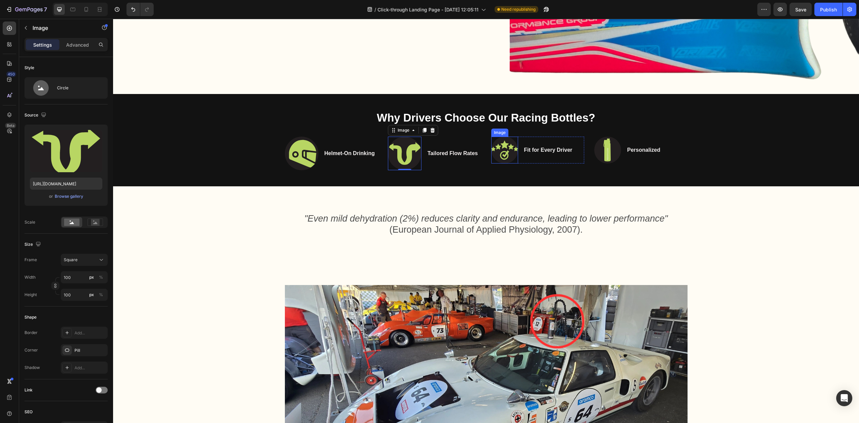
click at [499, 150] on img at bounding box center [504, 150] width 27 height 27
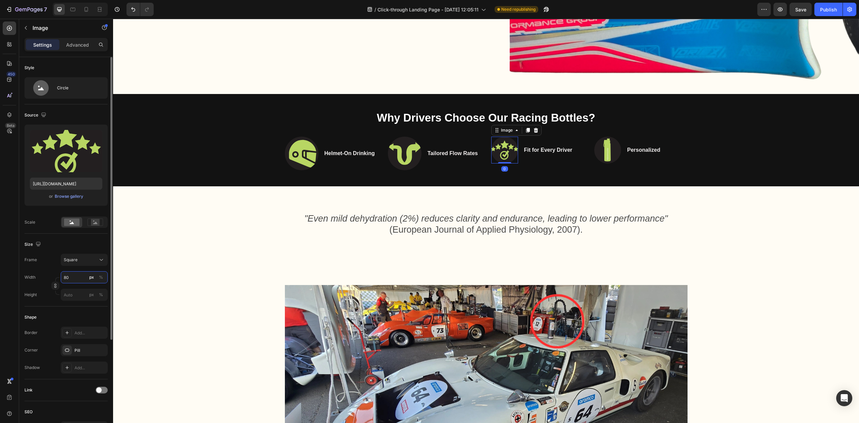
click at [83, 279] on input "80" at bounding box center [84, 277] width 47 height 12
type input "1"
type input "10"
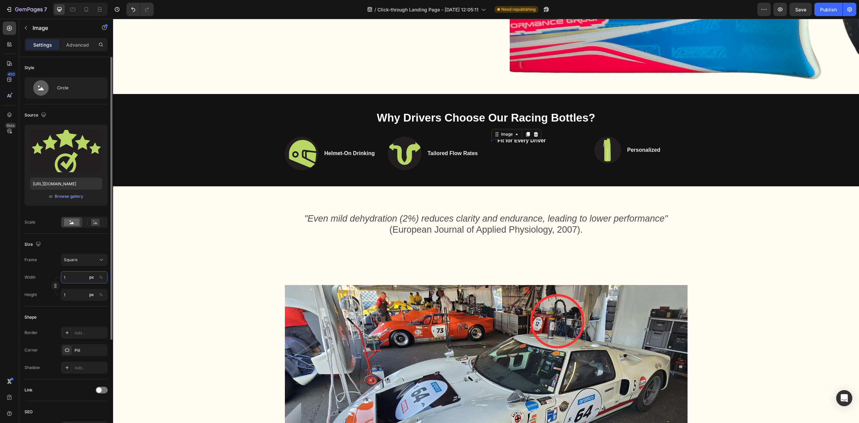
type input "10"
type input "100"
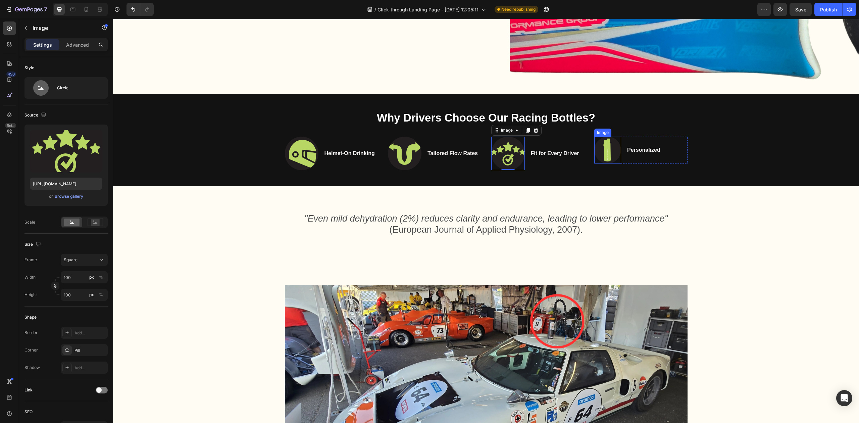
click at [605, 149] on img at bounding box center [607, 150] width 27 height 27
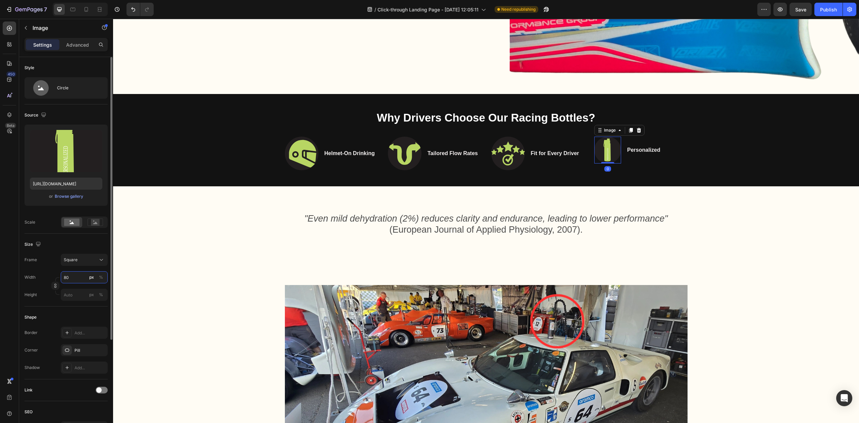
click at [65, 280] on input "80" at bounding box center [84, 277] width 47 height 12
type input "1"
type input "10"
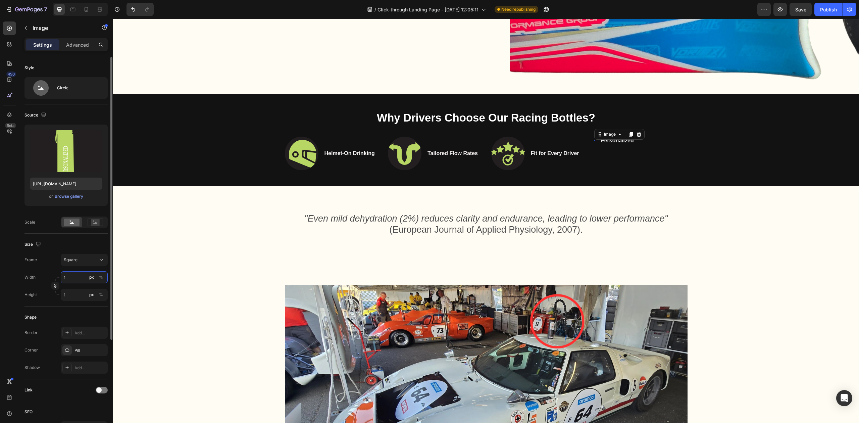
type input "10"
type input "100"
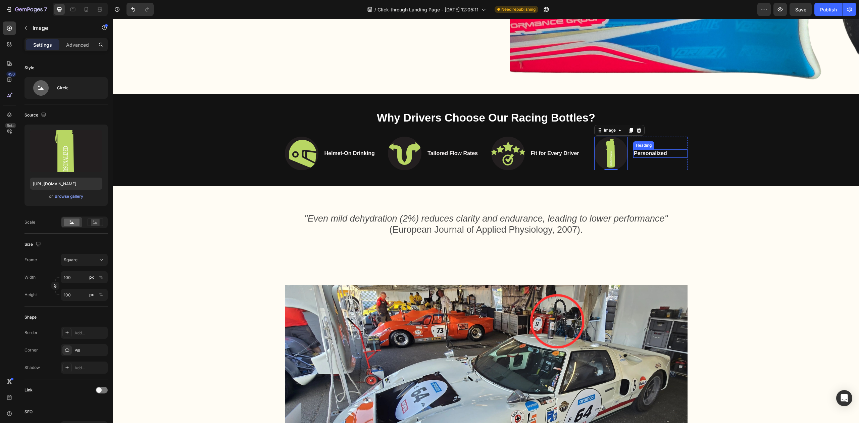
click at [615, 152] on img at bounding box center [611, 154] width 34 height 34
click at [647, 150] on strong "Personalized" at bounding box center [650, 153] width 33 height 6
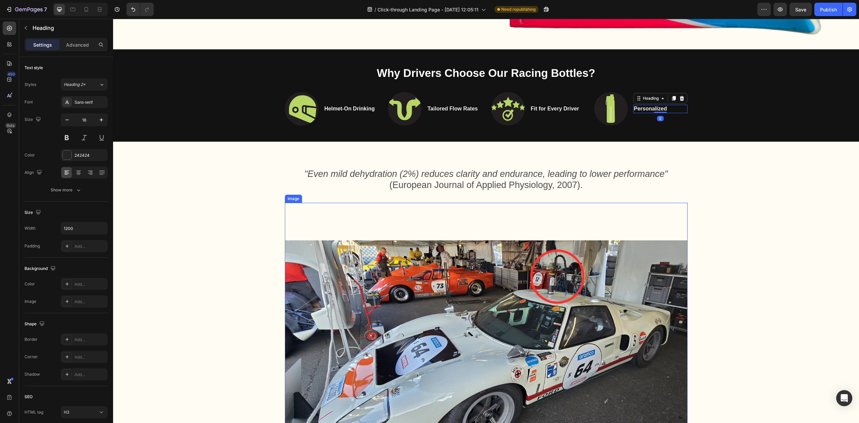
scroll to position [651, 0]
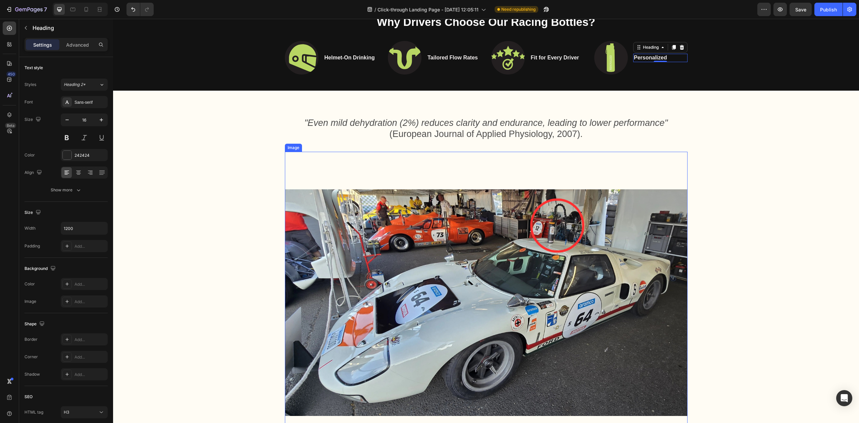
click at [528, 135] on span ""Even mild dehydration (2%) reduces clarity and endurance, leading to lower per…" at bounding box center [485, 128] width 363 height 21
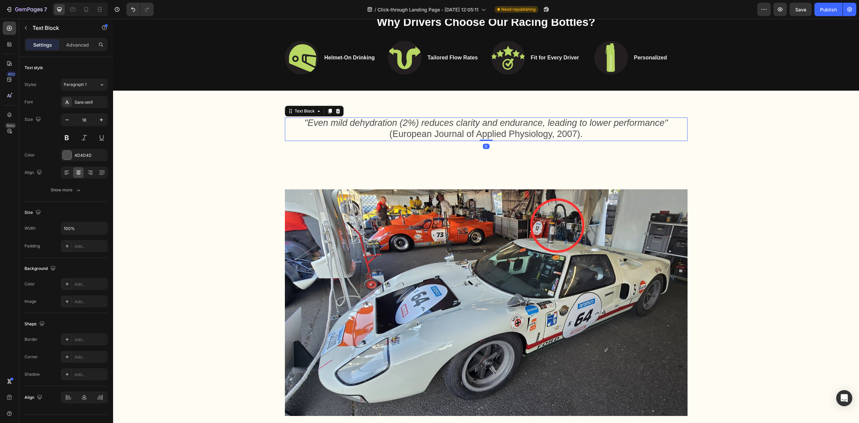
click at [528, 135] on span ""Even mild dehydration (2%) reduces clarity and endurance, leading to lower per…" at bounding box center [485, 128] width 363 height 21
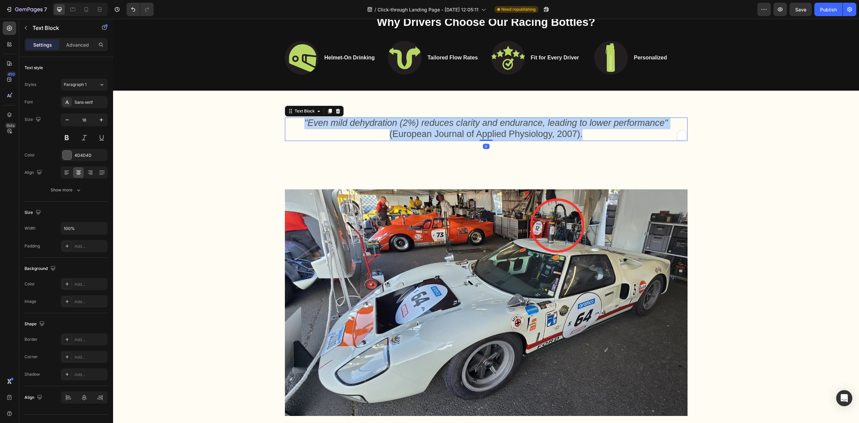
click at [528, 135] on span ""Even mild dehydration (2%) reduces clarity and endurance, leading to lower per…" at bounding box center [485, 128] width 363 height 21
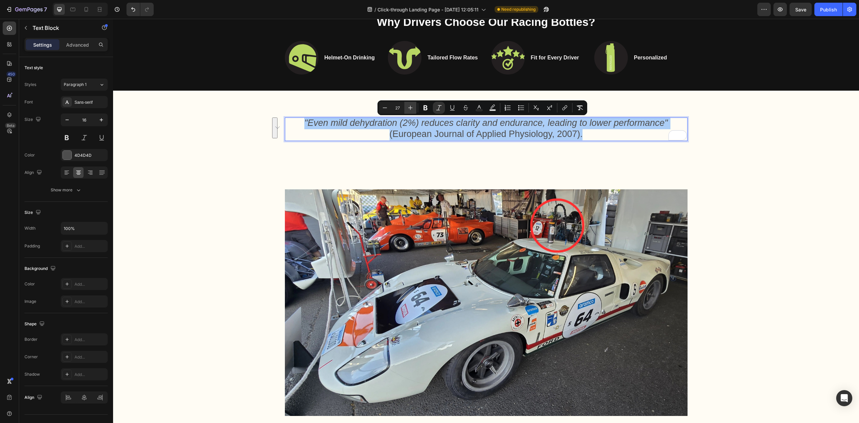
click at [408, 106] on icon "Editor contextual toolbar" at bounding box center [410, 107] width 7 height 7
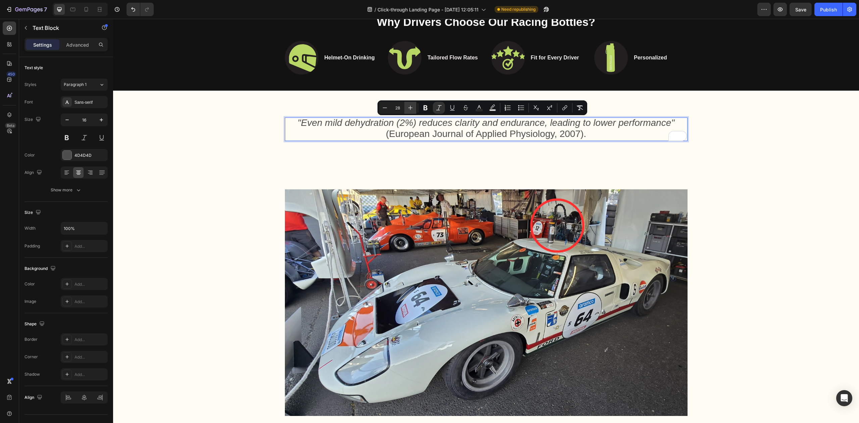
click at [407, 106] on icon "Editor contextual toolbar" at bounding box center [410, 107] width 7 height 7
type input "29"
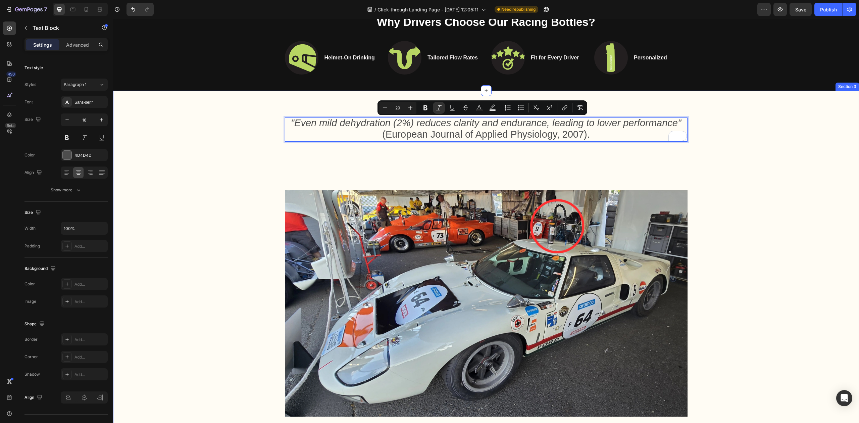
click at [791, 180] on div ""Even mild dehydration (2%) reduces clarity and endurance, leading to lower per…" at bounding box center [486, 311] width 732 height 389
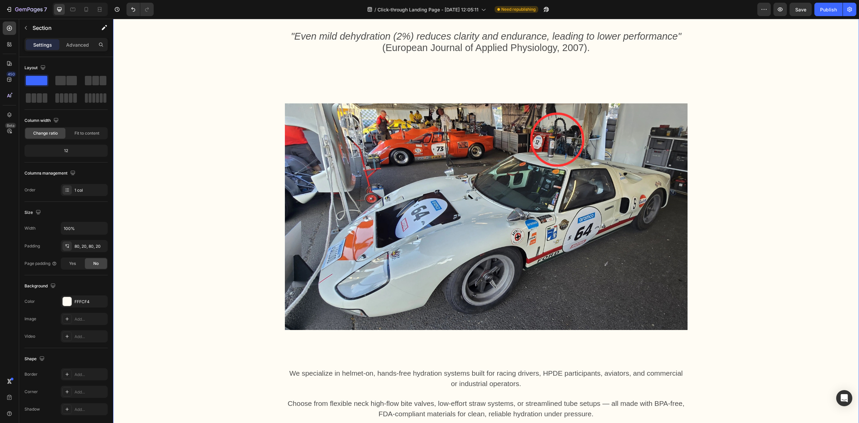
scroll to position [740, 0]
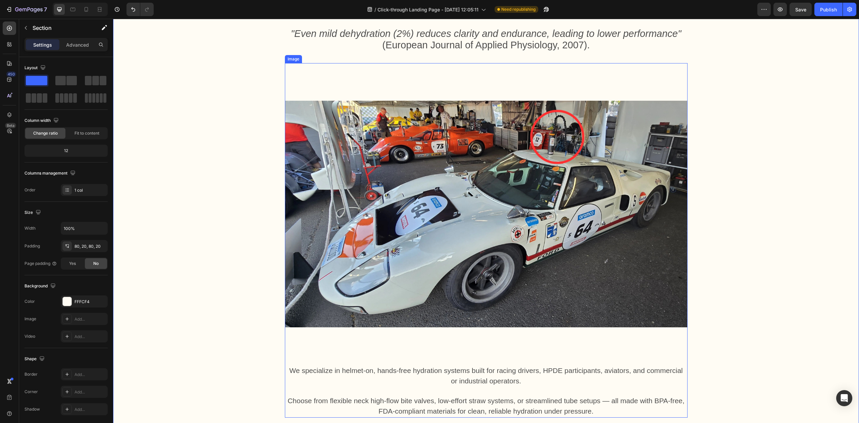
click at [507, 81] on img at bounding box center [486, 214] width 402 height 302
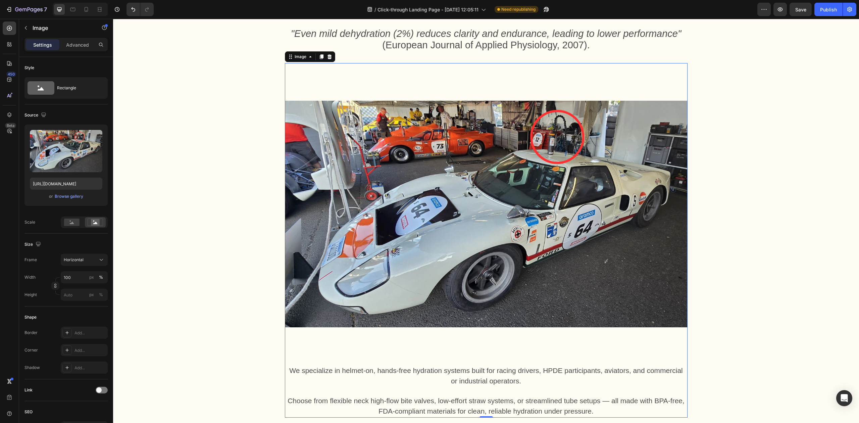
scroll to position [874, 0]
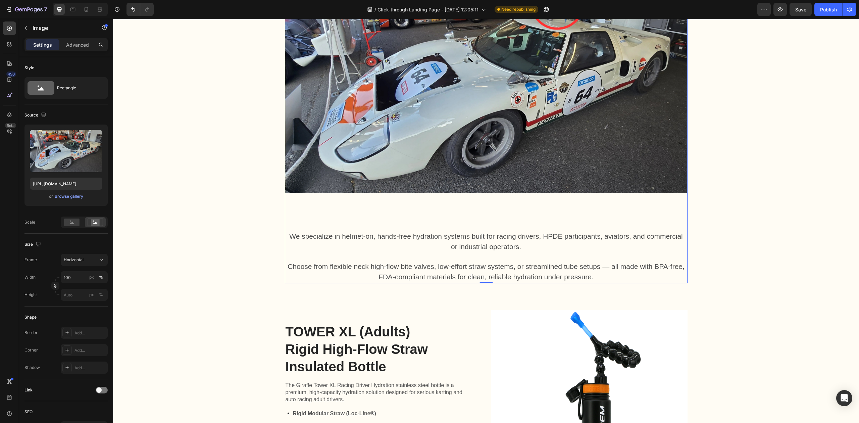
click at [469, 219] on img at bounding box center [486, 80] width 402 height 302
click at [455, 227] on img at bounding box center [486, 80] width 402 height 302
click at [456, 207] on img at bounding box center [486, 80] width 402 height 302
click at [447, 191] on img at bounding box center [486, 80] width 402 height 302
click at [458, 213] on img at bounding box center [486, 80] width 402 height 302
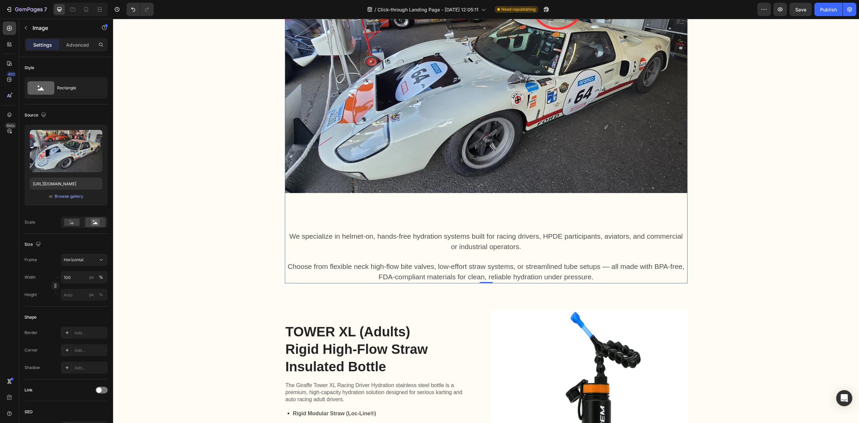
click at [459, 245] on span "We specialize in helmet-on, hands-free hydration systems built for racing drive…" at bounding box center [485, 241] width 393 height 18
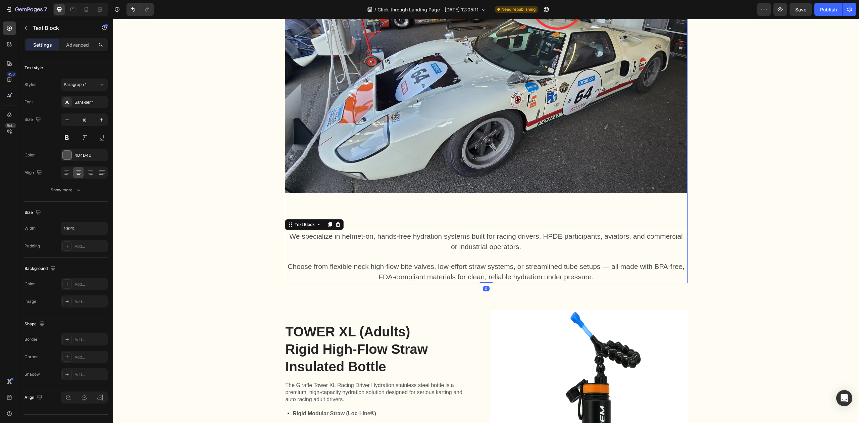
click at [470, 223] on img at bounding box center [486, 80] width 402 height 302
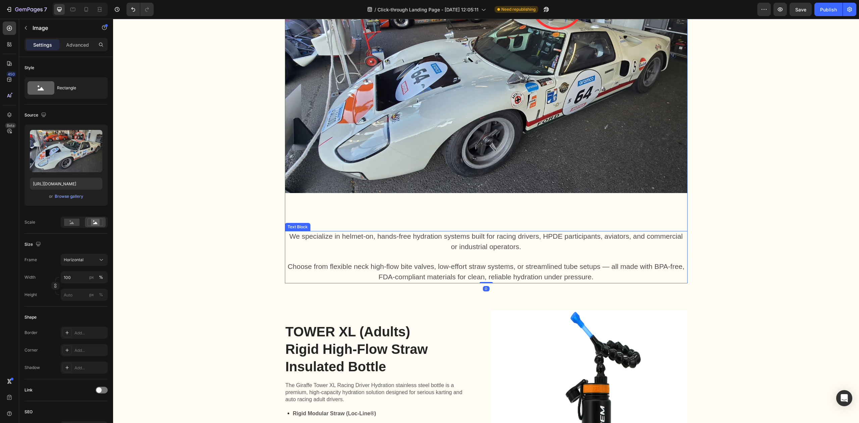
click at [468, 246] on span "We specialize in helmet-on, hands-free hydration systems built for racing drive…" at bounding box center [485, 241] width 393 height 18
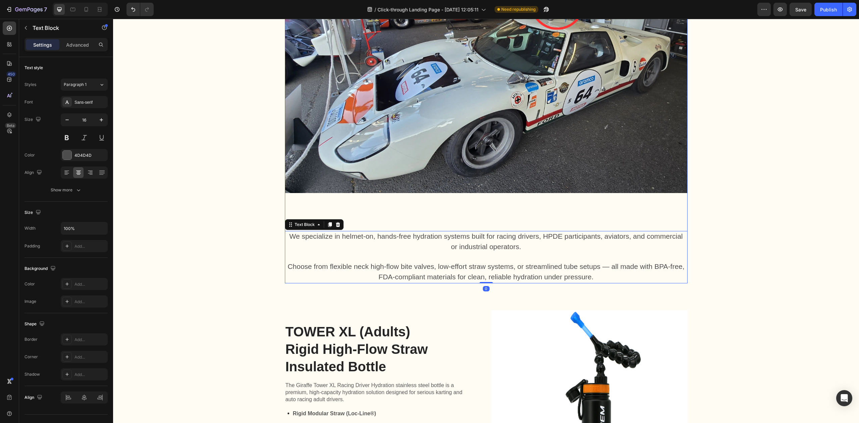
click at [478, 213] on img at bounding box center [486, 80] width 402 height 302
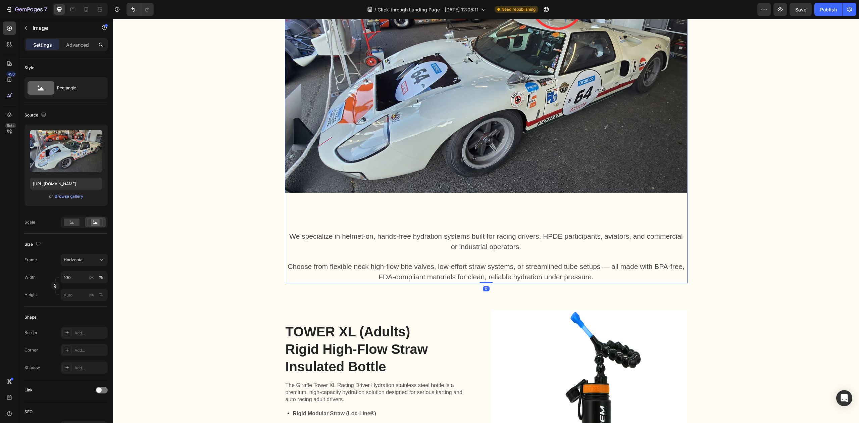
click at [489, 185] on img at bounding box center [486, 80] width 402 height 302
click at [74, 45] on p "Advanced" at bounding box center [77, 44] width 23 height 7
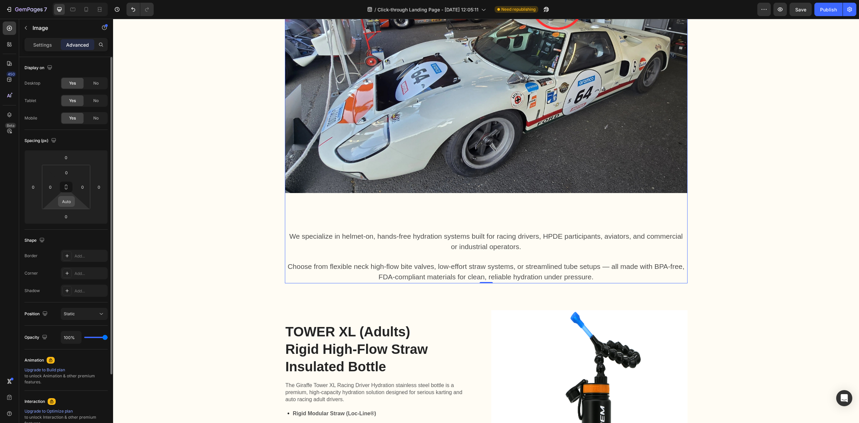
click at [72, 202] on input "Auto" at bounding box center [66, 201] width 13 height 10
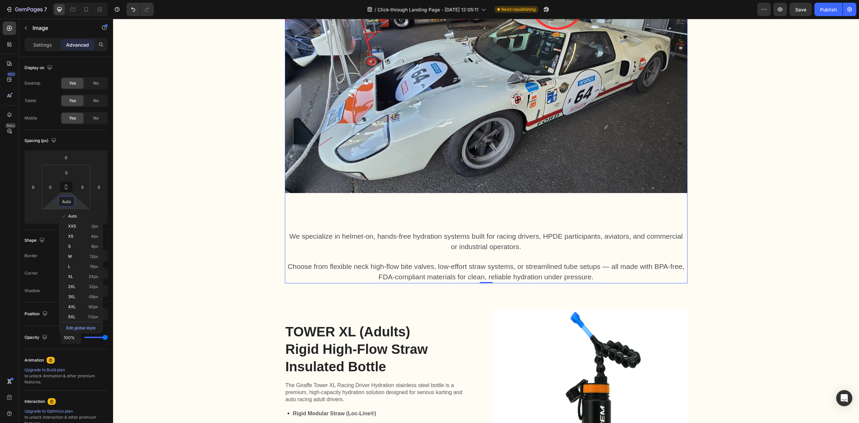
click at [549, 168] on img at bounding box center [486, 80] width 402 height 302
click at [649, 223] on img at bounding box center [486, 80] width 402 height 302
click at [593, 201] on img at bounding box center [486, 80] width 402 height 302
click at [470, 239] on span "We specialize in helmet-on, hands-free hydration systems built for racing drive…" at bounding box center [485, 241] width 393 height 18
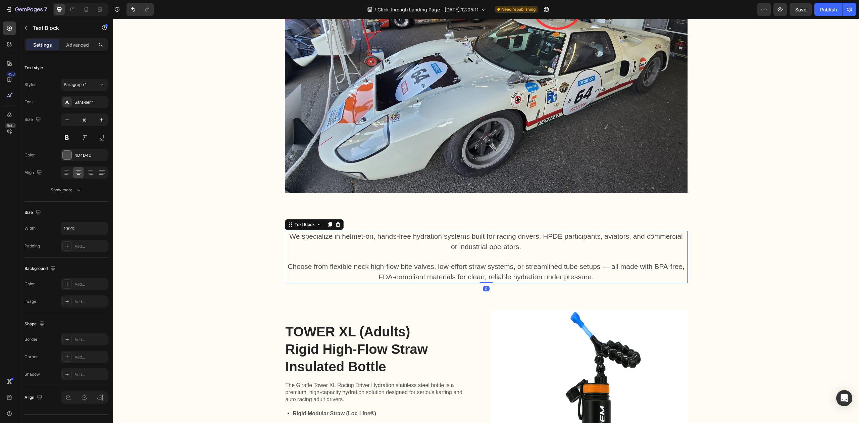
click at [506, 235] on span "We specialize in helmet-on, hands-free hydration systems built for racing drive…" at bounding box center [485, 241] width 393 height 18
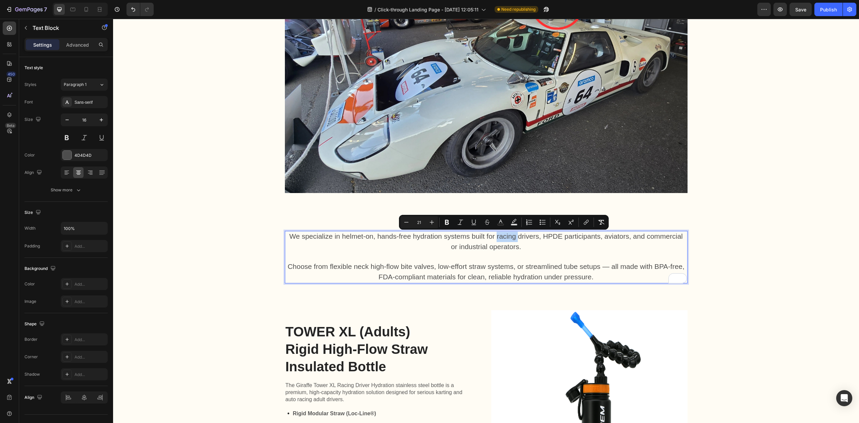
click at [510, 236] on span "We specialize in helmet-on, hands-free hydration systems built for racing drive…" at bounding box center [485, 241] width 393 height 18
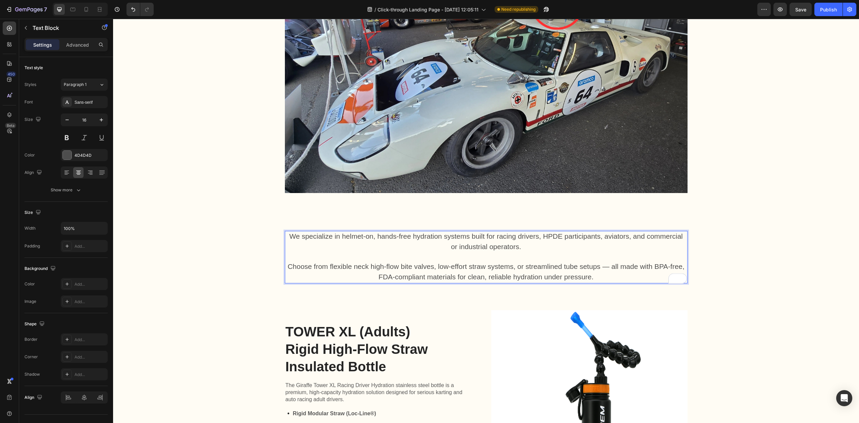
click at [514, 237] on span "We specialize in helmet-on, hands-free hydration systems built for racing drive…" at bounding box center [485, 241] width 393 height 18
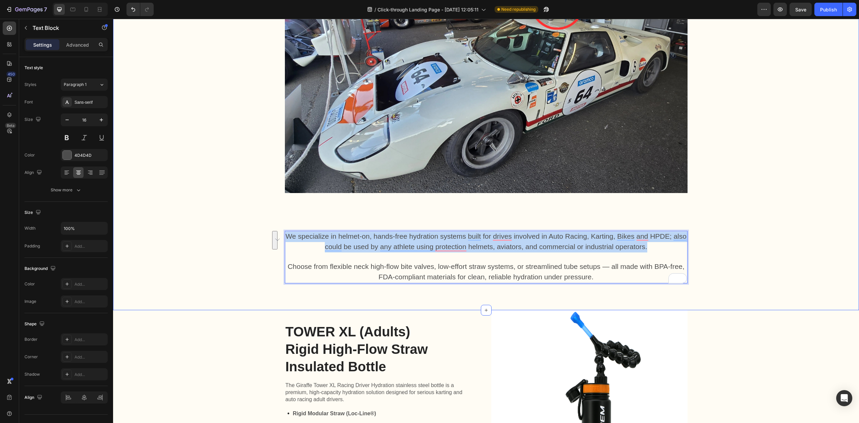
drag, startPoint x: 644, startPoint y: 249, endPoint x: 258, endPoint y: 226, distance: 386.7
click at [258, 226] on div ""Even mild dehydration (2%) reduces clarity and endurance, leading to lower per…" at bounding box center [486, 88] width 732 height 389
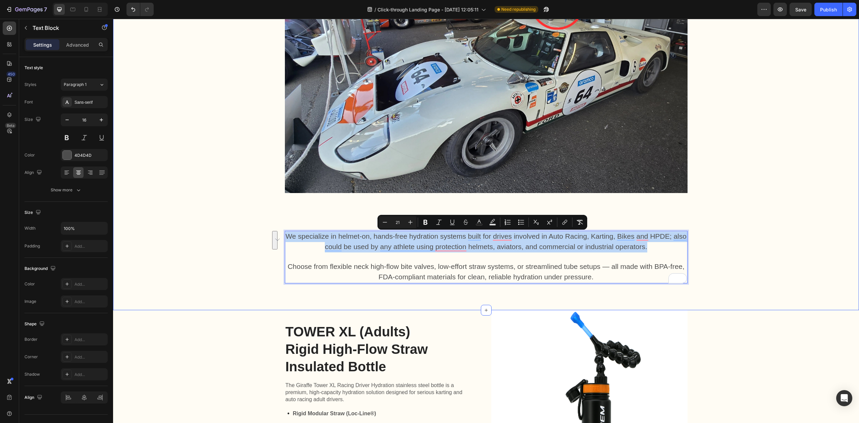
click at [277, 241] on button "See rewrite suggestions" at bounding box center [274, 240] width 5 height 18
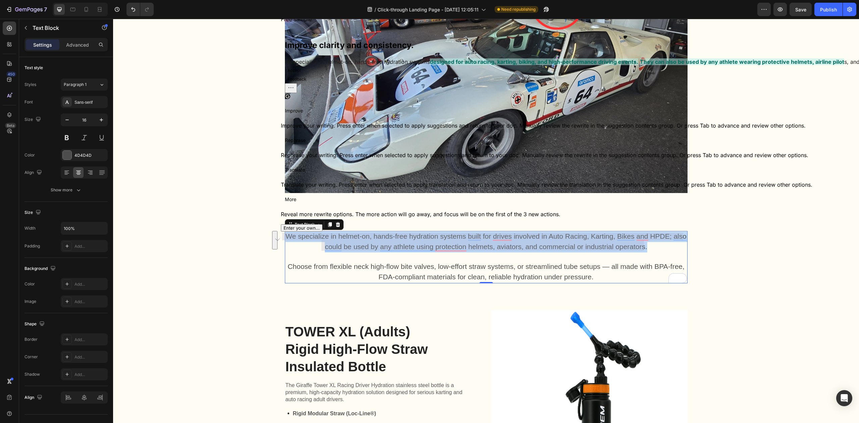
click at [304, 74] on button "Accept" at bounding box center [294, 70] width 19 height 8
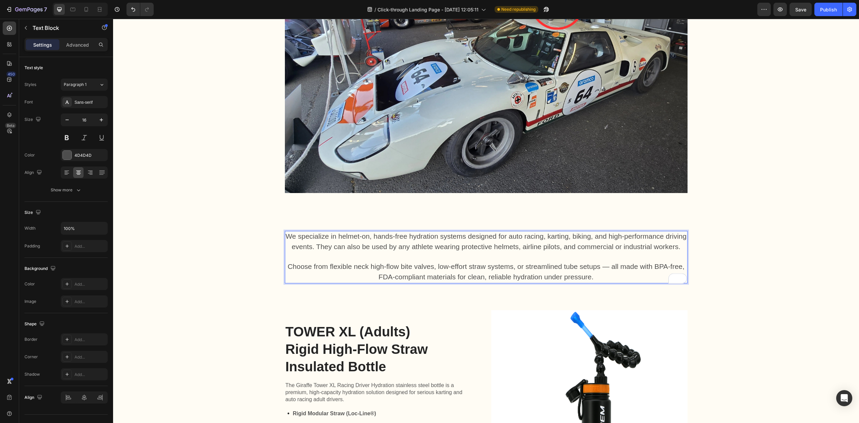
click at [485, 254] on p "Rich Text Editor. Editing area: main" at bounding box center [485, 257] width 401 height 10
click at [338, 236] on span "We specialize in helmet-on, hands-free hydration systems designed for auto raci…" at bounding box center [485, 241] width 401 height 18
click at [336, 237] on span "We specialize in helmet-on, hands-free hydration systems designed for auto raci…" at bounding box center [485, 241] width 401 height 18
click at [365, 237] on span "We specialize in helmet-on, hands-free hydration systems designed for auto raci…" at bounding box center [485, 241] width 401 height 18
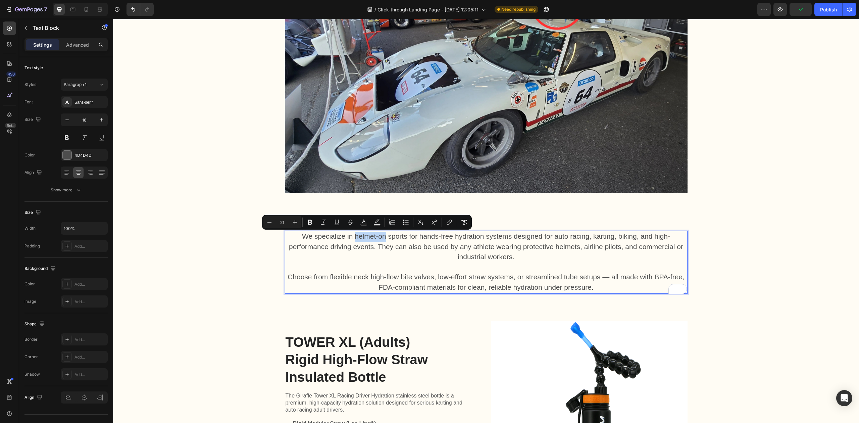
drag, startPoint x: 383, startPoint y: 236, endPoint x: 352, endPoint y: 238, distance: 30.6
click at [352, 238] on span "We specialize in helmet-on sports for hands-free hydration systems designed for…" at bounding box center [486, 246] width 394 height 29
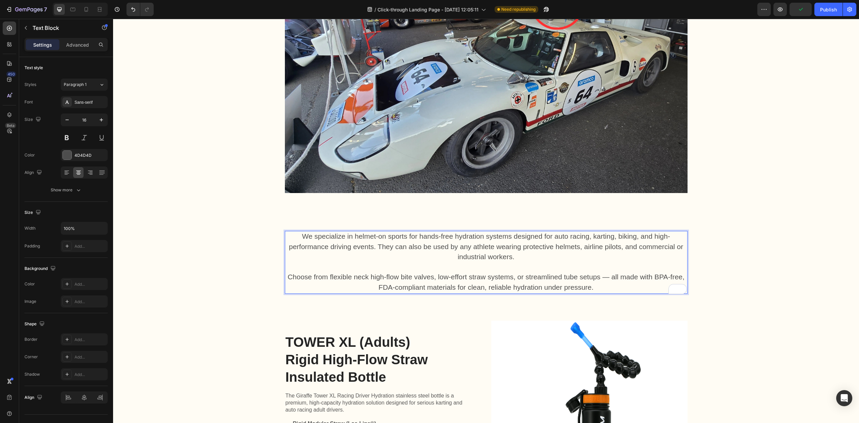
click at [400, 238] on span "We specialize in helmet-on sports for hands-free hydration systems designed for…" at bounding box center [486, 246] width 394 height 29
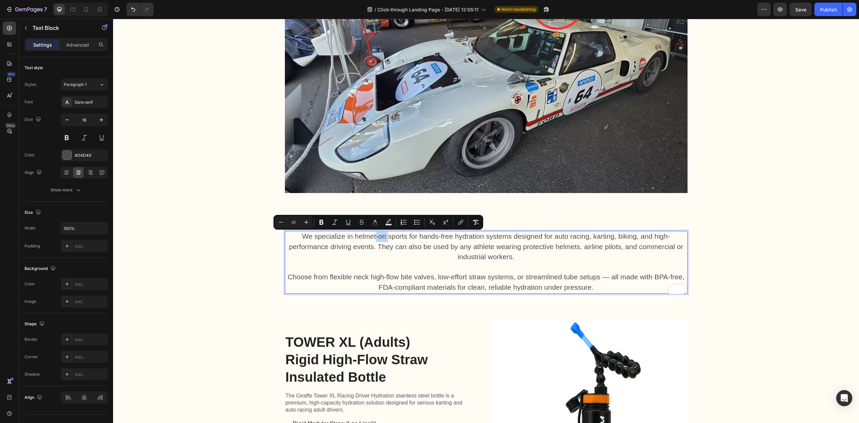
drag, startPoint x: 384, startPoint y: 237, endPoint x: 372, endPoint y: 239, distance: 12.2
click at [372, 239] on span "We specialize in helmet-on sports for hands-free hydration systems designed for…" at bounding box center [486, 246] width 394 height 29
click at [392, 239] on span "We specialize in helmet-on sports for hands-free hydration systems designed for…" at bounding box center [486, 246] width 394 height 29
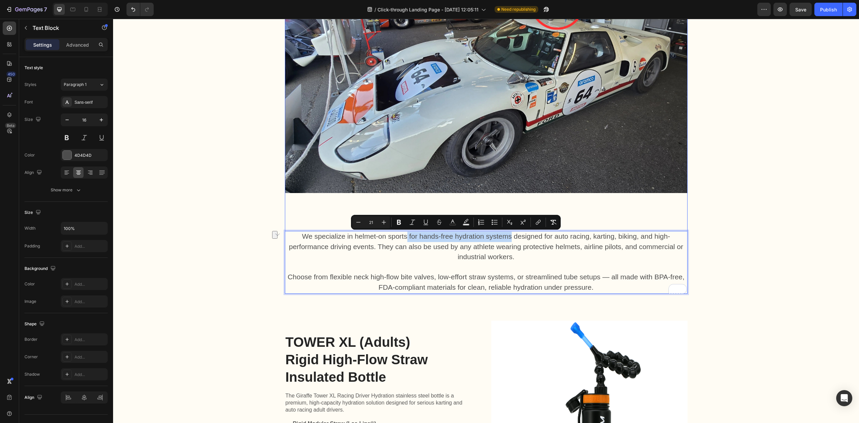
drag, startPoint x: 508, startPoint y: 235, endPoint x: 403, endPoint y: 229, distance: 105.8
click at [403, 229] on div "Image We specialize in helmet-on sports for hands-free hydration systems design…" at bounding box center [486, 111] width 402 height 365
click at [464, 241] on p "We specialize in helmet-on sports for hands-free hydration systems designed for…" at bounding box center [485, 246] width 401 height 31
drag, startPoint x: 510, startPoint y: 235, endPoint x: 384, endPoint y: 239, distance: 126.2
click at [384, 239] on span "We specialize in helmet-on sports for hands-free hydration systems designed for…" at bounding box center [486, 246] width 394 height 29
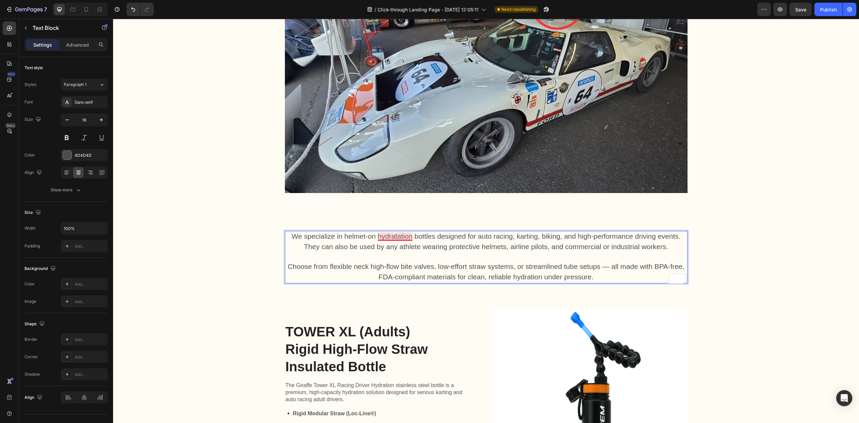
click at [381, 238] on span "We specialize in helmet-on hydratation bottles designed for auto racing, kartin…" at bounding box center [485, 241] width 389 height 18
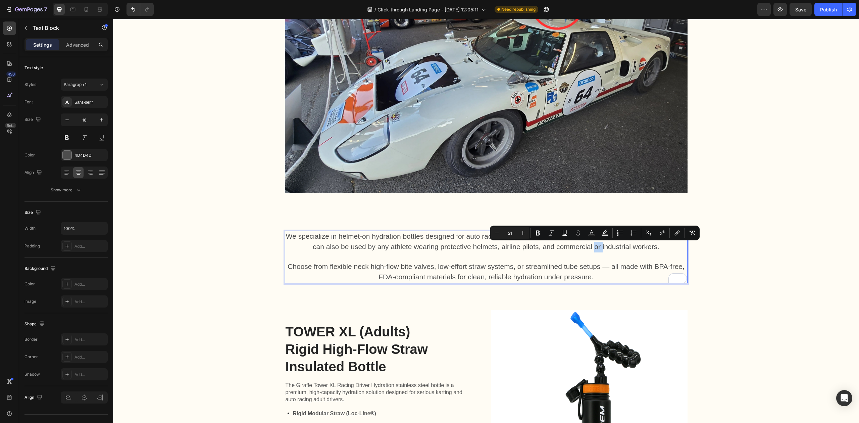
drag, startPoint x: 599, startPoint y: 246, endPoint x: 590, endPoint y: 248, distance: 9.0
click at [590, 248] on span "We specialize in helmet-on hydration bottles designed for auto racing, karting,…" at bounding box center [486, 241] width 400 height 18
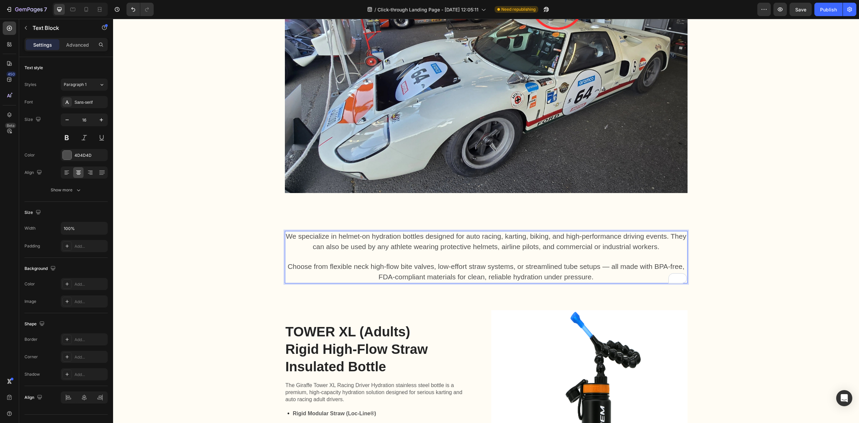
click at [538, 248] on span "We specialize in helmet-on hydration bottles designed for auto racing, karting,…" at bounding box center [486, 241] width 400 height 18
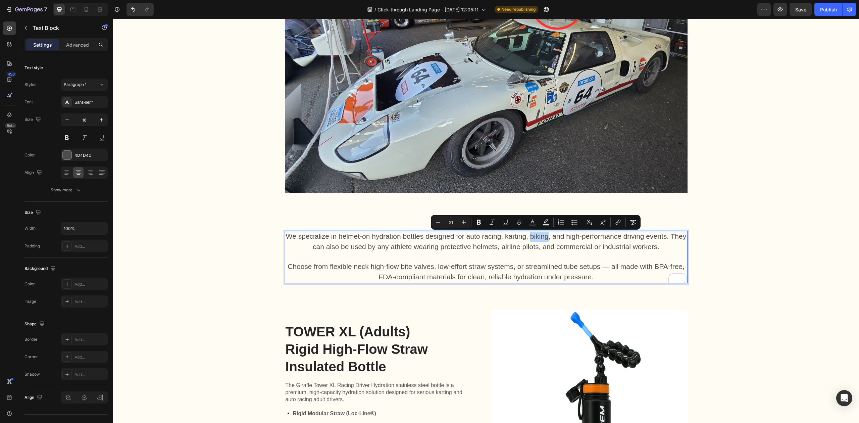
drag, startPoint x: 544, startPoint y: 237, endPoint x: 527, endPoint y: 239, distance: 16.5
click at [527, 239] on span "We specialize in helmet-on hydration bottles designed for auto racing, karting,…" at bounding box center [486, 241] width 400 height 18
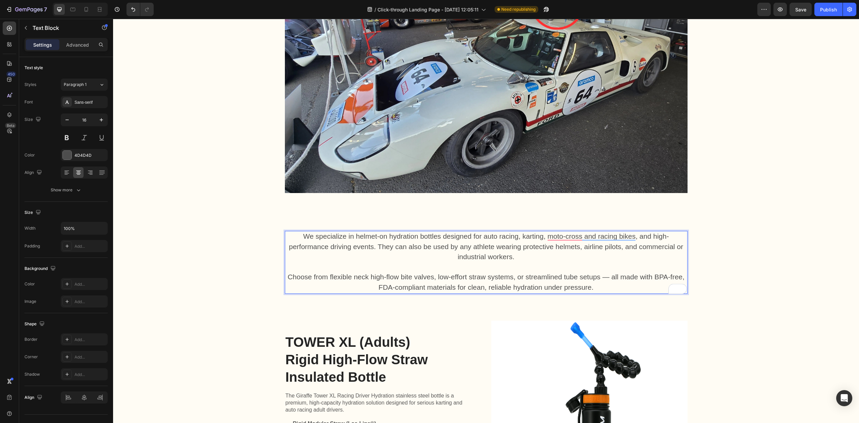
click at [622, 237] on span "We specialize in helmet-on hydration bottles designed for auto racing, karting,…" at bounding box center [486, 246] width 394 height 29
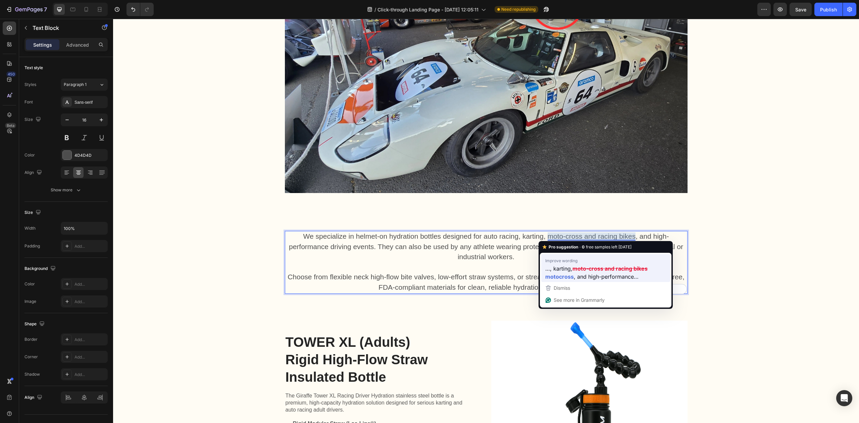
click at [600, 275] on span ", and high-performance…" at bounding box center [606, 276] width 65 height 8
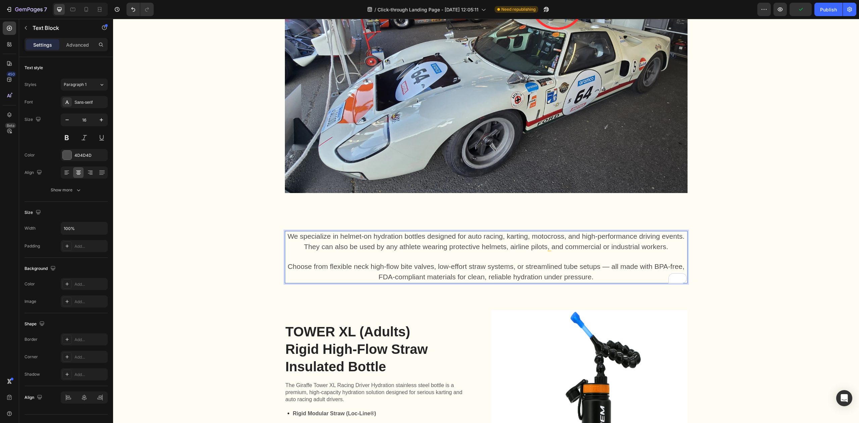
click at [543, 238] on span "We specialize in helmet-on hydration bottles designed for auto racing, karting,…" at bounding box center [485, 241] width 397 height 18
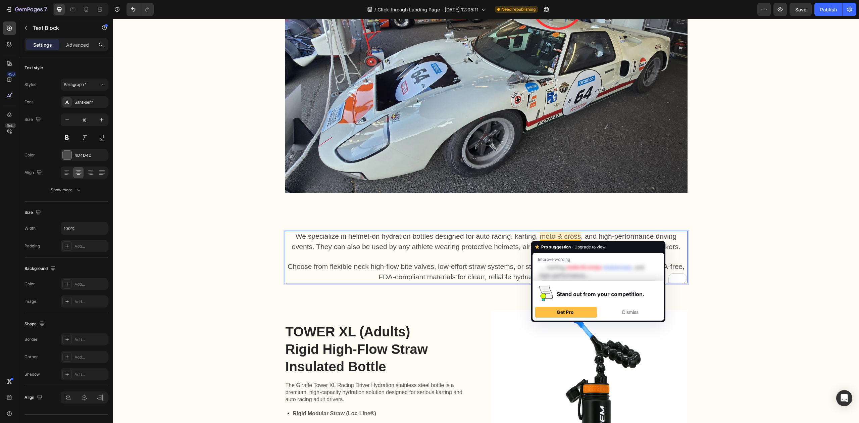
click at [581, 238] on span "We specialize in helmet-on hydration bottles designed for auto racing, karting,…" at bounding box center [485, 241] width 389 height 18
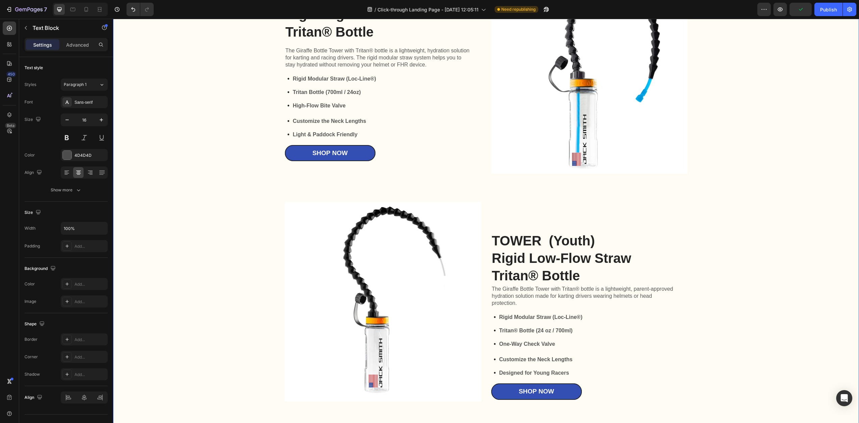
scroll to position [1680, 0]
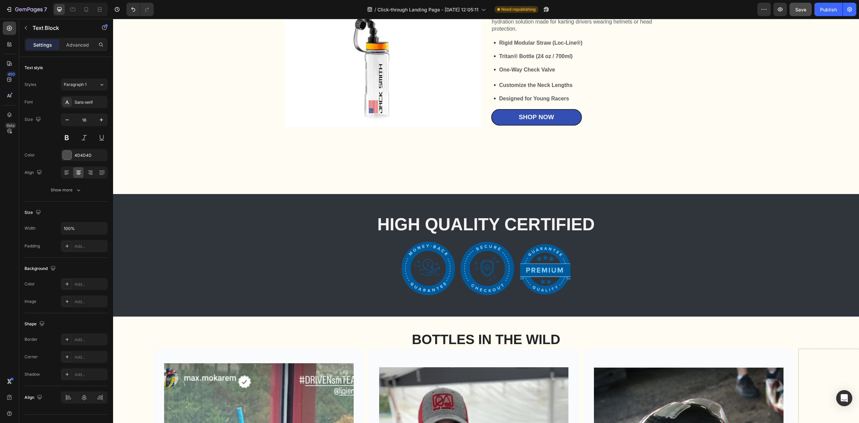
click at [804, 12] on div "Save" at bounding box center [800, 9] width 11 height 7
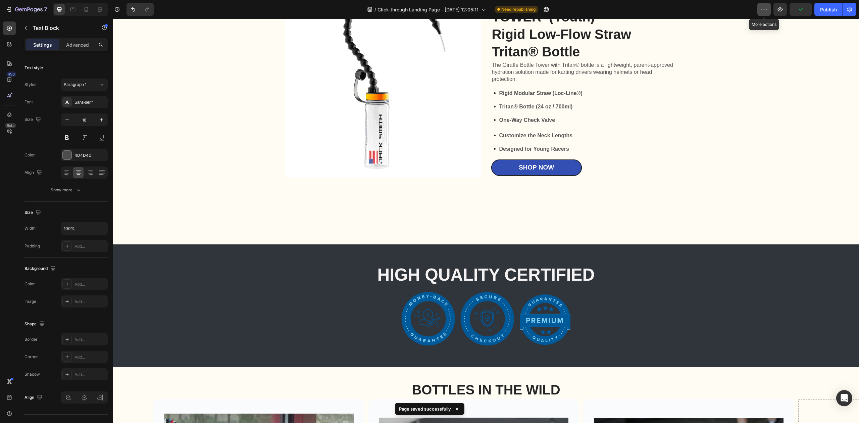
click at [765, 15] on button "button" at bounding box center [763, 9] width 13 height 13
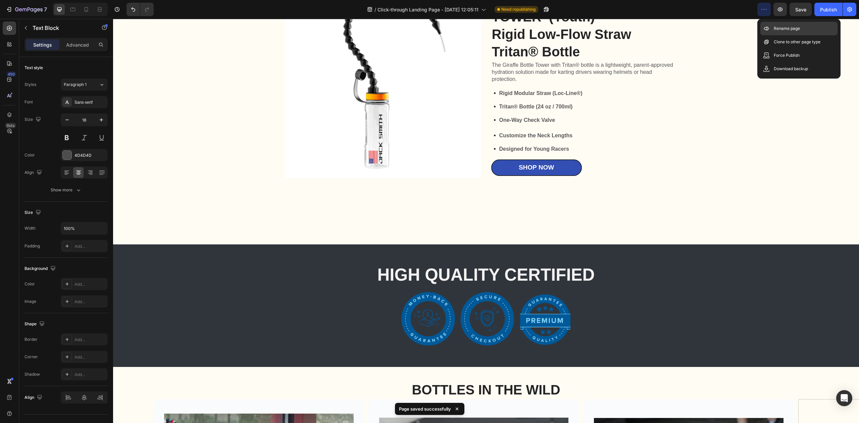
click at [792, 35] on div "Rename page" at bounding box center [798, 41] width 77 height 13
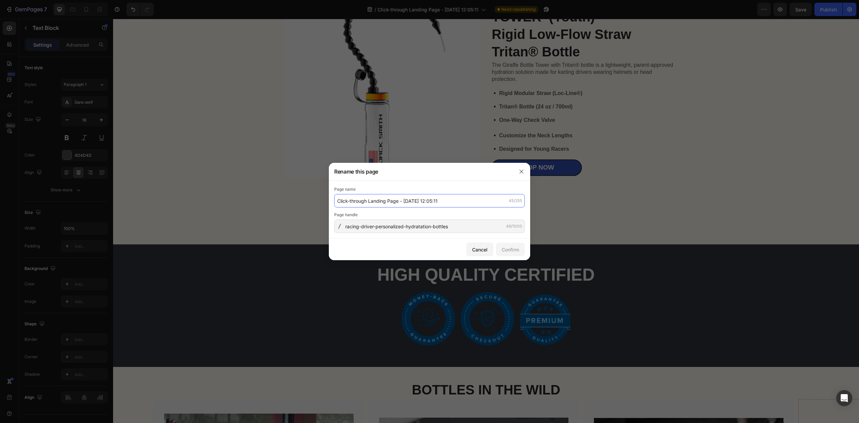
click at [438, 200] on input "Click-through Landing Page - [DATE] 12:05:11" at bounding box center [429, 200] width 191 height 13
type input "LP-Bottles-RacingFocus-8-26-25"
click at [507, 254] on button "Confirm" at bounding box center [510, 249] width 29 height 13
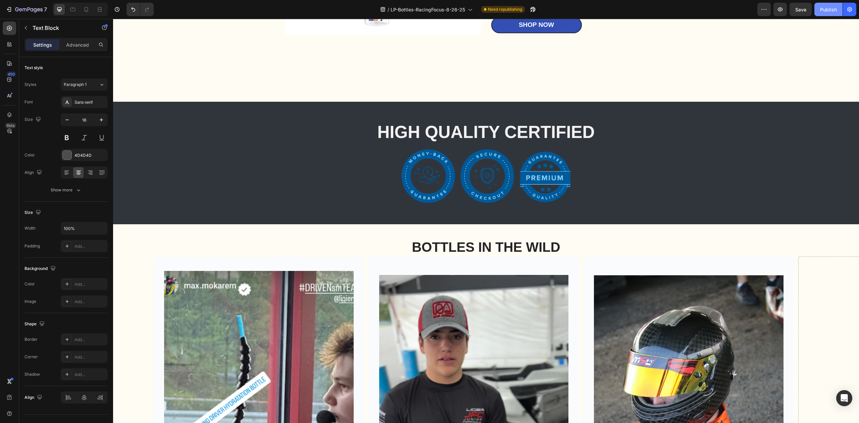
scroll to position [1769, 0]
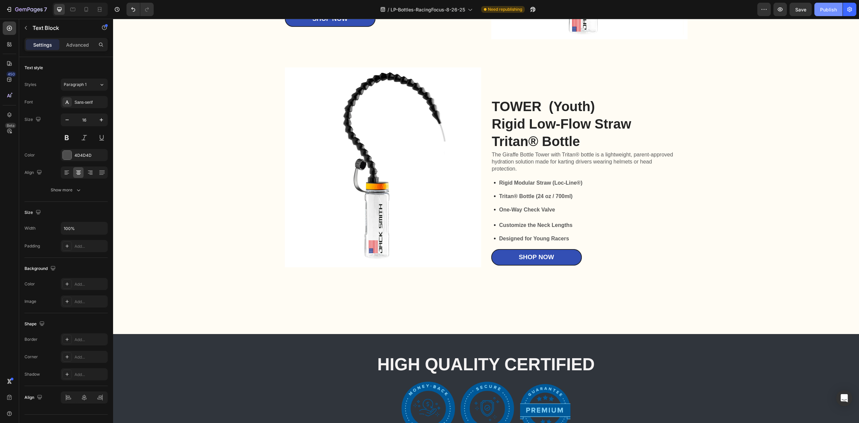
click at [834, 12] on div "Publish" at bounding box center [828, 9] width 17 height 7
click at [851, 6] on icon "button" at bounding box center [849, 9] width 7 height 7
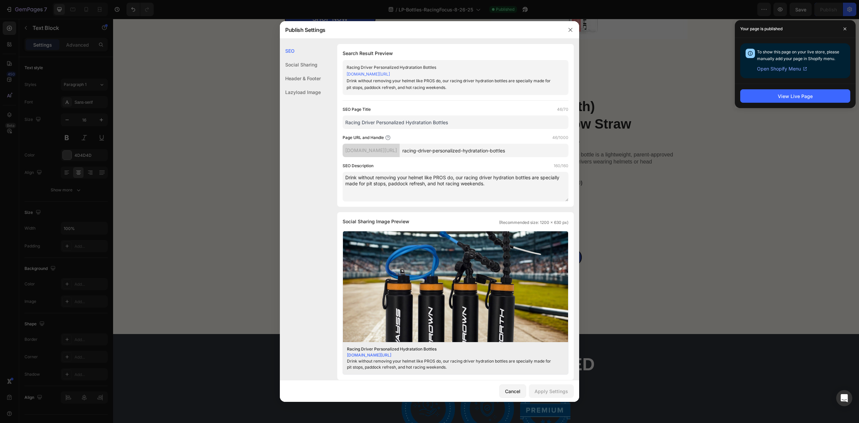
click at [796, 70] on span "Open Shopify Menu" at bounding box center [779, 69] width 44 height 8
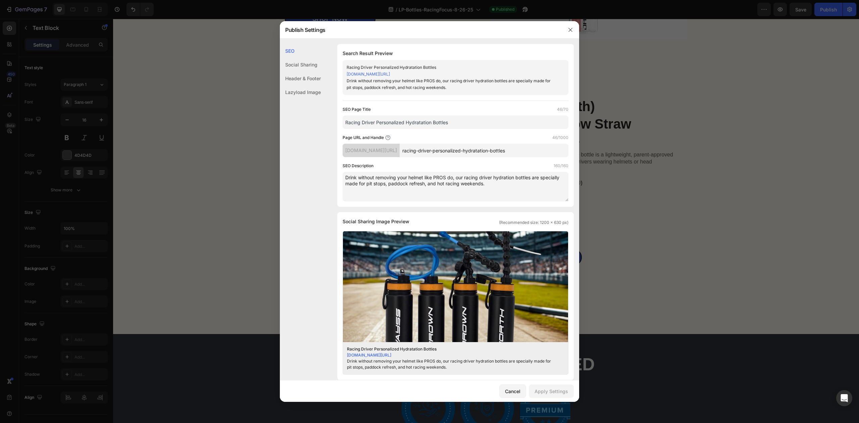
click at [647, 224] on div at bounding box center [429, 211] width 859 height 423
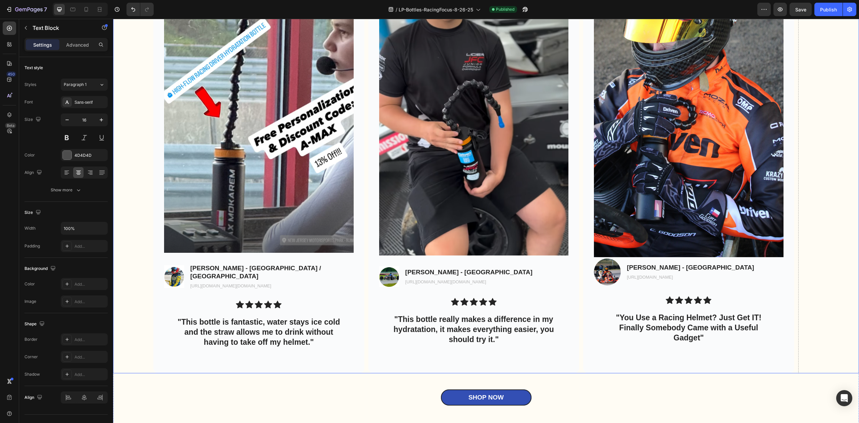
scroll to position [2370, 0]
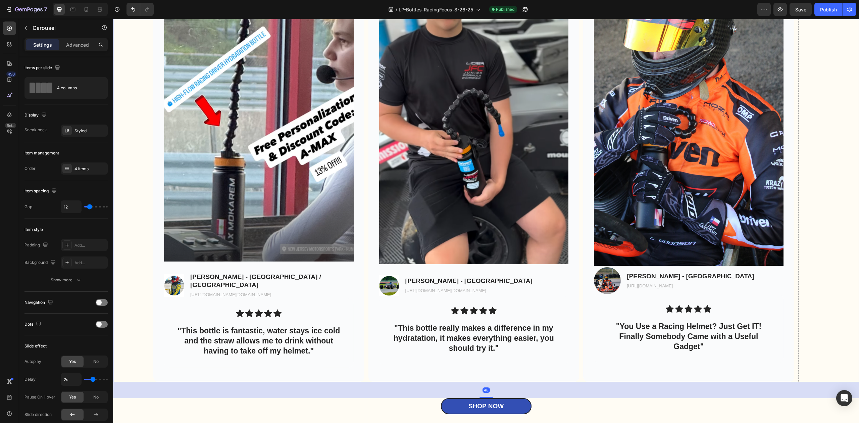
click at [797, 351] on div "Image Image [PERSON_NAME] - [GEOGRAPHIC_DATA] / [GEOGRAPHIC_DATA] Text Block [U…" at bounding box center [505, 146] width 705 height 470
click at [79, 87] on div "4 columns" at bounding box center [77, 87] width 41 height 15
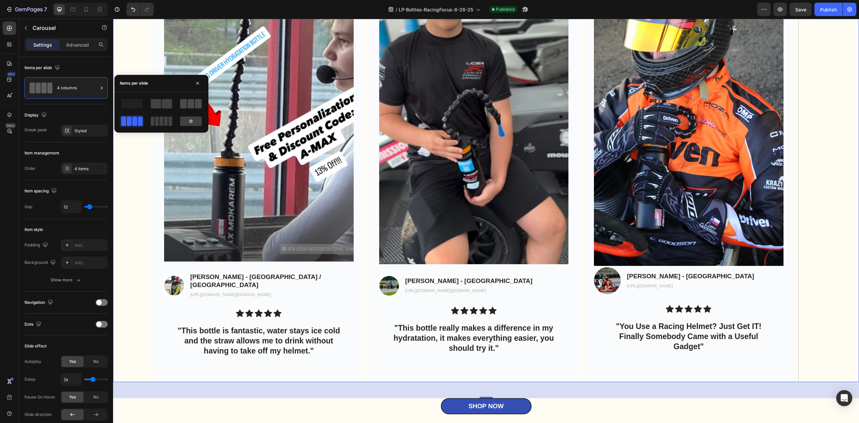
click at [191, 105] on span at bounding box center [190, 103] width 7 height 9
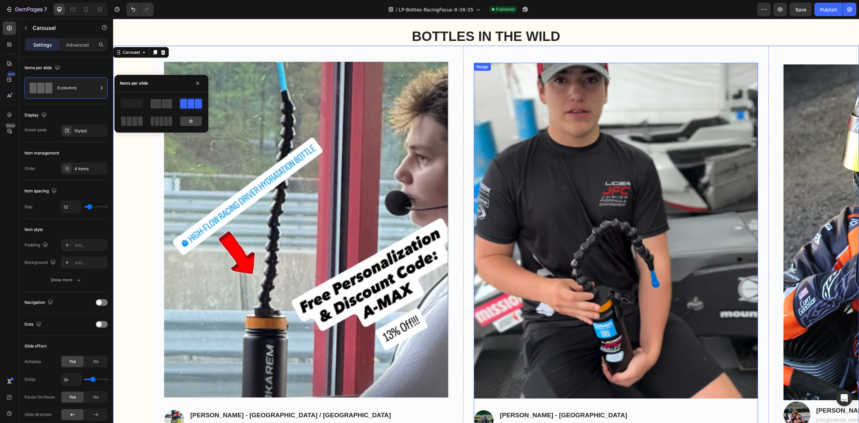
scroll to position [2191, 0]
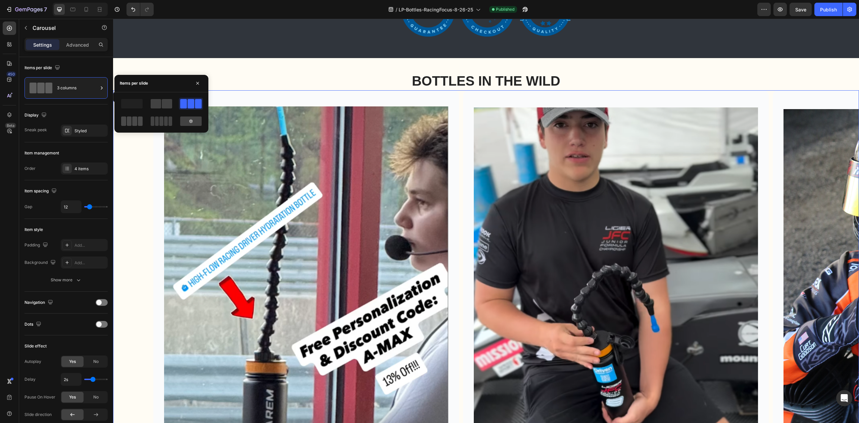
drag, startPoint x: 137, startPoint y: 123, endPoint x: 732, endPoint y: 215, distance: 601.8
click at [137, 123] on span at bounding box center [134, 120] width 5 height 9
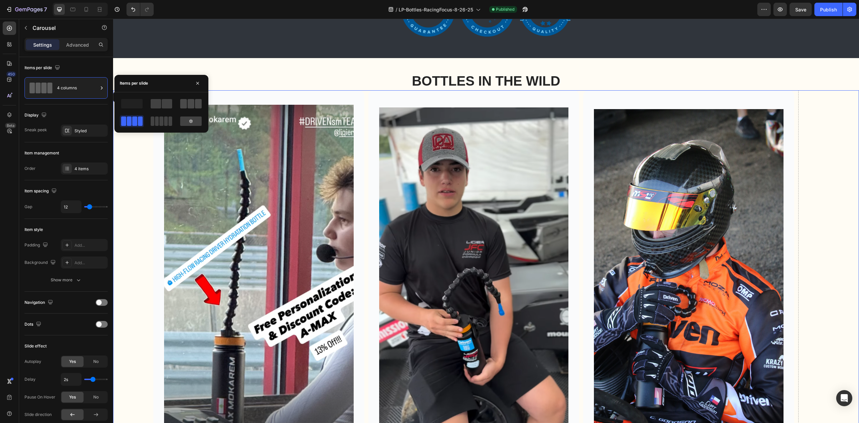
click at [186, 103] on span at bounding box center [183, 103] width 7 height 9
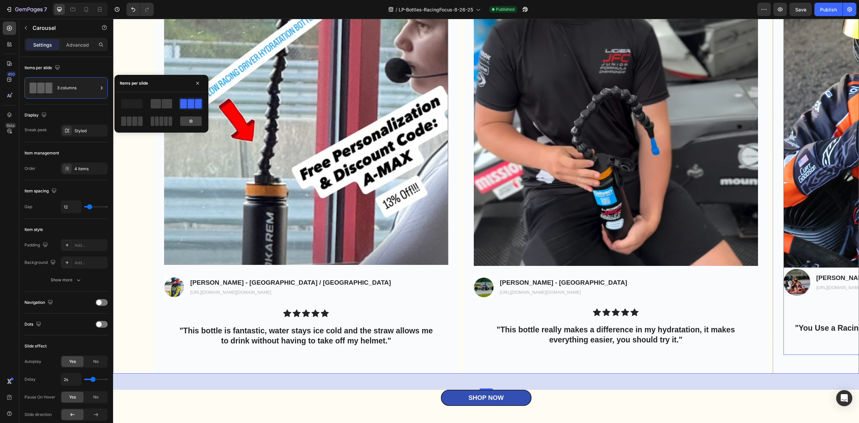
scroll to position [2370, 0]
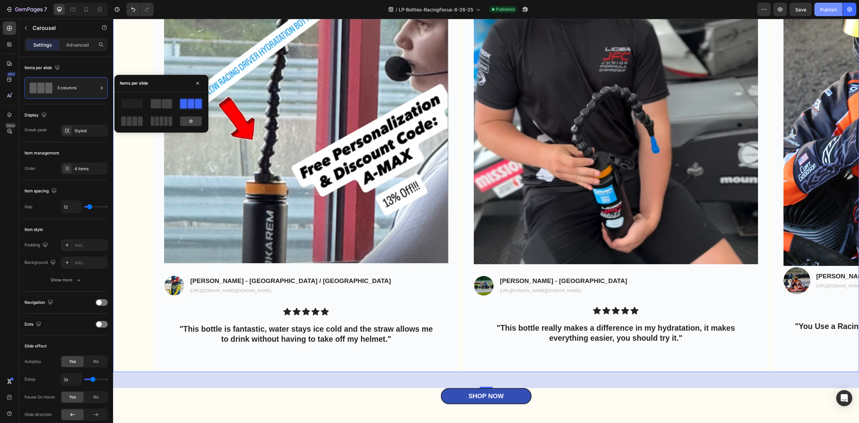
click at [819, 8] on button "Publish" at bounding box center [828, 9] width 28 height 13
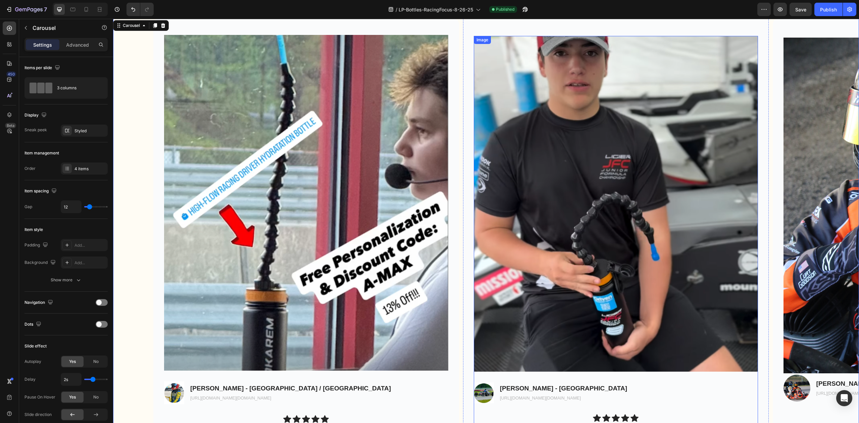
scroll to position [2236, 0]
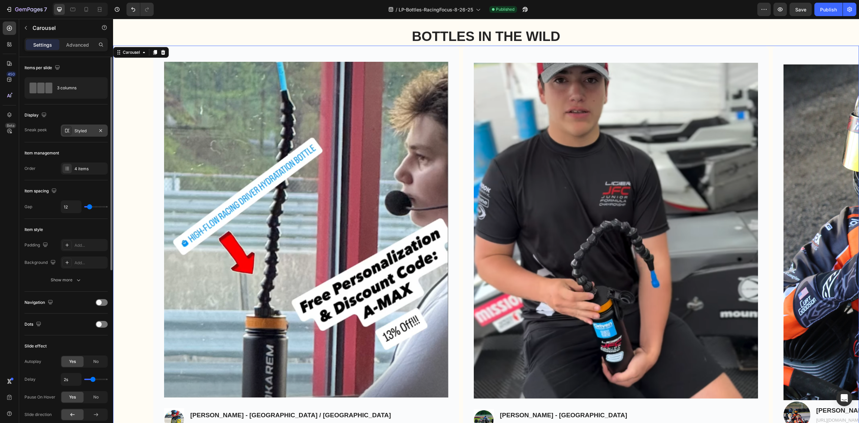
click at [77, 129] on div "Styled" at bounding box center [83, 131] width 19 height 6
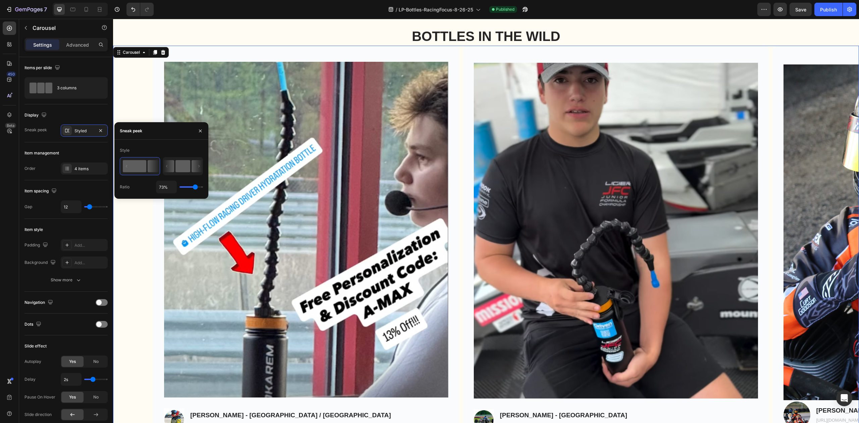
click at [184, 168] on rect at bounding box center [182, 166] width 15 height 12
type input "45%"
type input "45"
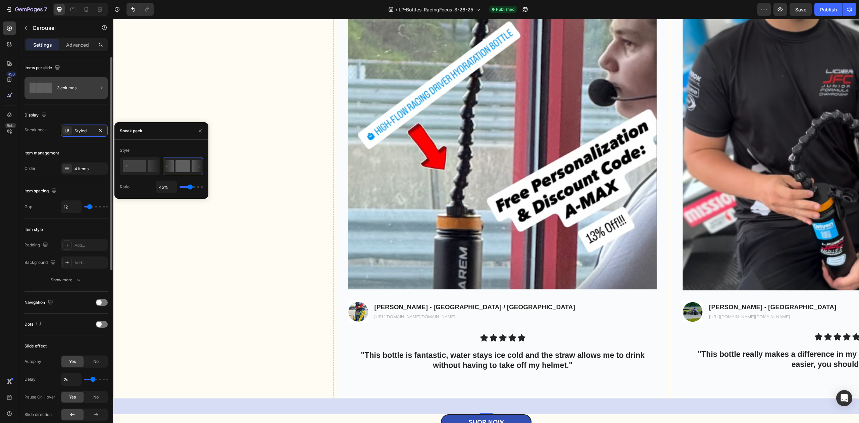
scroll to position [2325, 0]
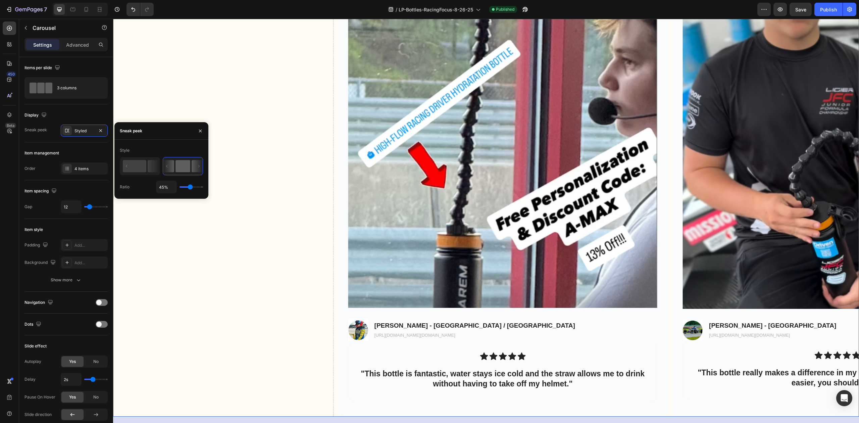
type input "15%"
type input "15"
type input "1%"
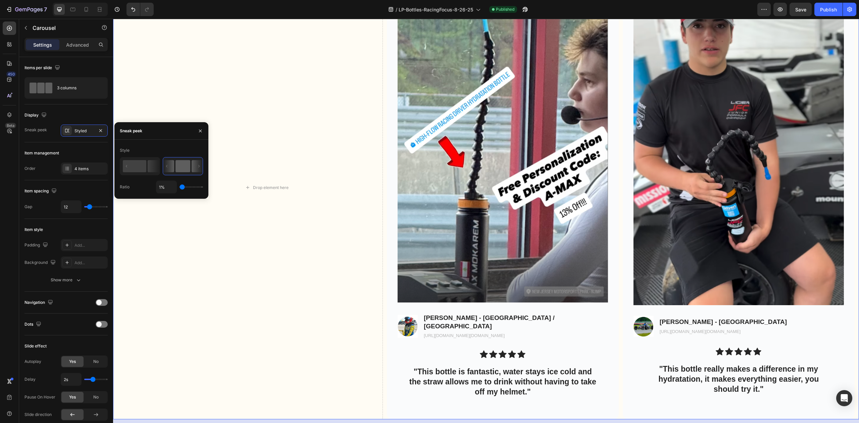
drag, startPoint x: 190, startPoint y: 187, endPoint x: 176, endPoint y: 187, distance: 13.4
type input "1"
click at [179, 187] on input "range" at bounding box center [190, 186] width 23 height 1
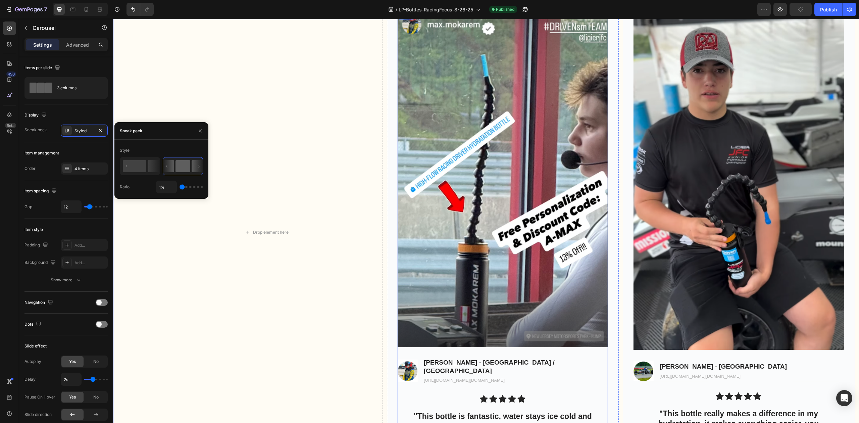
scroll to position [2233, 0]
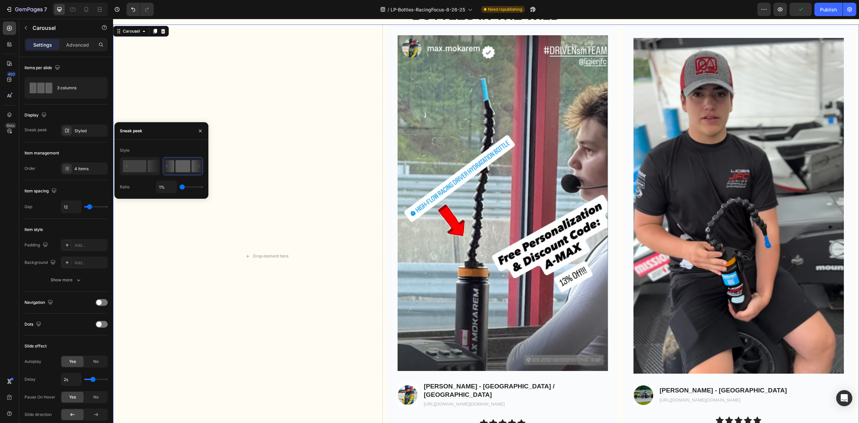
click at [334, 259] on div "Drop element here" at bounding box center [267, 255] width 232 height 463
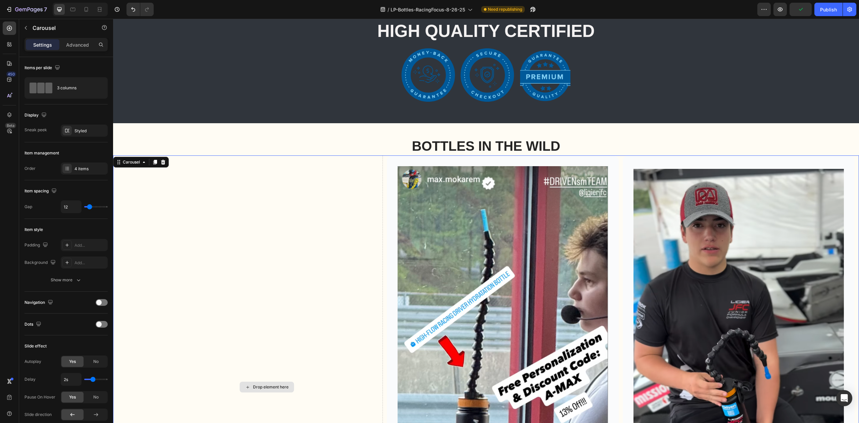
click at [356, 203] on div "Drop element here" at bounding box center [267, 386] width 232 height 463
click at [161, 165] on icon at bounding box center [162, 161] width 5 height 5
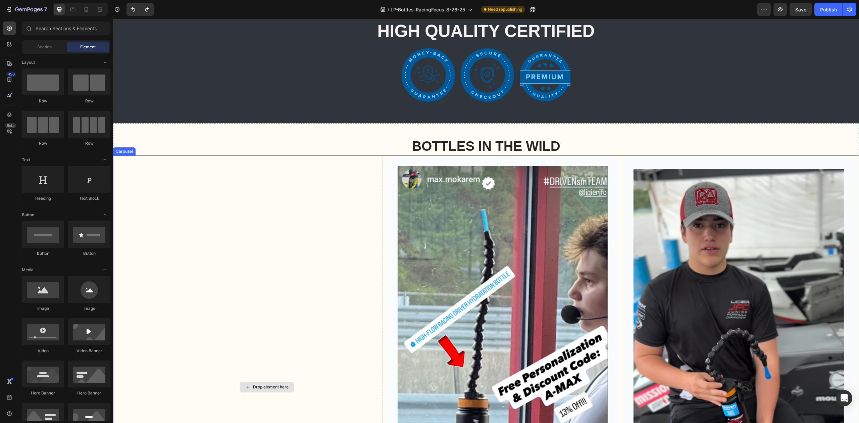
click at [236, 219] on div "Drop element here" at bounding box center [267, 386] width 232 height 463
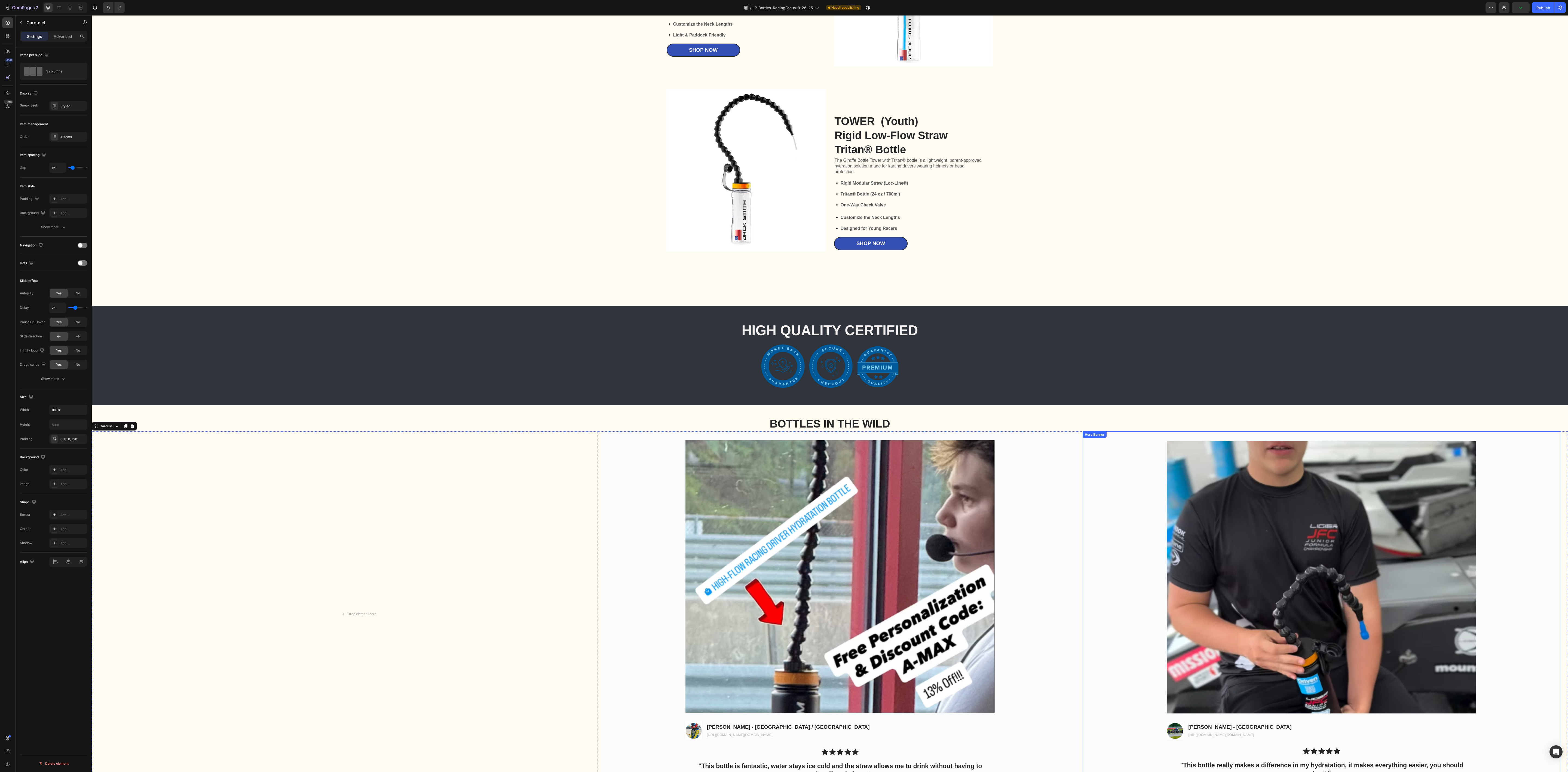
scroll to position [1684, 0]
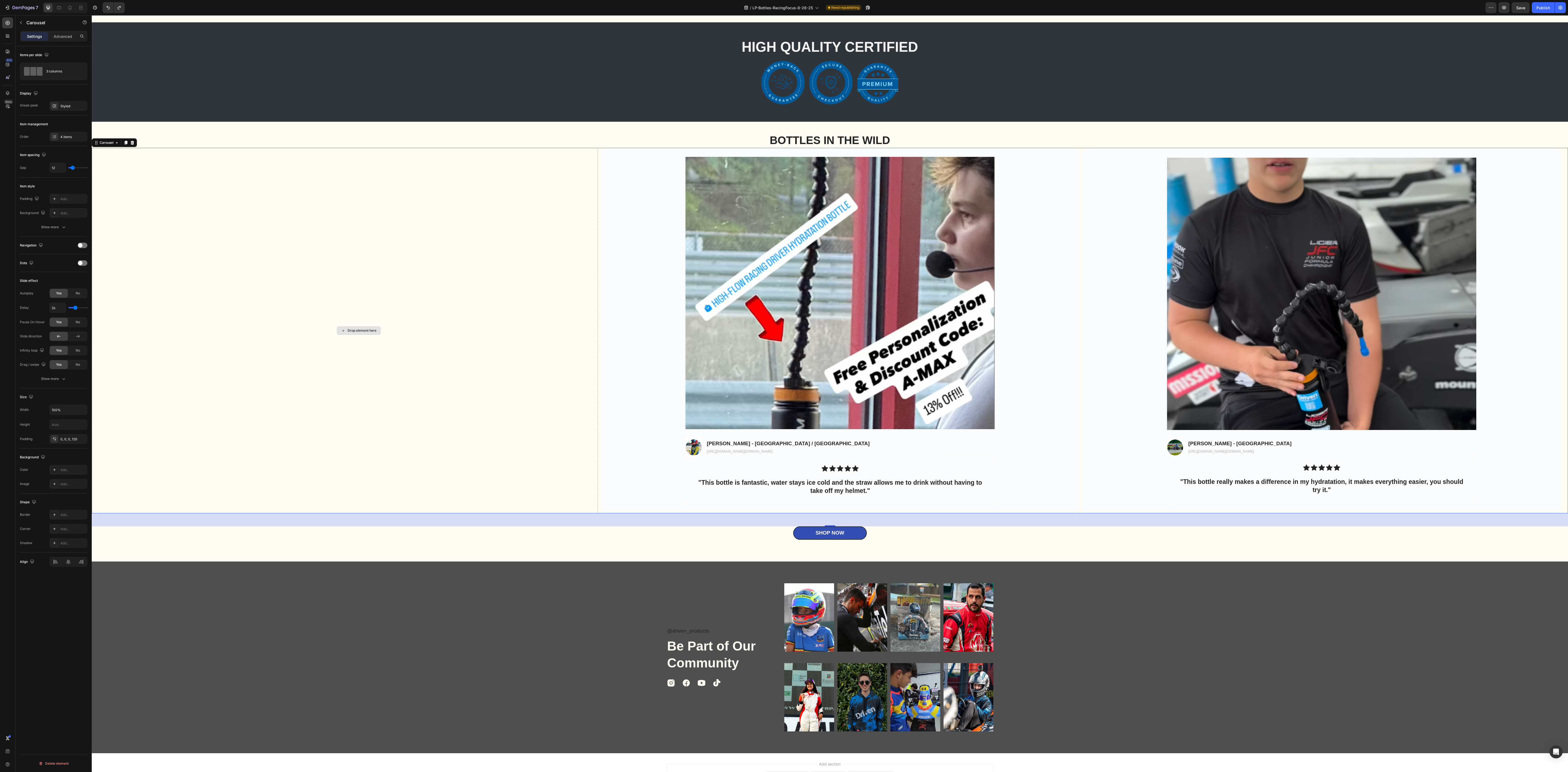
click at [523, 343] on div "Drop element here" at bounding box center [358, 330] width 478 height 365
click at [347, 343] on div "Drop element here" at bounding box center [358, 330] width 478 height 365
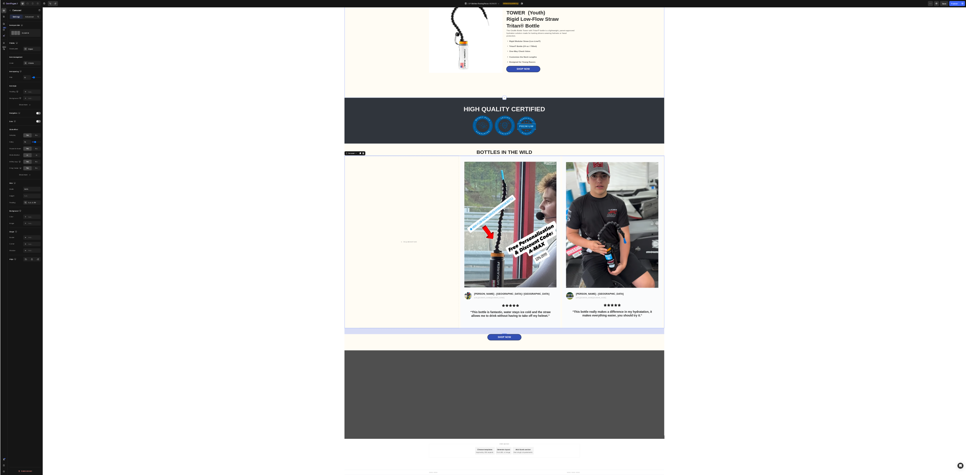
scroll to position [1861, 0]
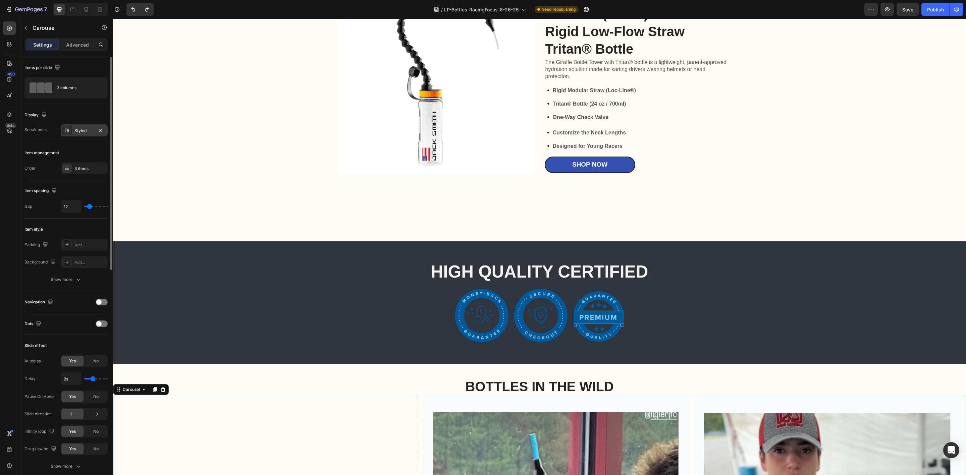
click at [83, 133] on div "Styled" at bounding box center [83, 131] width 19 height 6
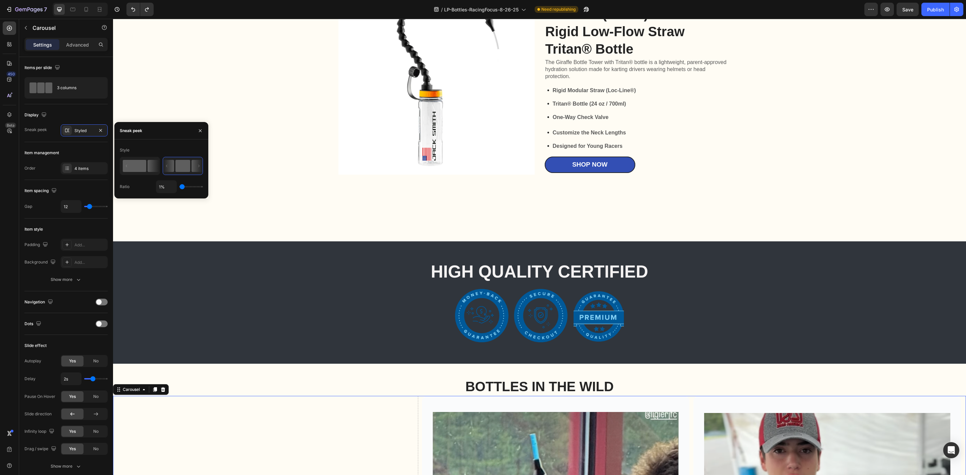
click at [152, 167] on icon at bounding box center [154, 166] width 12 height 12
type input "73%"
type input "73"
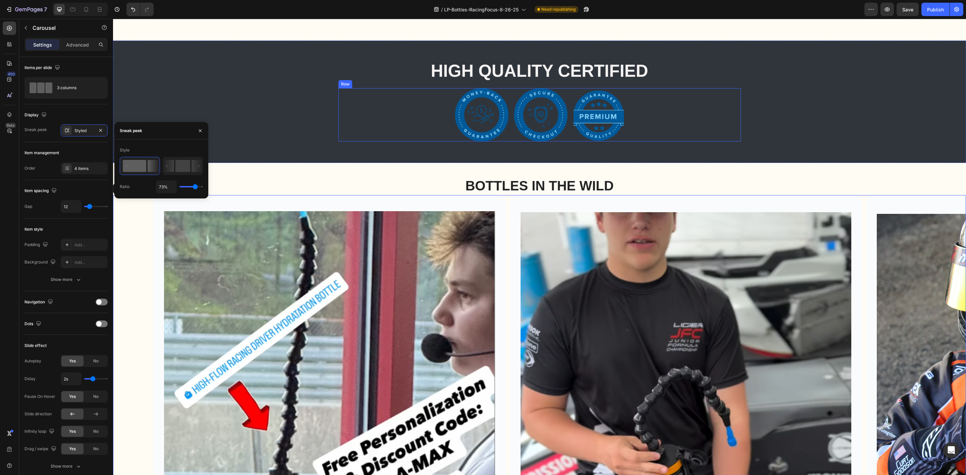
scroll to position [2062, 0]
type input "1%"
drag, startPoint x: 195, startPoint y: 187, endPoint x: 182, endPoint y: 189, distance: 12.5
type input "1"
click at [179, 186] on input "range" at bounding box center [190, 186] width 23 height 1
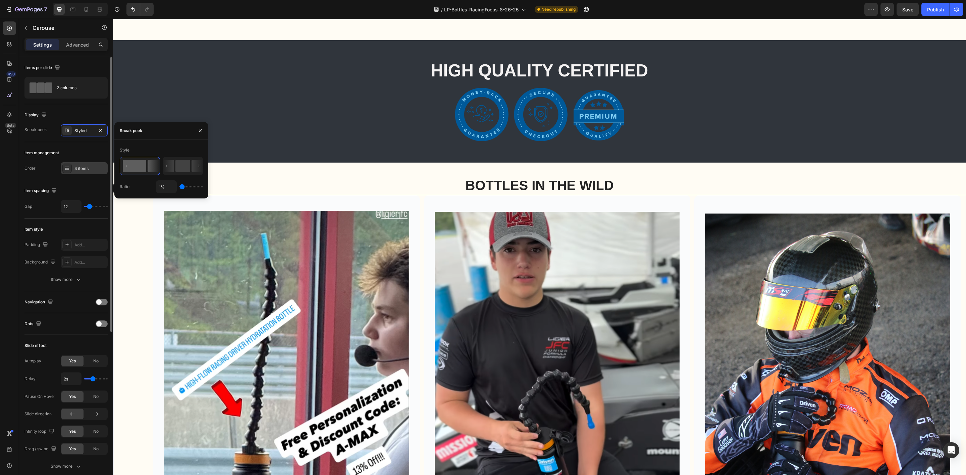
click at [83, 171] on div "4 items" at bounding box center [90, 169] width 32 height 6
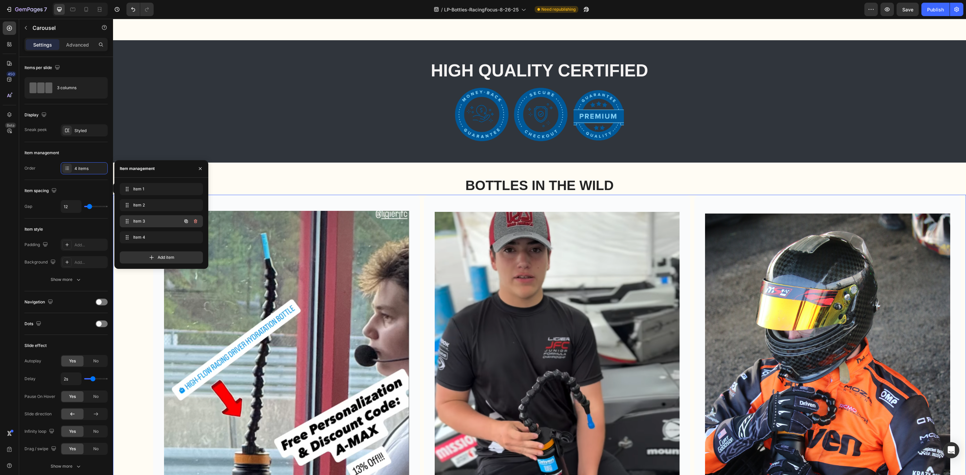
click at [171, 219] on div "Item 3 Item 3" at bounding box center [151, 221] width 59 height 9
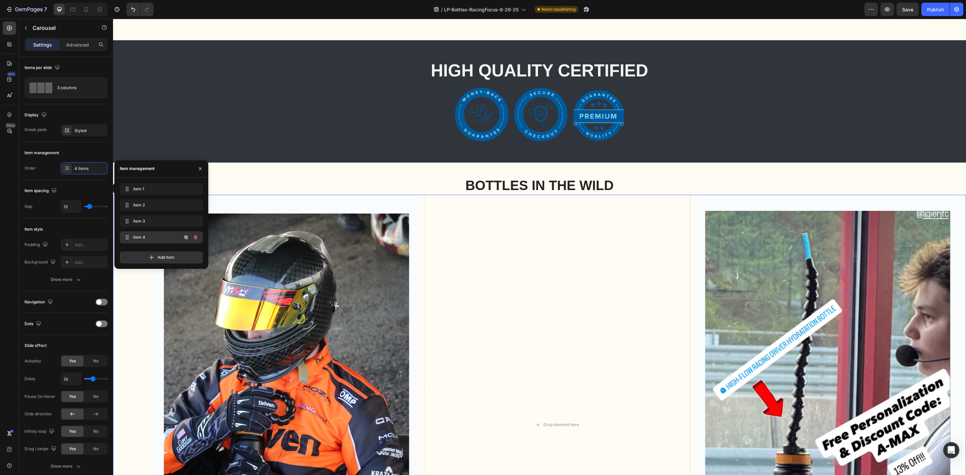
click at [157, 233] on div "Item 4 Item 4" at bounding box center [151, 237] width 59 height 9
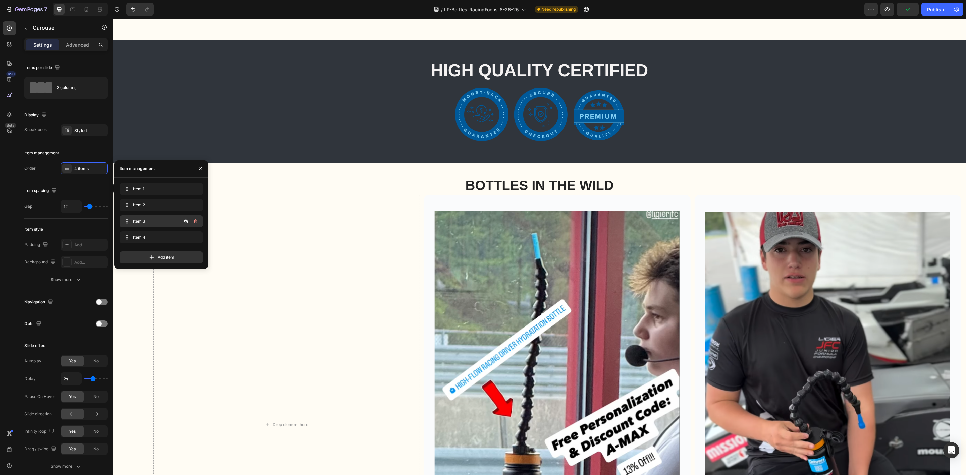
click at [163, 219] on span "Item 3" at bounding box center [152, 221] width 38 height 6
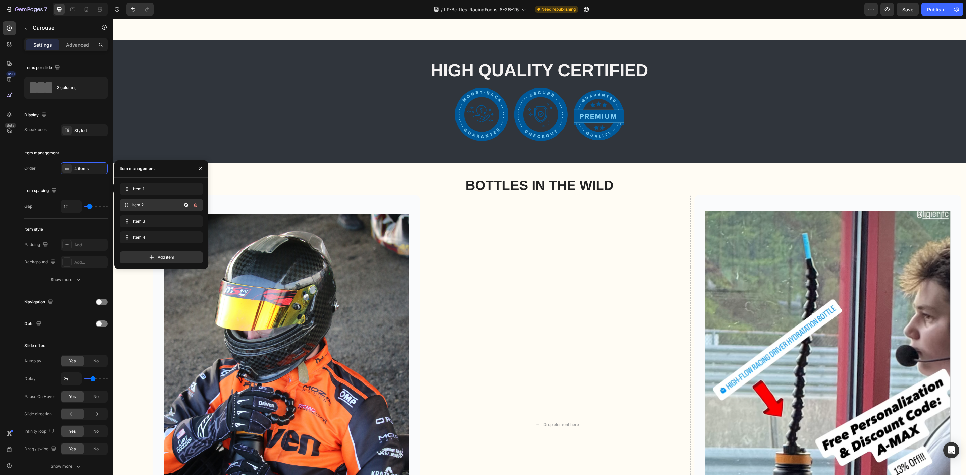
click at [160, 204] on span "Item 2" at bounding box center [157, 205] width 50 height 6
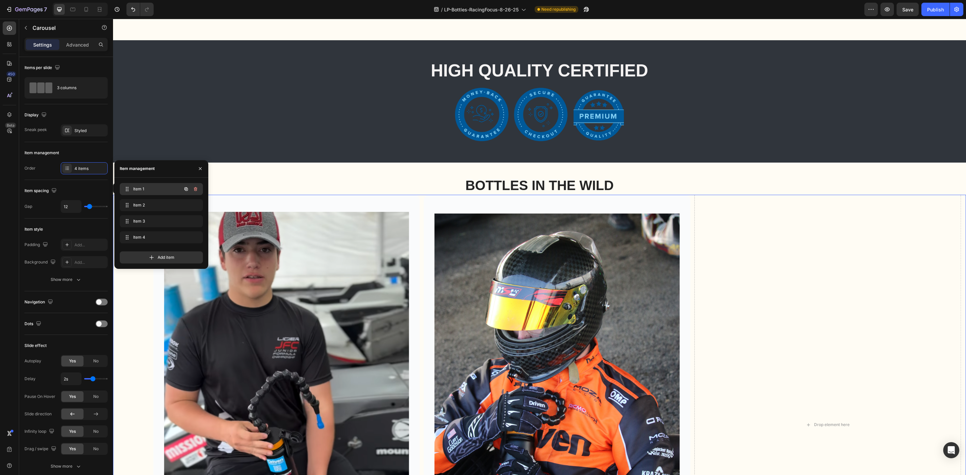
click at [156, 191] on span "Item 1" at bounding box center [152, 189] width 38 height 6
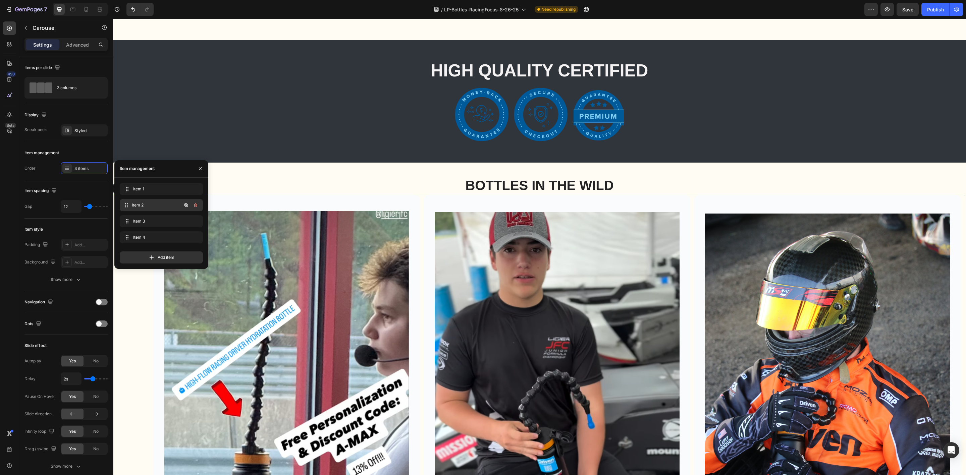
click at [161, 206] on span "Item 2" at bounding box center [157, 205] width 50 height 6
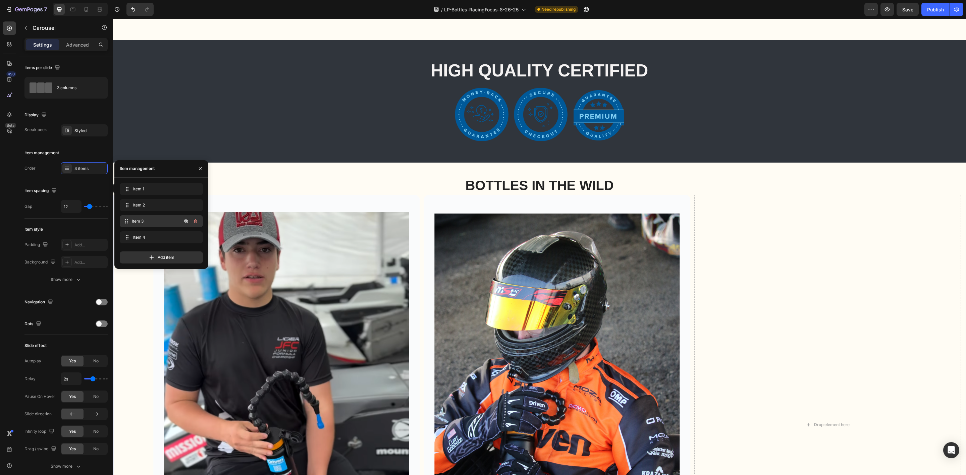
click at [160, 215] on div "Item 3 Item 3" at bounding box center [161, 221] width 83 height 12
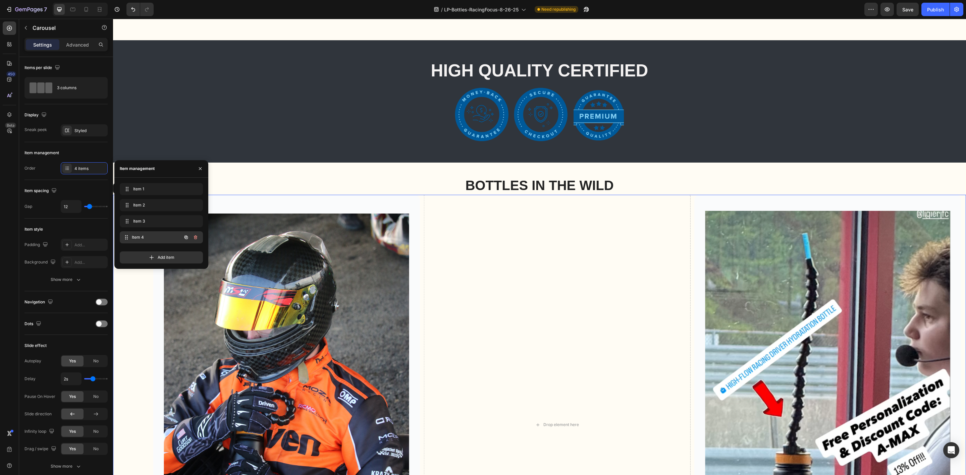
click at [161, 234] on span "Item 4" at bounding box center [157, 237] width 50 height 6
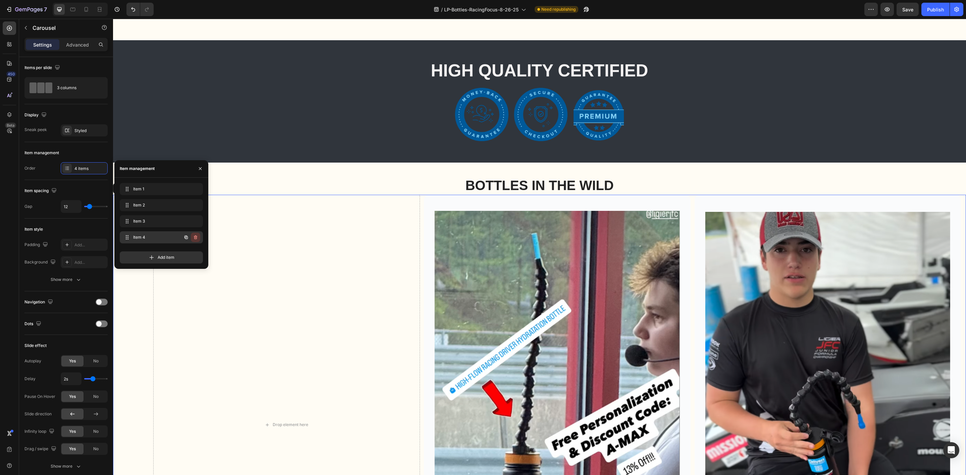
click at [194, 238] on icon "button" at bounding box center [195, 237] width 3 height 4
click at [189, 237] on div "Delete" at bounding box center [191, 237] width 12 height 6
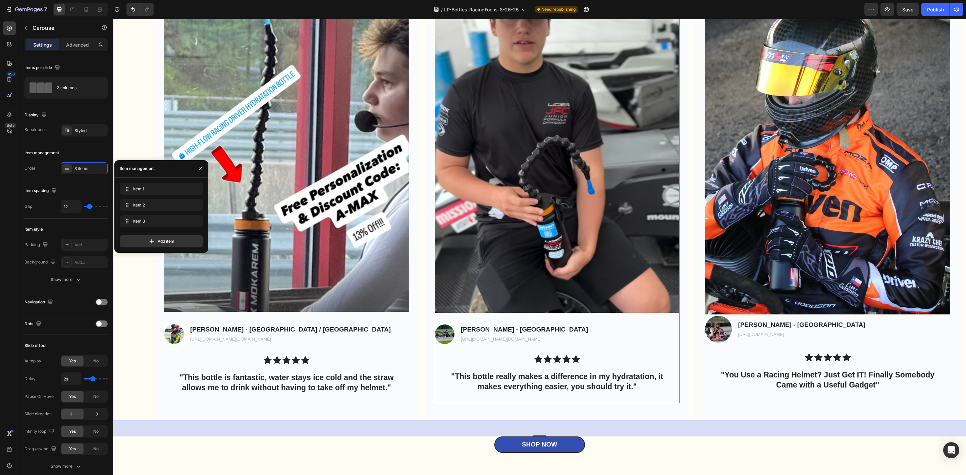
scroll to position [2414, 0]
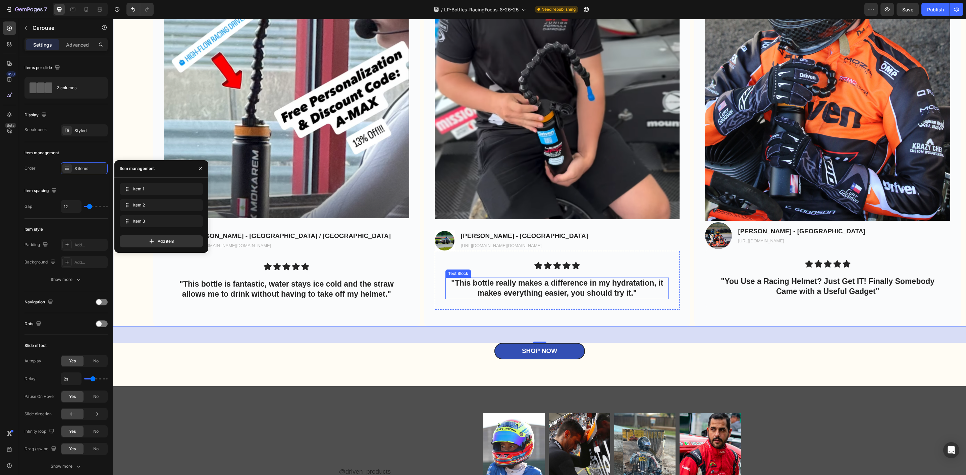
click at [659, 294] on p ""This bottle really makes a difference in my hydratation, it makes everything e…" at bounding box center [557, 288] width 222 height 20
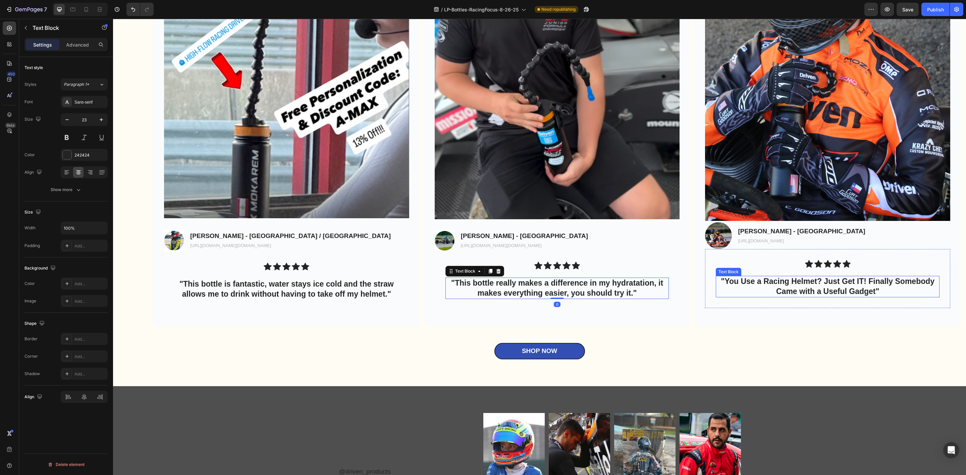
click at [734, 308] on div "Icon Icon Icon Icon Icon Icon List "You Use a Racing Helmet? Just Get IT! Final…" at bounding box center [827, 278] width 245 height 59
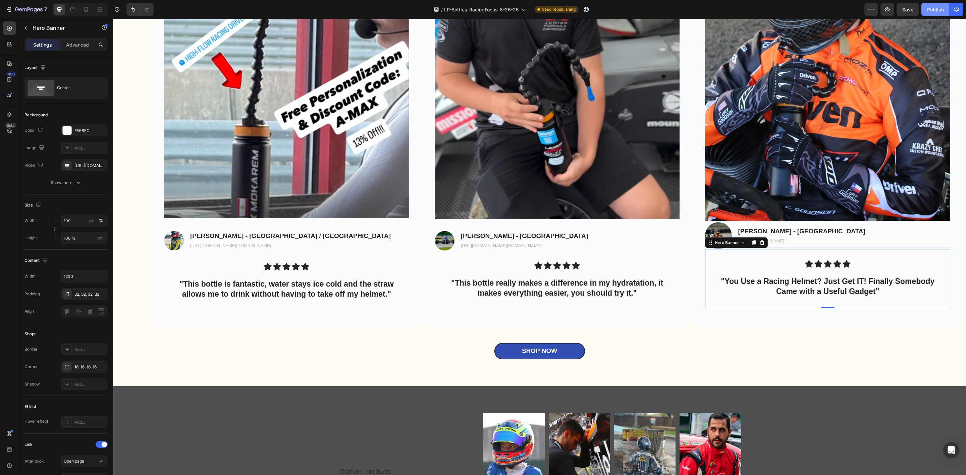
click at [858, 8] on div "Publish" at bounding box center [935, 9] width 17 height 7
click at [146, 242] on div "Image Image [PERSON_NAME] - [GEOGRAPHIC_DATA] / [GEOGRAPHIC_DATA] Text Block [U…" at bounding box center [539, 97] width 853 height 460
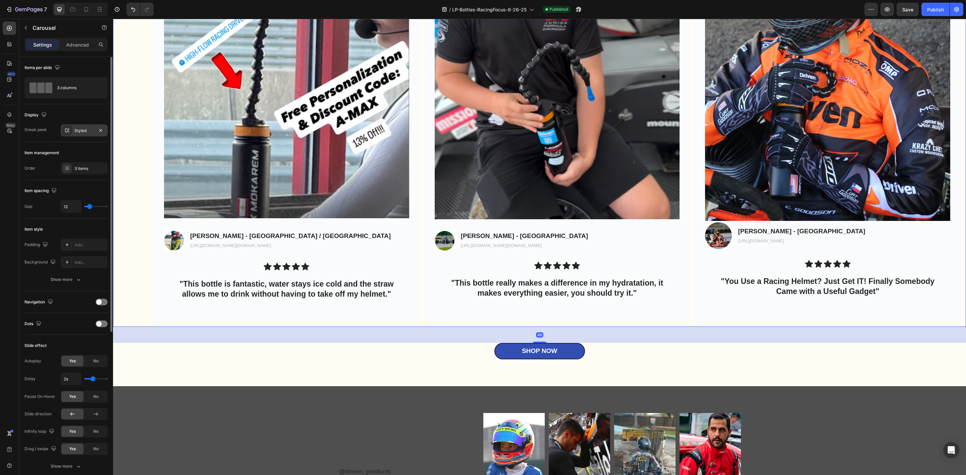
click at [92, 131] on div "Styled" at bounding box center [83, 131] width 19 height 6
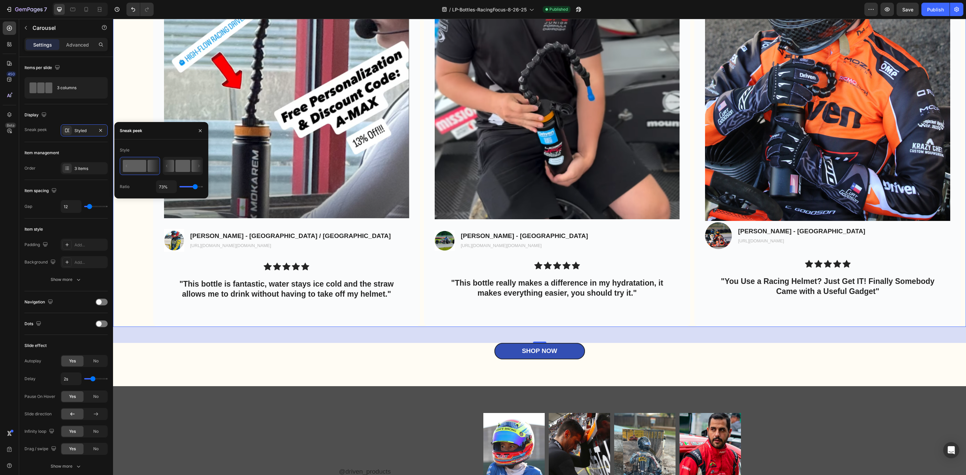
click at [178, 167] on rect at bounding box center [182, 166] width 15 height 12
type input "1%"
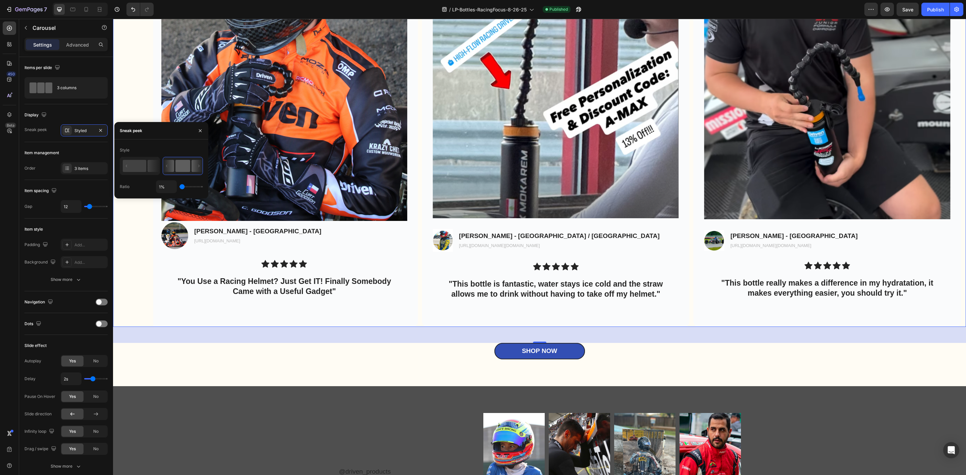
type input "26"
click at [186, 187] on input "range" at bounding box center [190, 186] width 23 height 1
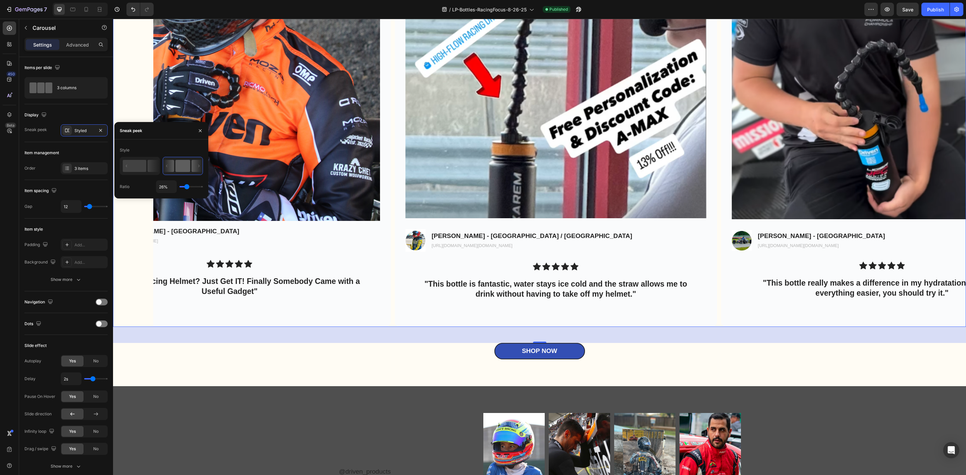
type input "15%"
type input "12"
click at [184, 187] on input "range" at bounding box center [190, 186] width 23 height 1
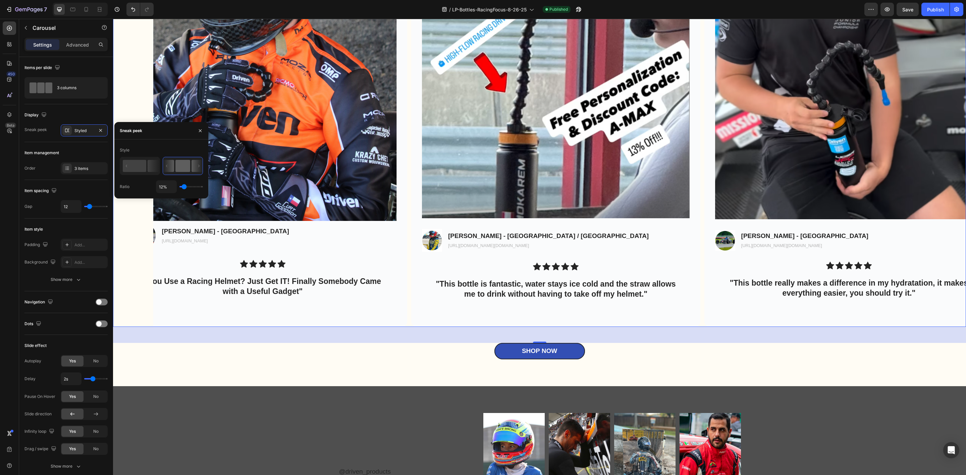
type input "1%"
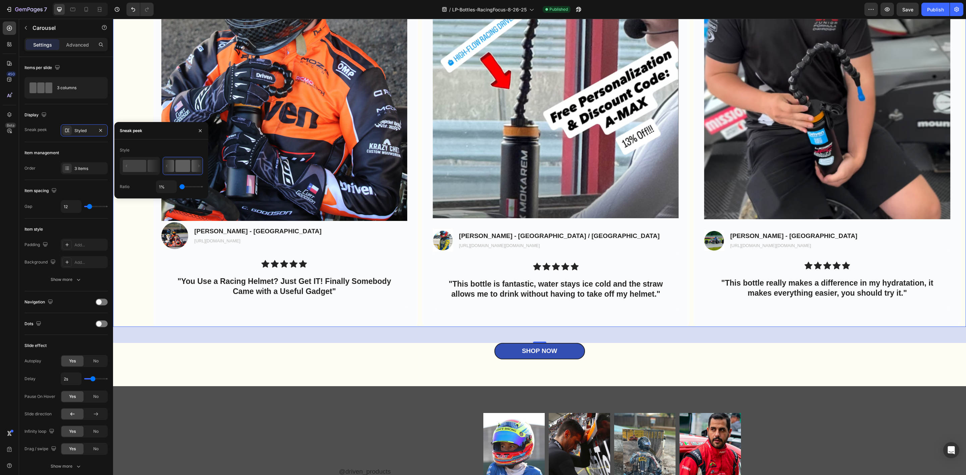
drag, startPoint x: 184, startPoint y: 187, endPoint x: 180, endPoint y: 189, distance: 4.1
type input "1"
click at [180, 187] on input "range" at bounding box center [190, 186] width 23 height 1
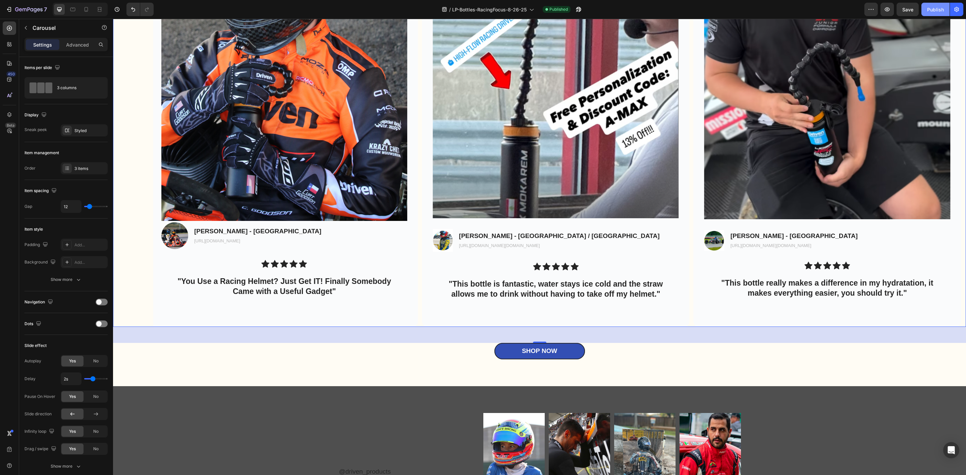
click at [858, 4] on button "Publish" at bounding box center [935, 9] width 28 height 13
click at [34, 25] on p "Carousel" at bounding box center [61, 28] width 57 height 8
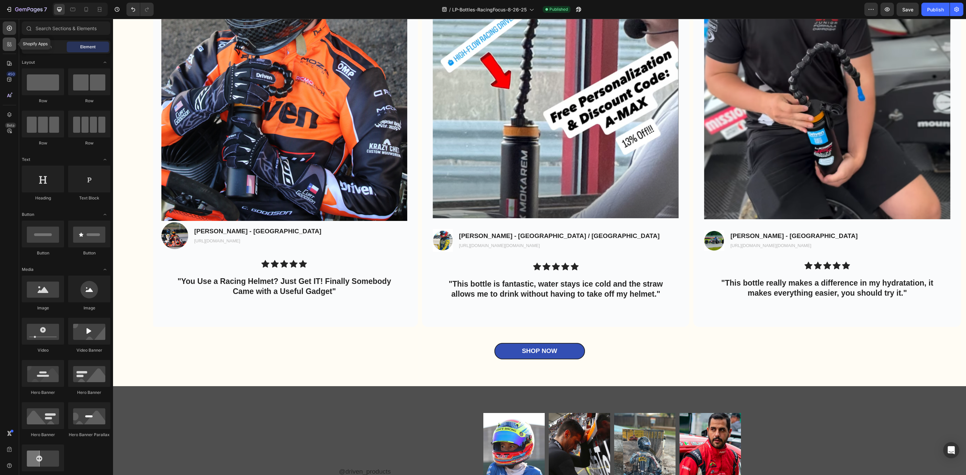
click at [10, 45] on icon at bounding box center [11, 46] width 2 height 2
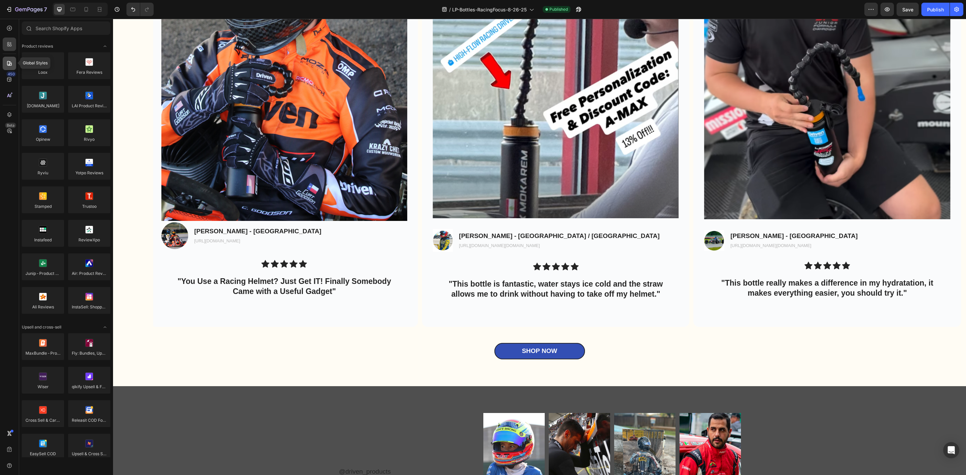
click at [9, 64] on icon at bounding box center [9, 63] width 5 height 5
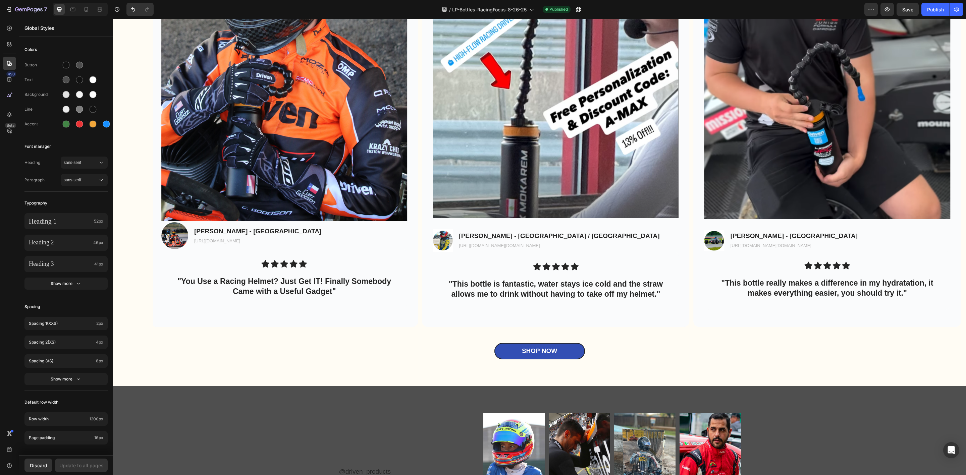
click at [80, 8] on div at bounding box center [80, 9] width 55 height 13
click at [85, 9] on icon at bounding box center [87, 9] width 4 height 5
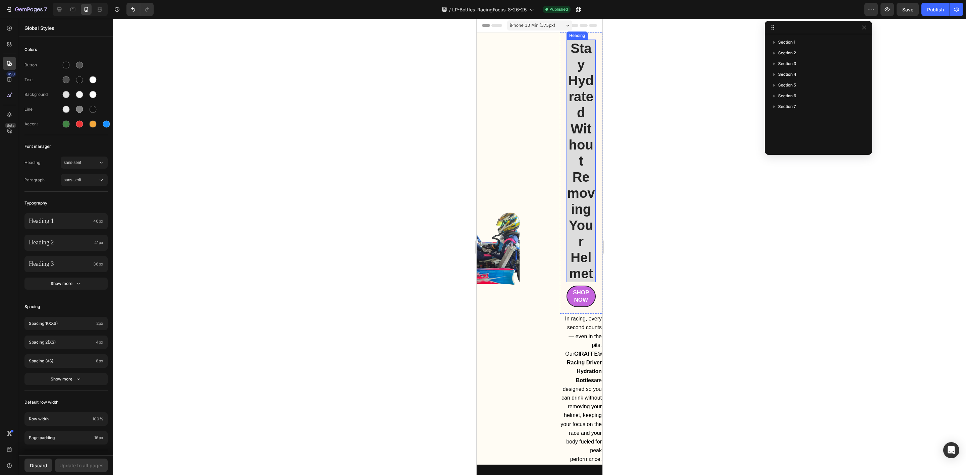
click at [567, 95] on h1 "Stay Hydrated Without Removing Your Helmet" at bounding box center [582, 161] width 30 height 243
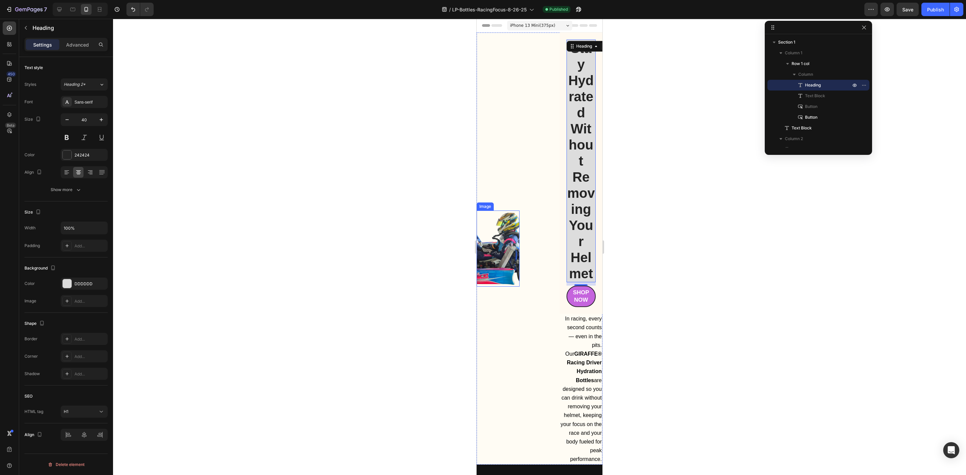
click at [511, 271] on img at bounding box center [498, 249] width 43 height 76
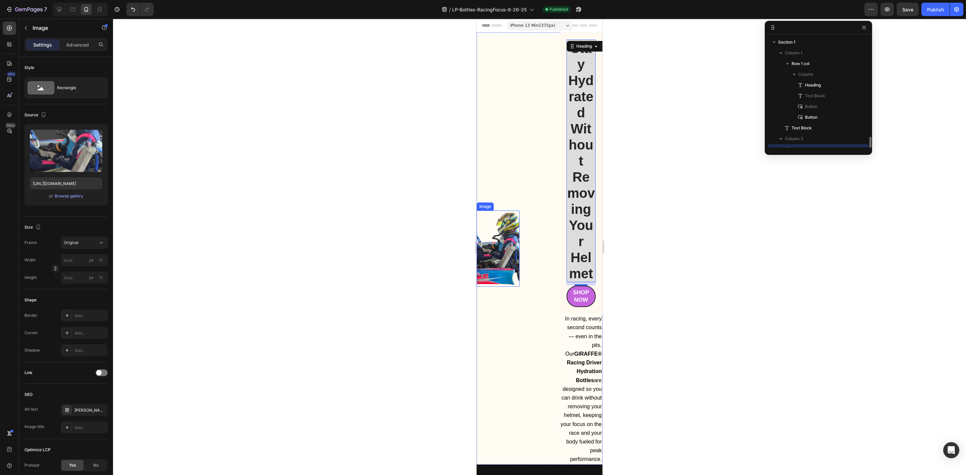
scroll to position [62, 0]
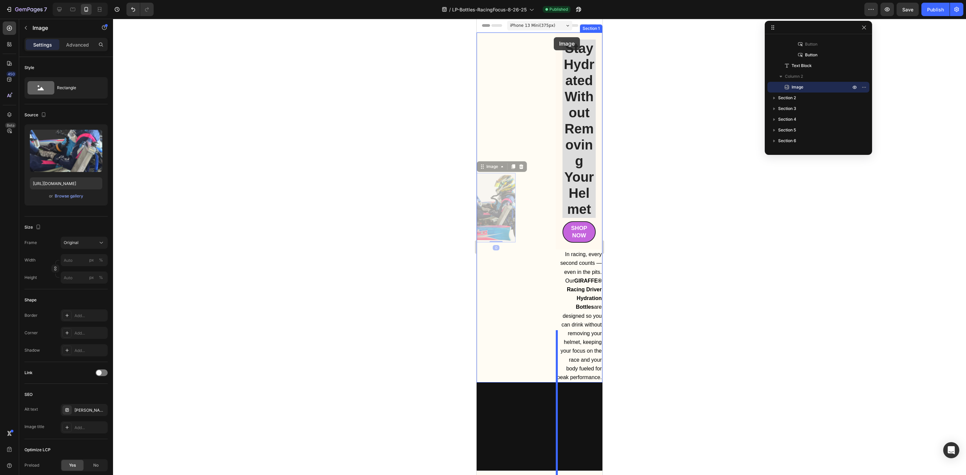
drag, startPoint x: 508, startPoint y: 273, endPoint x: 554, endPoint y: 37, distance: 239.8
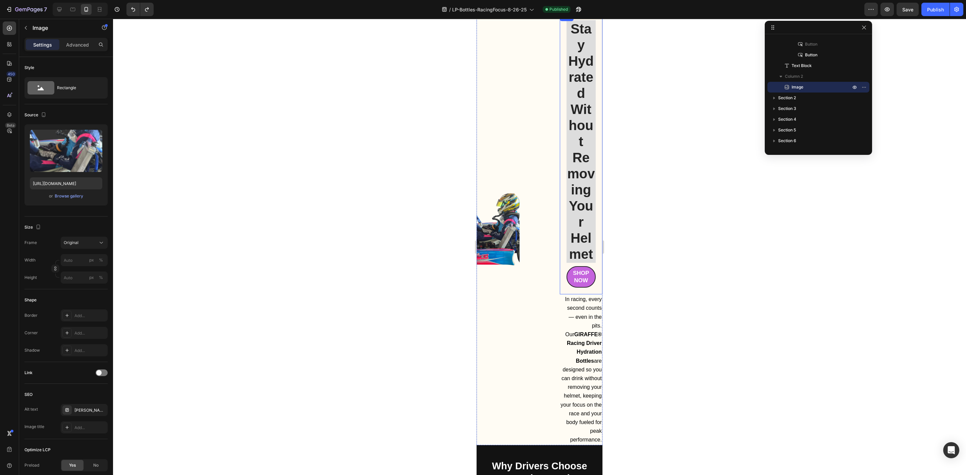
scroll to position [151, 0]
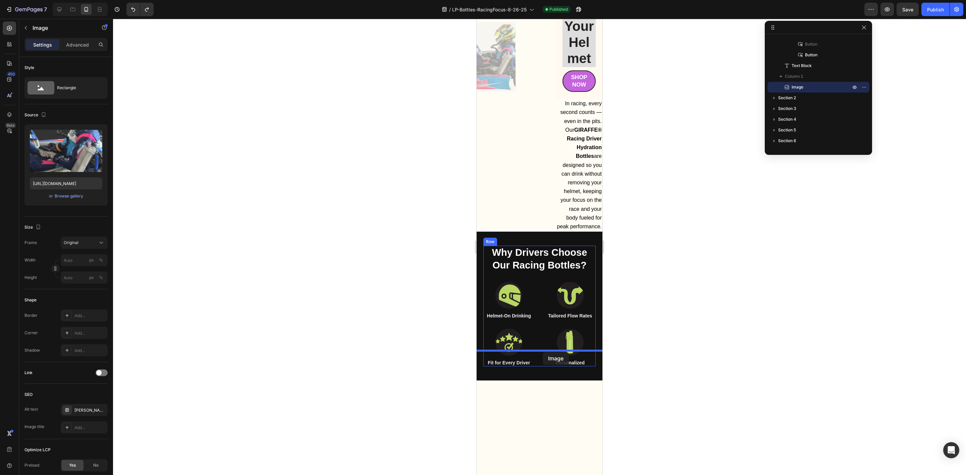
drag, startPoint x: 495, startPoint y: 123, endPoint x: 543, endPoint y: 352, distance: 234.0
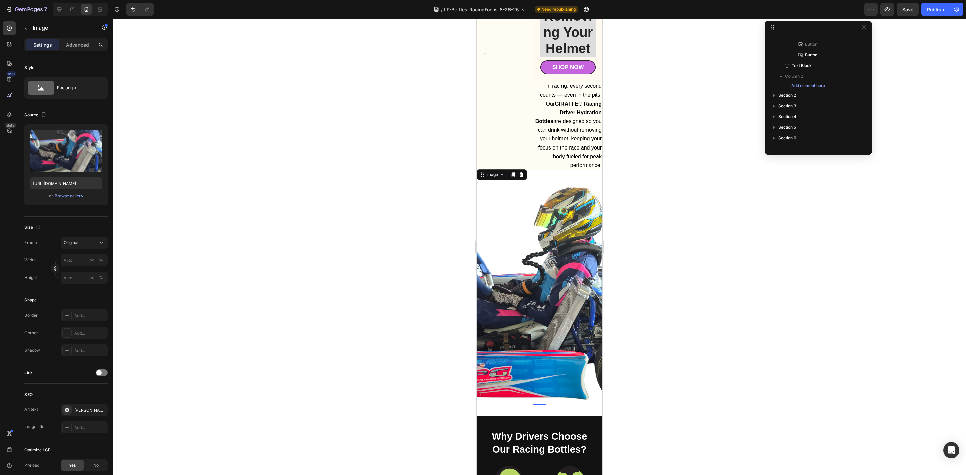
scroll to position [0, 0]
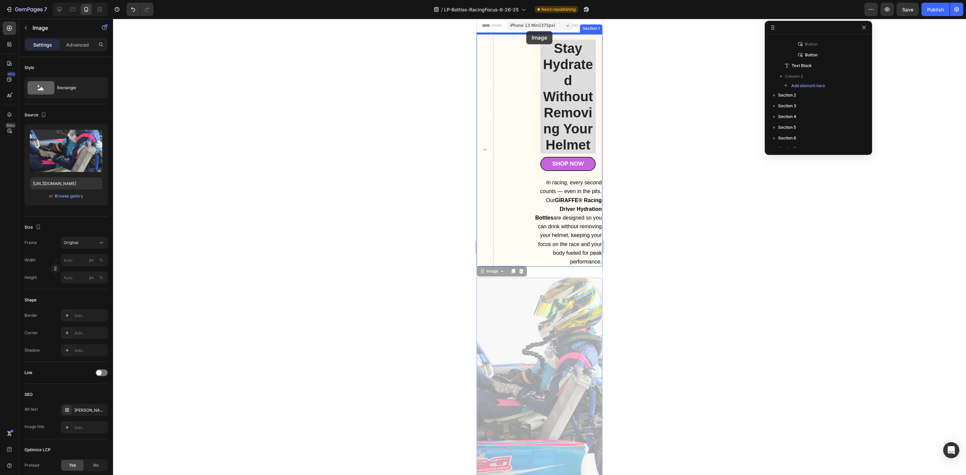
drag, startPoint x: 558, startPoint y: 296, endPoint x: 526, endPoint y: 32, distance: 266.6
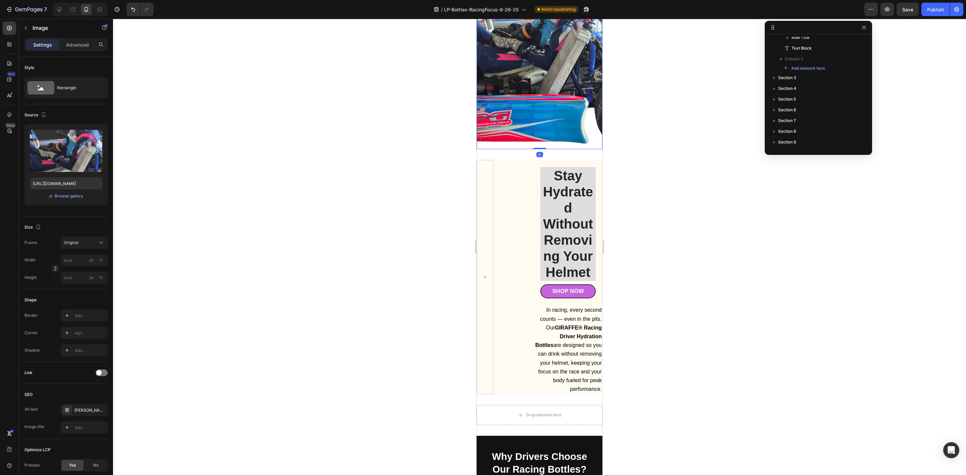
scroll to position [151, 0]
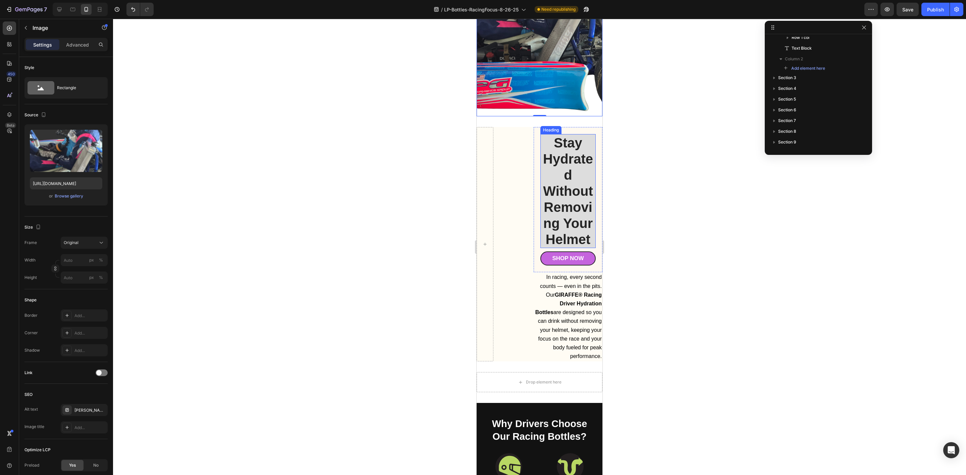
click at [564, 234] on h1 "Stay Hydrated Without Removing Your Helmet" at bounding box center [567, 191] width 55 height 114
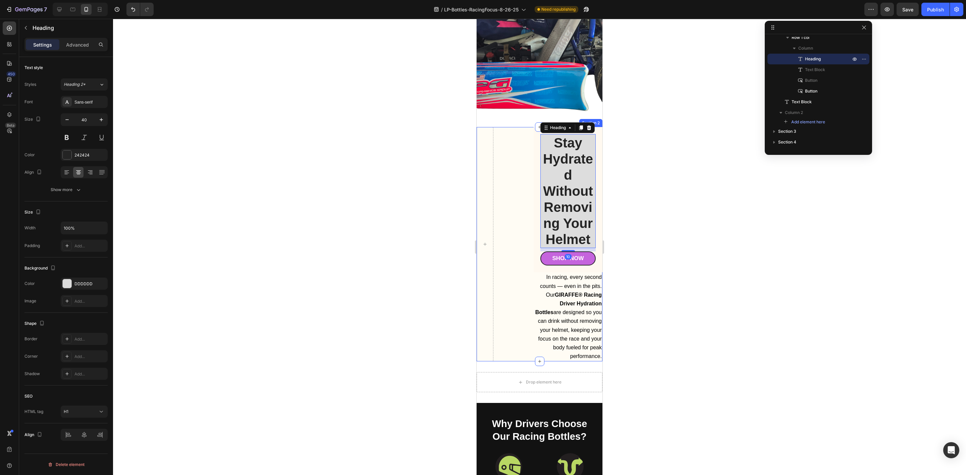
click at [522, 244] on div "Stay Hydrated Without Removing Your Helmet Heading 10 Personalized Racing Drive…" at bounding box center [540, 244] width 126 height 234
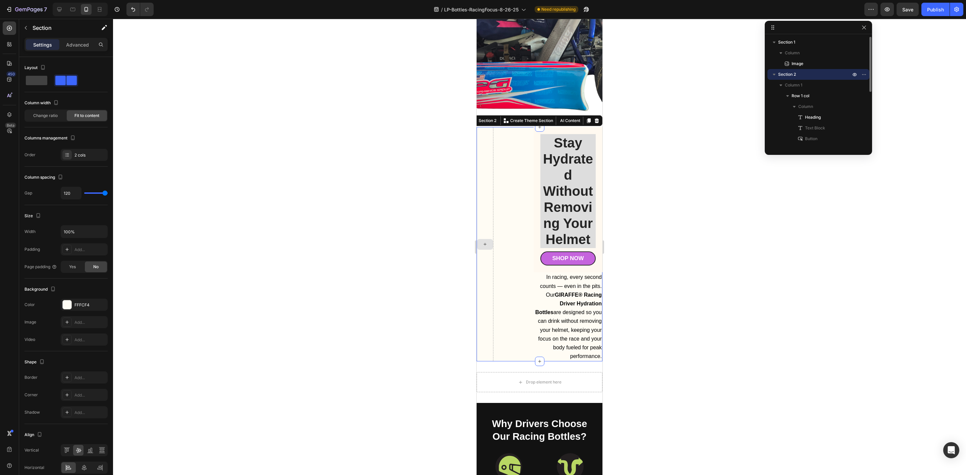
click at [486, 260] on div at bounding box center [485, 244] width 17 height 234
click at [519, 192] on div "Stay Hydrated Without Removing Your Helmet Heading Personalized Racing Driver H…" at bounding box center [540, 244] width 126 height 234
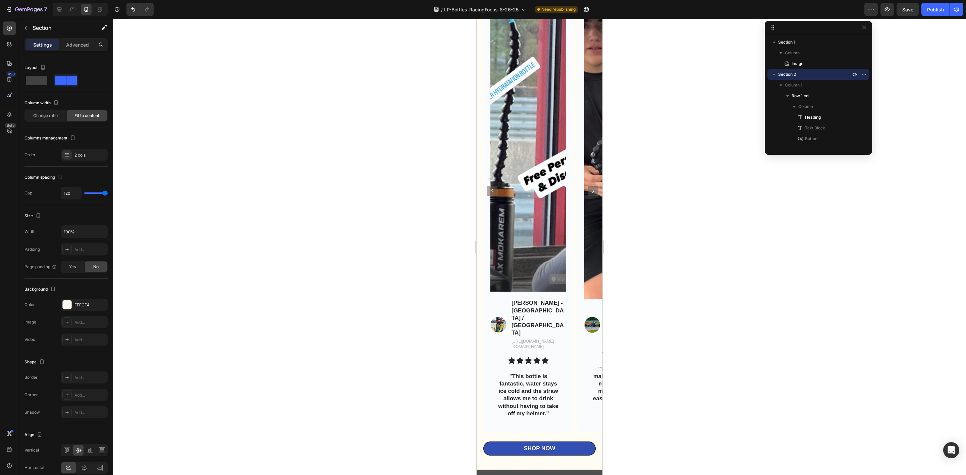
scroll to position [2465, 0]
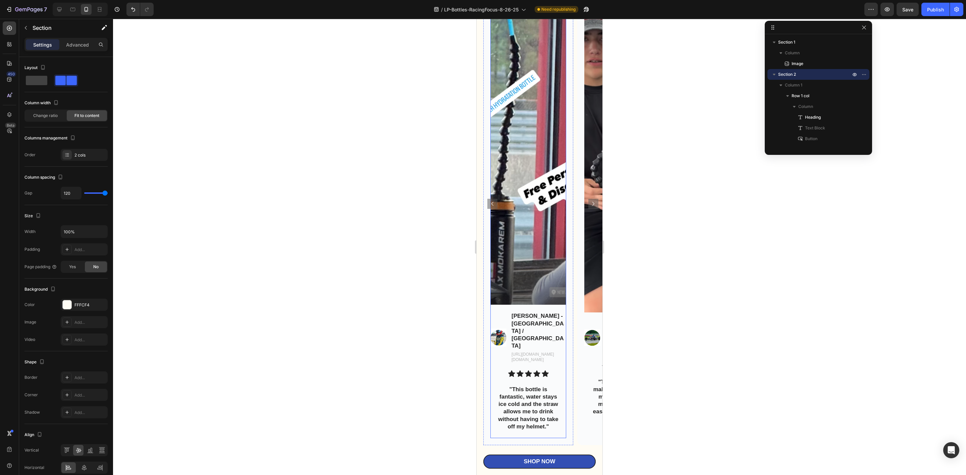
click at [542, 279] on img at bounding box center [528, 136] width 76 height 335
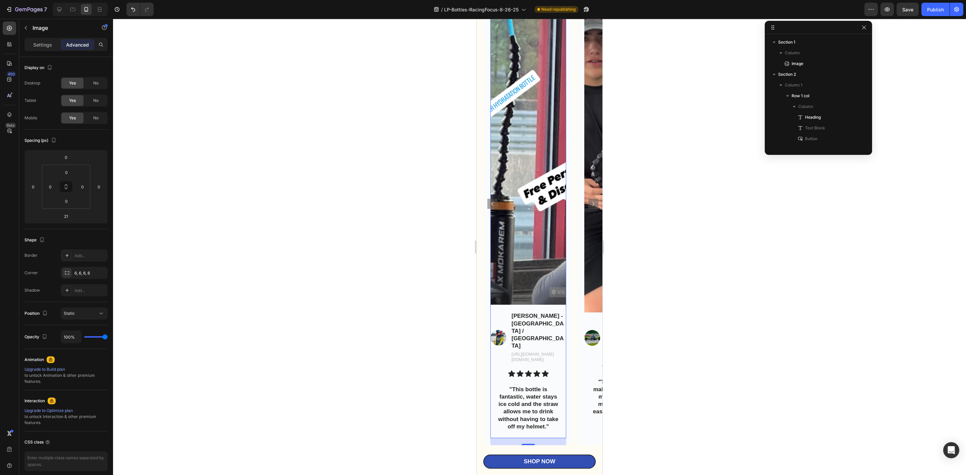
scroll to position [231, 0]
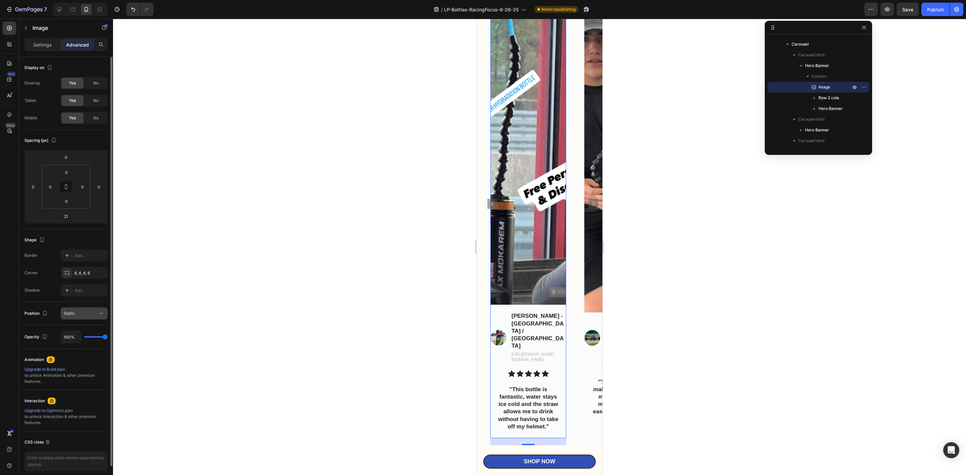
click at [90, 312] on div "Static" at bounding box center [81, 314] width 34 height 6
click at [45, 40] on div "Settings" at bounding box center [43, 44] width 34 height 11
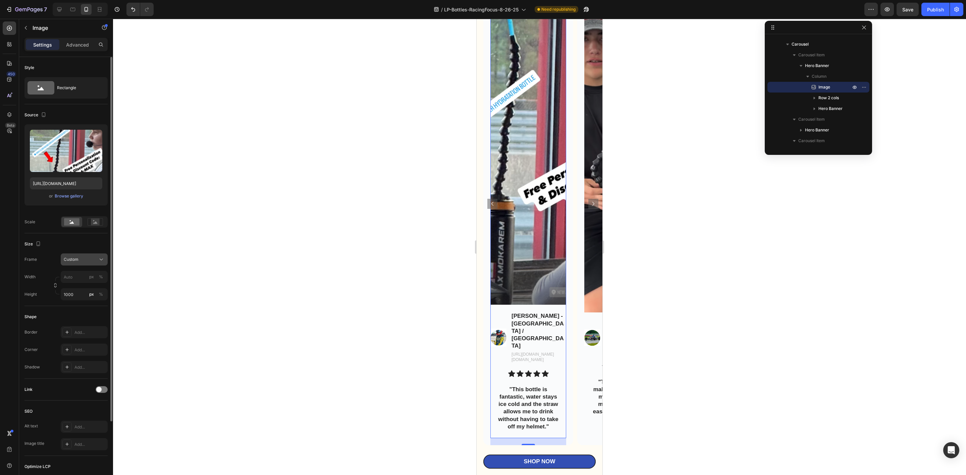
click at [93, 263] on div "Custom" at bounding box center [80, 260] width 33 height 6
click at [97, 261] on div "Custom" at bounding box center [84, 259] width 41 height 7
click at [96, 261] on div "Custom" at bounding box center [80, 260] width 33 height 6
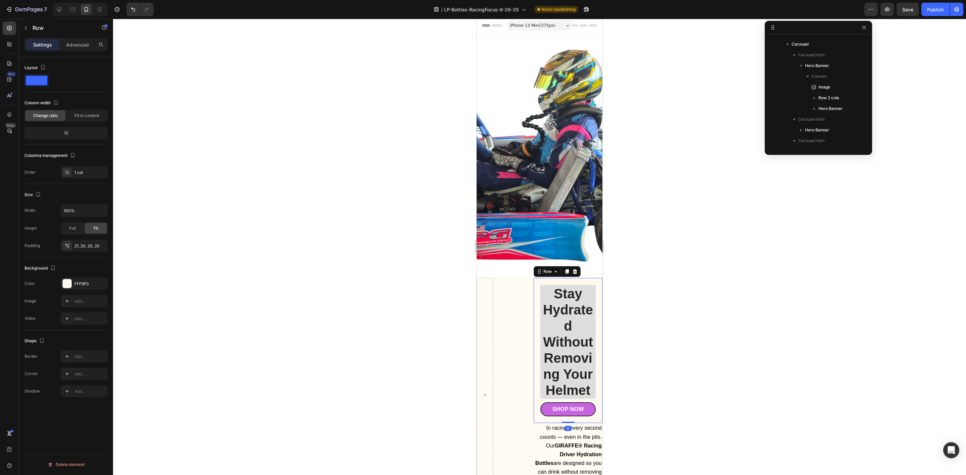
scroll to position [9, 0]
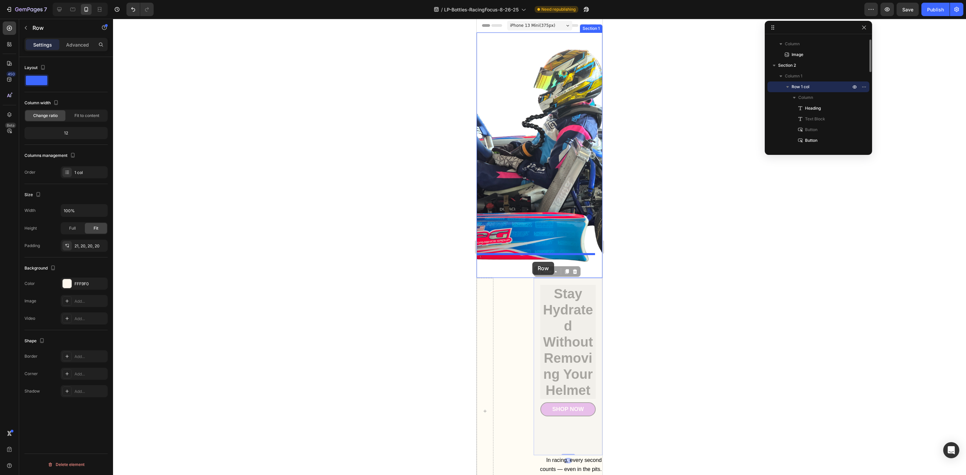
drag, startPoint x: 536, startPoint y: 276, endPoint x: 532, endPoint y: 262, distance: 14.5
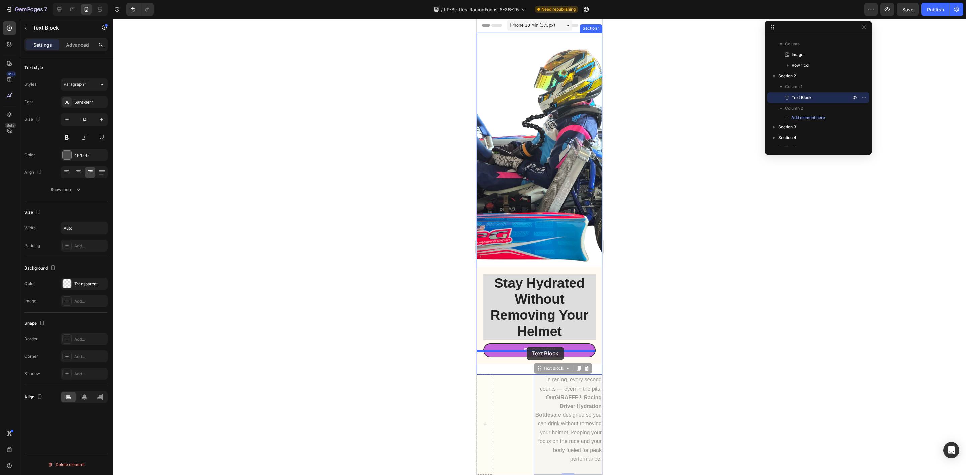
drag, startPoint x: 558, startPoint y: 394, endPoint x: 527, endPoint y: 347, distance: 56.5
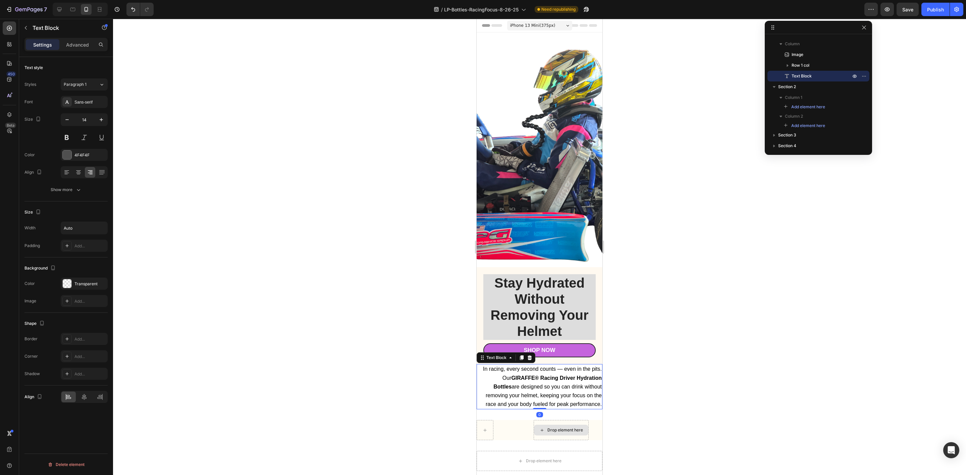
scroll to position [101, 0]
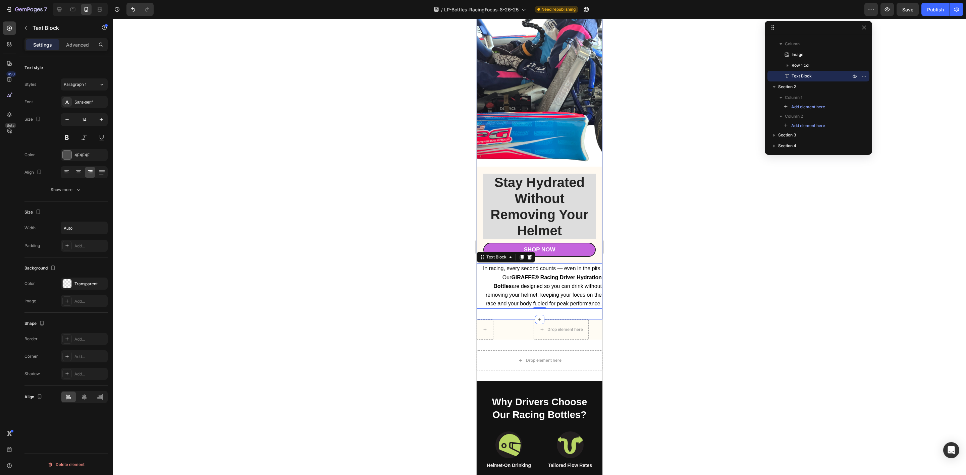
click at [509, 302] on div "Image Stay Hydrated Without Removing Your Helmet Heading Personalized Racing Dr…" at bounding box center [540, 126] width 126 height 388
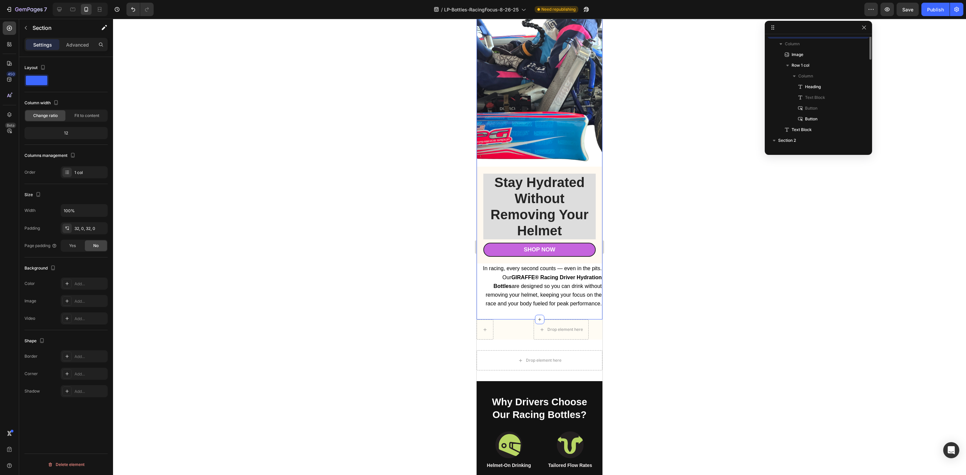
scroll to position [0, 0]
click at [513, 320] on div "Drop element here Section 2" at bounding box center [540, 330] width 126 height 20
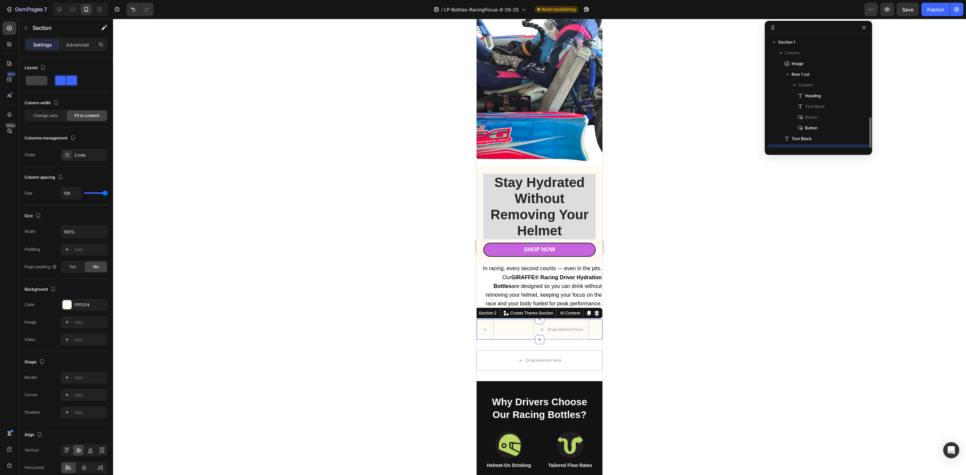
scroll to position [62, 0]
click at [595, 311] on icon at bounding box center [597, 313] width 4 height 5
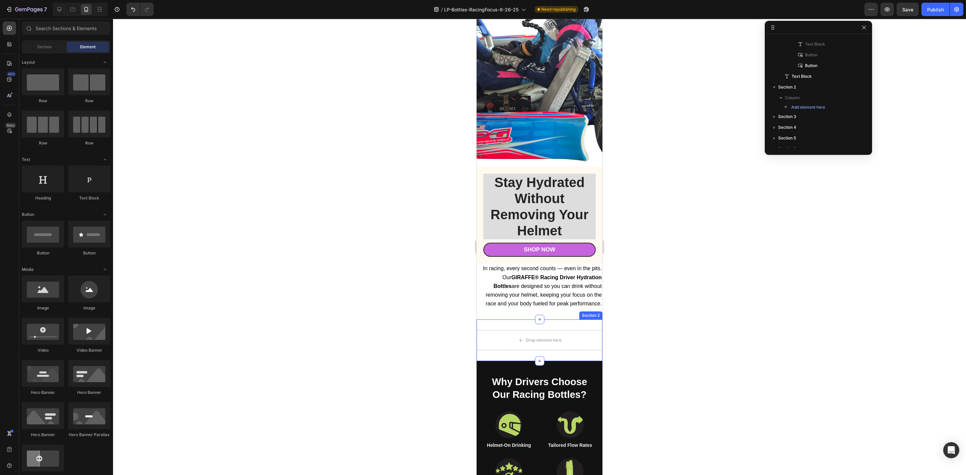
click at [562, 320] on div "Drop element here Section 2" at bounding box center [540, 341] width 126 height 42
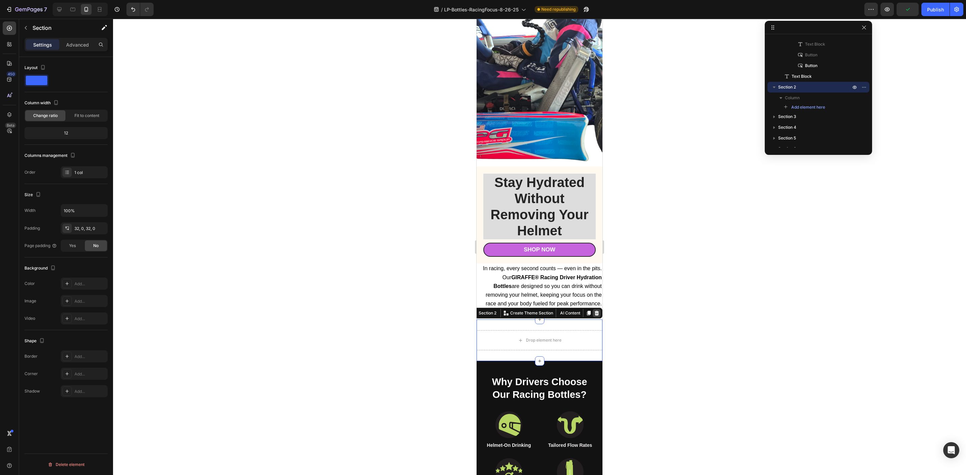
click at [595, 311] on icon at bounding box center [597, 313] width 4 height 5
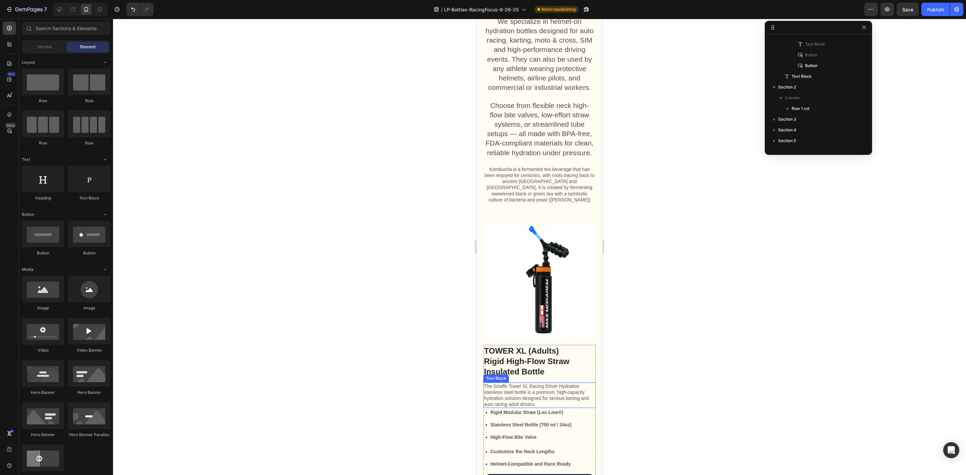
scroll to position [654, 0]
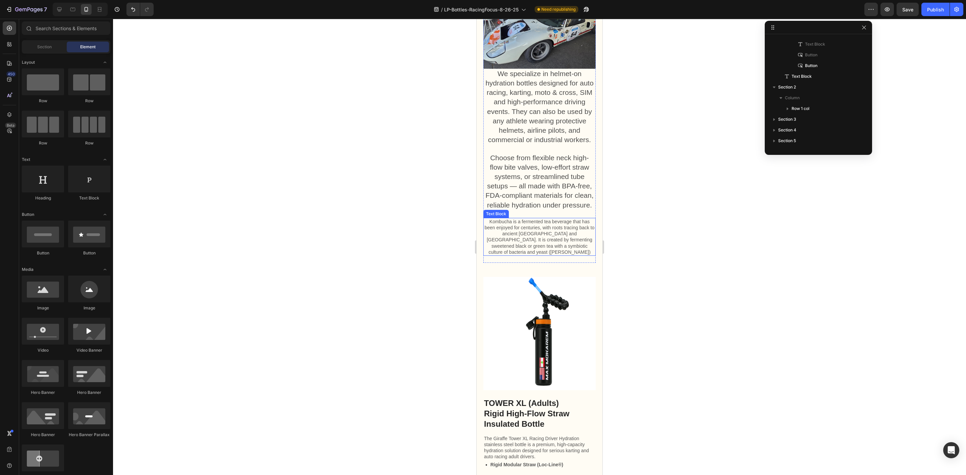
click at [563, 254] on p "Kombucha is a fermented tea beverage that has been enjoyed for centuries, with …" at bounding box center [539, 237] width 111 height 37
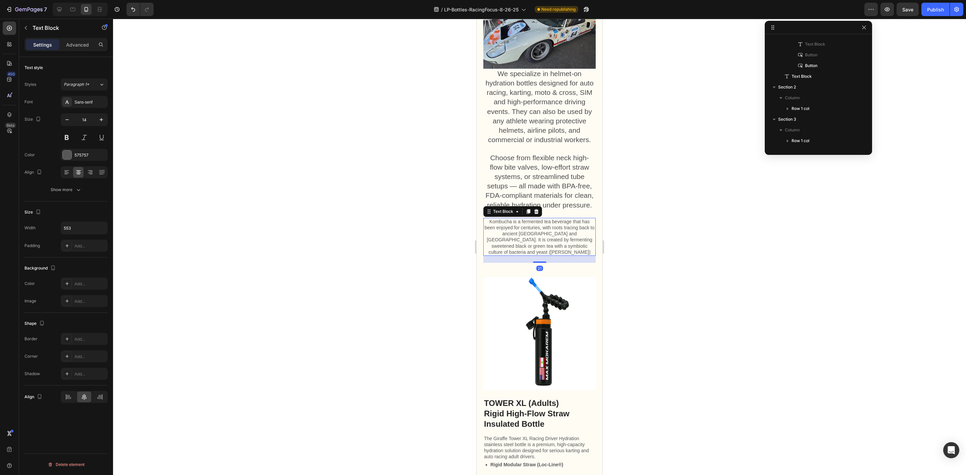
scroll to position [157, 0]
click at [537, 214] on icon at bounding box center [536, 211] width 4 height 5
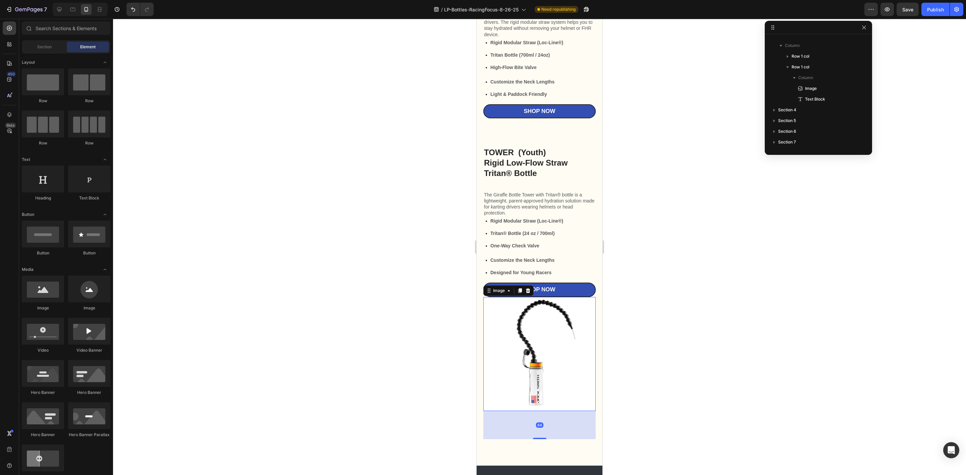
scroll to position [267, 0]
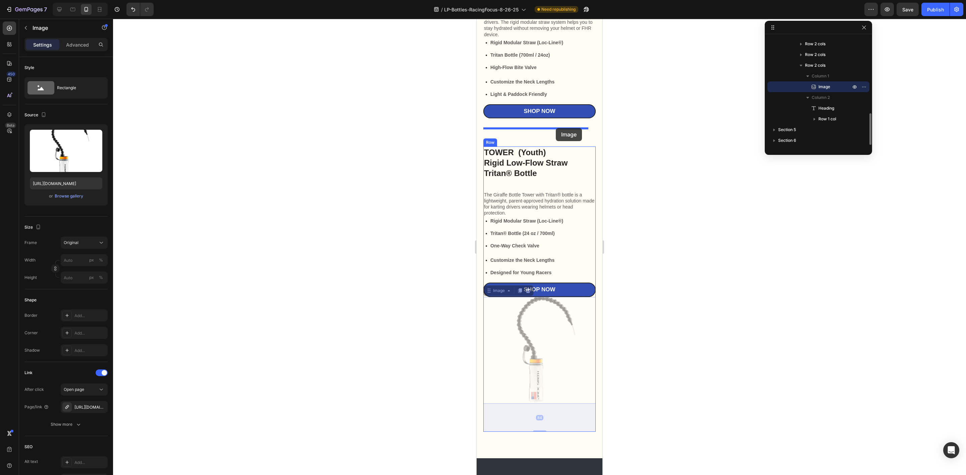
drag, startPoint x: 560, startPoint y: 303, endPoint x: 556, endPoint y: 128, distance: 175.2
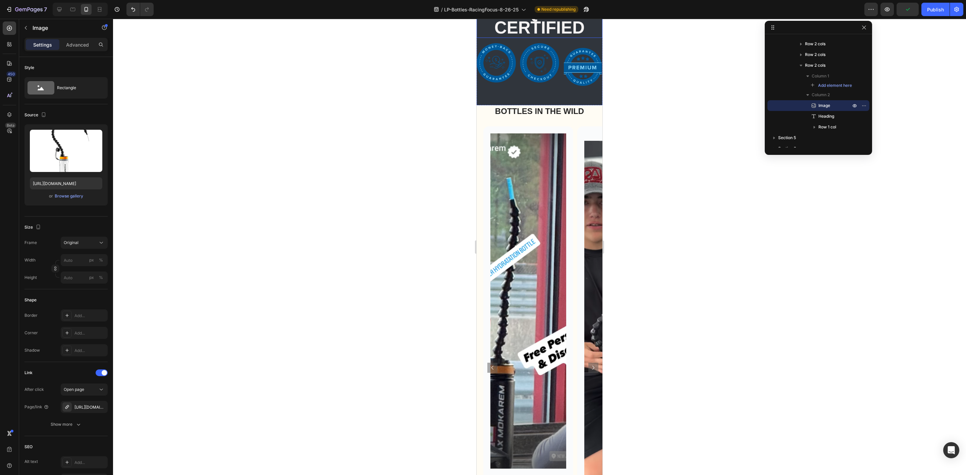
scroll to position [2113, 0]
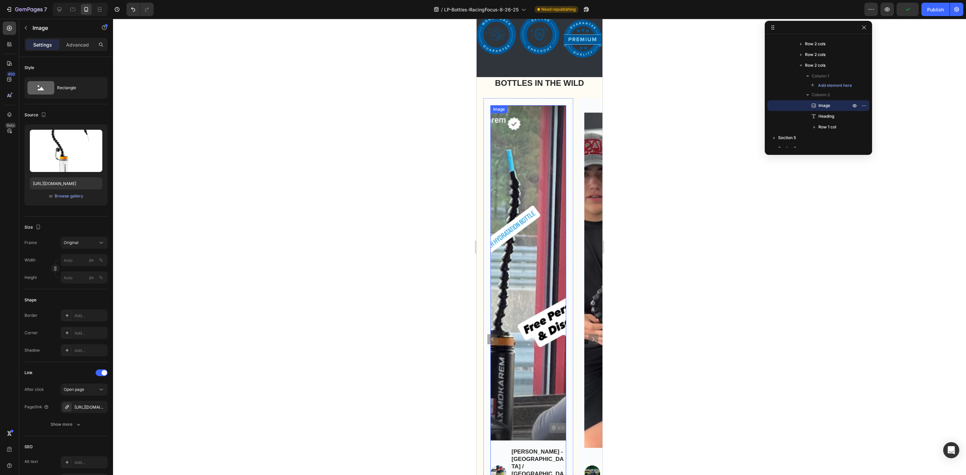
click at [558, 307] on img at bounding box center [528, 272] width 76 height 335
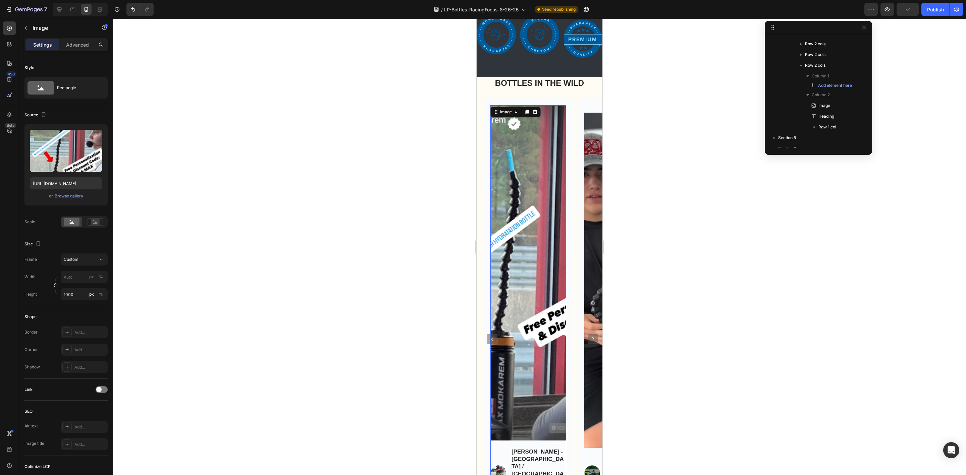
scroll to position [404, 0]
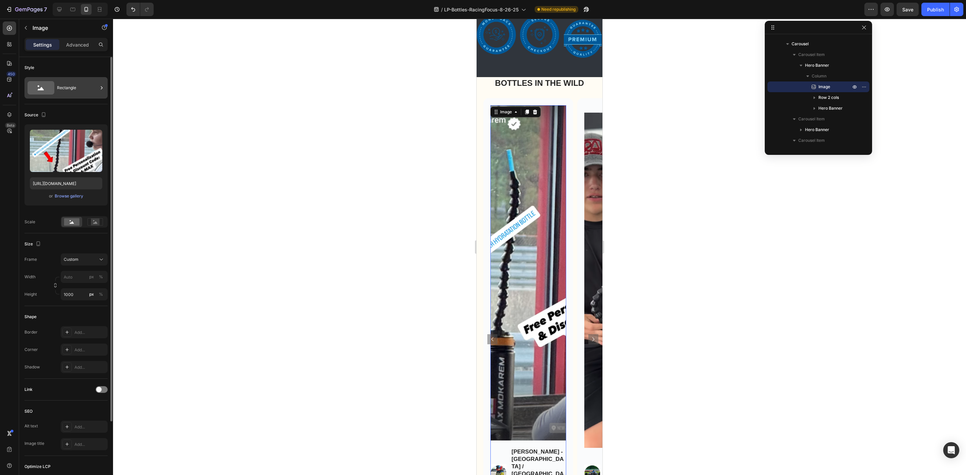
click at [64, 91] on div "Rectangle" at bounding box center [77, 87] width 41 height 15
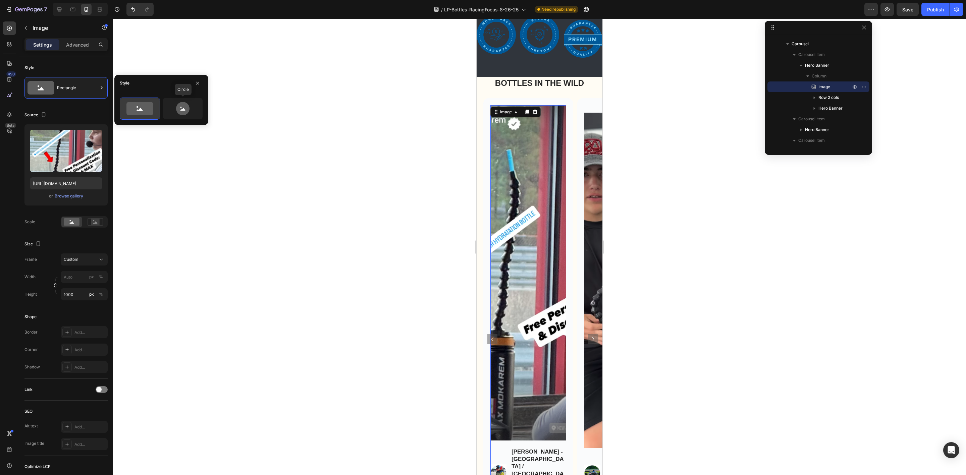
drag, startPoint x: 191, startPoint y: 112, endPoint x: 154, endPoint y: 100, distance: 38.7
click at [190, 111] on icon at bounding box center [183, 108] width 32 height 13
type input "80"
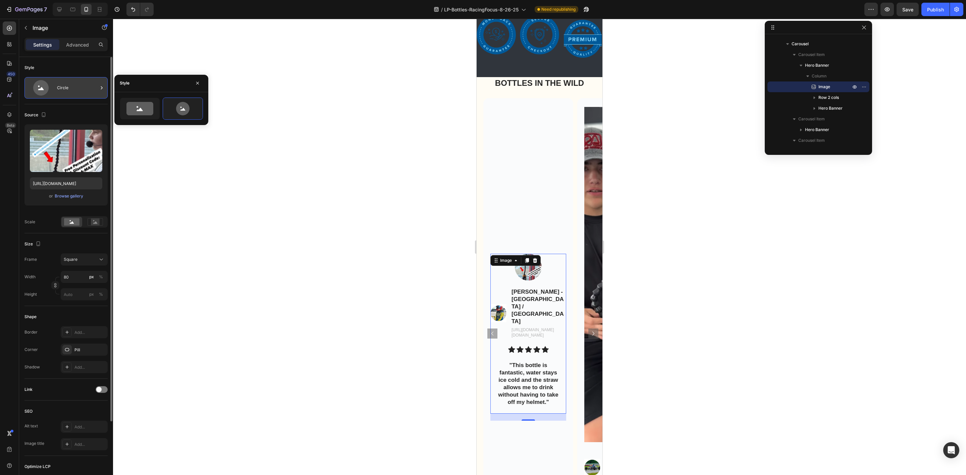
click at [72, 85] on div "Circle" at bounding box center [77, 87] width 41 height 15
click at [51, 94] on icon at bounding box center [41, 87] width 27 height 15
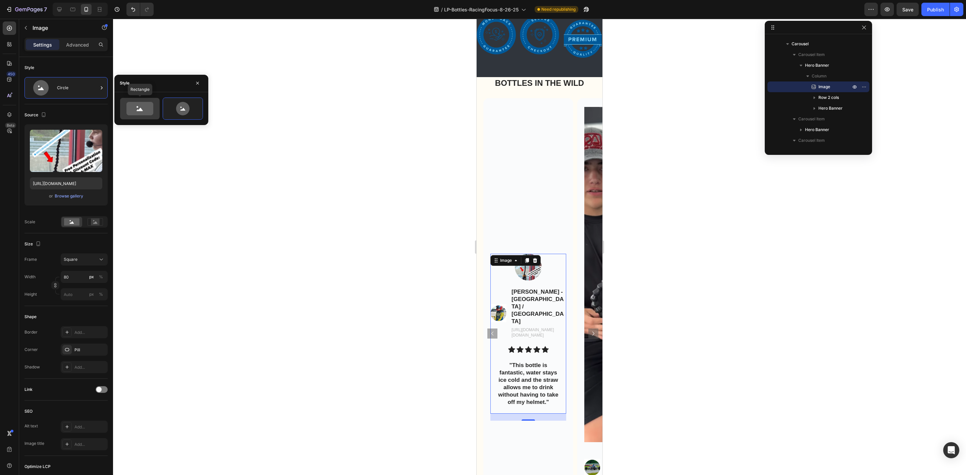
click at [132, 113] on icon at bounding box center [139, 108] width 27 height 13
type input "100"
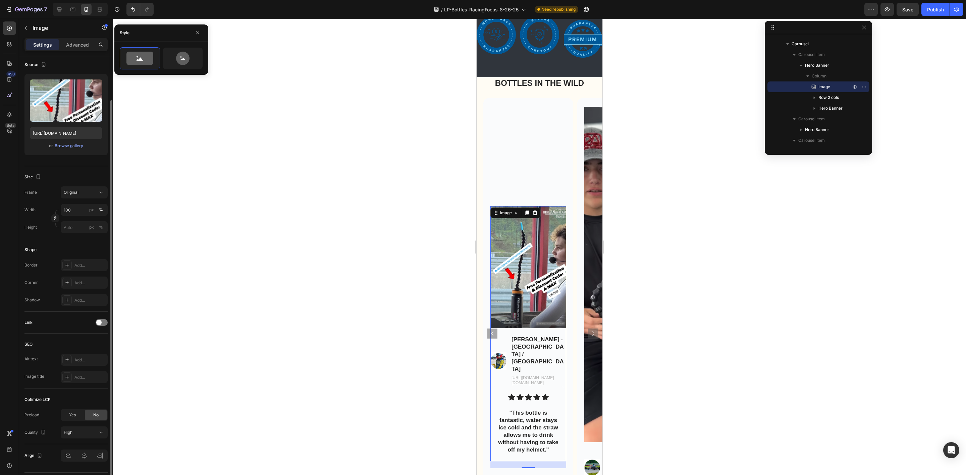
scroll to position [0, 0]
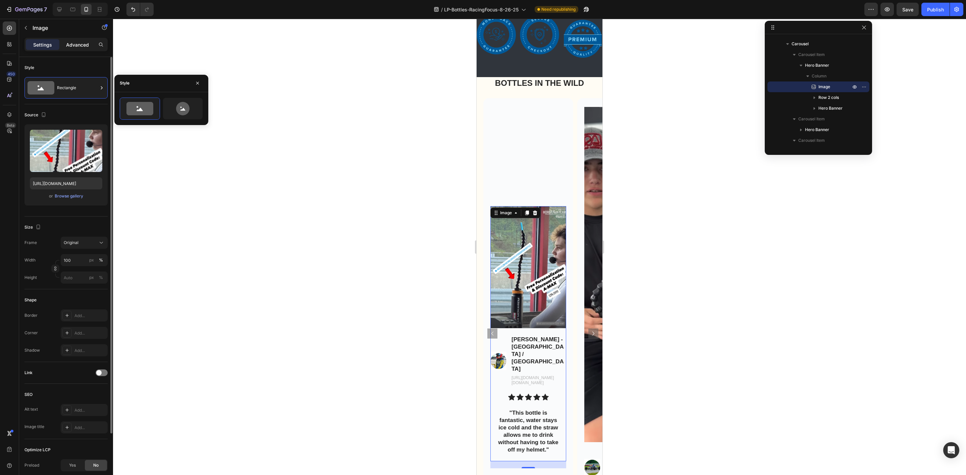
click at [69, 43] on p "Advanced" at bounding box center [77, 44] width 23 height 7
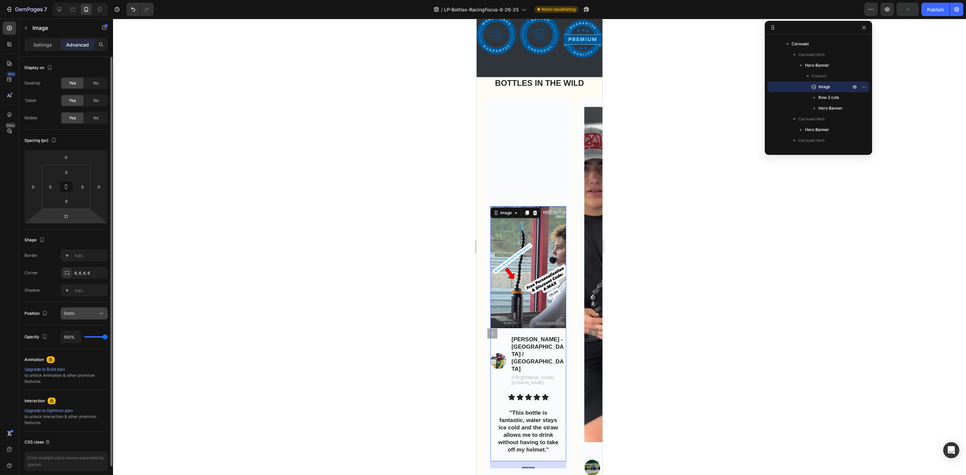
click at [85, 314] on div "Static" at bounding box center [81, 314] width 34 height 6
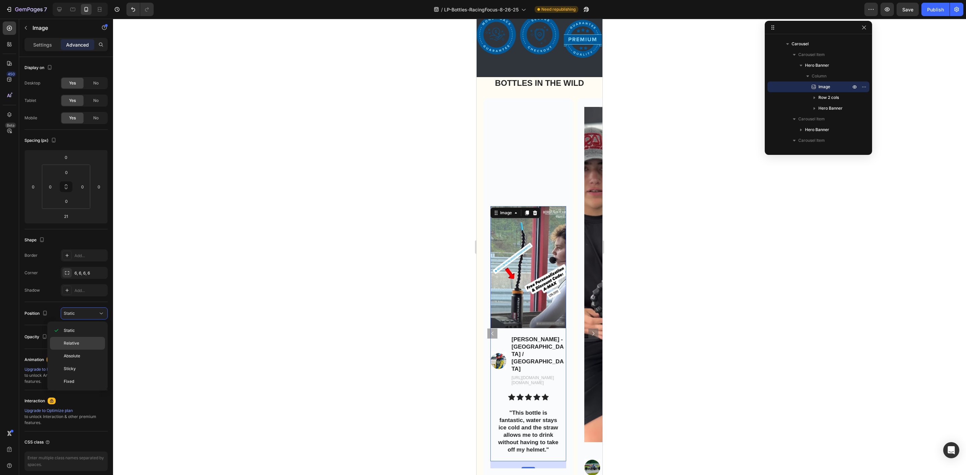
click at [83, 342] on p "Relative" at bounding box center [83, 343] width 38 height 6
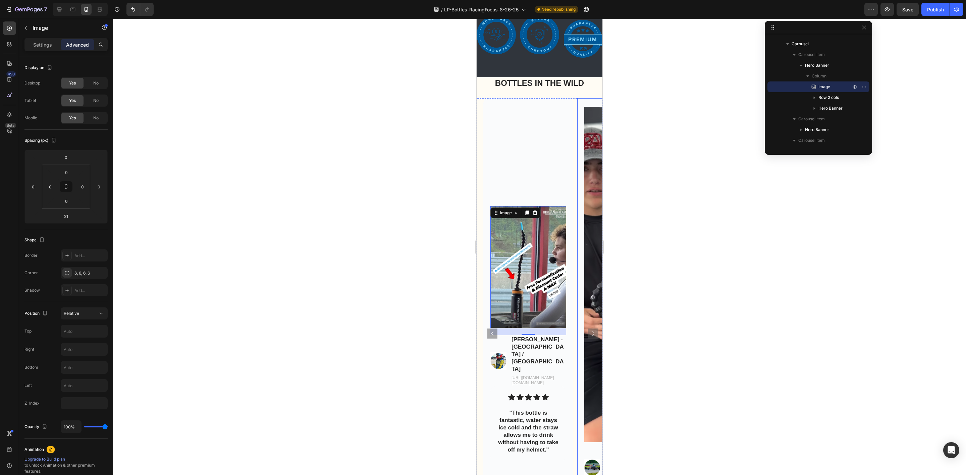
click at [588, 260] on img at bounding box center [622, 274] width 76 height 335
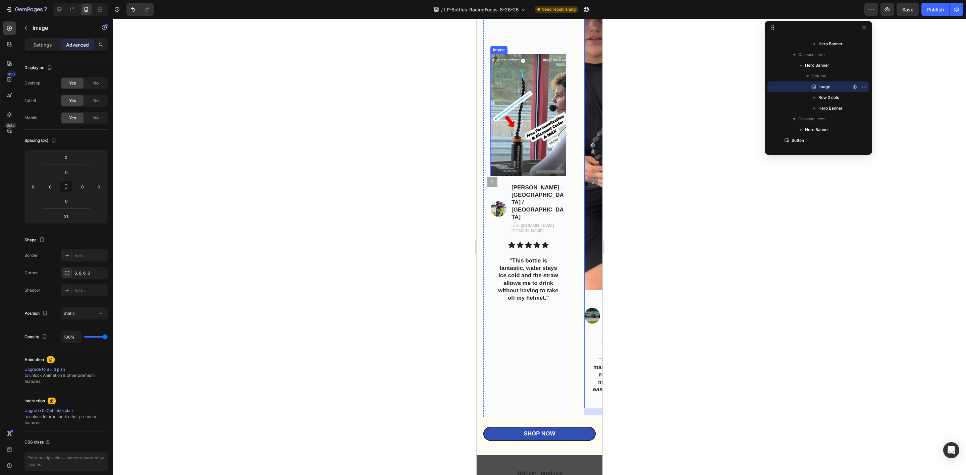
scroll to position [2264, 0]
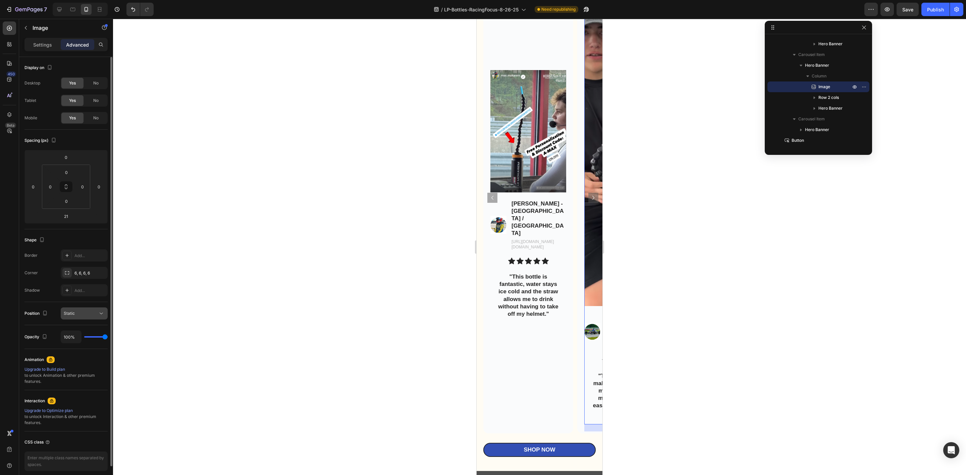
click at [92, 317] on div "Static" at bounding box center [81, 314] width 34 height 6
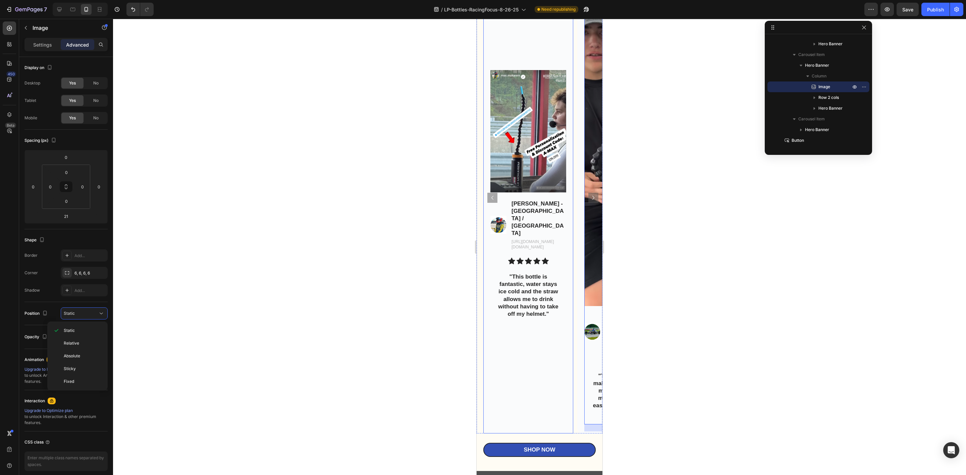
click at [543, 49] on div "Background Image" at bounding box center [528, 197] width 90 height 471
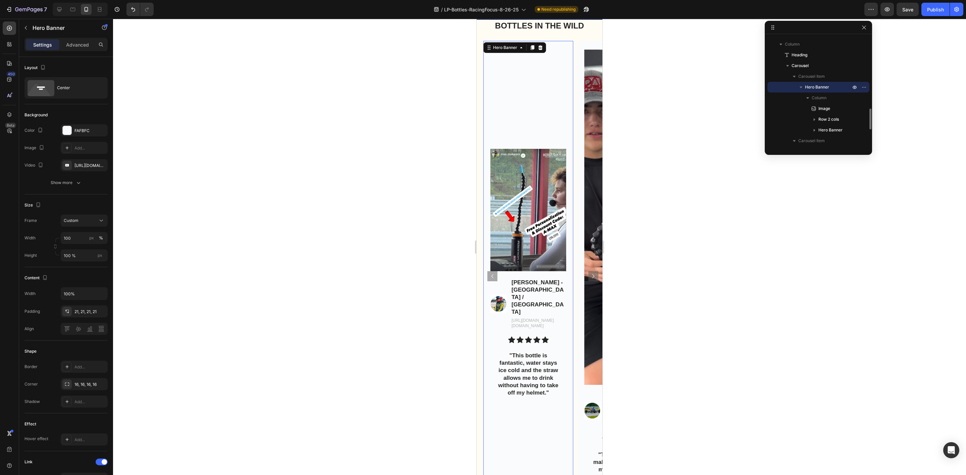
scroll to position [2113, 0]
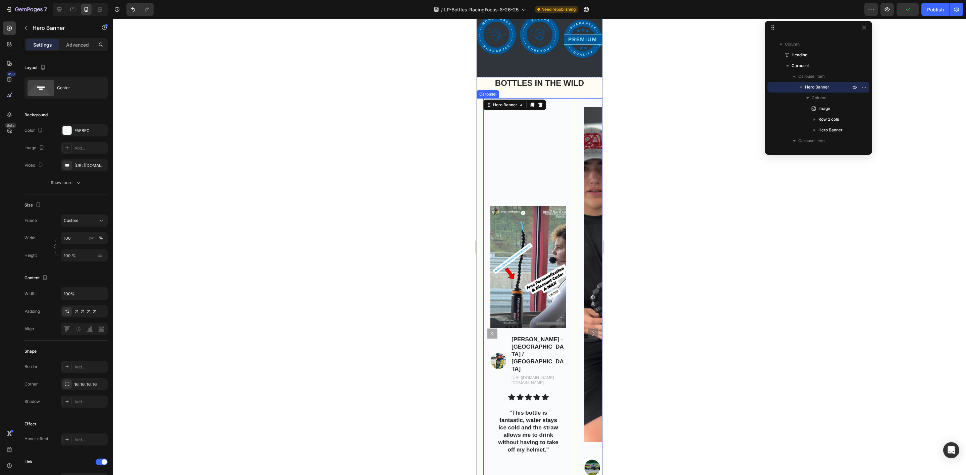
click at [478, 119] on div "Image Image [PERSON_NAME] - [GEOGRAPHIC_DATA] / [GEOGRAPHIC_DATA] Text Block [U…" at bounding box center [540, 333] width 126 height 471
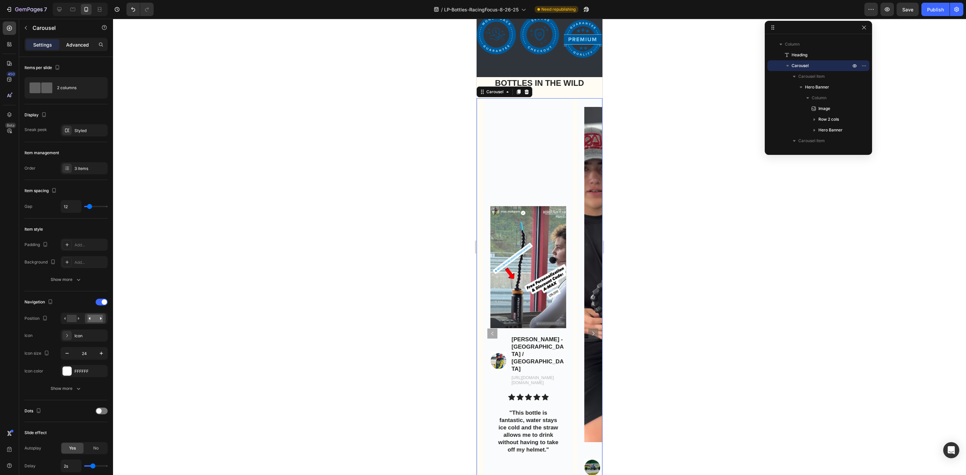
click at [69, 44] on p "Advanced" at bounding box center [77, 44] width 23 height 7
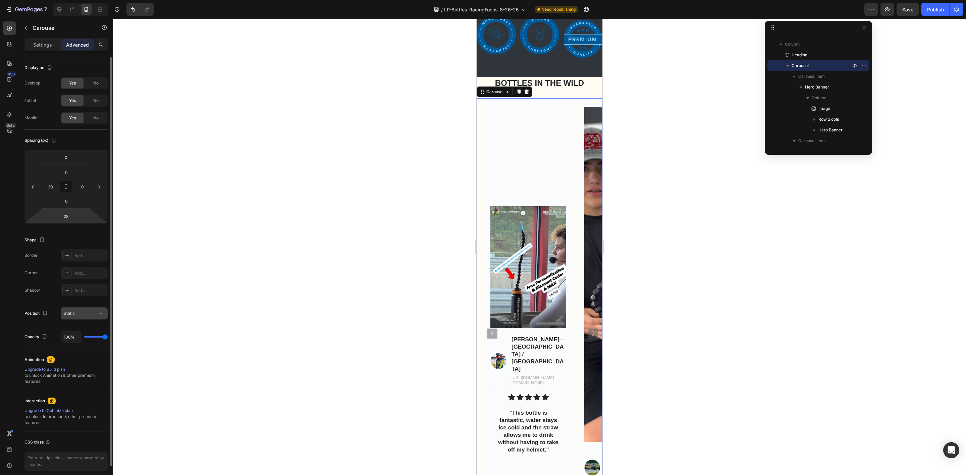
click at [100, 316] on icon at bounding box center [101, 313] width 7 height 7
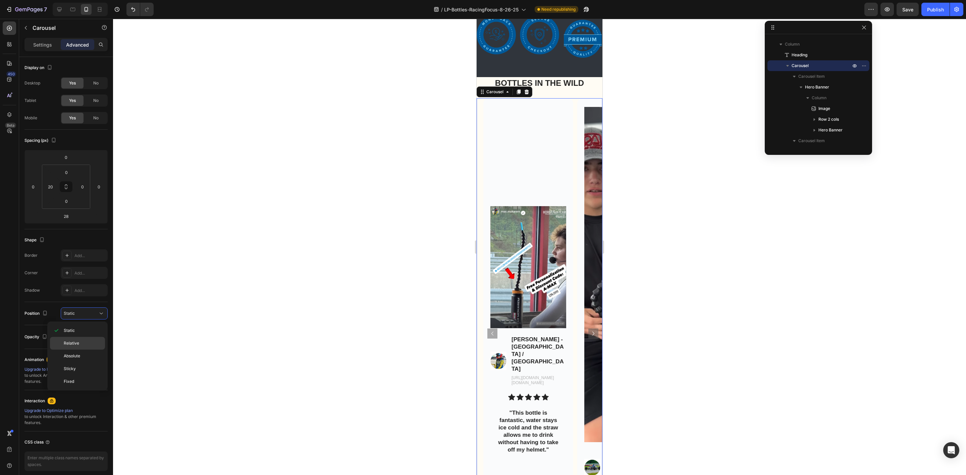
click at [84, 350] on div "Relative" at bounding box center [77, 356] width 55 height 13
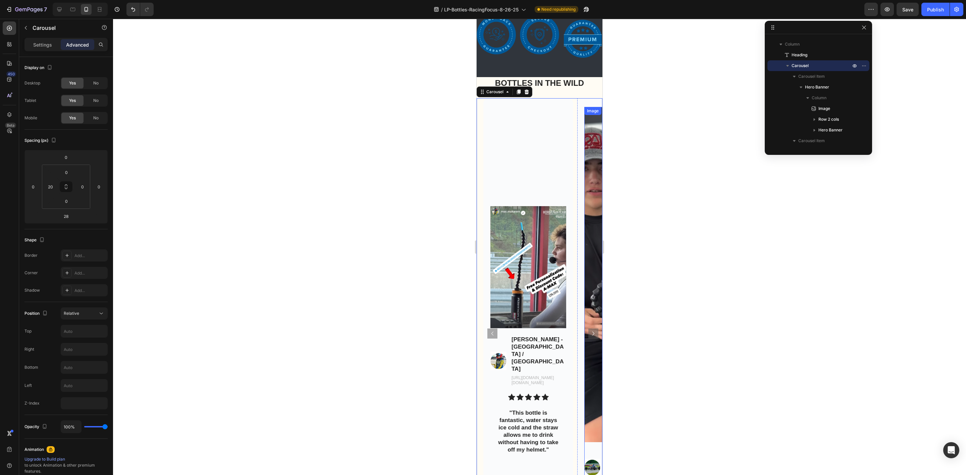
click at [592, 188] on img at bounding box center [622, 274] width 76 height 335
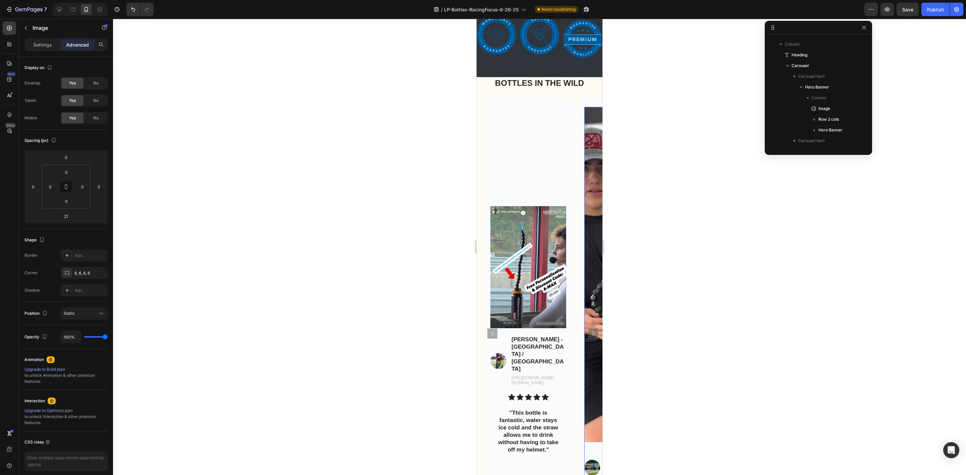
scroll to position [468, 0]
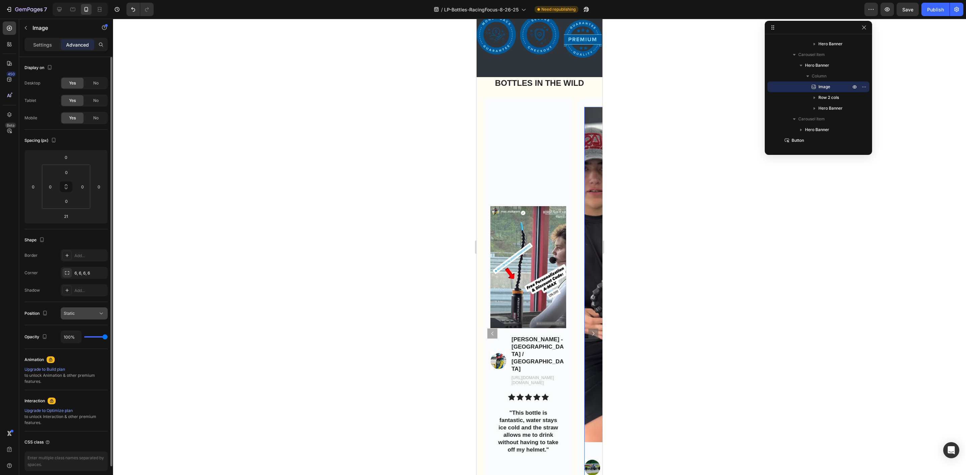
click at [90, 318] on button "Static" at bounding box center [84, 314] width 47 height 12
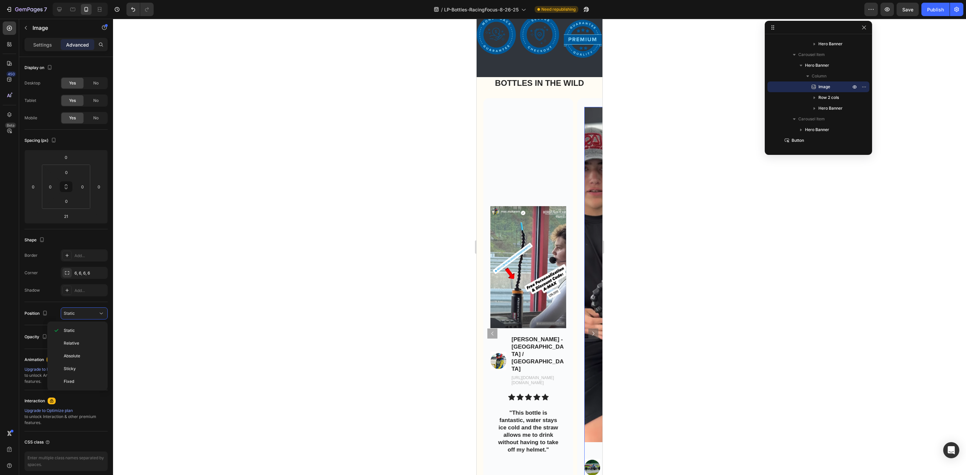
click at [84, 343] on p "Relative" at bounding box center [83, 343] width 38 height 6
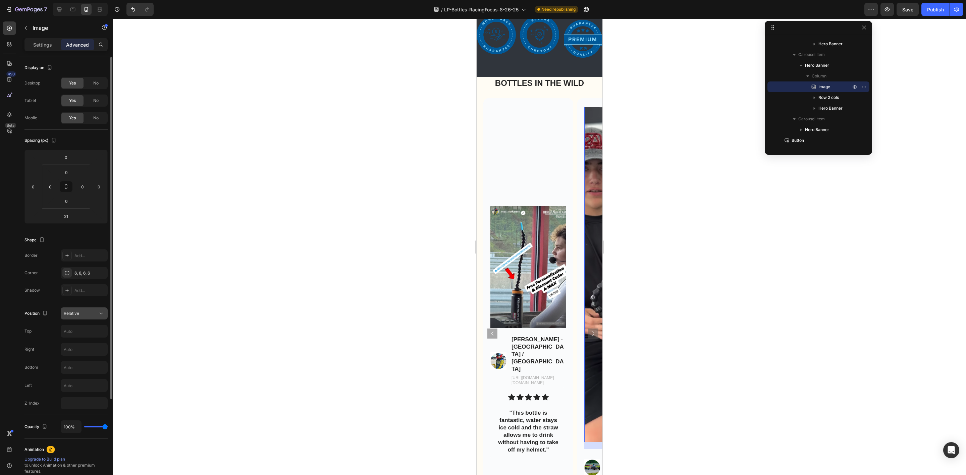
click at [85, 313] on div "Relative" at bounding box center [81, 314] width 34 height 6
click at [84, 331] on p "Static" at bounding box center [83, 331] width 38 height 6
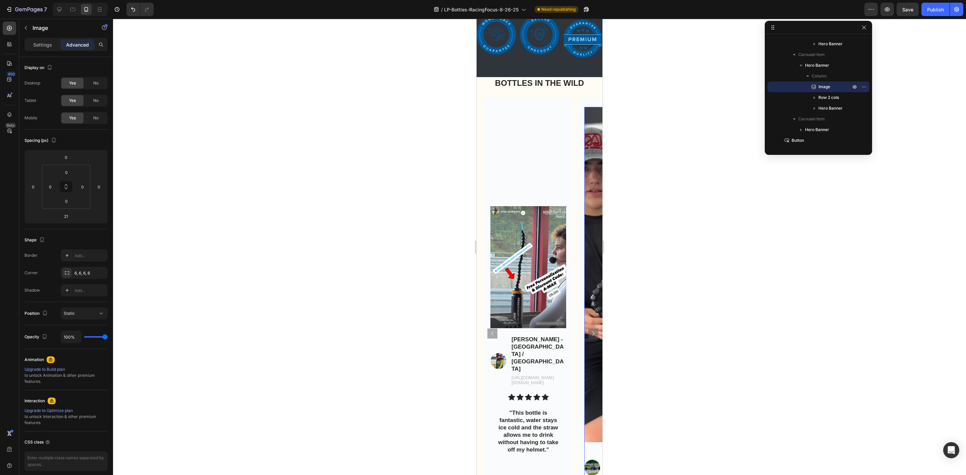
click at [547, 278] on img at bounding box center [528, 267] width 76 height 122
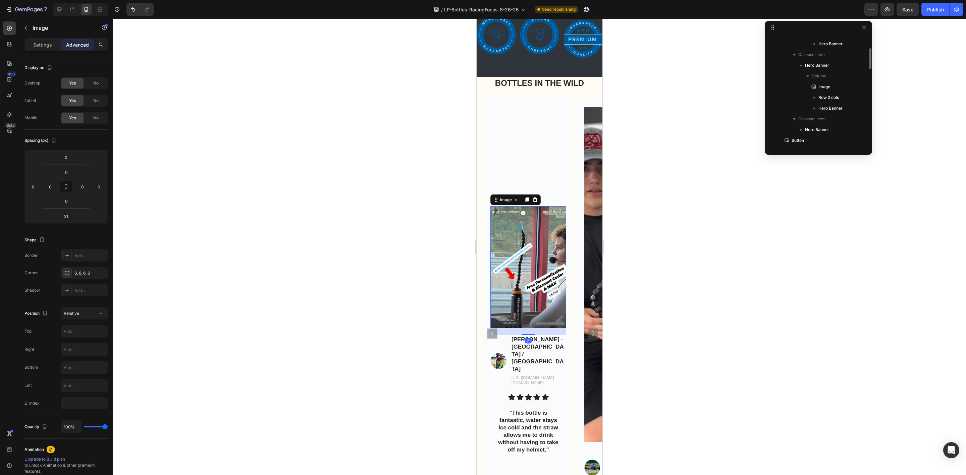
scroll to position [404, 0]
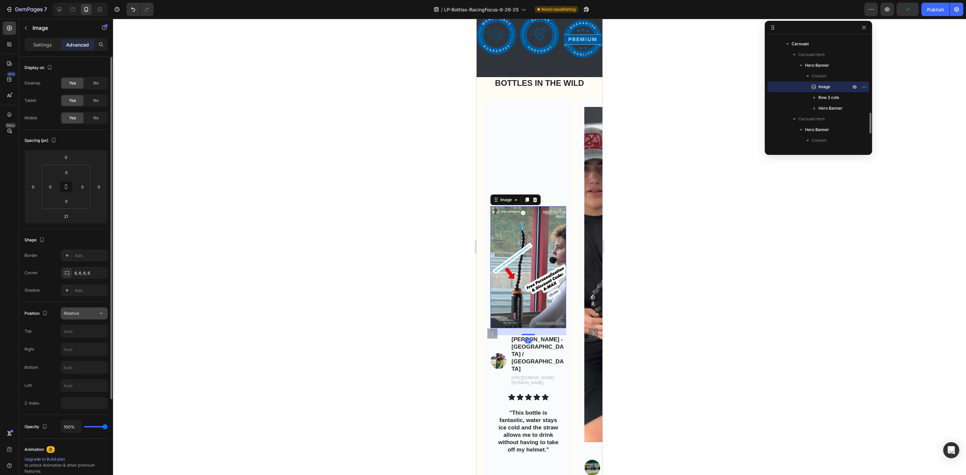
click at [86, 315] on div "Relative" at bounding box center [81, 314] width 34 height 6
click at [79, 329] on p "Static" at bounding box center [83, 331] width 38 height 6
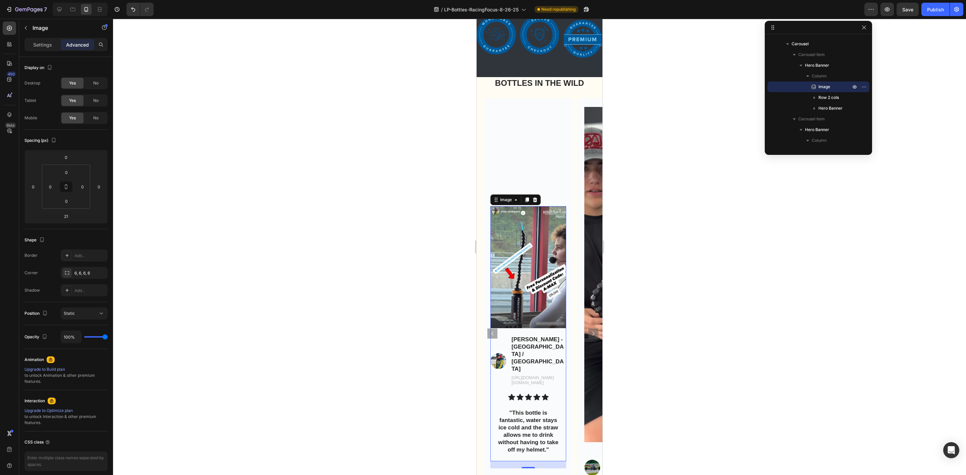
click at [541, 292] on img at bounding box center [528, 267] width 76 height 122
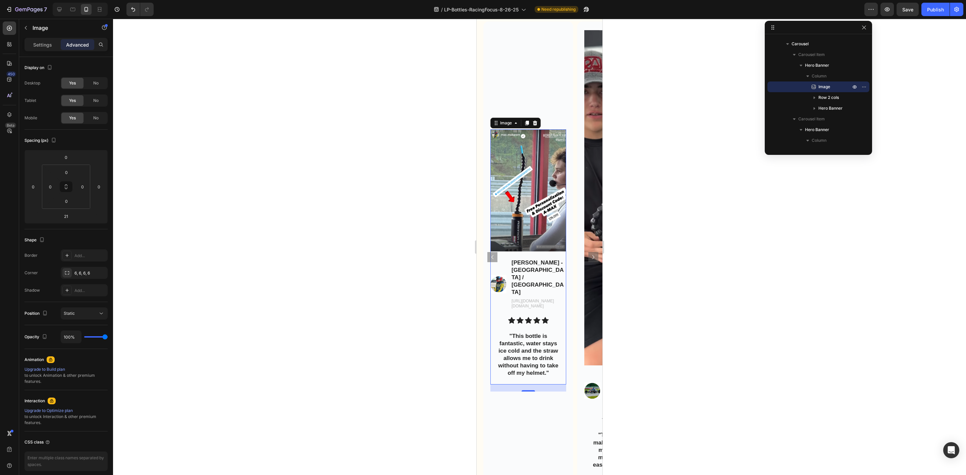
scroll to position [1761, 0]
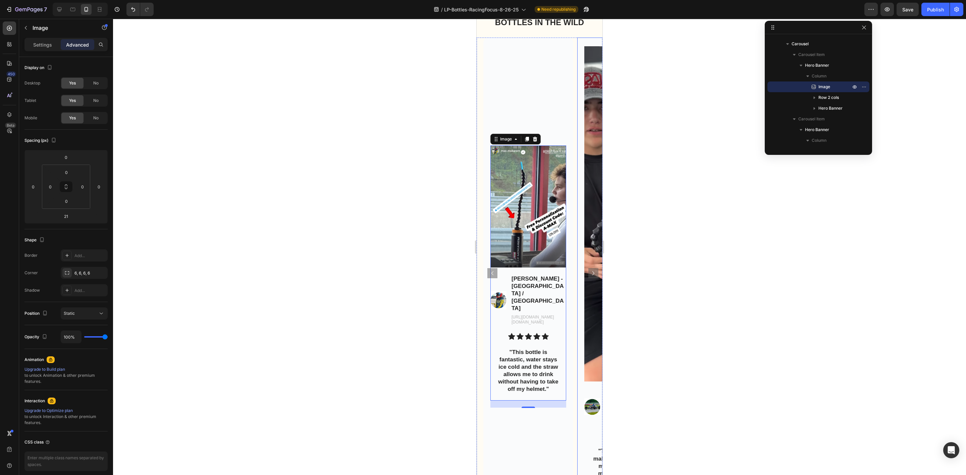
click at [588, 220] on img at bounding box center [622, 214] width 76 height 335
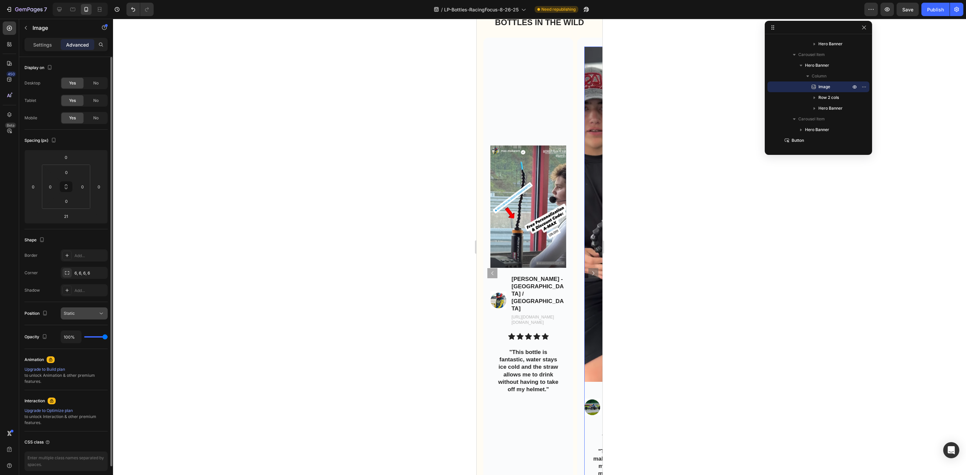
click at [73, 308] on button "Static" at bounding box center [84, 314] width 47 height 12
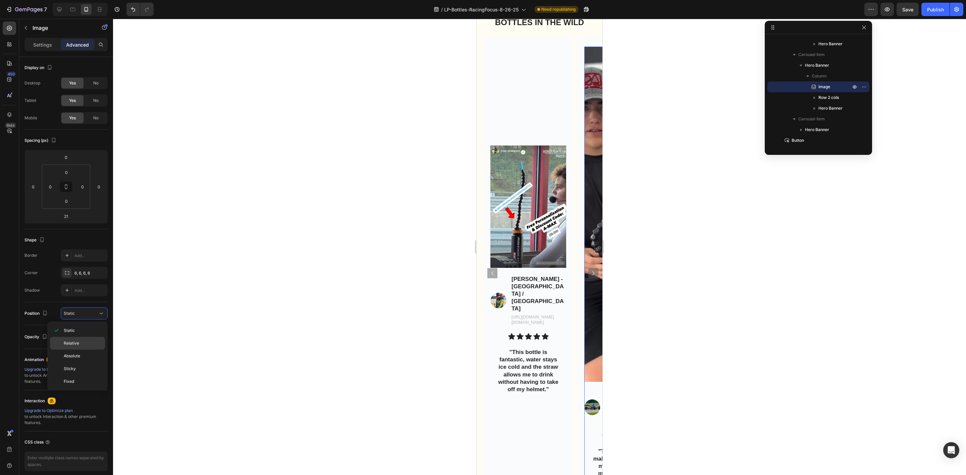
click at [80, 342] on p "Relative" at bounding box center [83, 343] width 38 height 6
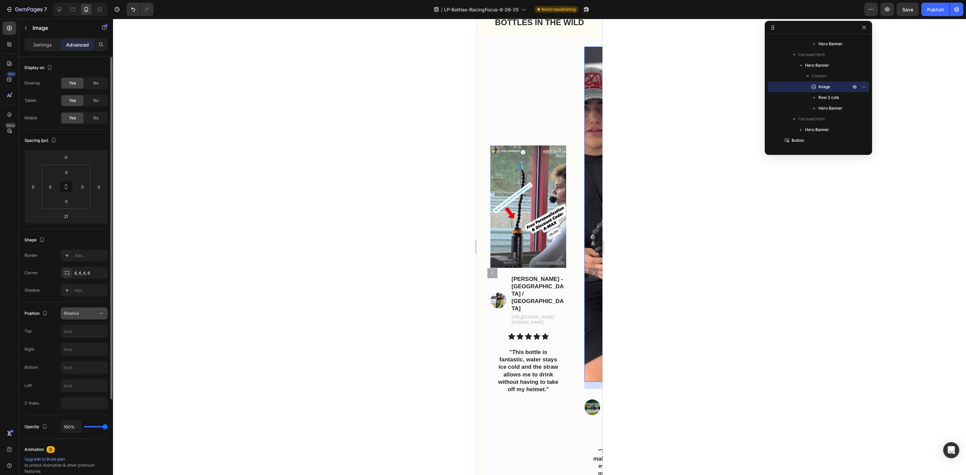
click at [88, 316] on div "Relative" at bounding box center [81, 314] width 34 height 6
click at [87, 363] on div "Absolute" at bounding box center [77, 369] width 55 height 13
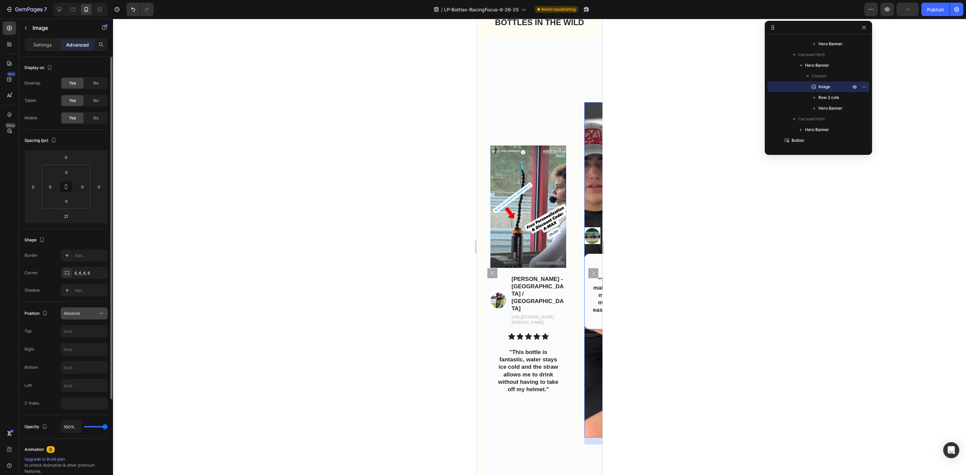
click at [91, 315] on div "Absolute" at bounding box center [81, 314] width 34 height 6
click at [89, 370] on p "Sticky" at bounding box center [83, 369] width 38 height 6
type input "0"
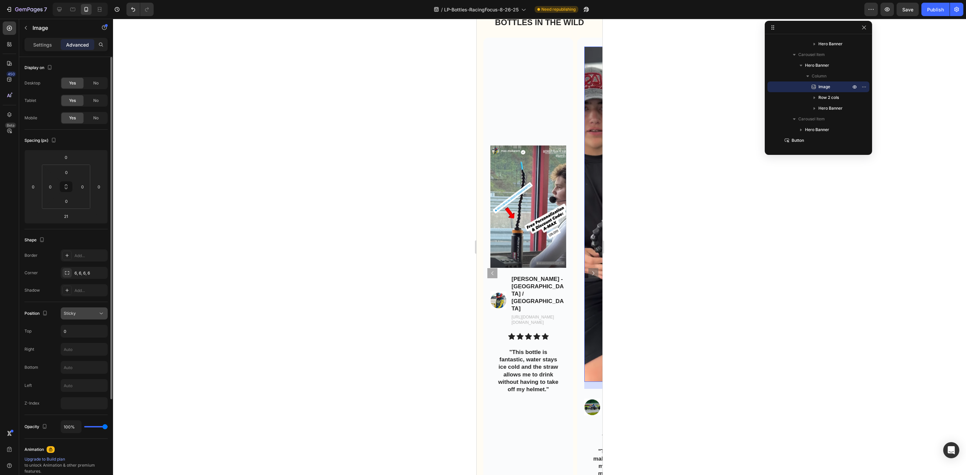
click at [95, 314] on div "Sticky" at bounding box center [81, 314] width 34 height 6
click at [85, 337] on div "Static" at bounding box center [77, 343] width 55 height 13
click at [92, 314] on div "Static" at bounding box center [81, 314] width 34 height 6
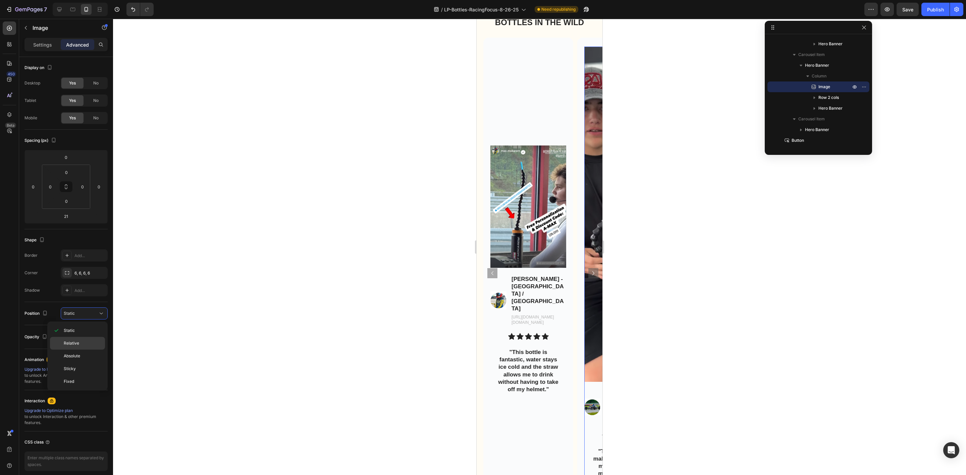
click at [83, 342] on p "Relative" at bounding box center [83, 343] width 38 height 6
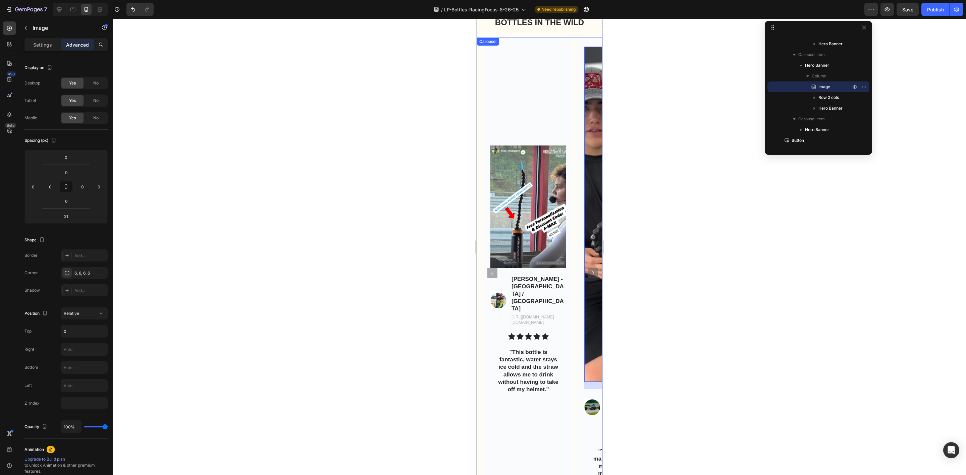
click at [589, 269] on icon "Carousel Next Arrow" at bounding box center [593, 273] width 8 height 8
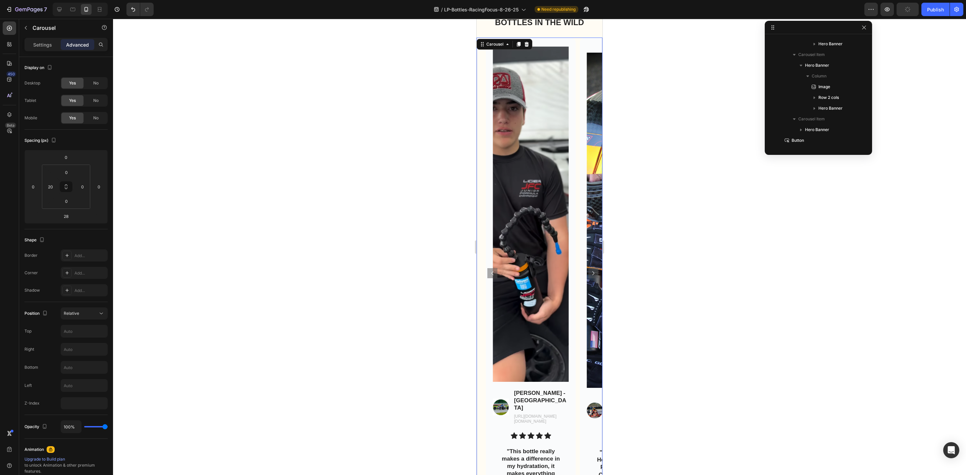
scroll to position [360, 0]
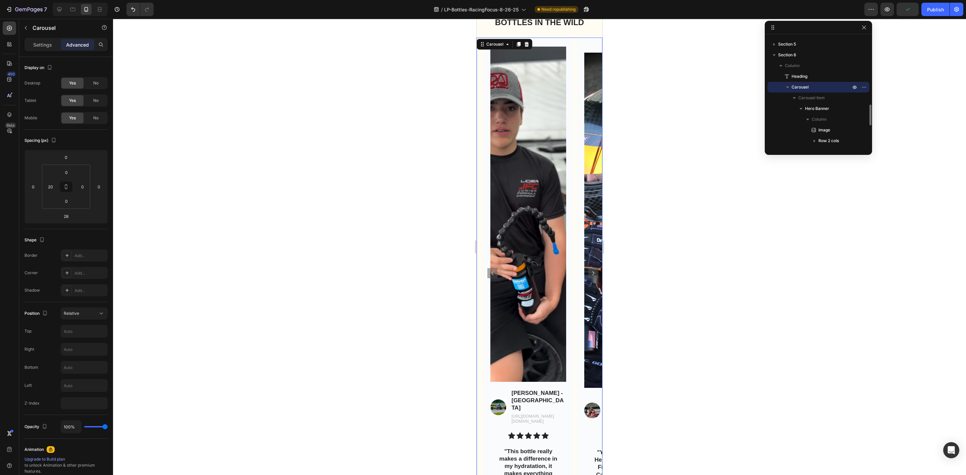
click at [589, 269] on icon "Carousel Next Arrow" at bounding box center [593, 273] width 8 height 8
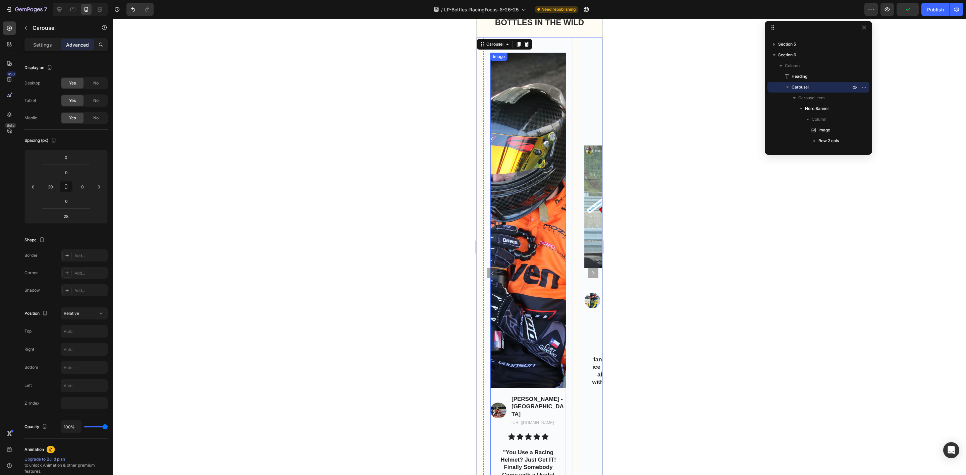
click at [540, 269] on img at bounding box center [528, 220] width 76 height 335
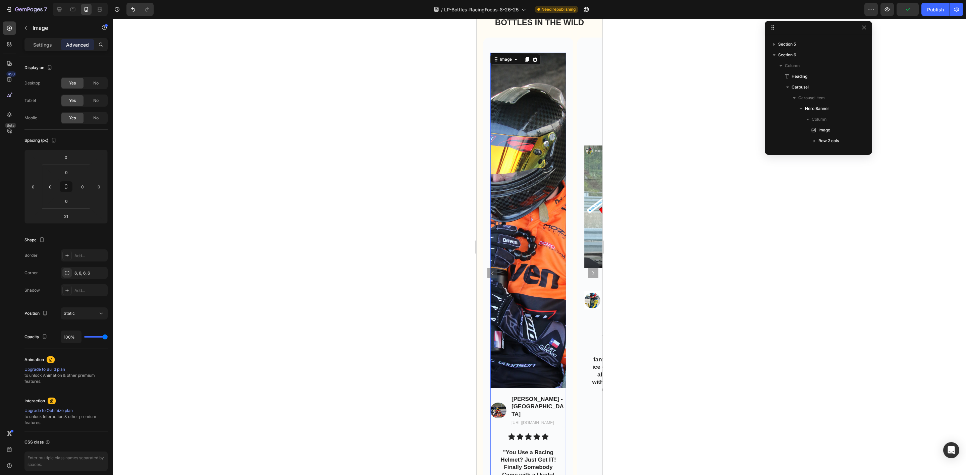
scroll to position [520, 0]
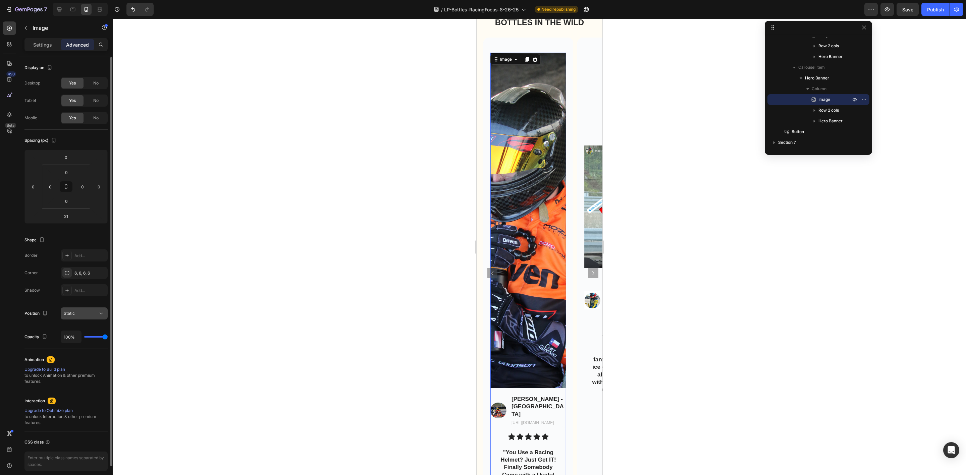
click at [81, 317] on div "Static" at bounding box center [81, 314] width 34 height 6
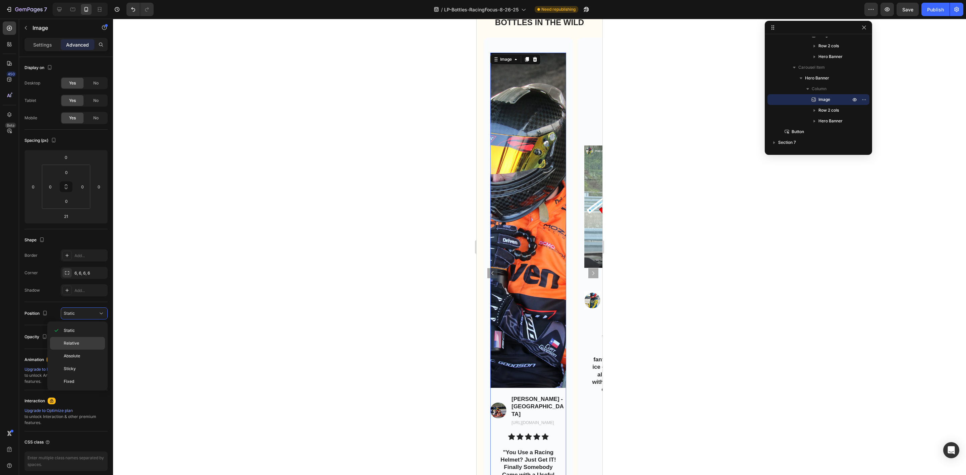
click at [80, 350] on div "Relative" at bounding box center [77, 356] width 55 height 13
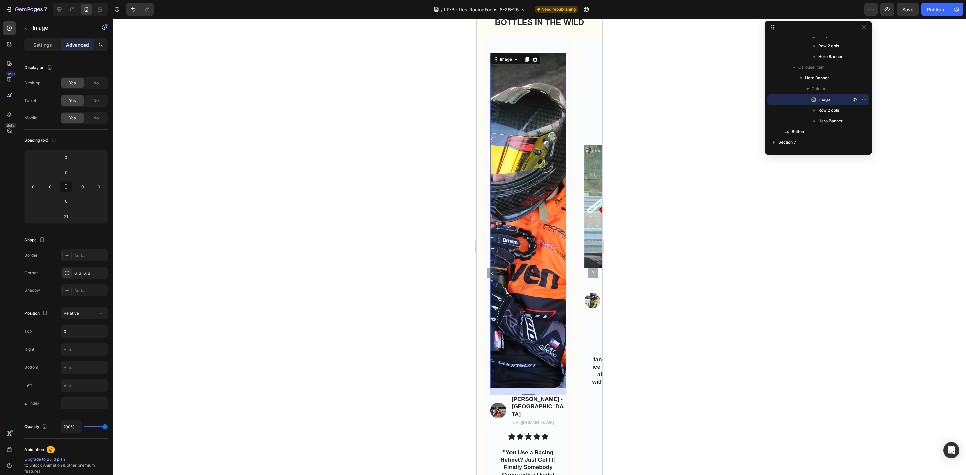
click at [592, 245] on img at bounding box center [622, 207] width 76 height 122
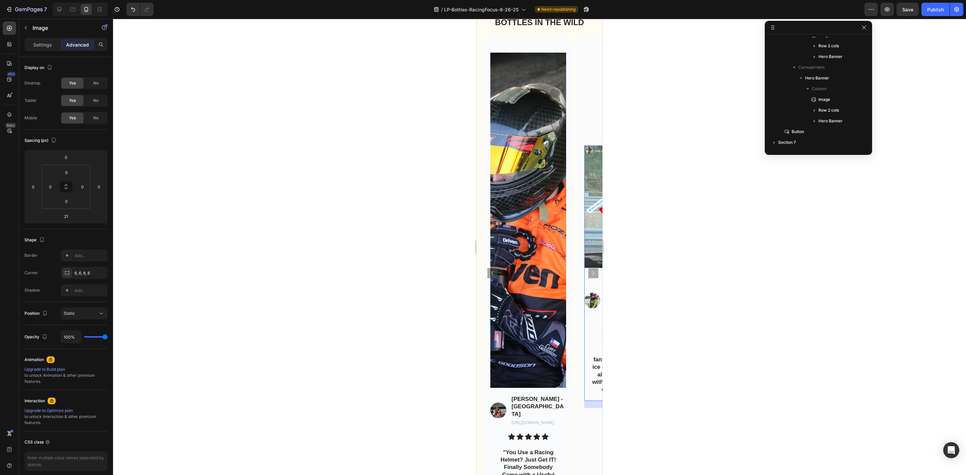
scroll to position [404, 0]
click at [588, 230] on img at bounding box center [622, 207] width 76 height 122
click at [582, 99] on div "Background Image" at bounding box center [622, 273] width 90 height 471
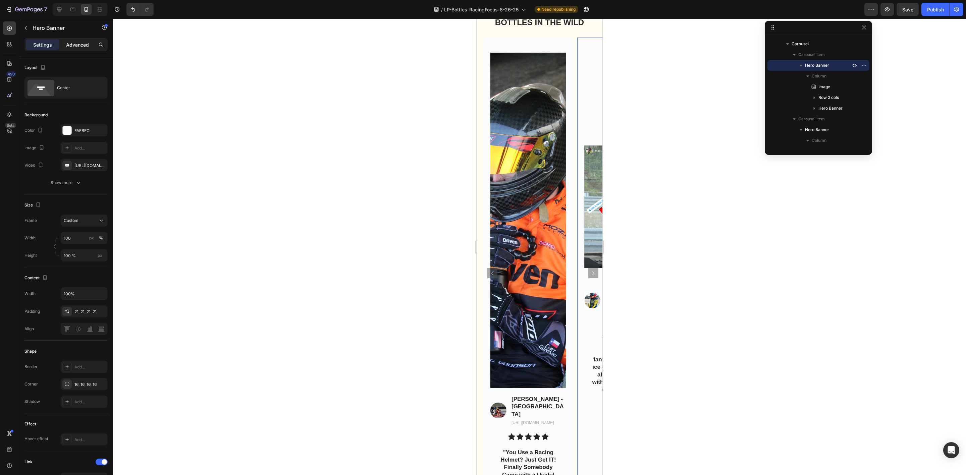
click at [83, 48] on div "Advanced" at bounding box center [78, 44] width 34 height 11
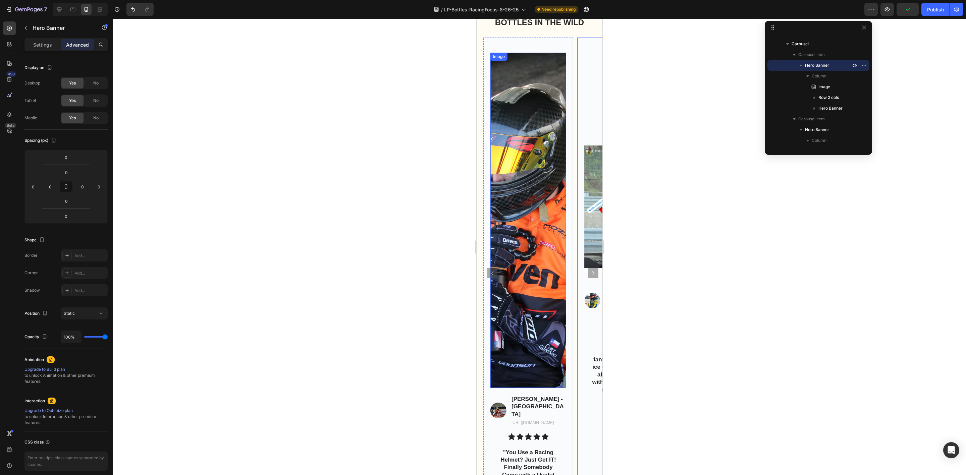
click at [547, 46] on div "Image Image [PERSON_NAME] - [GEOGRAPHIC_DATA] Text Block [URL][DOMAIN_NAME] Tex…" at bounding box center [528, 273] width 90 height 455
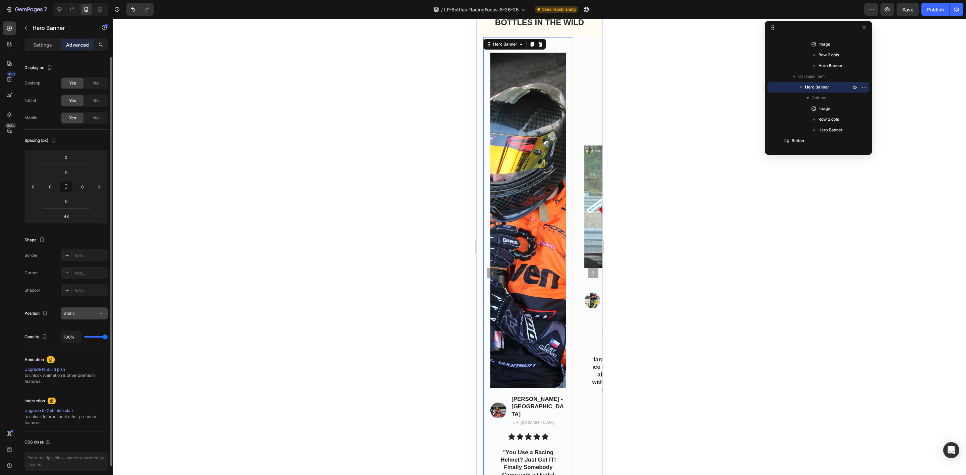
click at [89, 315] on div "Static" at bounding box center [81, 314] width 34 height 6
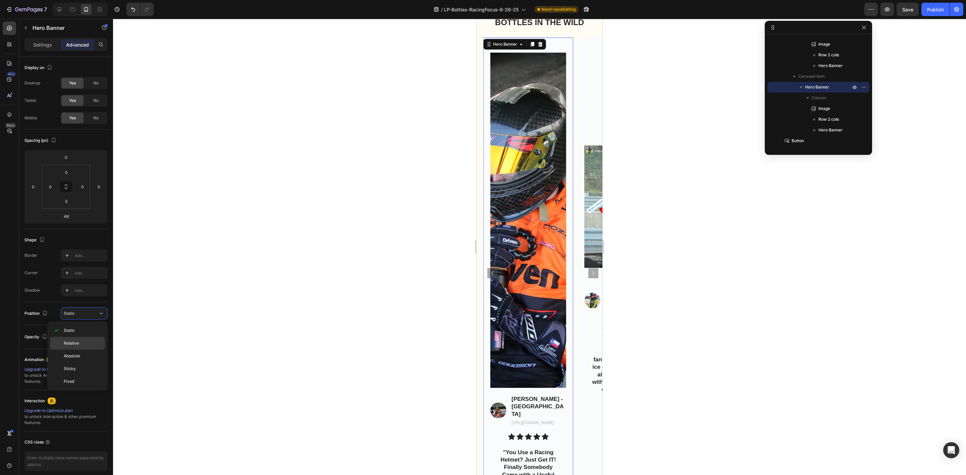
click at [76, 341] on span "Relative" at bounding box center [71, 343] width 15 height 6
